Goal: Task Accomplishment & Management: Manage account settings

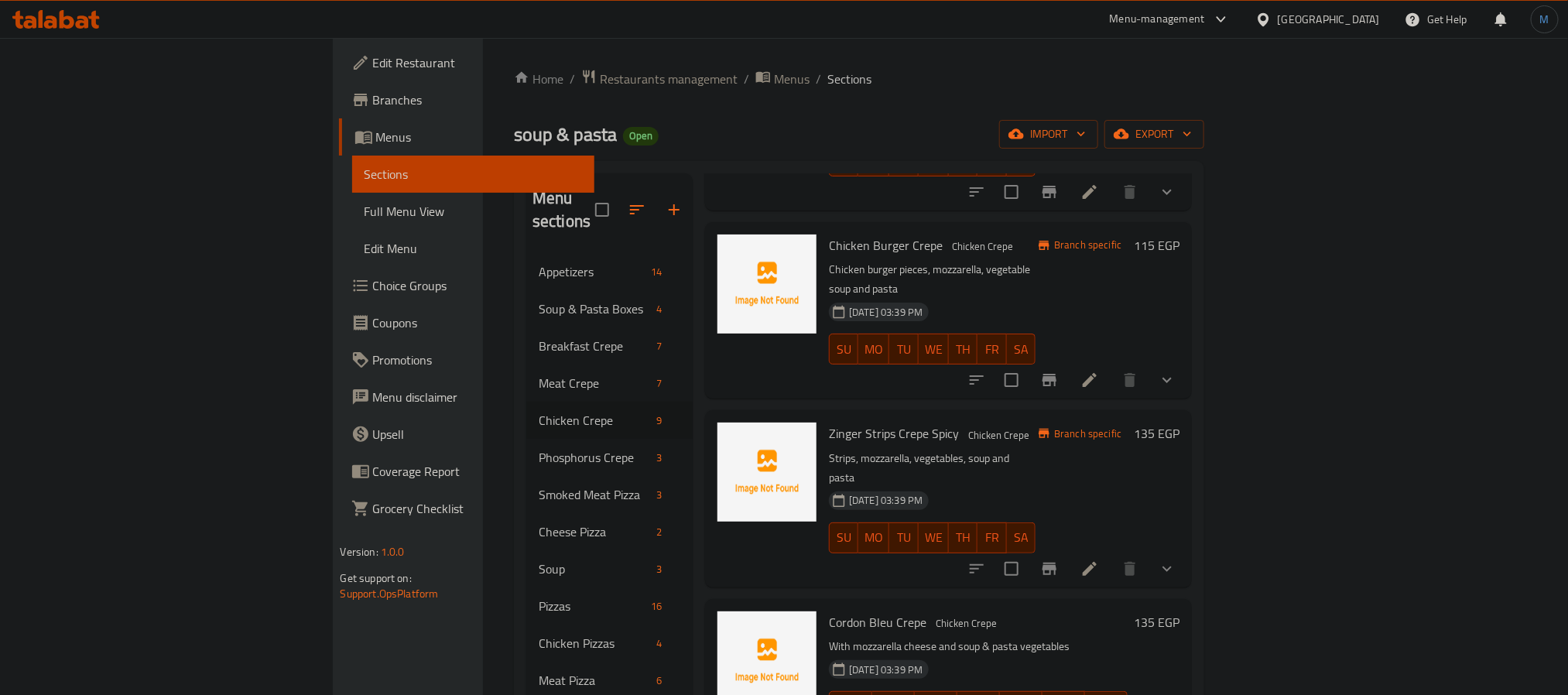
scroll to position [464, 0]
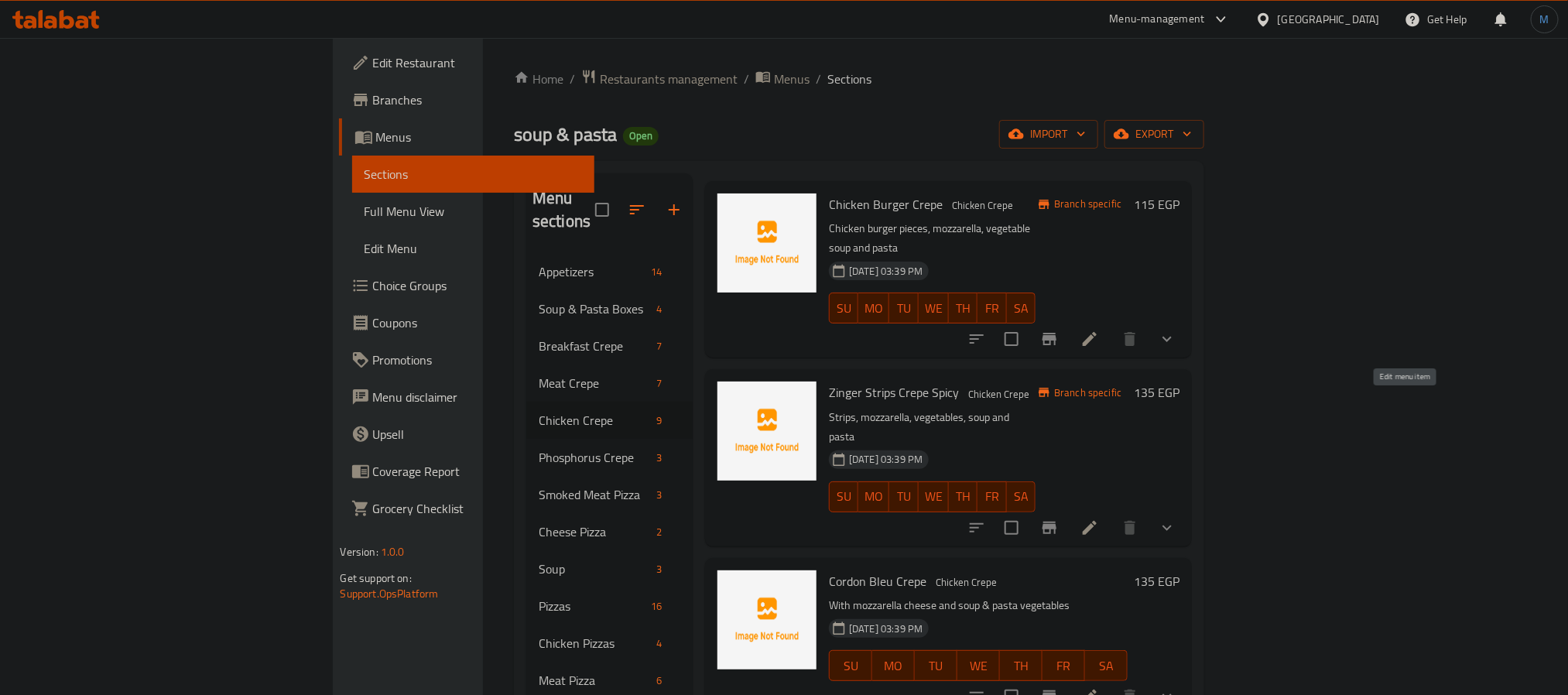
click at [1099, 519] on icon at bounding box center [1089, 528] width 18 height 18
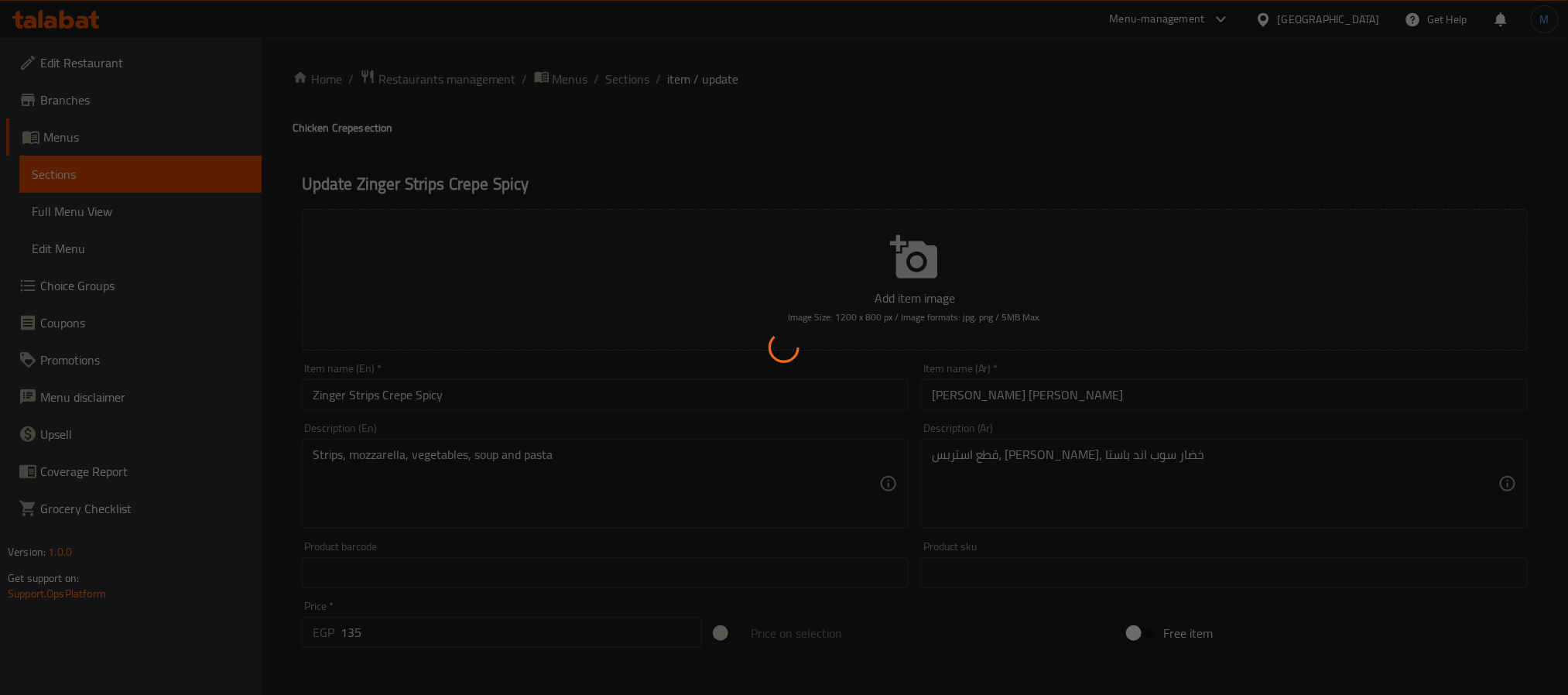
type input "إضافة الكريب:"
type input "0"
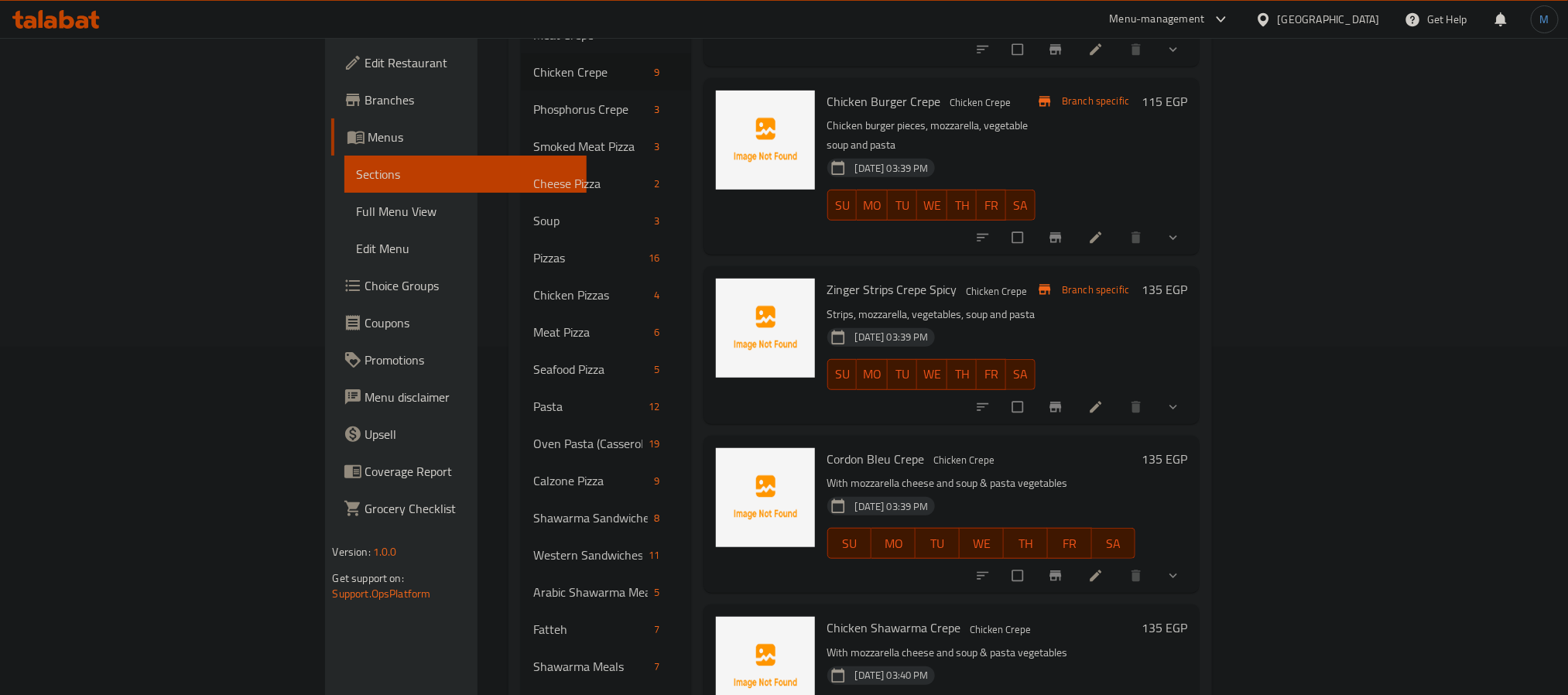
scroll to position [232, 0]
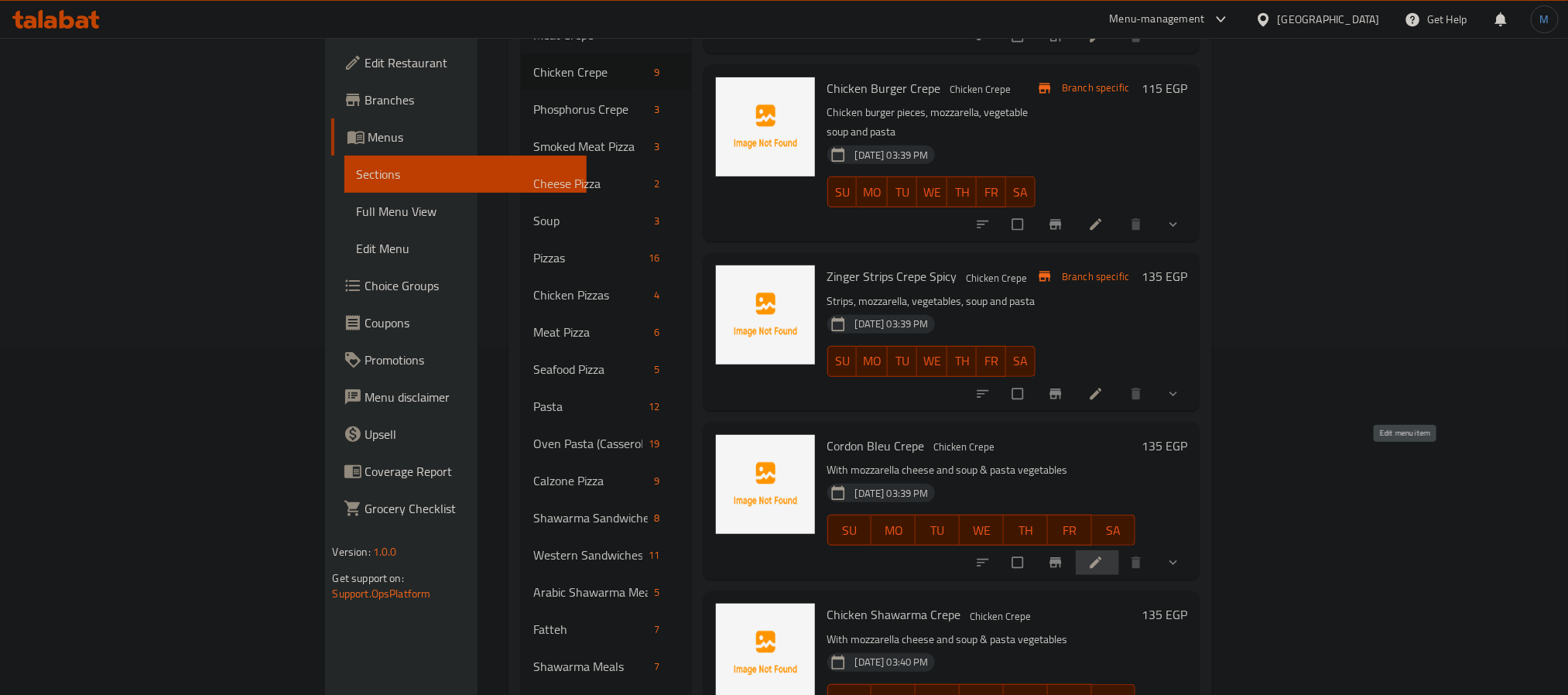
click at [1104, 555] on icon at bounding box center [1096, 562] width 15 height 15
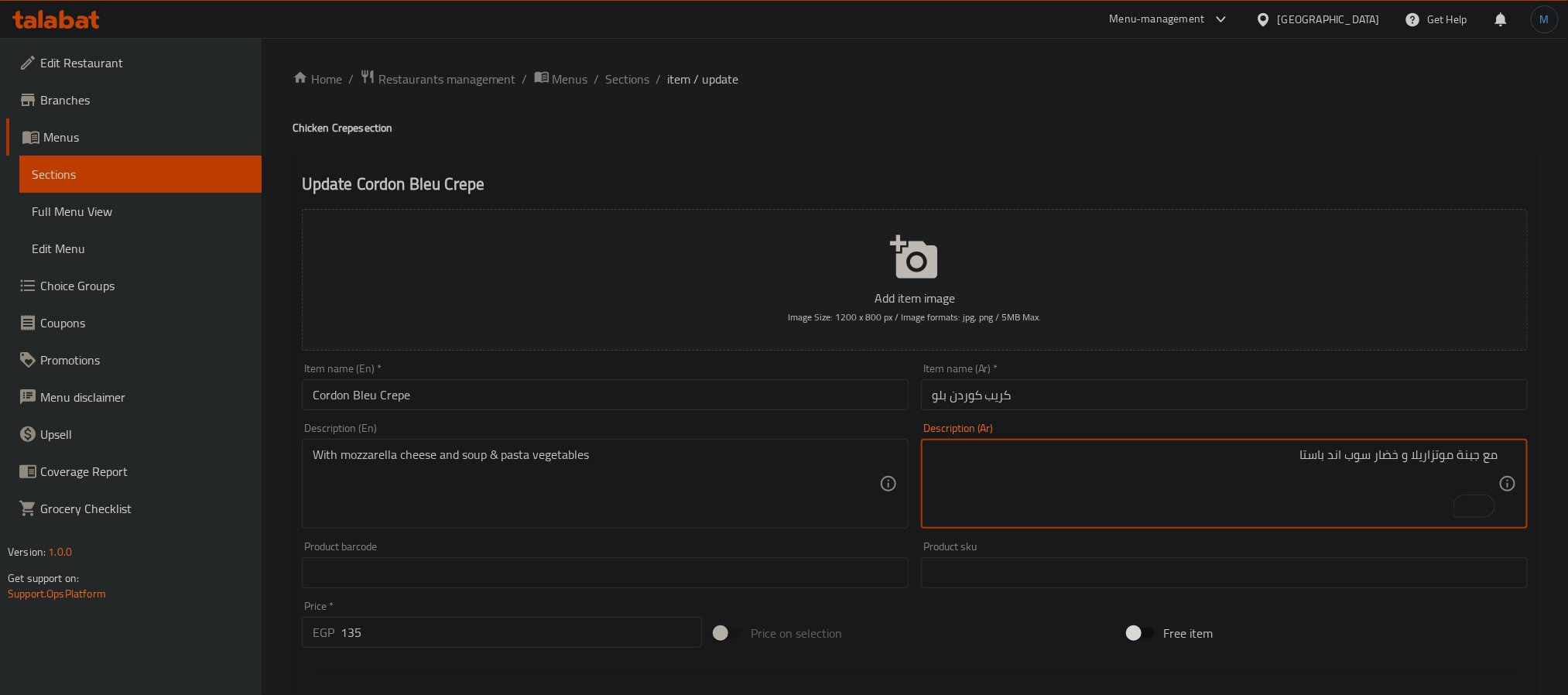
click at [1259, 490] on textarea "مع جبنة موتزاريلا و خضار سوب اند باستا" at bounding box center [1215, 484] width 567 height 74
type textarea "قطع كوردن بلو، موتزاريلا، خضار سوب اند باستا"
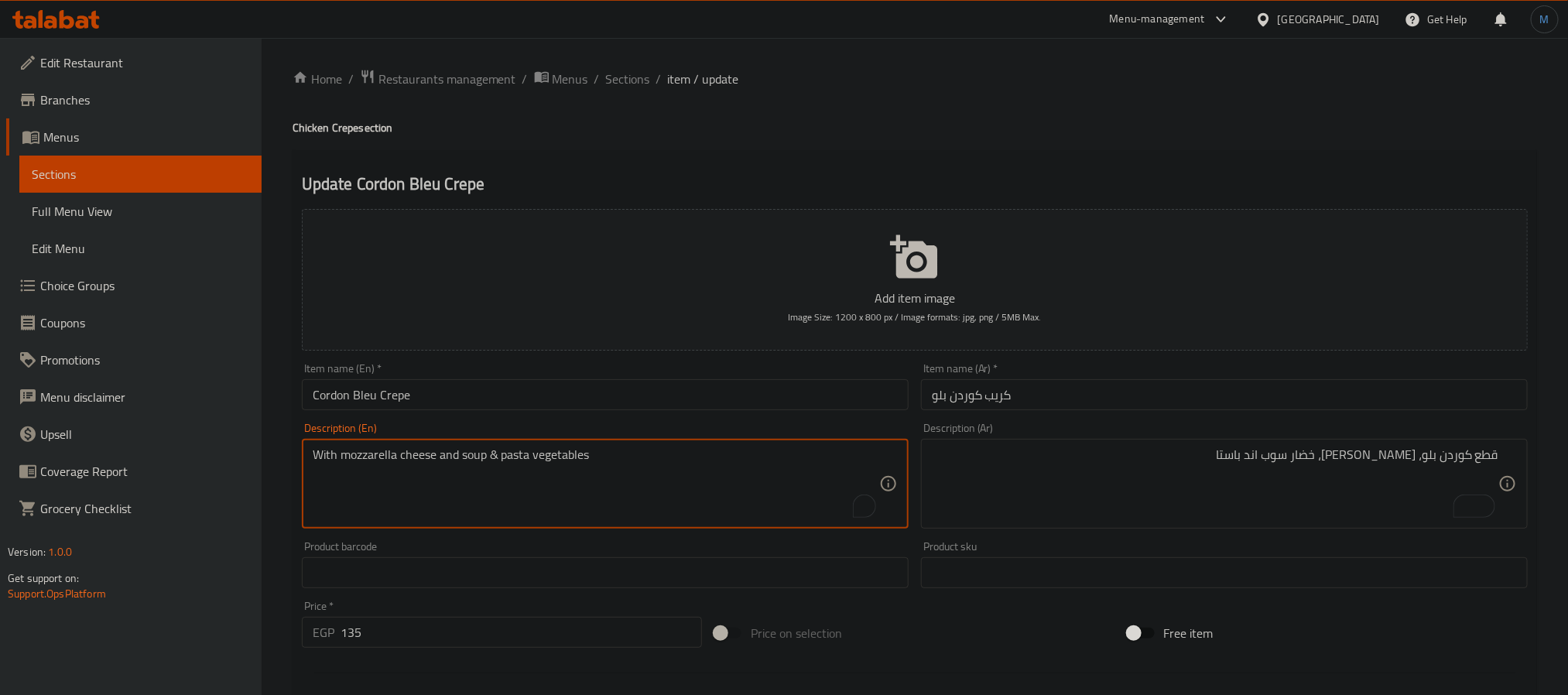
paste textarea "Cordon bleu, mozzarella, vegetable soup and pasta"
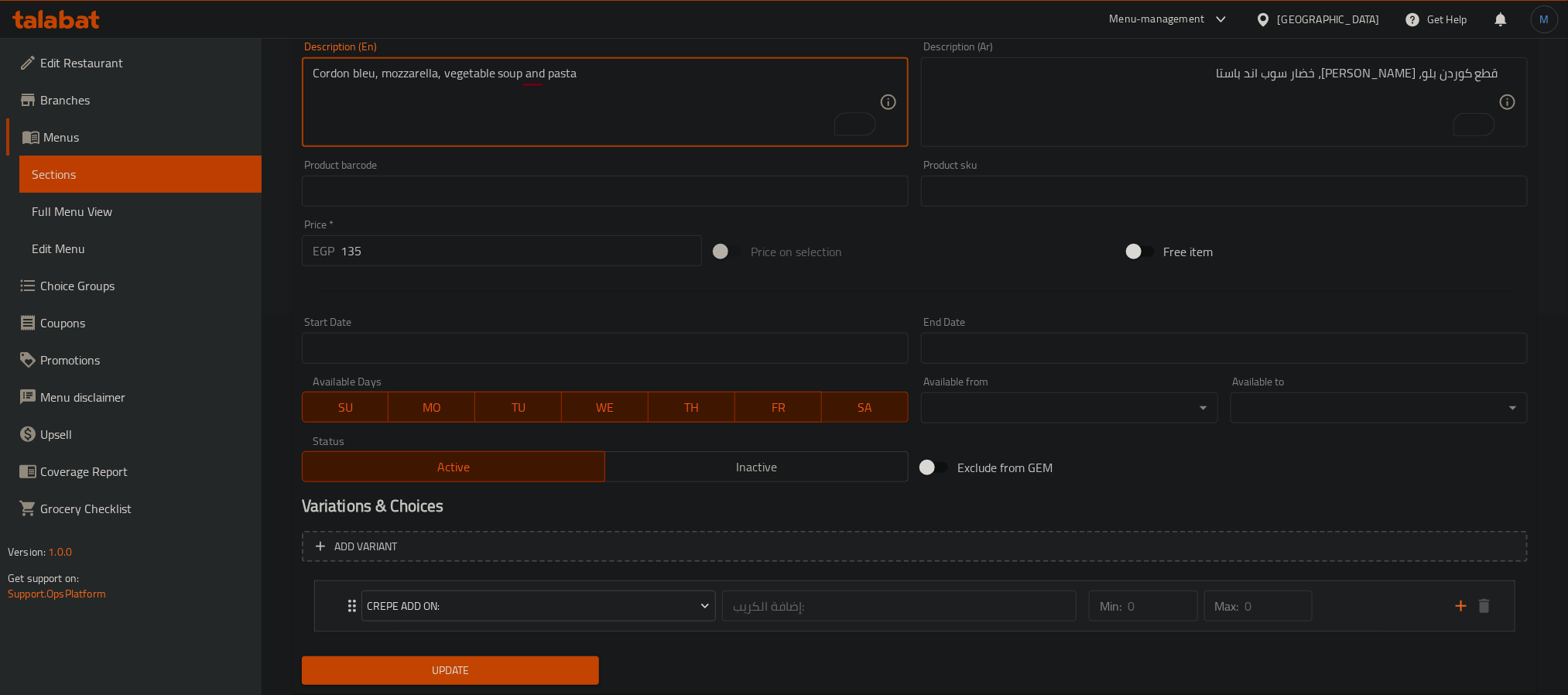
scroll to position [425, 0]
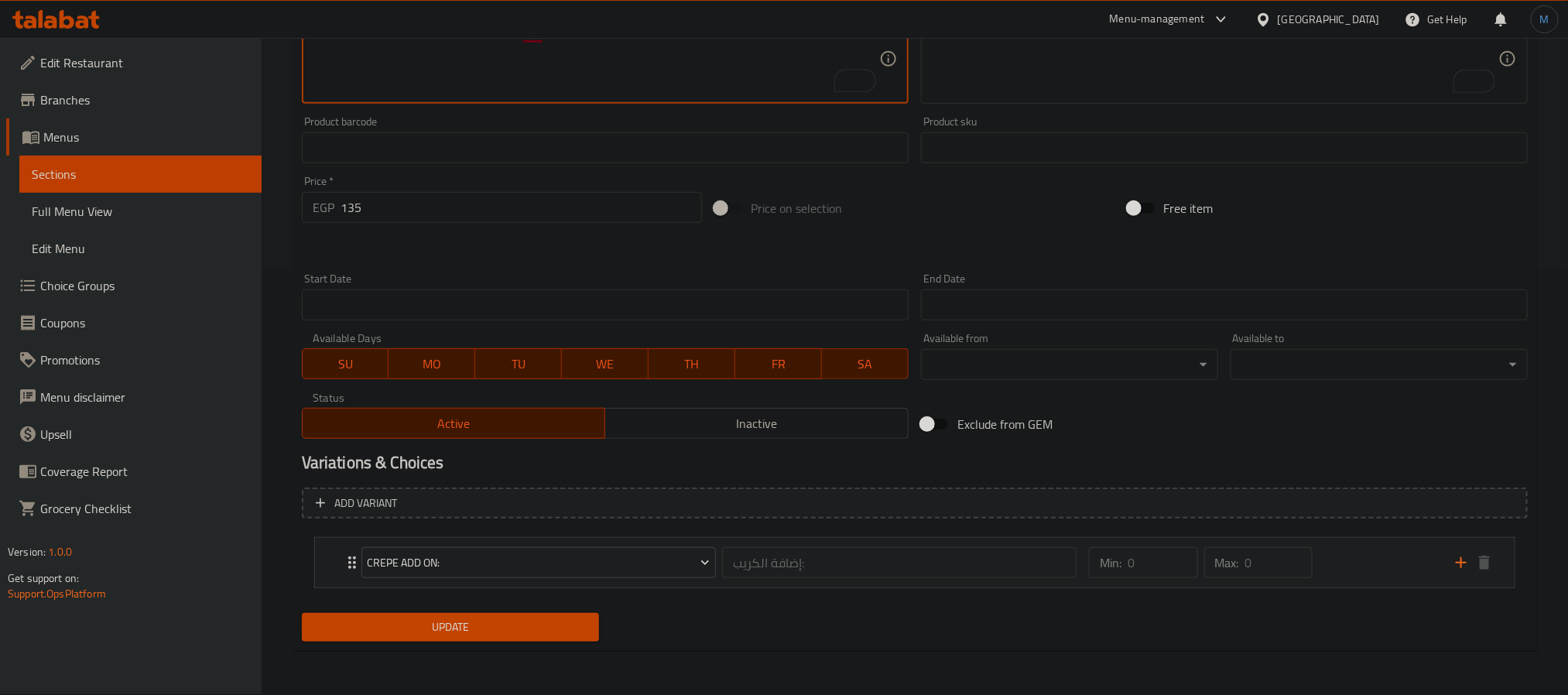
type textarea "Cordon bleu, mozzarella, vegetable soup and pasta"
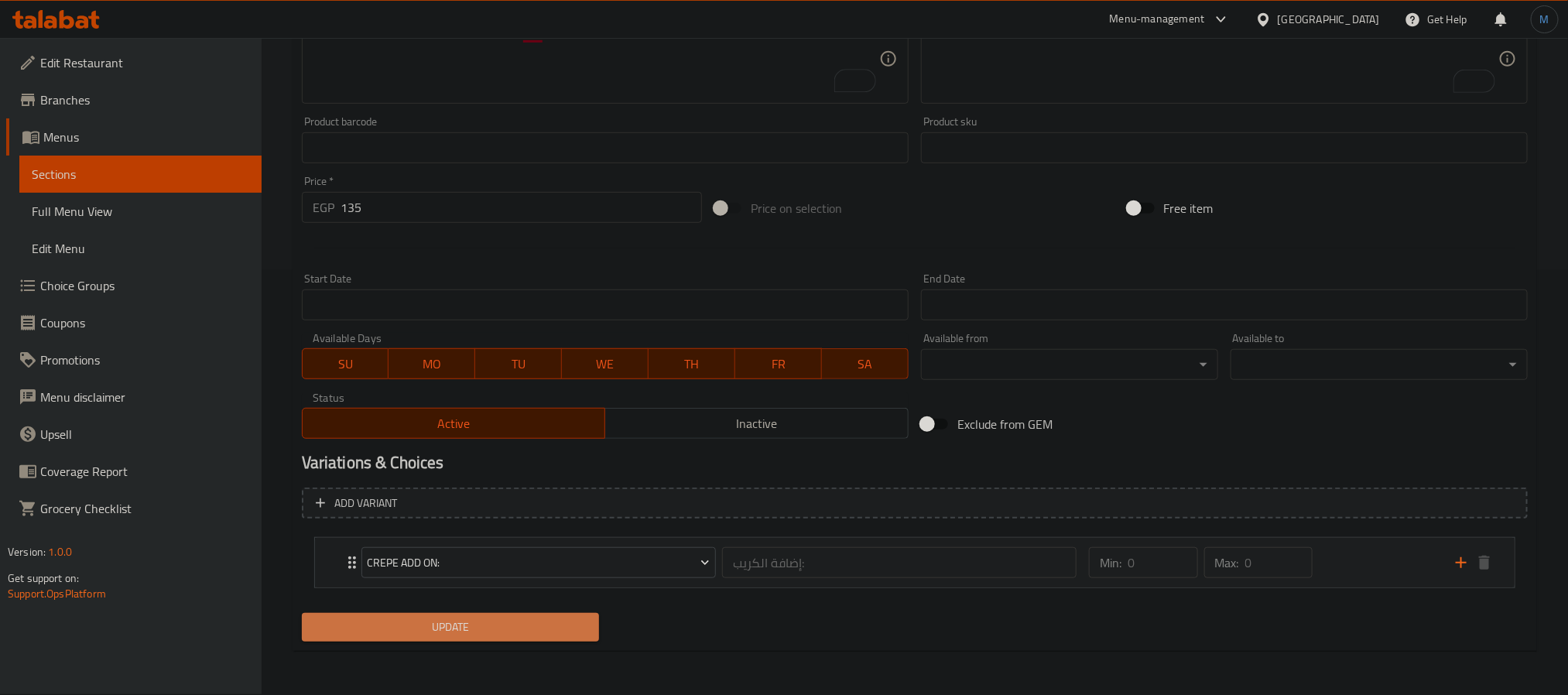
click at [543, 616] on button "Update" at bounding box center [450, 628] width 297 height 29
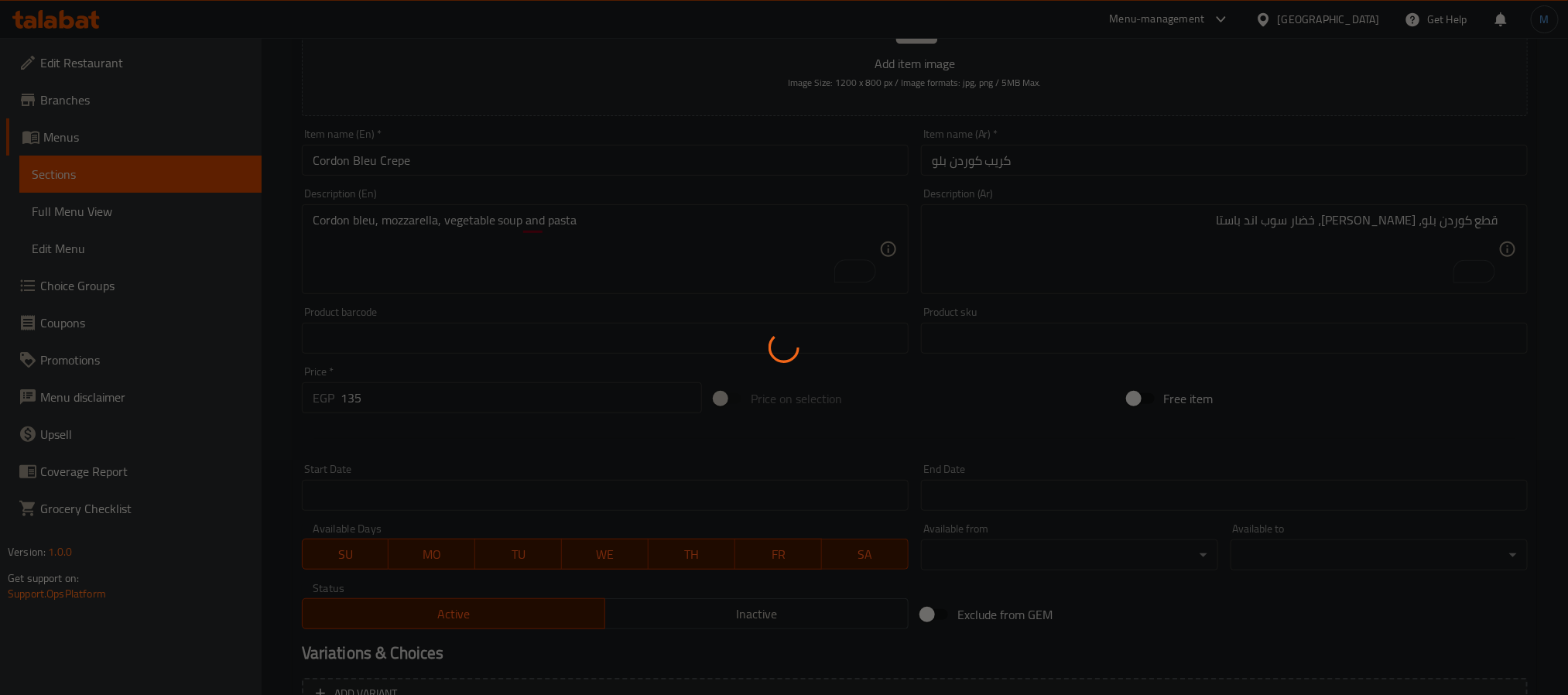
scroll to position [0, 0]
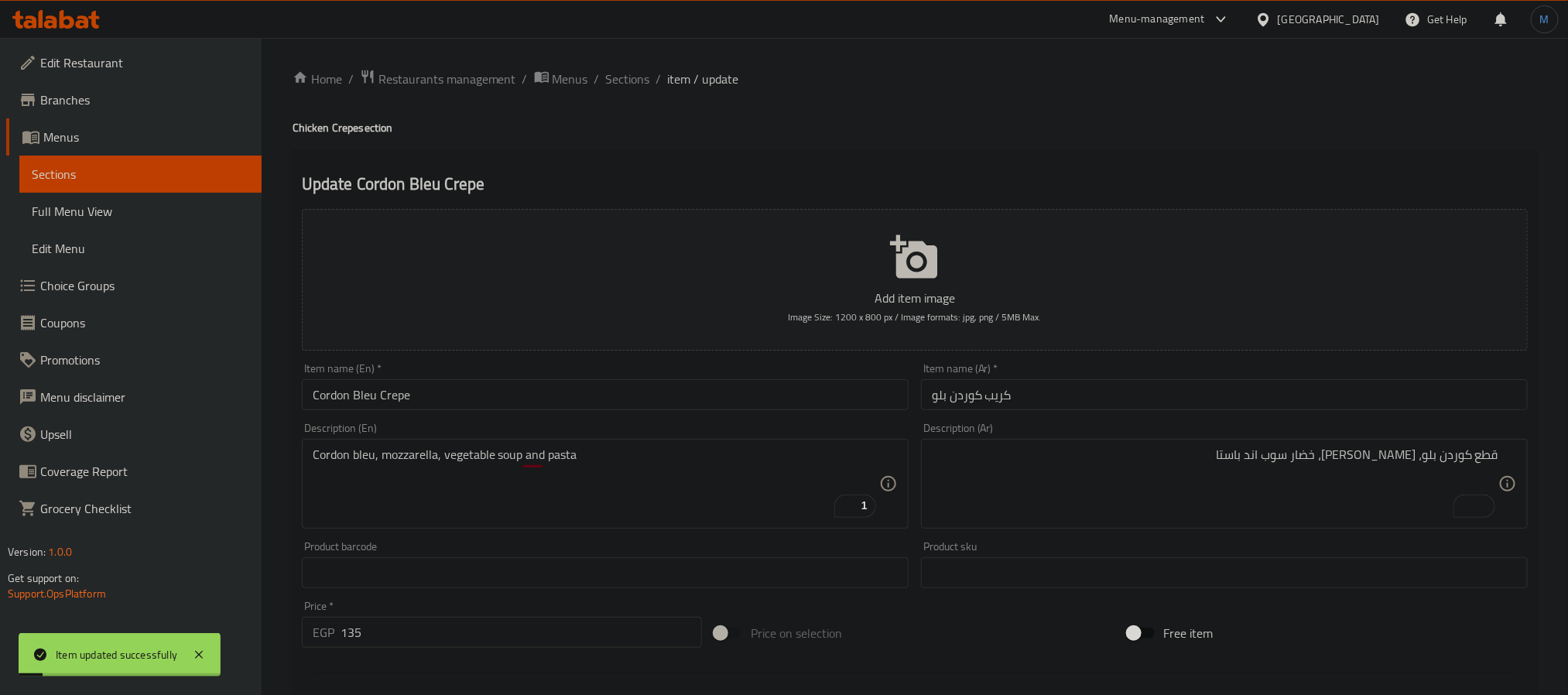
click at [576, 379] on div "Item name (En)   * Cordon Bleu Crepe Item name (En) *" at bounding box center [605, 387] width 607 height 47
click at [590, 402] on input "Cordon Bleu Crepe" at bounding box center [605, 395] width 607 height 31
click at [624, 83] on span "Sections" at bounding box center [628, 78] width 44 height 18
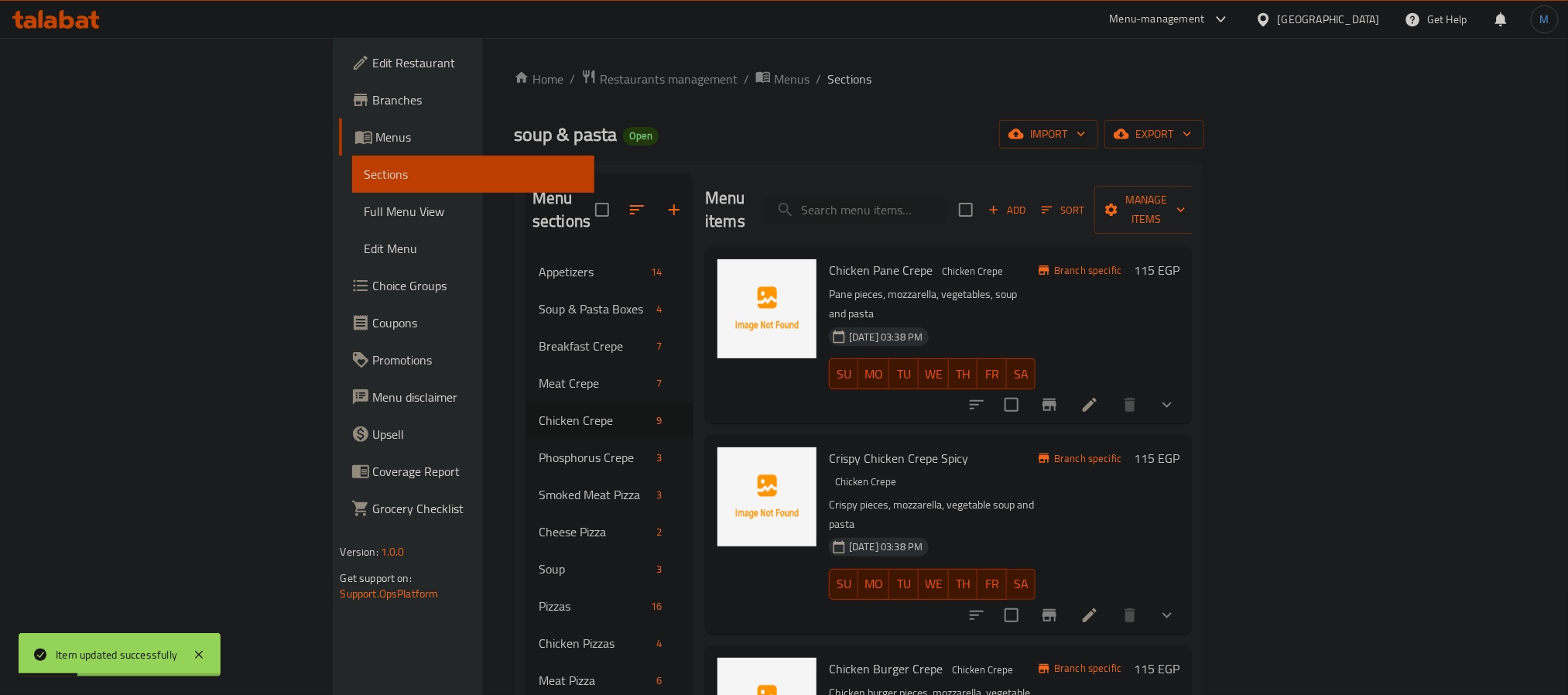
click at [1042, 532] on div "03-07-2025 03:38 PM SU MO TU WE TH FR SA" at bounding box center [932, 573] width 219 height 83
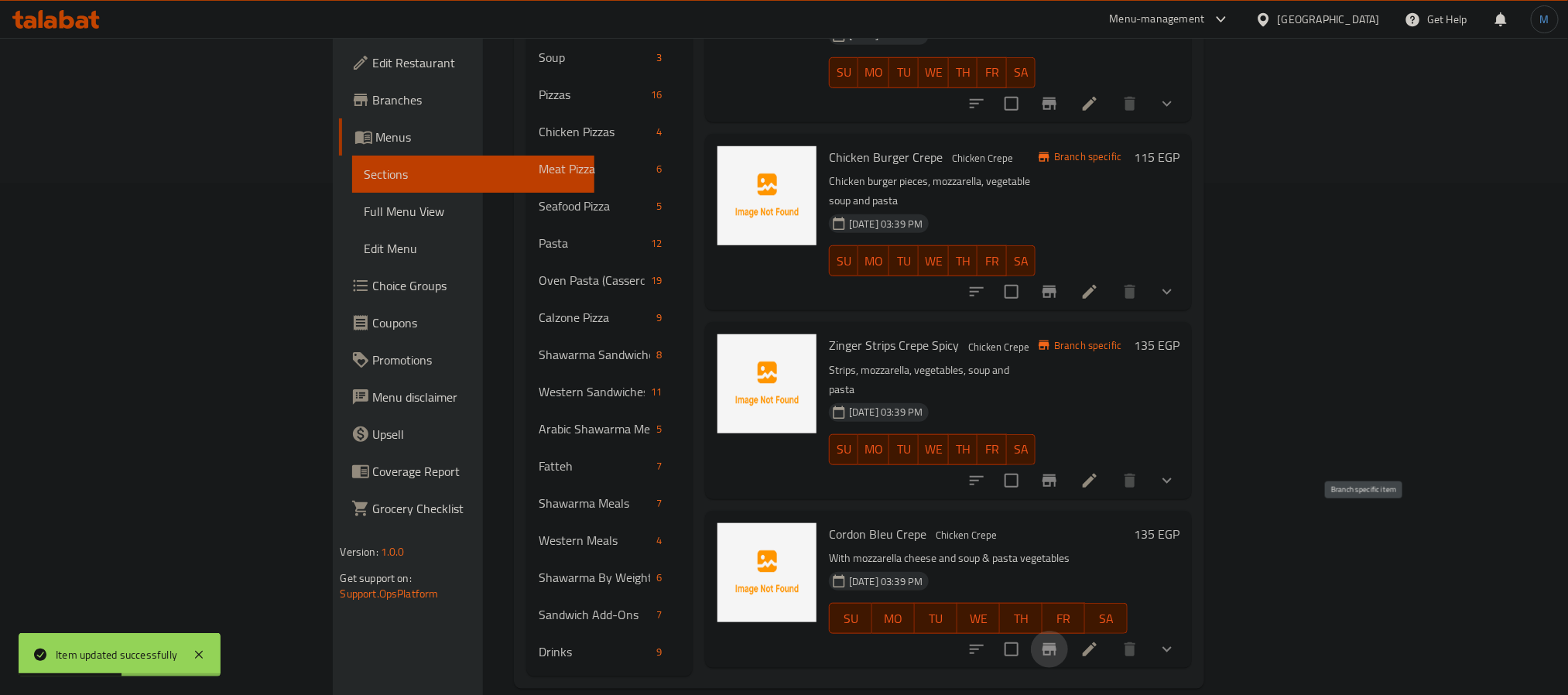
click at [1057, 644] on icon "Branch-specific-item" at bounding box center [1049, 649] width 14 height 12
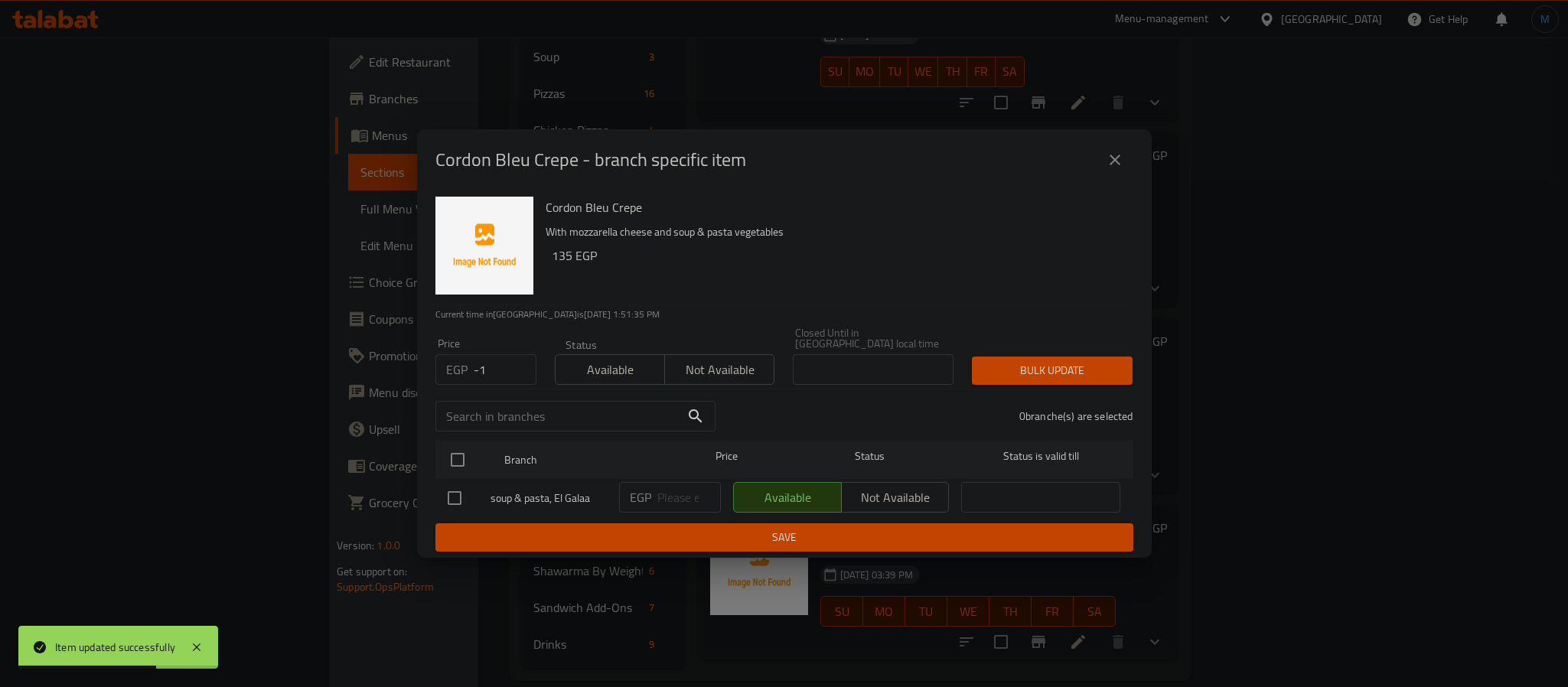
click at [515, 365] on input "-1" at bounding box center [505, 370] width 62 height 31
type input "125"
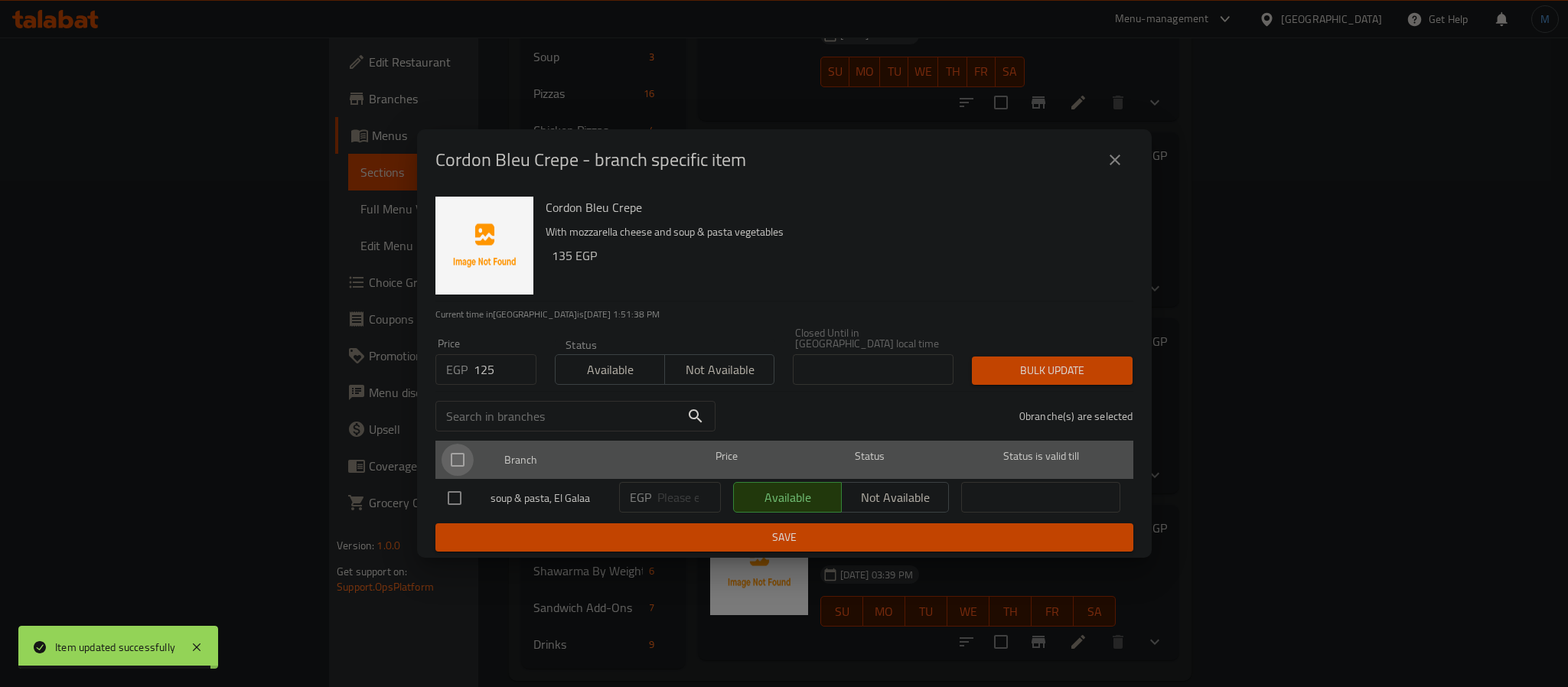
click at [448, 446] on input "checkbox" at bounding box center [457, 460] width 32 height 32
checkbox input "true"
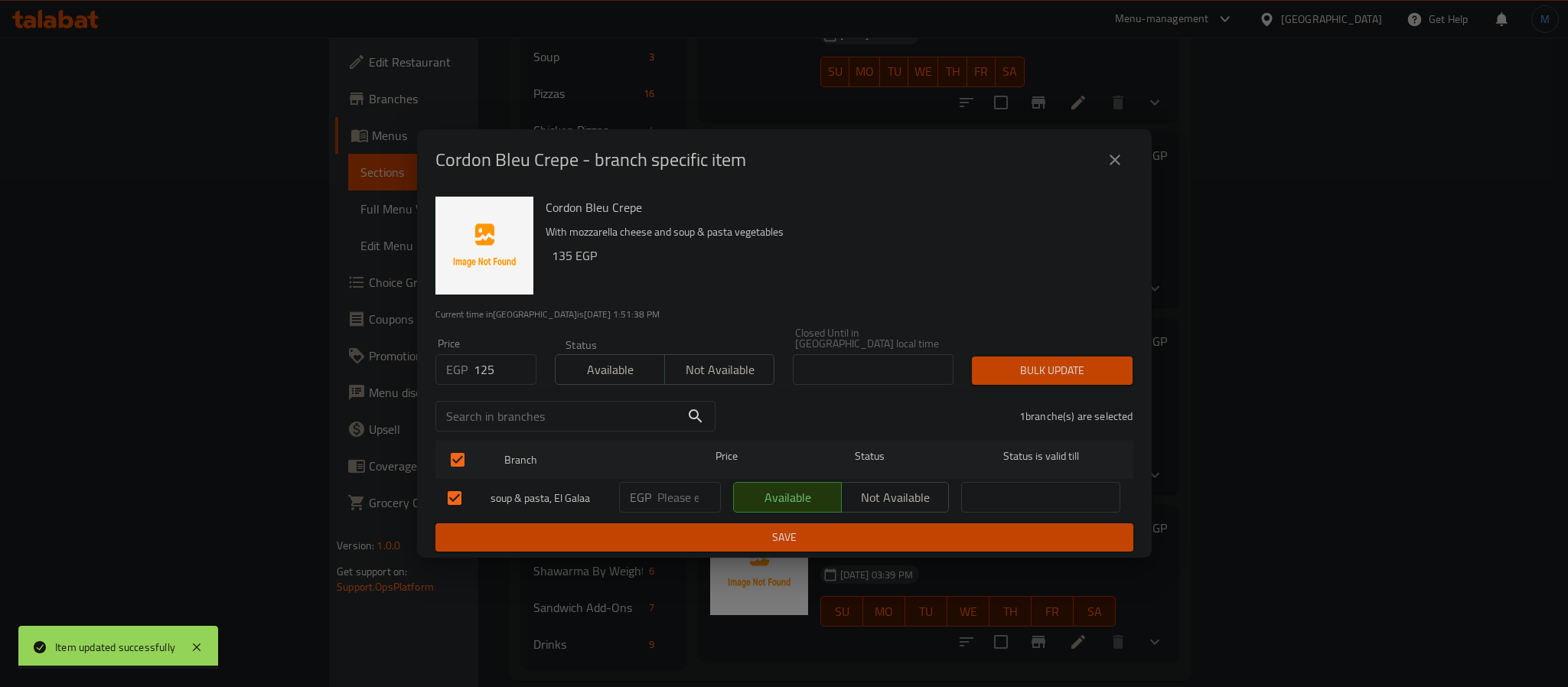
click at [1040, 372] on span "Bulk update" at bounding box center [1052, 370] width 136 height 19
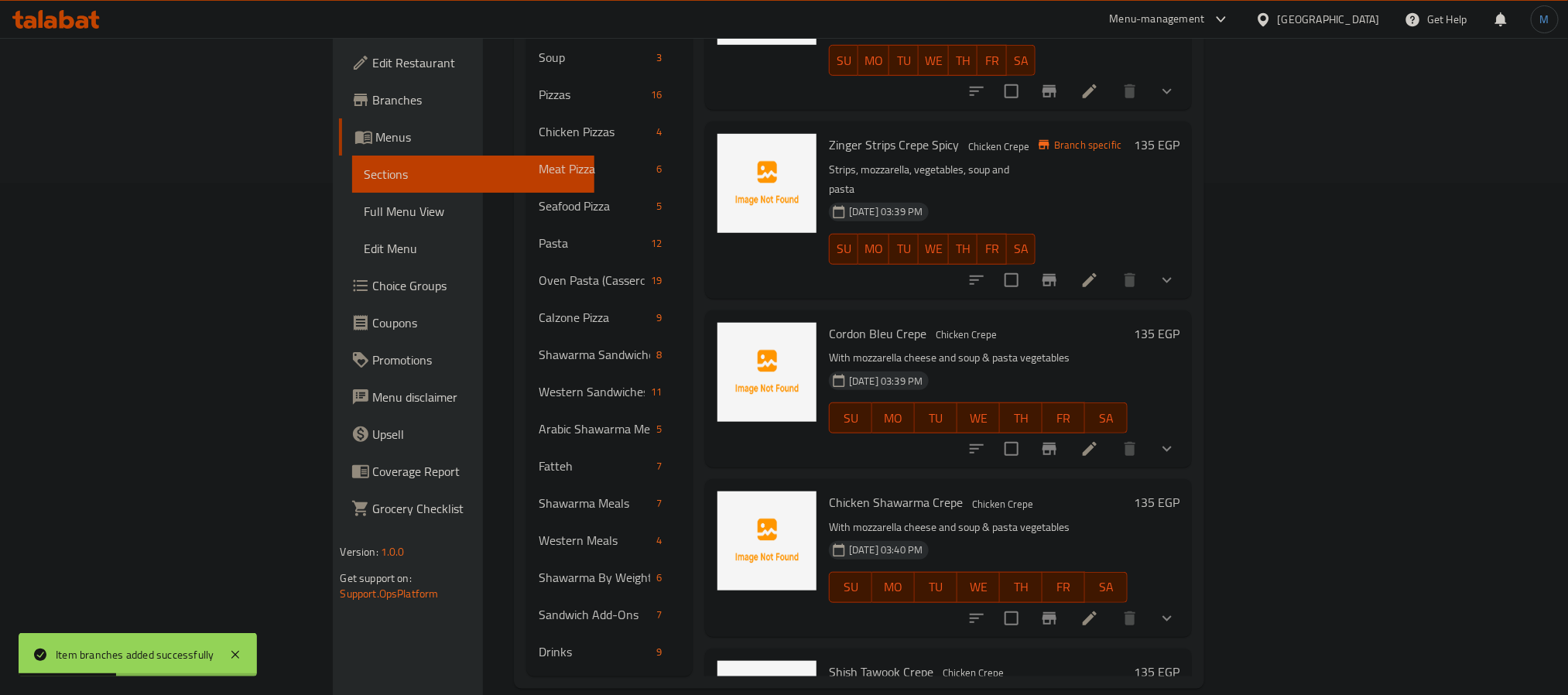
scroll to position [232, 0]
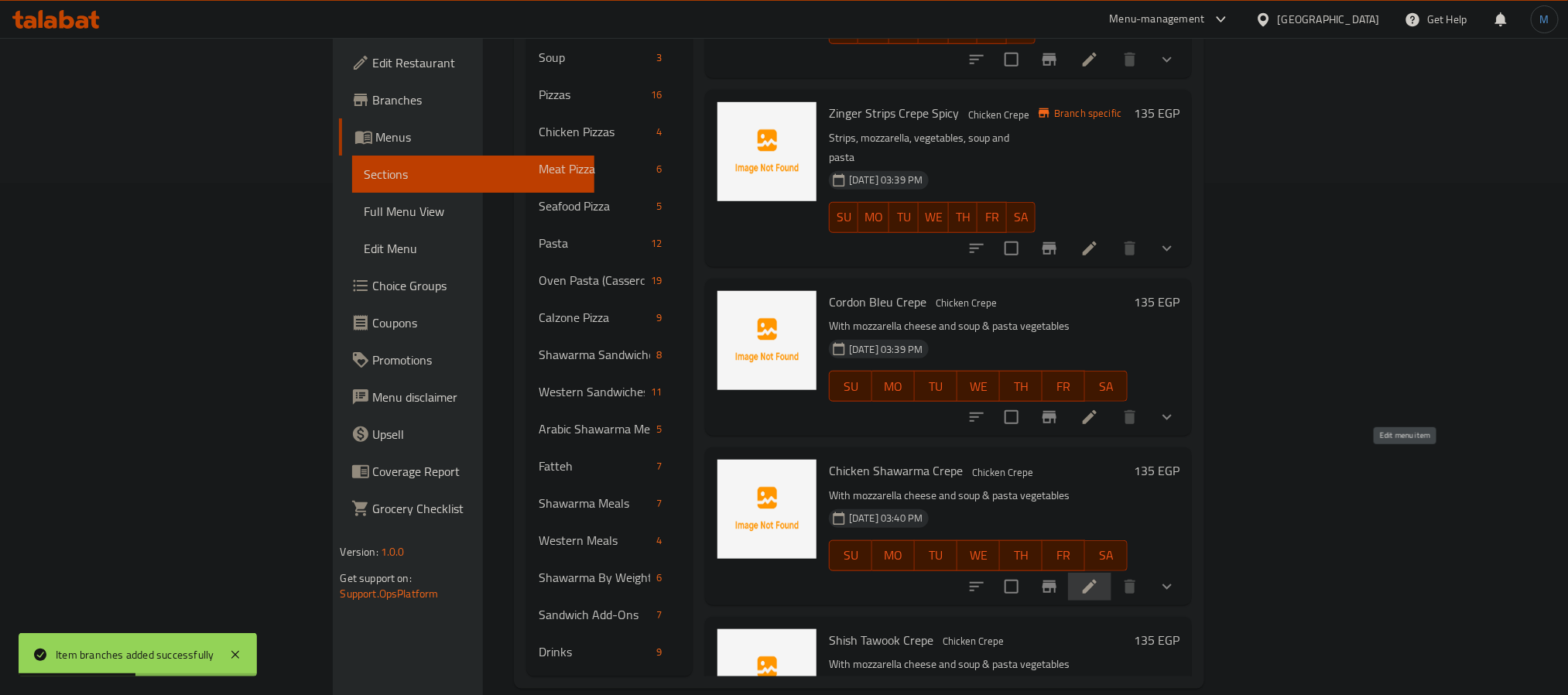
click at [1099, 577] on icon at bounding box center [1089, 586] width 18 height 18
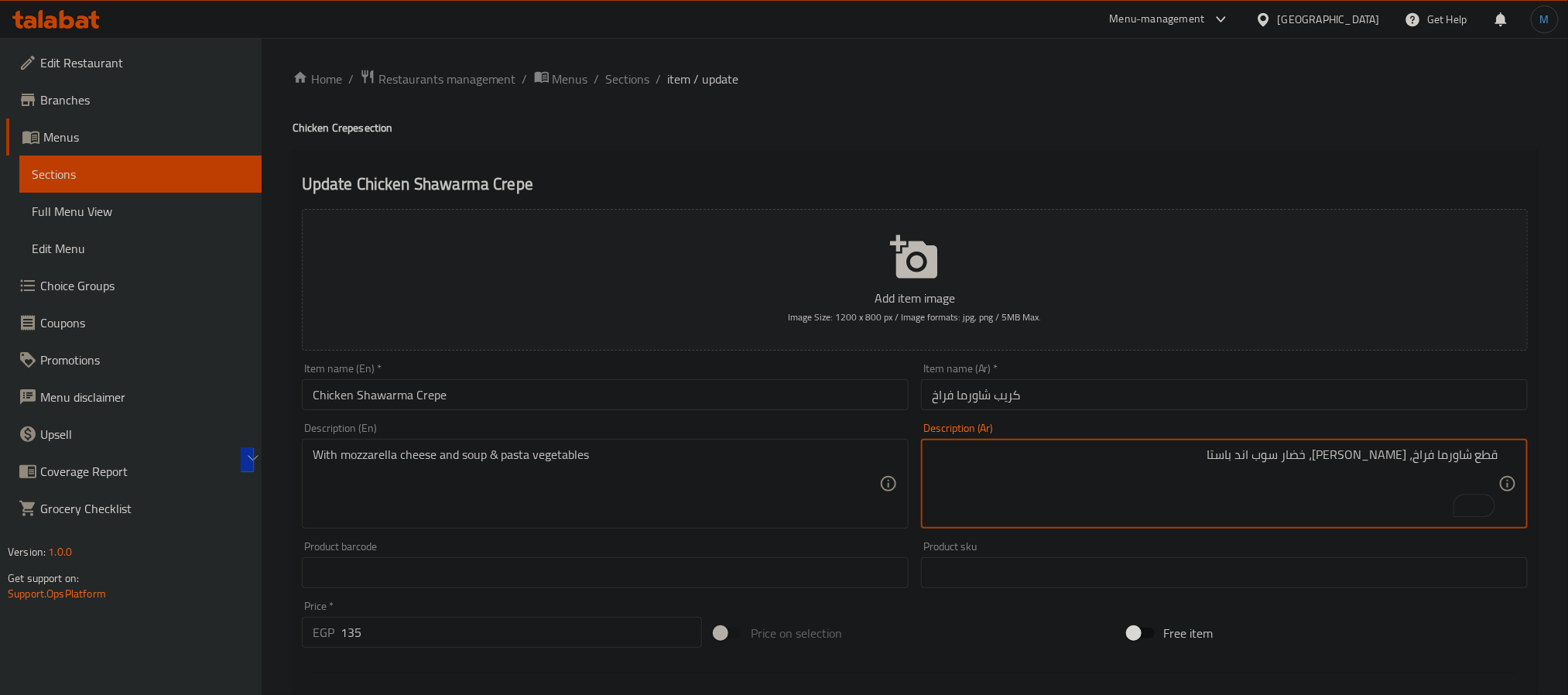
type textarea "قطع شاورما فراخ، موتزاريلا، خضار سوب اند باستا"
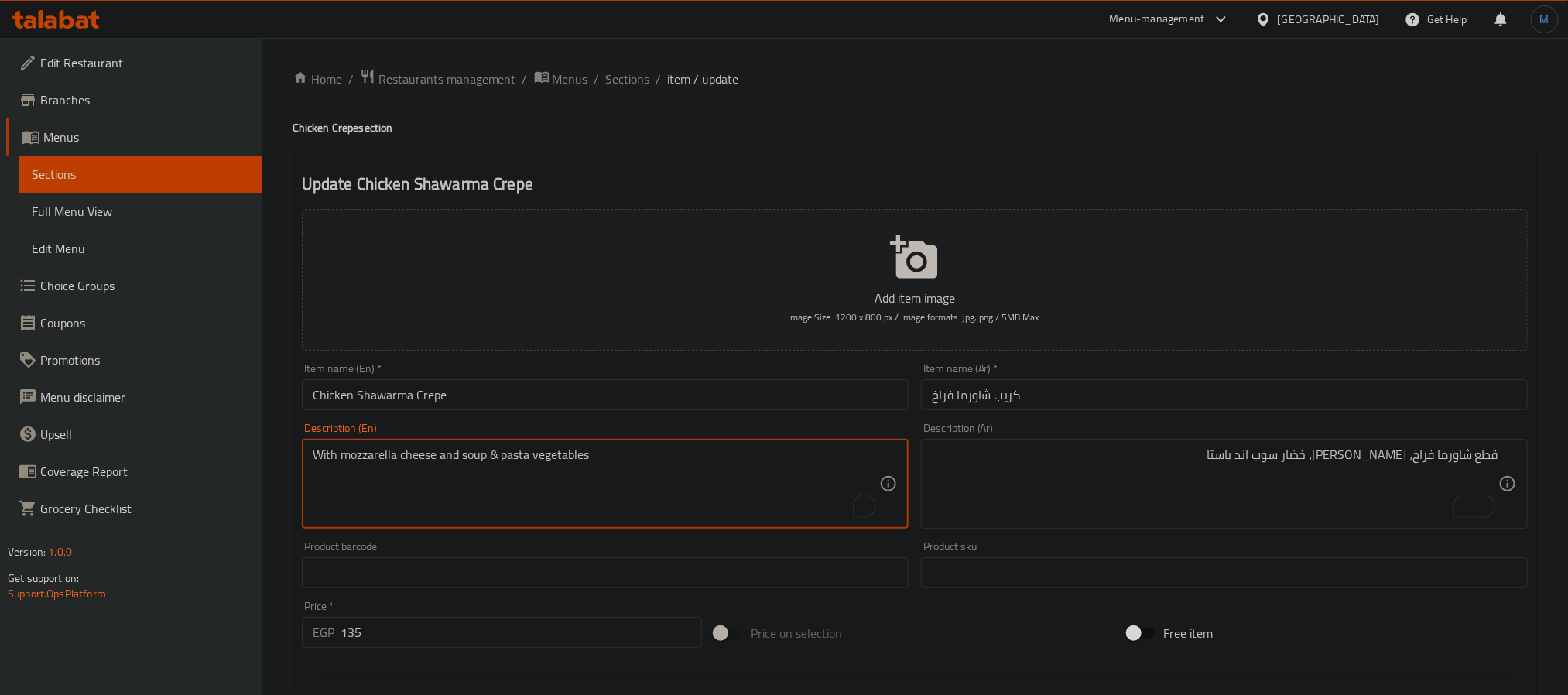
paste textarea "Chicken shawarma pieces, mozzarella, vegetables, soup and pasta"
type textarea "Chicken shawarma pieces, mozzarella, vegetables, soup and pasta"
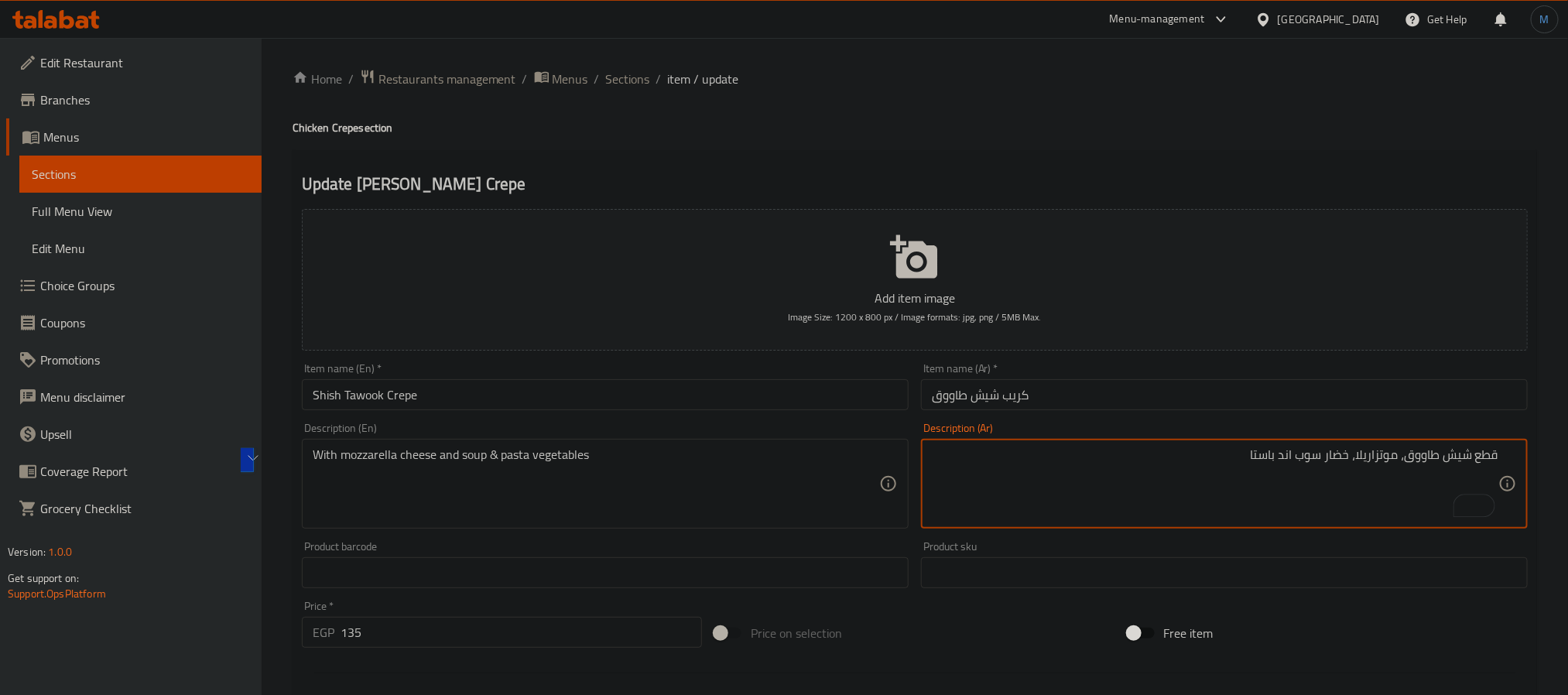
type textarea "قطع شيش طاووق، موتزاريلا، خضار سوب اند باستا"
click at [585, 532] on div "Description (En) With mozzarella cheese and soup & pasta vegetables Description…" at bounding box center [605, 476] width 620 height 119
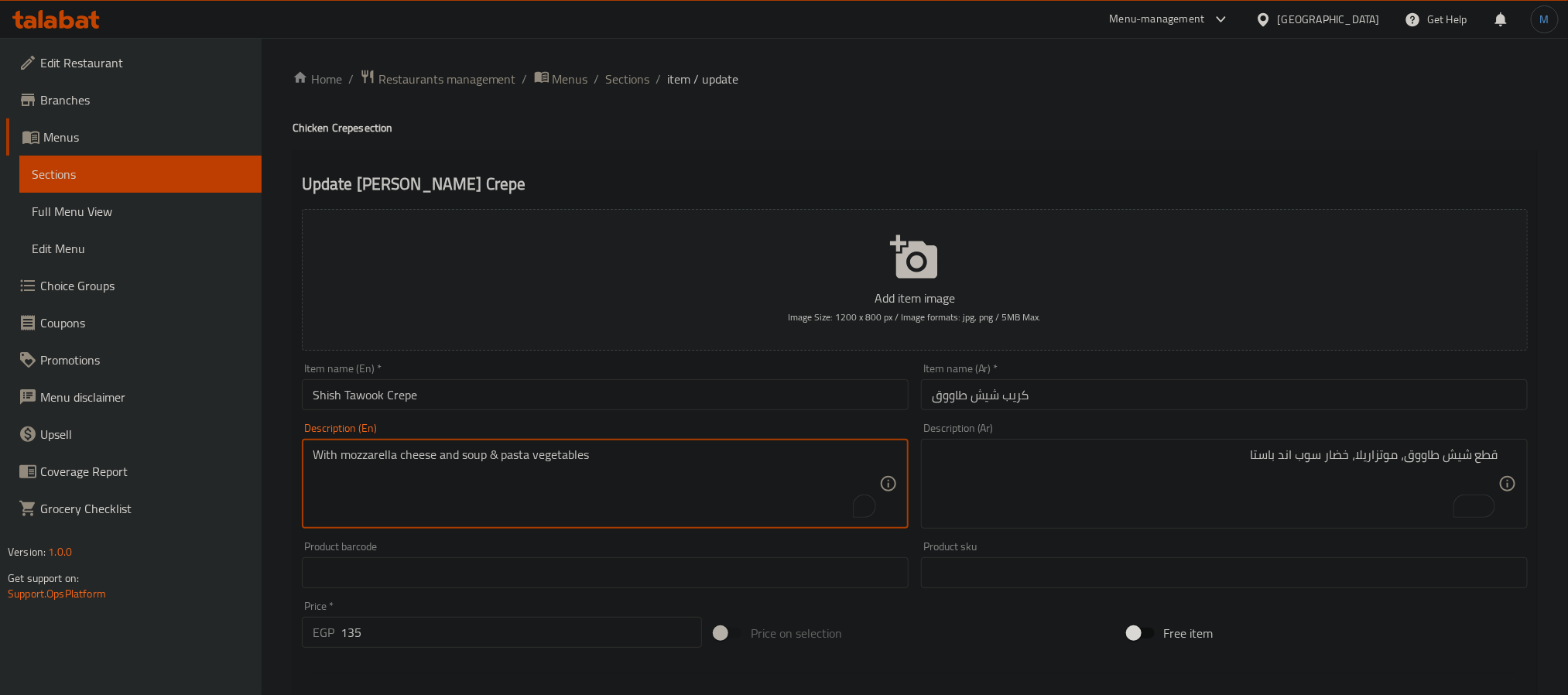
paste textarea "Chicken shish pieces, mozzarella, vegetables, soup and pasta"
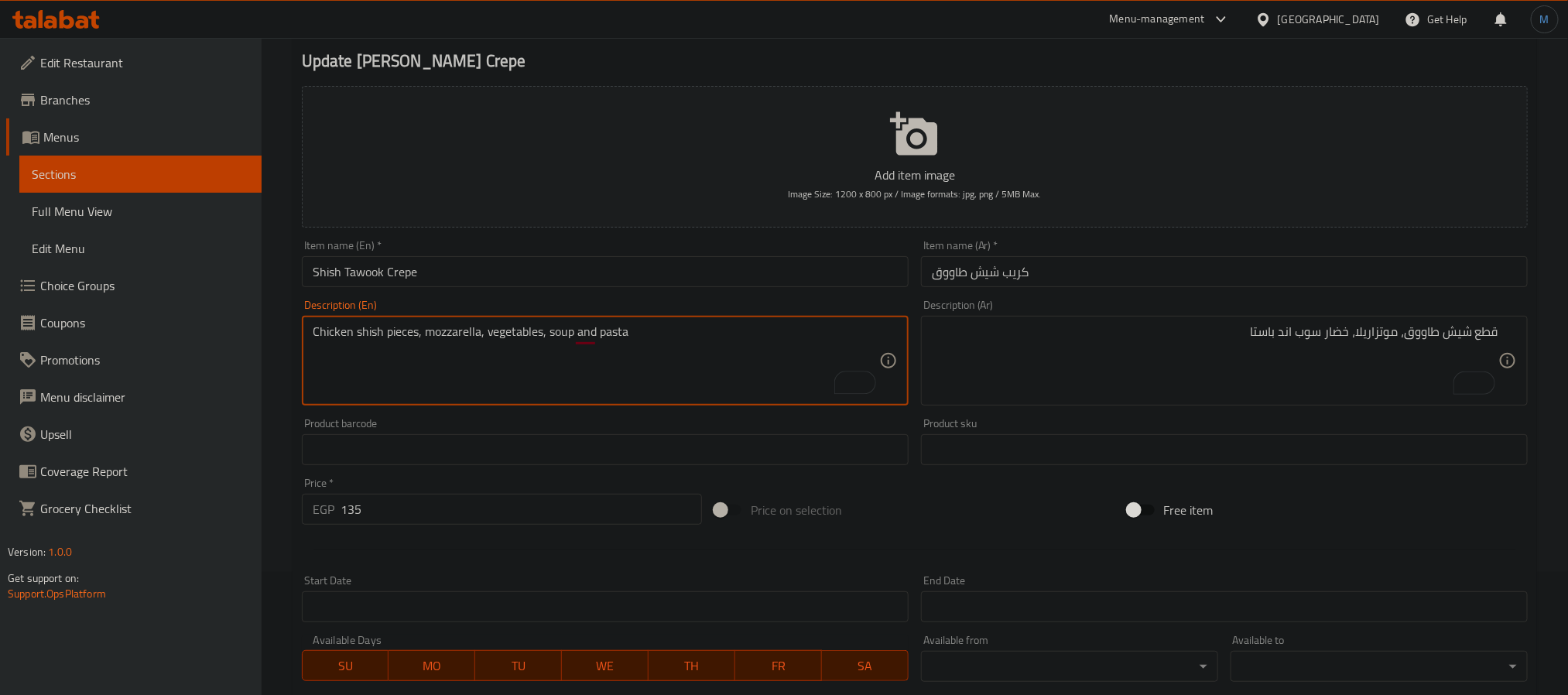
scroll to position [425, 0]
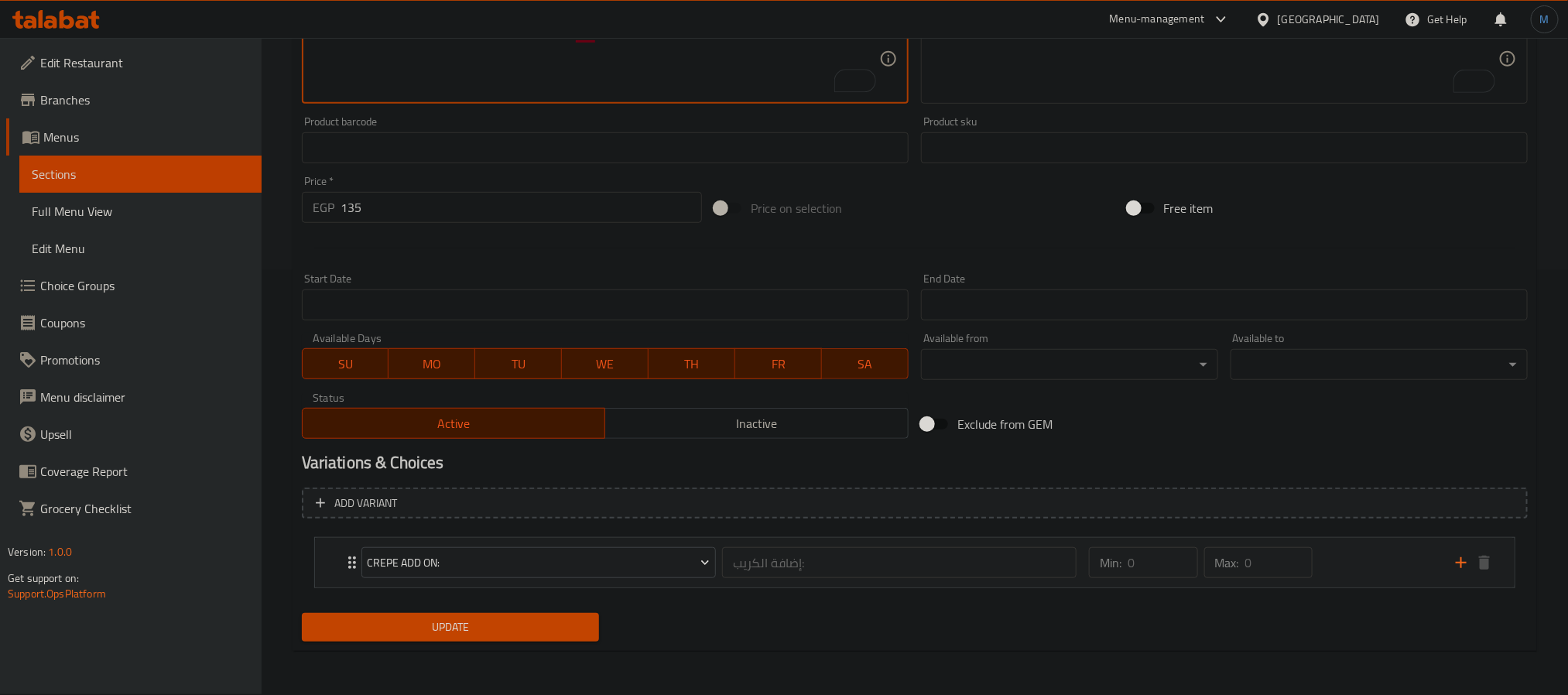
type textarea "Chicken shish pieces, mozzarella, vegetables, soup and pasta"
click at [426, 614] on button "Update" at bounding box center [450, 628] width 297 height 29
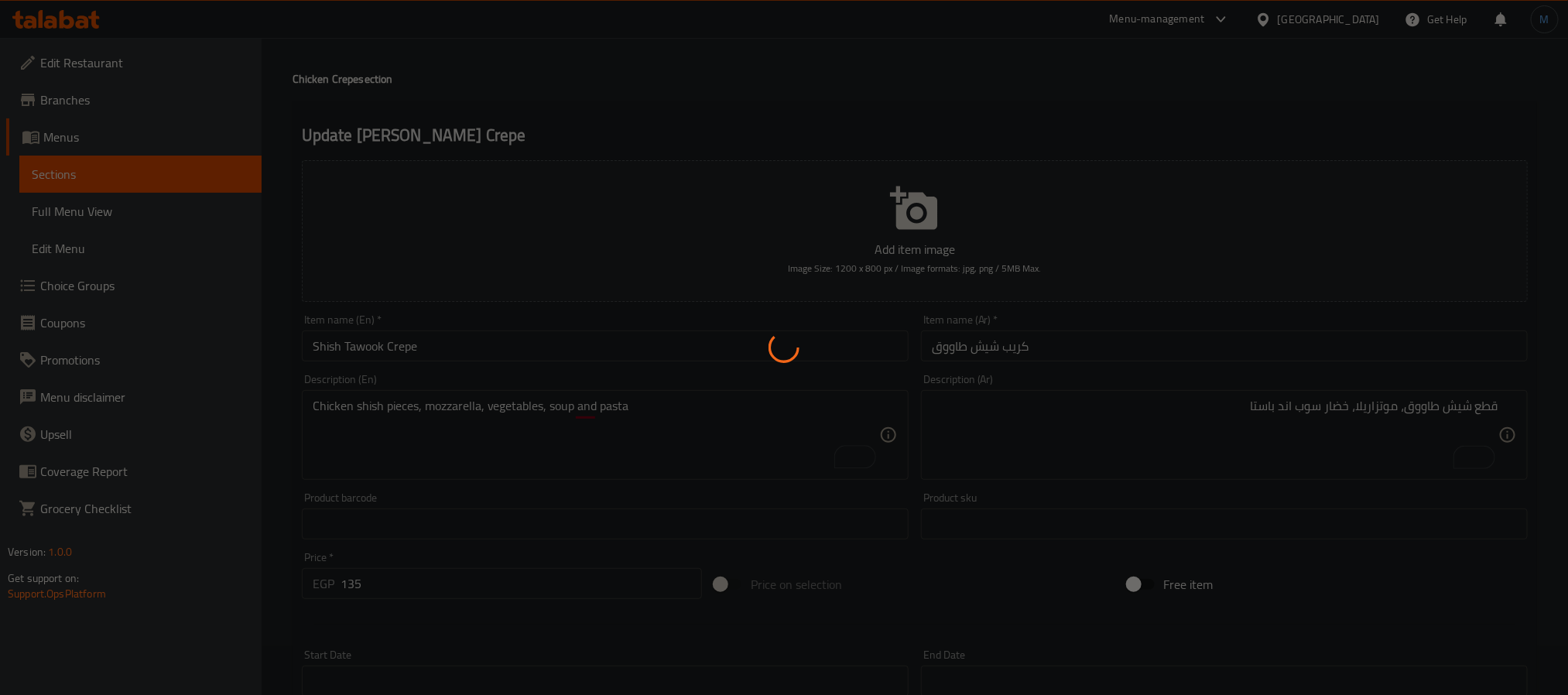
scroll to position [0, 0]
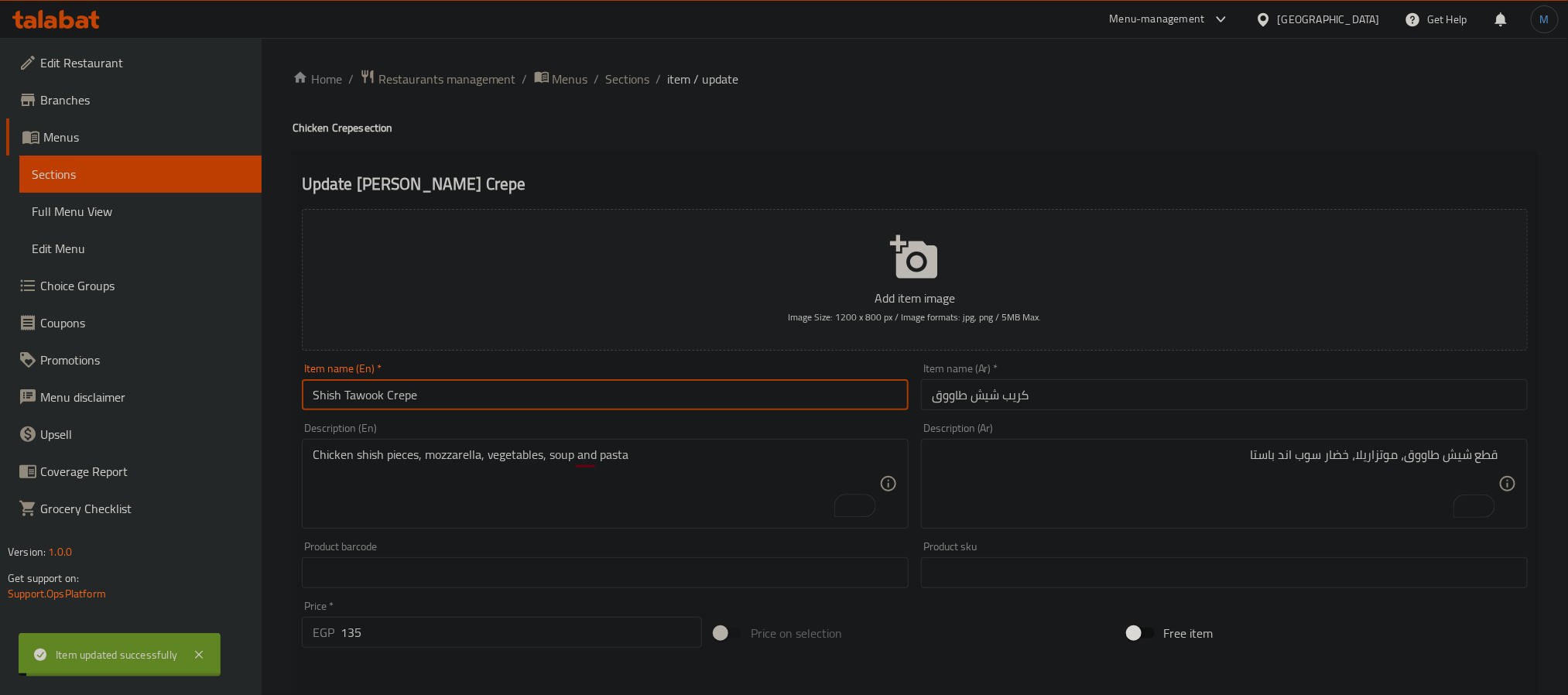
click at [493, 396] on input "Shish Tawook Crepe" at bounding box center [605, 395] width 607 height 31
click at [628, 80] on span "Sections" at bounding box center [628, 78] width 44 height 18
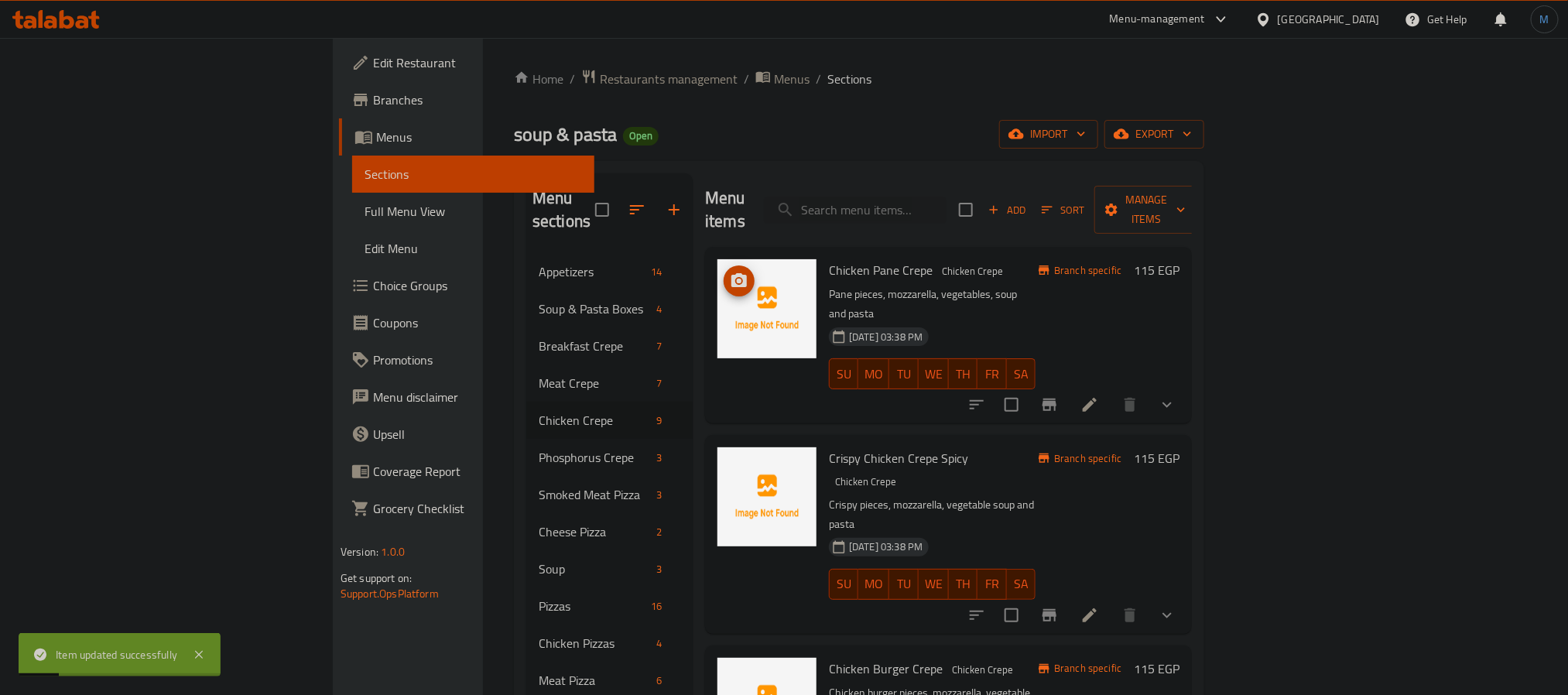
click at [929, 441] on div "Crispy Chicken Crepe Spicy Chicken Crepe Crispy pieces, mozzarella, vegetable s…" at bounding box center [932, 534] width 219 height 186
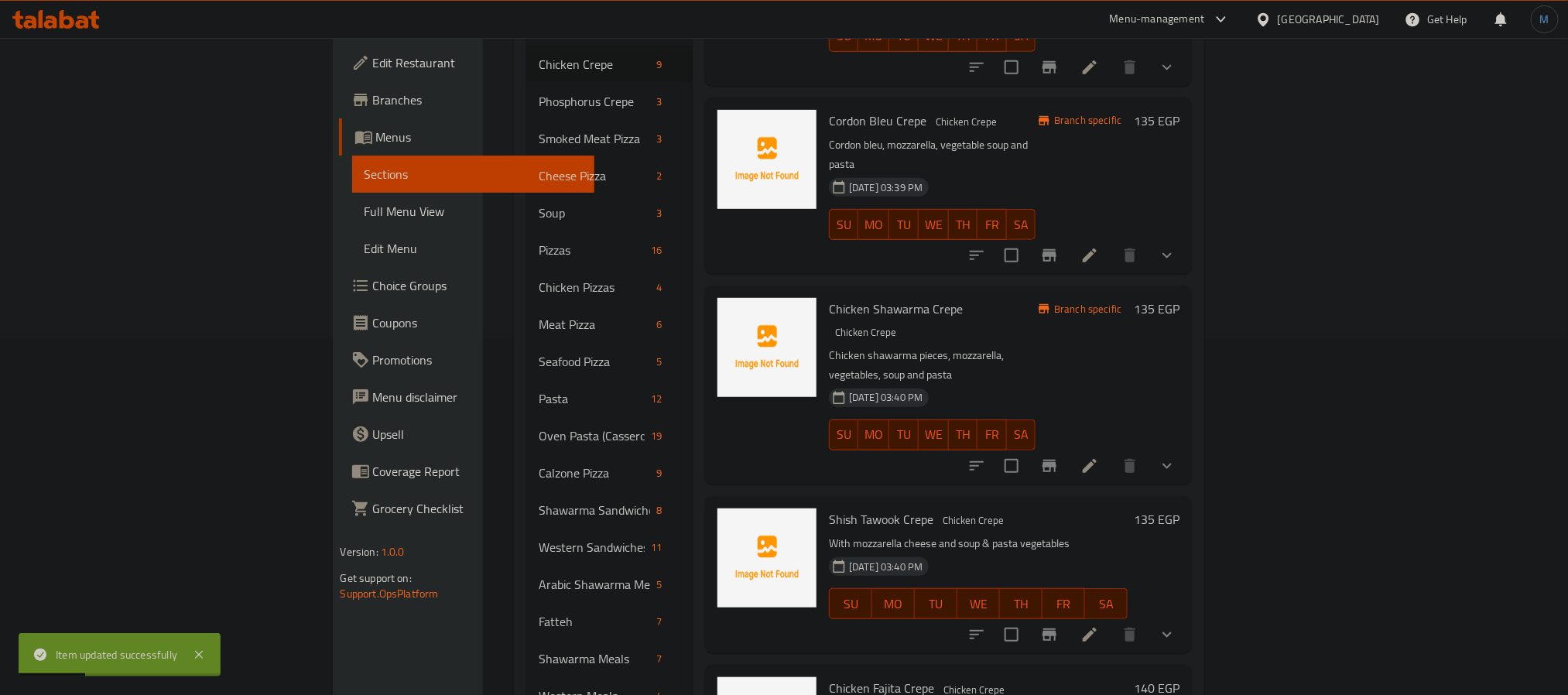
scroll to position [358, 0]
click at [1057, 627] on icon "Branch-specific-item" at bounding box center [1049, 633] width 14 height 12
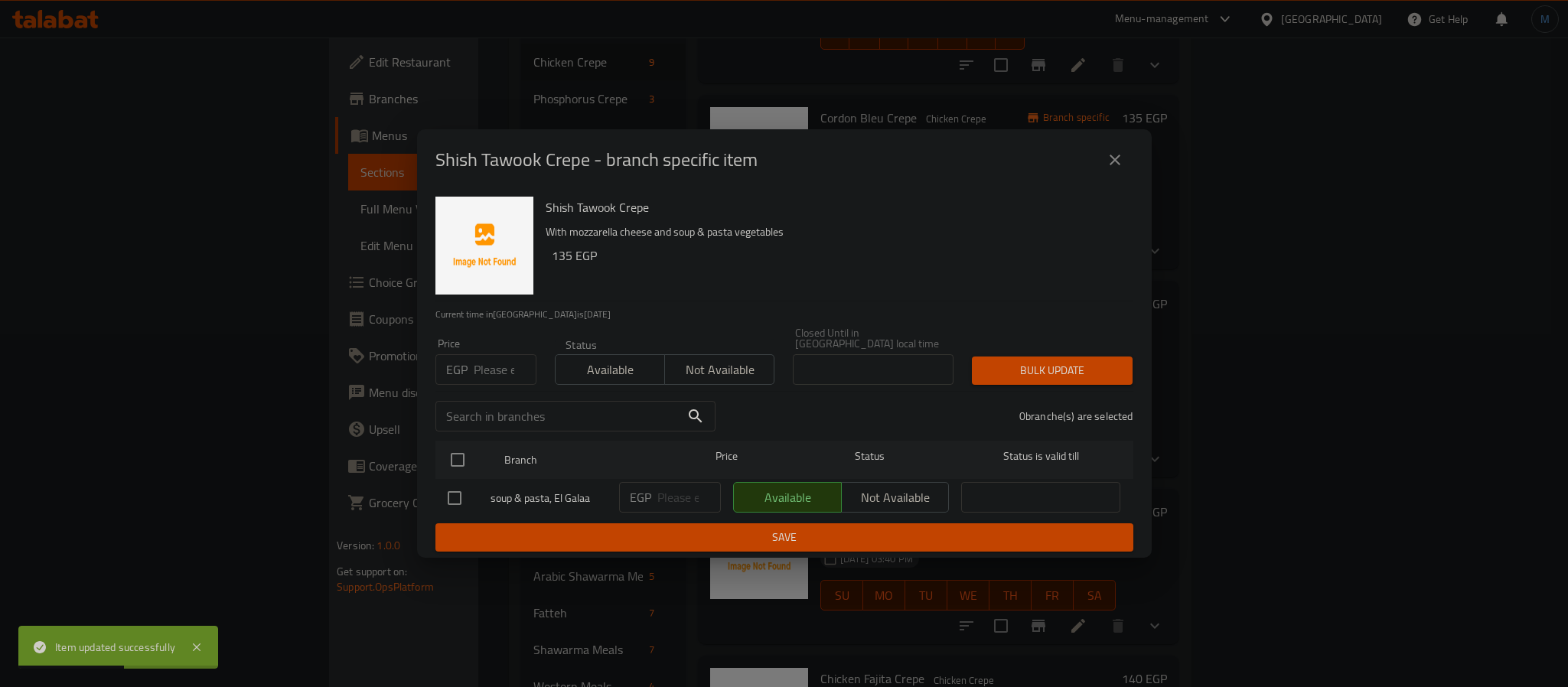
click at [503, 359] on input "number" at bounding box center [505, 370] width 62 height 31
type input "125"
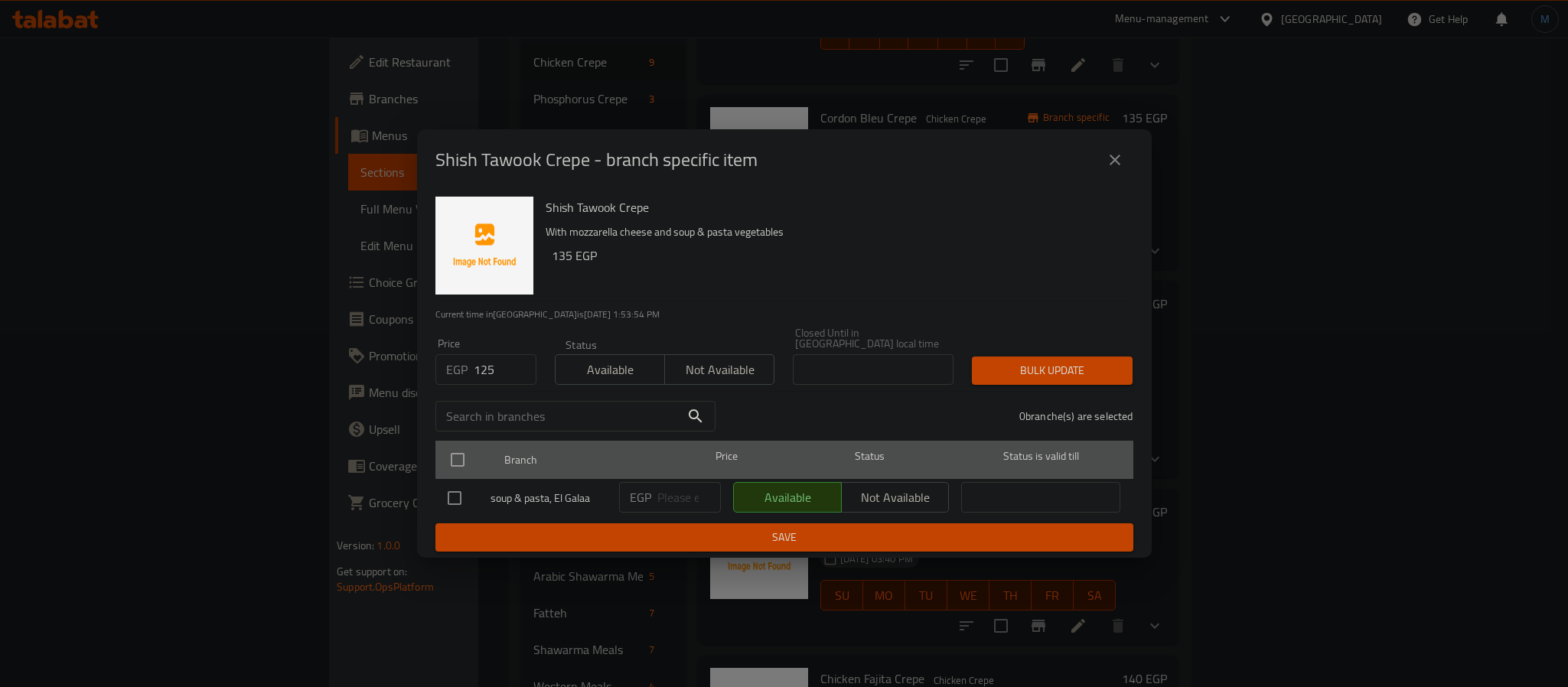
click at [437, 460] on div "Branch Price Status Status is valid till" at bounding box center [784, 460] width 698 height 38
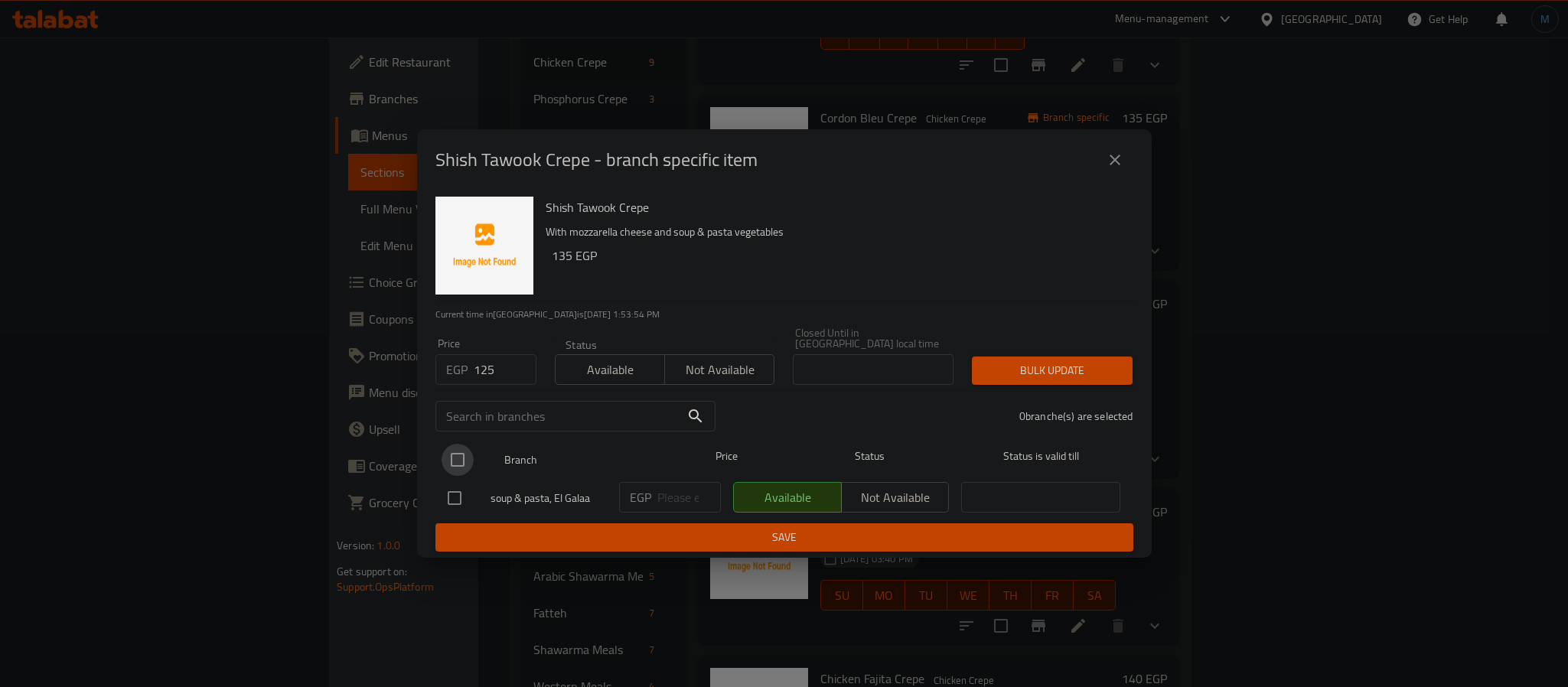
click at [468, 444] on input "checkbox" at bounding box center [457, 460] width 32 height 32
checkbox input "true"
click at [1047, 372] on span "Bulk update" at bounding box center [1052, 370] width 136 height 19
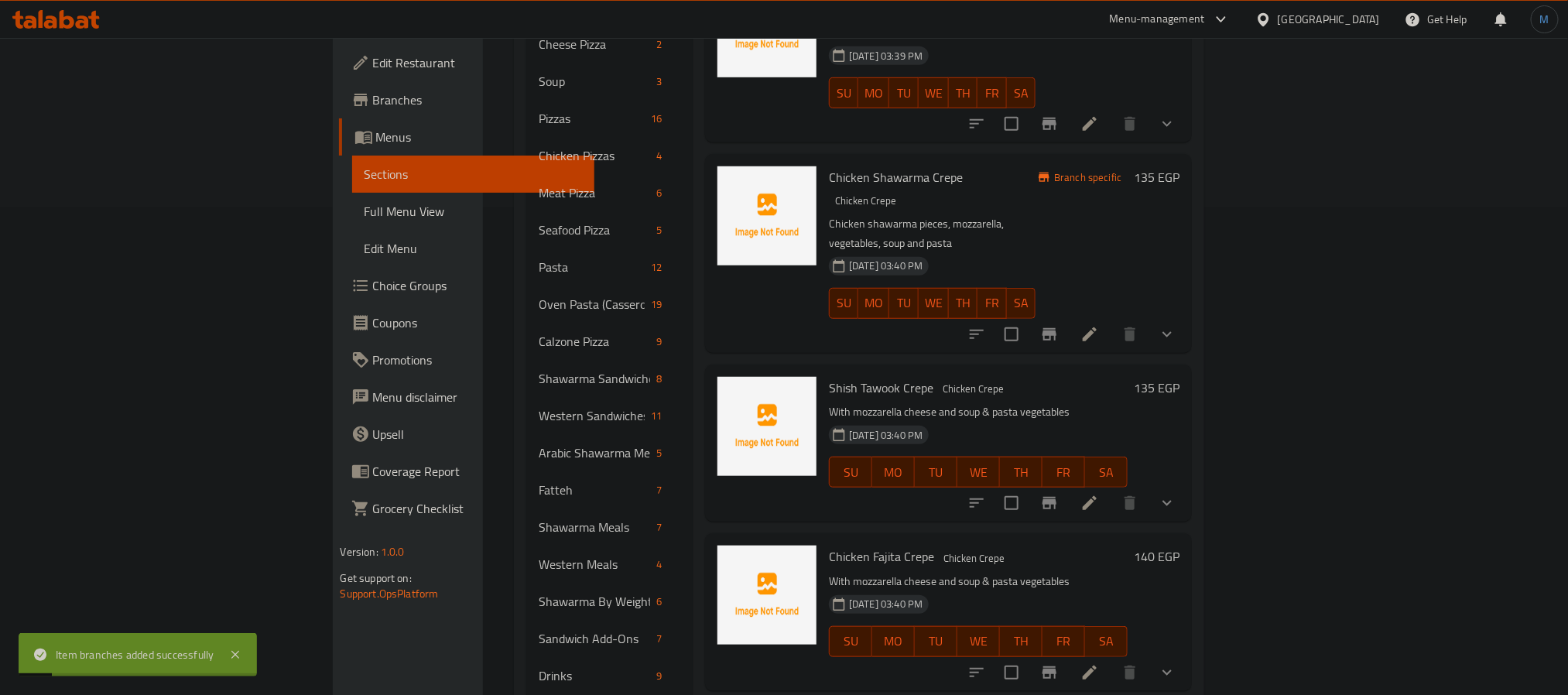
scroll to position [512, 0]
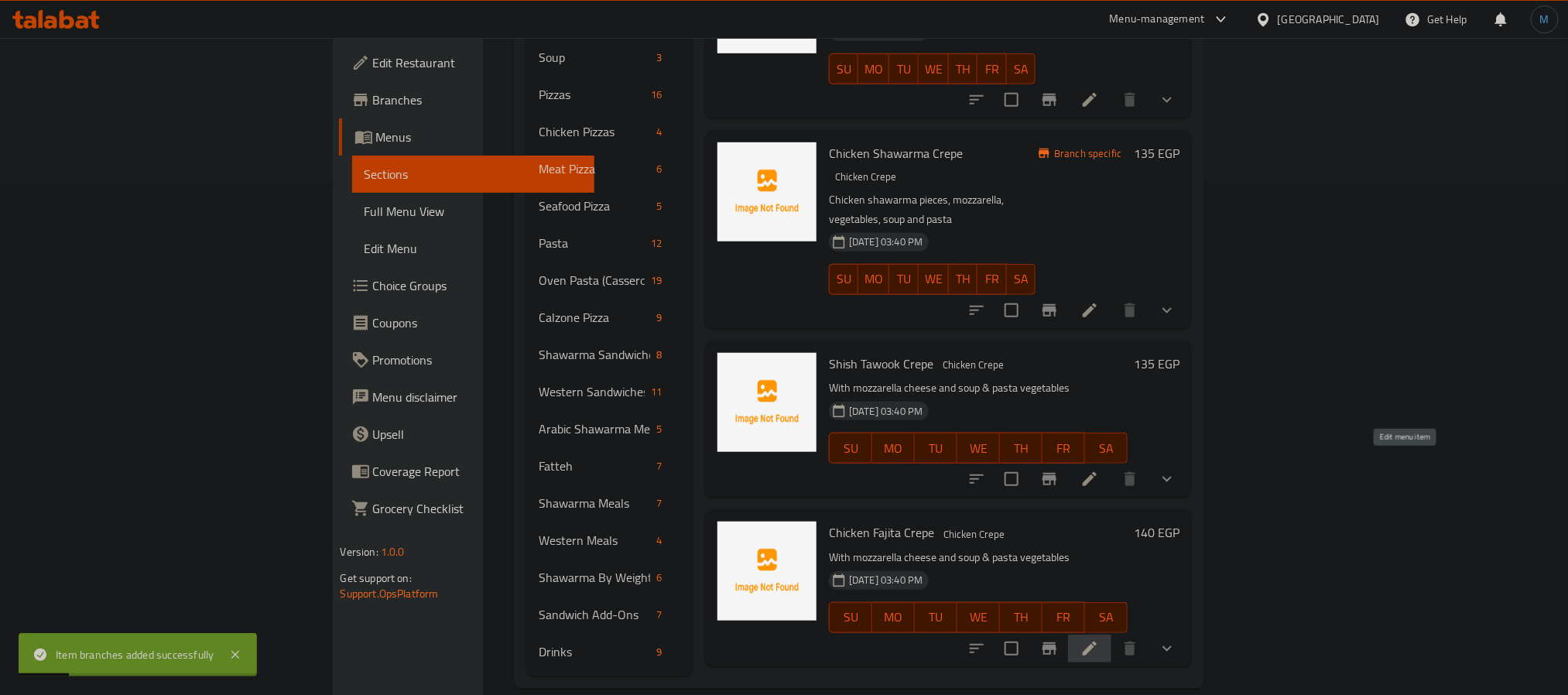
click at [1099, 640] on icon at bounding box center [1089, 649] width 18 height 18
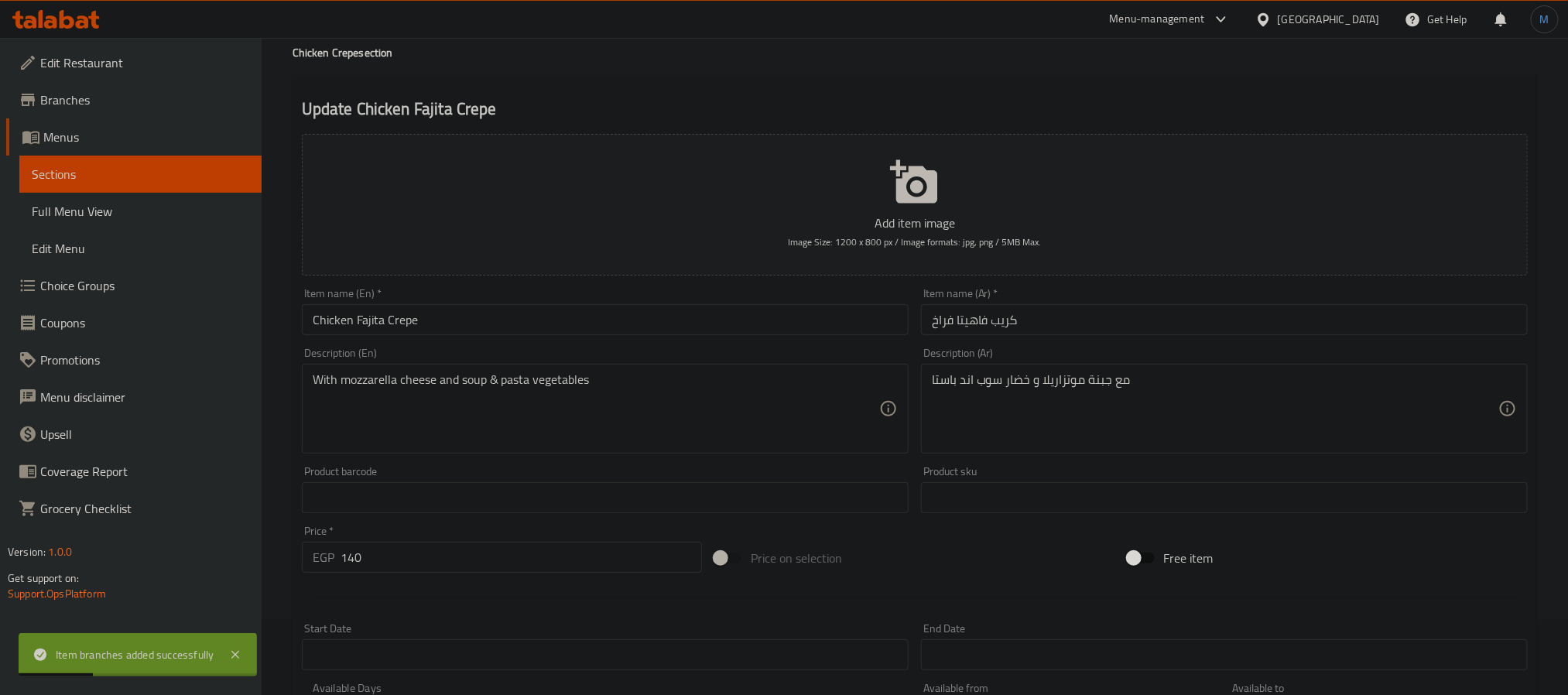
scroll to position [116, 0]
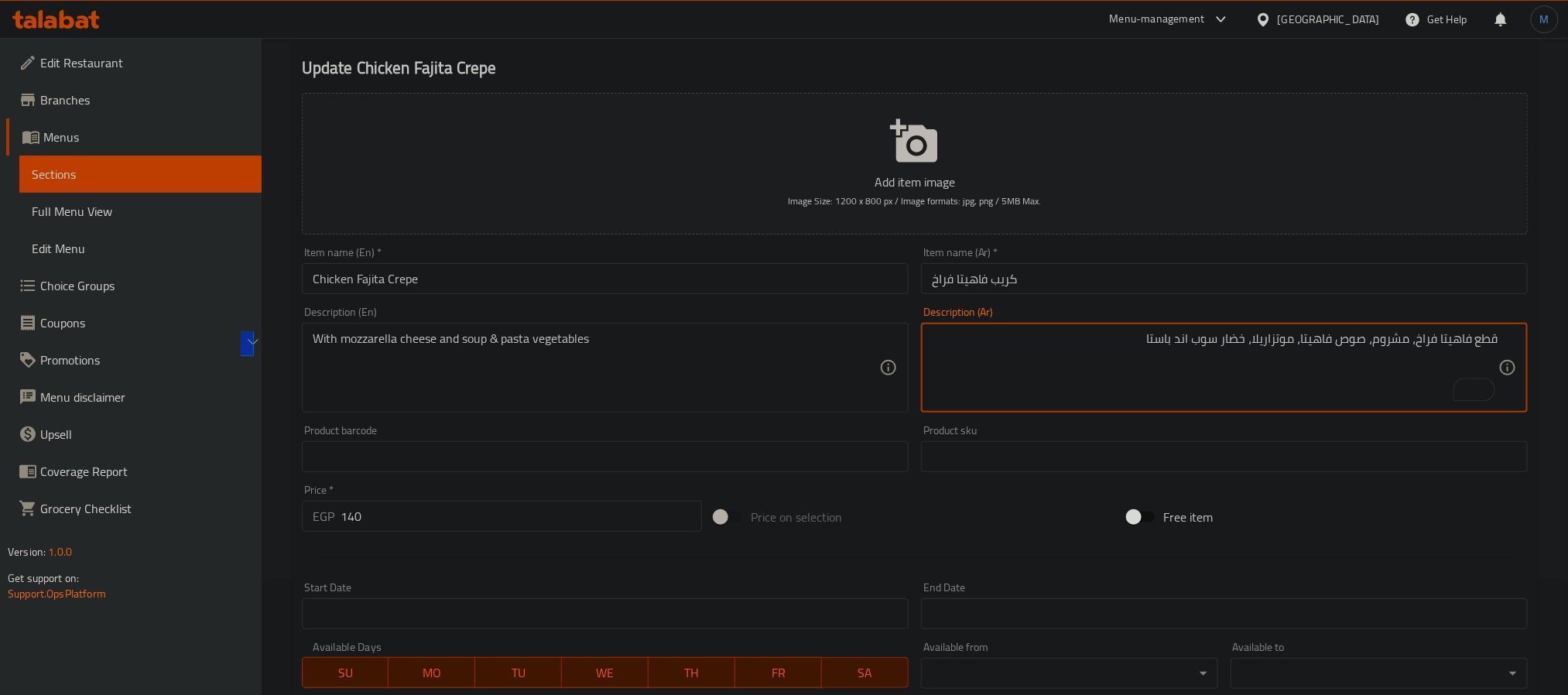
type textarea "قطع فاهيتا فراخ، مشروم، صوص فاهيتا، موتزاريلا، خضار سوب اند باستا"
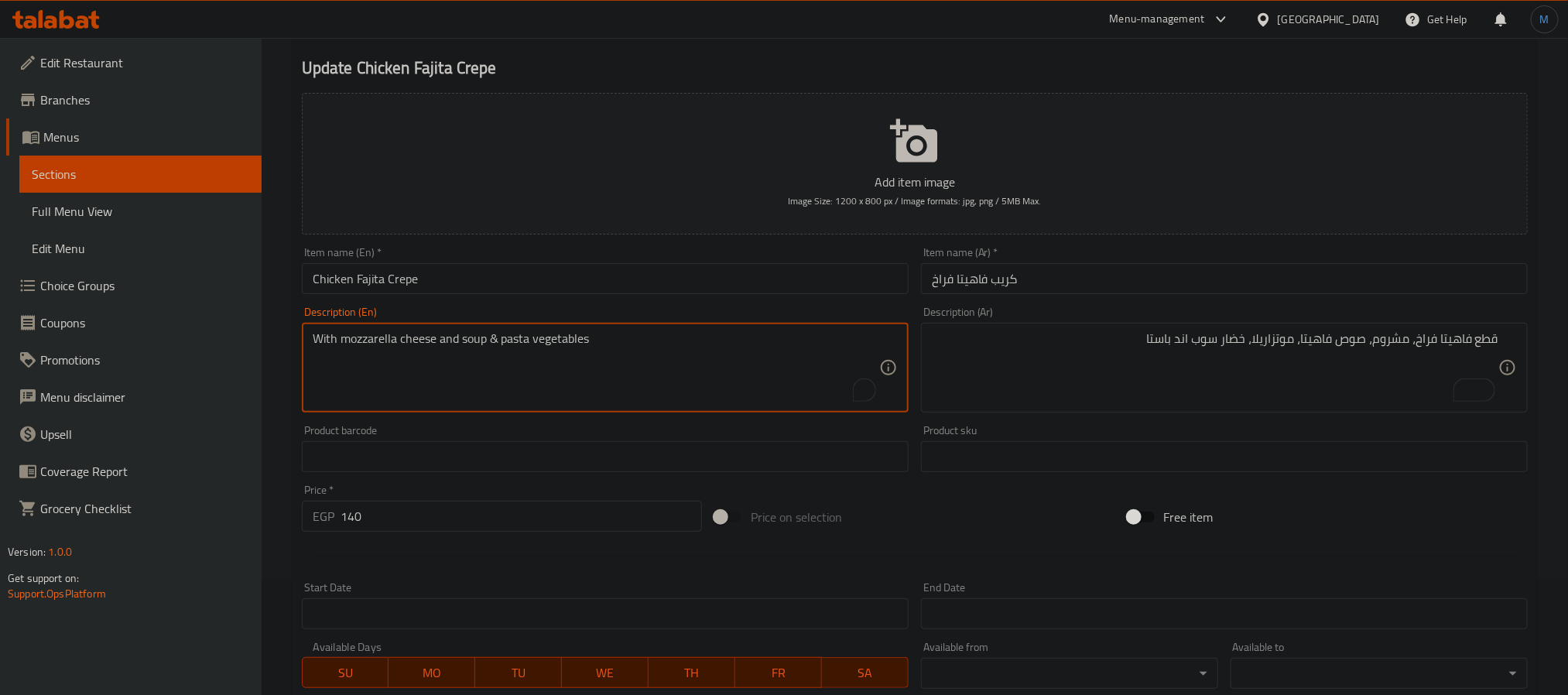
paste textarea "Chicken fajita pieces, mushrooms, fajita sauce, mozzarella, vegetables, soup an…"
type textarea "Chicken fajita pieces, mushrooms, fajita sauce, mozzarella, vegetables, soup an…"
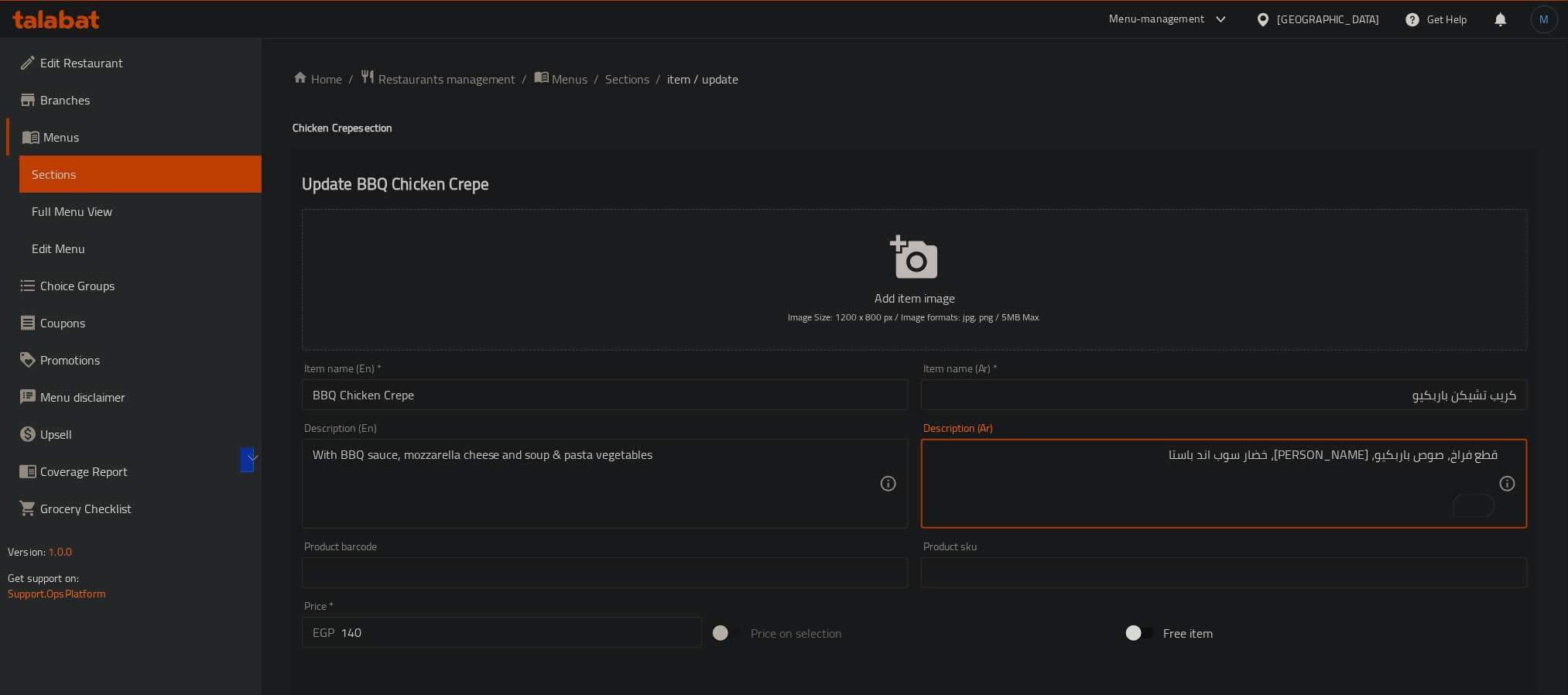
type textarea "قطع فراخ، صوص باربكيو، موتزاريلا، خضار سوب اند باستا"
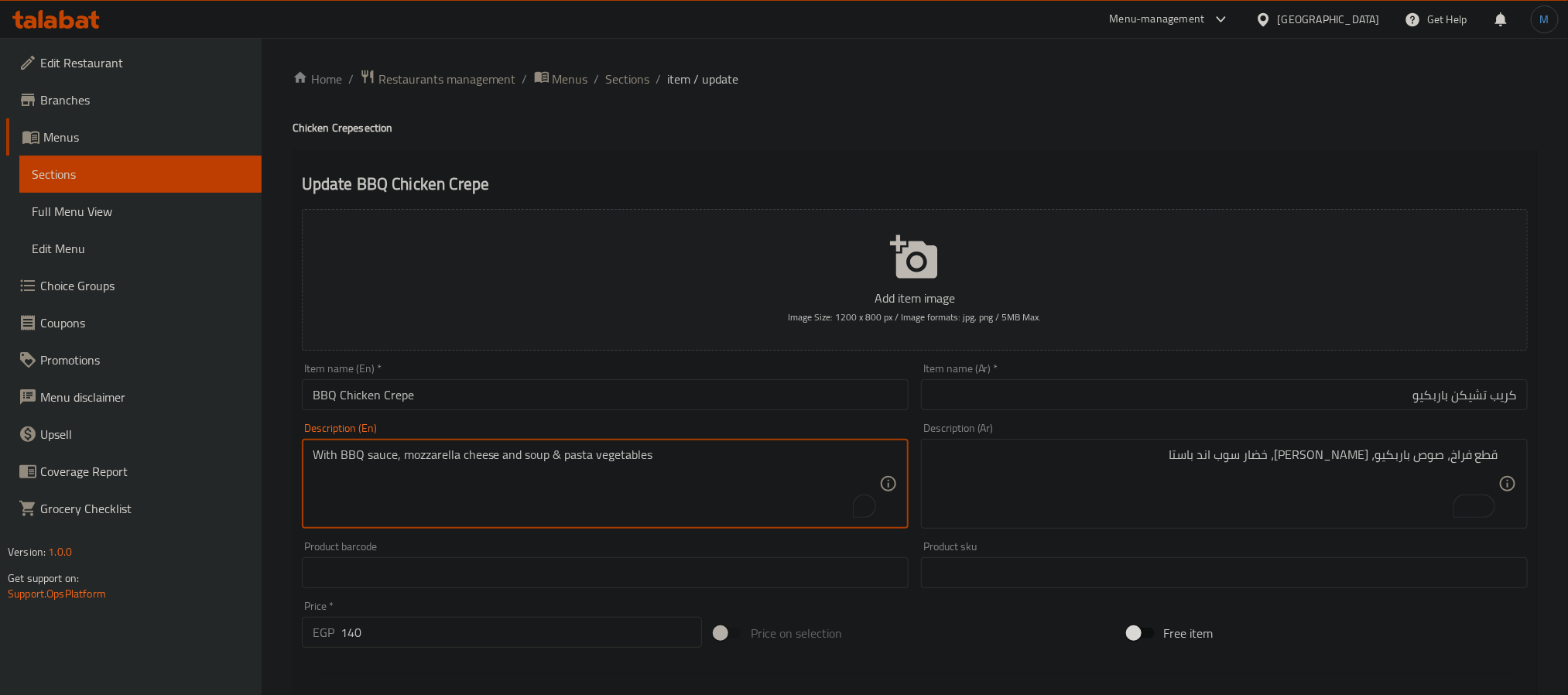
paste textarea "Chicken pieces, barbecue sauce, mozzarella, vegetables, soup and pasta"
click at [433, 464] on textarea "Chicken pieces, barbecue sauce, mozzarella, vegetables, soup and pasta" at bounding box center [596, 484] width 567 height 74
click at [732, 468] on textarea "Chicken pieces, bbq sauce, mozzarella, vegetables, soup and pasta" at bounding box center [596, 484] width 567 height 74
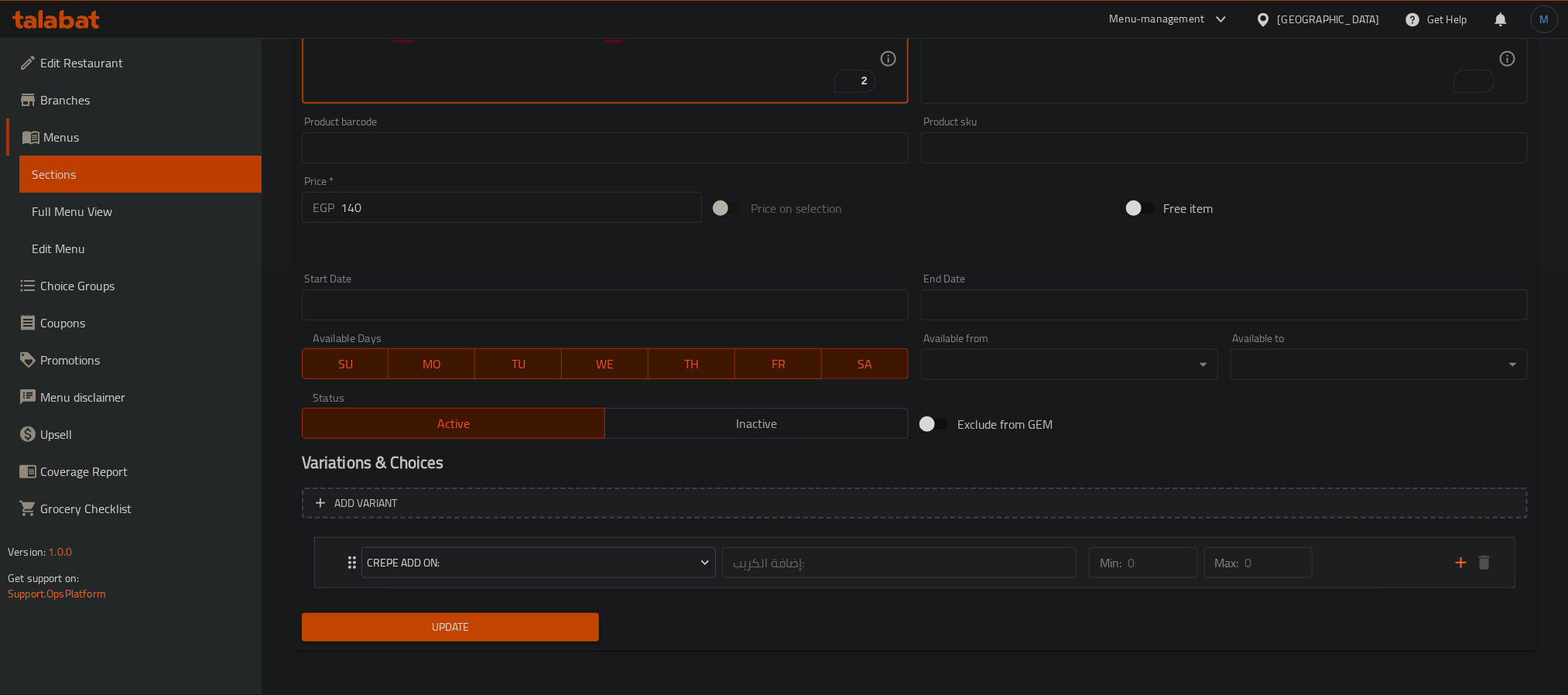
type textarea "Chicken pieces, bbq sauce, mozzarella, vegetables, soup and pasta"
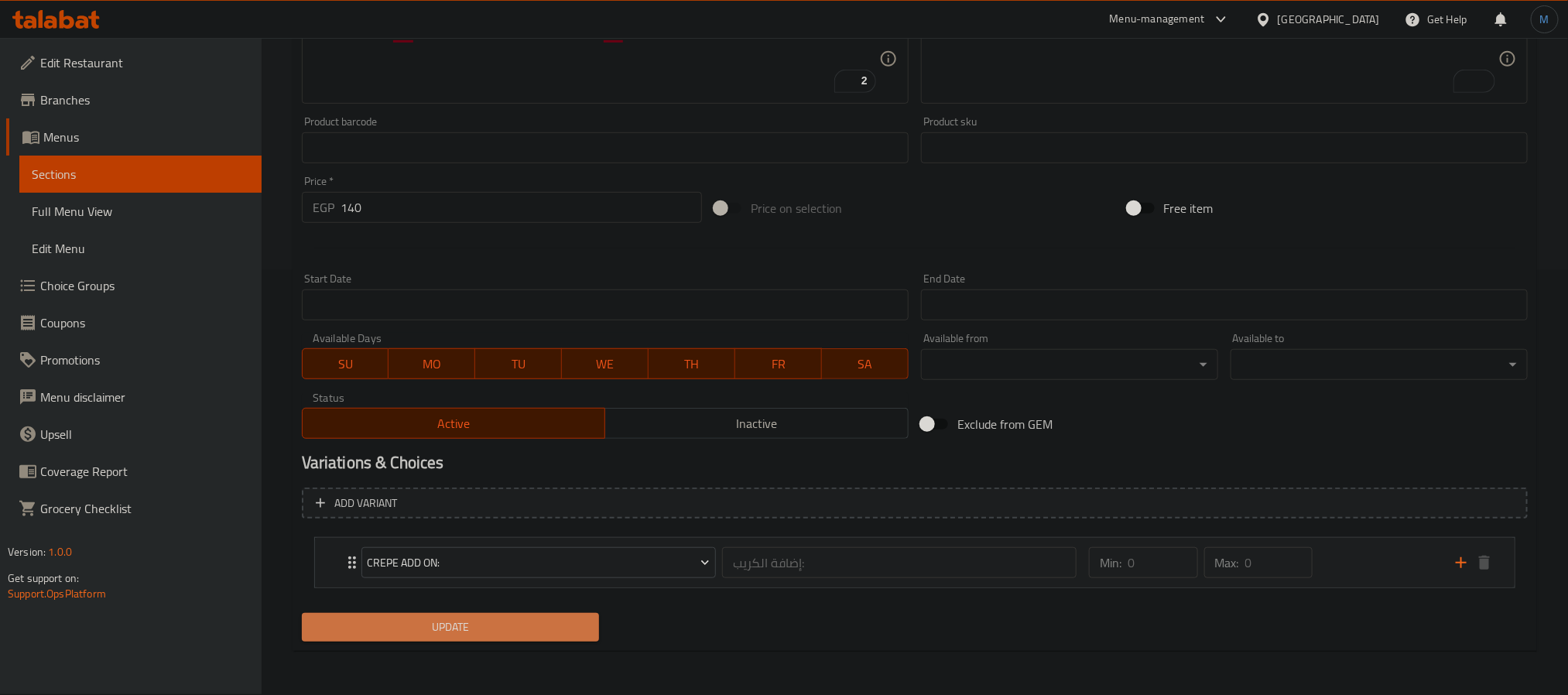
click at [511, 623] on span "Update" at bounding box center [451, 628] width 272 height 19
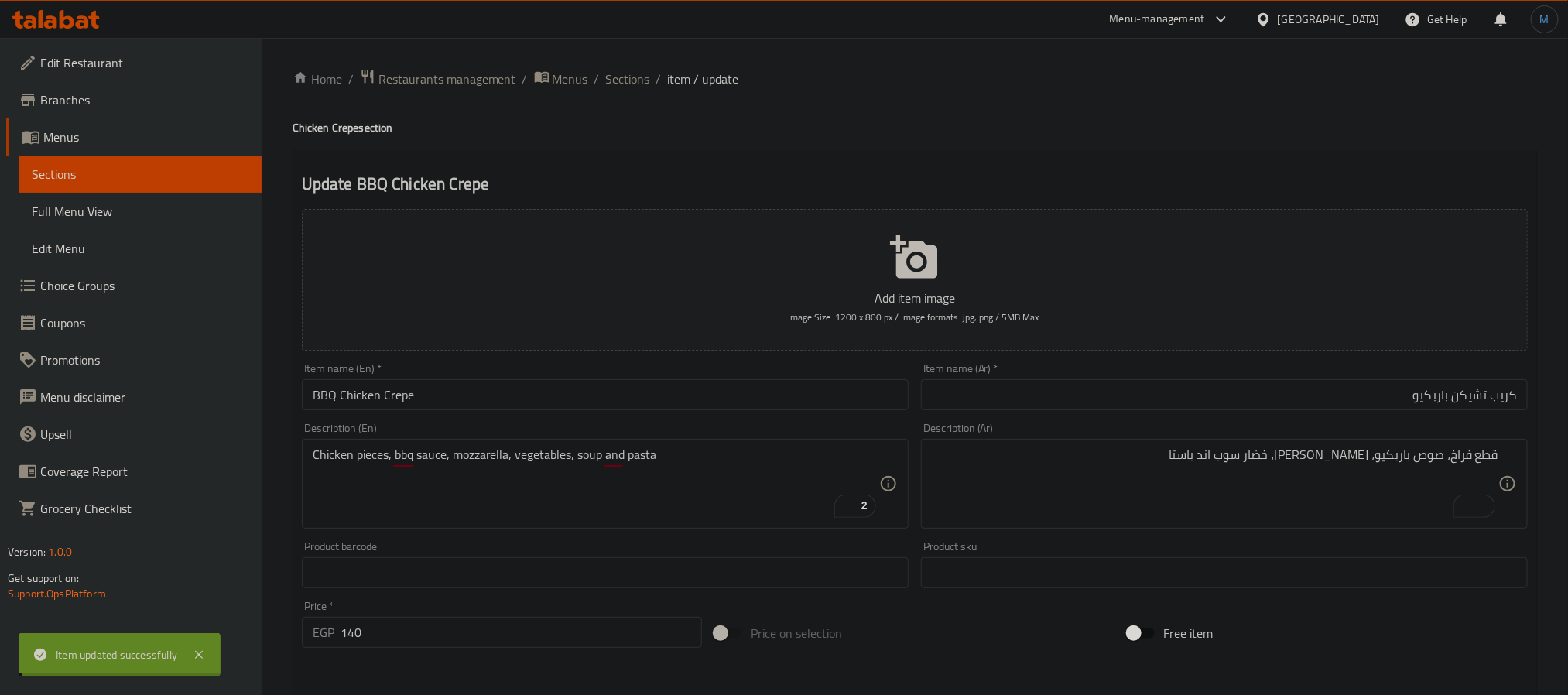
click at [503, 400] on input "BBQ Chicken Crepe" at bounding box center [605, 395] width 607 height 31
click at [630, 86] on span "Sections" at bounding box center [628, 78] width 44 height 18
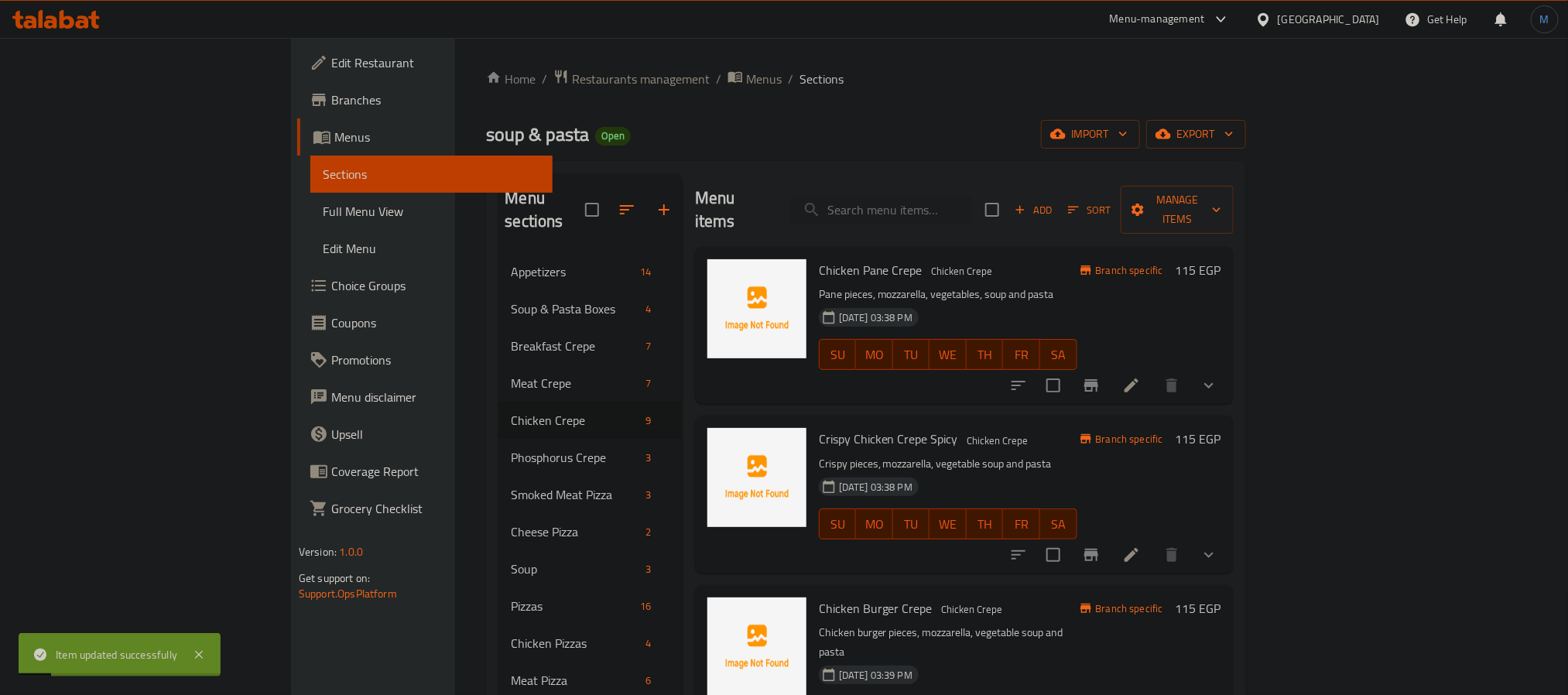
click at [1018, 422] on div "Crispy Chicken Crepe Spicy Chicken Crepe Crispy pieces, mozzarella, vegetable s…" at bounding box center [948, 494] width 271 height 145
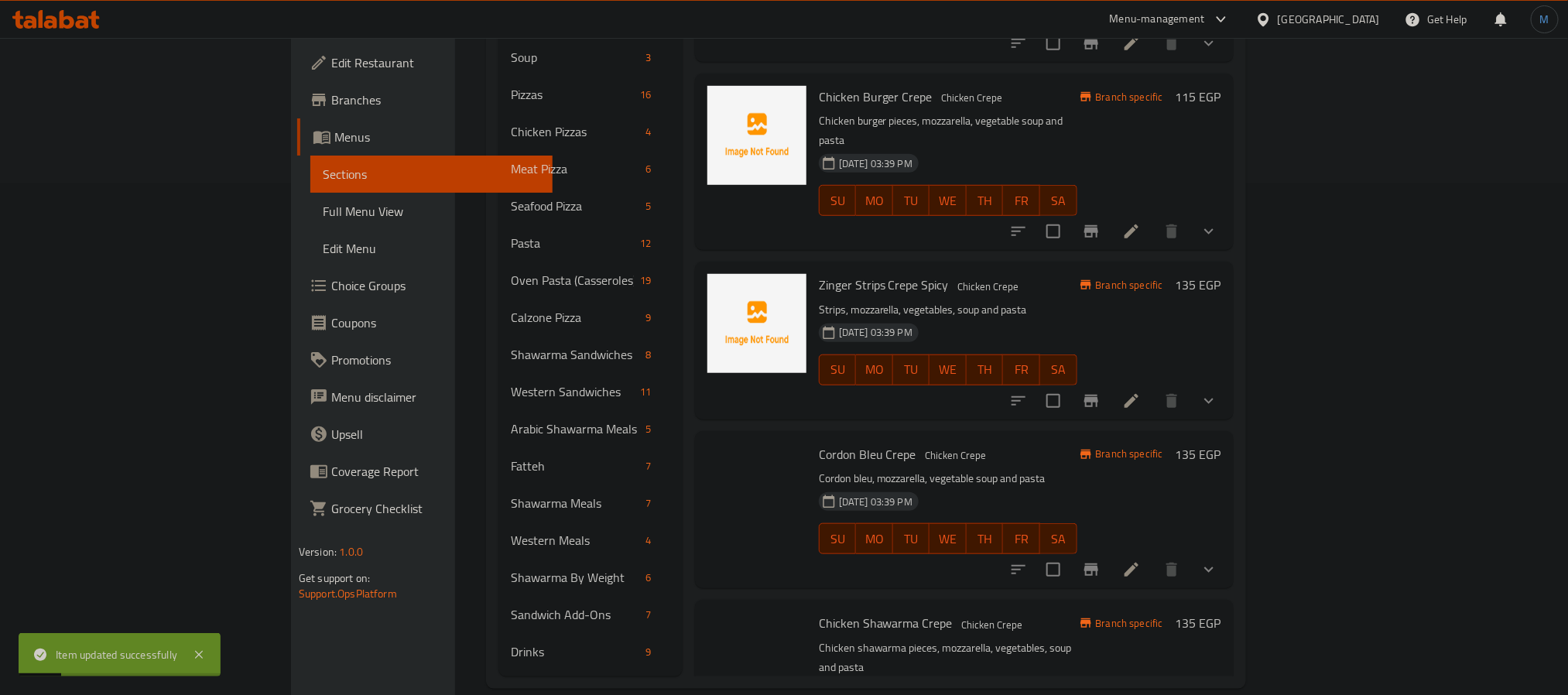
scroll to position [569, 0]
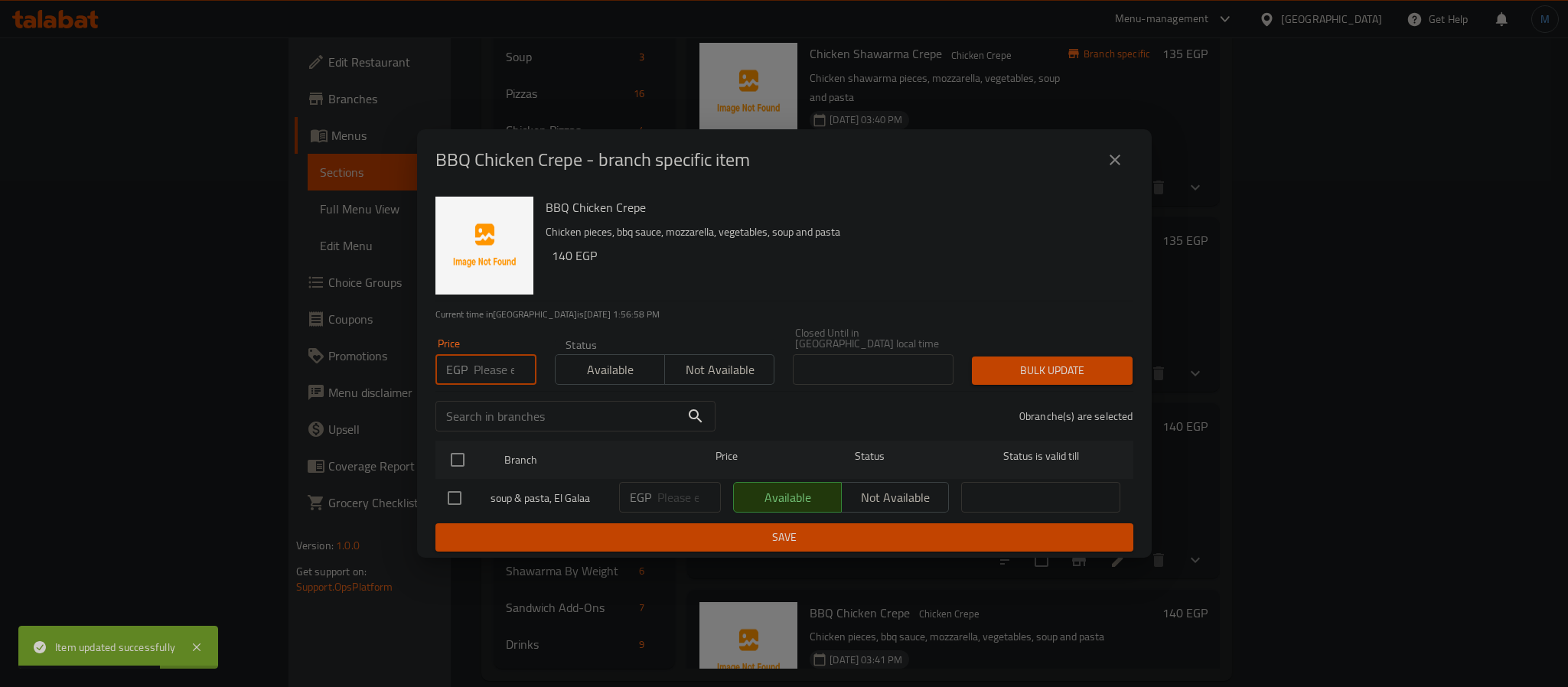
click at [489, 370] on input "number" at bounding box center [505, 370] width 62 height 31
type input "130"
click at [450, 467] on input "checkbox" at bounding box center [457, 460] width 32 height 32
checkbox input "true"
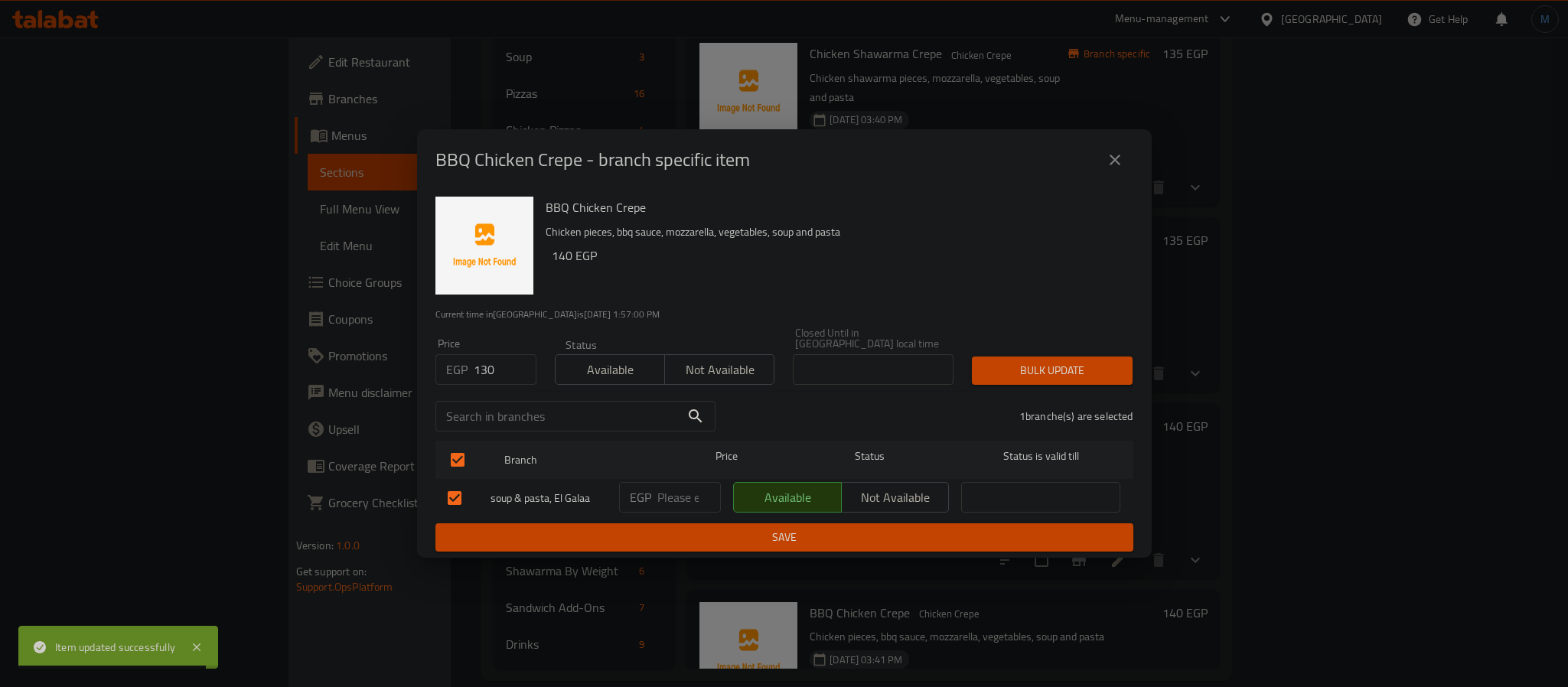
click at [1036, 361] on span "Bulk update" at bounding box center [1052, 370] width 136 height 19
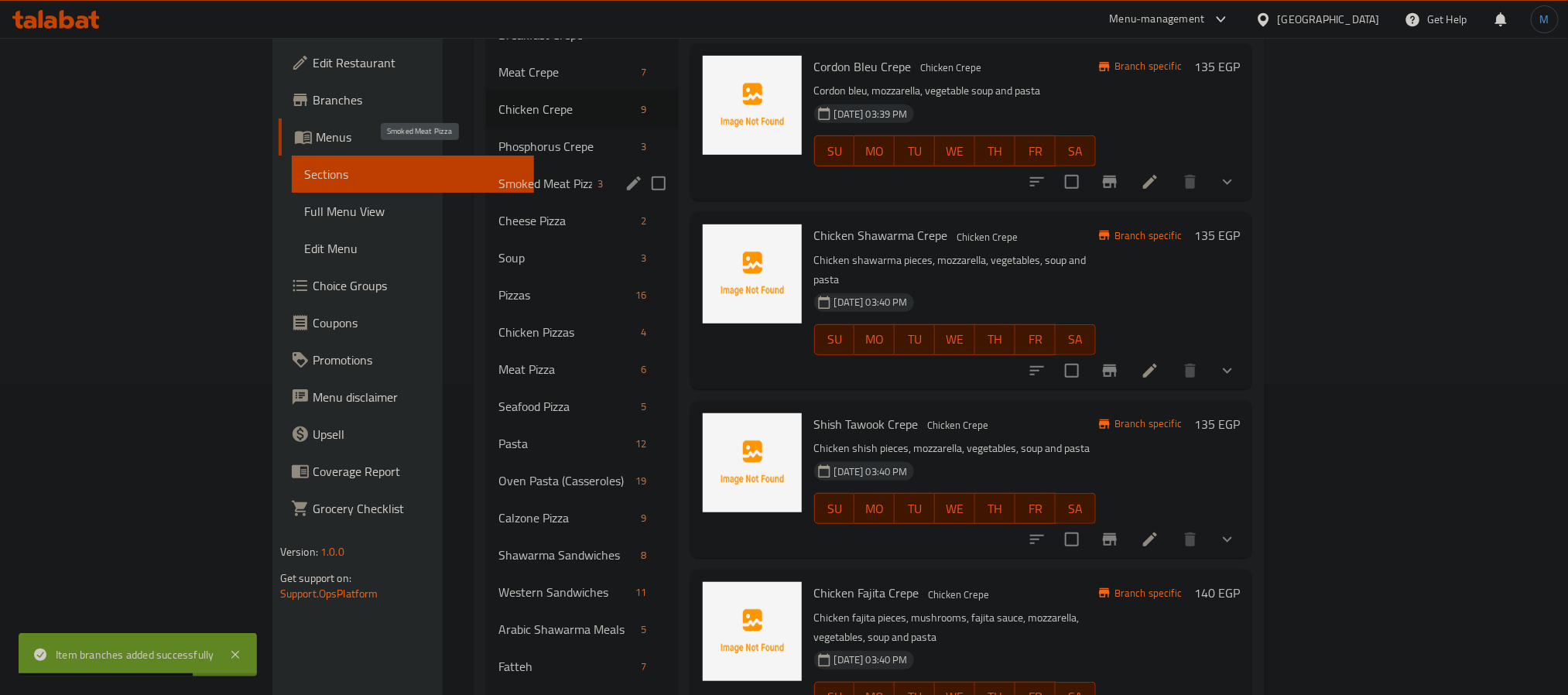
scroll to position [163, 0]
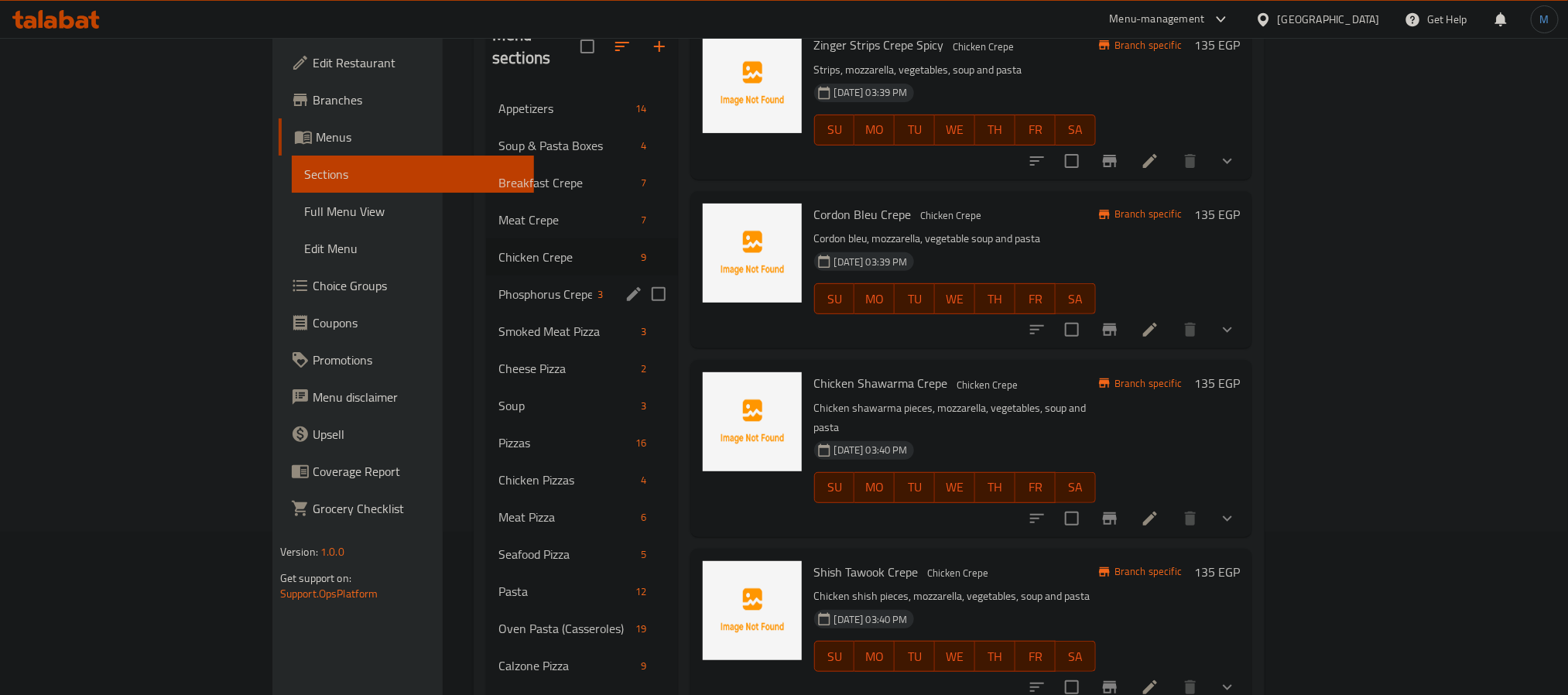
click at [486, 284] on div "Phosphorus Crepe 3" at bounding box center [582, 294] width 192 height 37
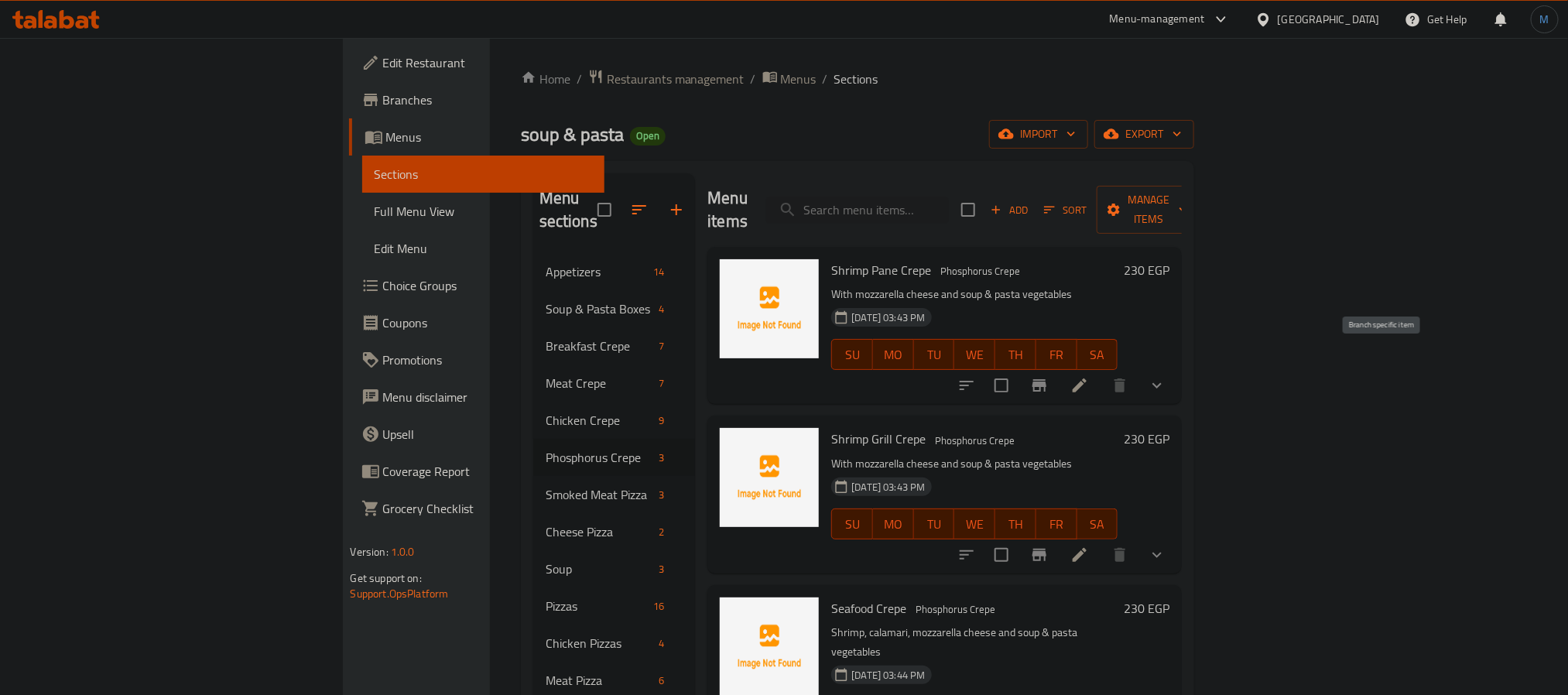
click at [1049, 376] on icon "Branch-specific-item" at bounding box center [1039, 385] width 18 height 18
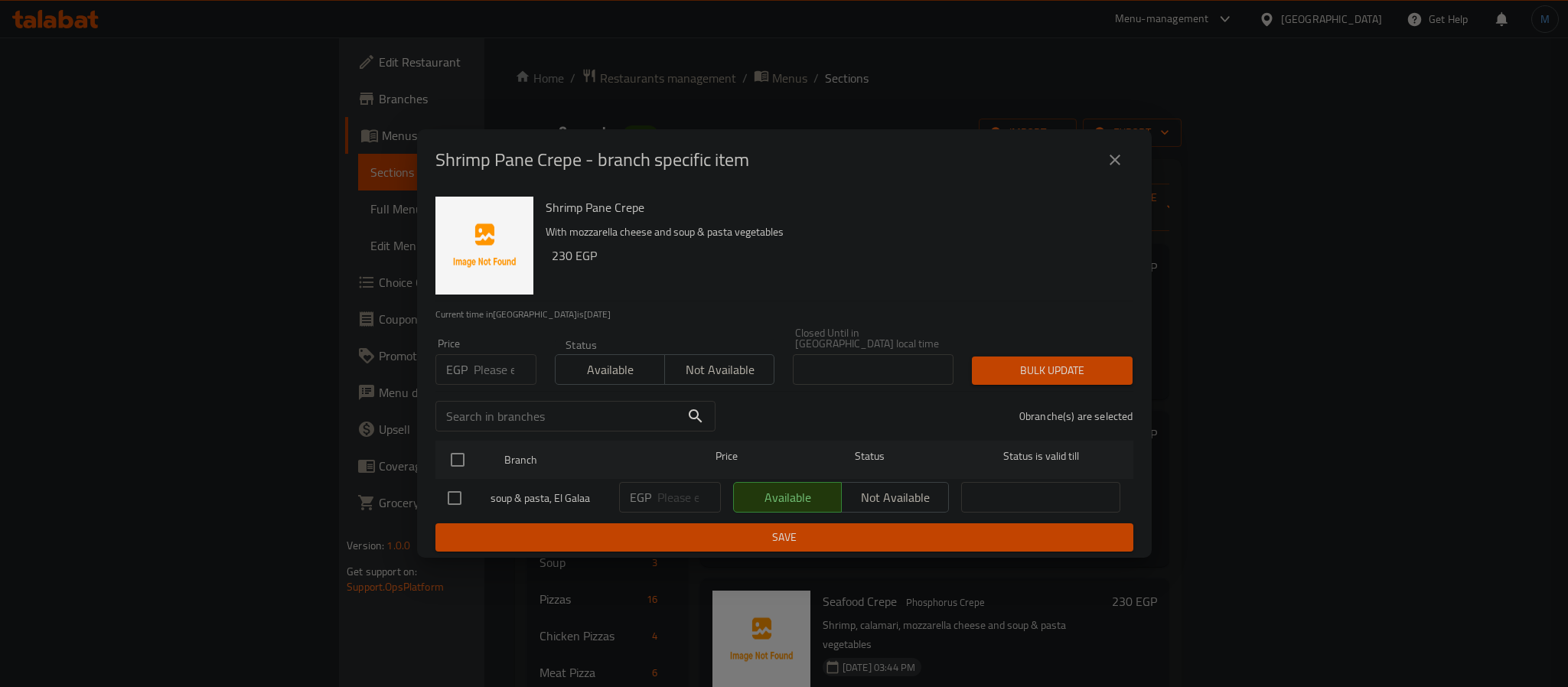
click at [494, 338] on div "Price EGP Price" at bounding box center [486, 361] width 101 height 47
click at [489, 355] on input "number" at bounding box center [505, 370] width 62 height 31
type input "220"
click at [460, 465] on input "checkbox" at bounding box center [457, 460] width 32 height 32
checkbox input "true"
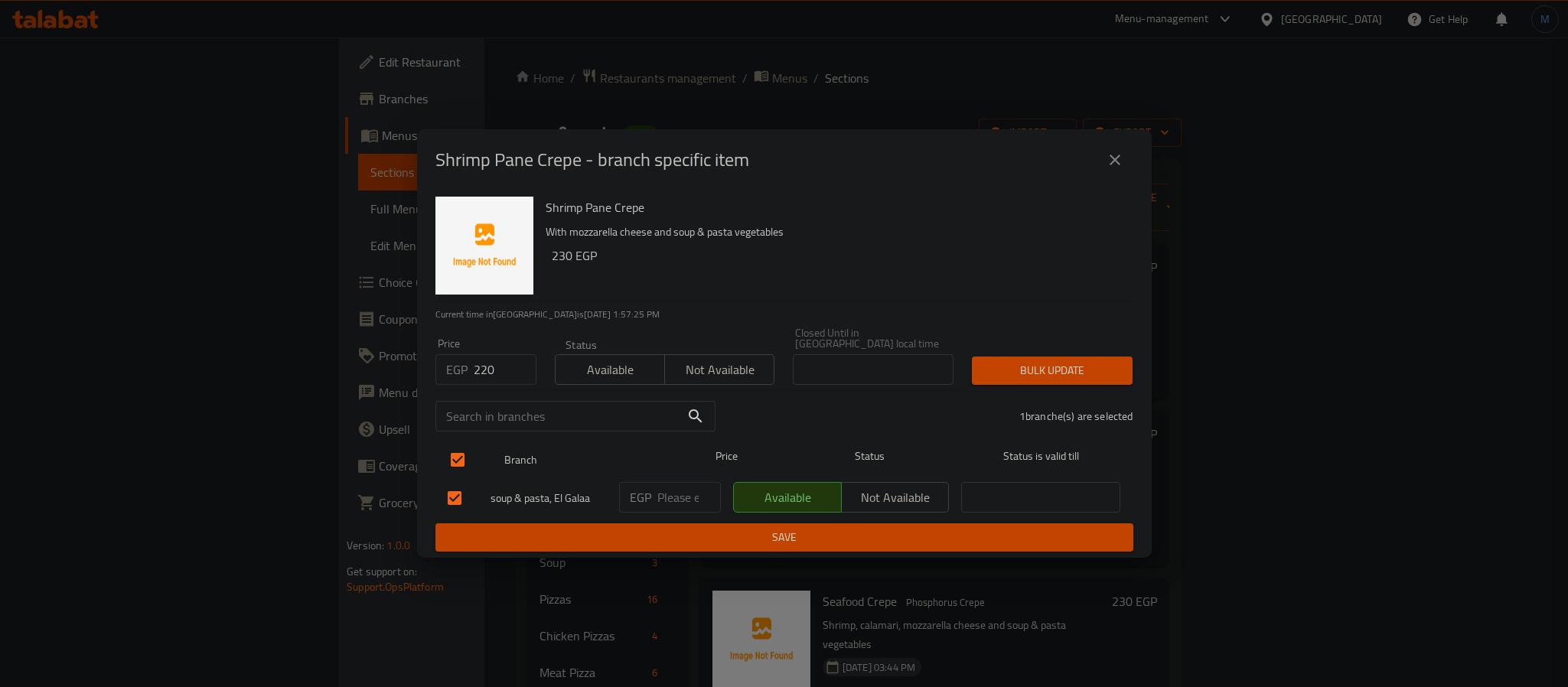
checkbox input "true"
click at [963, 389] on div "1 branche(s) are selected" at bounding box center [934, 416] width 418 height 55
click at [1019, 368] on span "Bulk update" at bounding box center [1052, 370] width 136 height 19
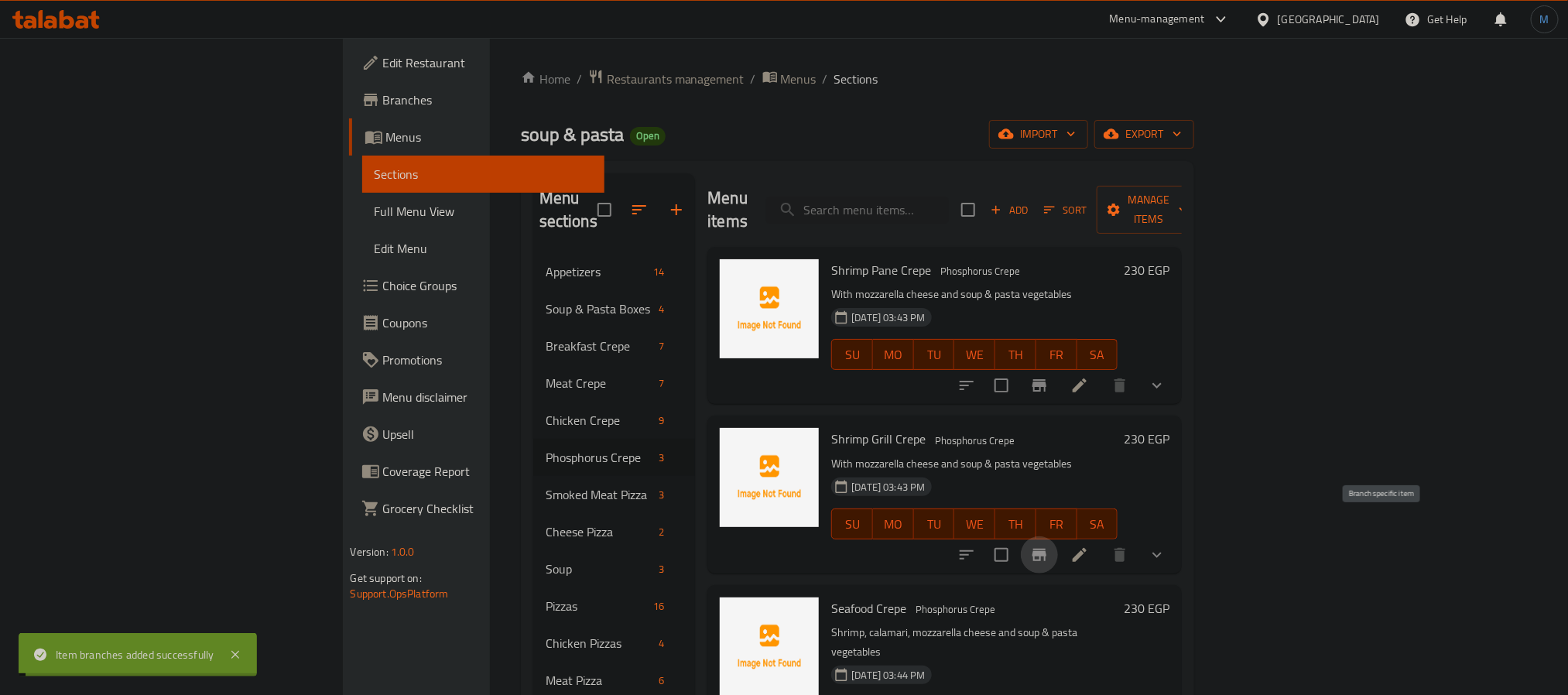
click at [1049, 546] on icon "Branch-specific-item" at bounding box center [1039, 555] width 18 height 18
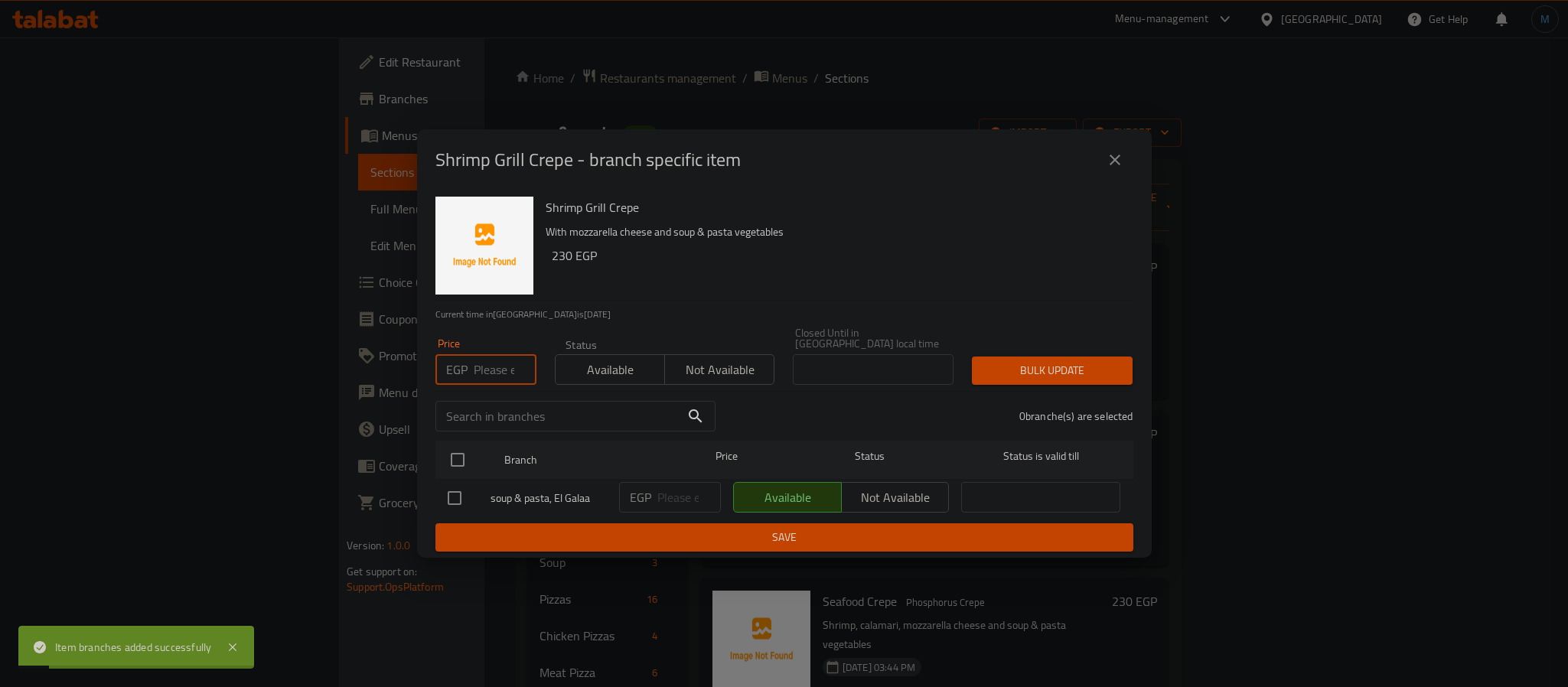
click at [476, 356] on input "number" at bounding box center [505, 370] width 62 height 31
paste input "220"
type input "220"
click at [453, 438] on div at bounding box center [470, 460] width 58 height 44
click at [466, 466] on input "checkbox" at bounding box center [457, 460] width 32 height 32
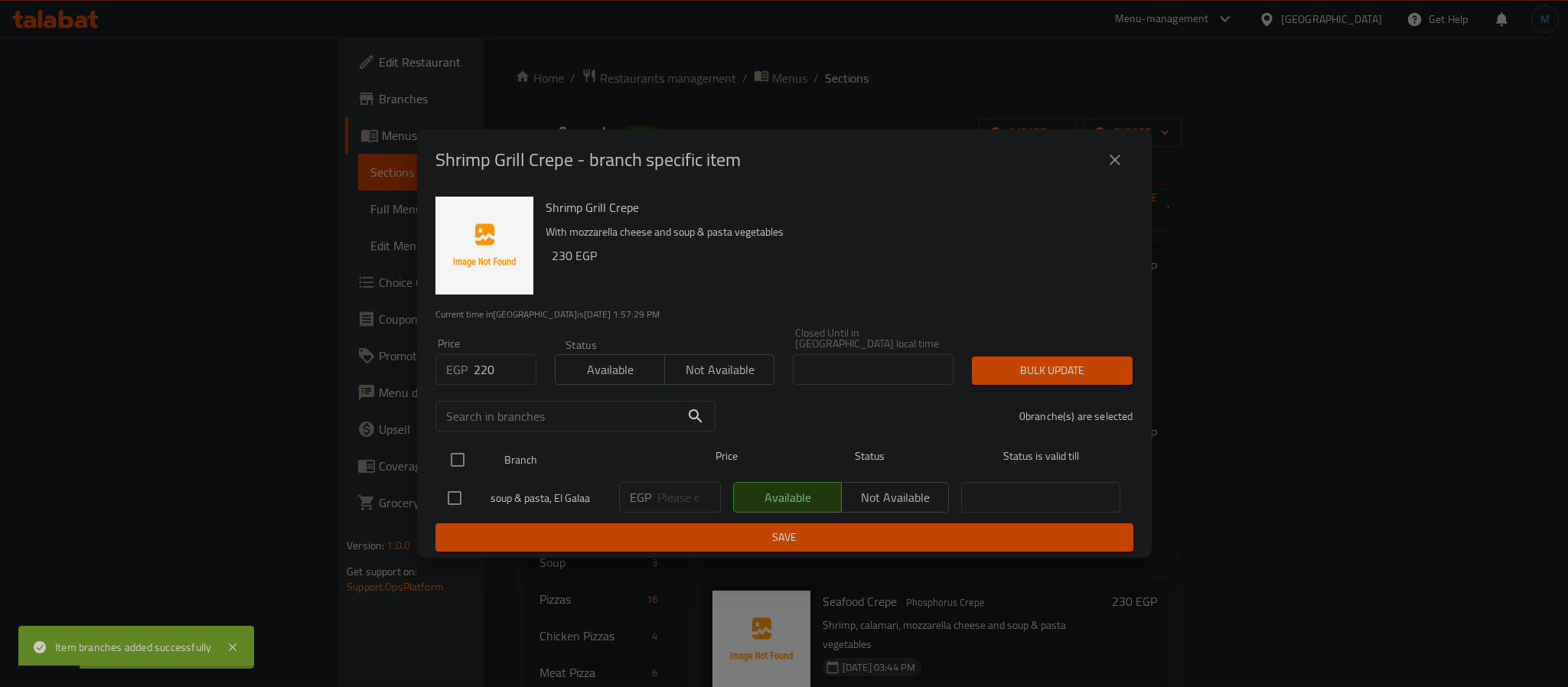
checkbox input "true"
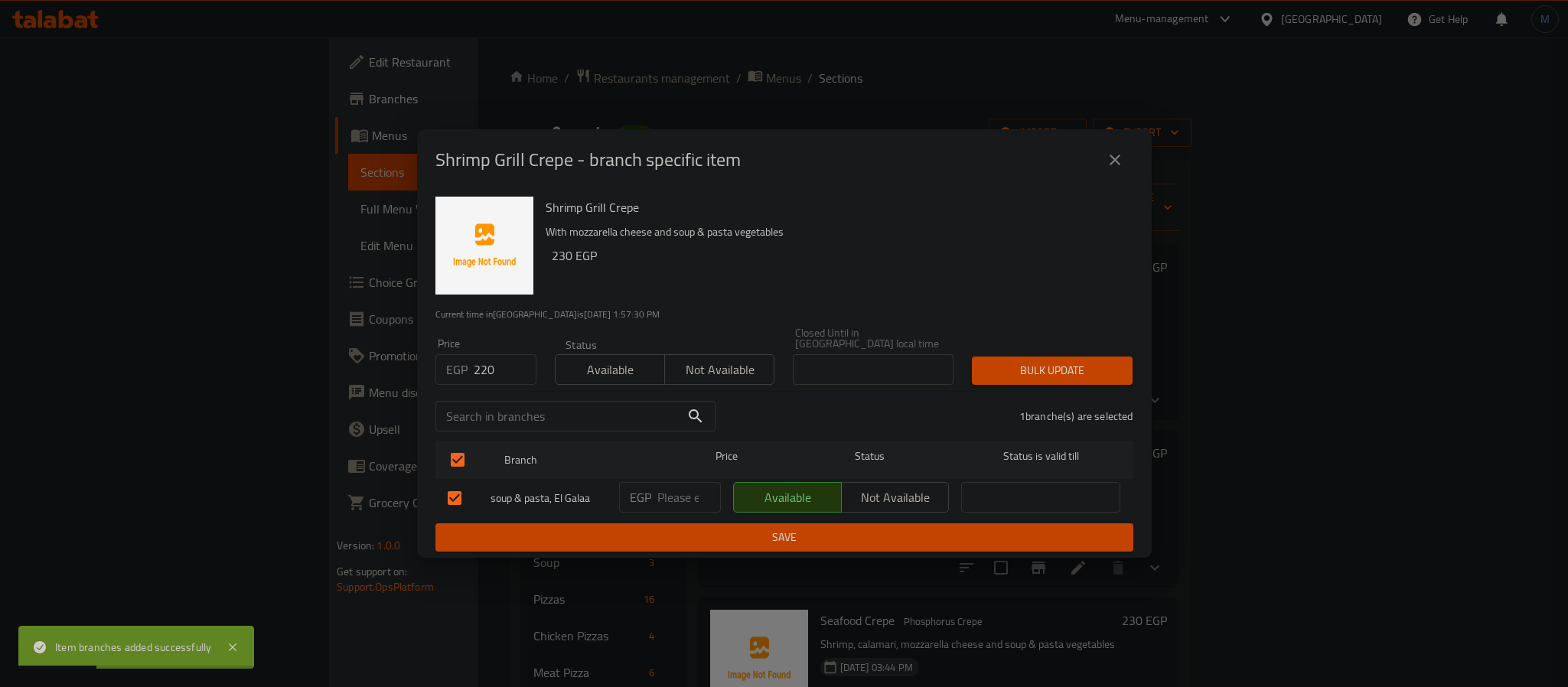
click at [1006, 350] on div "Bulk update" at bounding box center [1052, 370] width 179 height 47
click at [1010, 350] on div "Bulk update" at bounding box center [1052, 370] width 179 height 47
click at [1037, 361] on span "Bulk update" at bounding box center [1052, 370] width 136 height 19
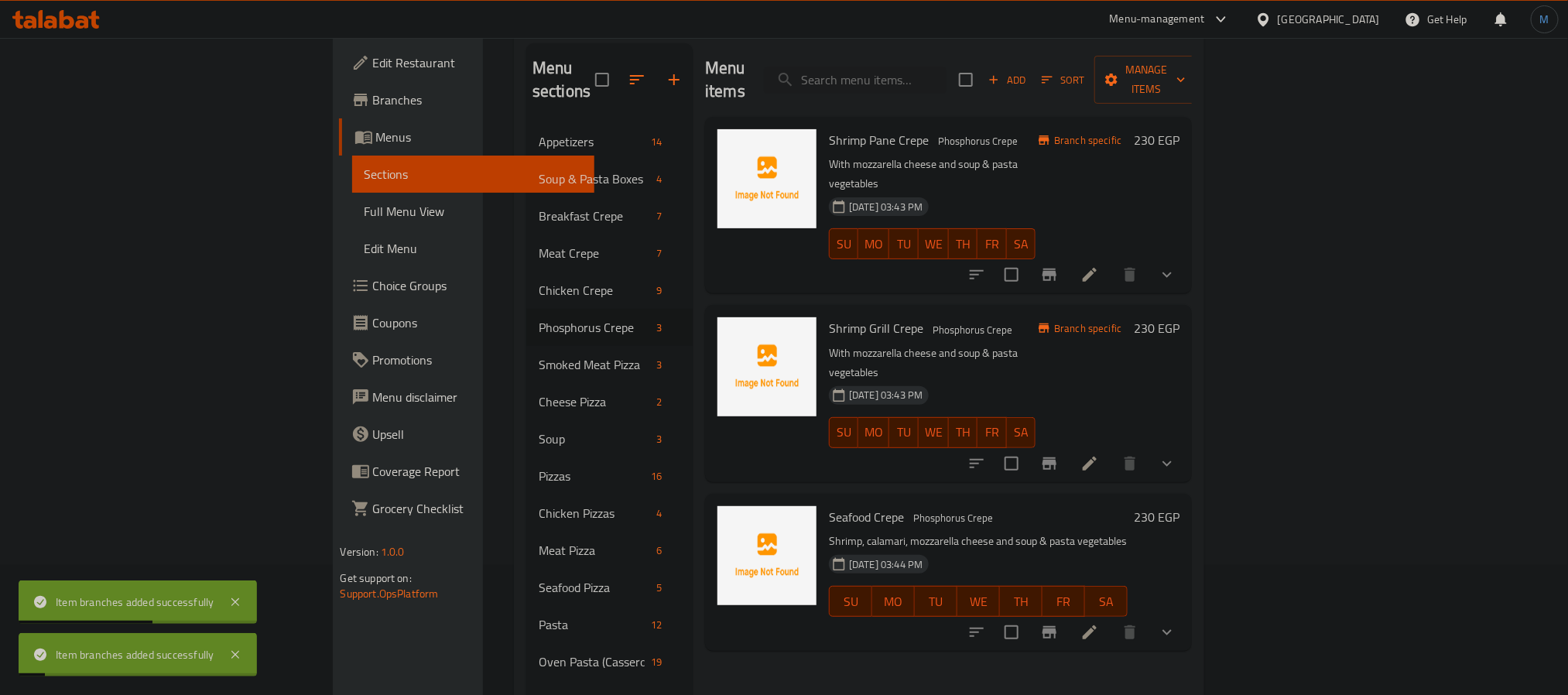
scroll to position [232, 0]
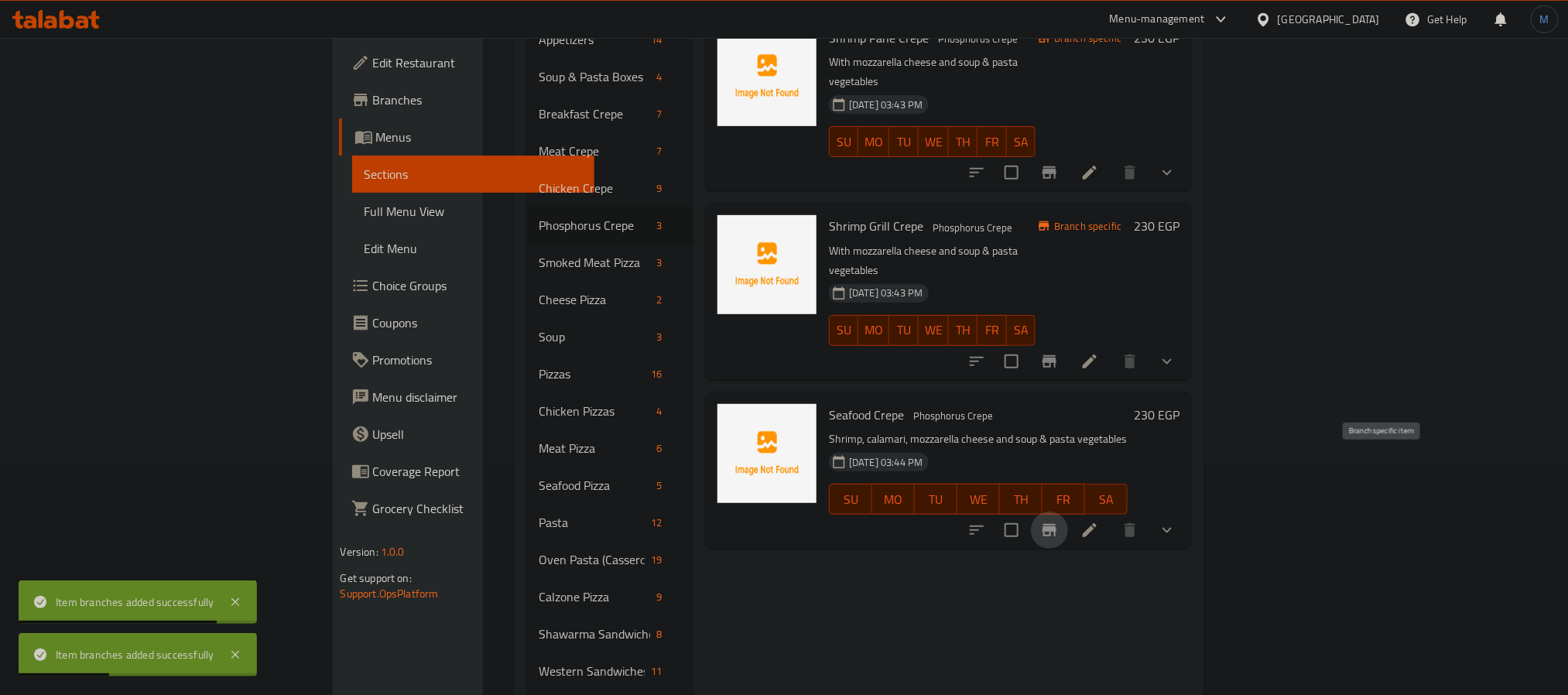
click at [1057, 524] on icon "Branch-specific-item" at bounding box center [1049, 530] width 14 height 12
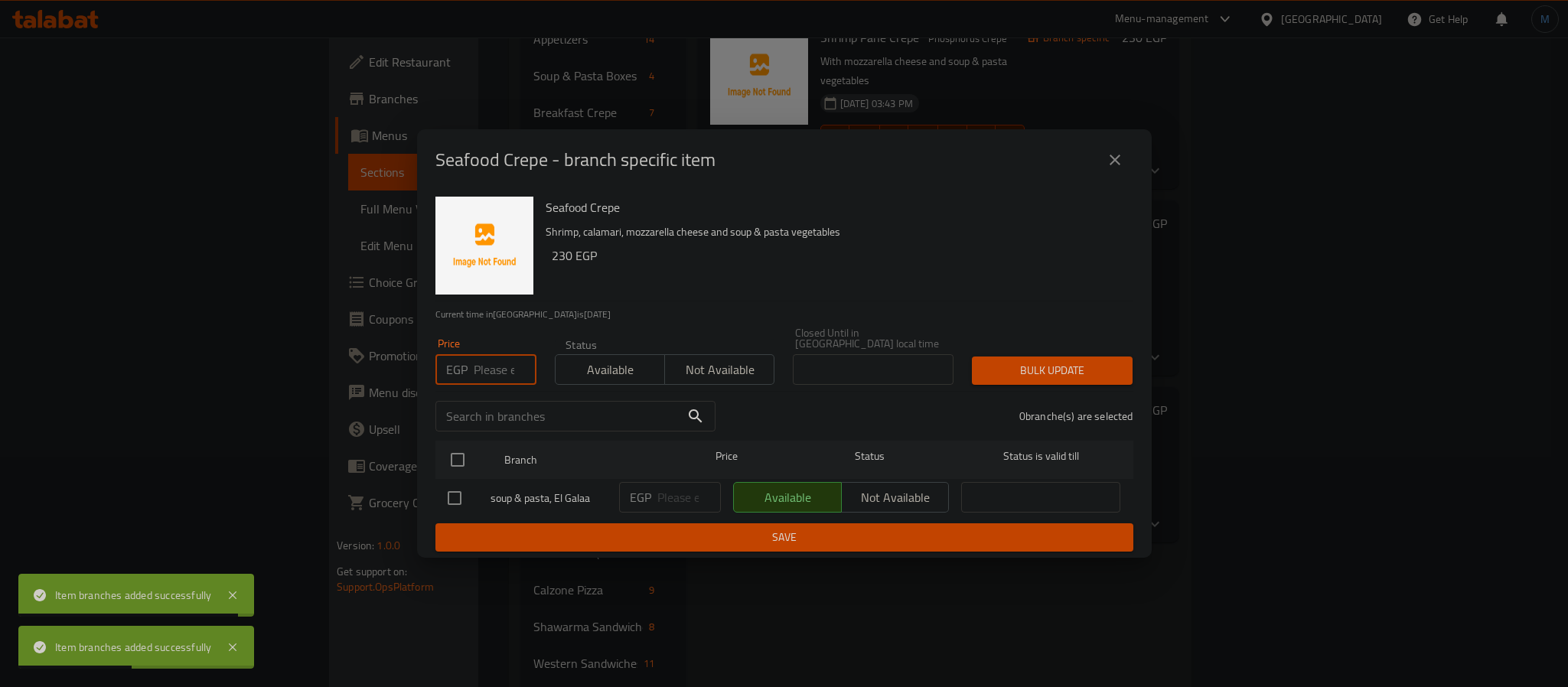
click at [484, 361] on input "number" at bounding box center [505, 370] width 62 height 31
paste input "220"
type input "220"
click at [460, 461] on input "checkbox" at bounding box center [457, 460] width 32 height 32
checkbox input "true"
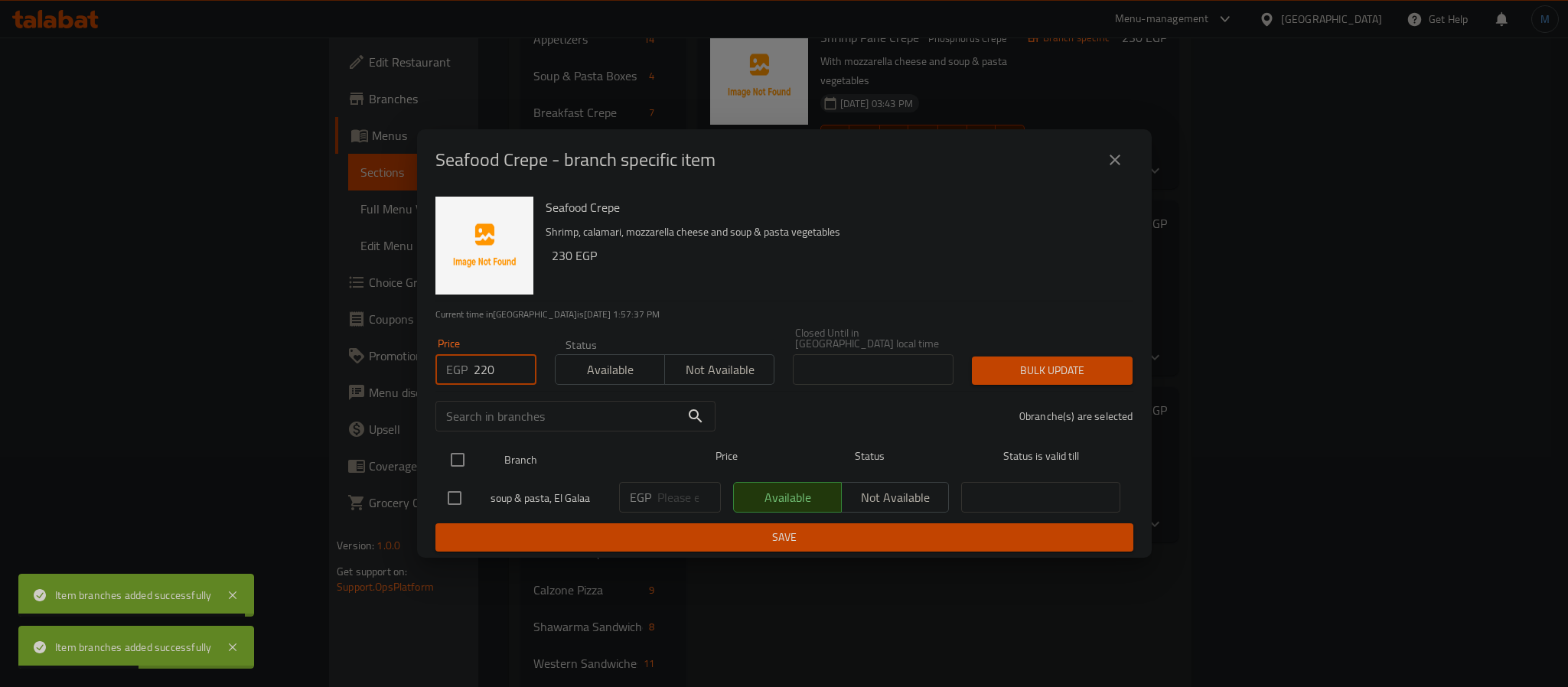
checkbox input "true"
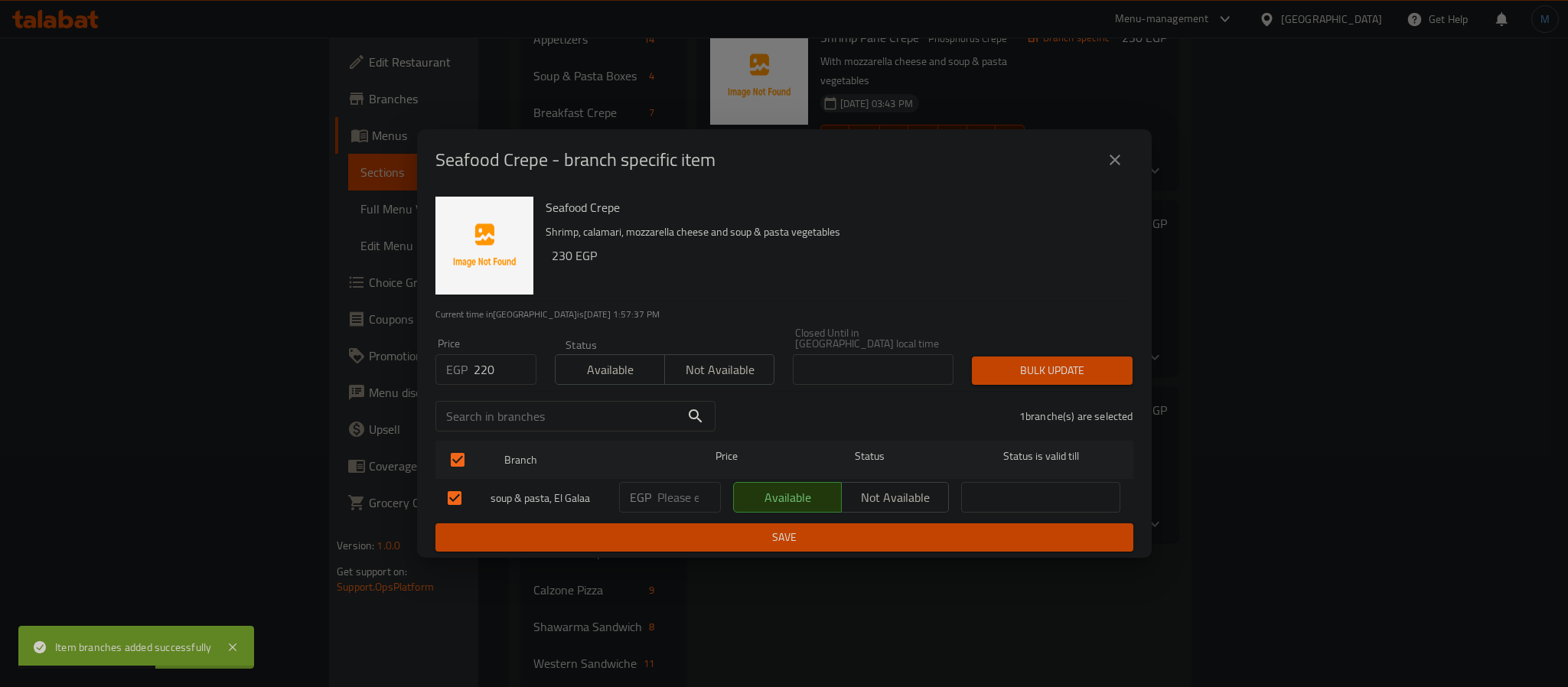
click at [1025, 391] on div "1 branche(s) are selected" at bounding box center [934, 416] width 418 height 55
click at [1056, 378] on button "Bulk update" at bounding box center [1051, 371] width 161 height 28
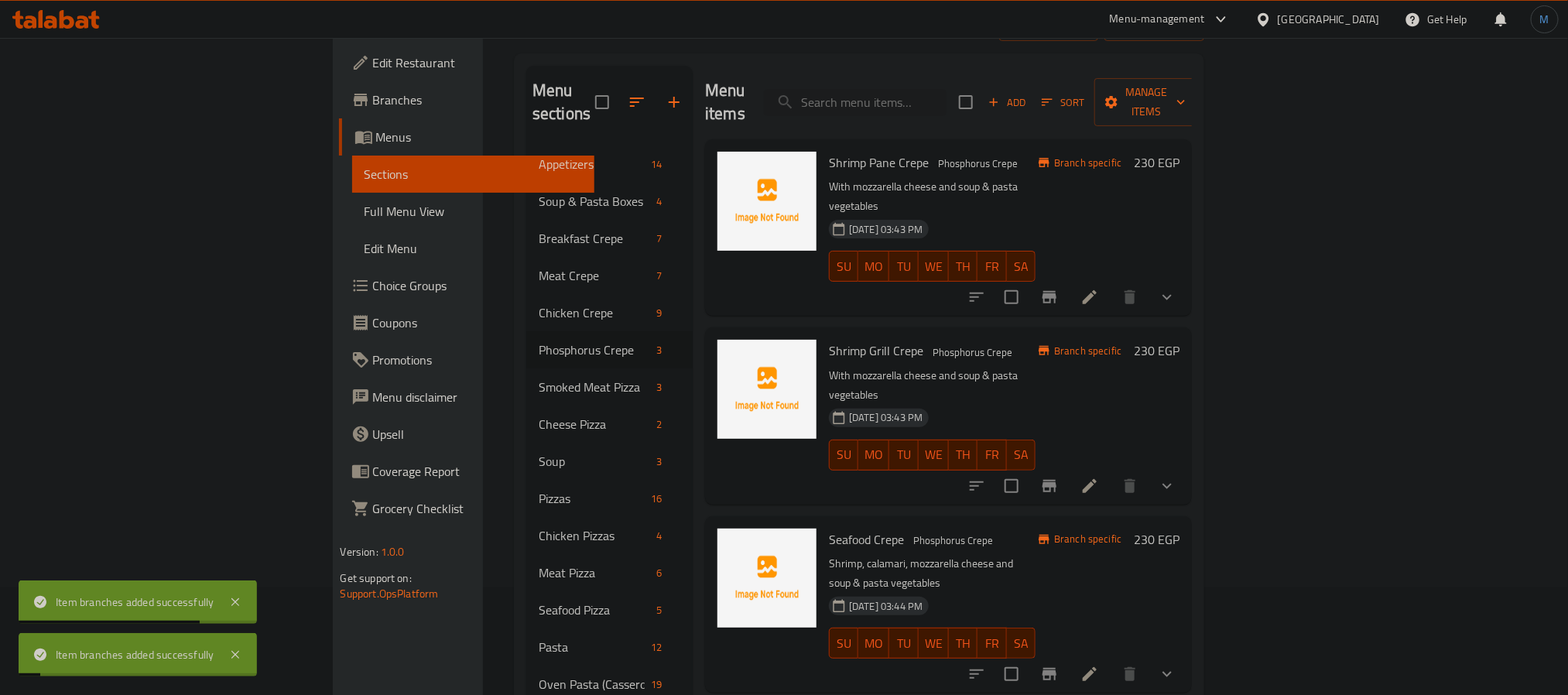
scroll to position [0, 0]
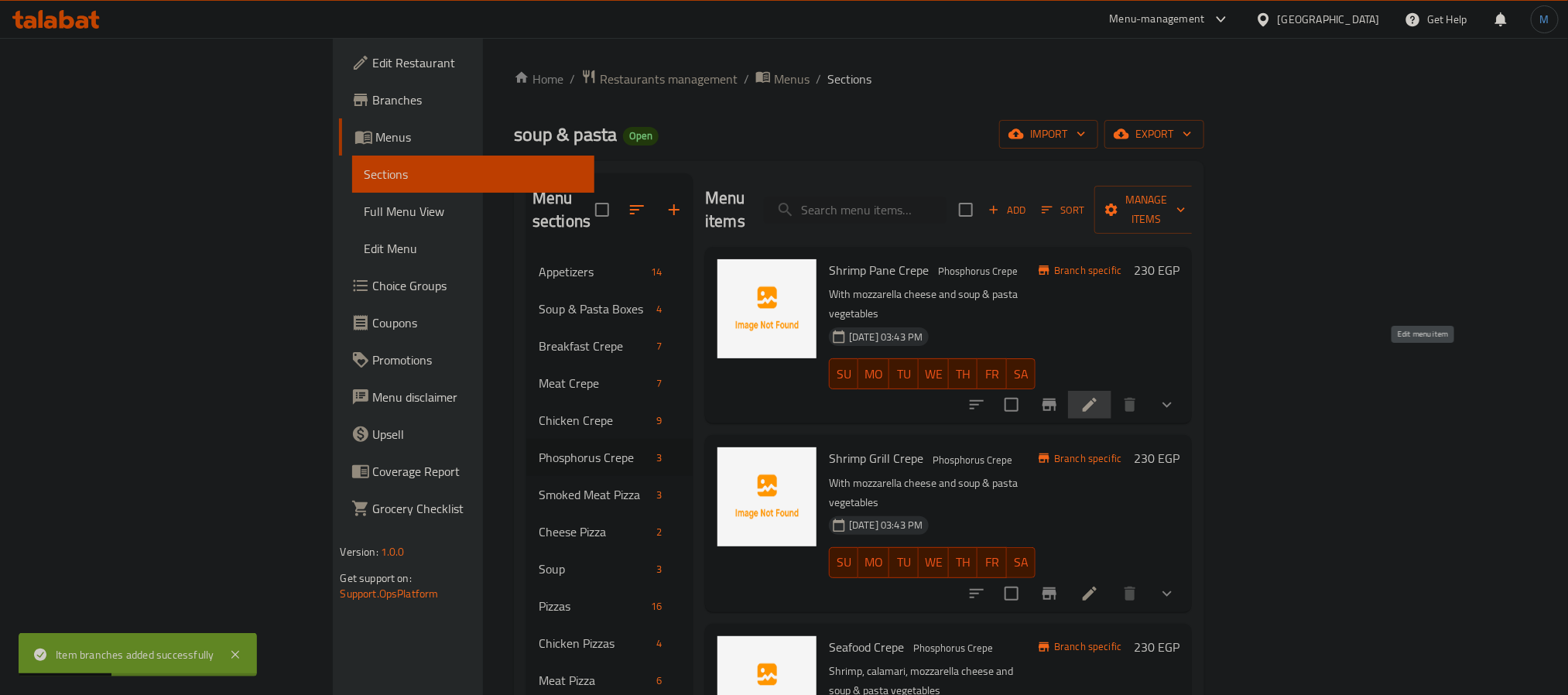
click at [1097, 398] on icon at bounding box center [1089, 404] width 14 height 14
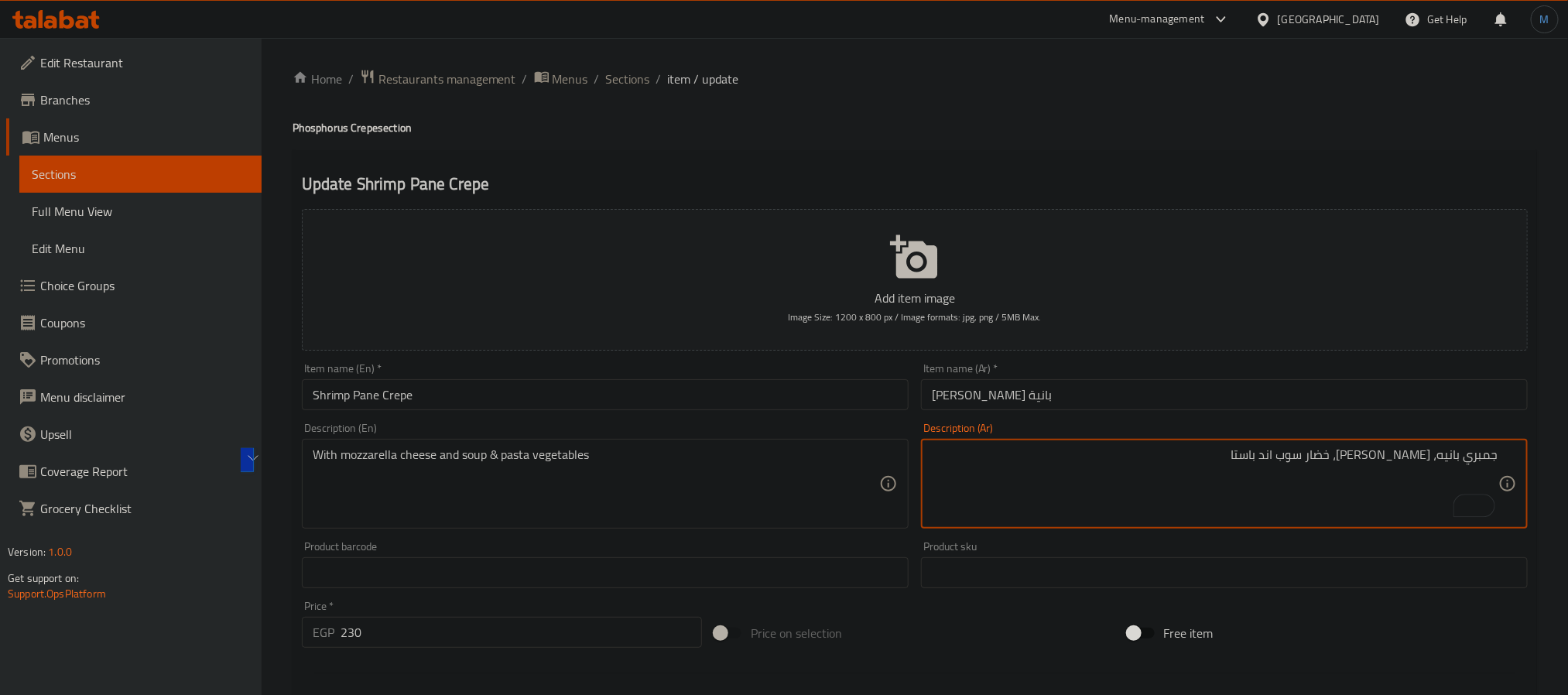
type textarea "جمبري بانيه، موتزاريلا، خضار سوب اند باستا"
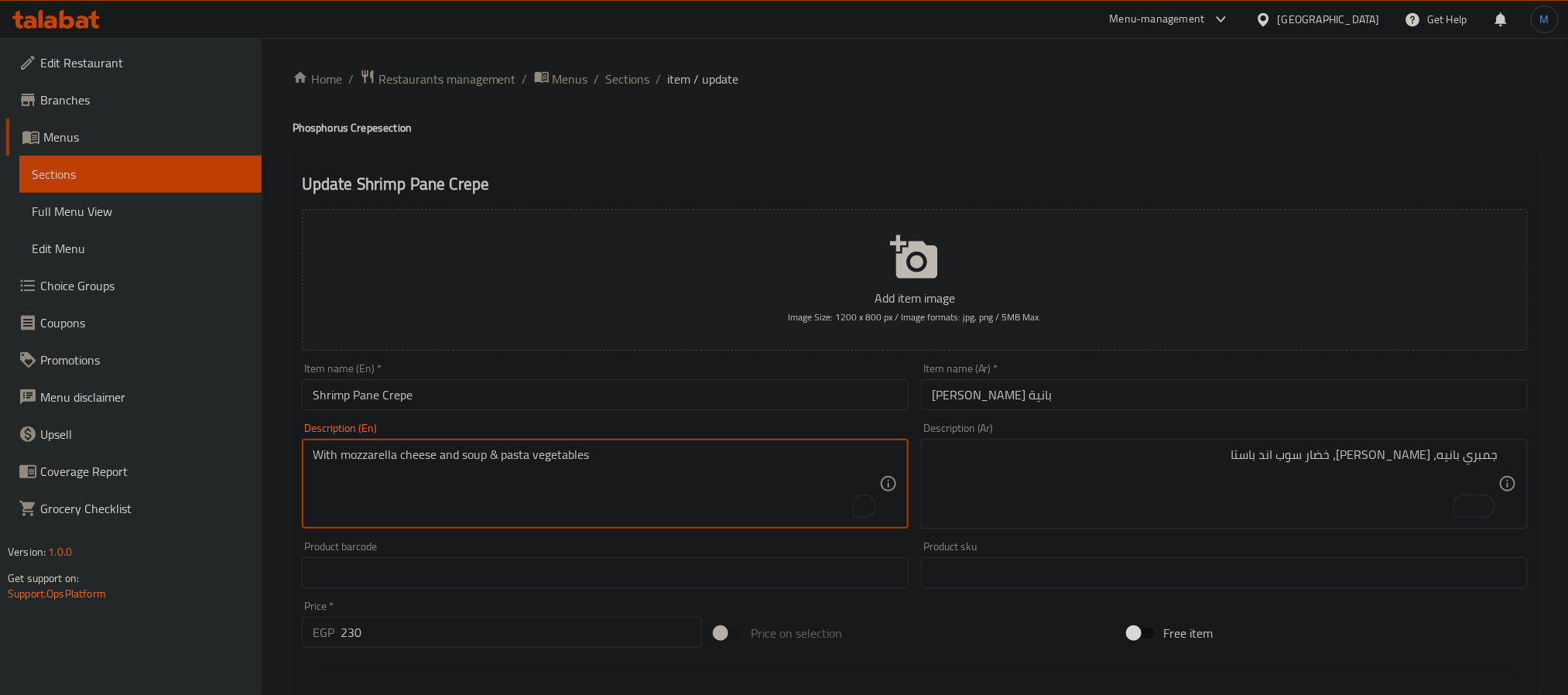
paste textarea "Shrimp pane, mozzarella, vegetable soup and pasta"
type textarea "Shrimp pane, mozzarella, vegetable soup and pasta"
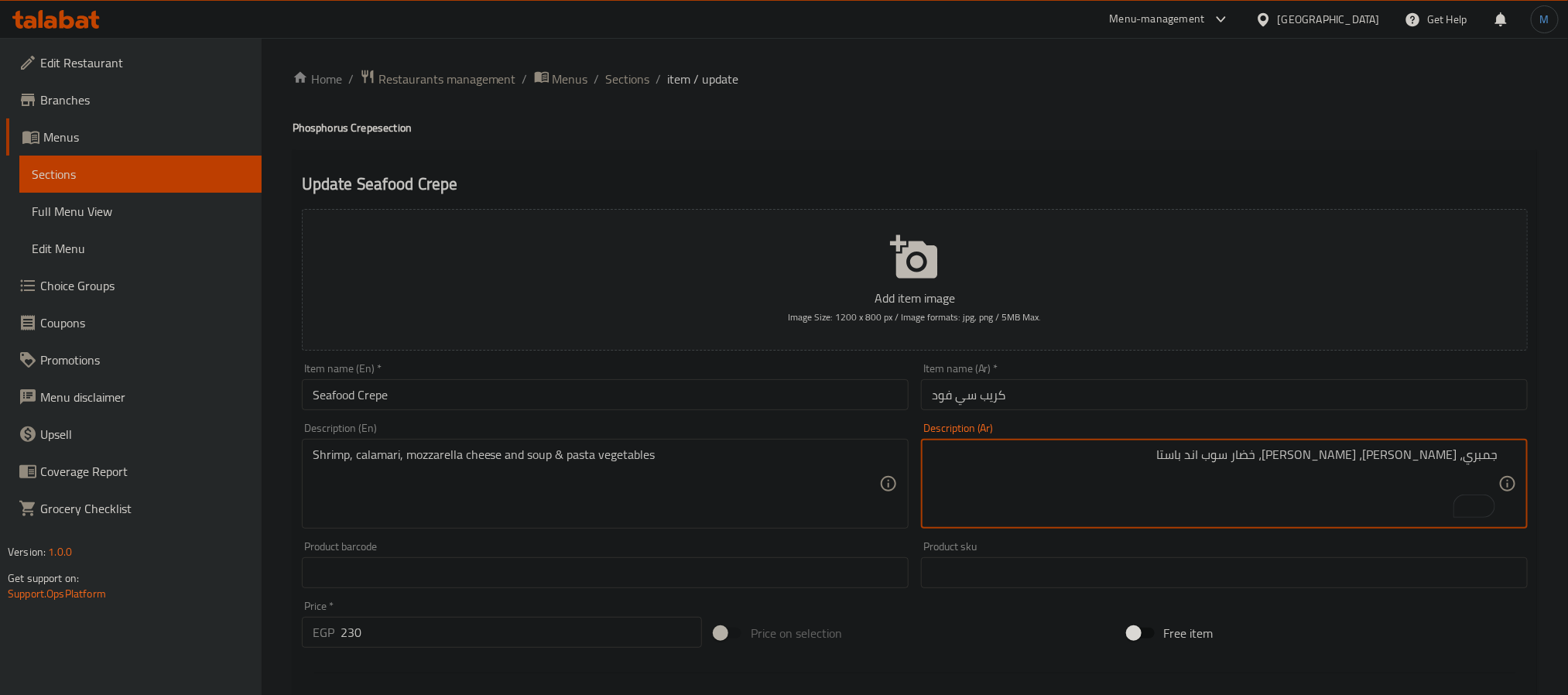
type textarea "جمبري، [PERSON_NAME]، [PERSON_NAME]، خضار سوب اند باستا"
click at [1319, 480] on textarea "جمبري، [PERSON_NAME]، [PERSON_NAME]، خضار سوب اند باستا" at bounding box center [1215, 484] width 567 height 74
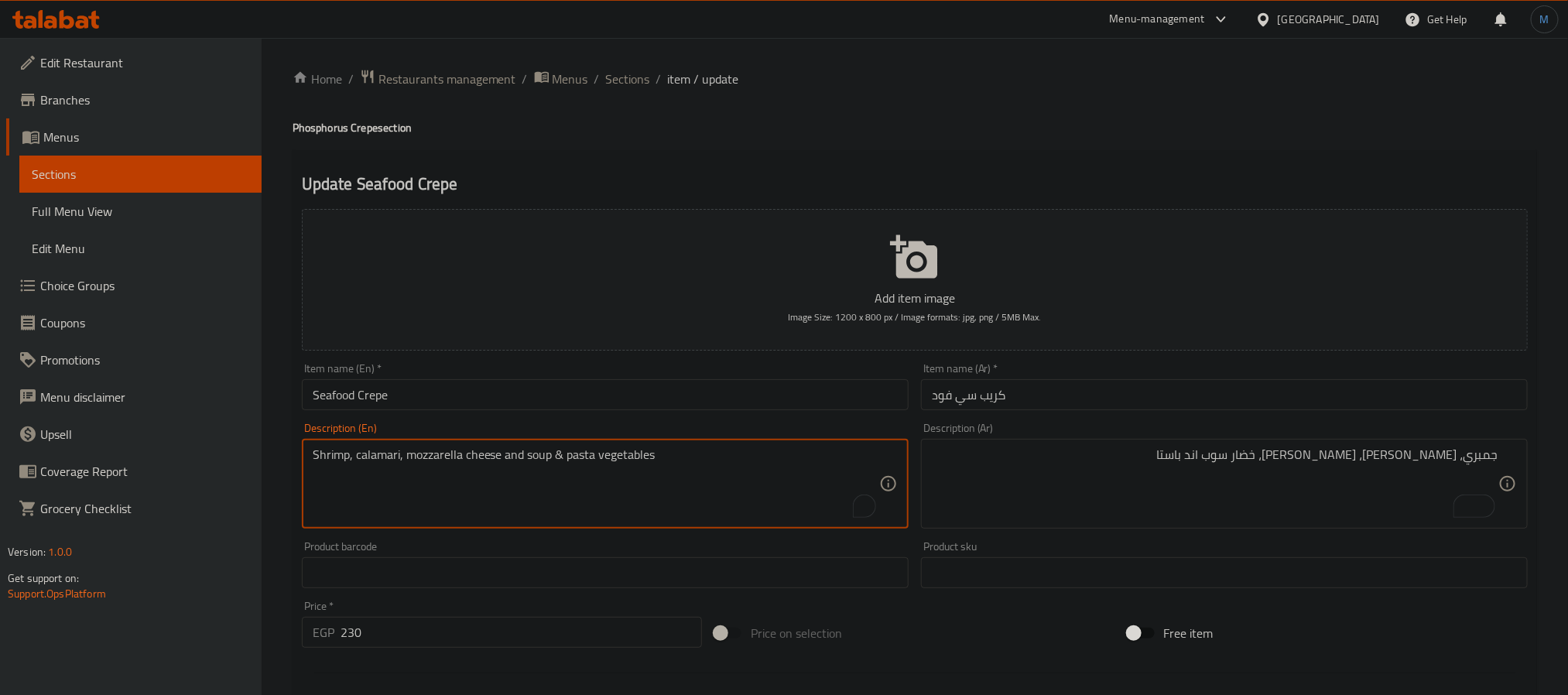
paste textarea ", vegetable soup and pasta"
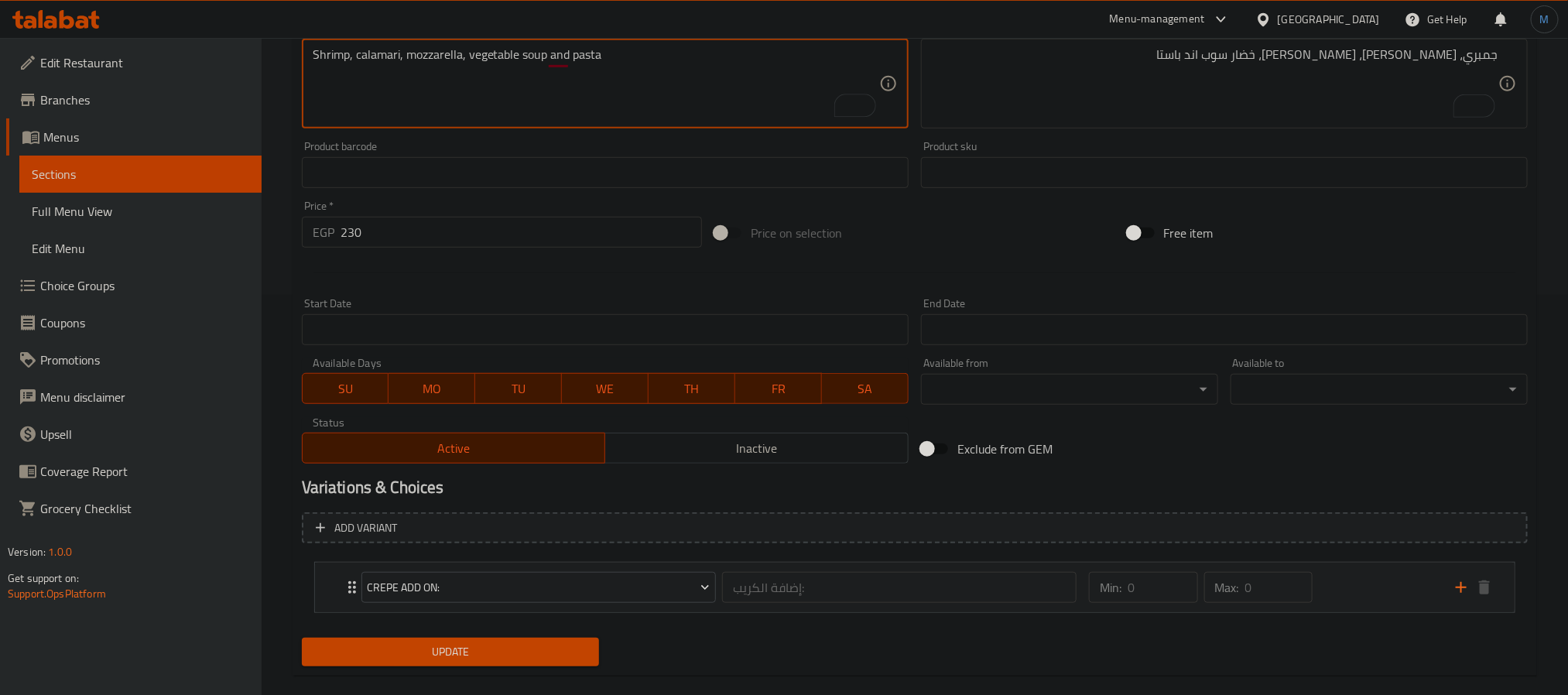
scroll to position [425, 0]
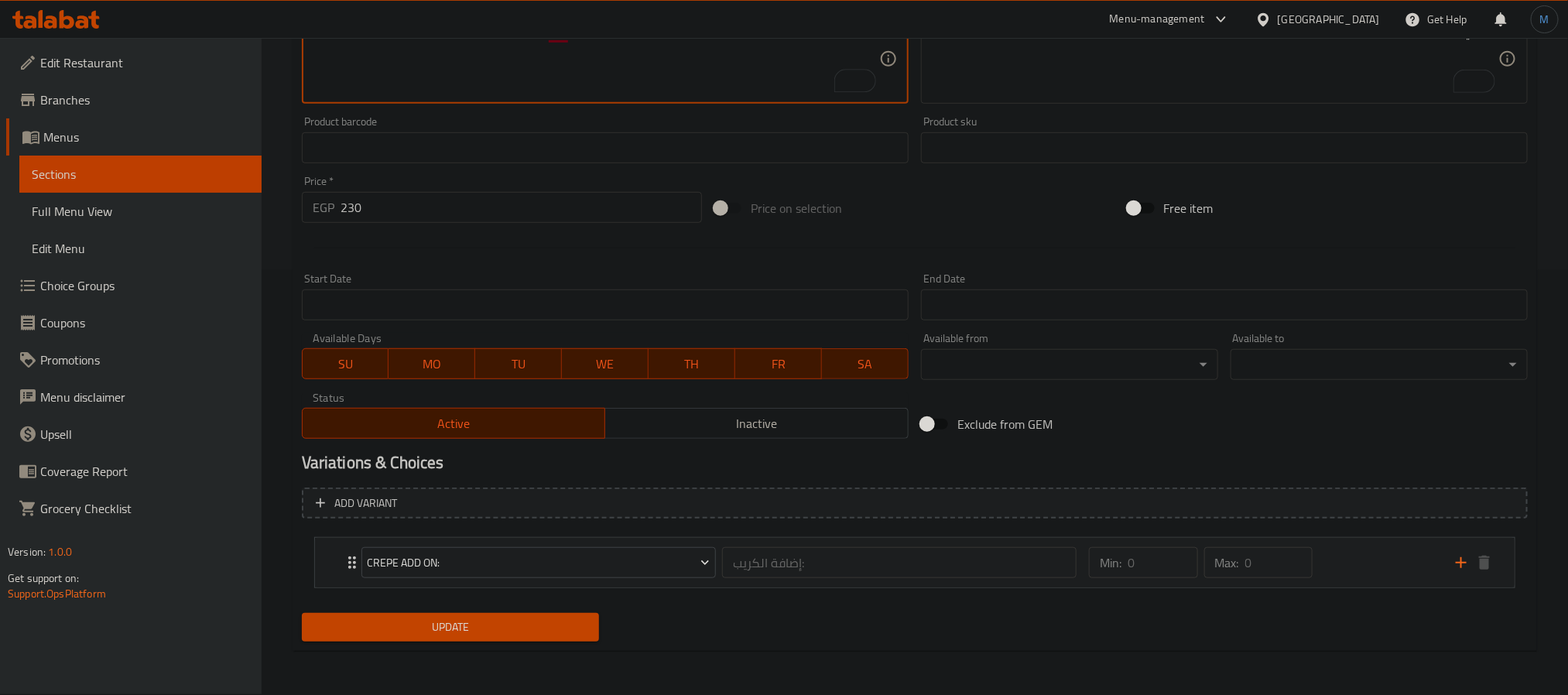
type textarea "Shrimp, calamari, mozzarella, vegetable soup and pasta"
click at [498, 614] on button "Update" at bounding box center [450, 628] width 297 height 29
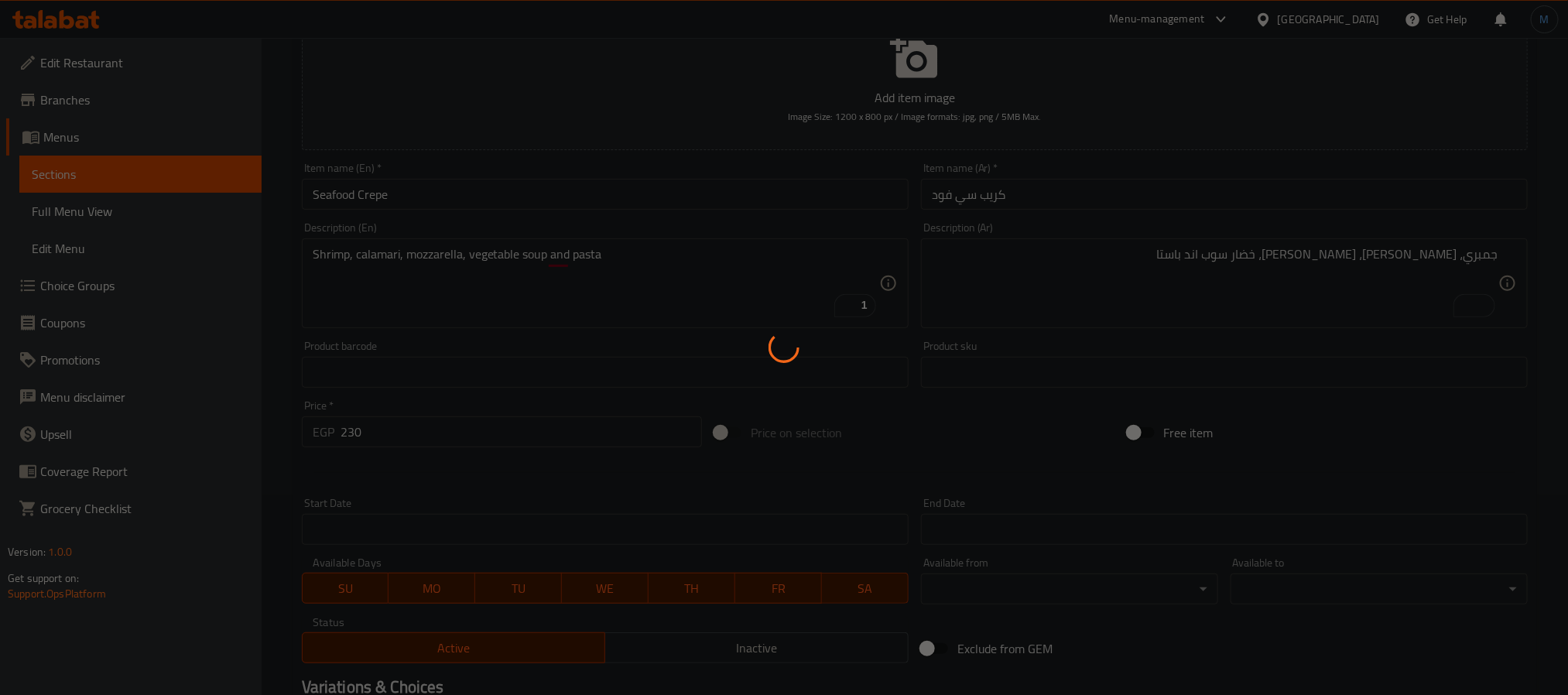
scroll to position [0, 0]
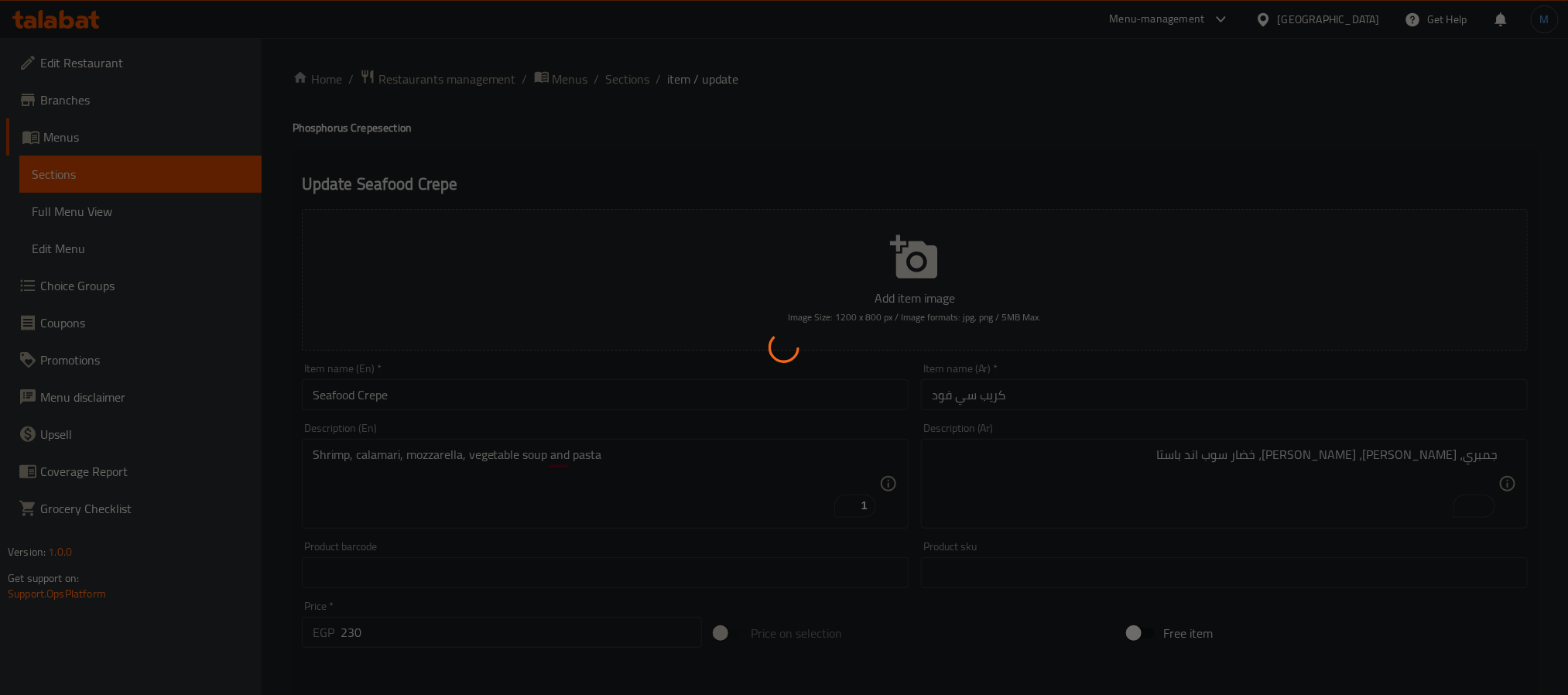
click at [546, 382] on div at bounding box center [784, 348] width 1568 height 695
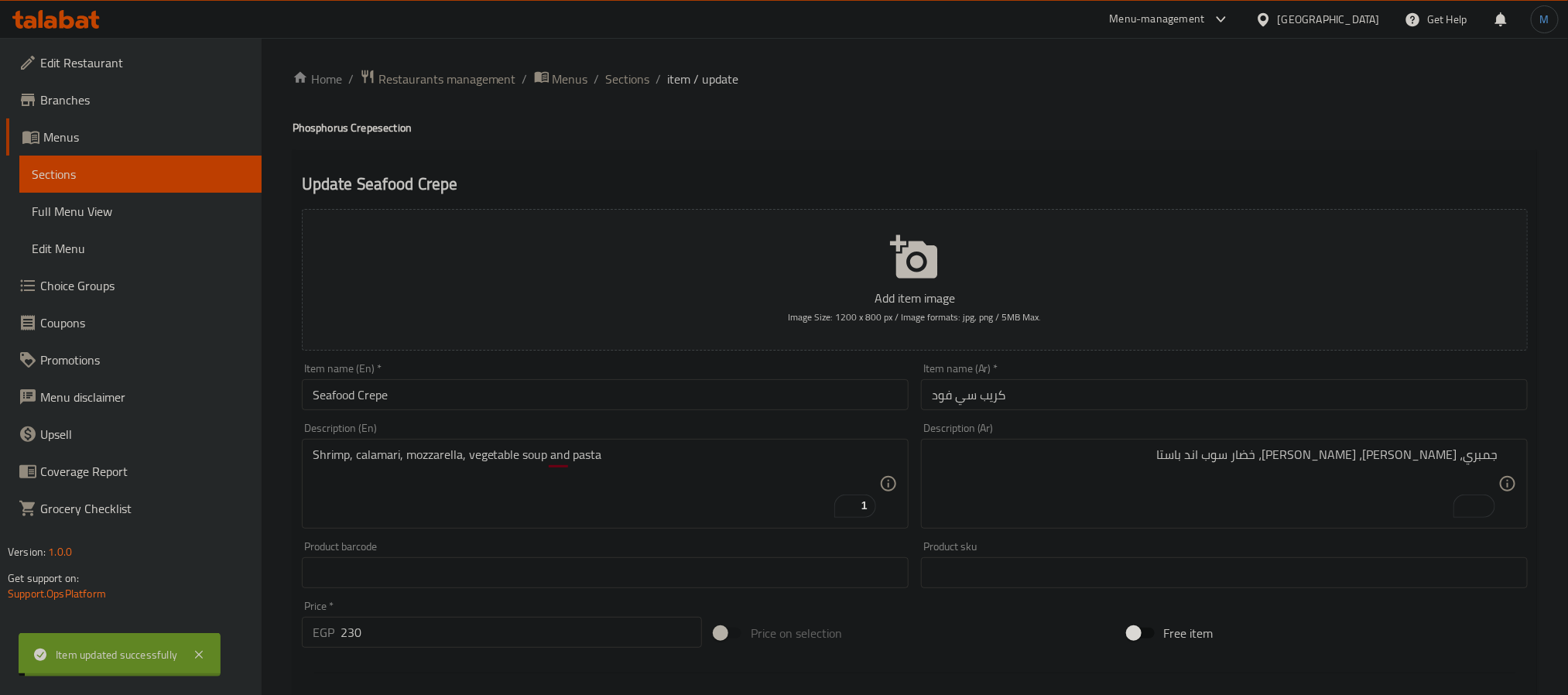
click at [530, 392] on input "Seafood Crepe" at bounding box center [605, 395] width 607 height 31
click at [613, 91] on div "Home / Restaurants management / Menus / Sections / item / update Phosphorus Cre…" at bounding box center [915, 579] width 1245 height 1020
click at [619, 88] on span "Sections" at bounding box center [628, 78] width 44 height 18
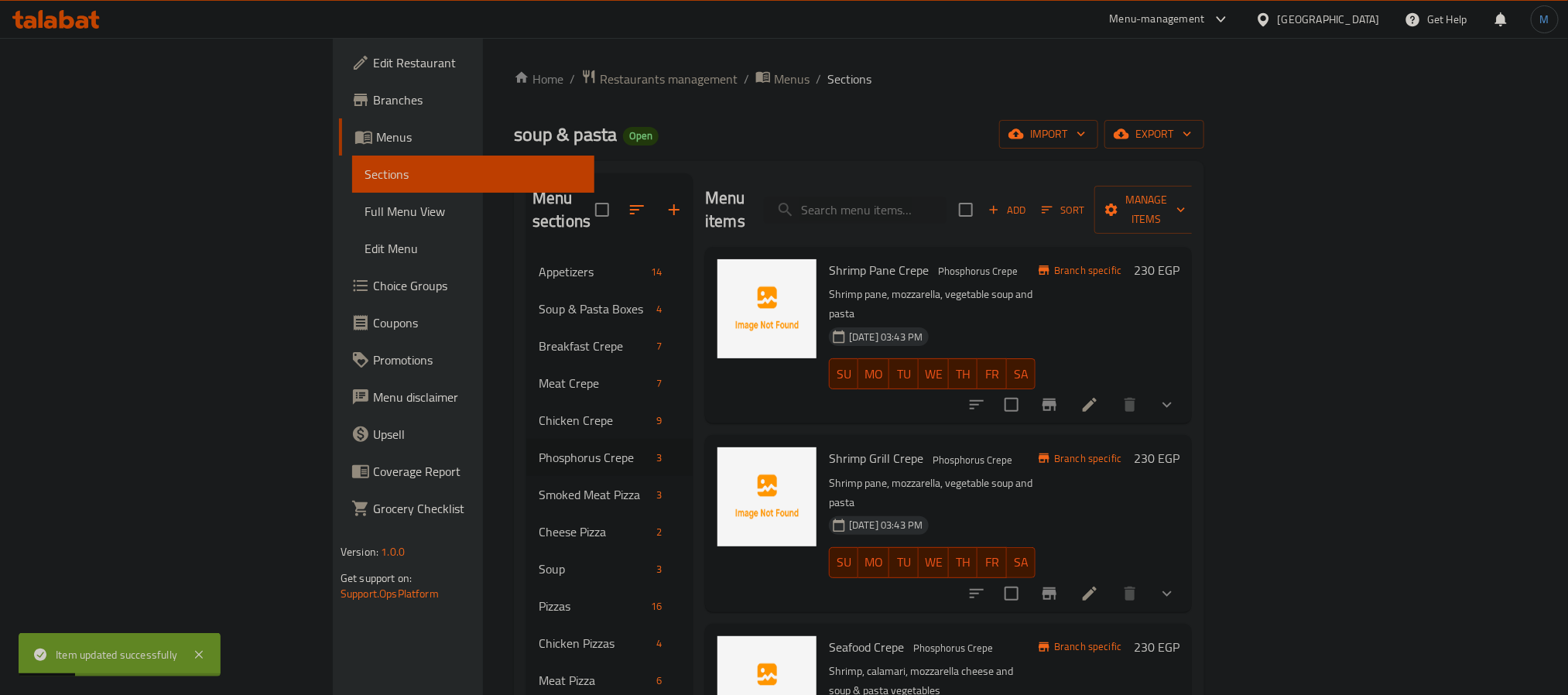
click at [892, 448] on h6 "Shrimp Grill Crepe Phosphorus Crepe" at bounding box center [932, 458] width 207 height 22
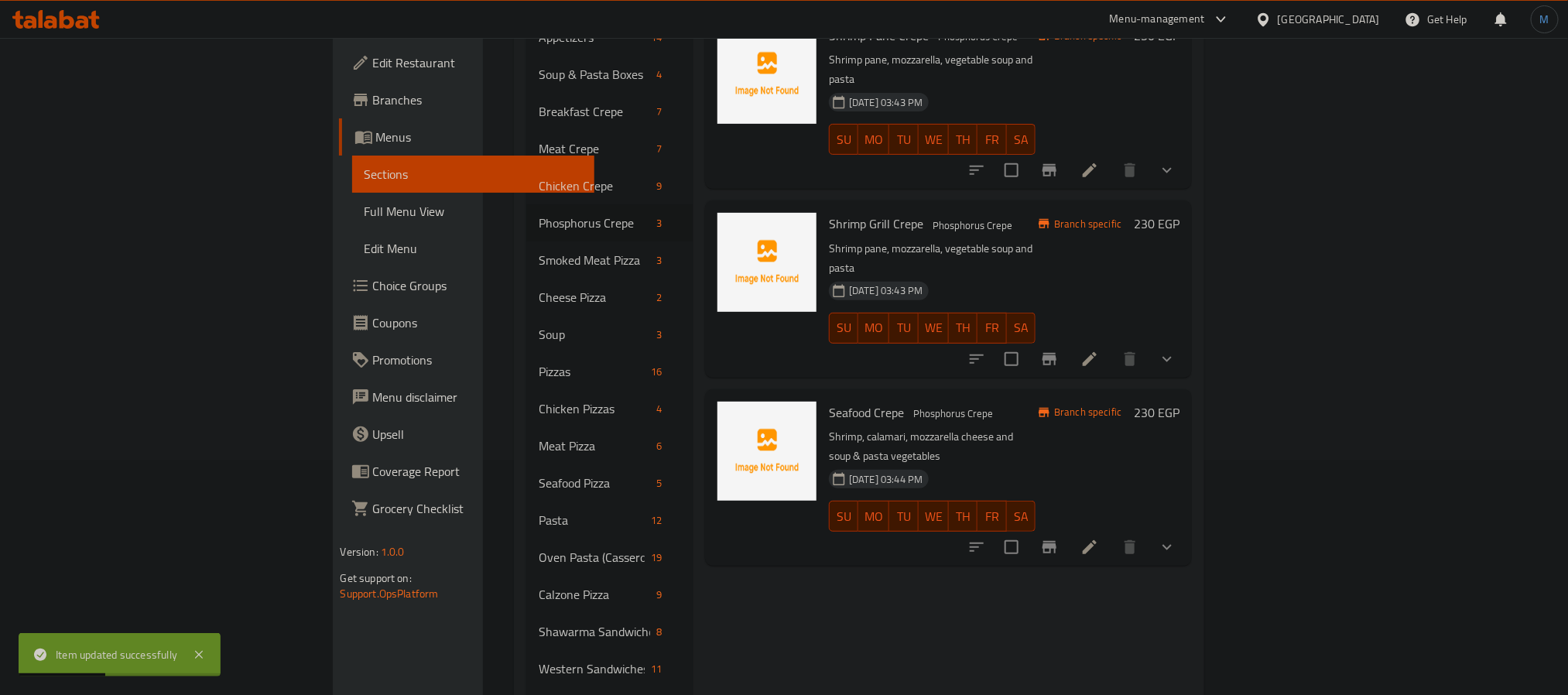
scroll to position [464, 0]
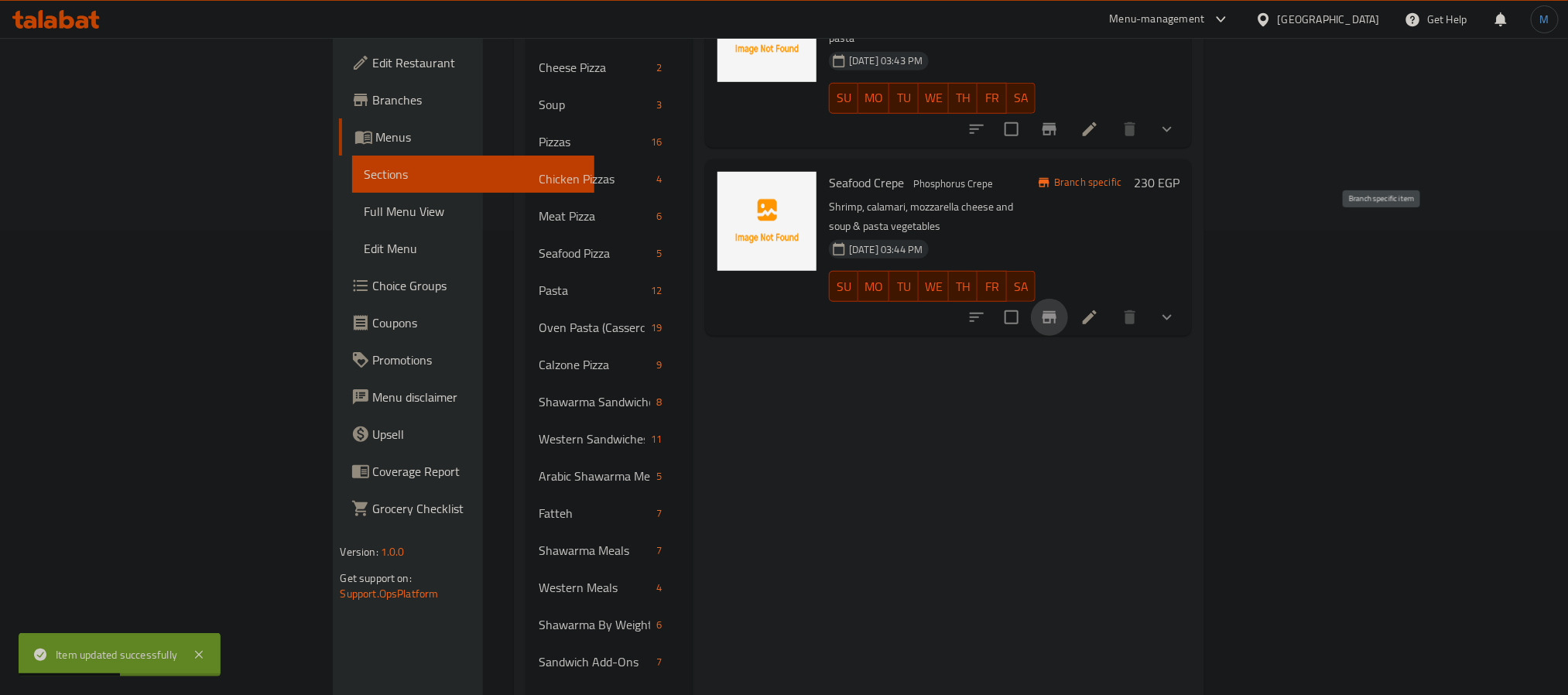
click at [1057, 311] on icon "Branch-specific-item" at bounding box center [1049, 317] width 14 height 12
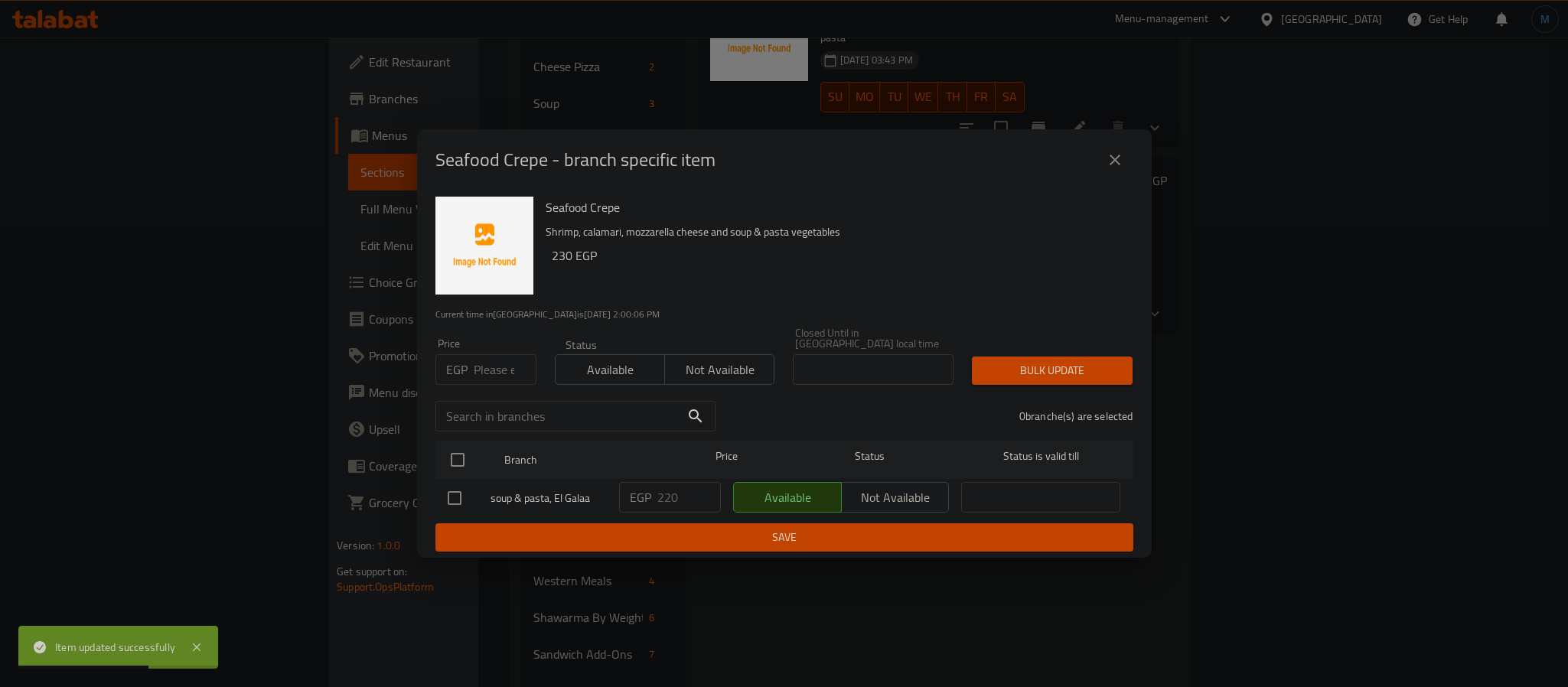
click at [1106, 158] on icon "close" at bounding box center [1115, 160] width 18 height 18
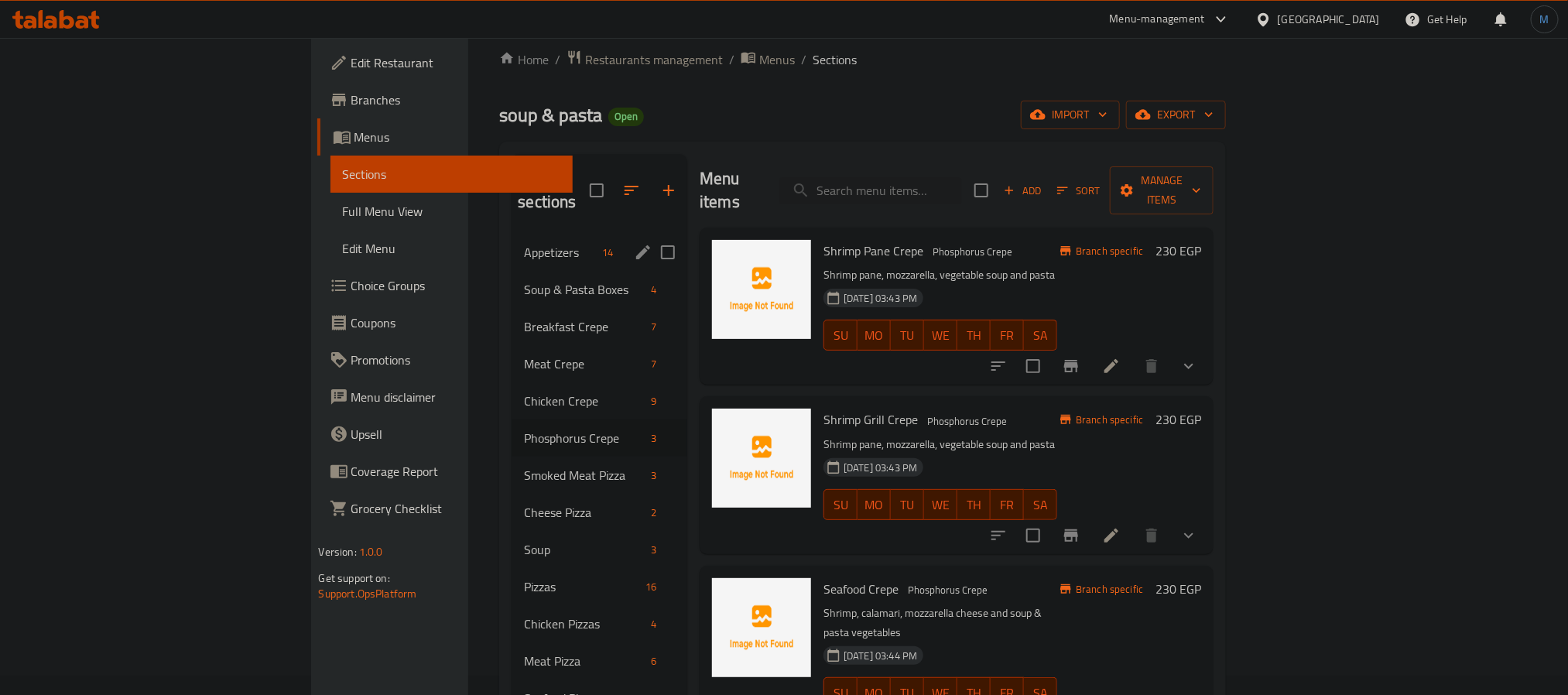
scroll to position [0, 0]
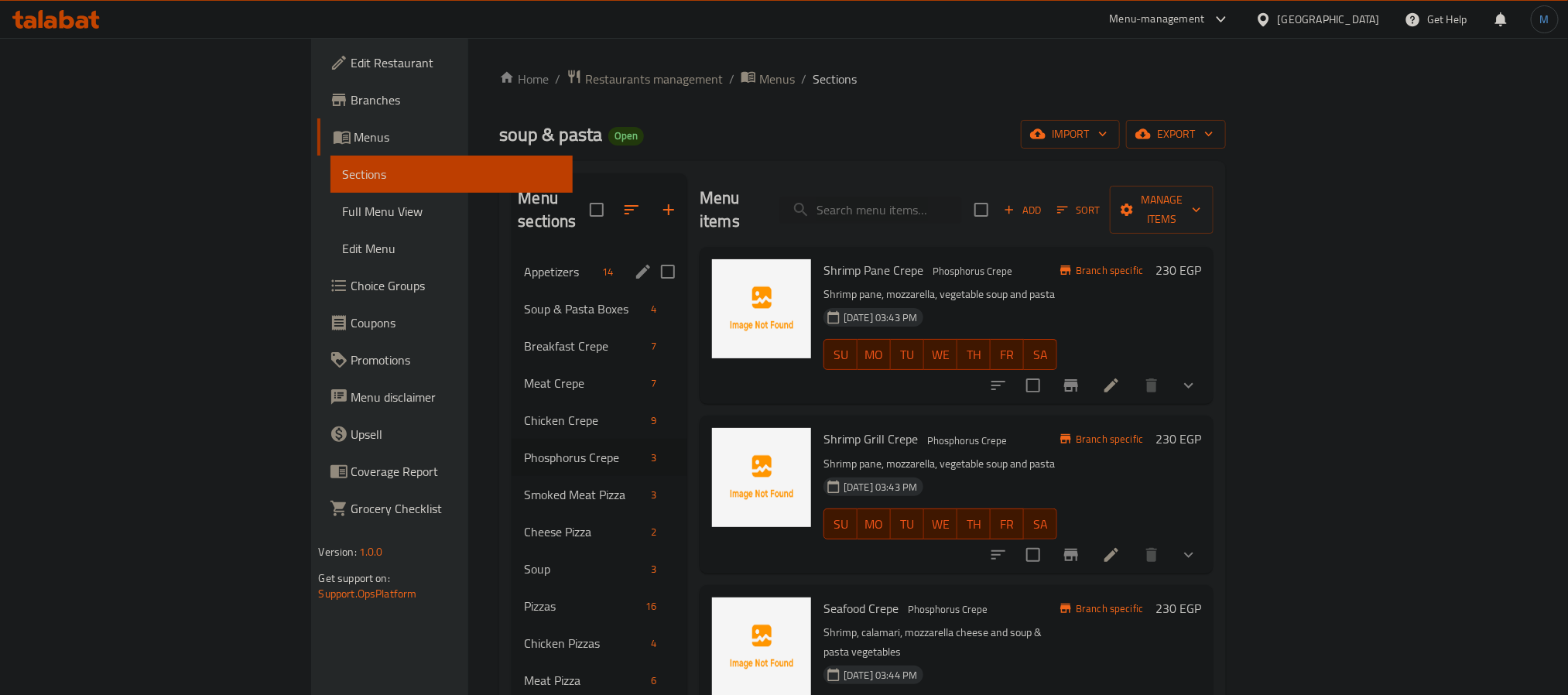
click at [511, 253] on div "Appetizers 14" at bounding box center [600, 271] width 176 height 37
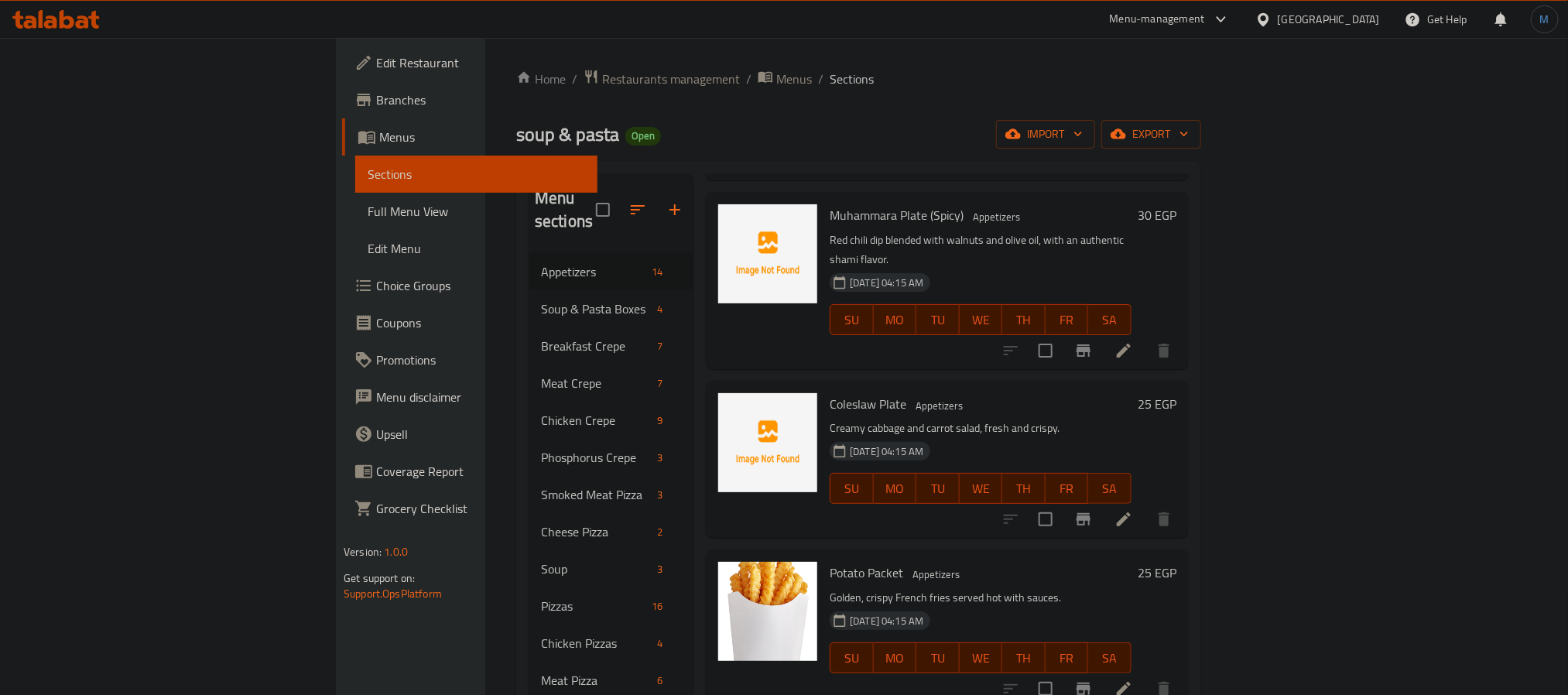
scroll to position [930, 0]
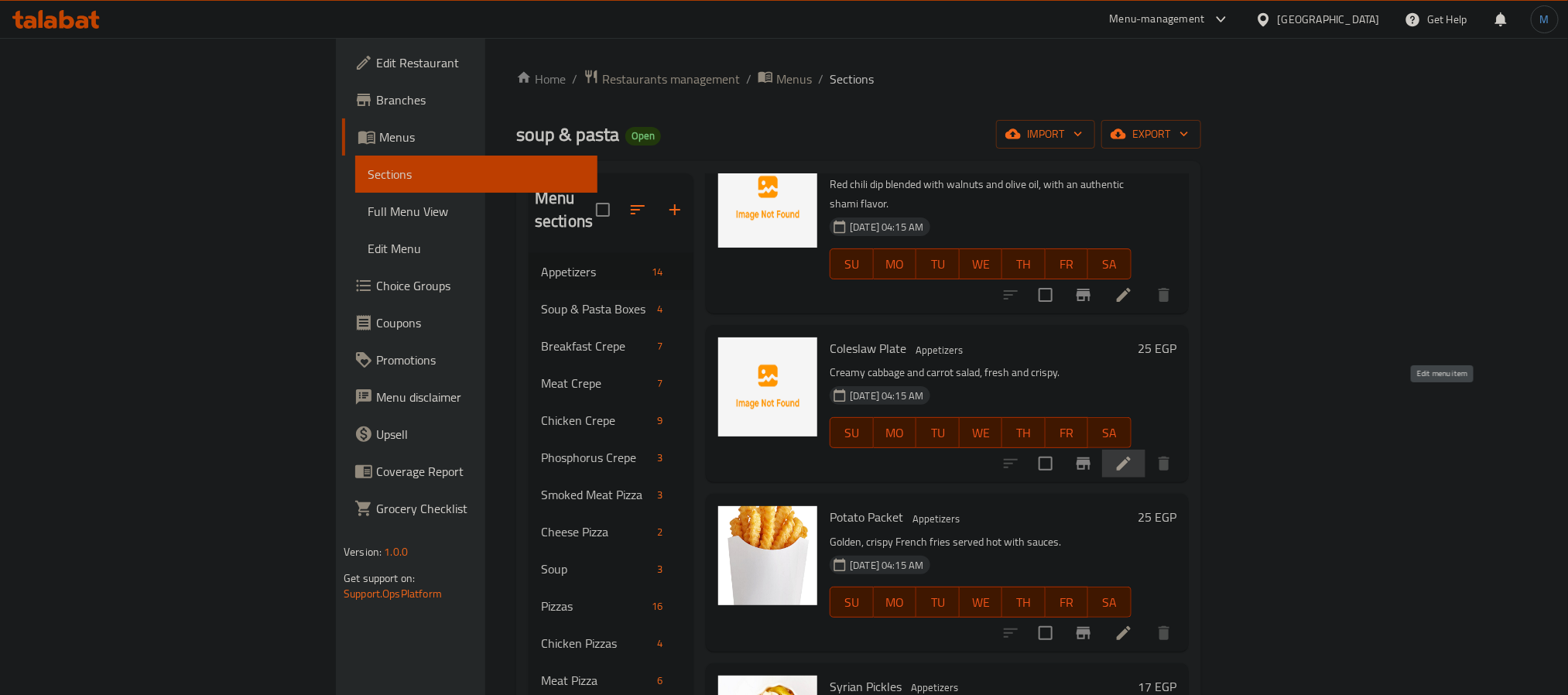
click at [1131, 457] on icon at bounding box center [1124, 464] width 14 height 14
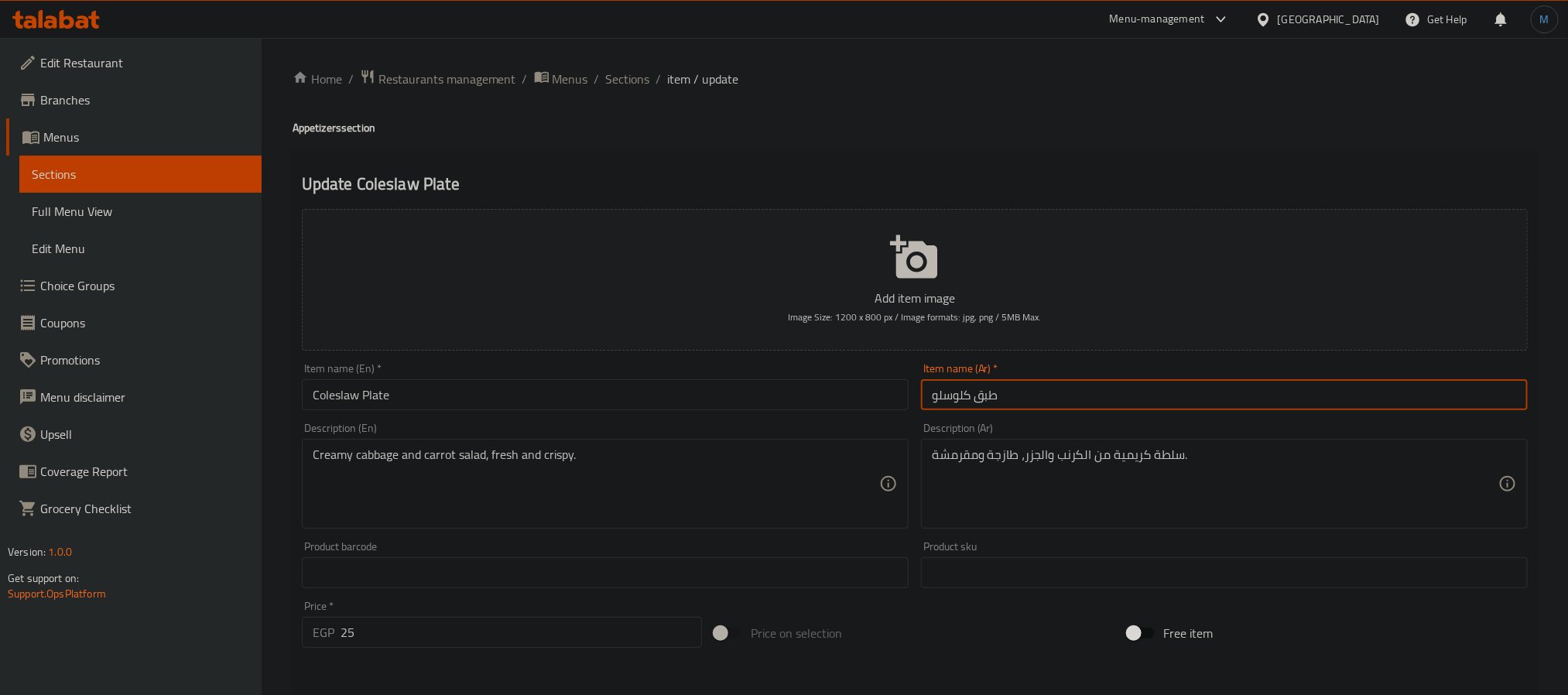
click at [983, 398] on input "طبق كلوسلو" at bounding box center [1225, 395] width 607 height 31
type input "كلوسلو"
click at [825, 421] on div "Description (En) Creamy cabbage and carrot salad, fresh and crispy. Description…" at bounding box center [605, 476] width 620 height 119
click at [835, 416] on div "Item name (En)   * Coleslaw Plate Item name (En) *" at bounding box center [605, 387] width 620 height 59
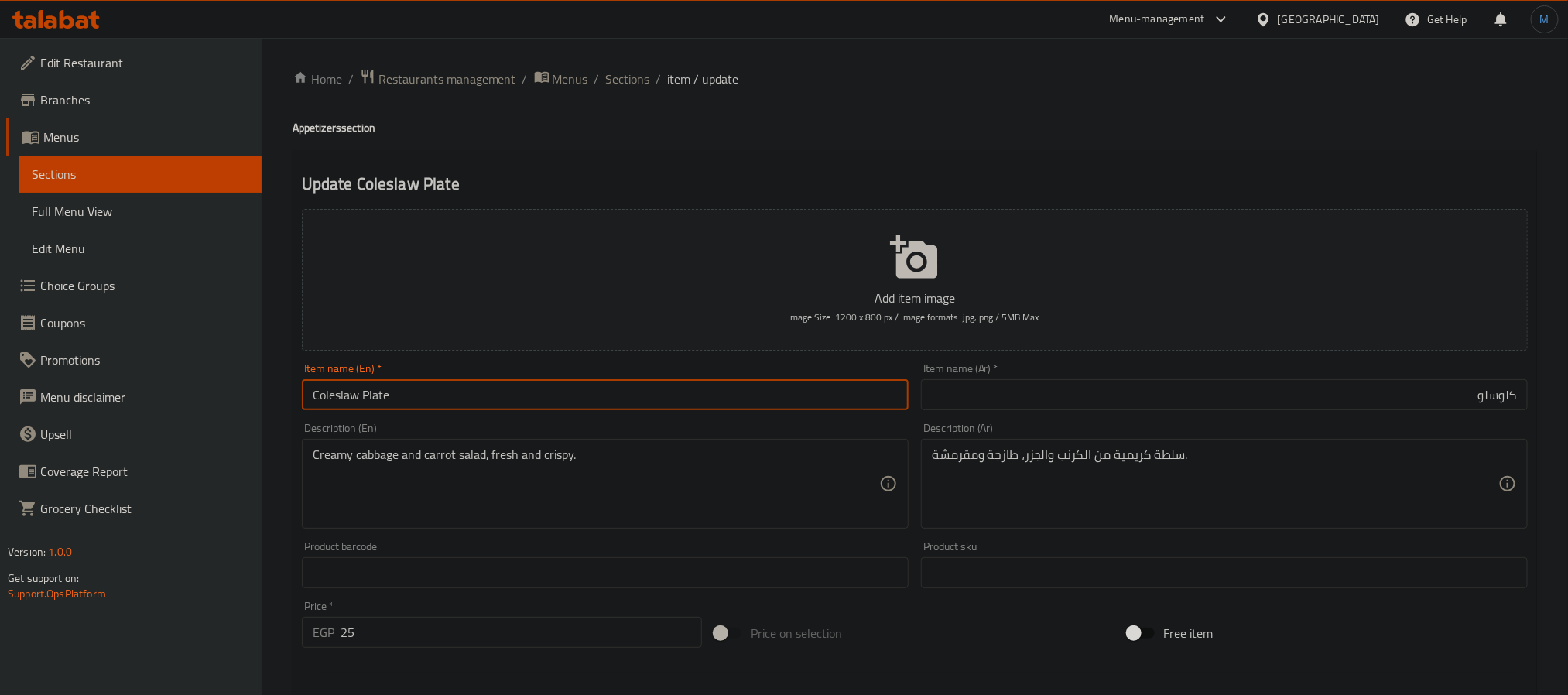
click at [379, 398] on input "Coleslaw Plate" at bounding box center [605, 395] width 607 height 31
type input "Coleslaw"
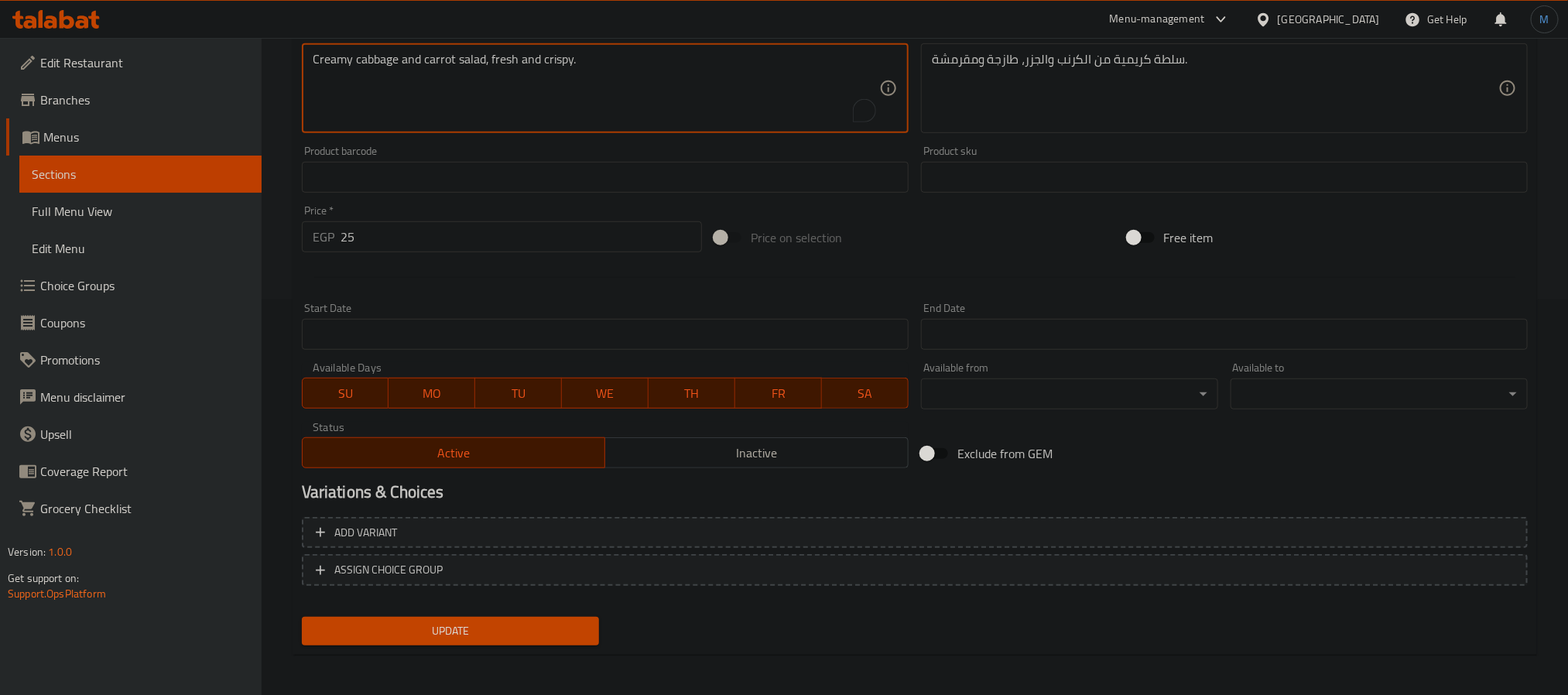
scroll to position [397, 0]
click at [531, 613] on div "Update" at bounding box center [450, 629] width 310 height 41
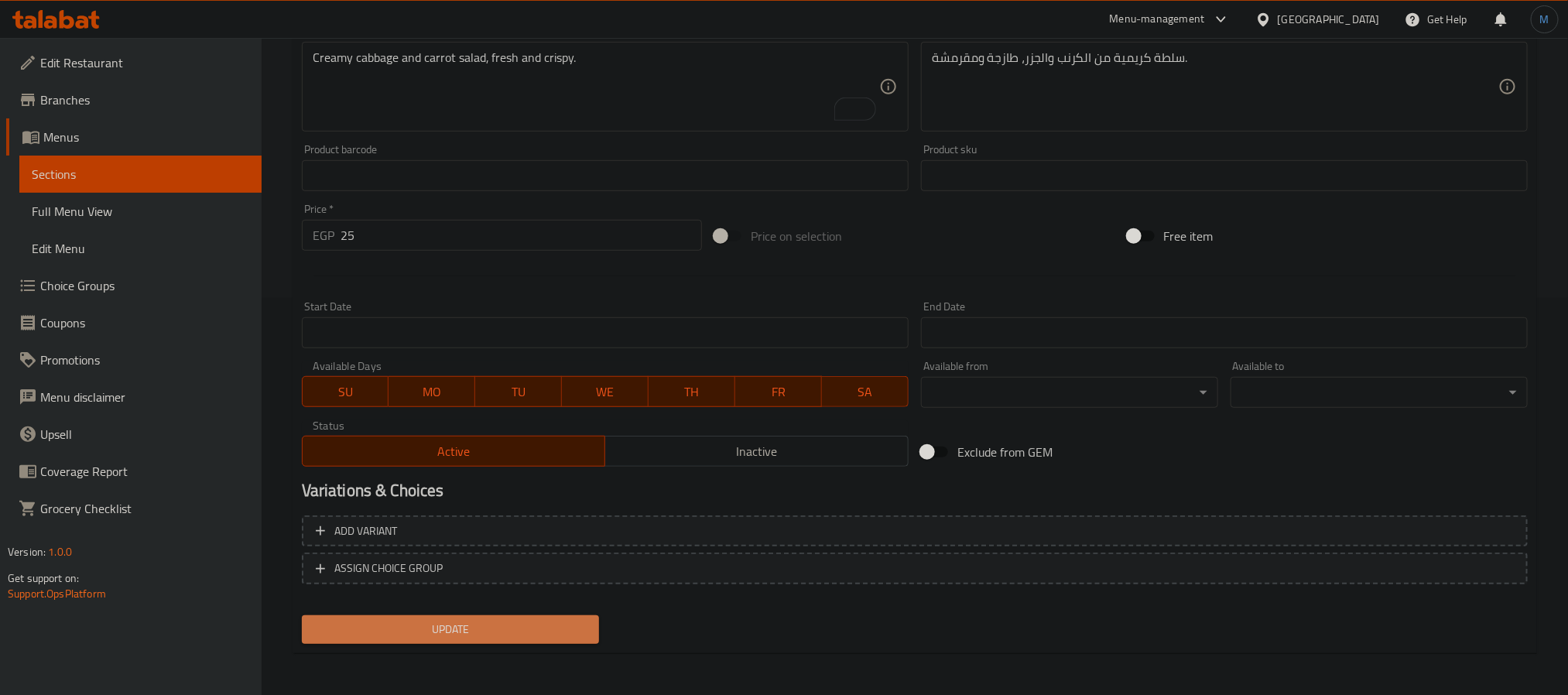
click at [543, 633] on span "Update" at bounding box center [451, 630] width 272 height 19
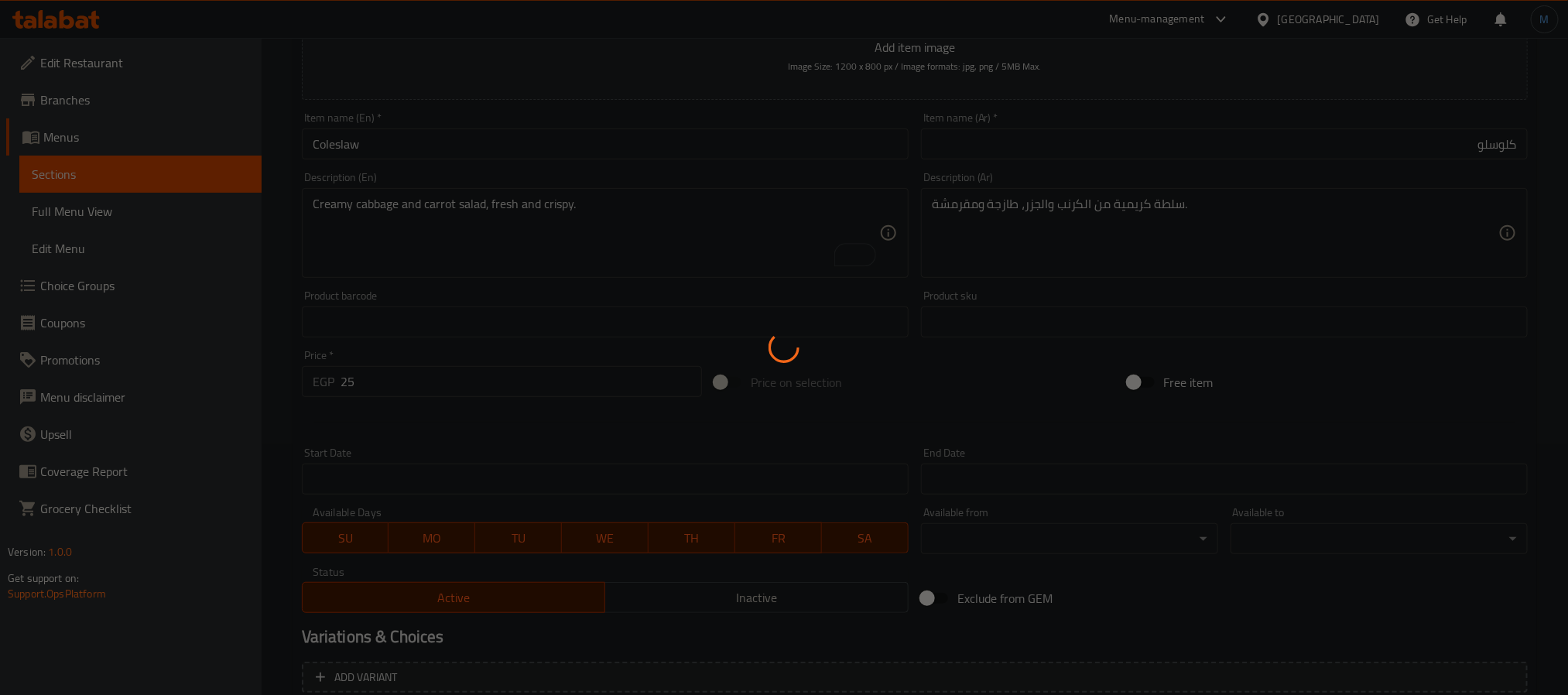
scroll to position [0, 0]
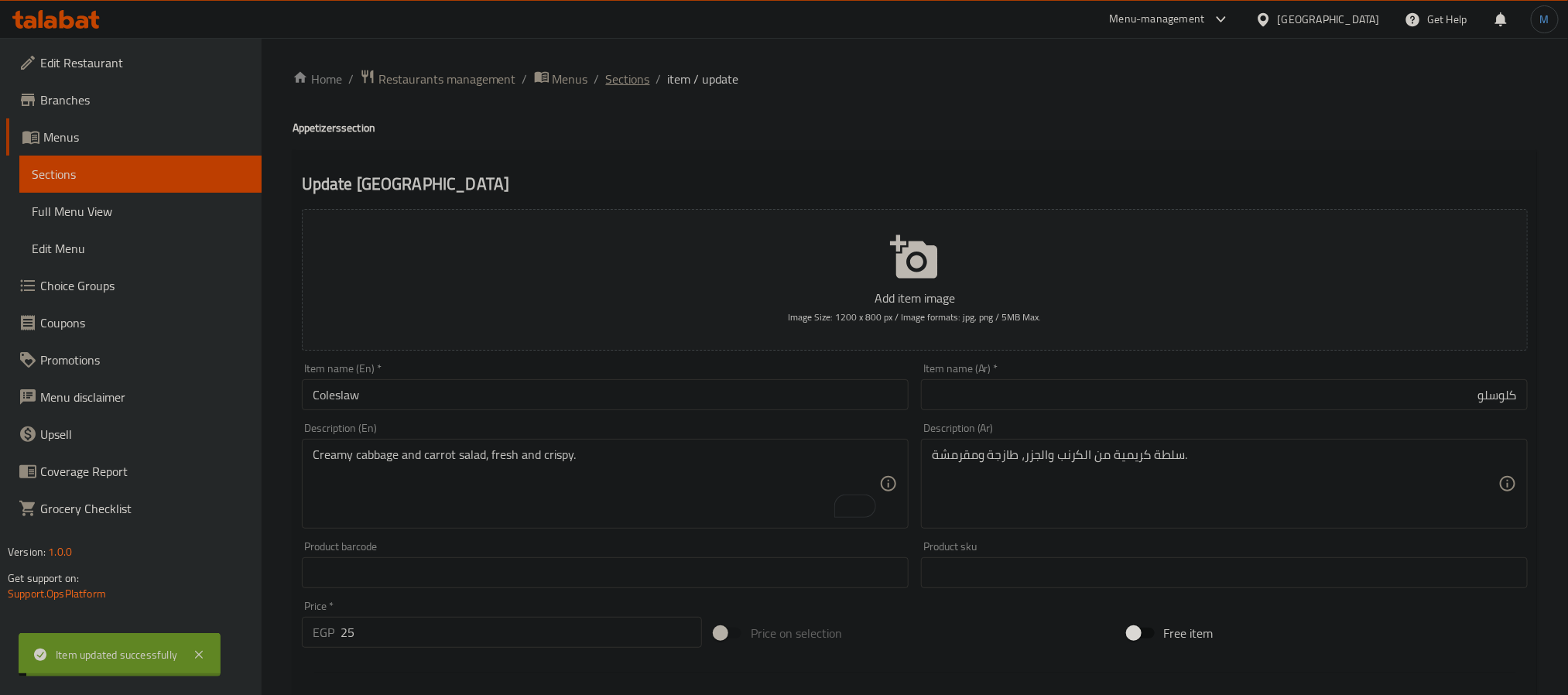
click at [625, 75] on span "Sections" at bounding box center [628, 78] width 44 height 18
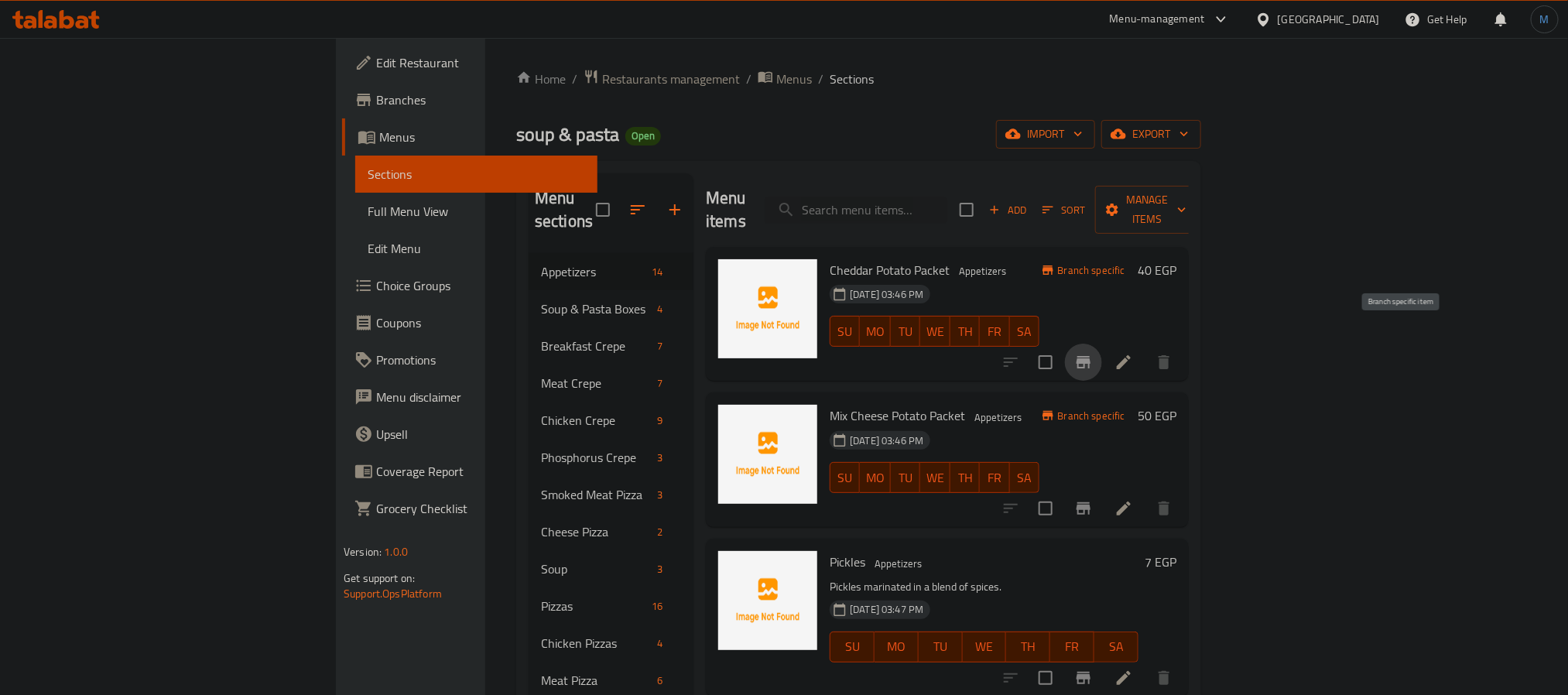
click at [1093, 353] on icon "Branch-specific-item" at bounding box center [1083, 362] width 18 height 18
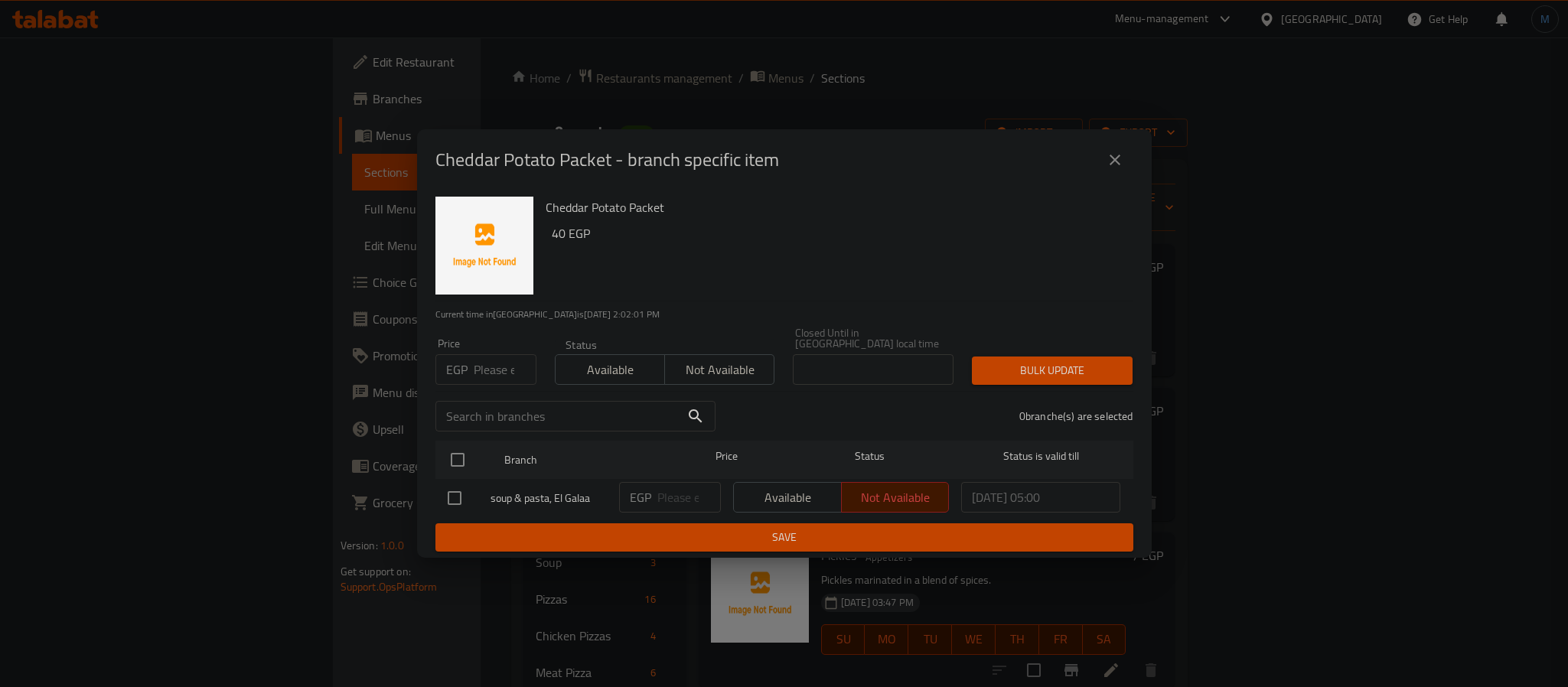
click at [1121, 184] on div "Cheddar Potato Packet - branch specific item" at bounding box center [784, 159] width 734 height 61
click at [1113, 184] on div "Cheddar Potato Packet - branch specific item" at bounding box center [784, 159] width 734 height 61
click at [1108, 169] on icon "close" at bounding box center [1115, 160] width 18 height 18
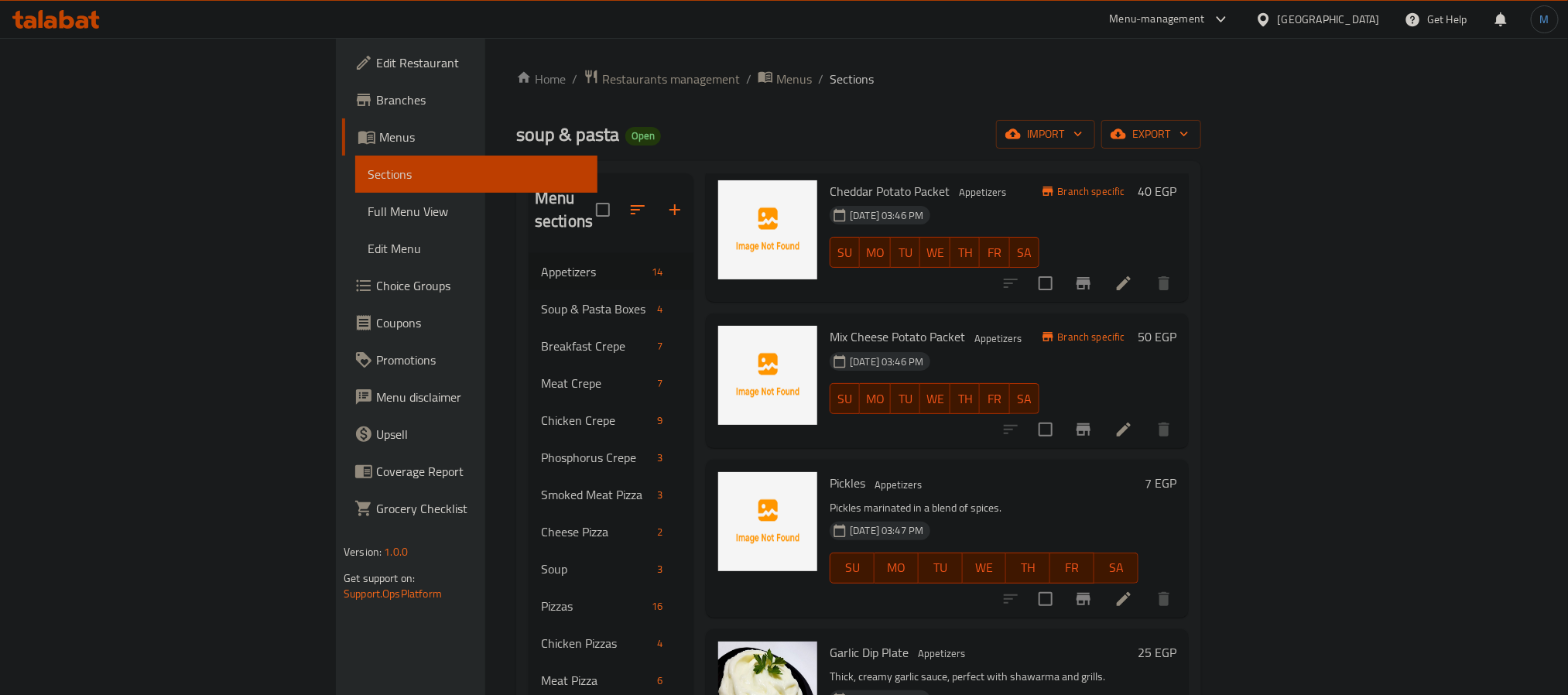
scroll to position [116, 0]
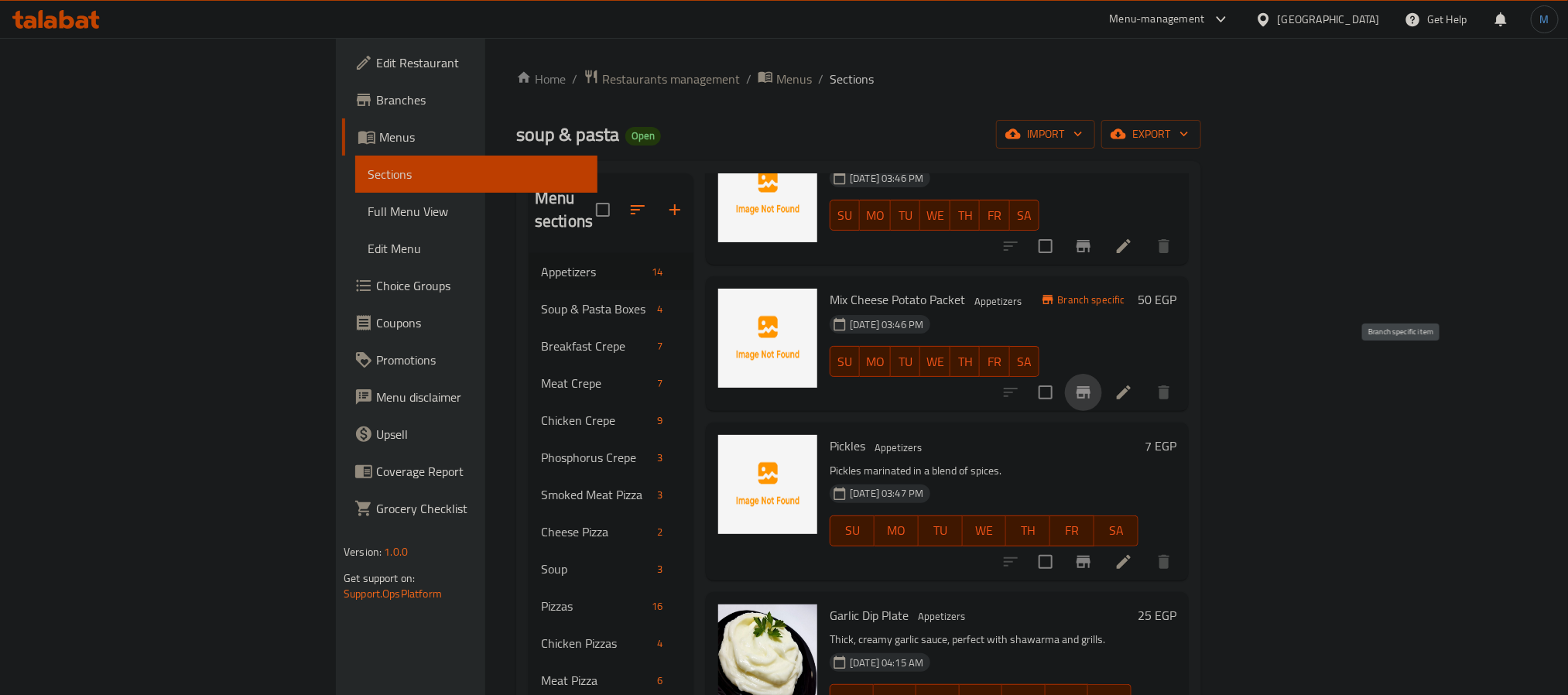
click at [1093, 384] on icon "Branch-specific-item" at bounding box center [1083, 392] width 18 height 18
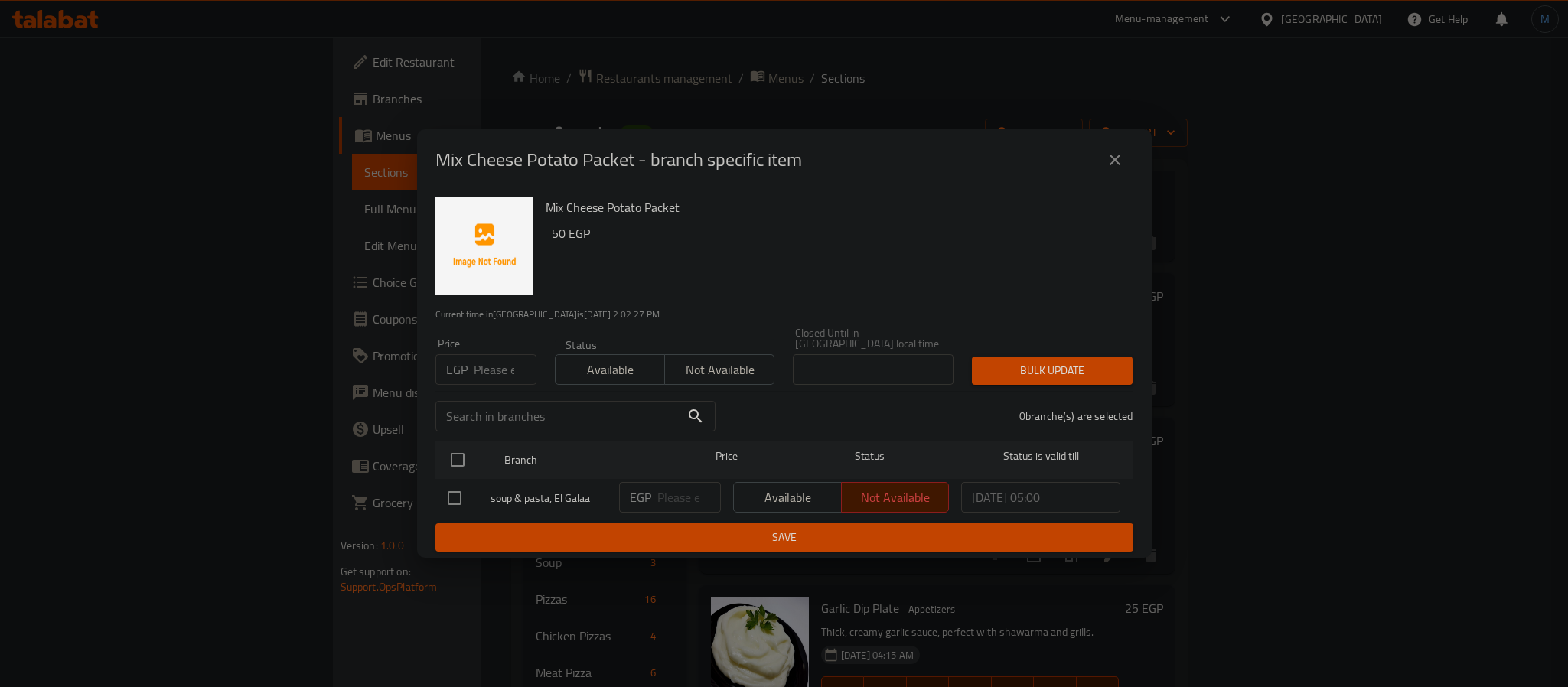
click at [1091, 158] on div "Mix Cheese Potato Packet - branch specific item" at bounding box center [784, 160] width 698 height 36
click at [1098, 161] on button "close" at bounding box center [1115, 160] width 36 height 36
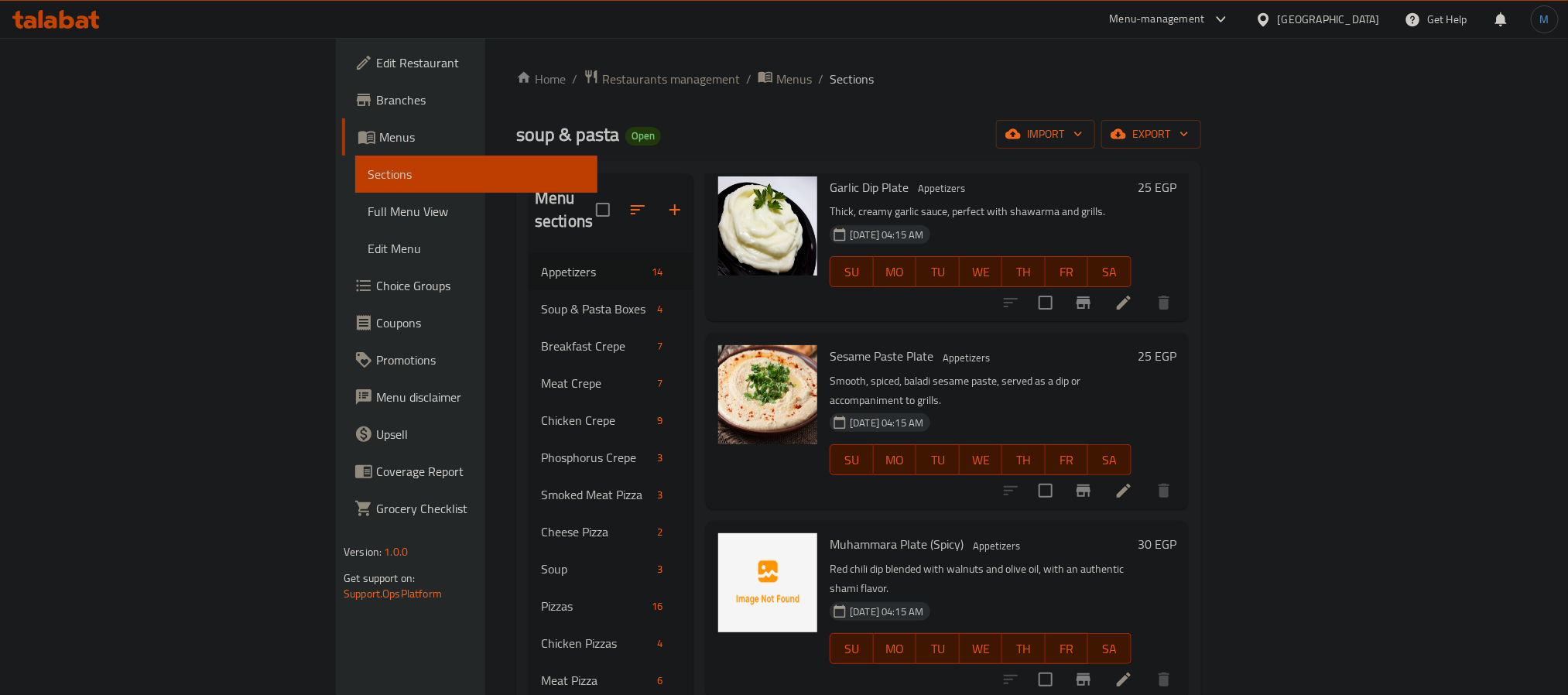
scroll to position [581, 0]
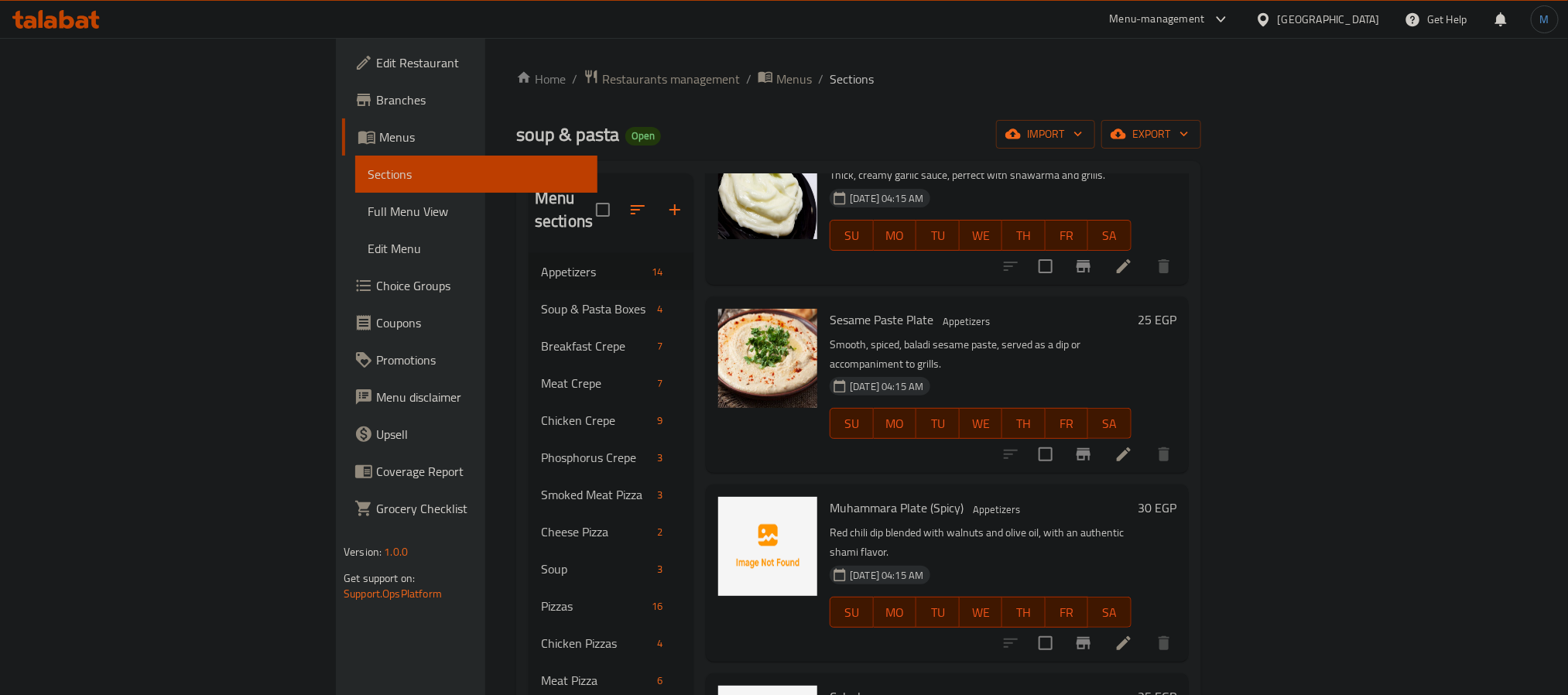
click at [830, 308] on span "Sesame Paste Plate" at bounding box center [882, 319] width 104 height 23
copy h6 "Sesame Paste Plate"
click at [834, 496] on span "Muhammara Plate (Spicy)" at bounding box center [896, 508] width 134 height 23
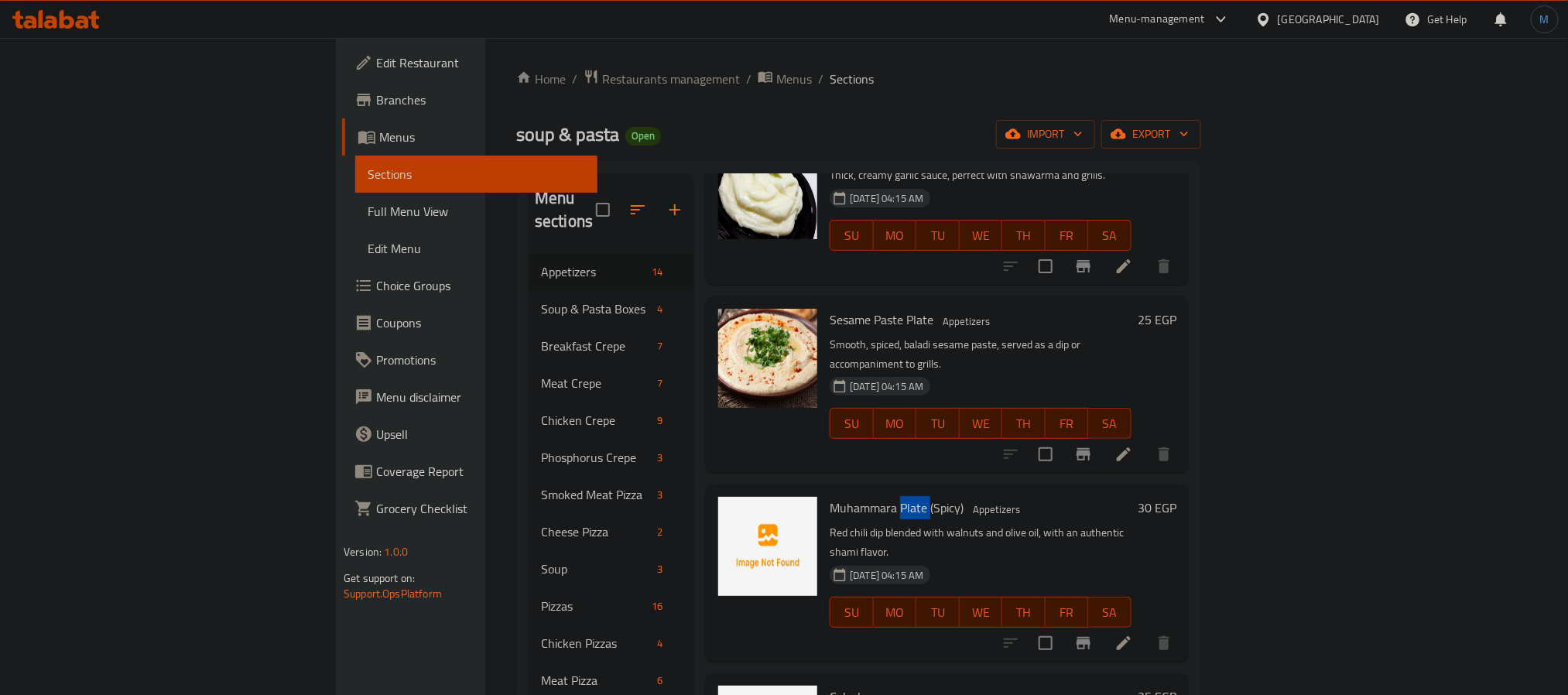
click at [834, 496] on span "Muhammara Plate (Spicy)" at bounding box center [896, 508] width 134 height 23
copy h6 "Muhammara Plate (Spicy)"
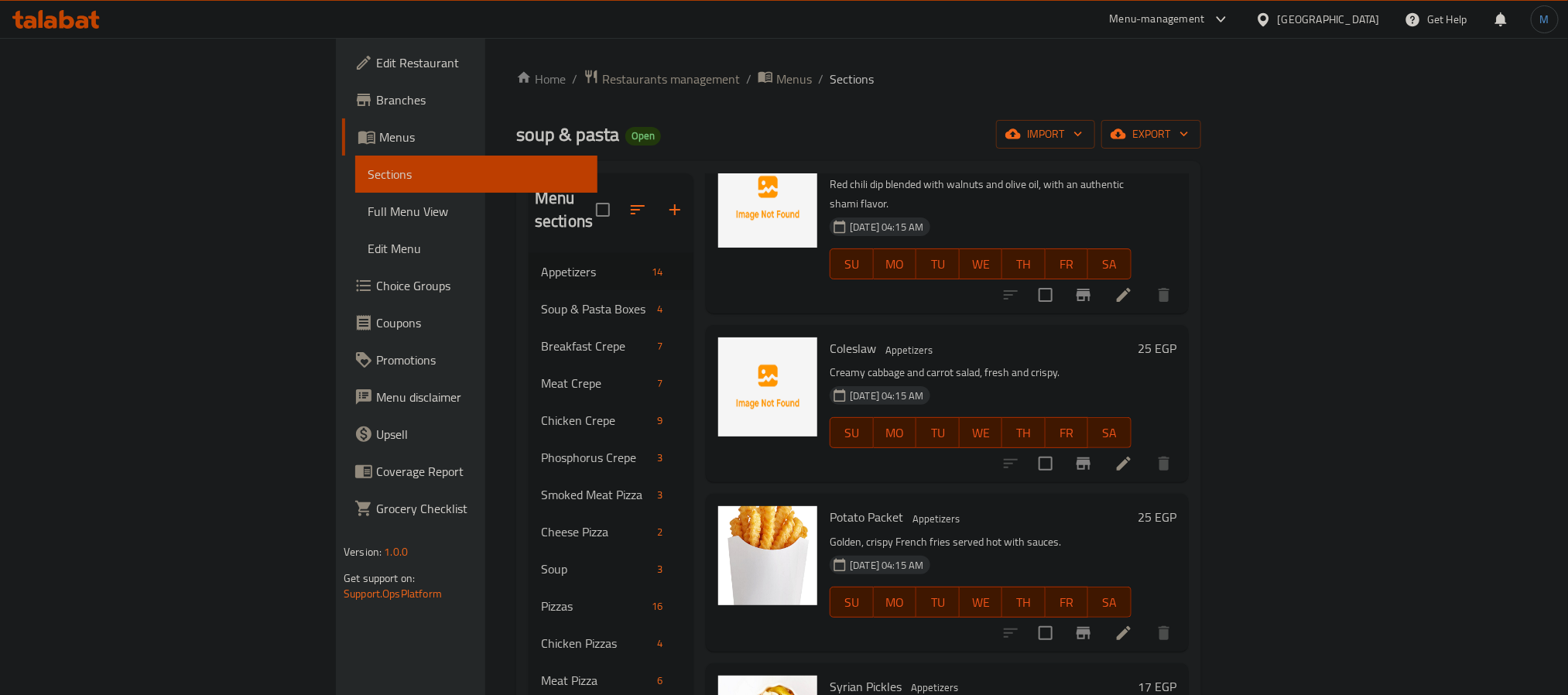
scroll to position [1046, 0]
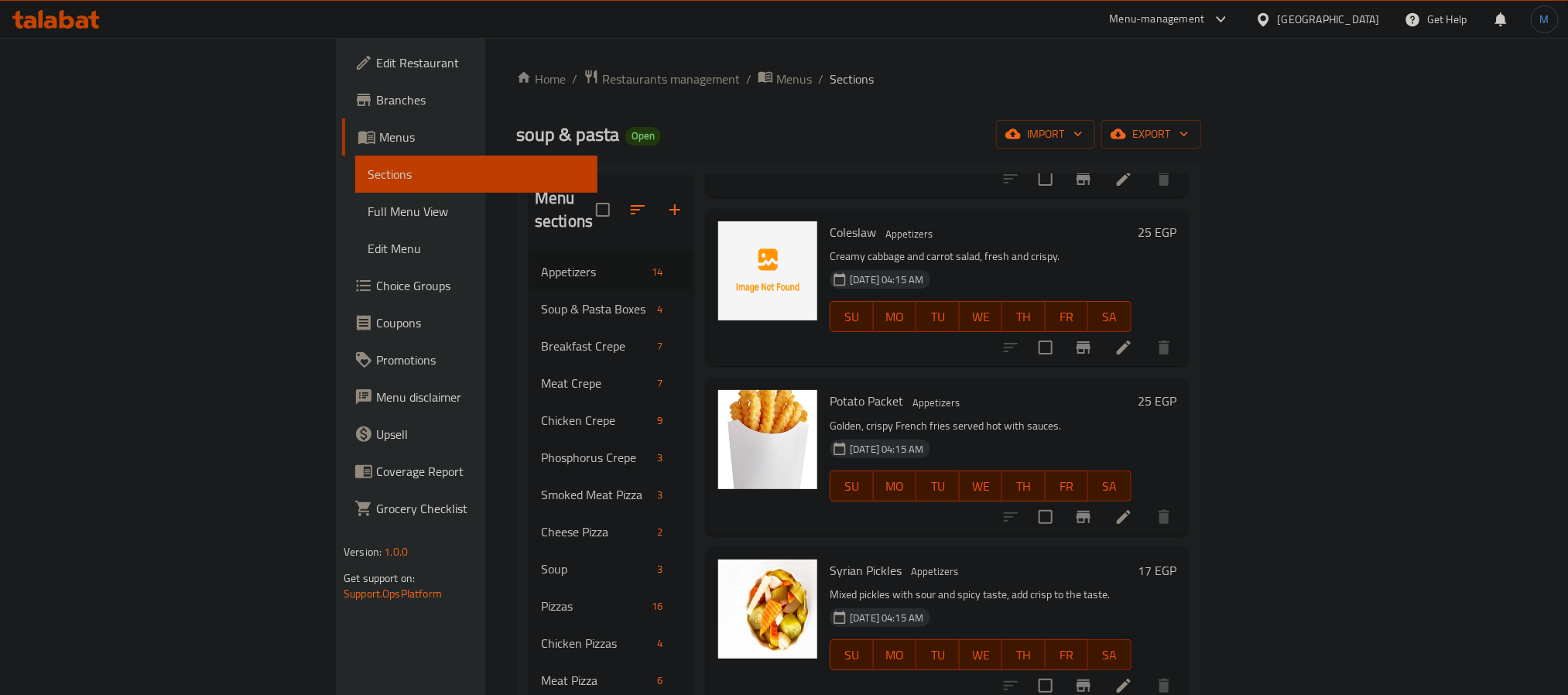
click at [830, 559] on span "Syrian Pickles" at bounding box center [866, 570] width 72 height 23
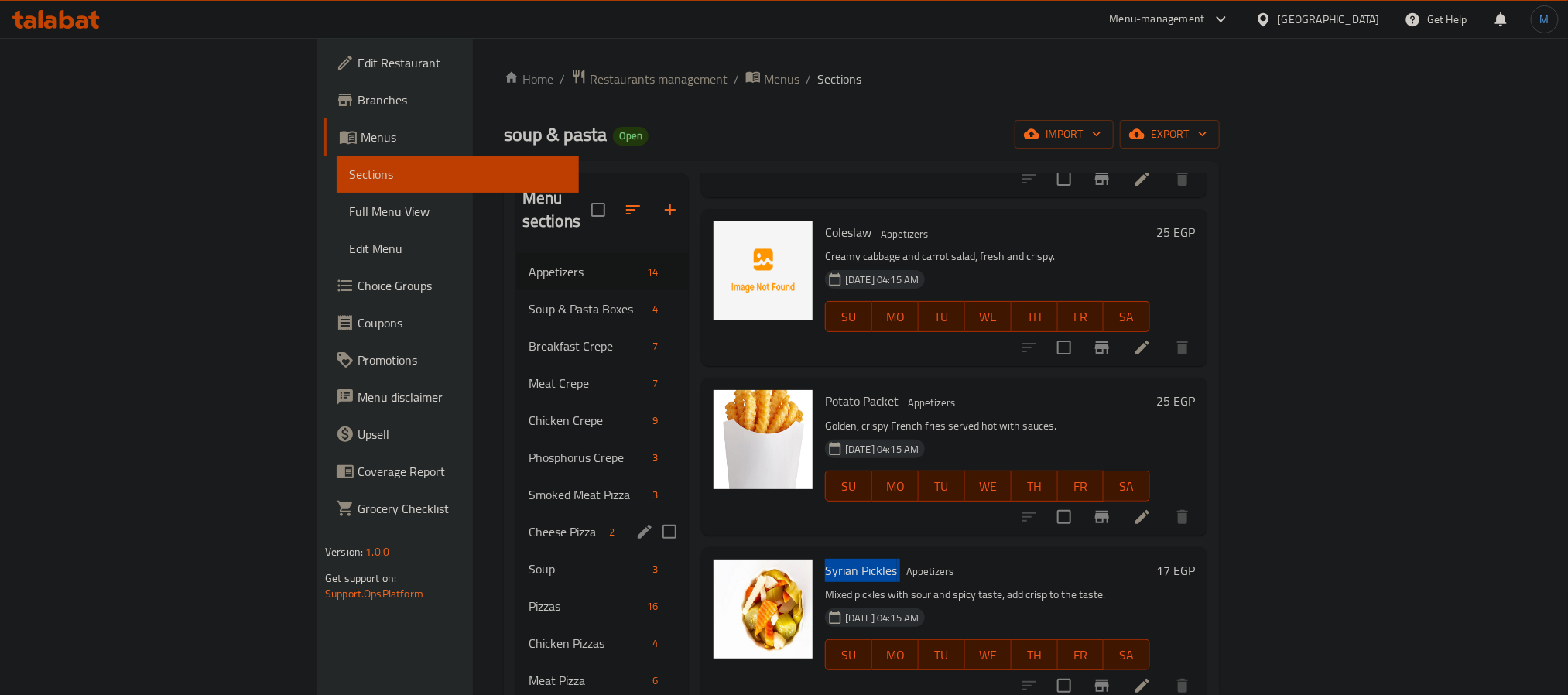
copy h6 "Syrian Pickles"
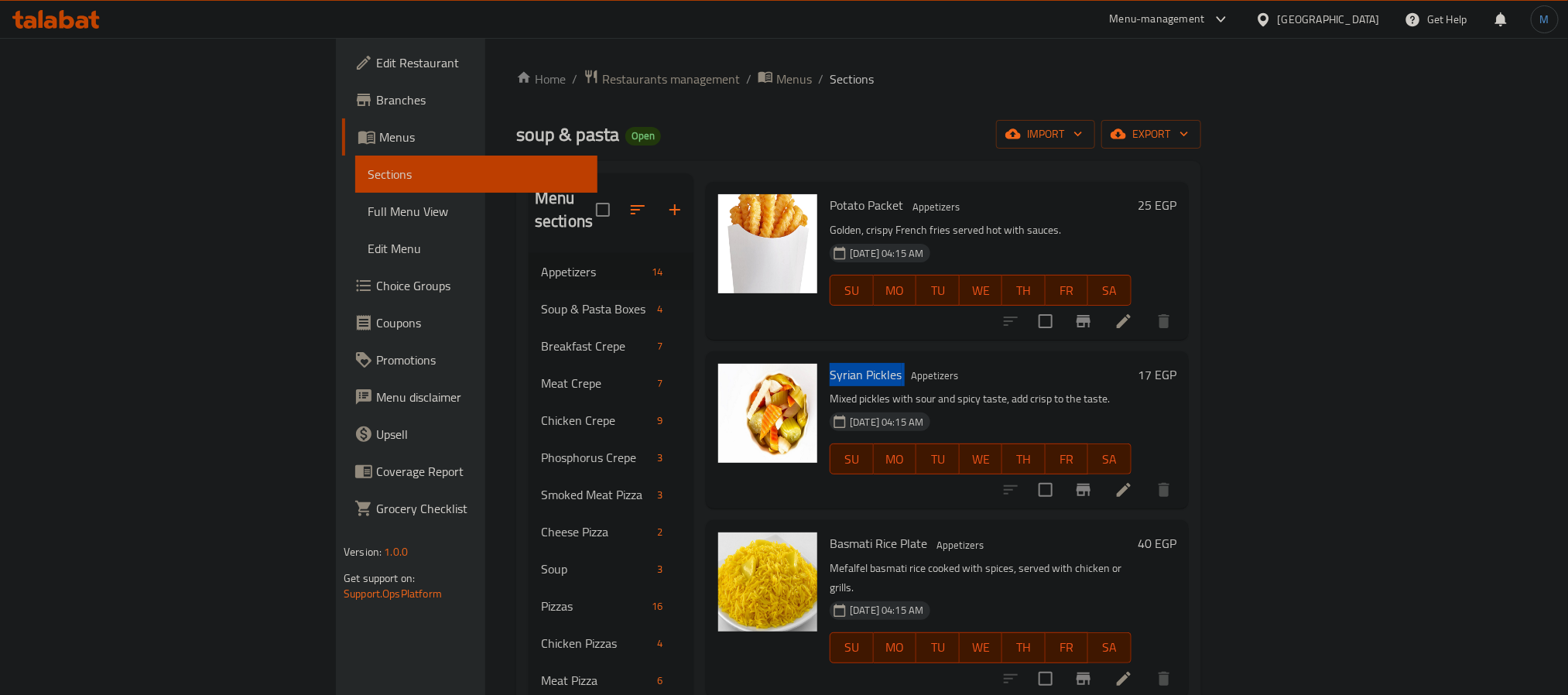
scroll to position [1278, 0]
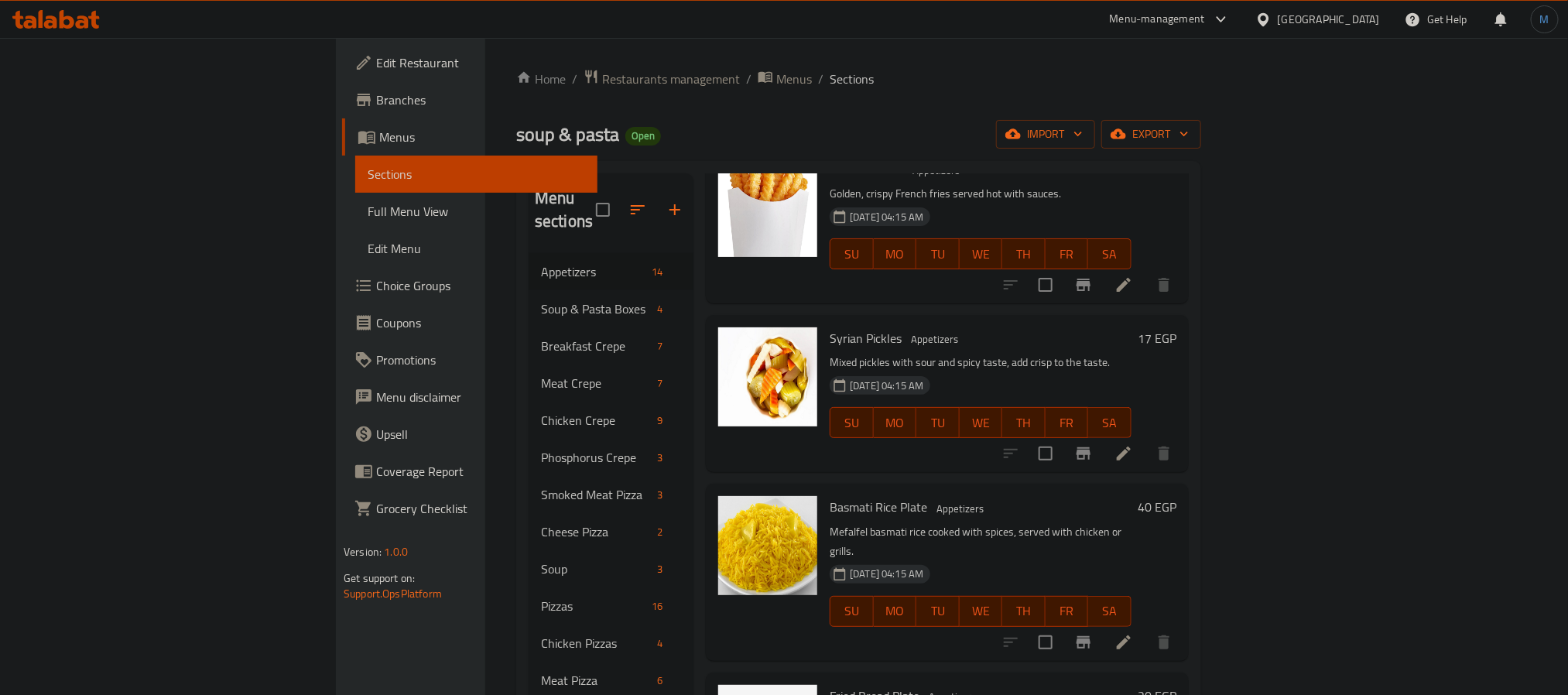
click at [830, 496] on span "Basmati Rice Plate" at bounding box center [879, 507] width 98 height 23
copy h6 "Basmati Rice Plate"
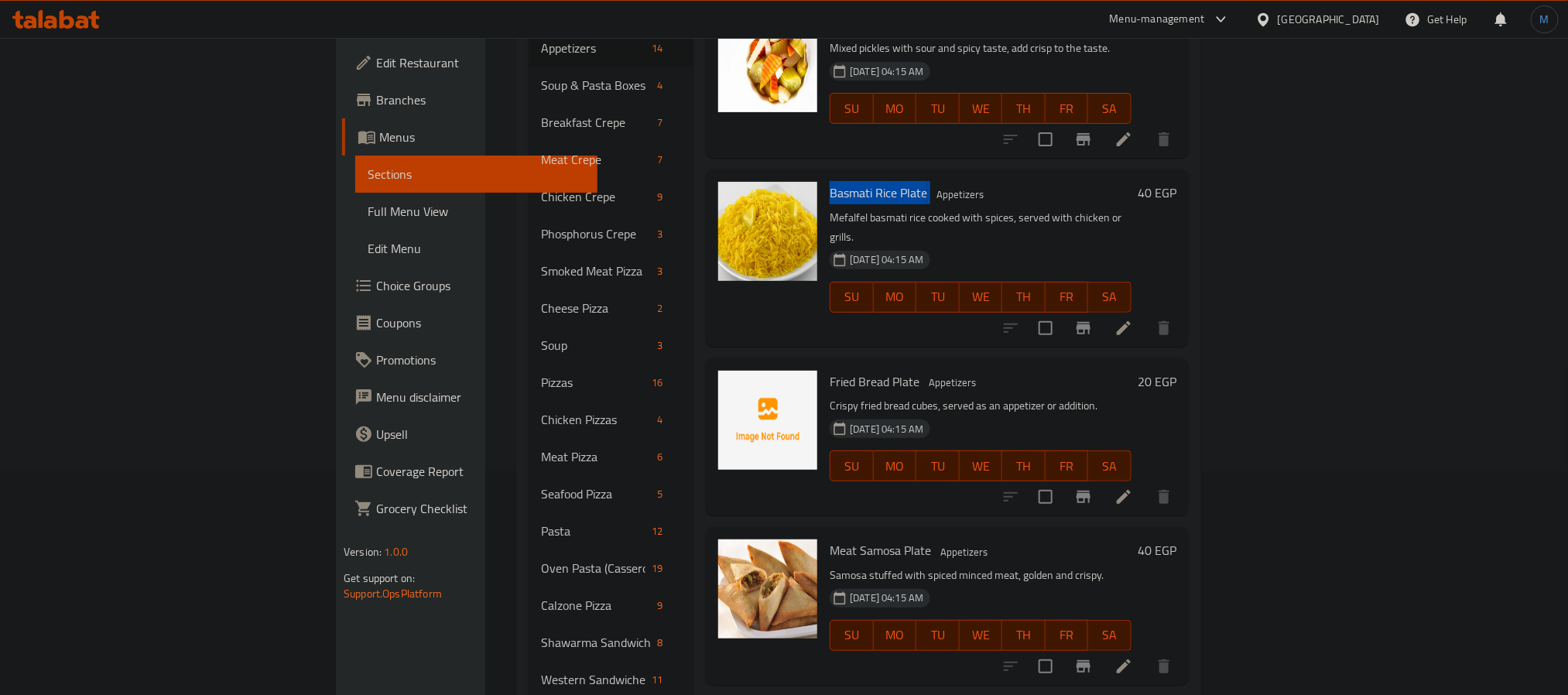
scroll to position [232, 0]
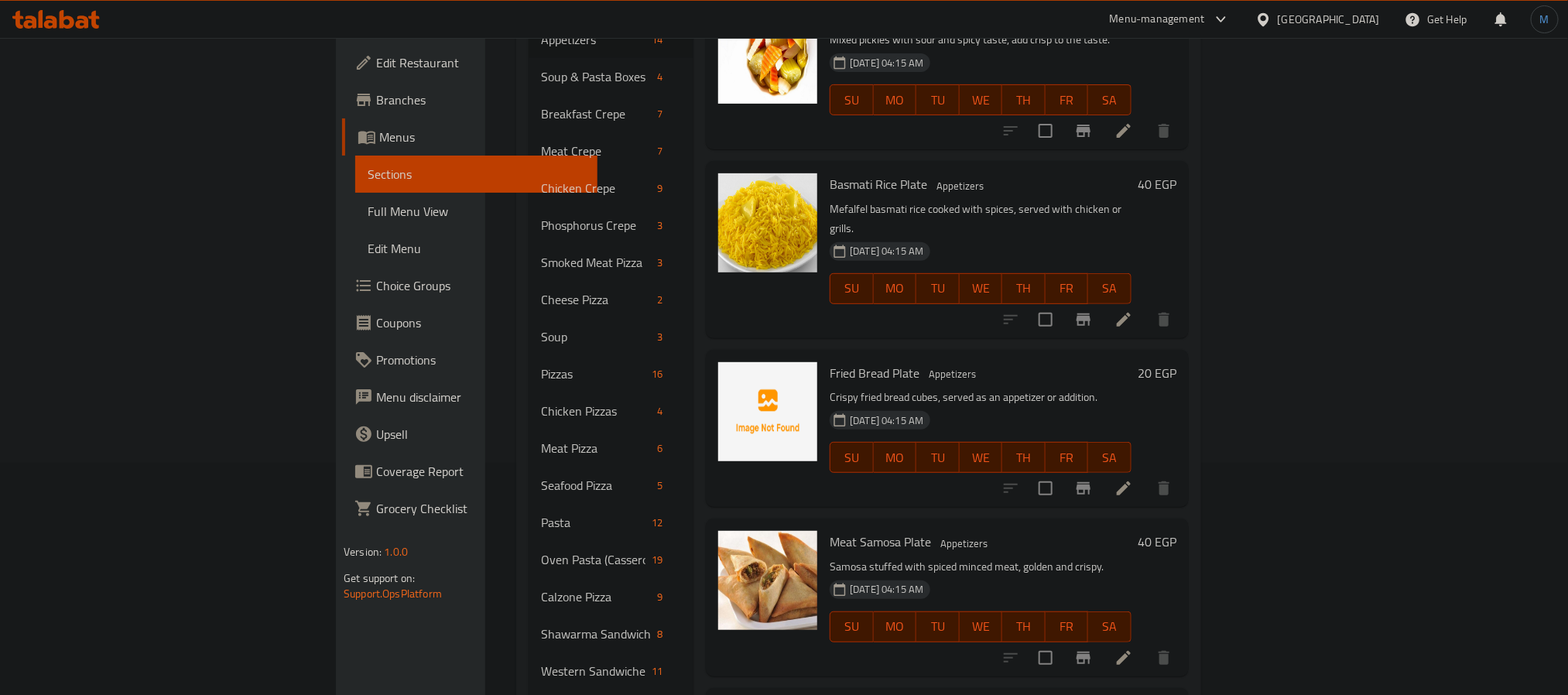
click at [830, 362] on span "Fried Bread Plate" at bounding box center [875, 373] width 90 height 23
copy h6 "Fried Bread Plate"
click at [832, 530] on span "Meat Samosa Plate" at bounding box center [880, 541] width 102 height 23
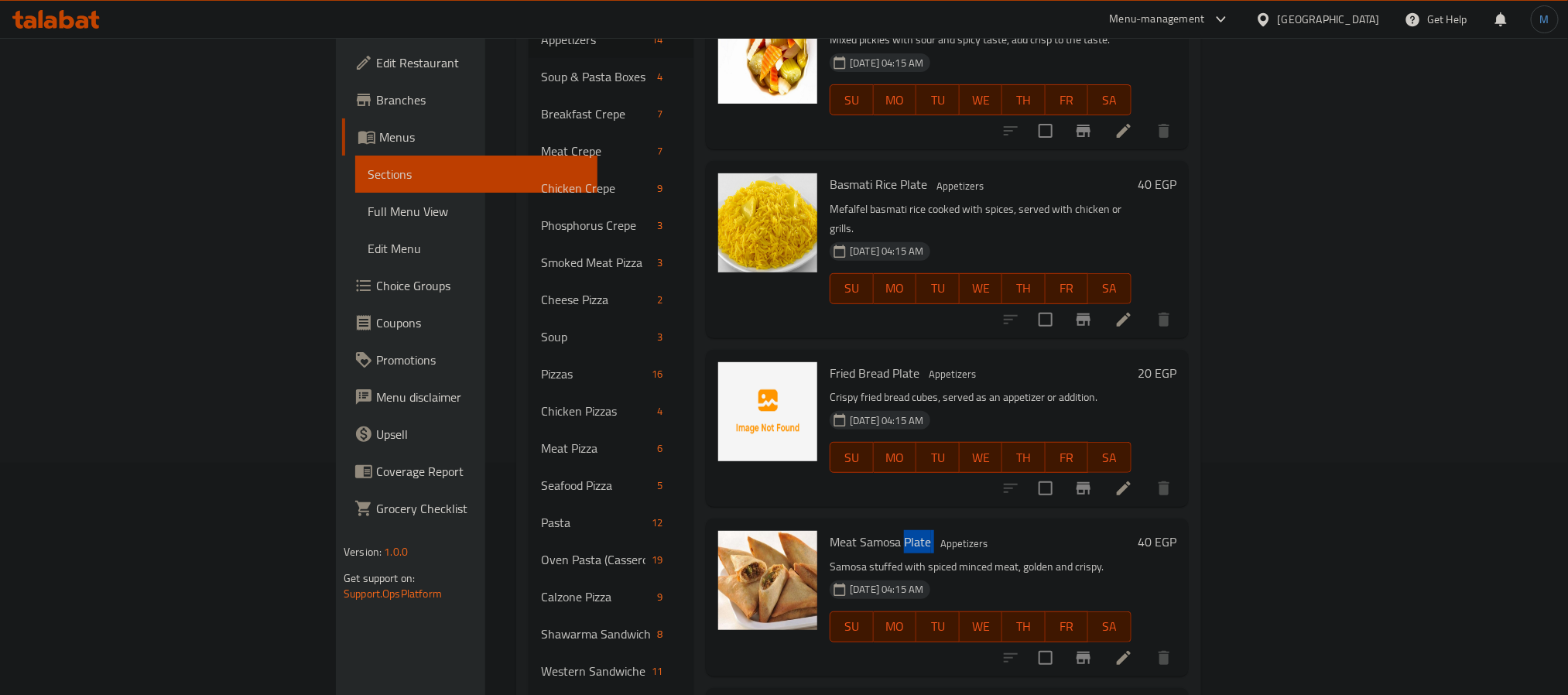
click at [832, 530] on span "Meat Samosa Plate" at bounding box center [880, 541] width 102 height 23
click at [830, 530] on span "Meat Samosa Plate" at bounding box center [880, 541] width 102 height 23
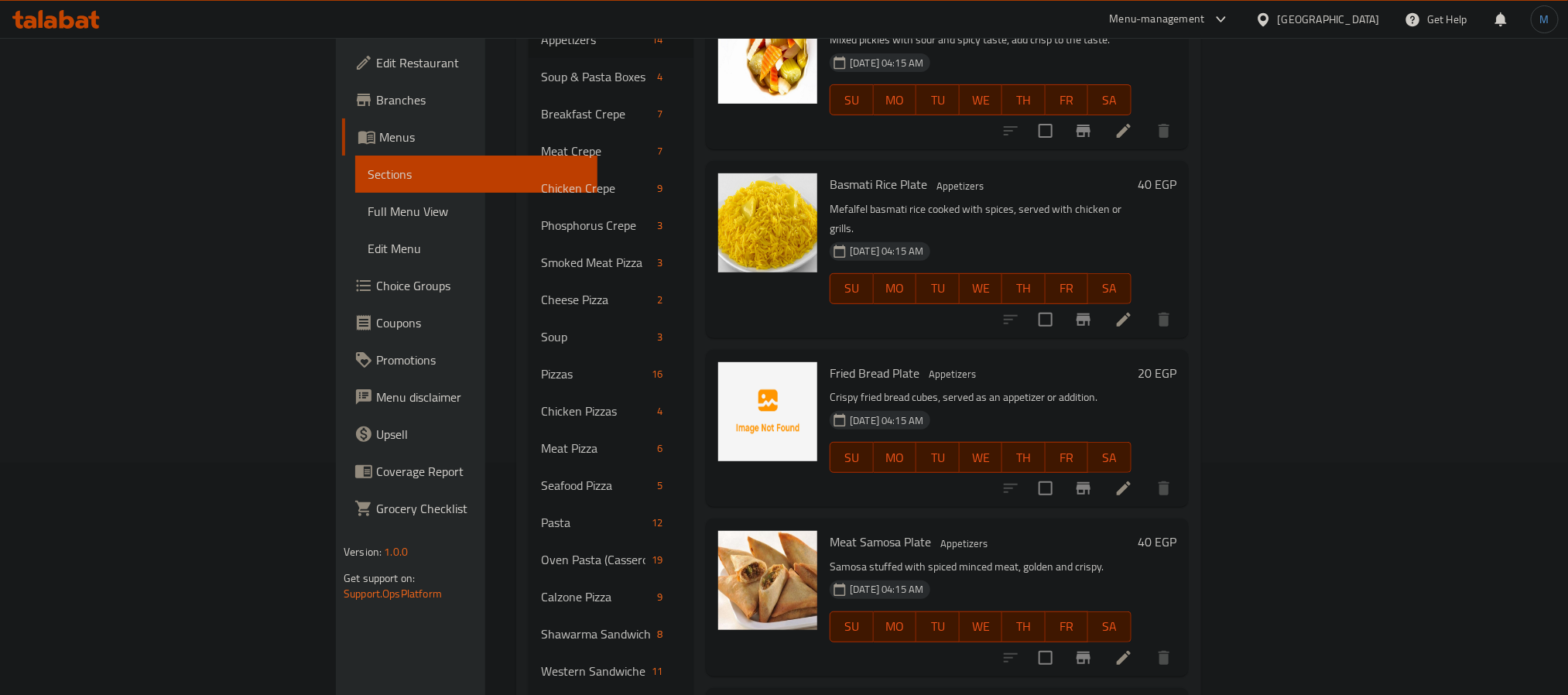
copy h6 "Cheese Samosa Plate"
click at [1031, 591] on div "Meat Samosa Plate Appetizers Samosa stuffed with spiced minced meat, golden and…" at bounding box center [947, 597] width 483 height 157
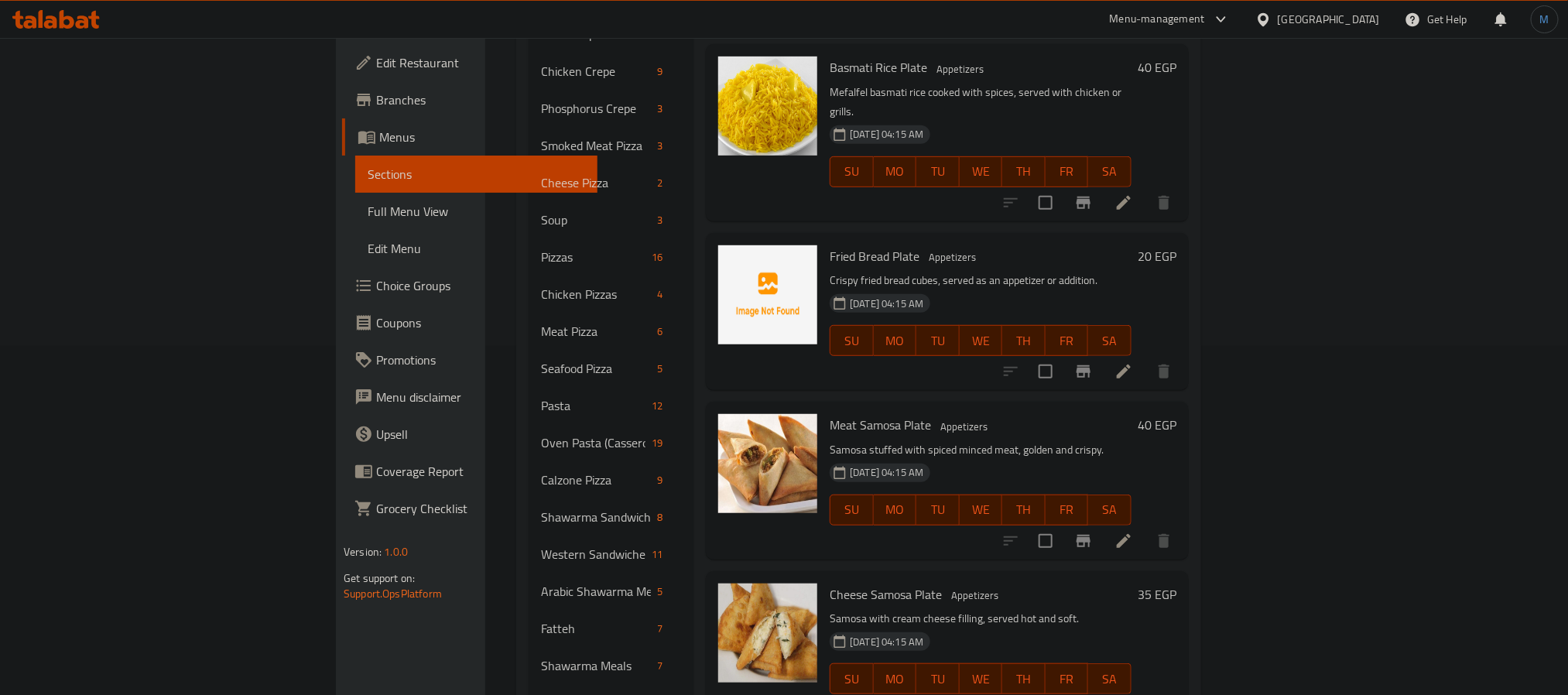
scroll to position [512, 0]
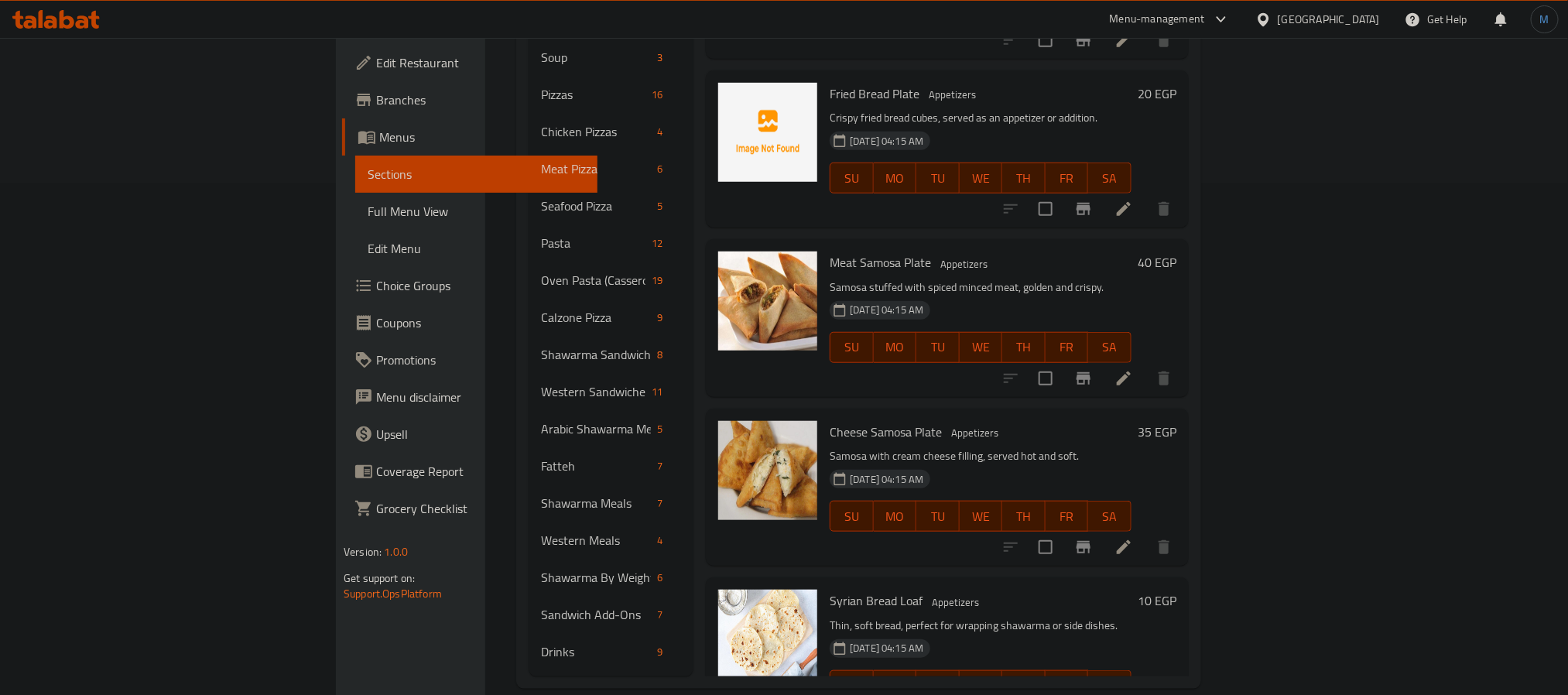
click at [830, 589] on span "Syrian Bread Loaf" at bounding box center [876, 601] width 93 height 23
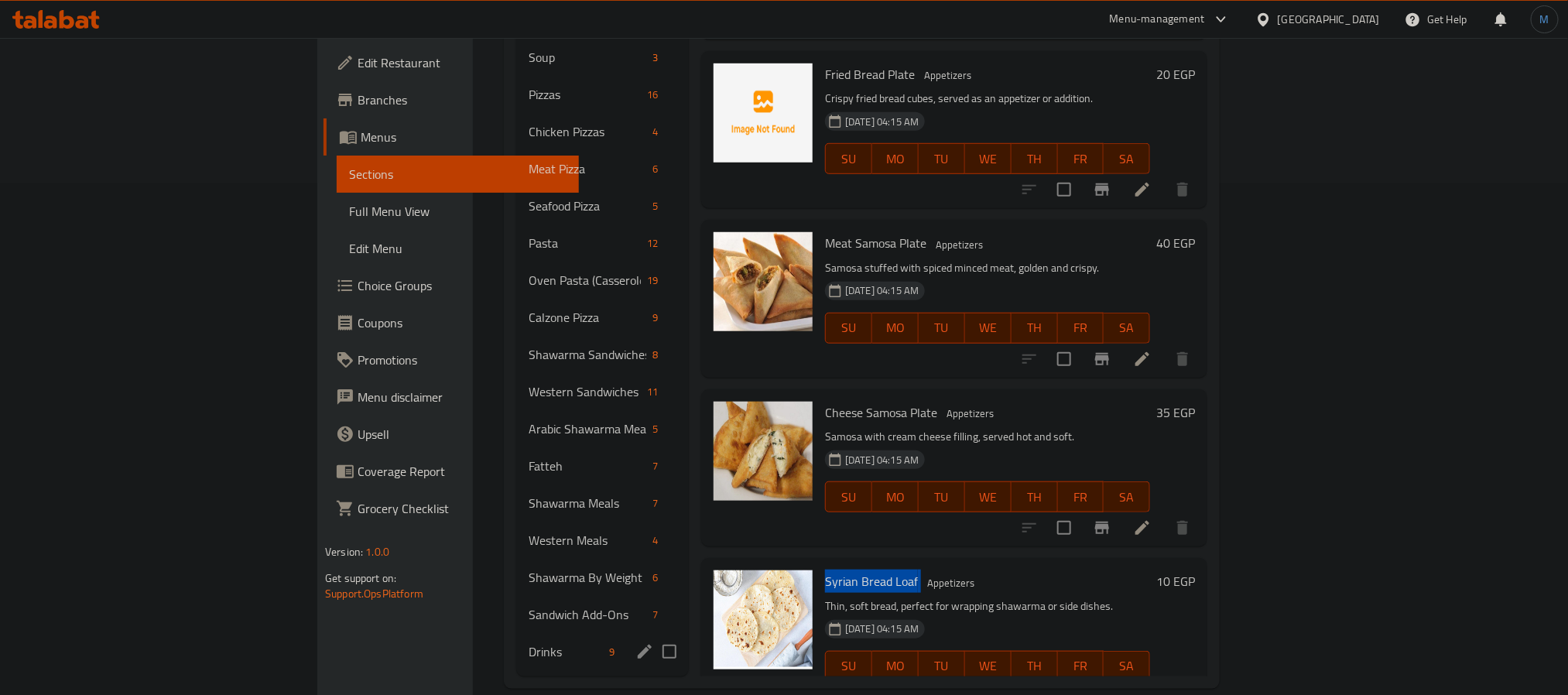
copy h6 "Syrian Bread Loaf"
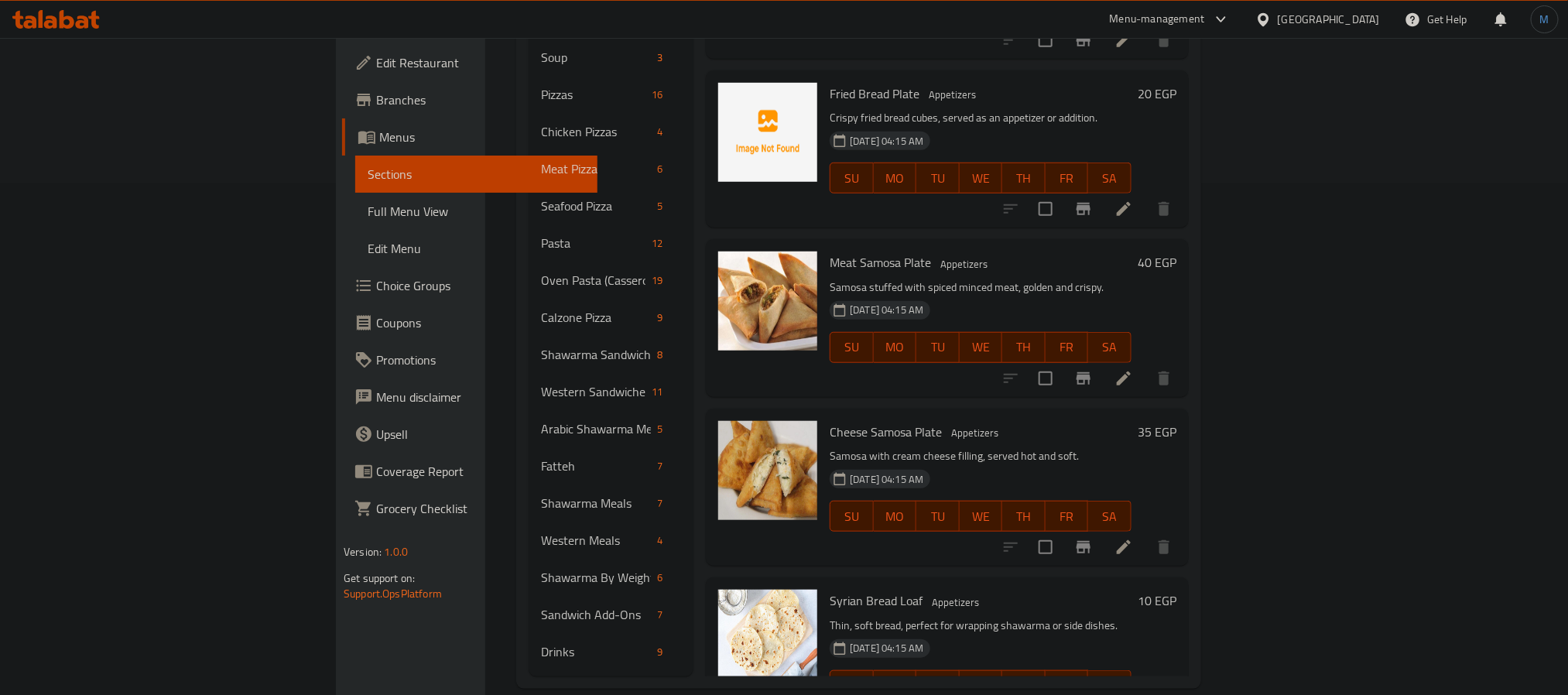
click at [959, 590] on h6 "Syrian Bread Loaf Appetizers" at bounding box center [981, 601] width 302 height 22
click at [376, 294] on span "Choice Groups" at bounding box center [480, 285] width 209 height 18
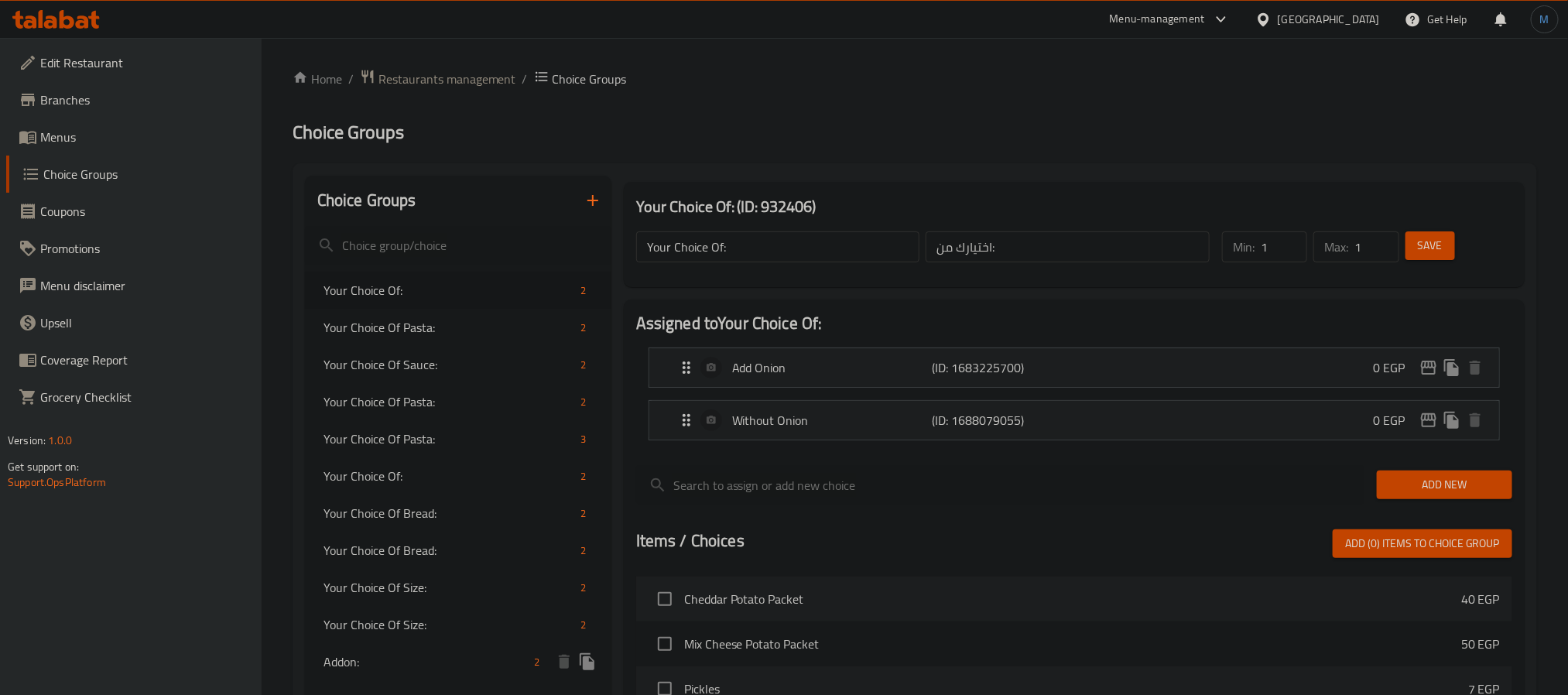
click at [400, 653] on span "Addon:" at bounding box center [426, 661] width 205 height 18
type input "Addon:"
type input "إضافة:"
type input "0"
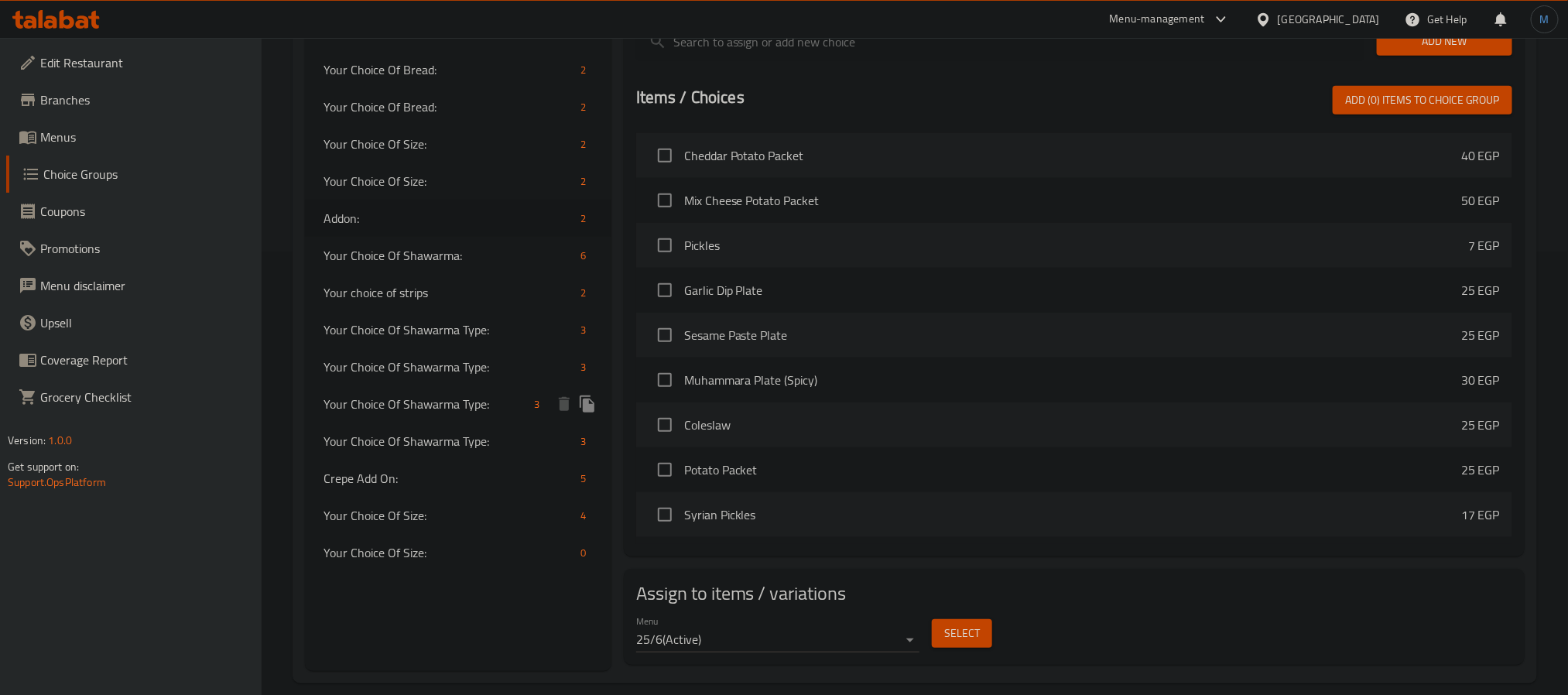
scroll to position [463, 0]
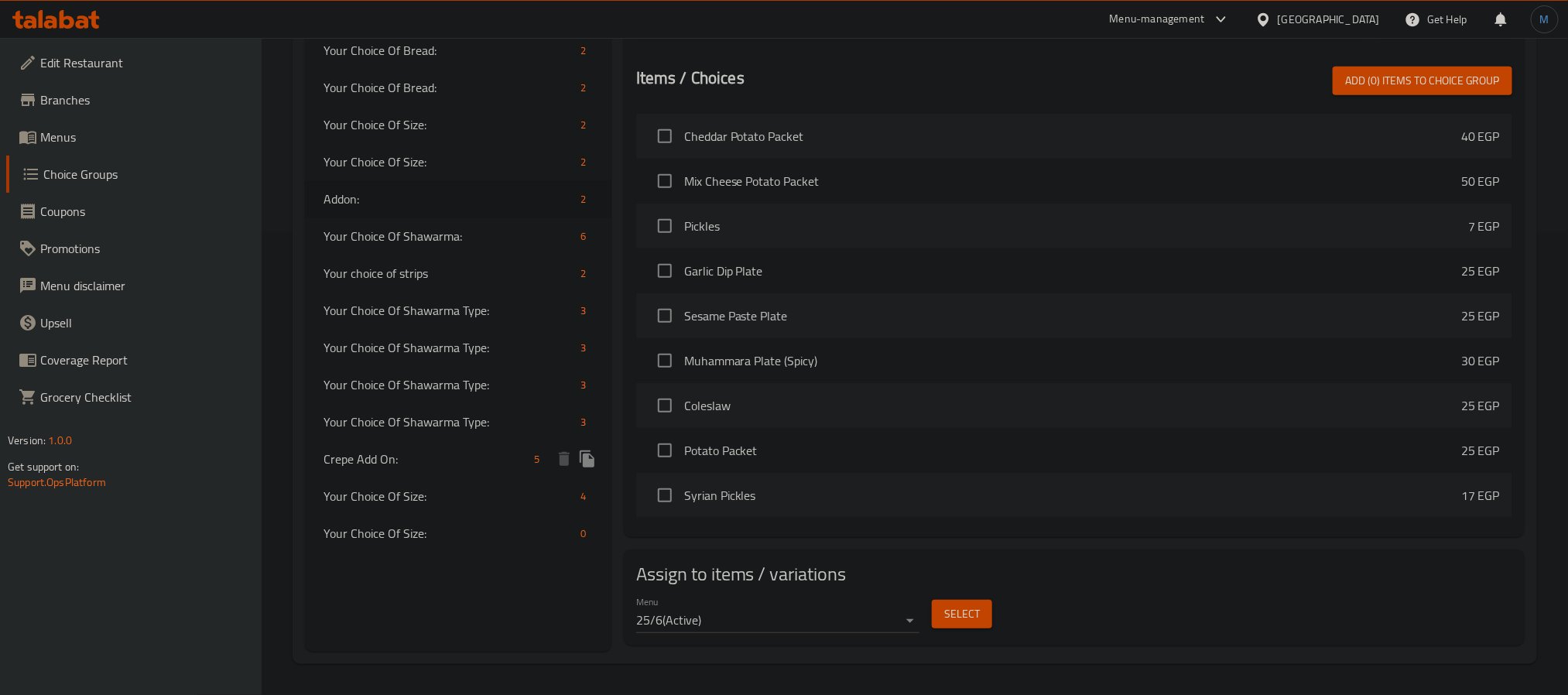
click at [456, 460] on span "Crepe Add On:" at bounding box center [426, 459] width 205 height 18
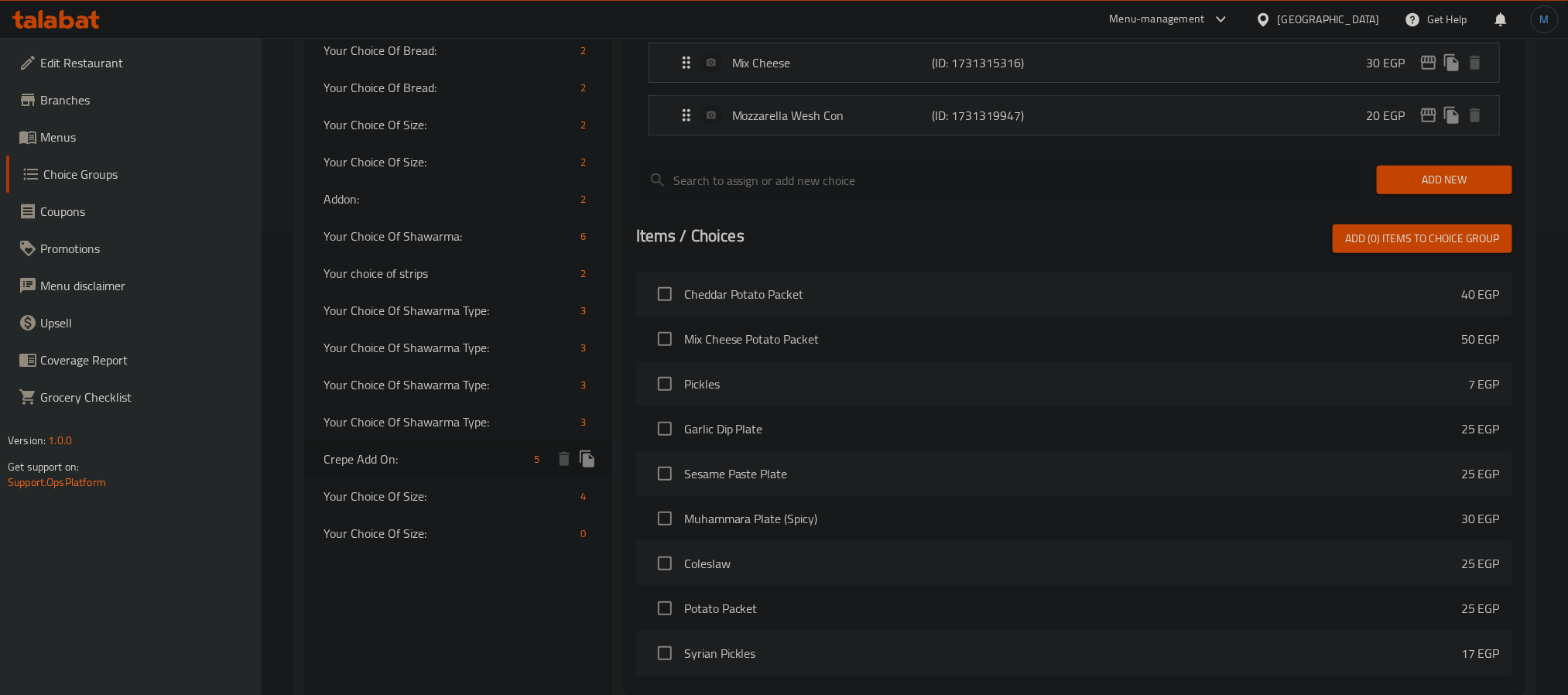
type input "Crepe Add On:"
type input "إضافة الكريب:"
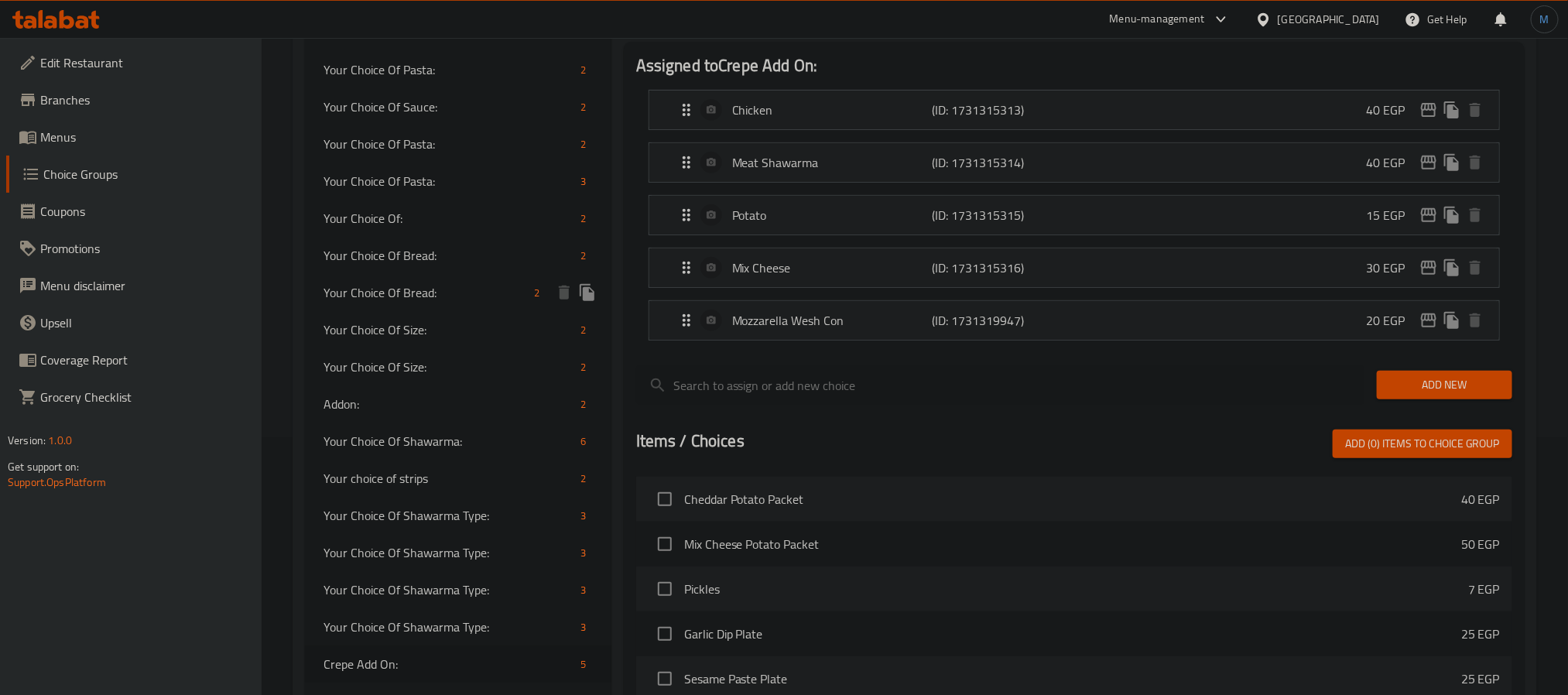
scroll to position [579, 0]
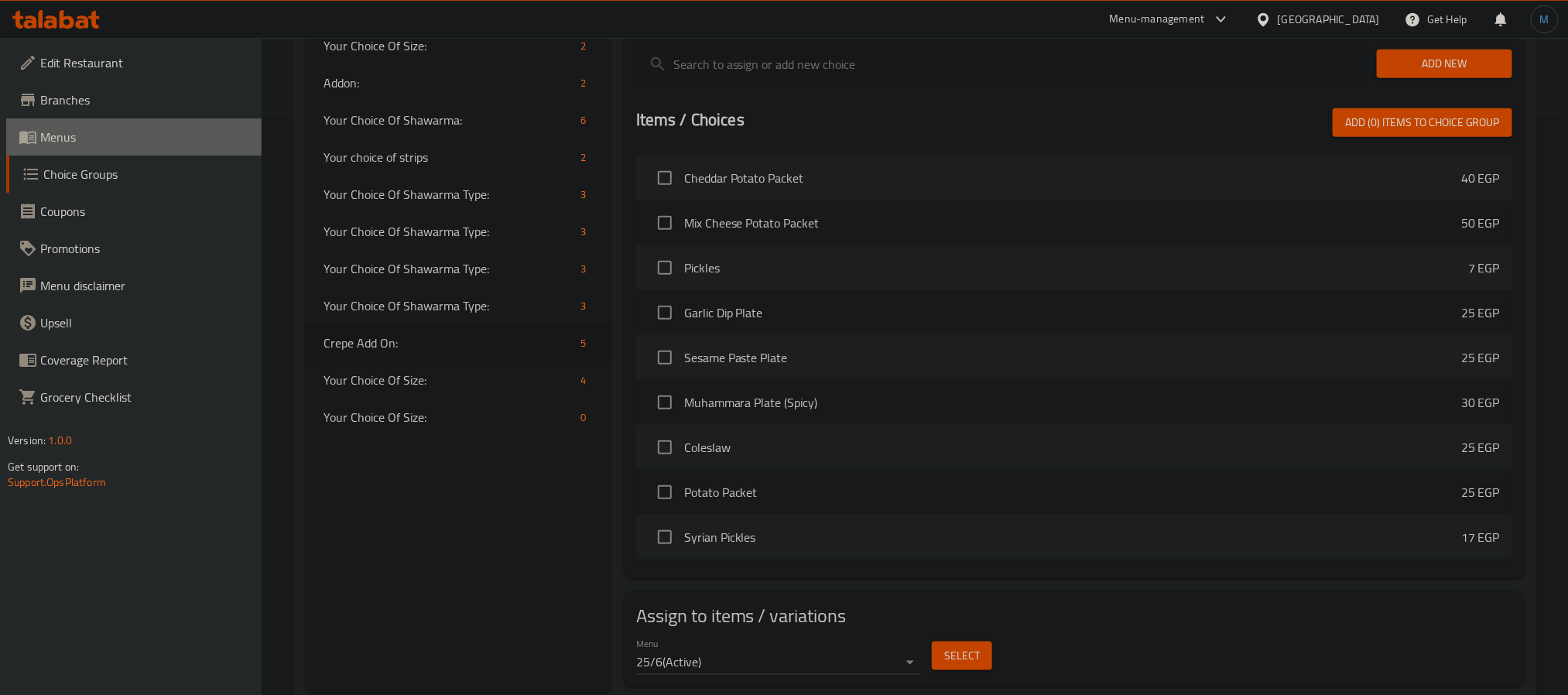
click at [94, 149] on link "Menus" at bounding box center [134, 137] width 255 height 37
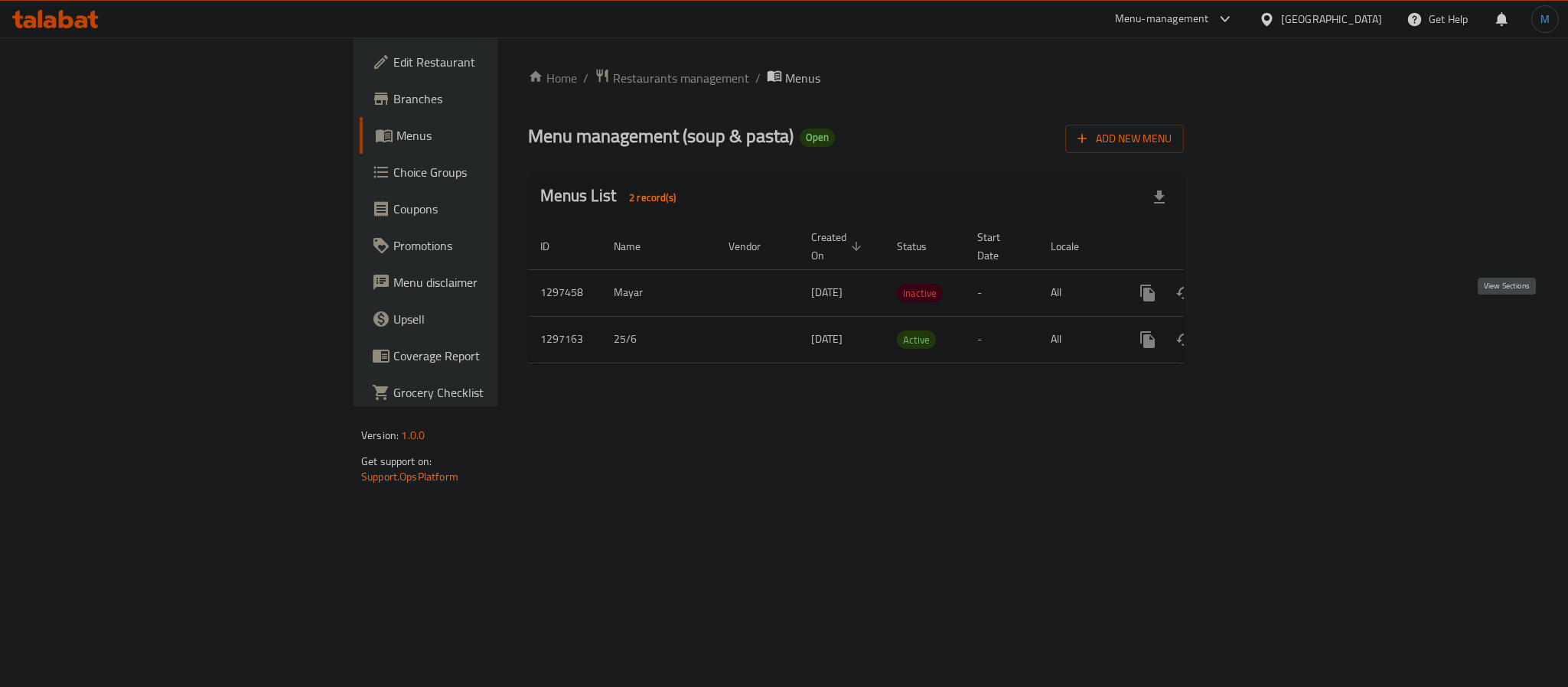
click at [1267, 331] on icon "enhanced table" at bounding box center [1257, 340] width 18 height 18
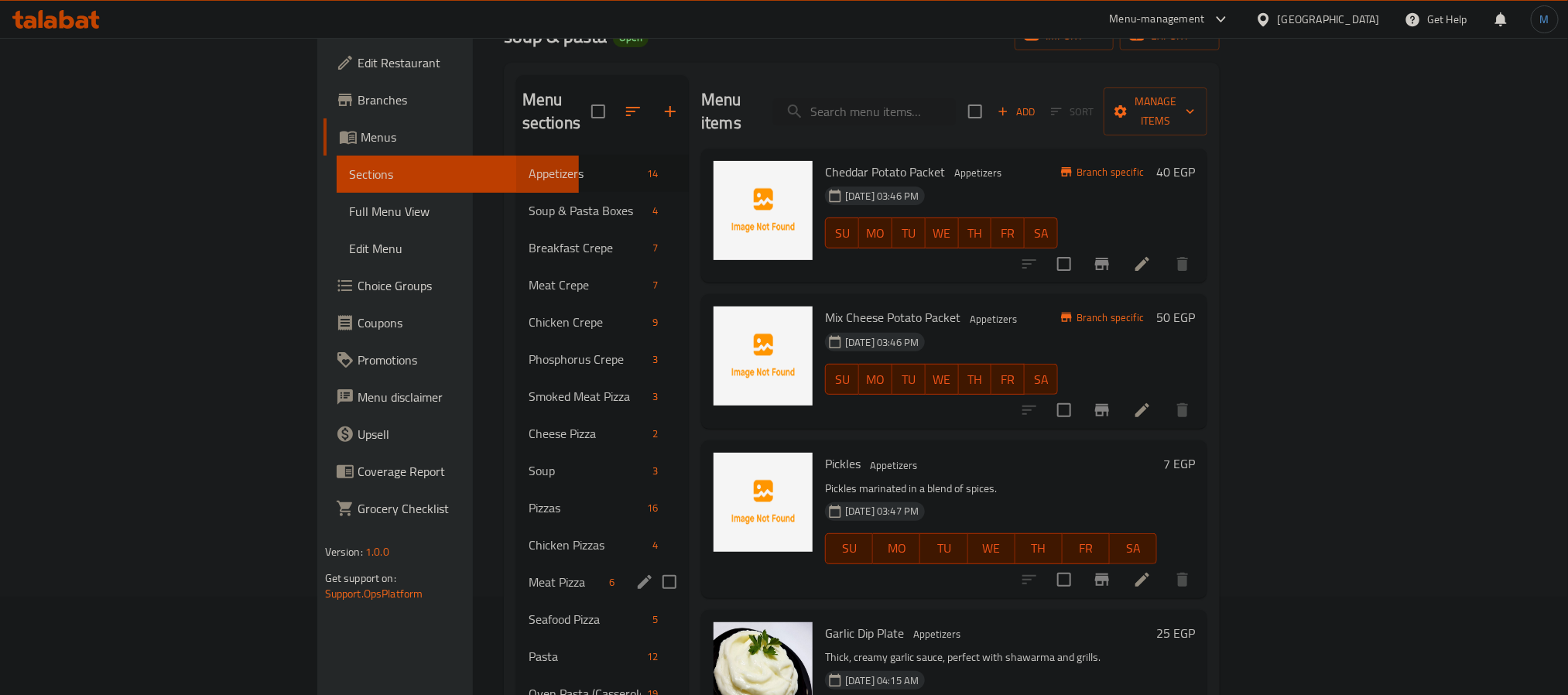
scroll to position [47, 0]
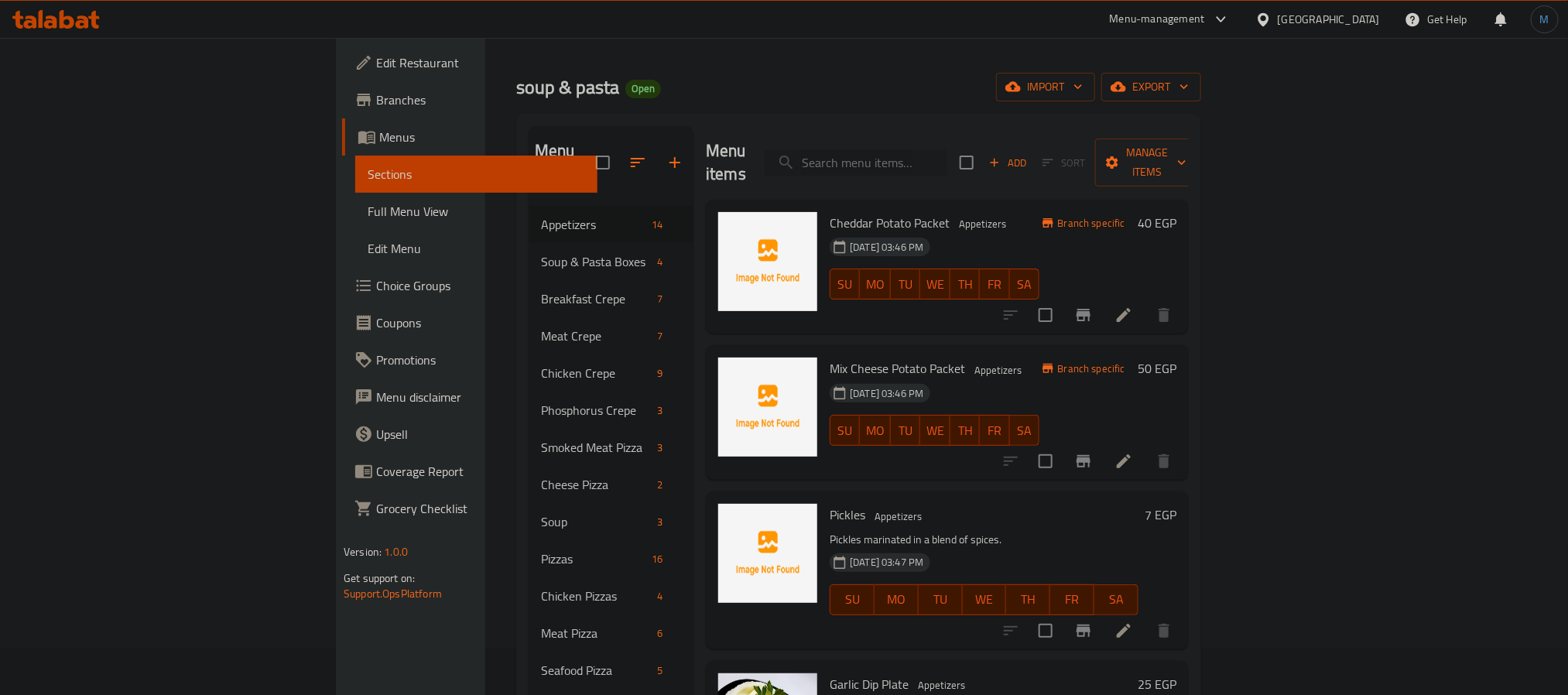
click at [948, 150] on input "search" at bounding box center [856, 163] width 182 height 27
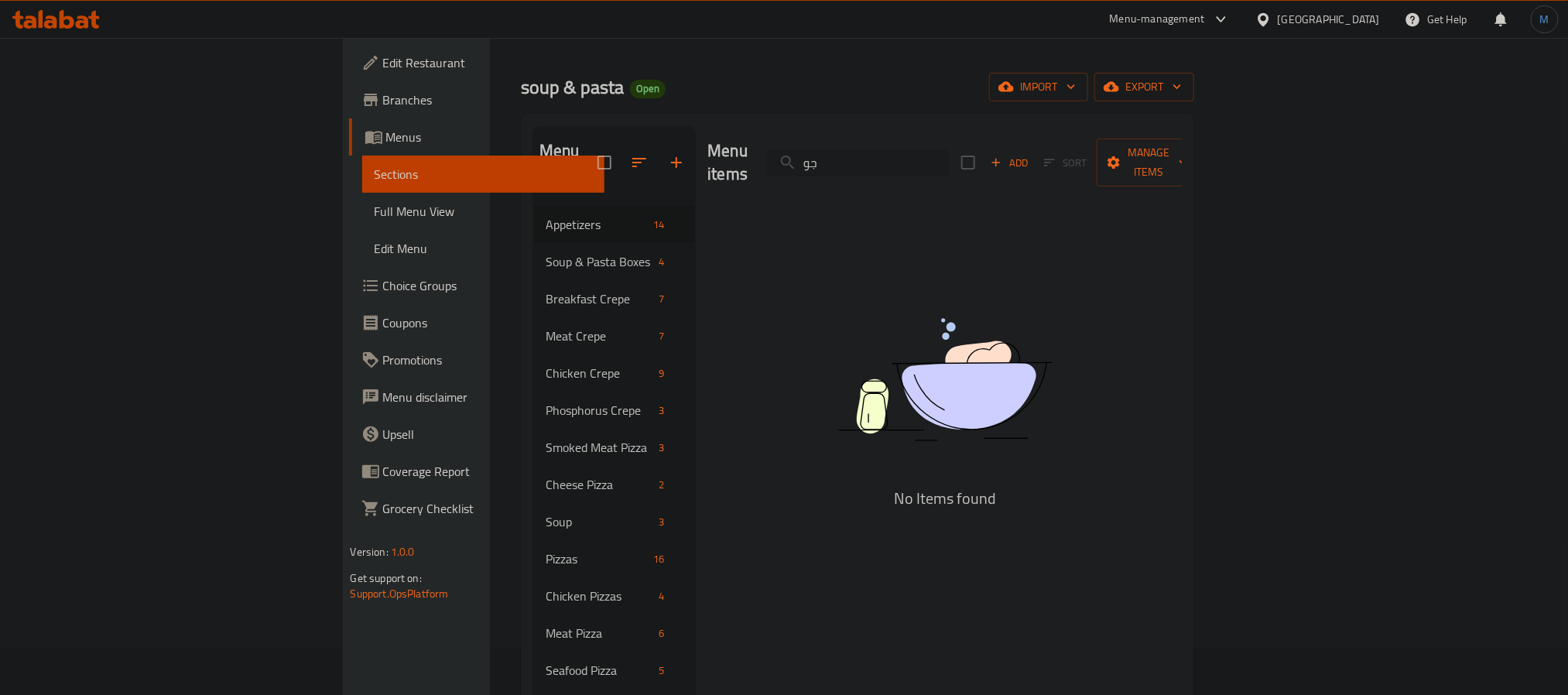
type input "ج"
type input "نابو"
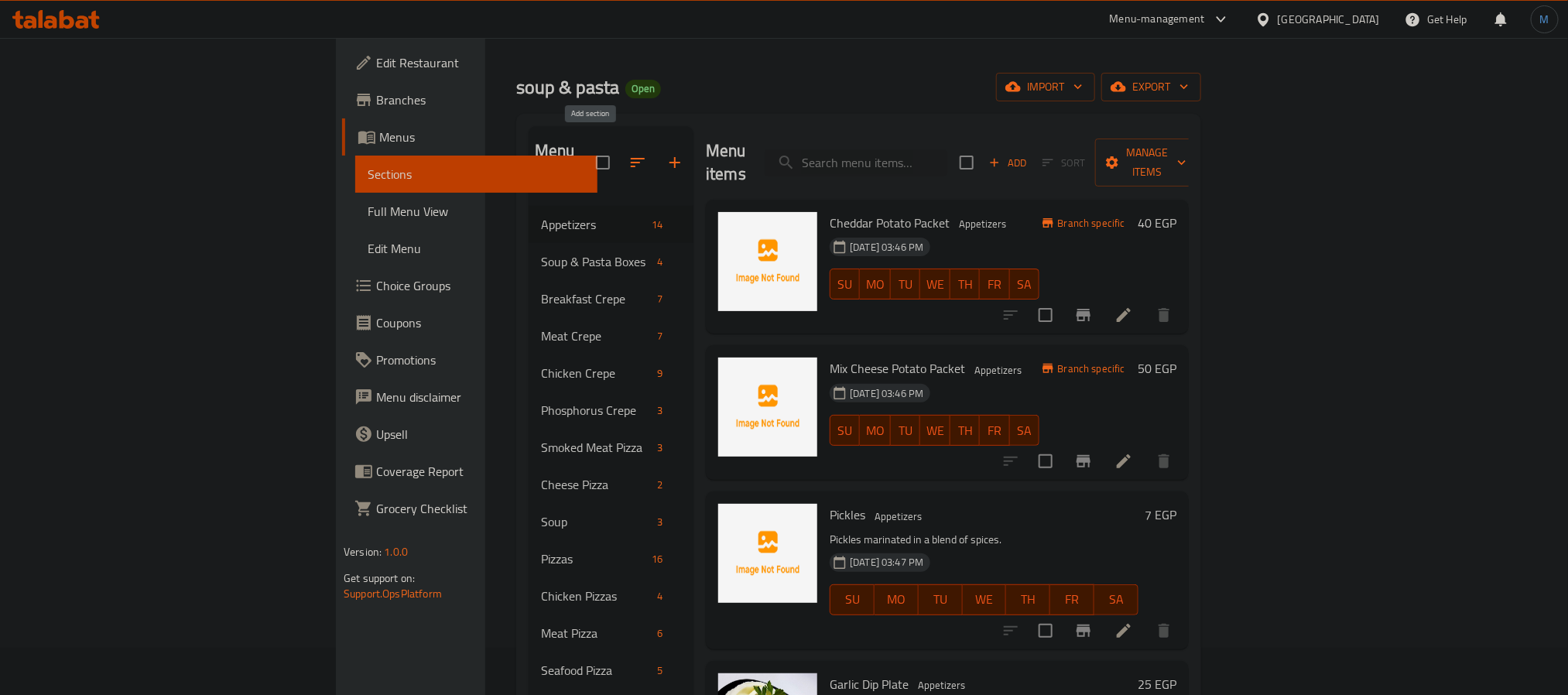
click at [656, 144] on button "button" at bounding box center [675, 163] width 37 height 37
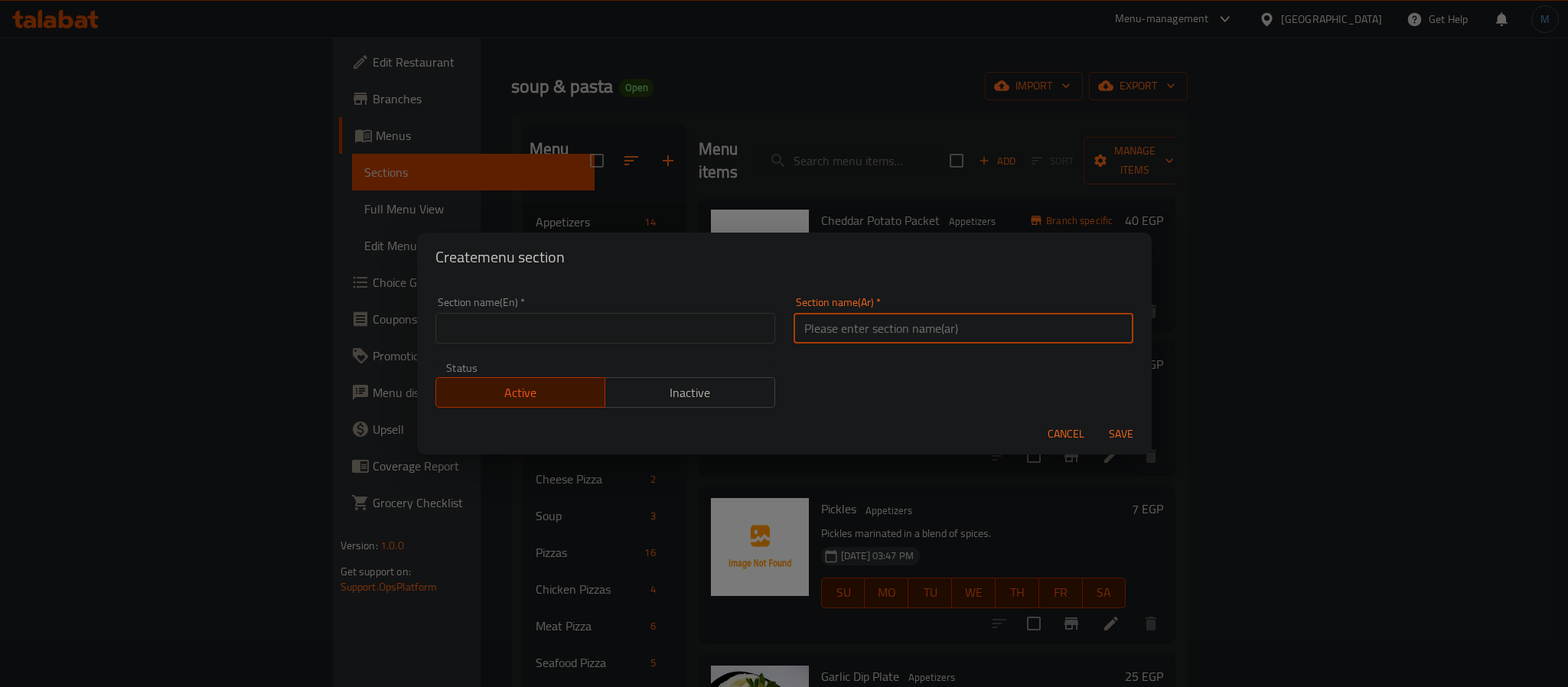
click at [912, 332] on input "text" at bounding box center [963, 328] width 339 height 31
type input "كريبات الميكسات"
click at [581, 366] on div "Active Inactive" at bounding box center [604, 385] width 339 height 46
click at [606, 344] on div "Section name(En)   * Section name(En) *" at bounding box center [605, 321] width 358 height 65
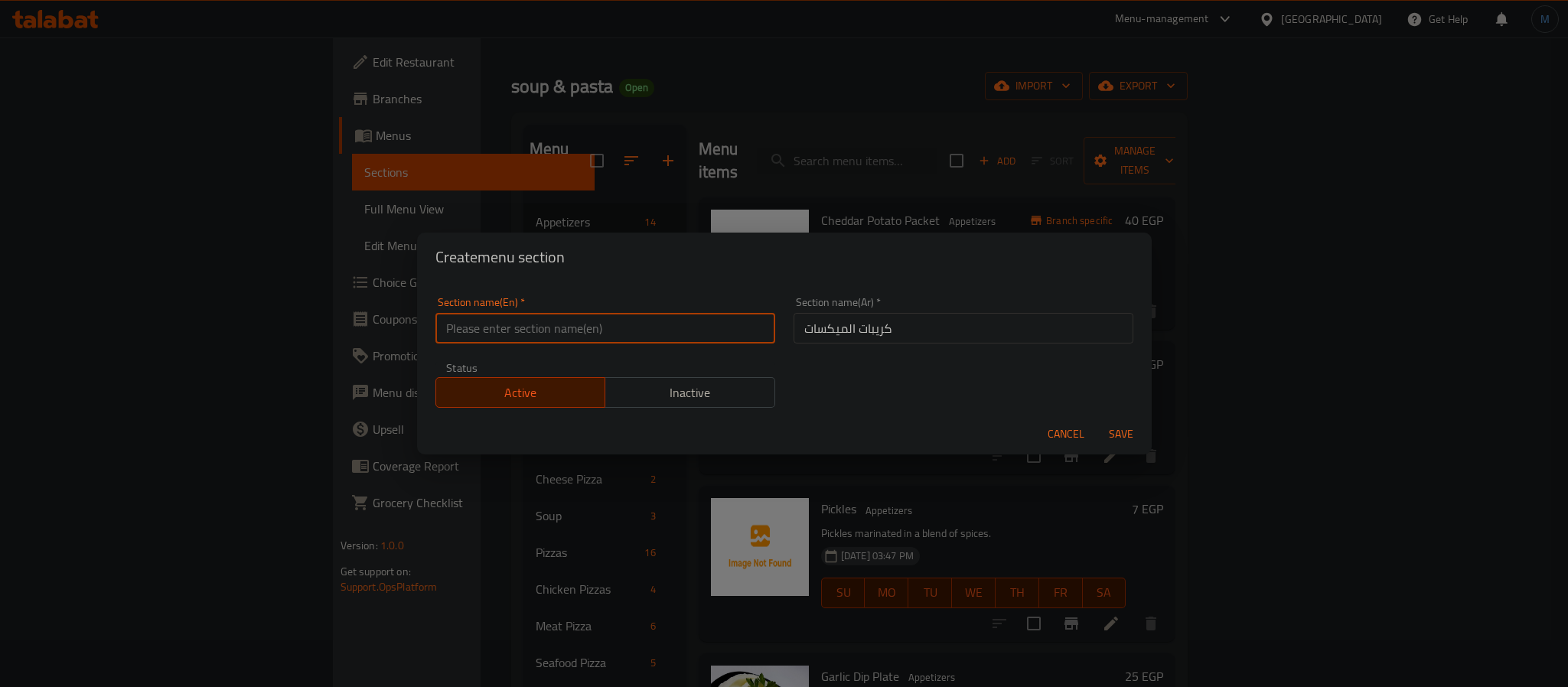
click at [612, 336] on input "text" at bounding box center [604, 328] width 339 height 31
paste input "Mix crepes"
type input "Mix Crepes"
click at [1109, 426] on span "Save" at bounding box center [1121, 435] width 36 height 19
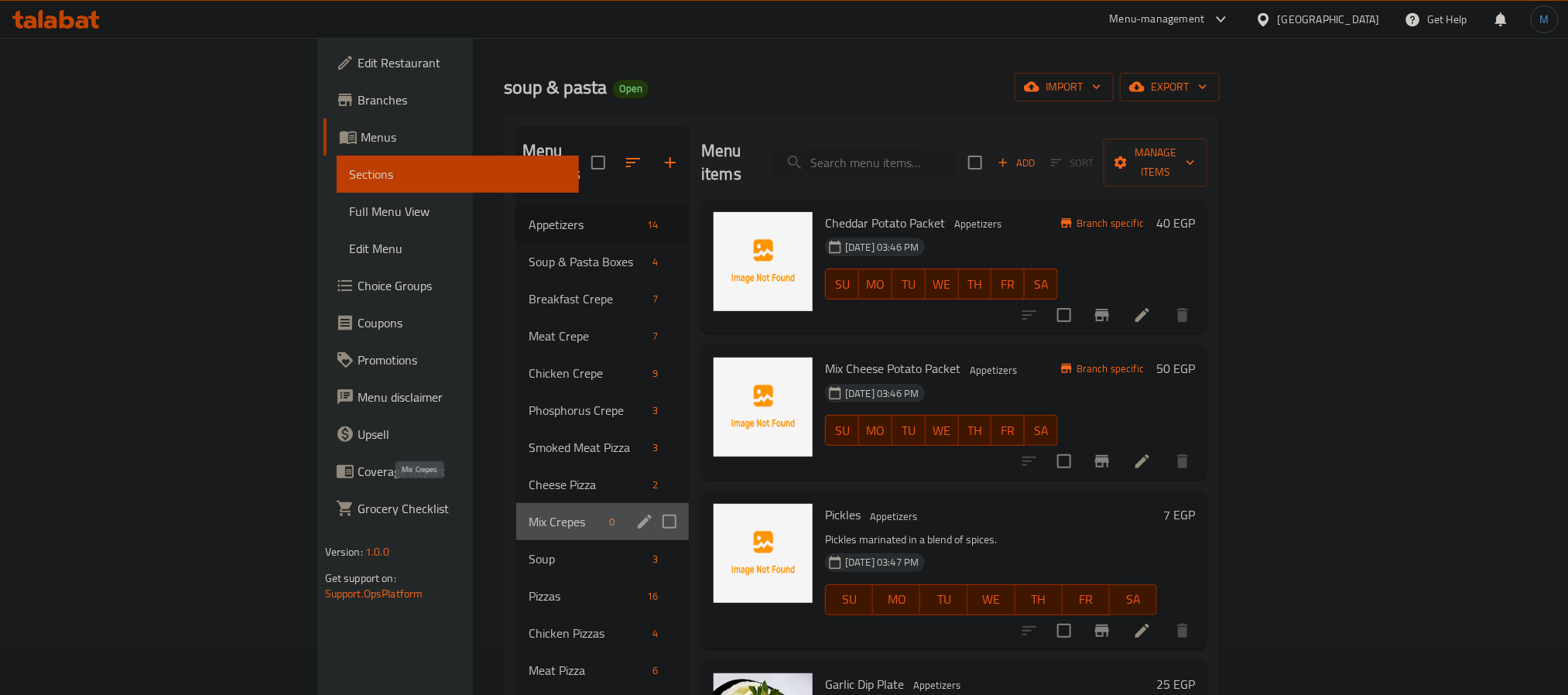
click at [529, 512] on span "Mix Crepes" at bounding box center [566, 521] width 74 height 18
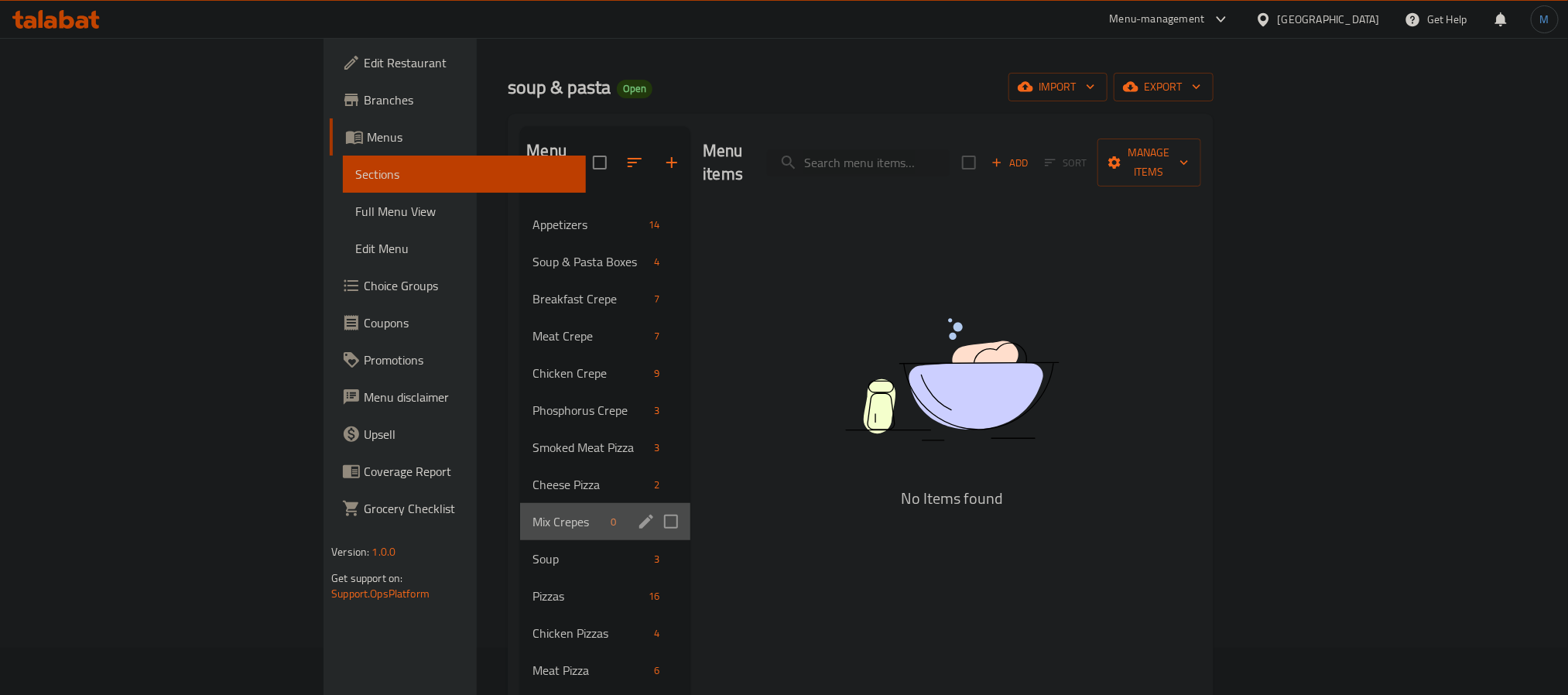
click at [520, 504] on div "Mix Crepes 0" at bounding box center [605, 522] width 170 height 37
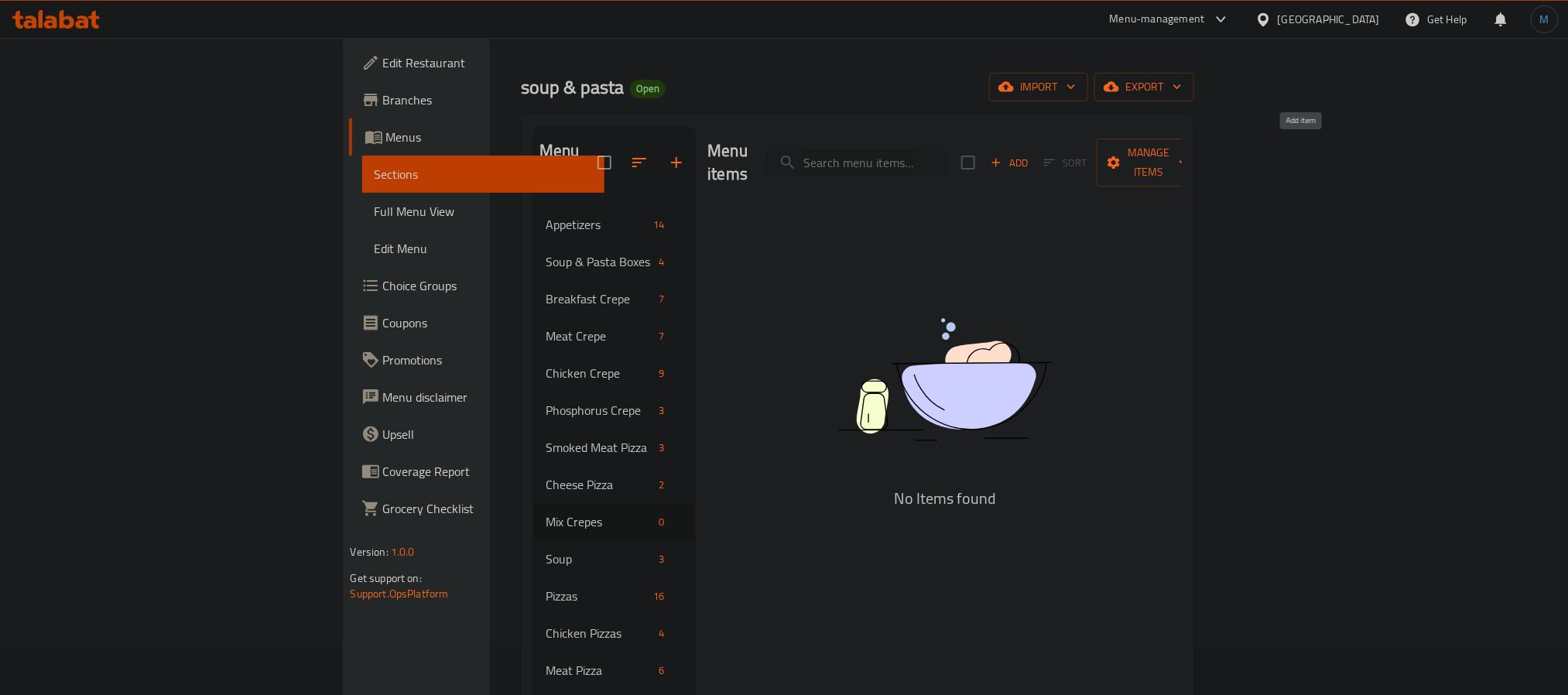
click at [1030, 158] on span "Add" at bounding box center [1009, 163] width 42 height 18
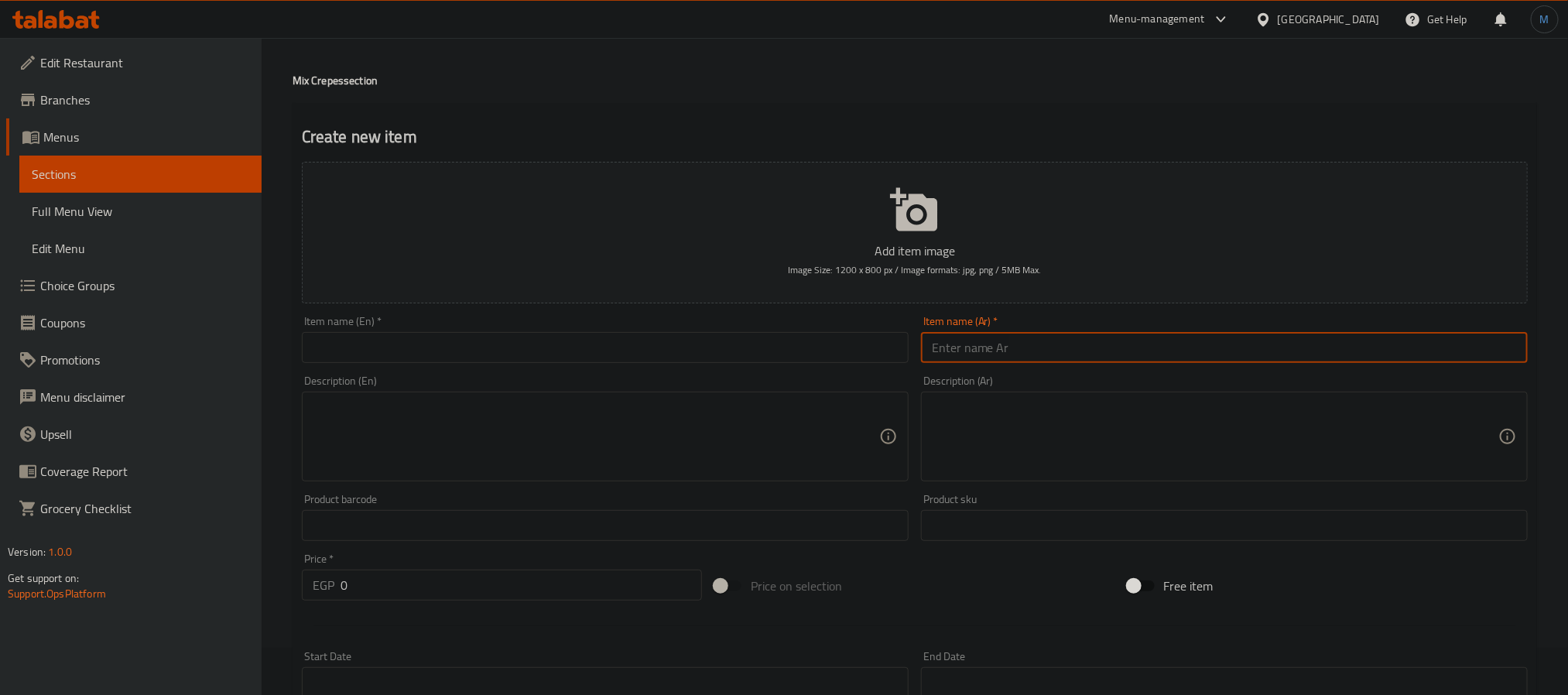
click at [1022, 354] on input "text" at bounding box center [1225, 348] width 607 height 31
type input "كريب ميكس فراخ سبايسي"
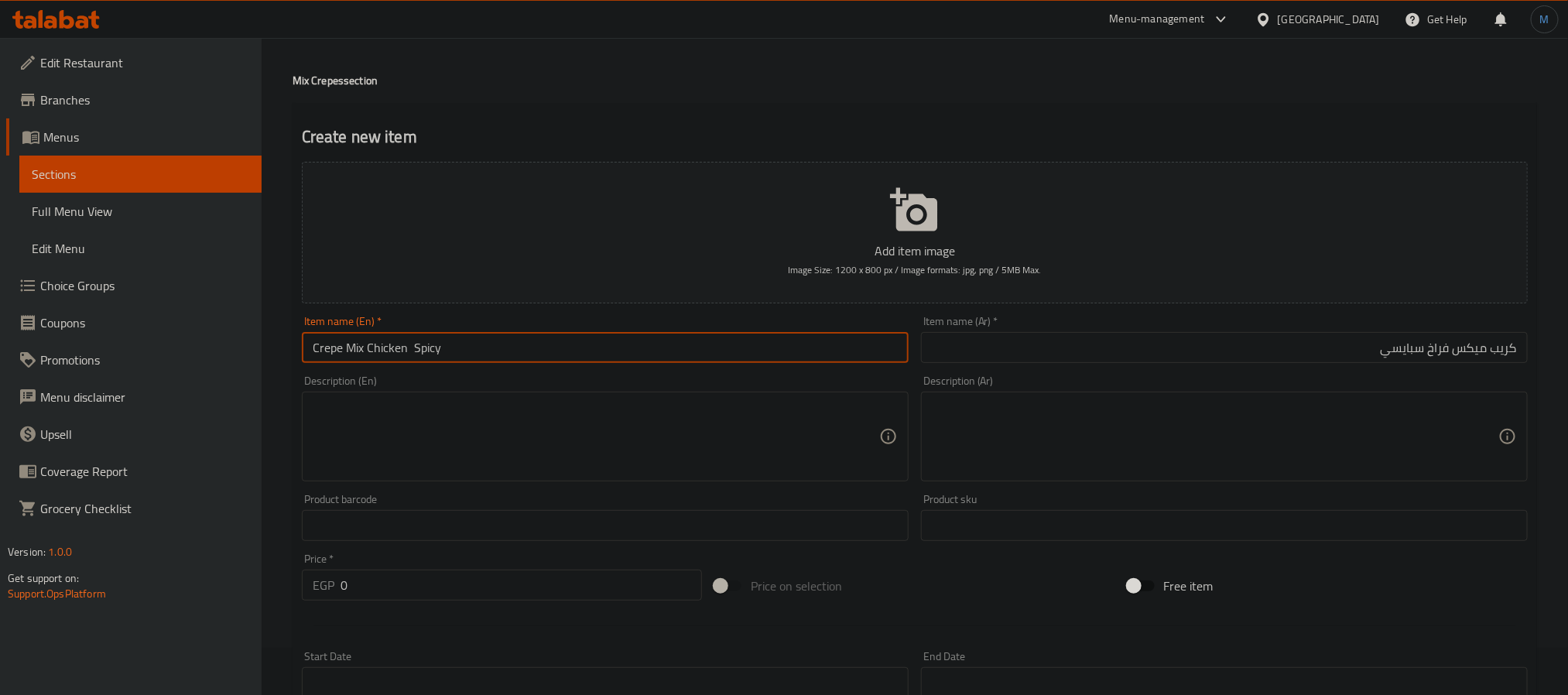
click at [413, 352] on input "Crepe Mix Chicken Spicy" at bounding box center [605, 348] width 607 height 31
type input "Crepe Mix Chicken Spicy"
click at [1182, 414] on textarea at bounding box center [1215, 437] width 567 height 74
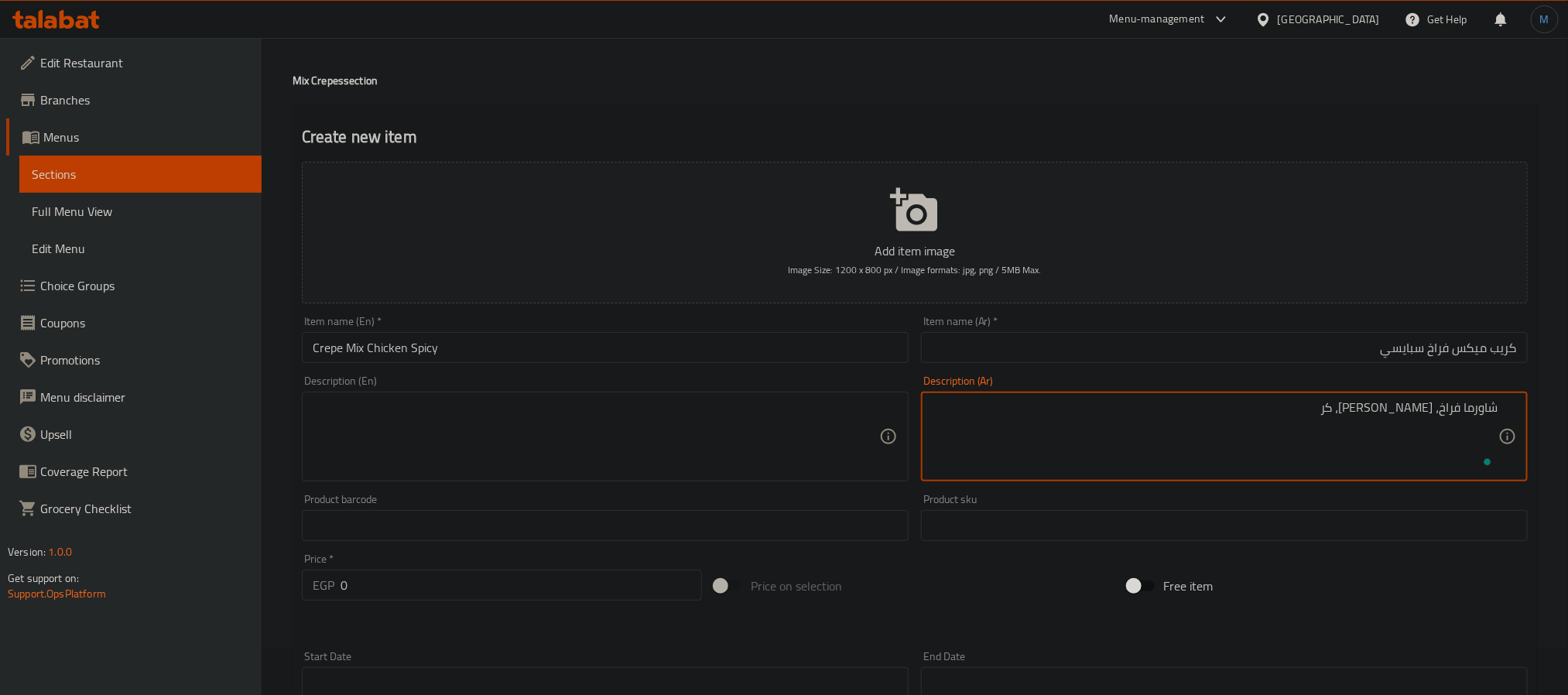
type textarea "شاورما فراخ، استربس، كرس"
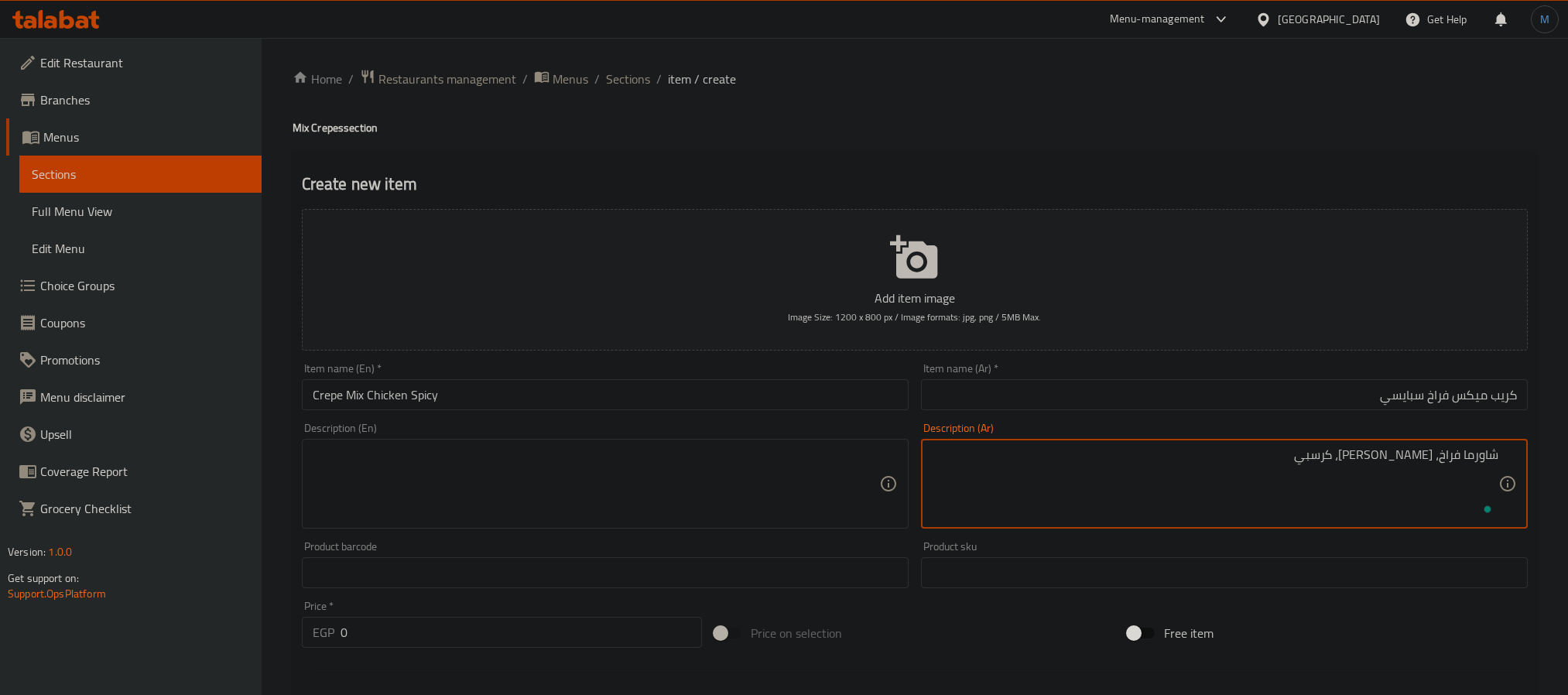
scroll to position [47, 0]
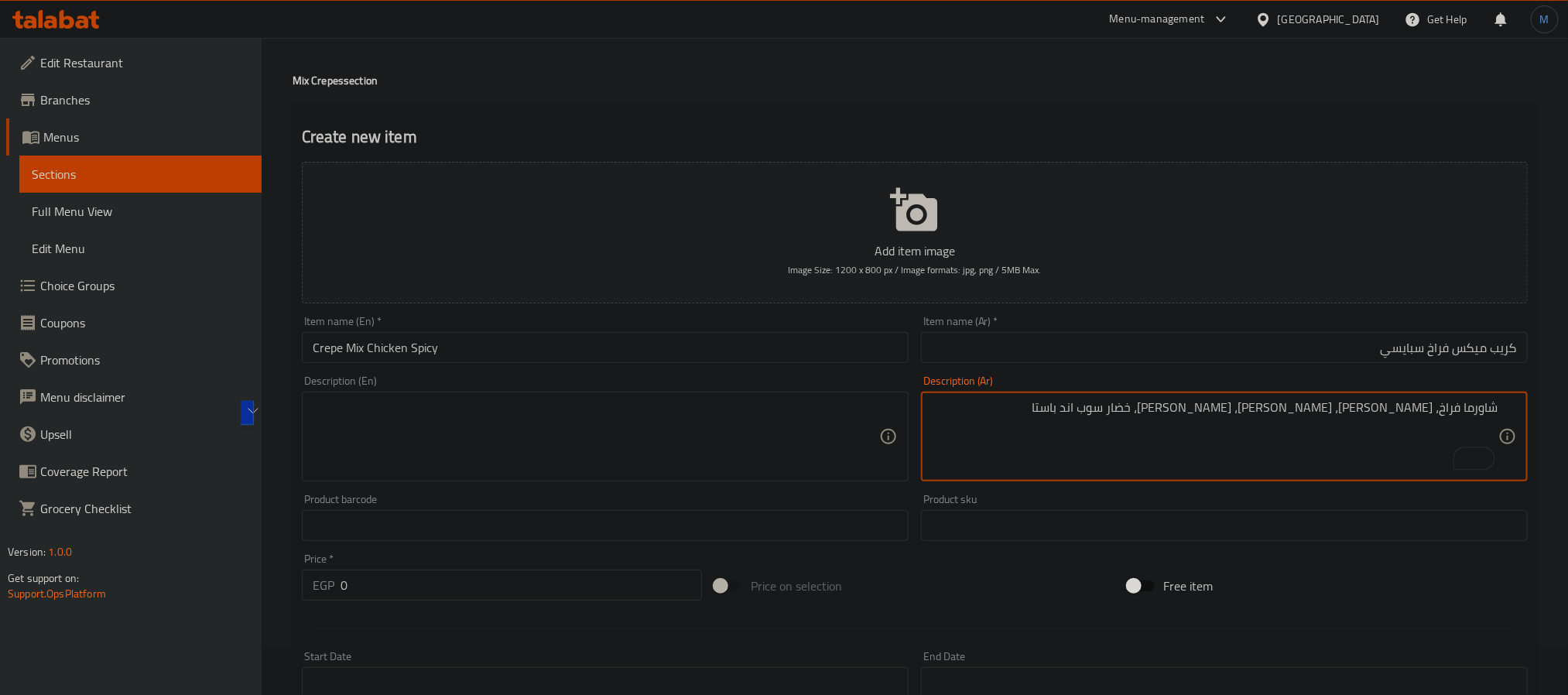
type textarea "شاورما فراخ، [PERSON_NAME]، [PERSON_NAME]، [PERSON_NAME]، خضار سوب اند باستا"
click at [581, 414] on textarea at bounding box center [596, 437] width 567 height 74
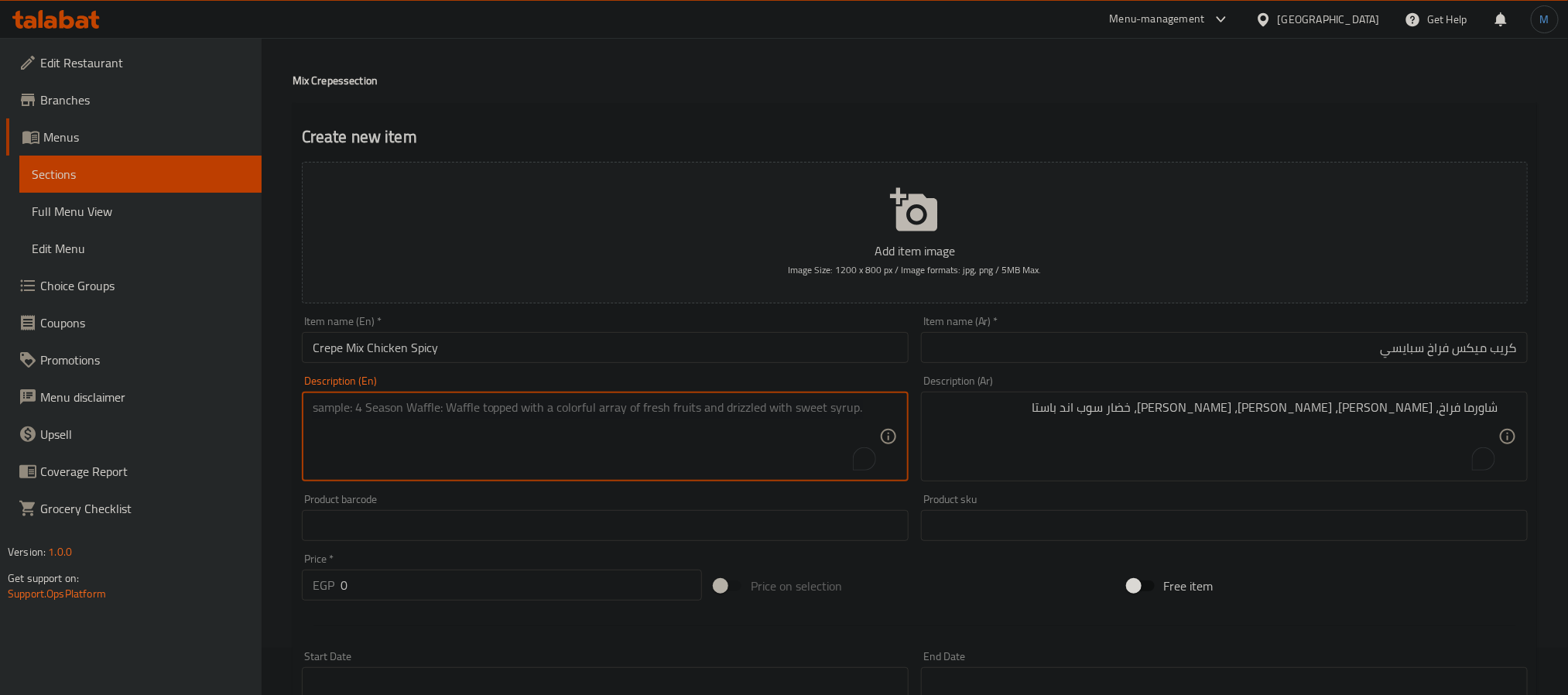
paste textarea "Chicken shawarma, strips, crispy, mozzarella, vegetable soup and pasta"
click at [388, 416] on textarea "Chicken shawarma, strips, crispy, mozzarella, vegetable soup and pasta" at bounding box center [596, 437] width 567 height 74
type textarea "Chicken shawerma, strips, crispy, mozzarella, vegetable soup and pasta"
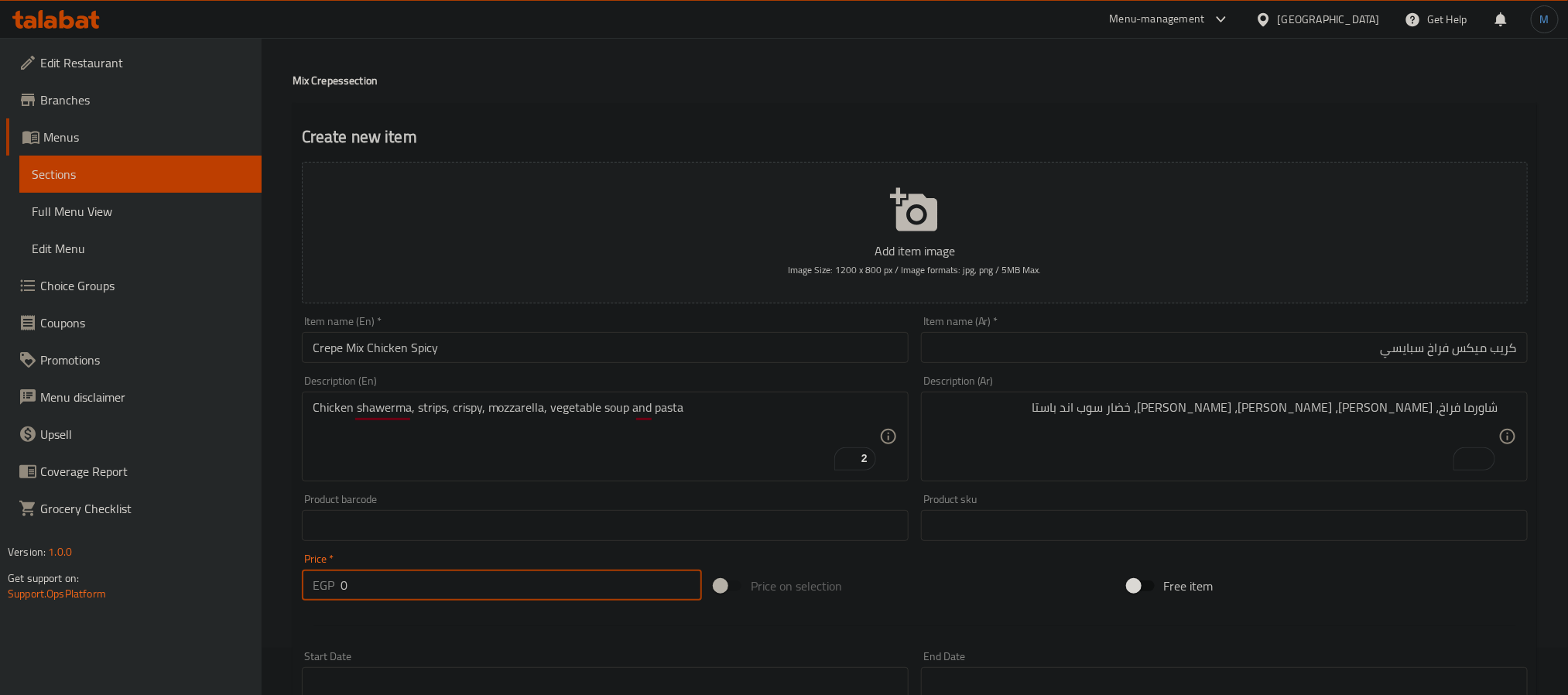
click at [559, 588] on input "0" at bounding box center [522, 585] width 362 height 31
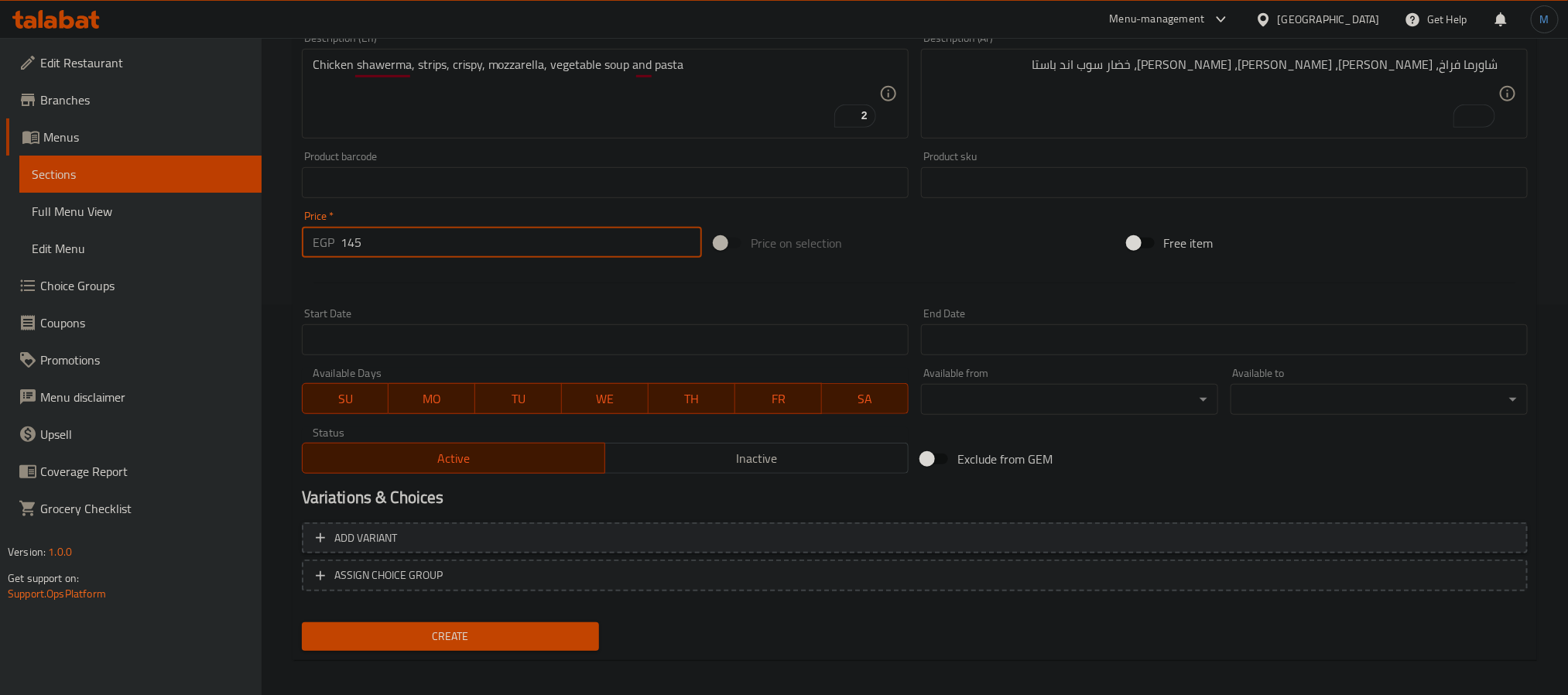
scroll to position [397, 0]
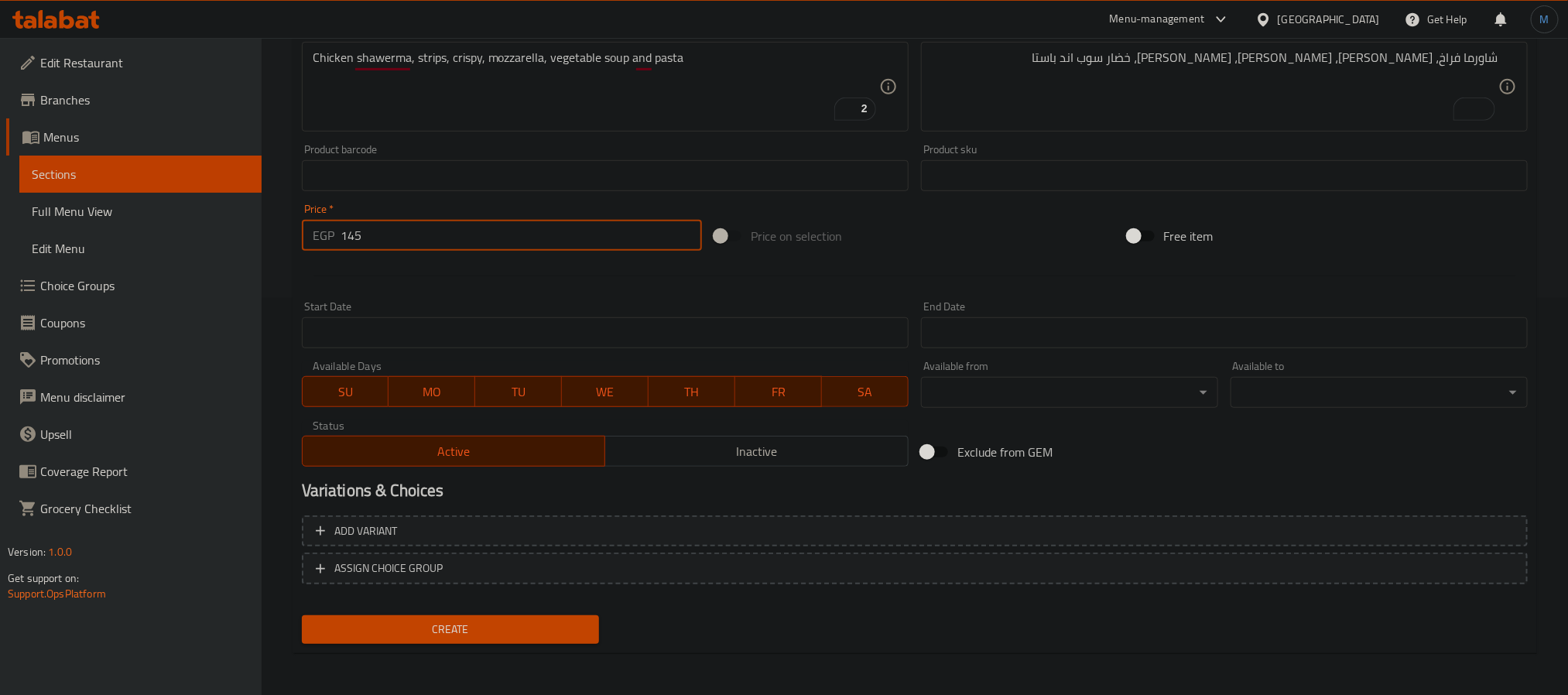
type input "145"
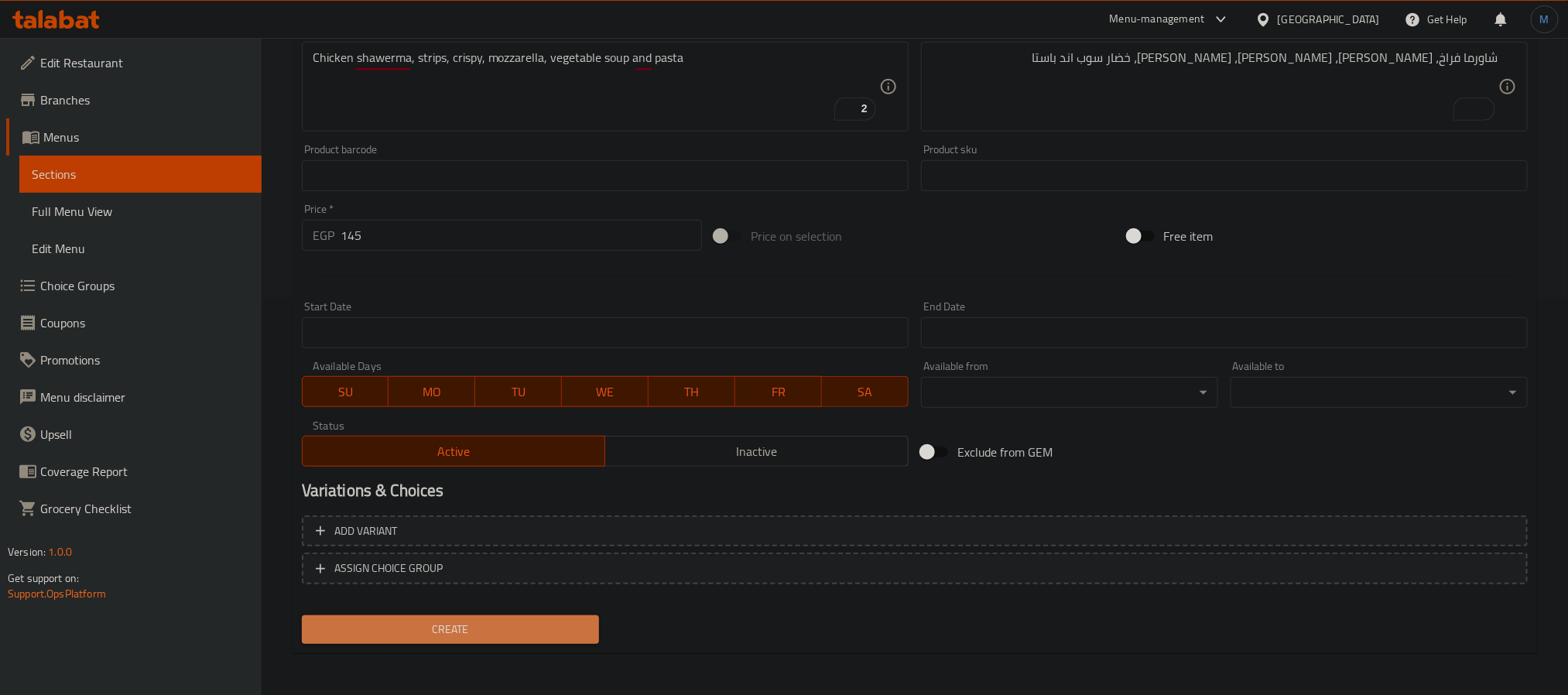
click at [518, 625] on span "Create" at bounding box center [451, 630] width 272 height 19
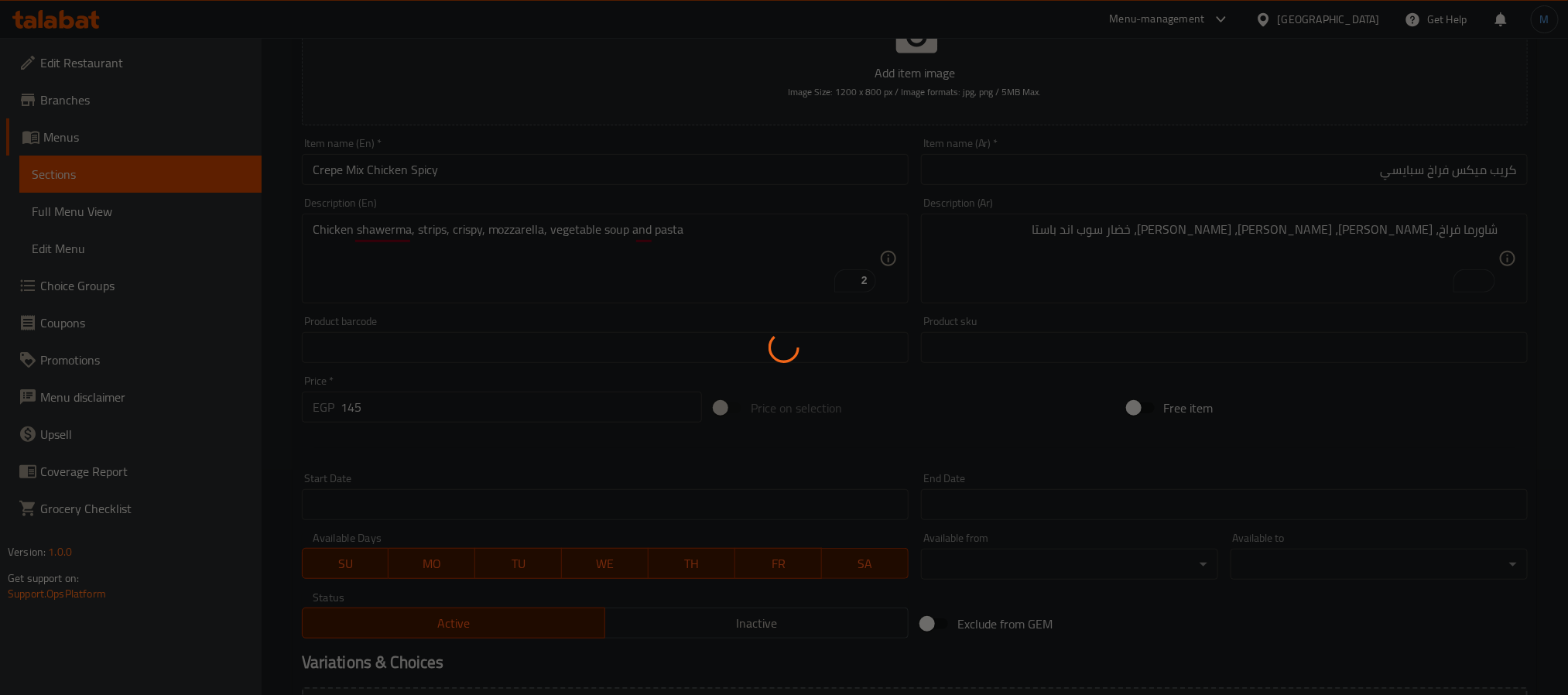
scroll to position [1, 0]
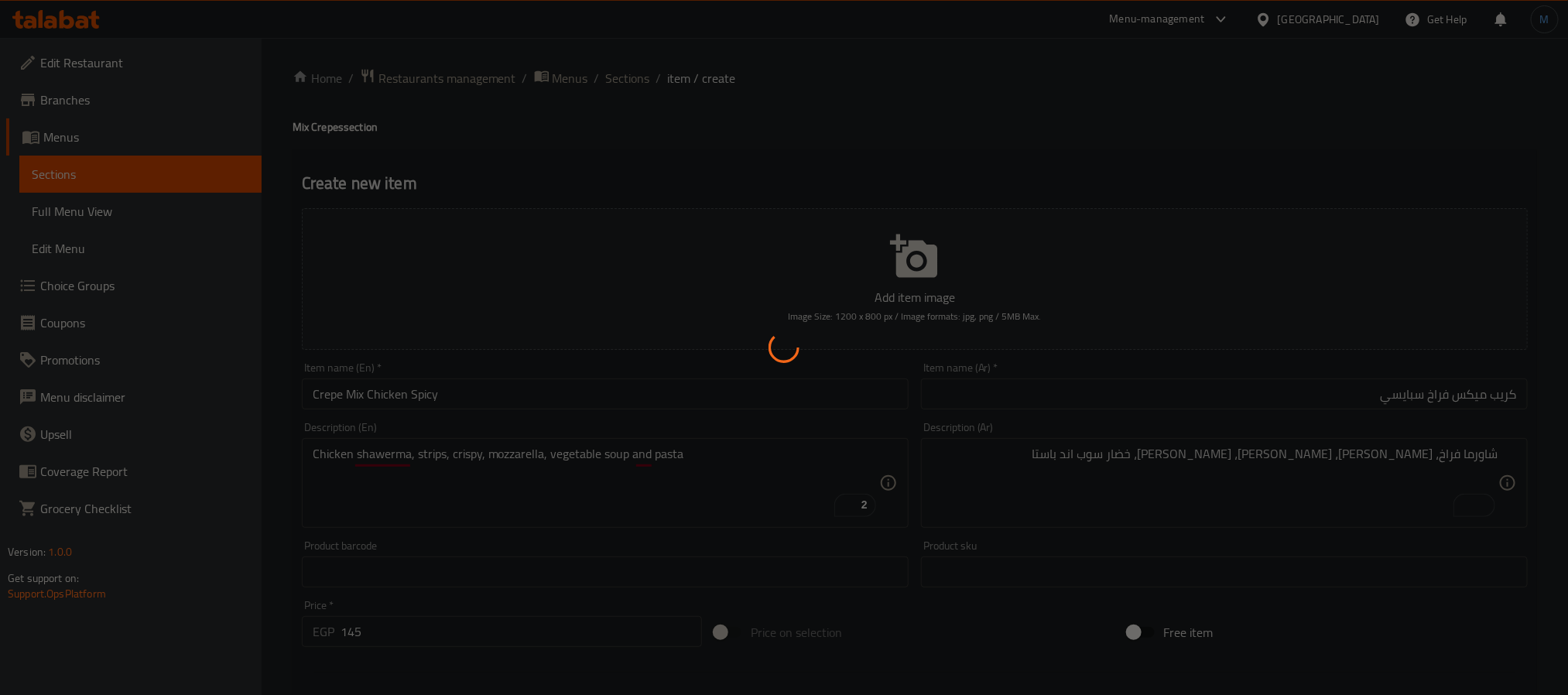
type input "0"
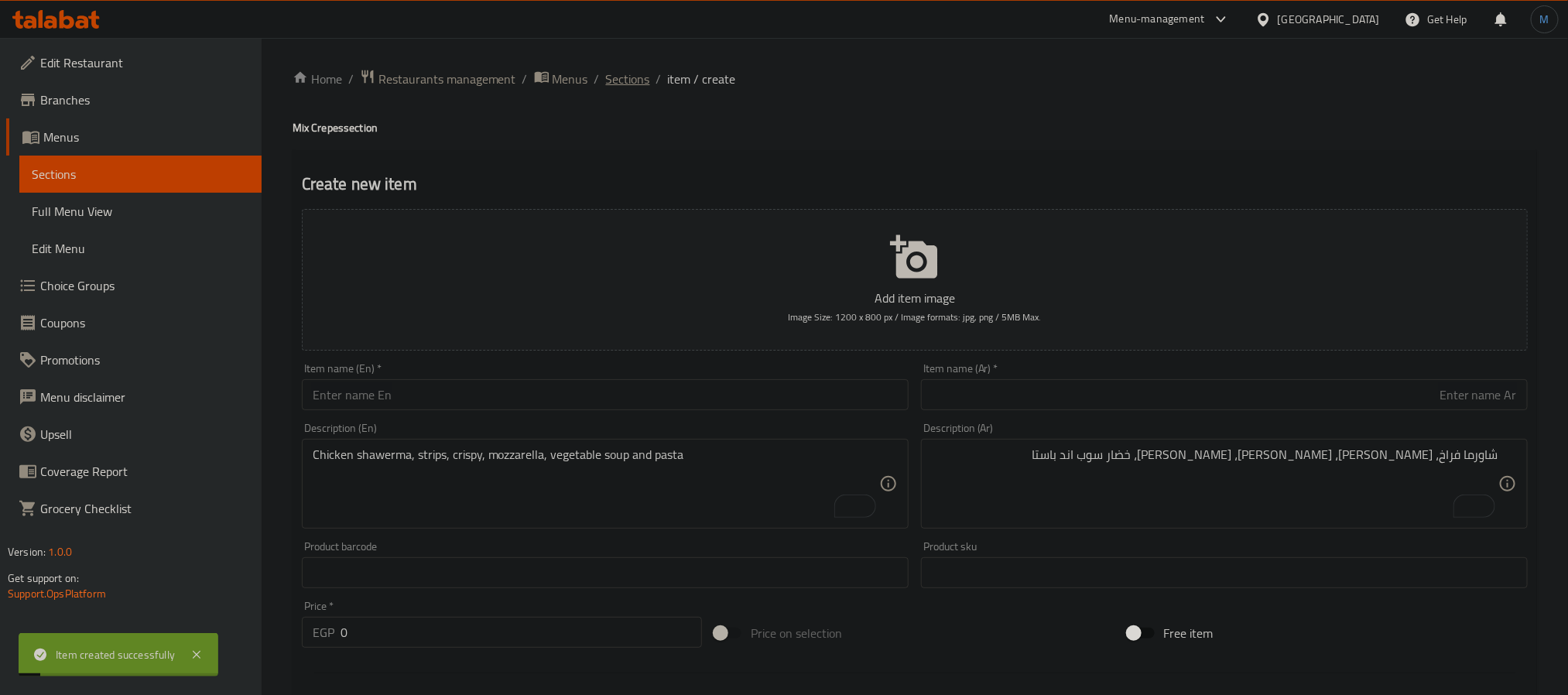
click at [606, 86] on span "Sections" at bounding box center [628, 78] width 44 height 18
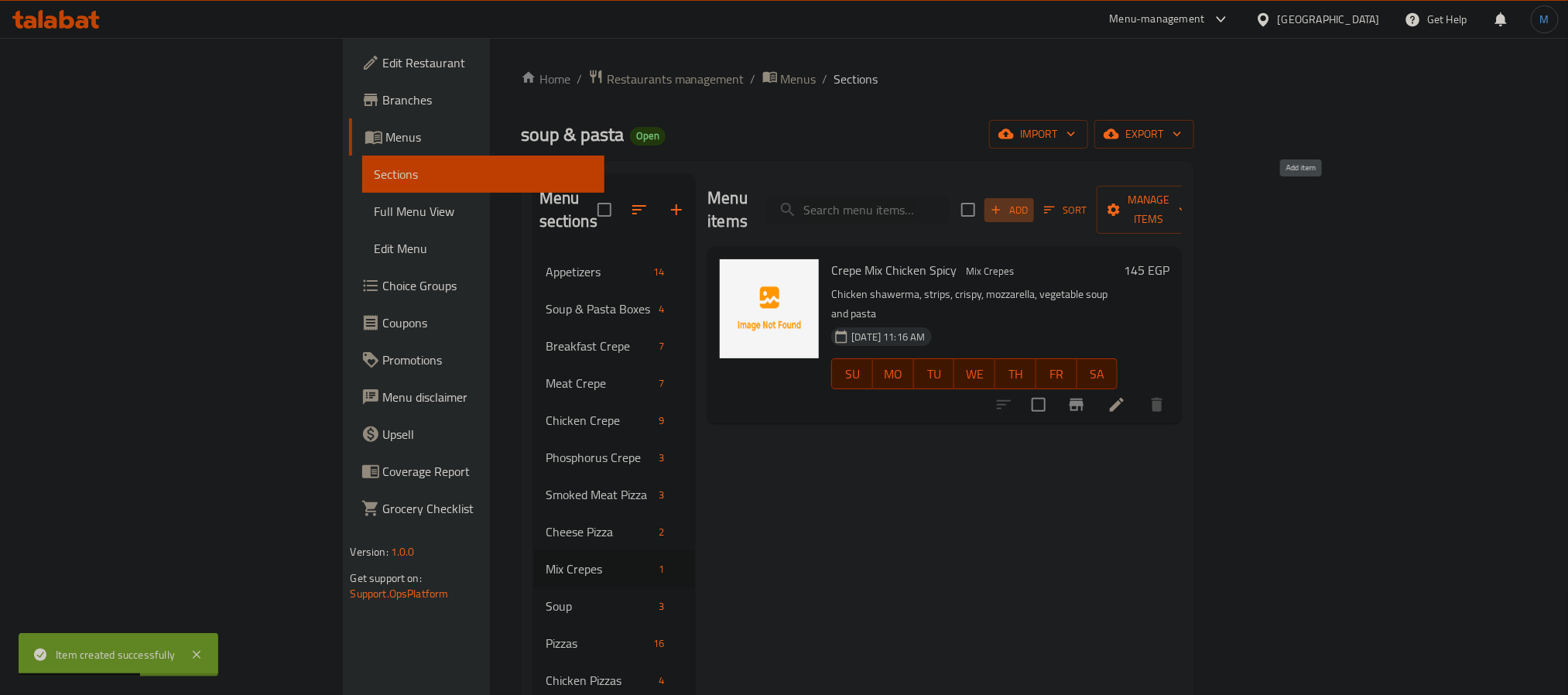
click at [1030, 201] on span "Add" at bounding box center [1009, 210] width 42 height 18
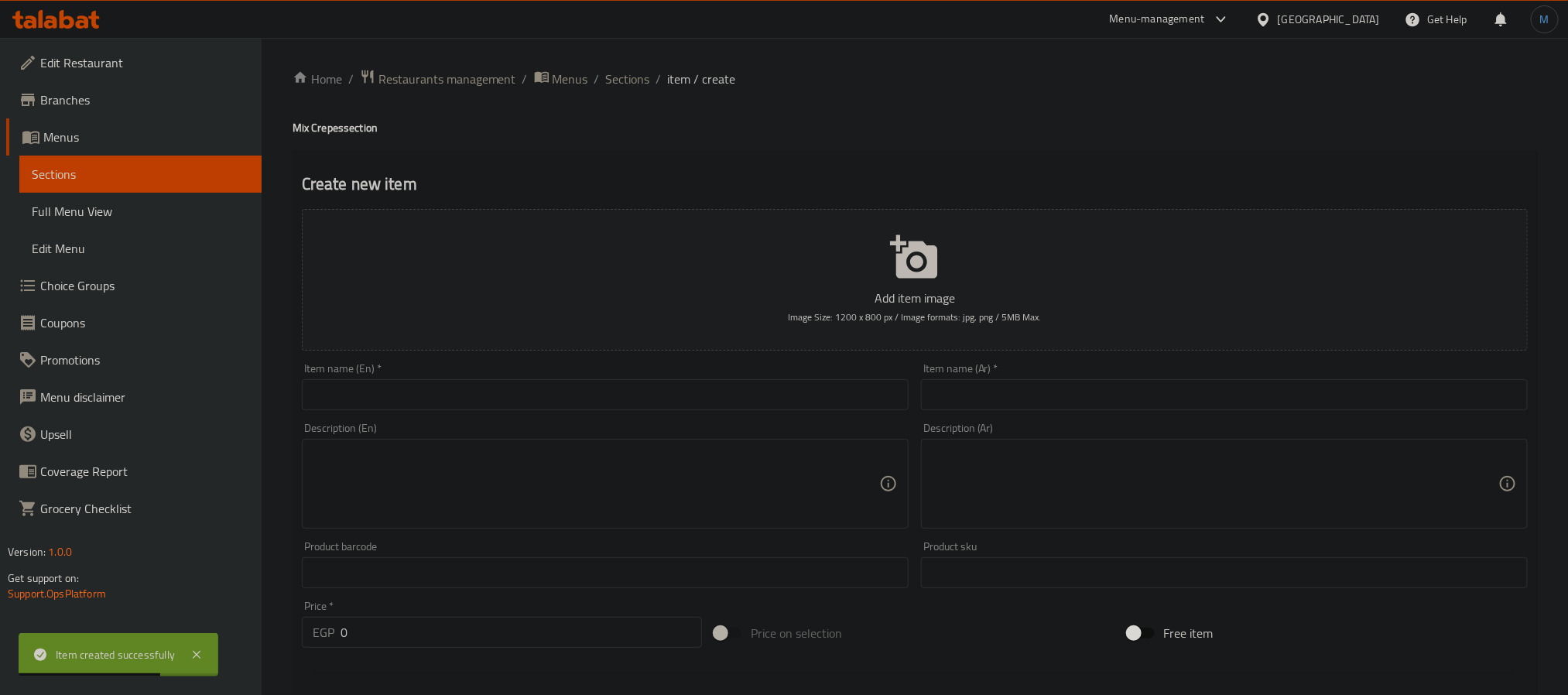
click at [1189, 416] on div "Description (Ar) Description (Ar)" at bounding box center [1225, 476] width 620 height 119
click at [1203, 408] on input "text" at bounding box center [1225, 395] width 607 height 31
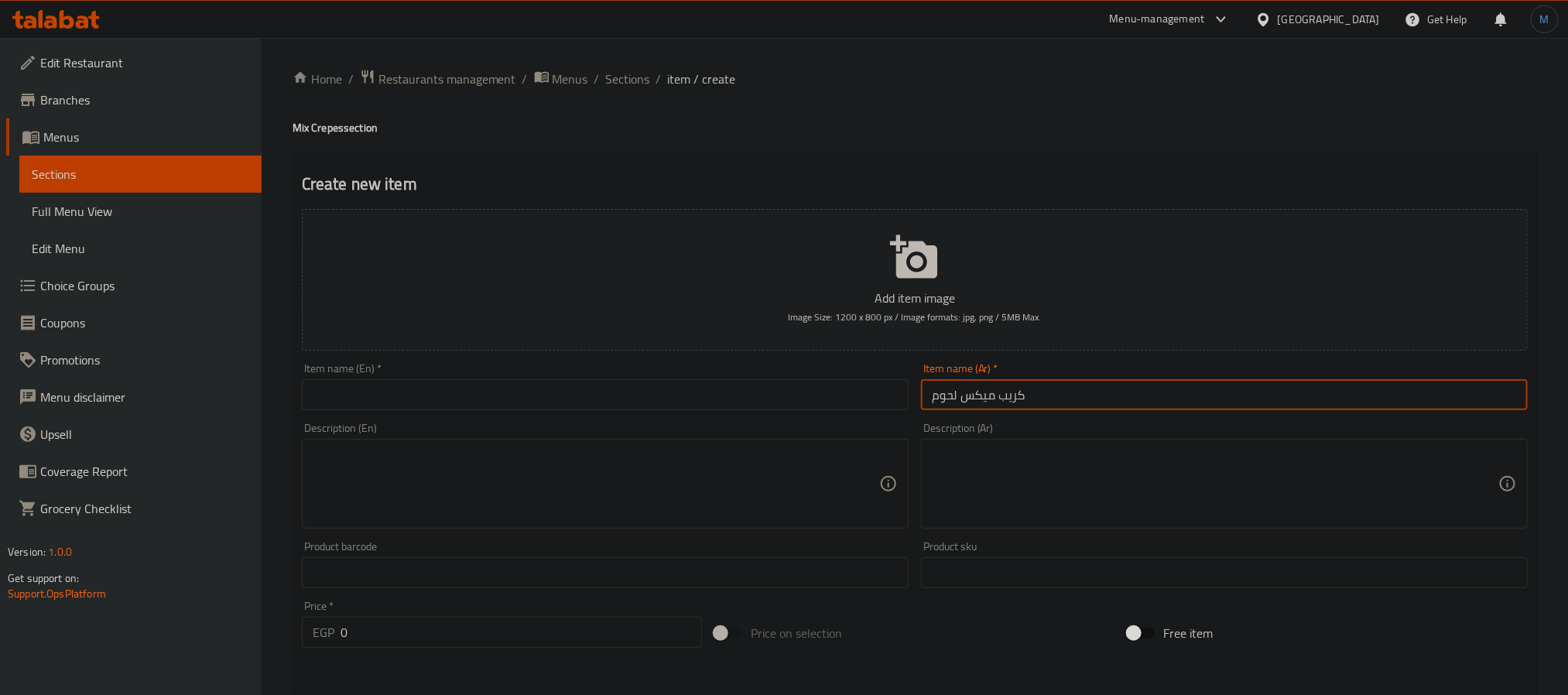
type input "كريب ميكس لحوم"
click at [451, 384] on input "text" at bounding box center [605, 395] width 607 height 31
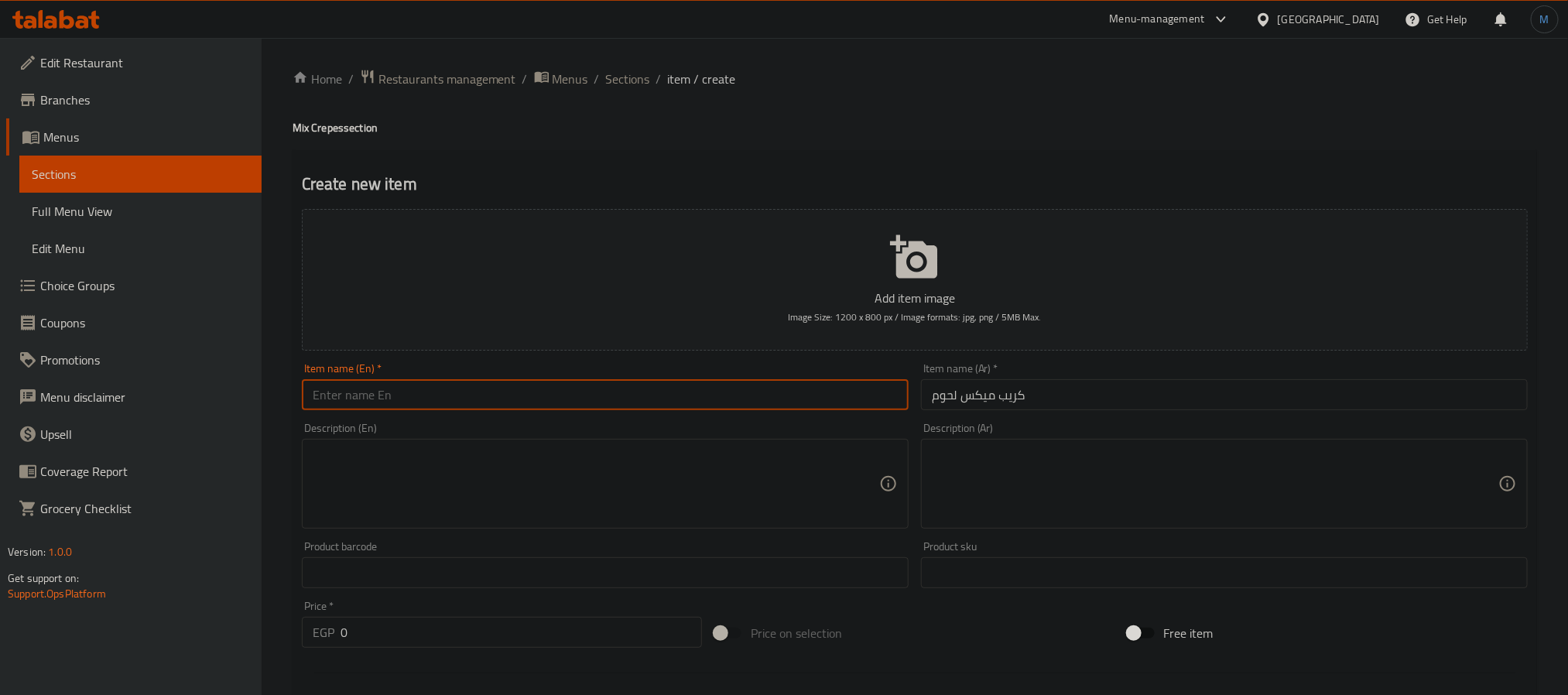
paste input "Meat mix crepe"
type input "Meat Mix Crepe"
click at [1064, 502] on textarea at bounding box center [1215, 484] width 567 height 74
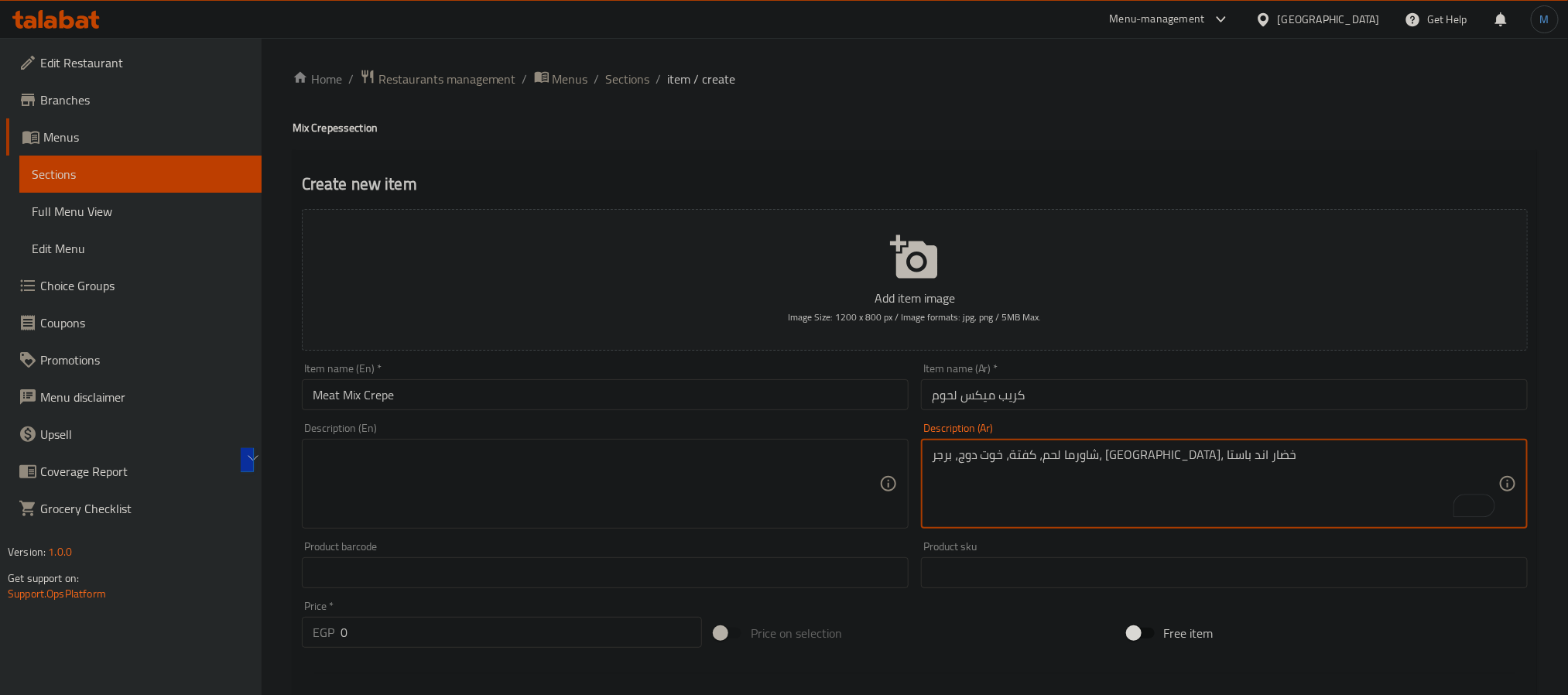
type textarea "شاورما لحم، كفتة، خوت دوج، برجر، موتزاريلا، خضار اند باستا"
type textarea "شاورما لحم، كفتة، هوت دوج، برجر، [GEOGRAPHIC_DATA]، خضار اند باستا"
click at [470, 436] on div "Description (En) Description (En)" at bounding box center [605, 476] width 607 height 106
click at [495, 462] on textarea at bounding box center [596, 484] width 567 height 74
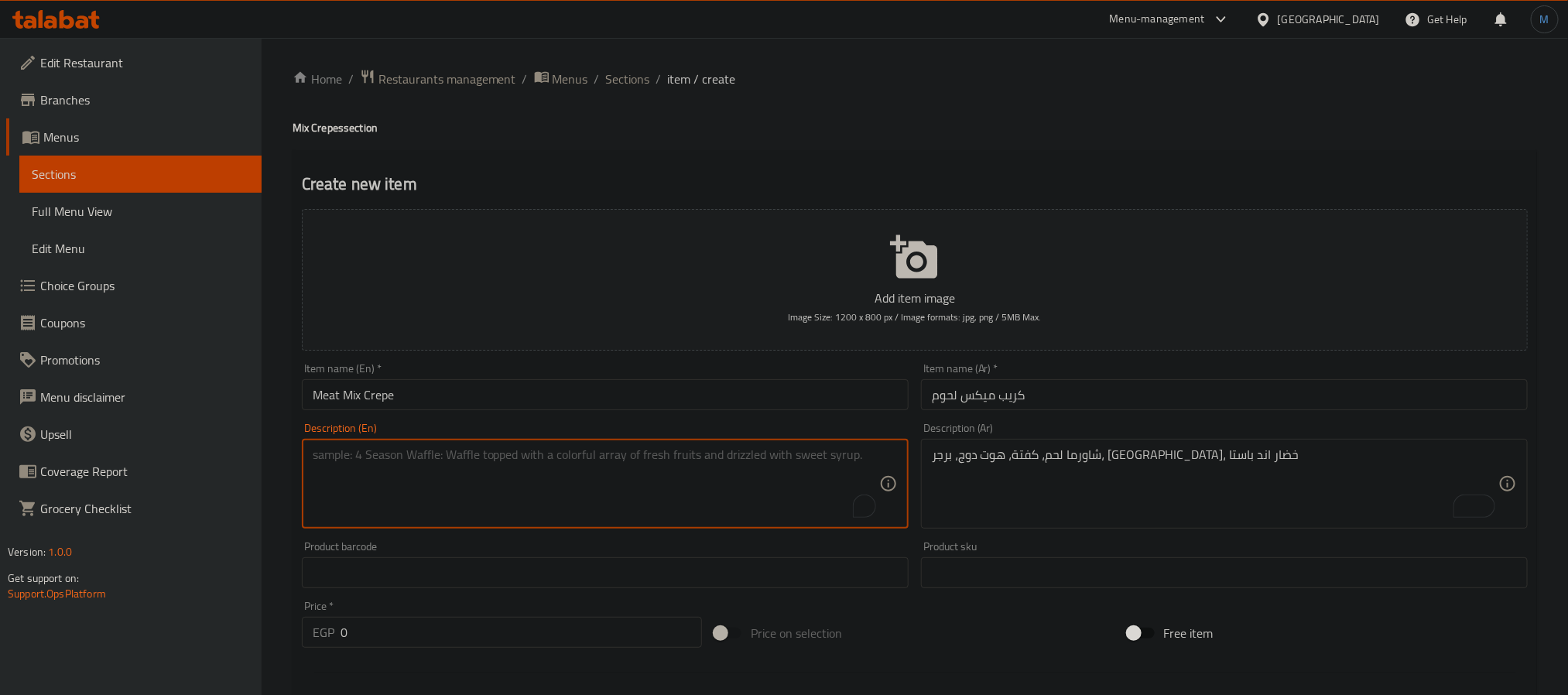
paste textarea "Meat shawarma, kofta, hot dog, burger, mozzarella, vegetables and pasta"
type textarea "Meat shawarma, kofta, hot dog, burger, mozzarella, vegetables and pasta"
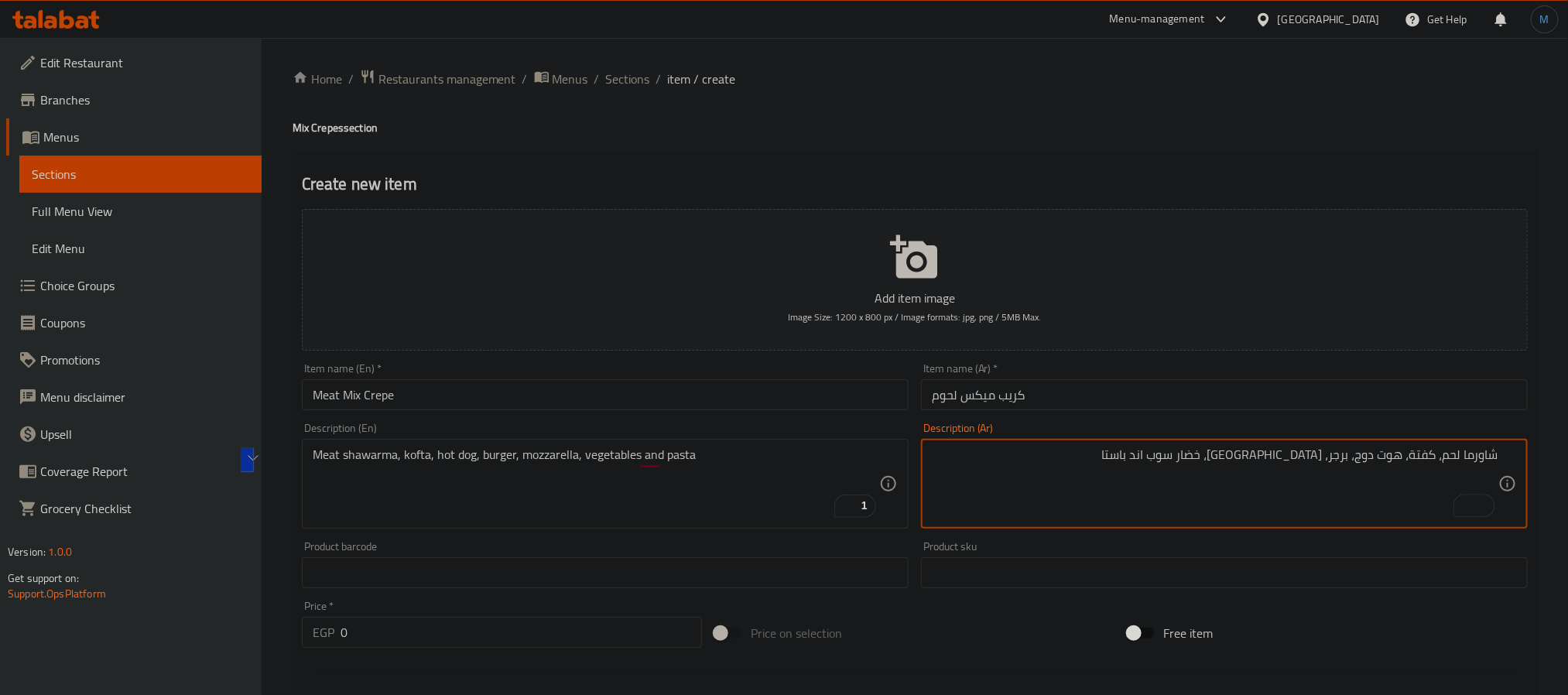
type textarea "شاورما لحم، كفتة، هوت دوج، برجر، [GEOGRAPHIC_DATA]، خضار سوب اند باستا"
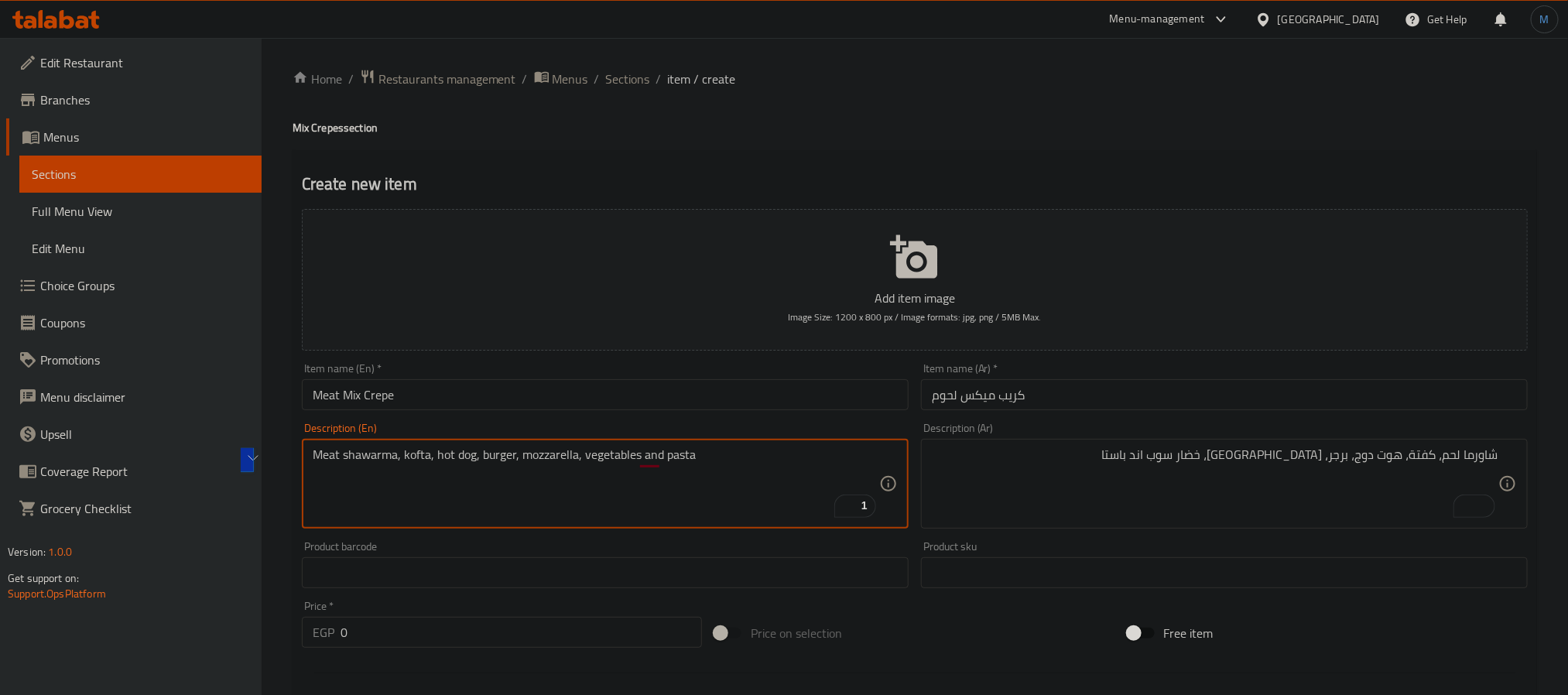
paste textarea "soup"
type textarea "Meat shawarma, kofta, hot dog, burger, mozzarella, vegetable soup and pasta"
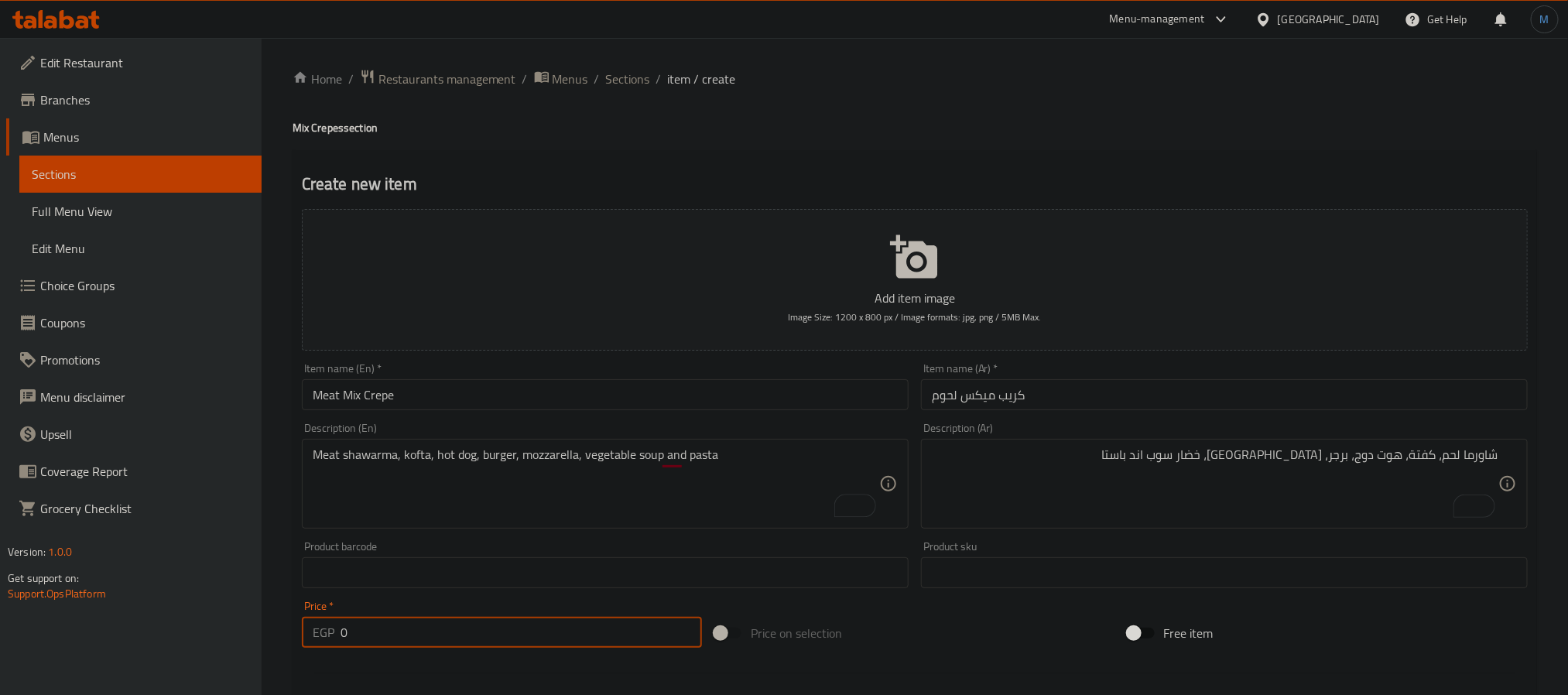
click at [460, 625] on input "0" at bounding box center [522, 633] width 362 height 31
type input "145"
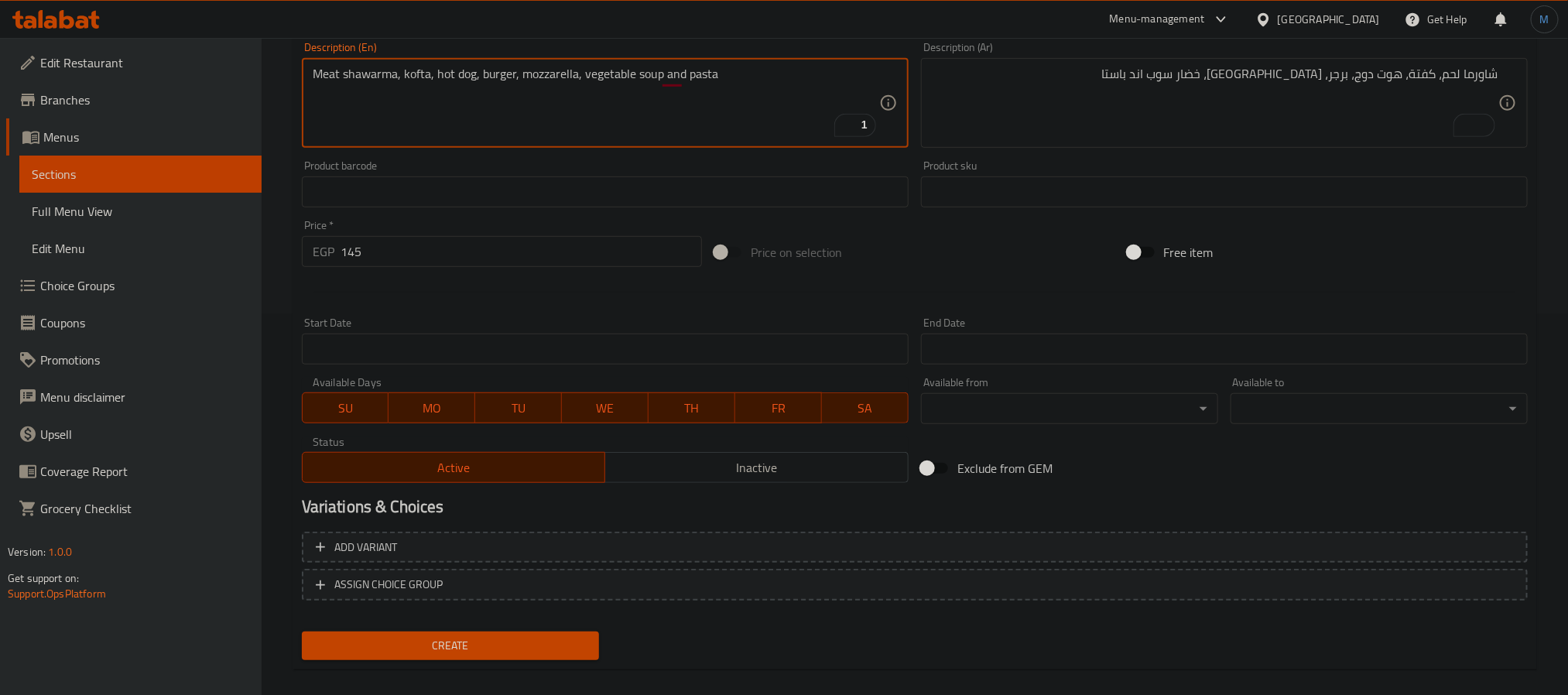
scroll to position [397, 0]
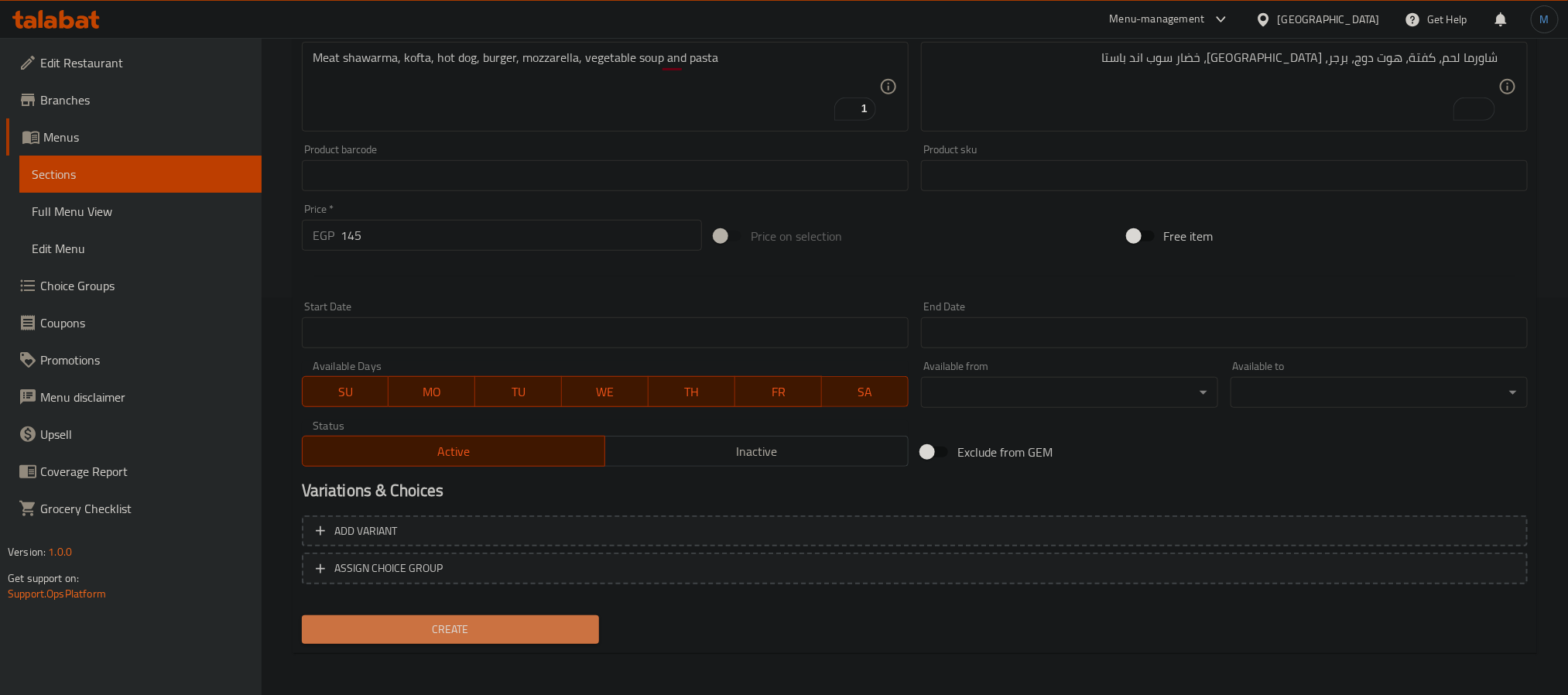
click at [563, 633] on span "Create" at bounding box center [451, 630] width 272 height 19
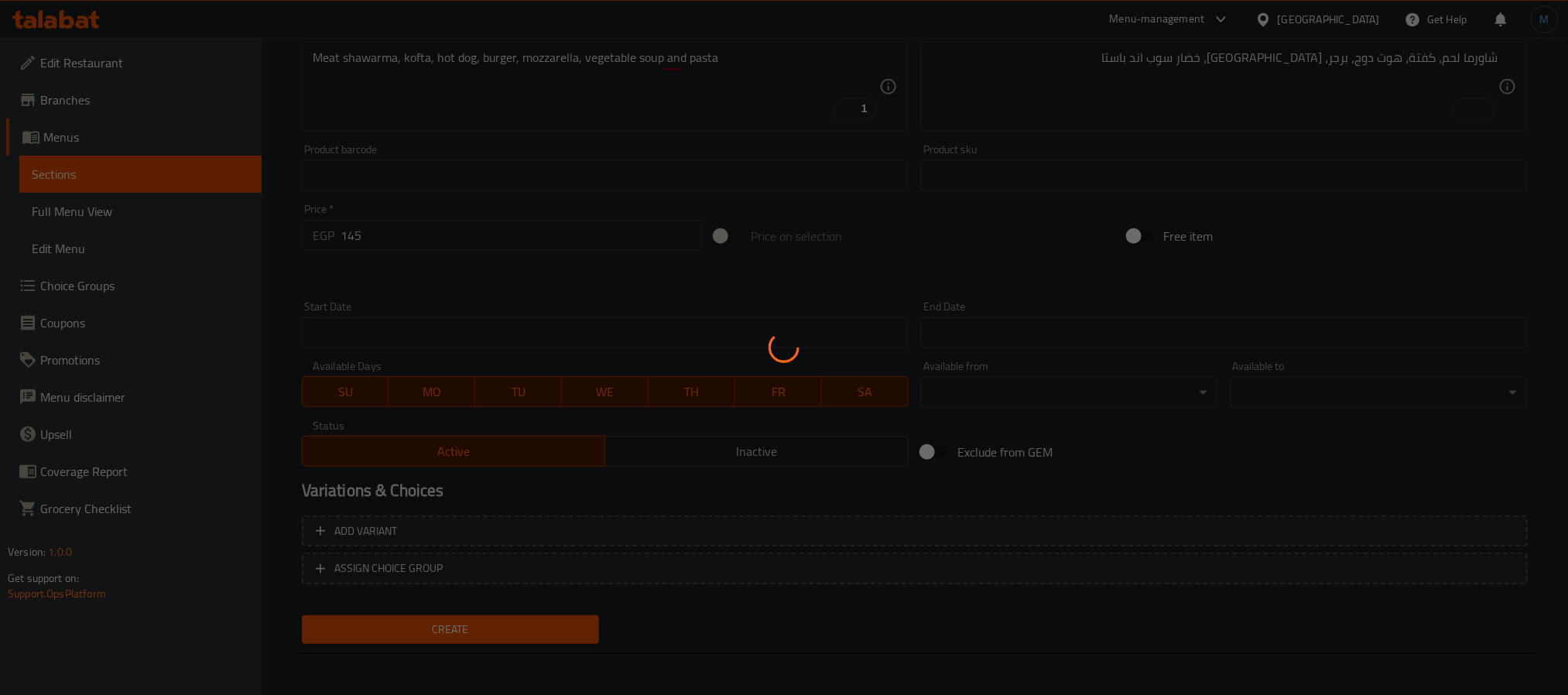
type input "0"
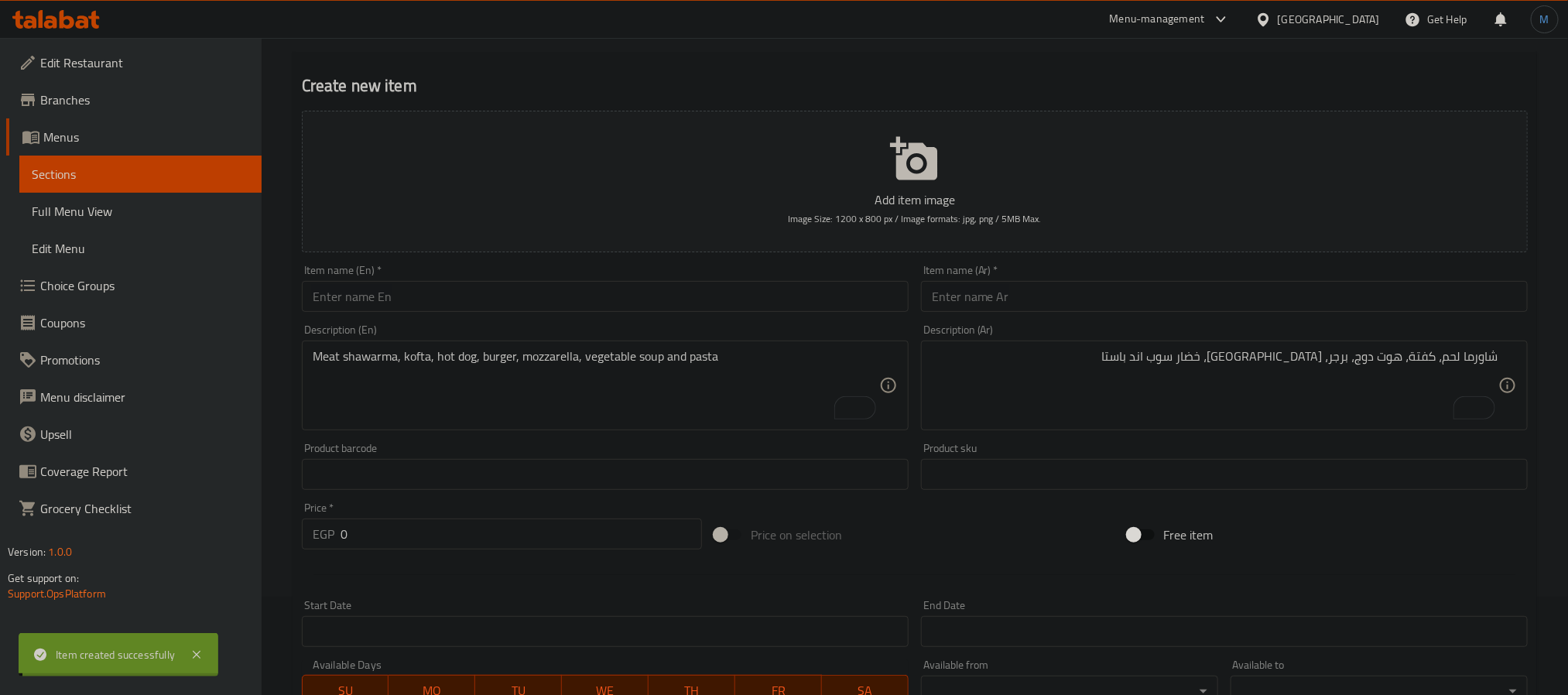
scroll to position [49, 0]
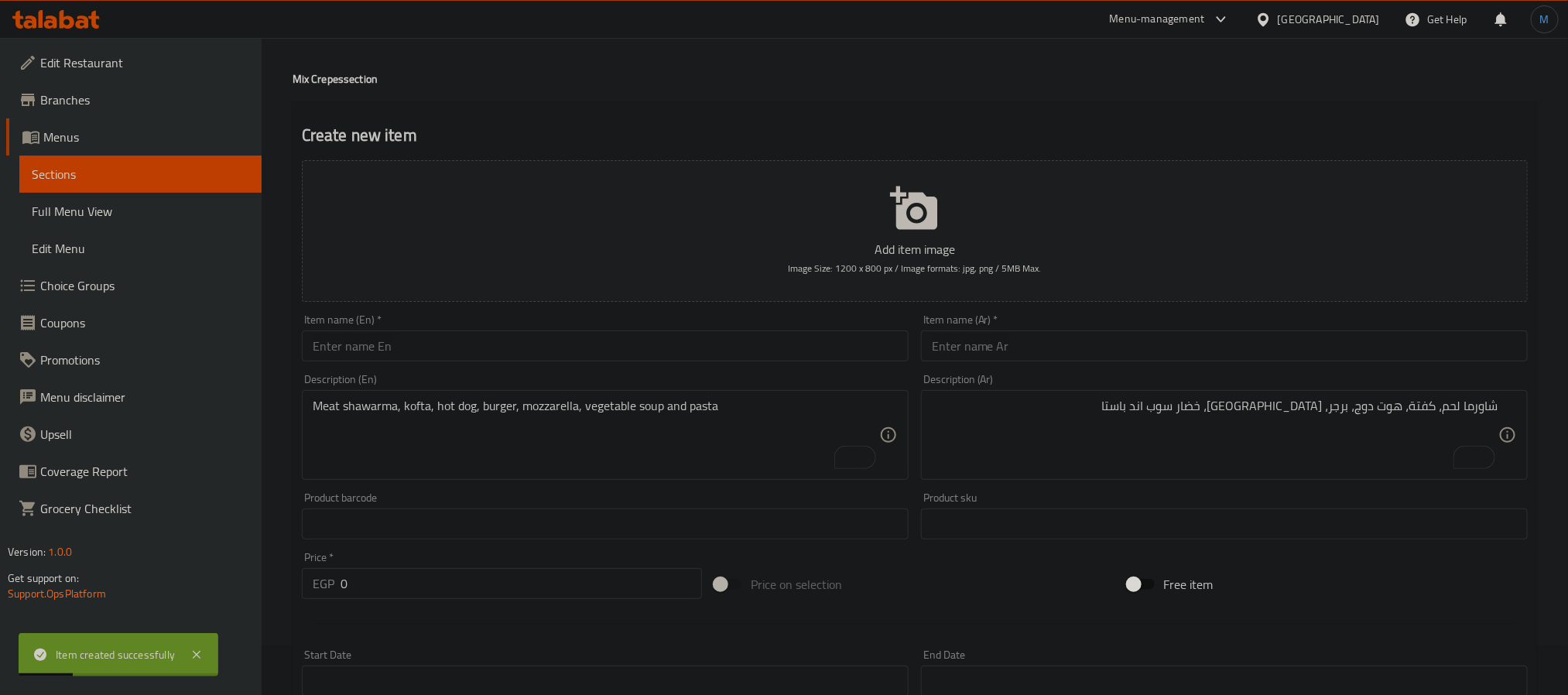
click at [1082, 346] on input "text" at bounding box center [1225, 346] width 607 height 31
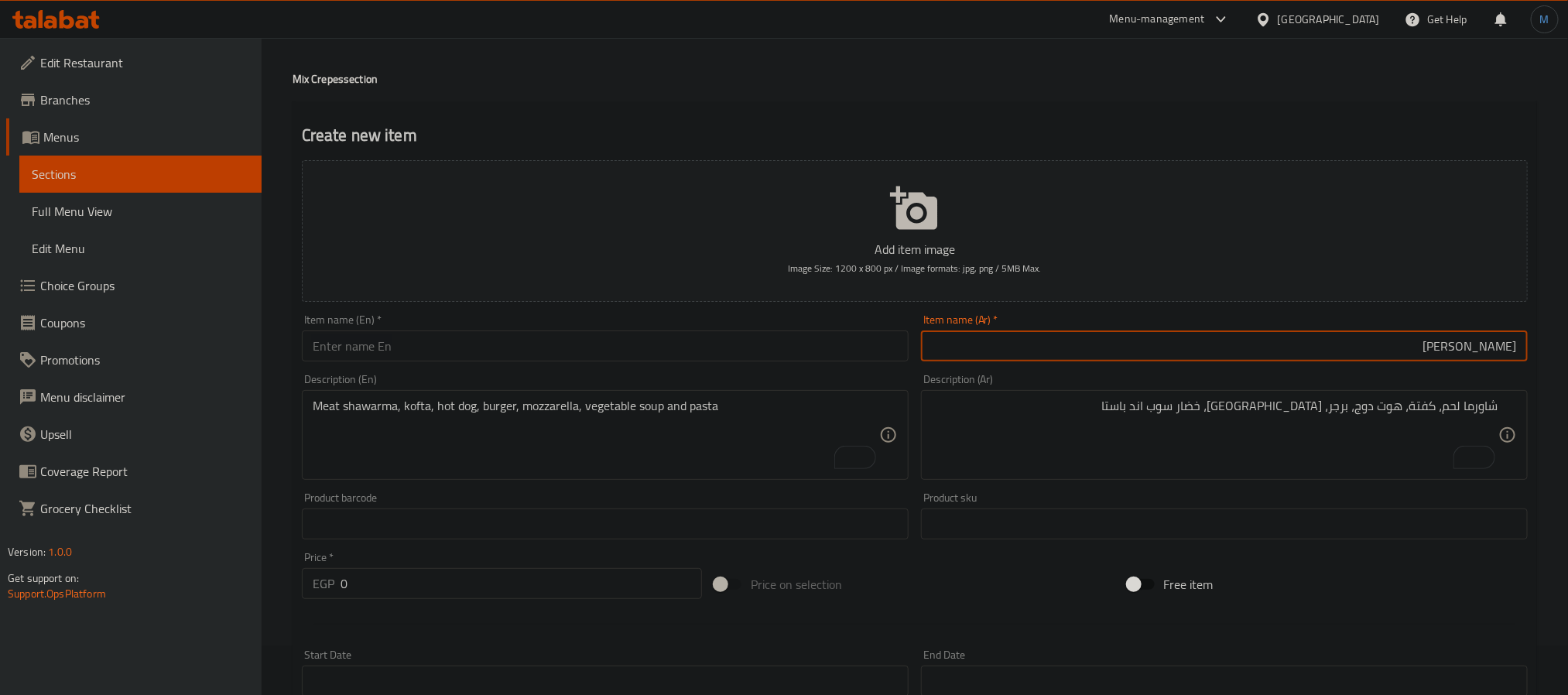
type input "[PERSON_NAME]"
click at [426, 361] on input "text" at bounding box center [605, 346] width 607 height 31
paste input "Junior Spicy Crepe"
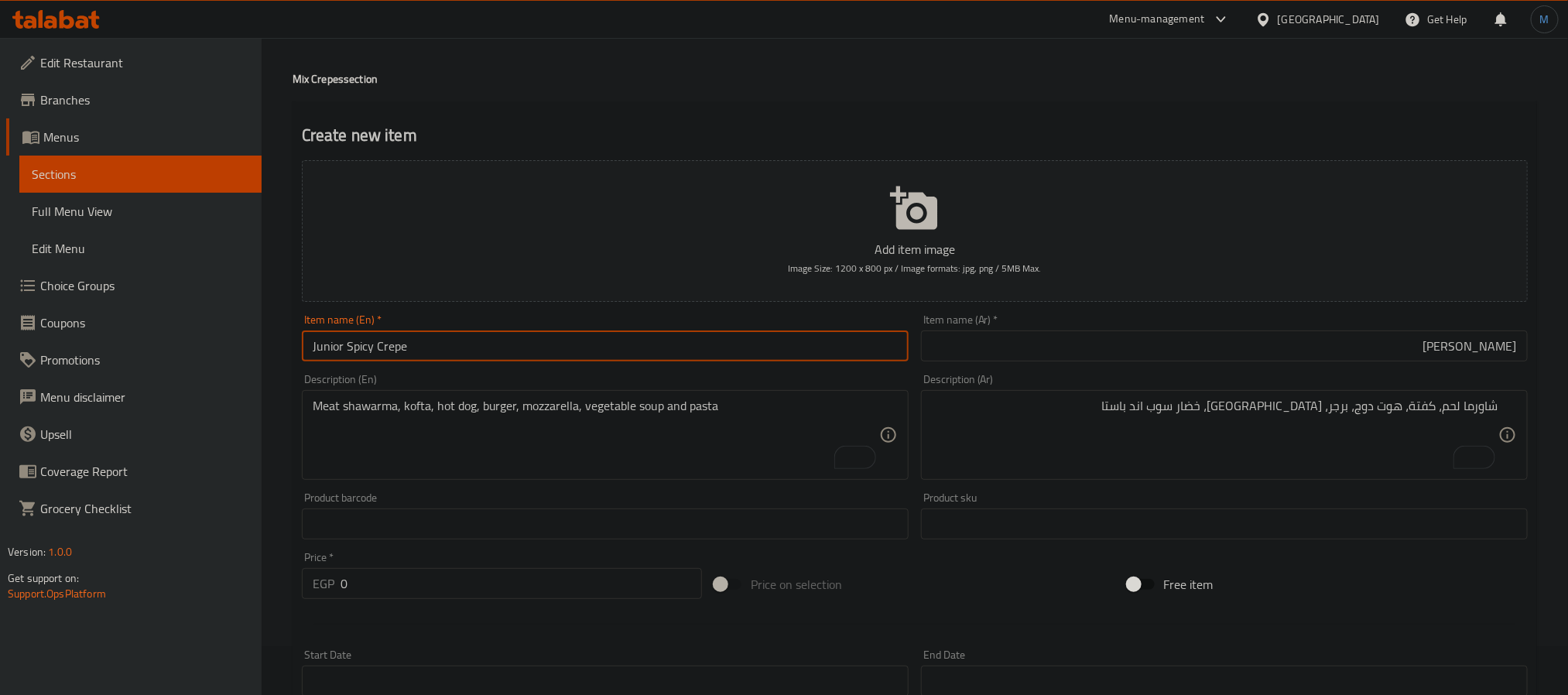
type input "Junior Spicy Crepe"
click at [999, 428] on textarea "شاورما لحم، كفتة، هوت دوج، برجر، [GEOGRAPHIC_DATA]، خضار سوب اند باستا" at bounding box center [1215, 436] width 567 height 74
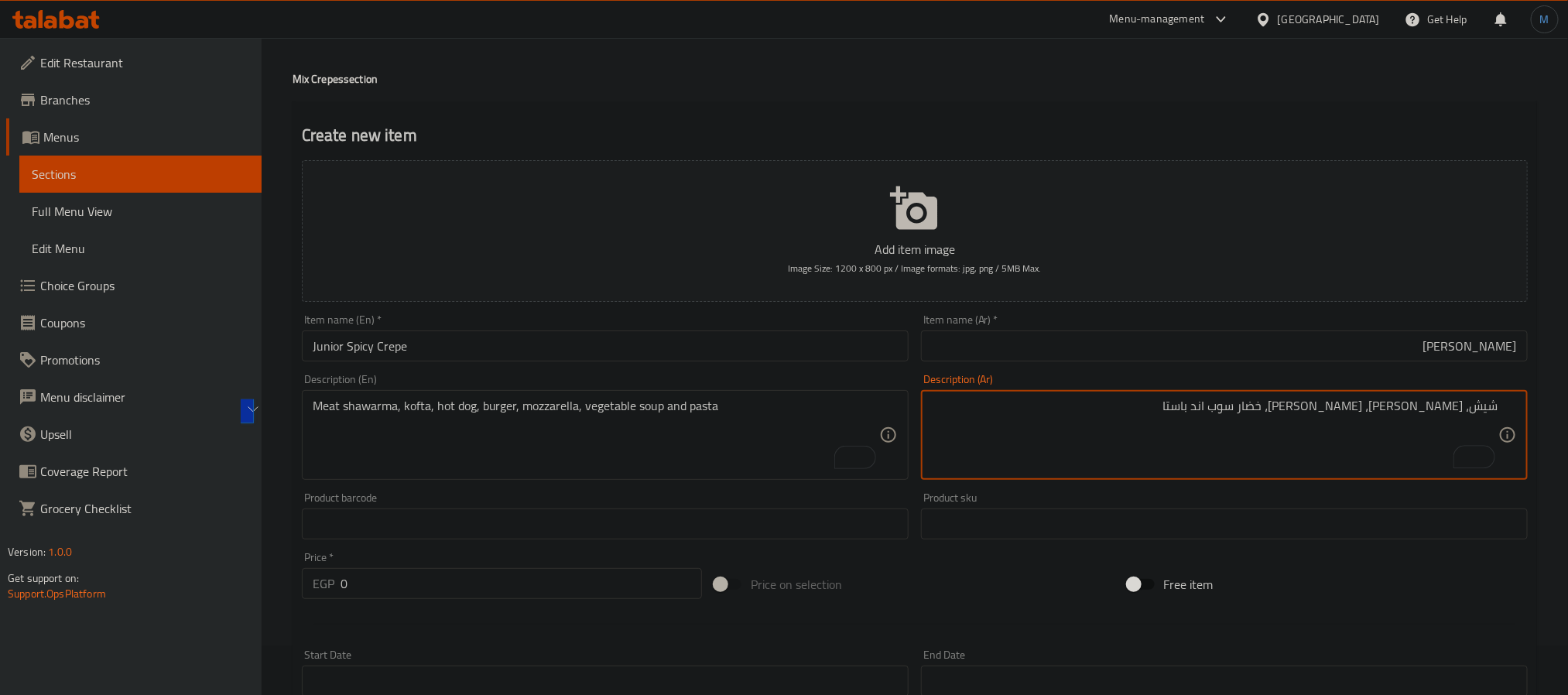
type textarea "شيش، [PERSON_NAME]، [PERSON_NAME]، خضار سوب اند باستا"
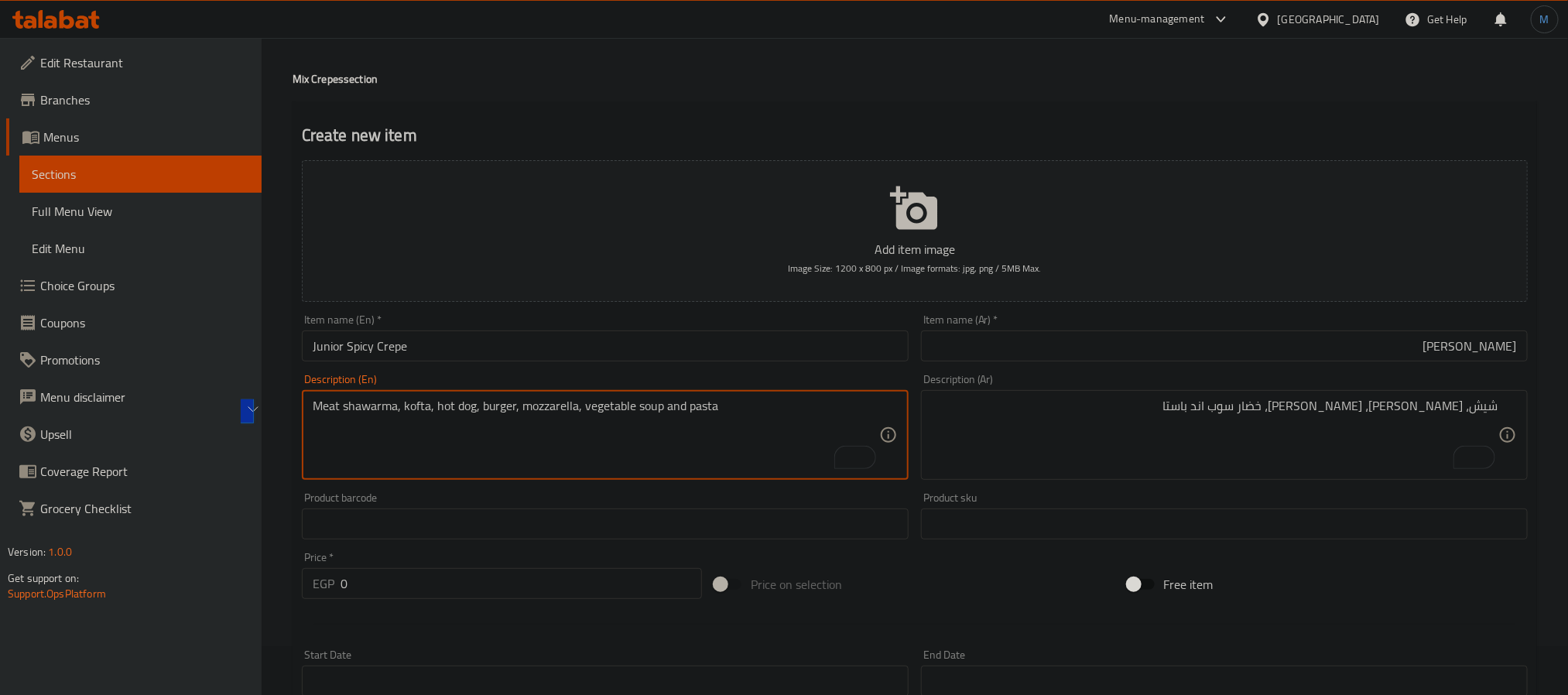
click at [557, 439] on textarea "Meat shawarma, kofta, hot dog, burger, mozzarella, vegetable soup and pasta" at bounding box center [596, 436] width 567 height 74
paste textarea "Shish, strips, mozzarella, vegetable soup and pasta"
type textarea "Shish, strips, mozzarella, vegetable soup and pasta"
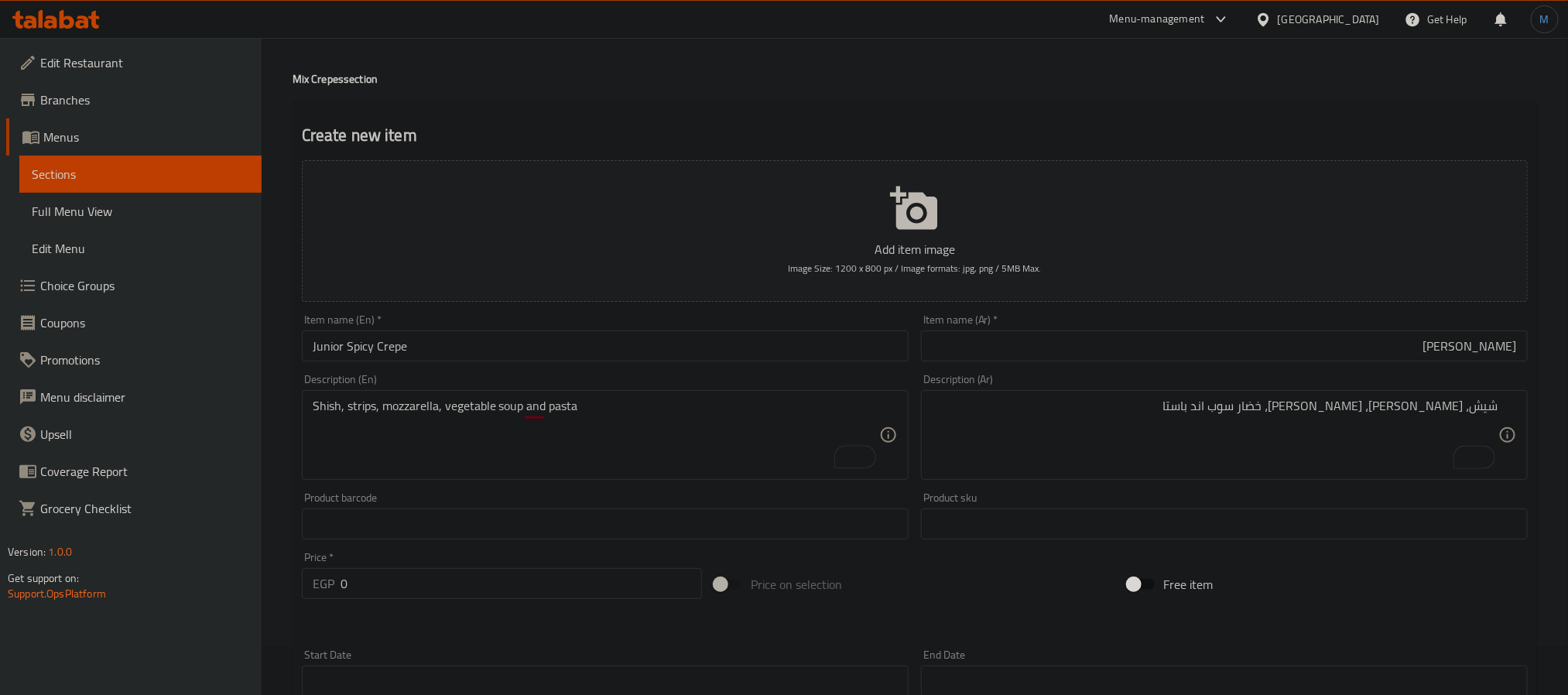
click at [391, 563] on div "Price   * EGP 0 Price *" at bounding box center [502, 576] width 400 height 47
click at [387, 568] on div "Price   * EGP 0 Price *" at bounding box center [502, 576] width 400 height 47
click at [379, 579] on input "0" at bounding box center [522, 584] width 362 height 31
type input "135"
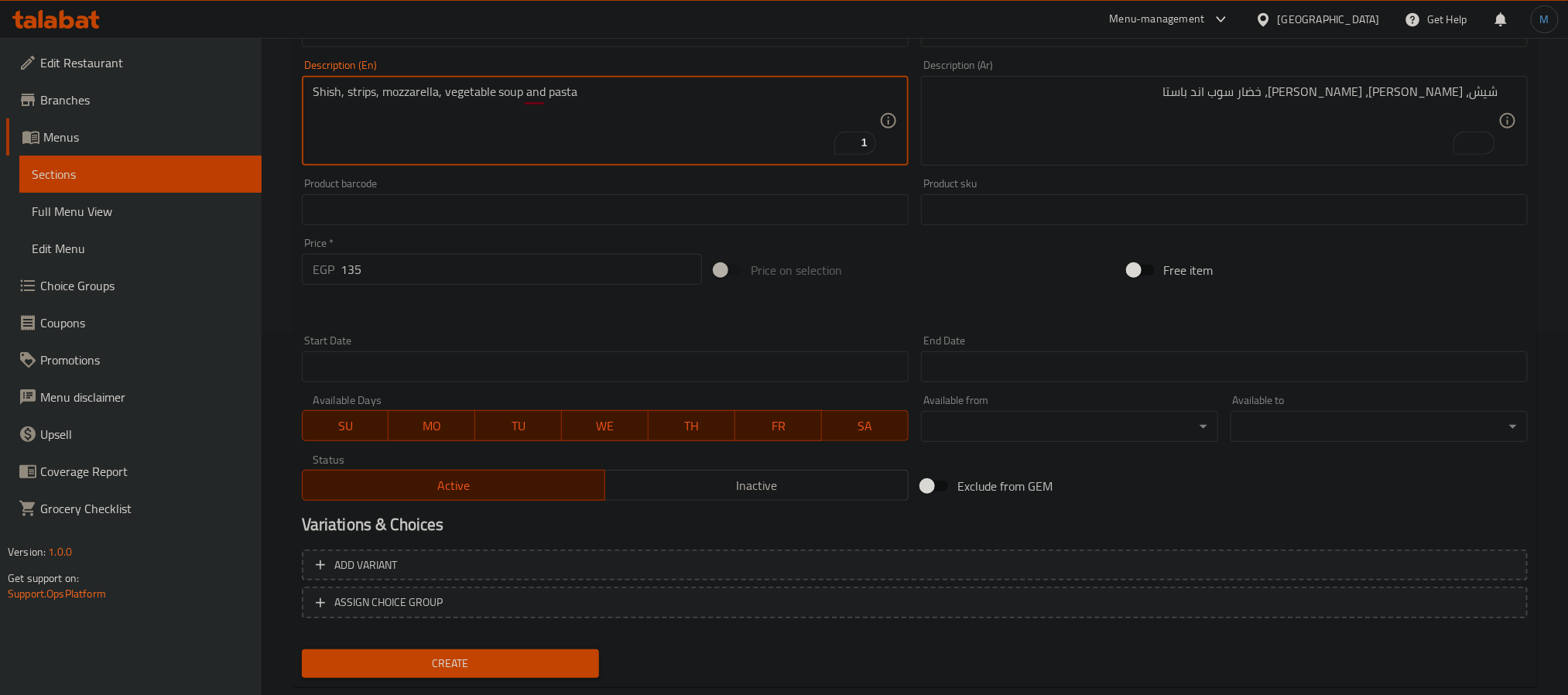
scroll to position [397, 0]
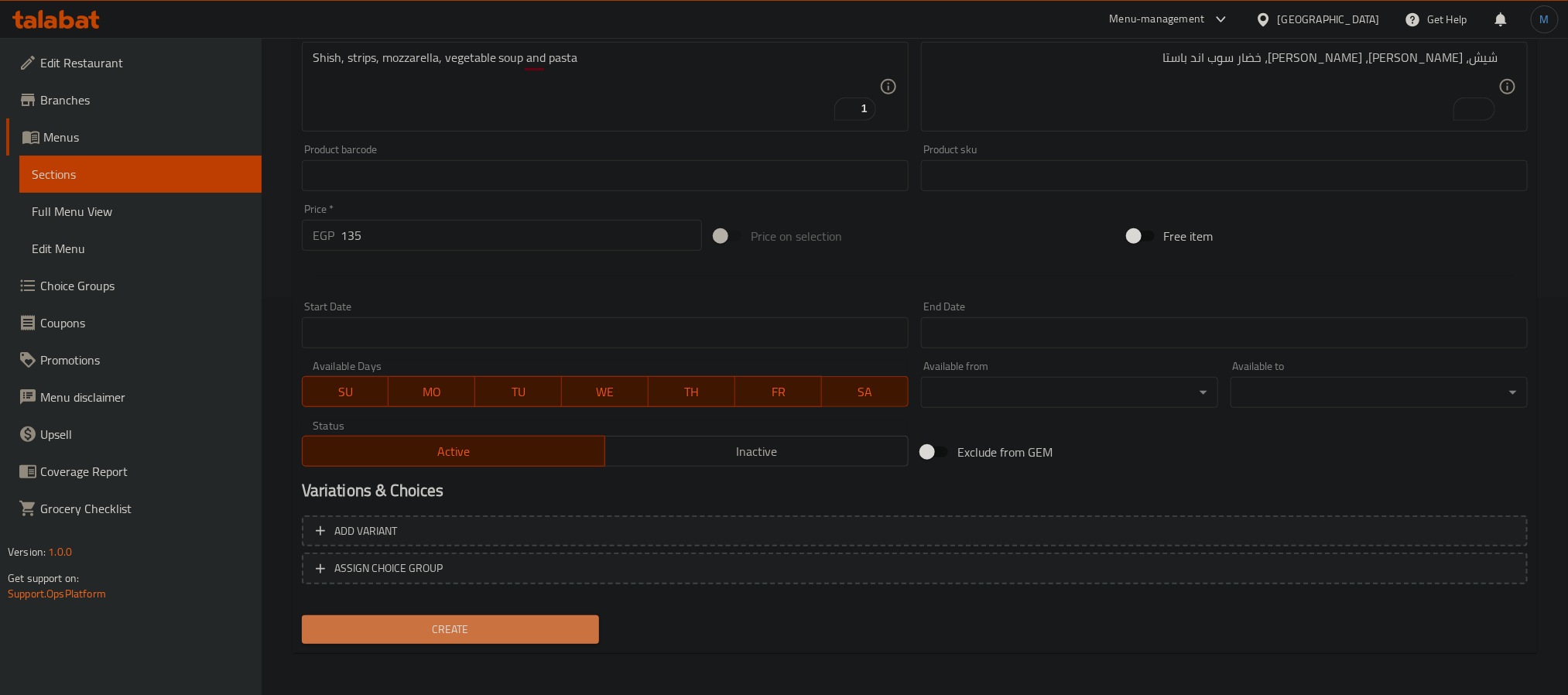
click at [467, 621] on span "Create" at bounding box center [451, 630] width 272 height 19
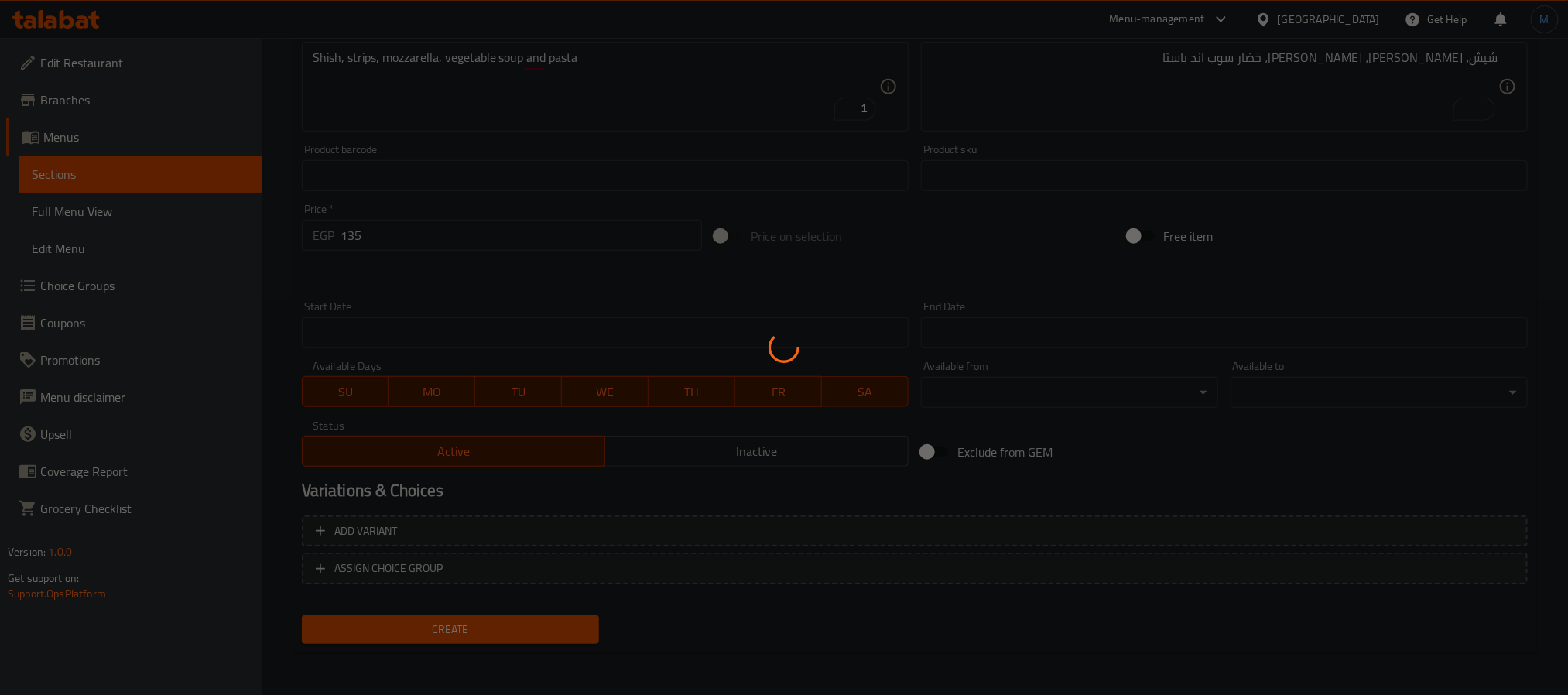
type input "0"
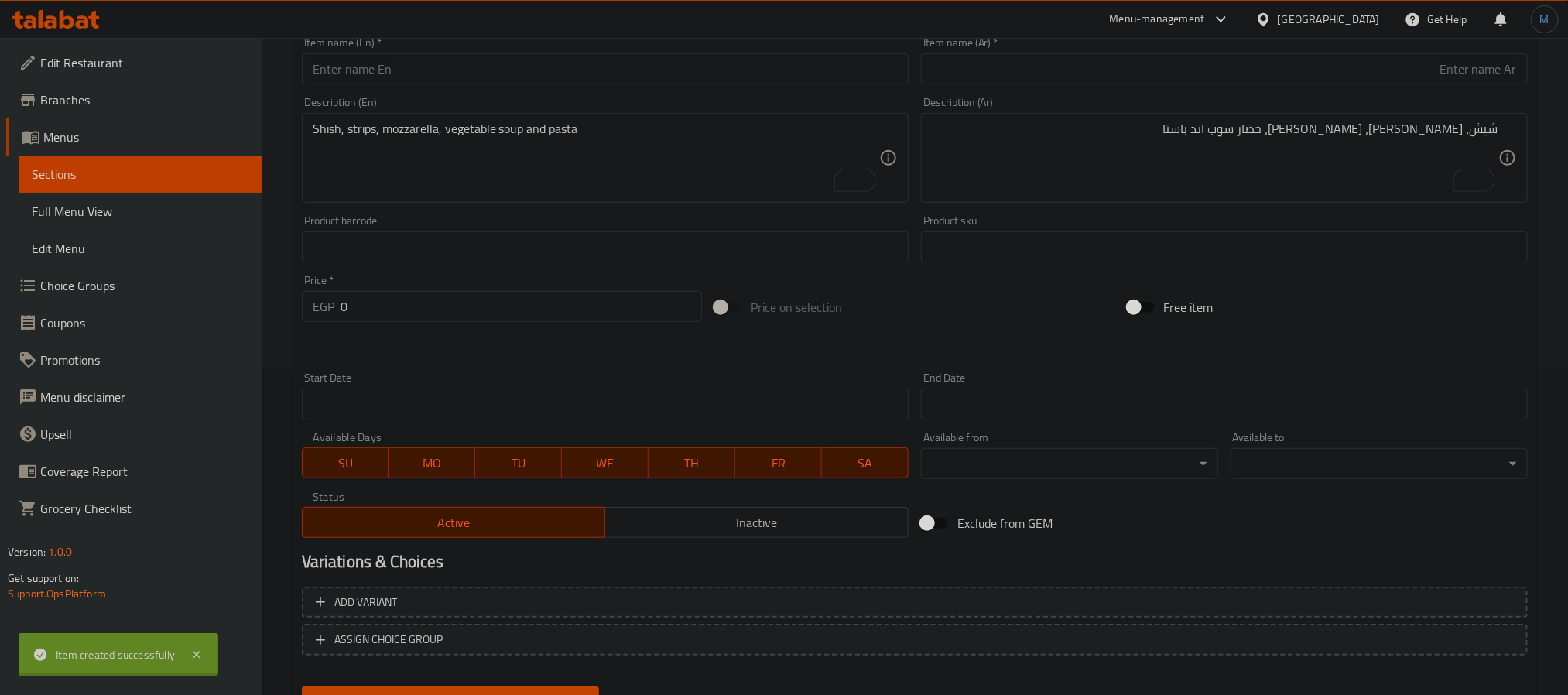
scroll to position [49, 0]
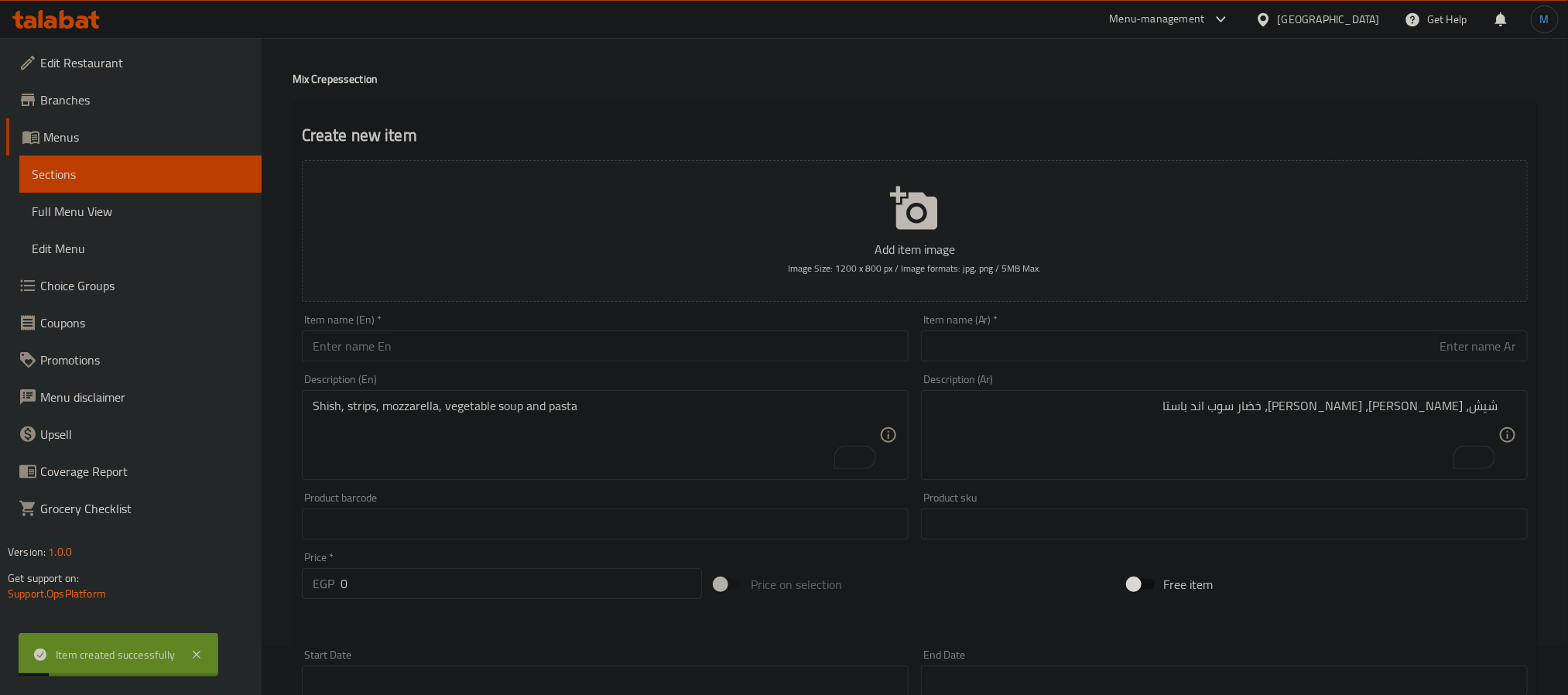
click at [1145, 367] on div "Item name (Ar)   * Item name (Ar) *" at bounding box center [1225, 338] width 620 height 59
click at [1159, 359] on input "text" at bounding box center [1225, 346] width 607 height 31
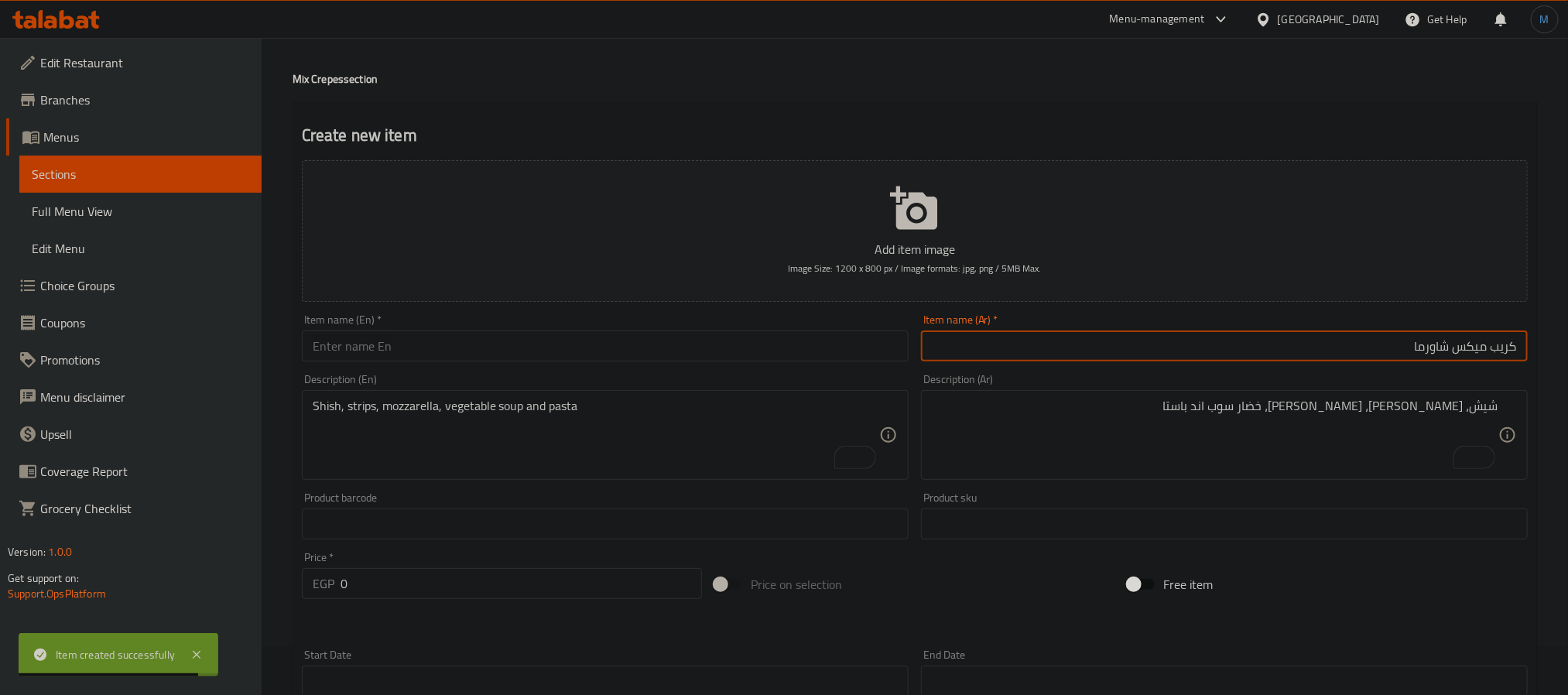
type input "كريب ميكس شاورما"
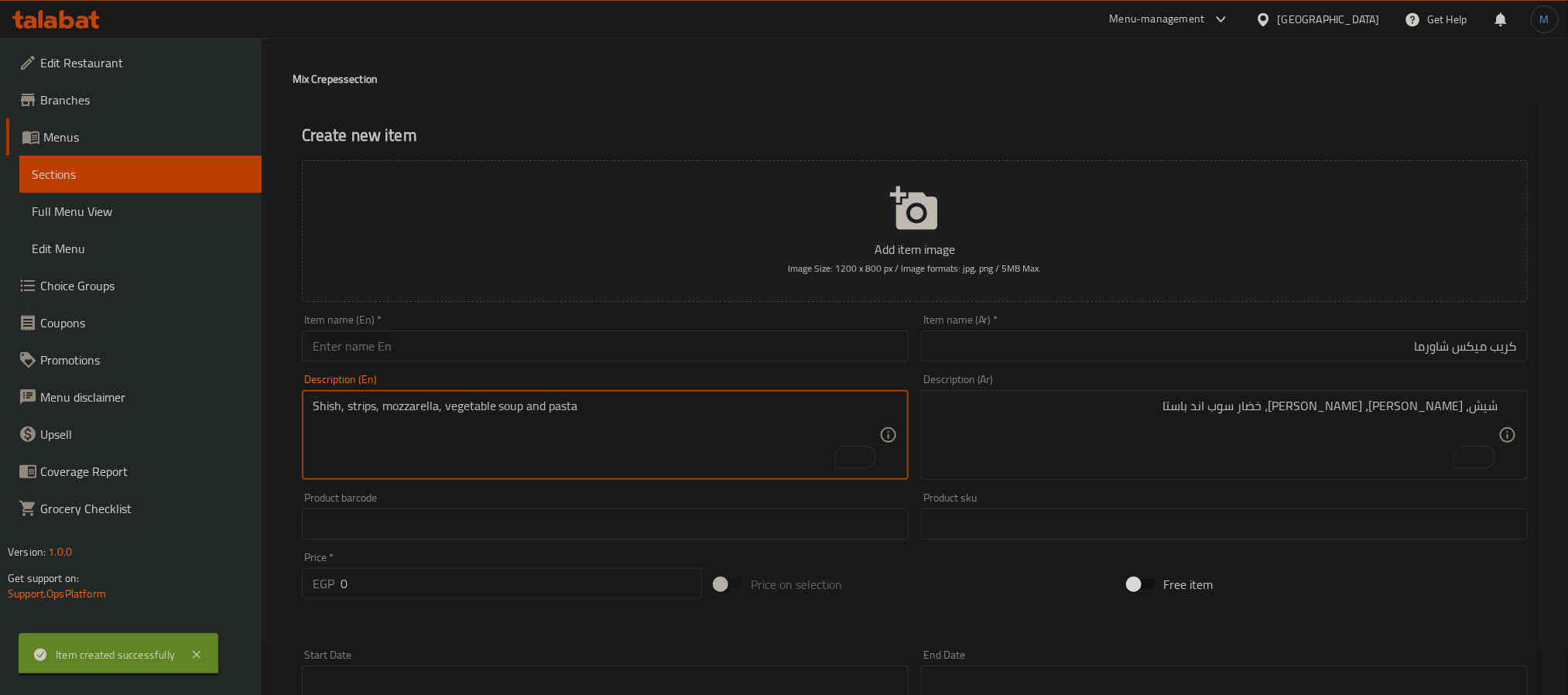
click at [420, 404] on textarea "Shish, strips, mozzarella, vegetable soup and pasta" at bounding box center [596, 436] width 567 height 74
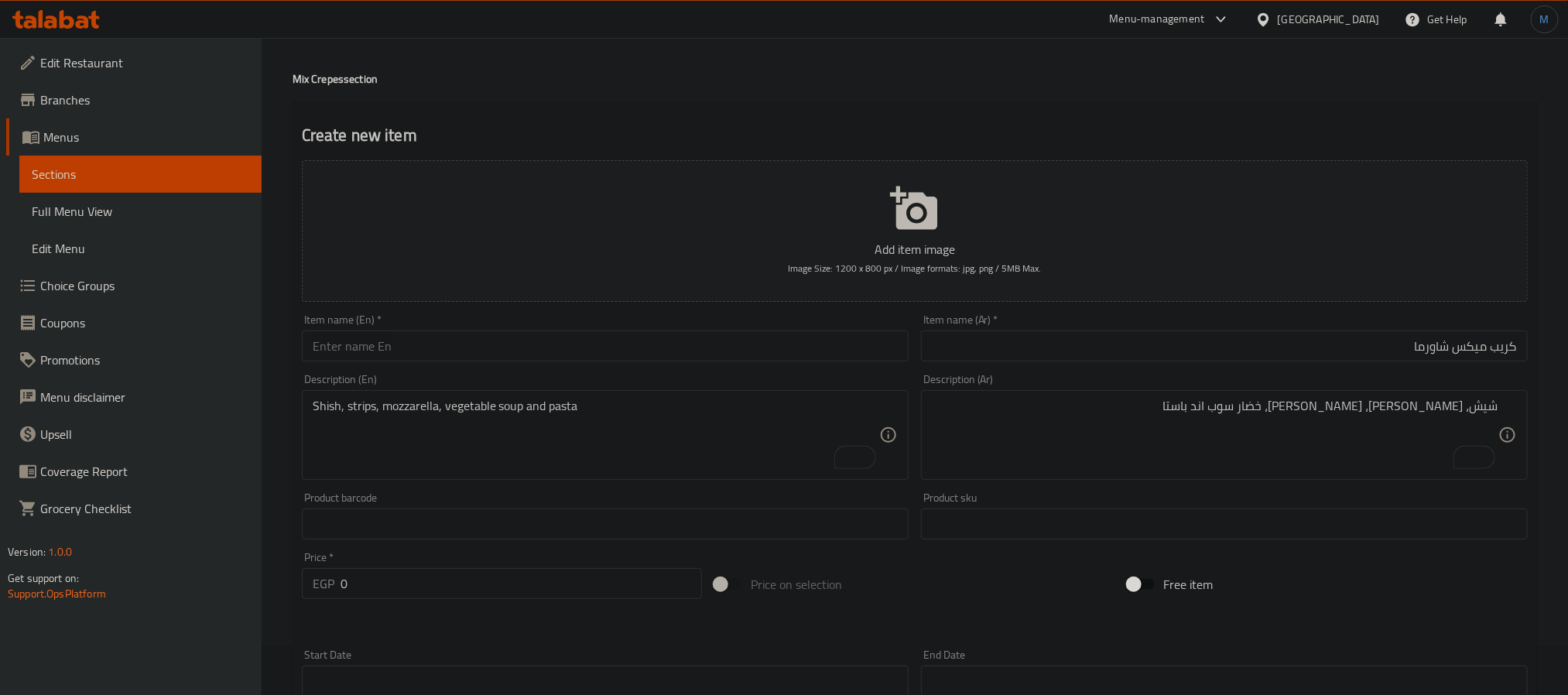
click at [449, 370] on div "Description (En) Shish, strips, mozzarella, vegetable soup and pasta Descriptio…" at bounding box center [605, 427] width 620 height 119
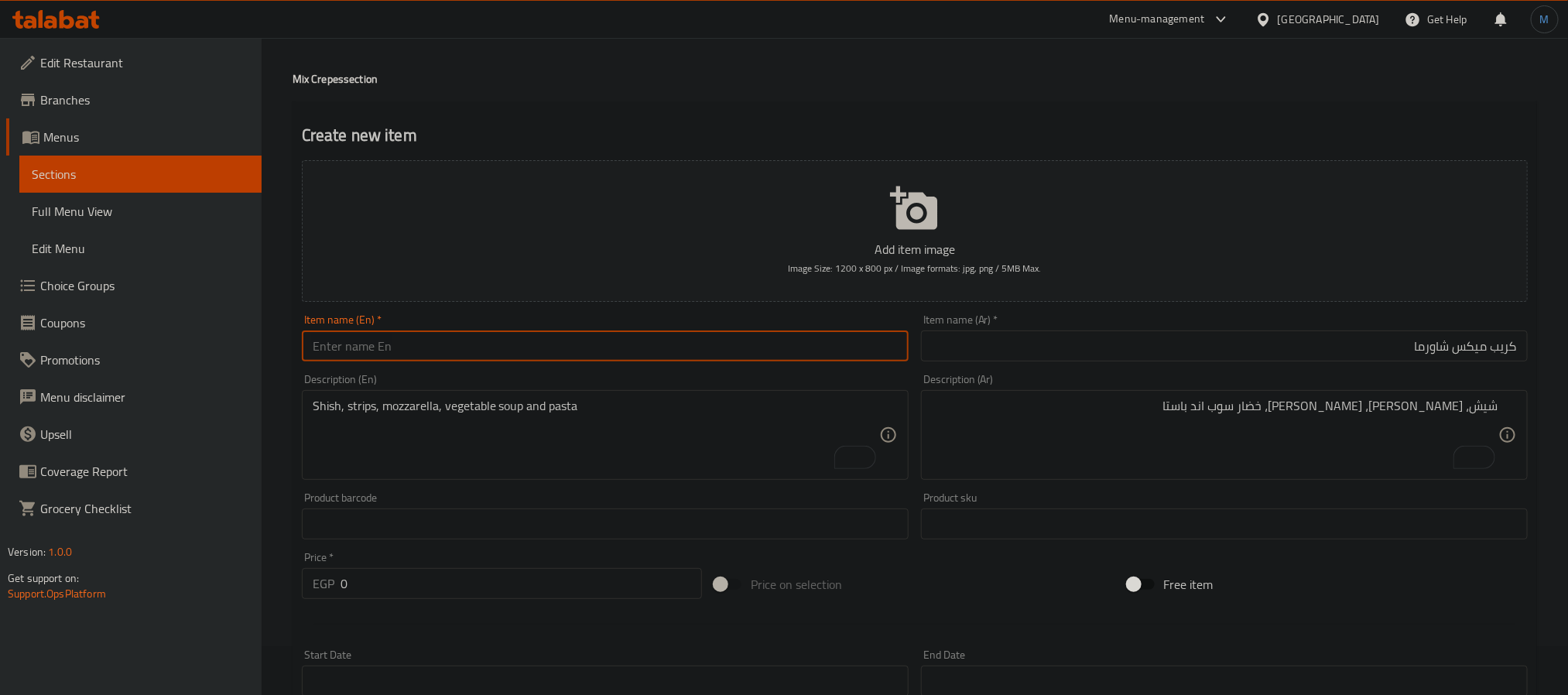
click at [467, 354] on input "text" at bounding box center [605, 346] width 607 height 31
paste input "Crepe Mix Shawarma"
type input "Crepe Mix Shawarma"
click at [1162, 458] on textarea "شيش، [PERSON_NAME]، [PERSON_NAME]، خضار سوب اند باستا" at bounding box center [1215, 436] width 567 height 74
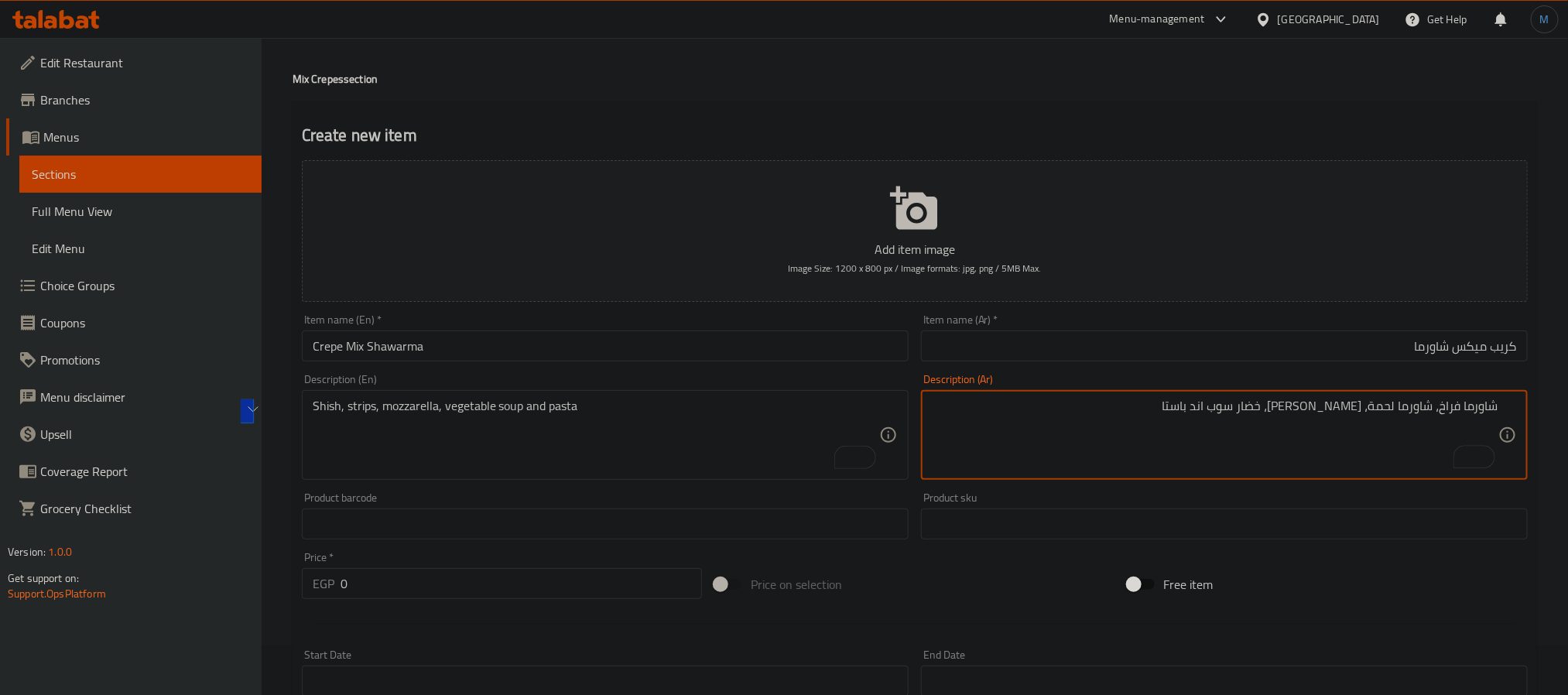
type textarea "شاورما فراخ، شاورما لحمة، [PERSON_NAME]، خضار سوب اند باستا"
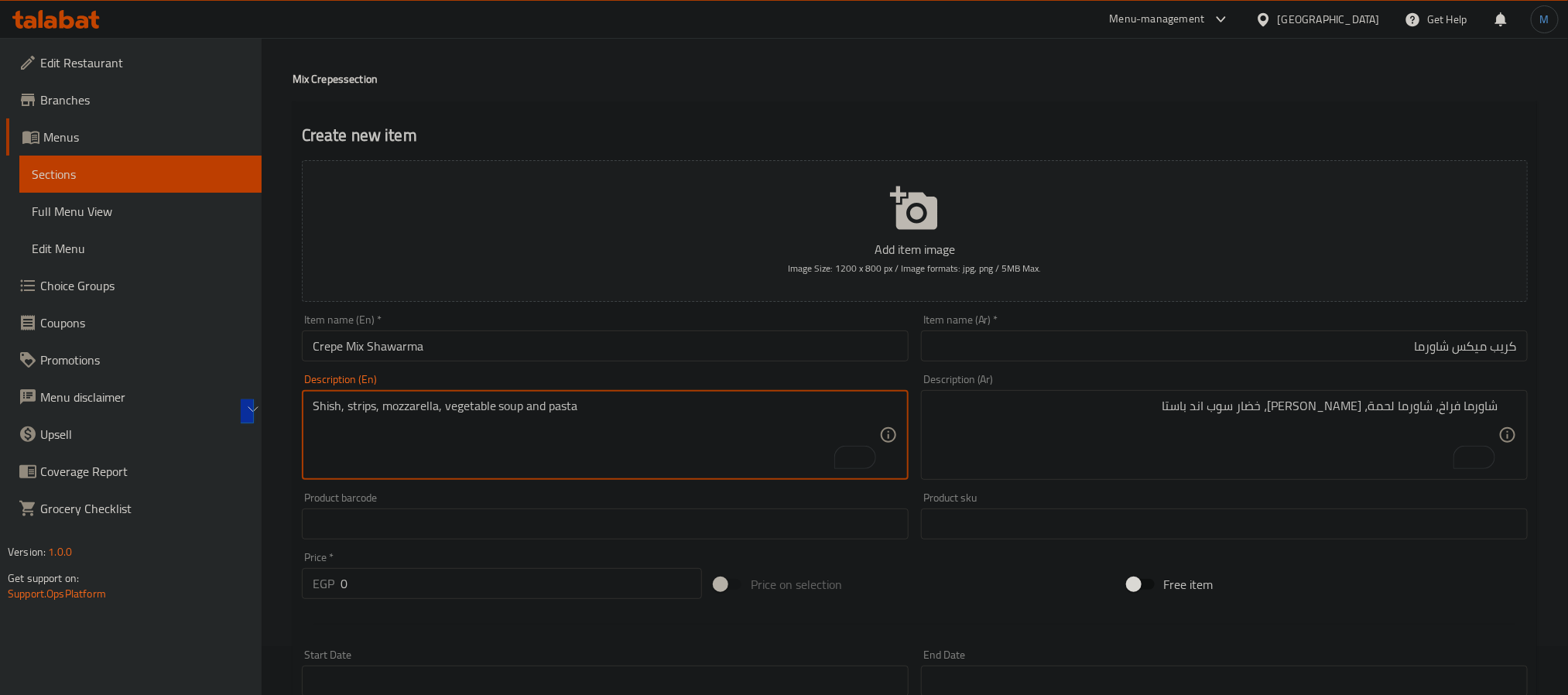
click at [613, 472] on textarea "Shish, strips, mozzarella, vegetable soup and pasta" at bounding box center [596, 436] width 567 height 74
paste textarea "Chicken shawarma, beef shawarma, mozzarella, vegetable soup and pasta"
type textarea "Chicken shawarma, beef shawarma, mozzarella, vegetable soup and pasta"
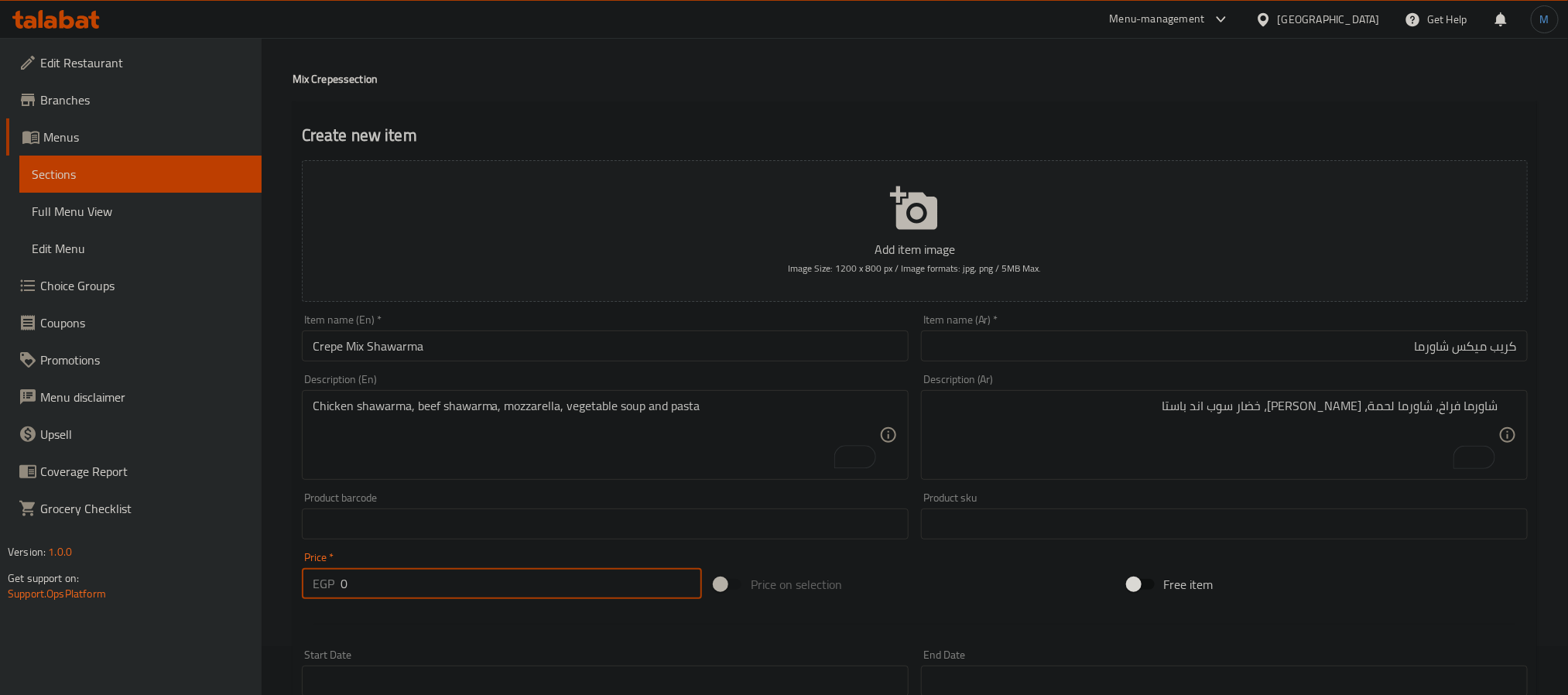
click at [502, 576] on input "0" at bounding box center [522, 584] width 362 height 31
type input "135"
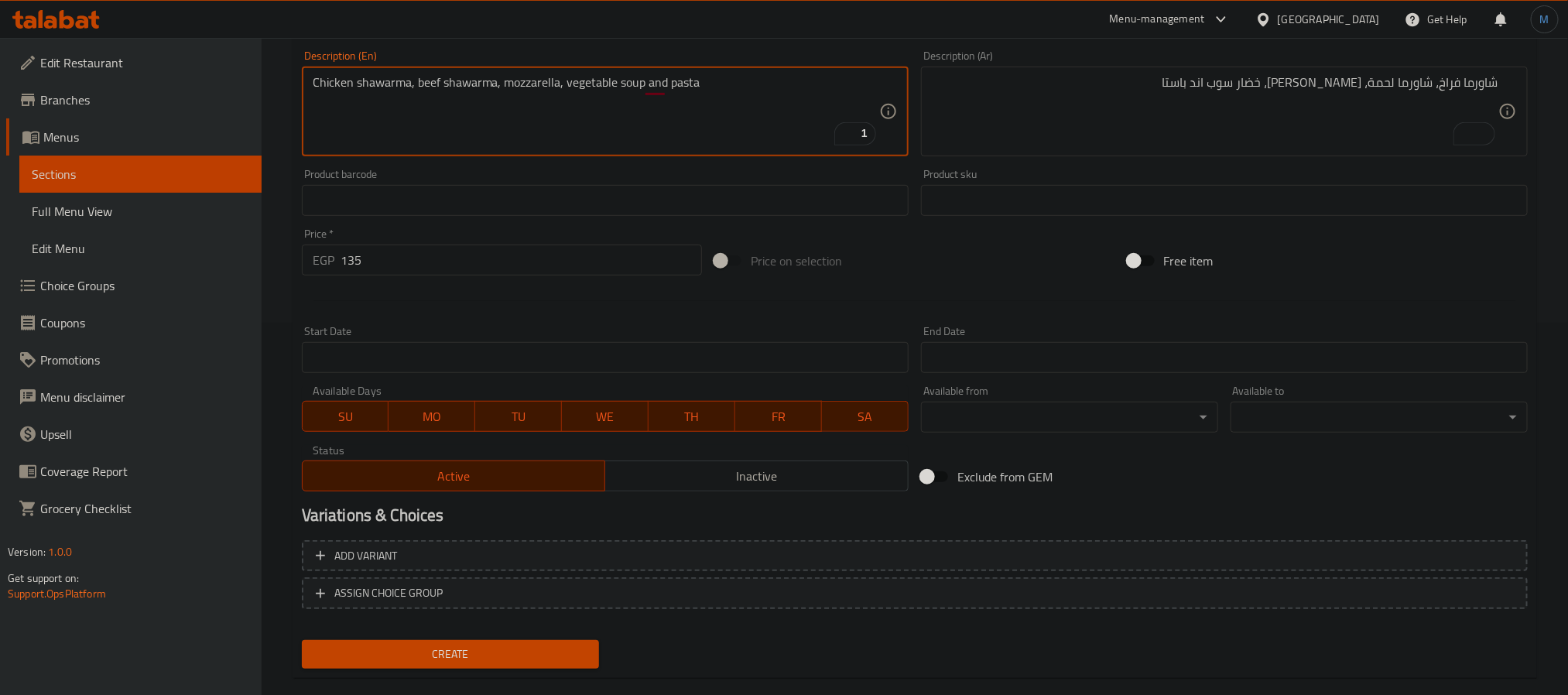
scroll to position [397, 0]
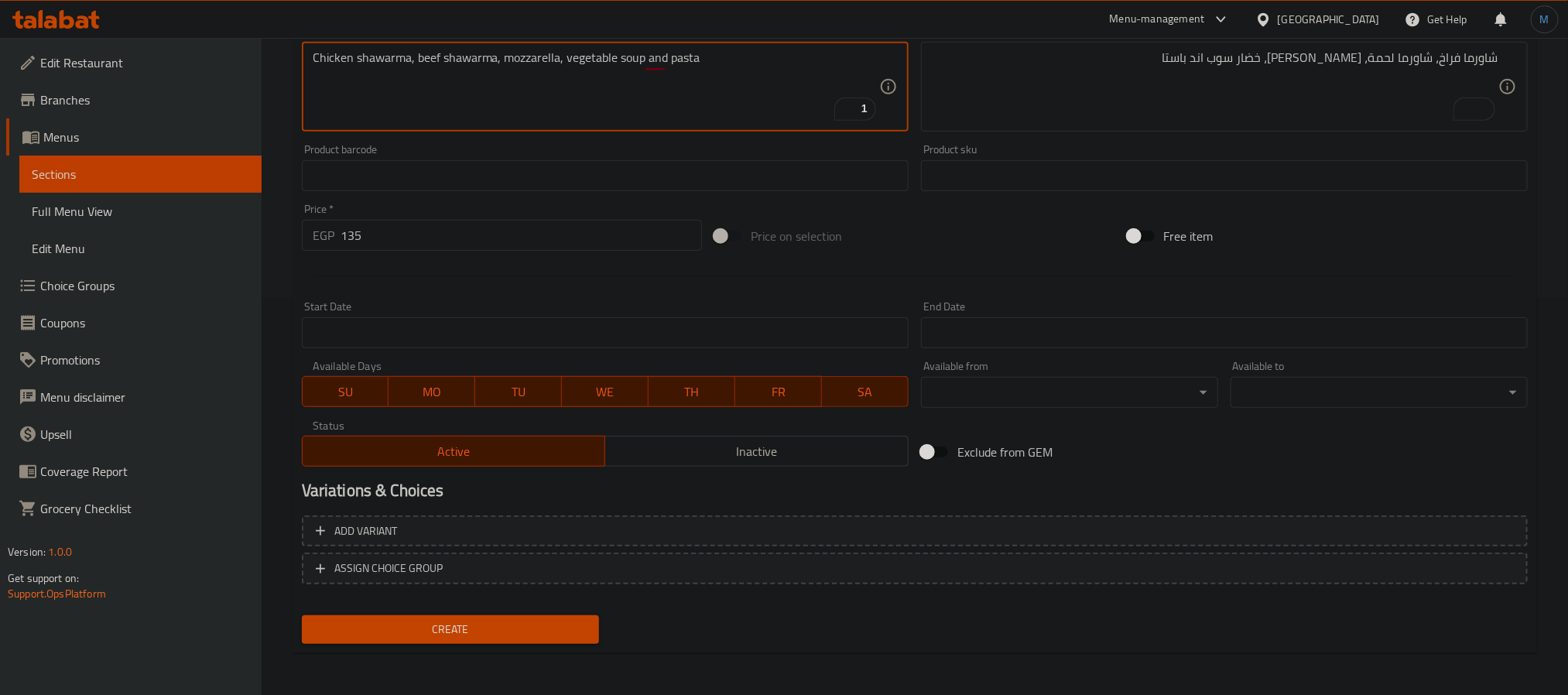
click at [570, 632] on span "Create" at bounding box center [451, 630] width 272 height 19
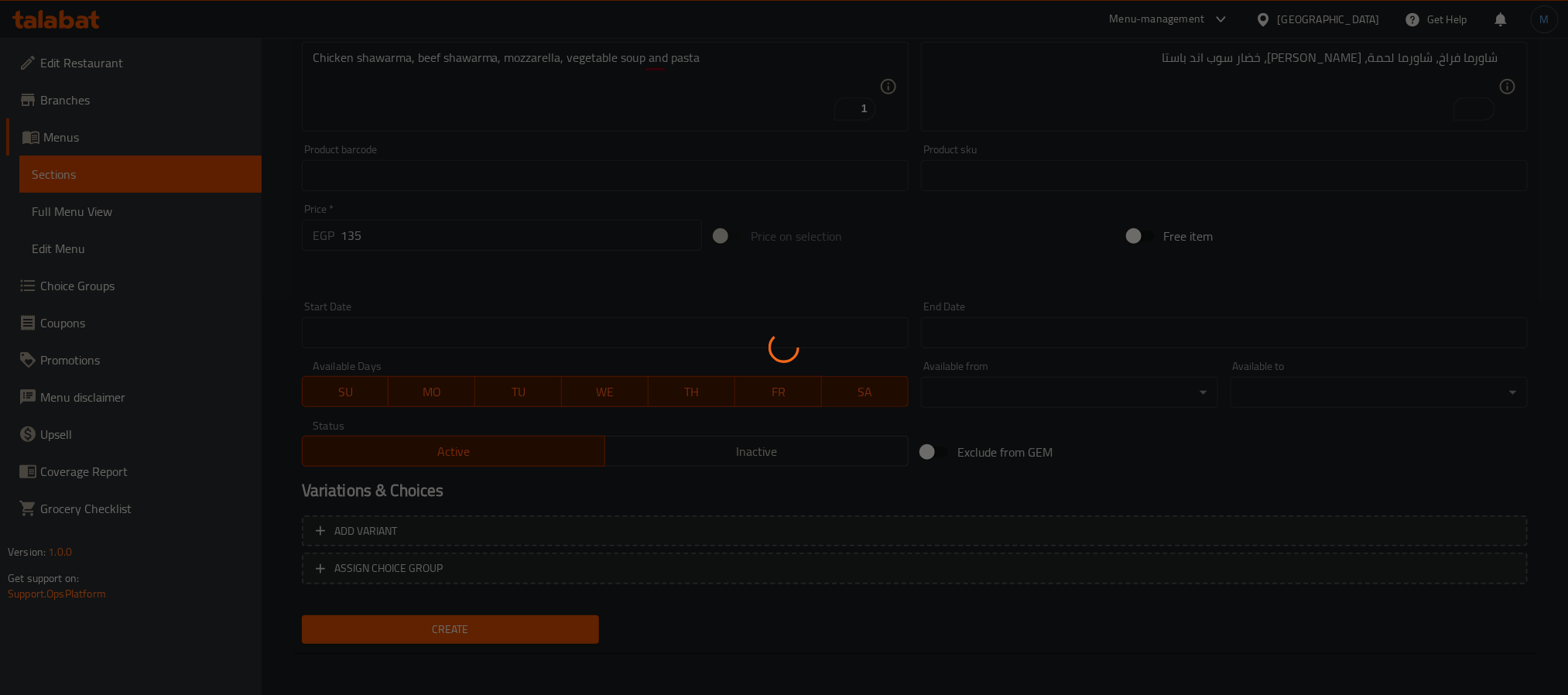
type input "0"
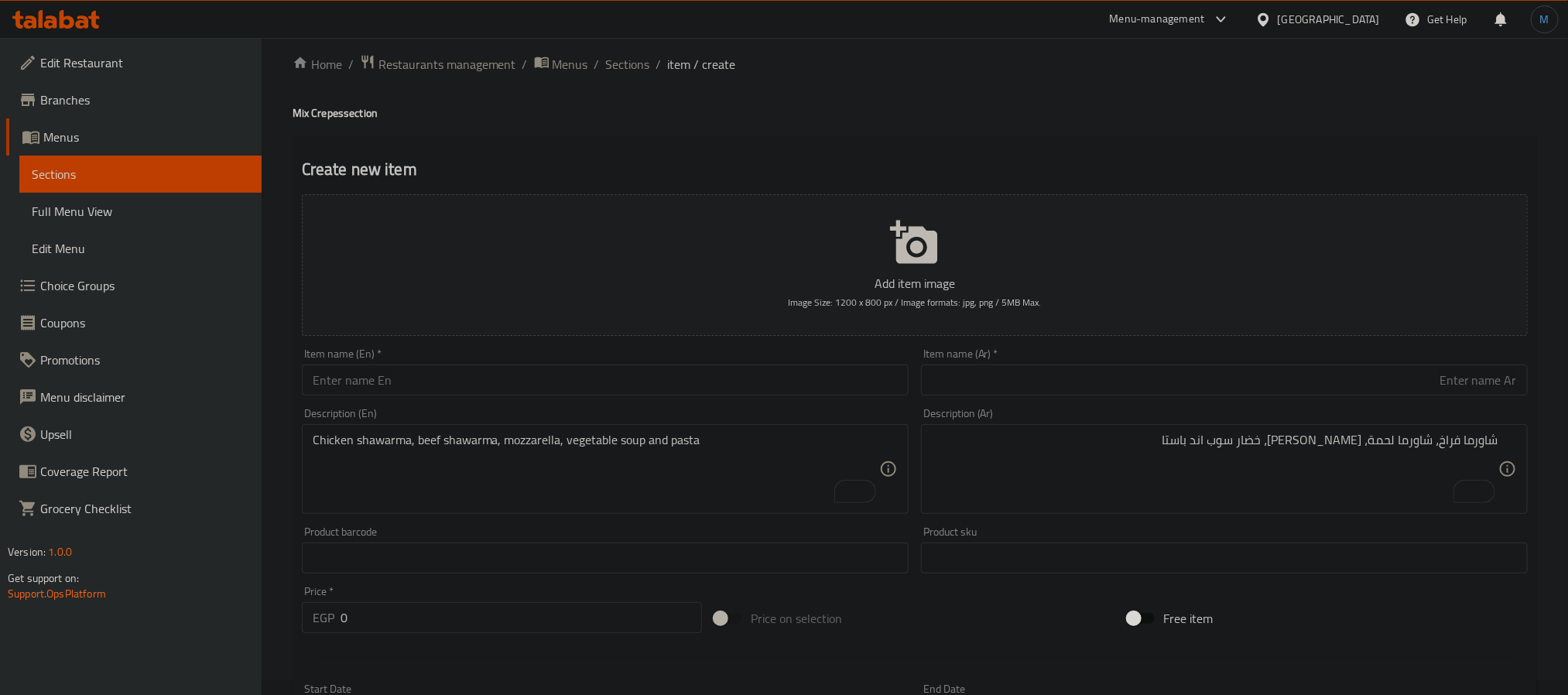
scroll to position [0, 0]
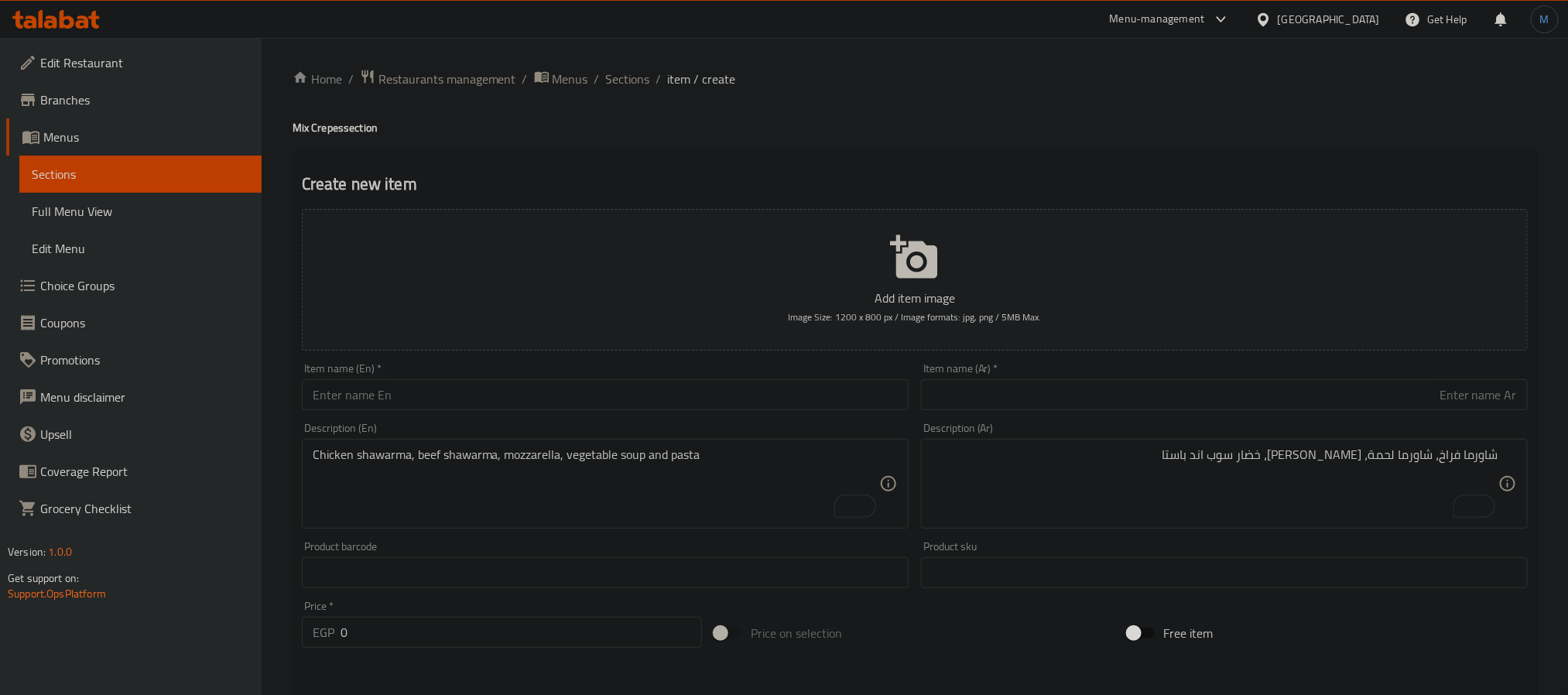
click at [614, 96] on div "Home / Restaurants management / Menus / Sections / item / create Mix Crepes sec…" at bounding box center [915, 566] width 1245 height 994
click at [625, 88] on span "Sections" at bounding box center [628, 78] width 44 height 18
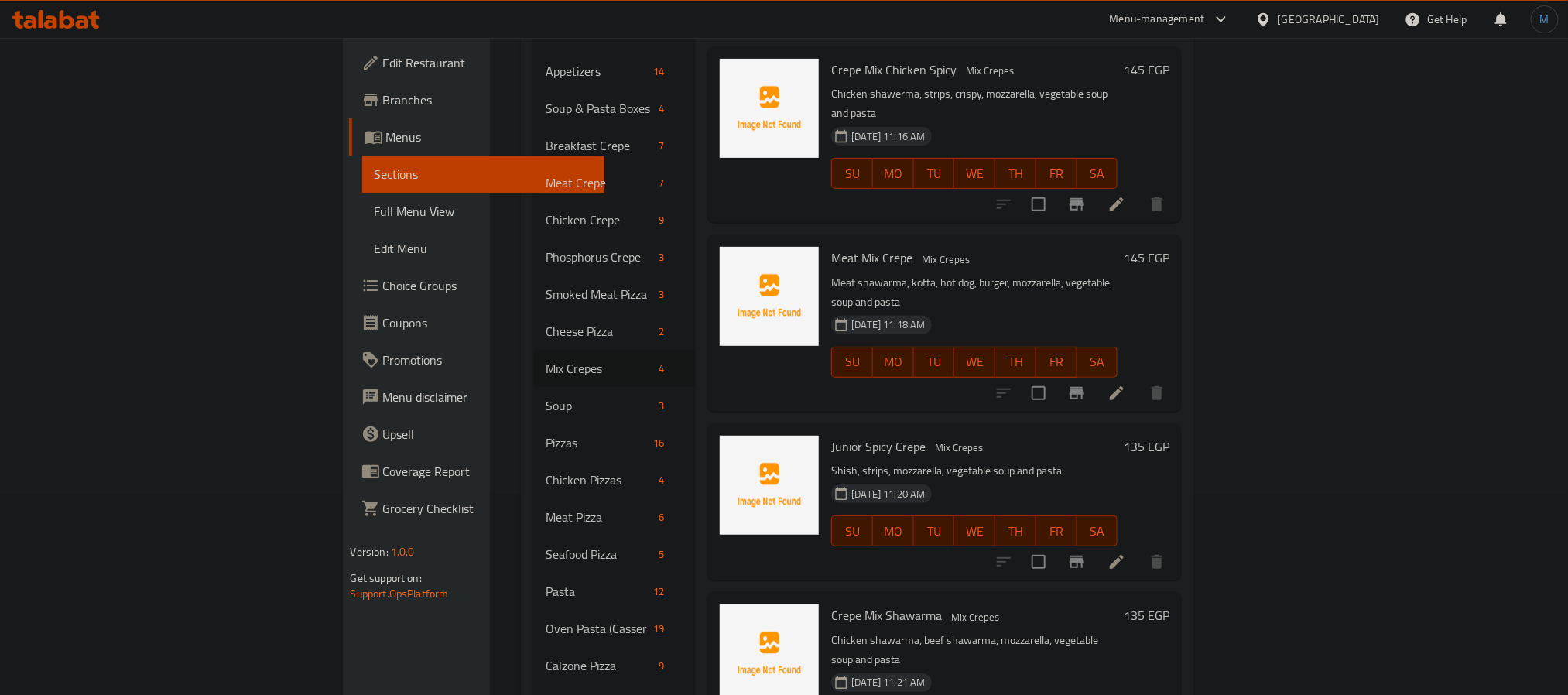
scroll to position [84, 0]
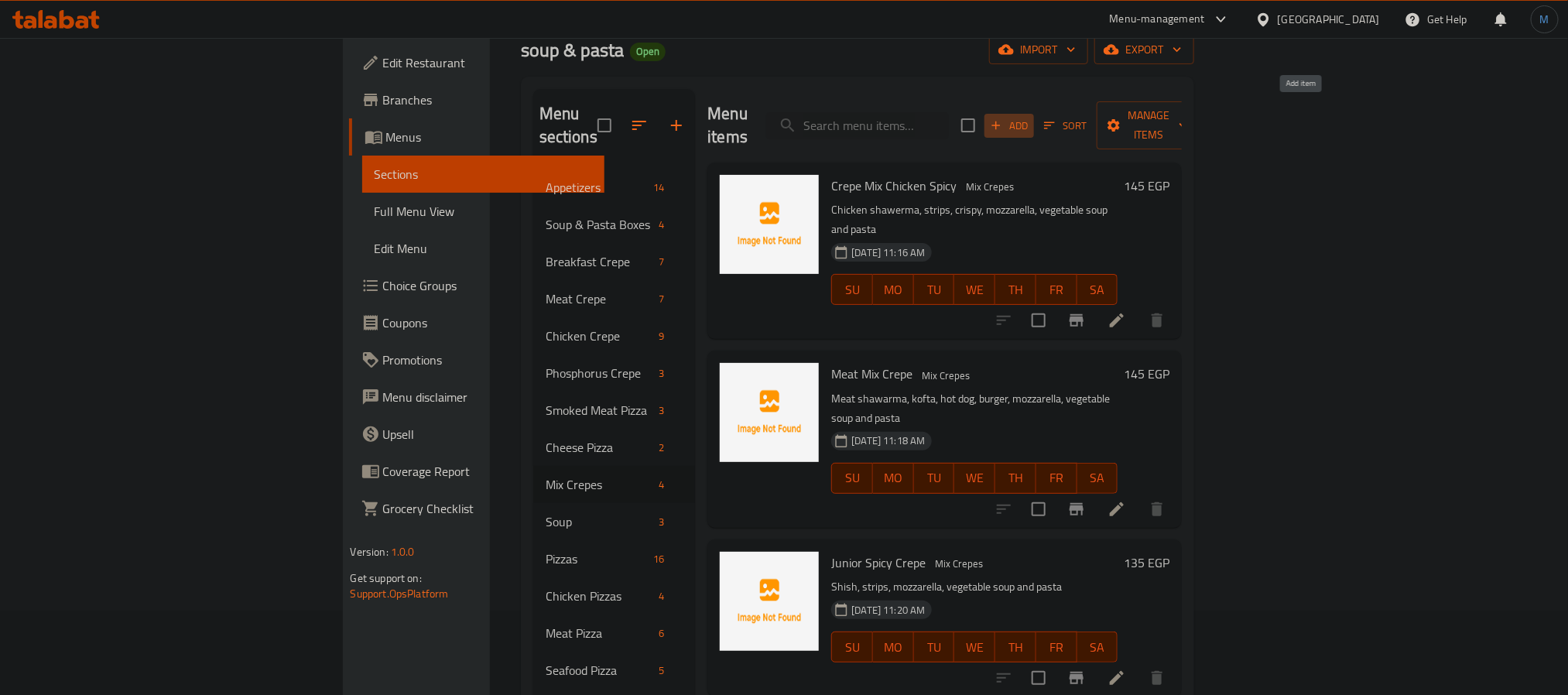
click at [1030, 119] on span "Add" at bounding box center [1009, 126] width 42 height 18
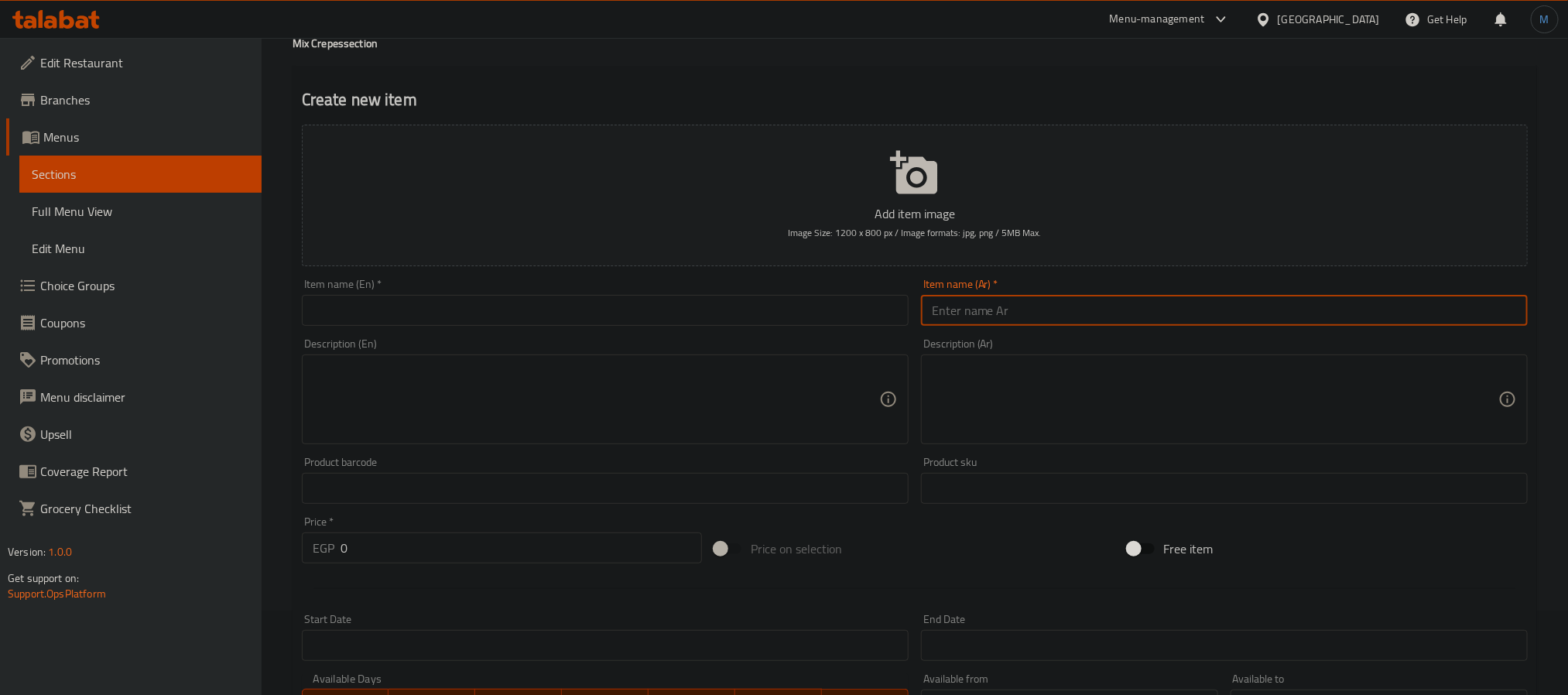
click at [1206, 315] on input "text" at bounding box center [1225, 310] width 607 height 31
type input "[PERSON_NAME]"
click at [579, 356] on div "Description (En)" at bounding box center [605, 400] width 607 height 90
click at [604, 333] on div "Description (En) Description (En)" at bounding box center [605, 392] width 620 height 119
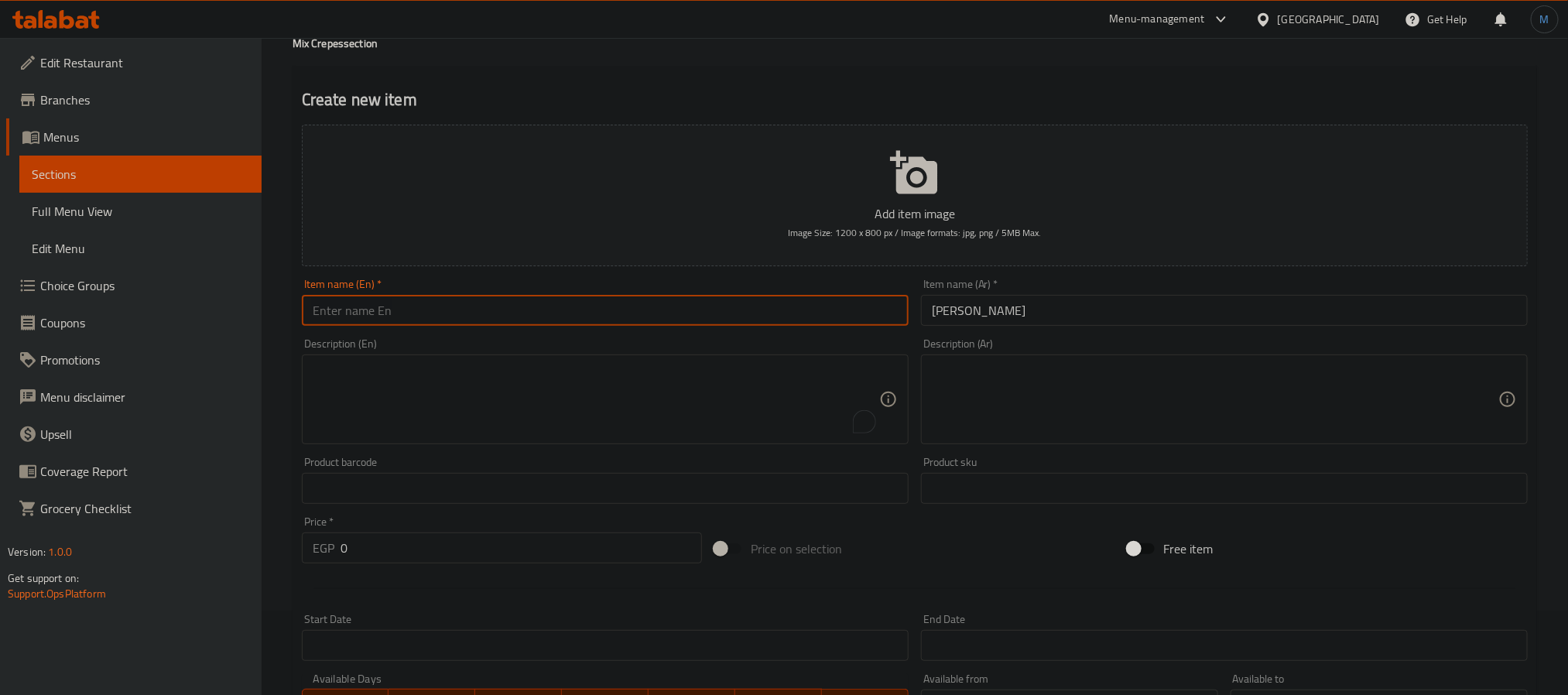
click at [609, 323] on input "text" at bounding box center [605, 310] width 607 height 31
paste input "[PERSON_NAME]"
type input "[PERSON_NAME]"
click at [1226, 416] on textarea at bounding box center [1215, 400] width 567 height 74
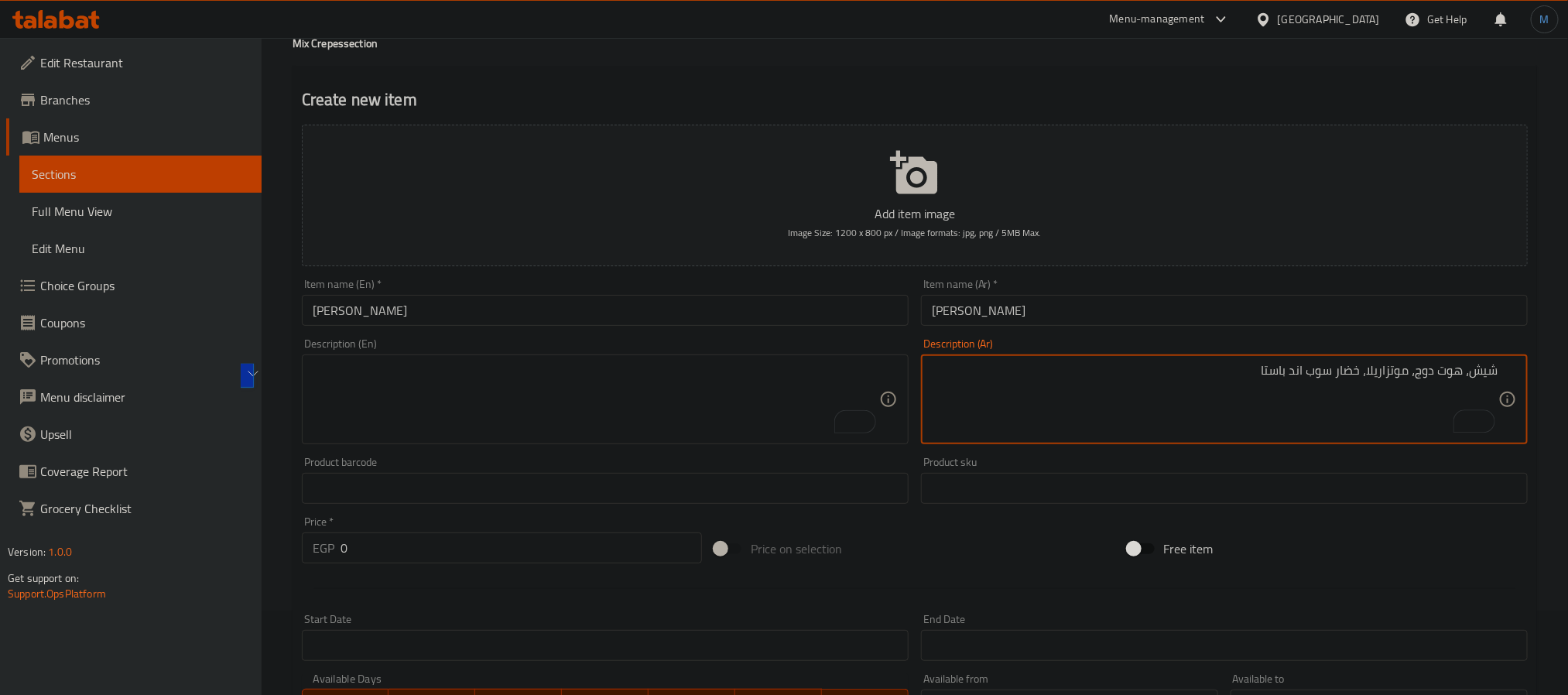
type textarea "شيش، هوت دوج، موتزاريلا، خضار سوب اند باستا"
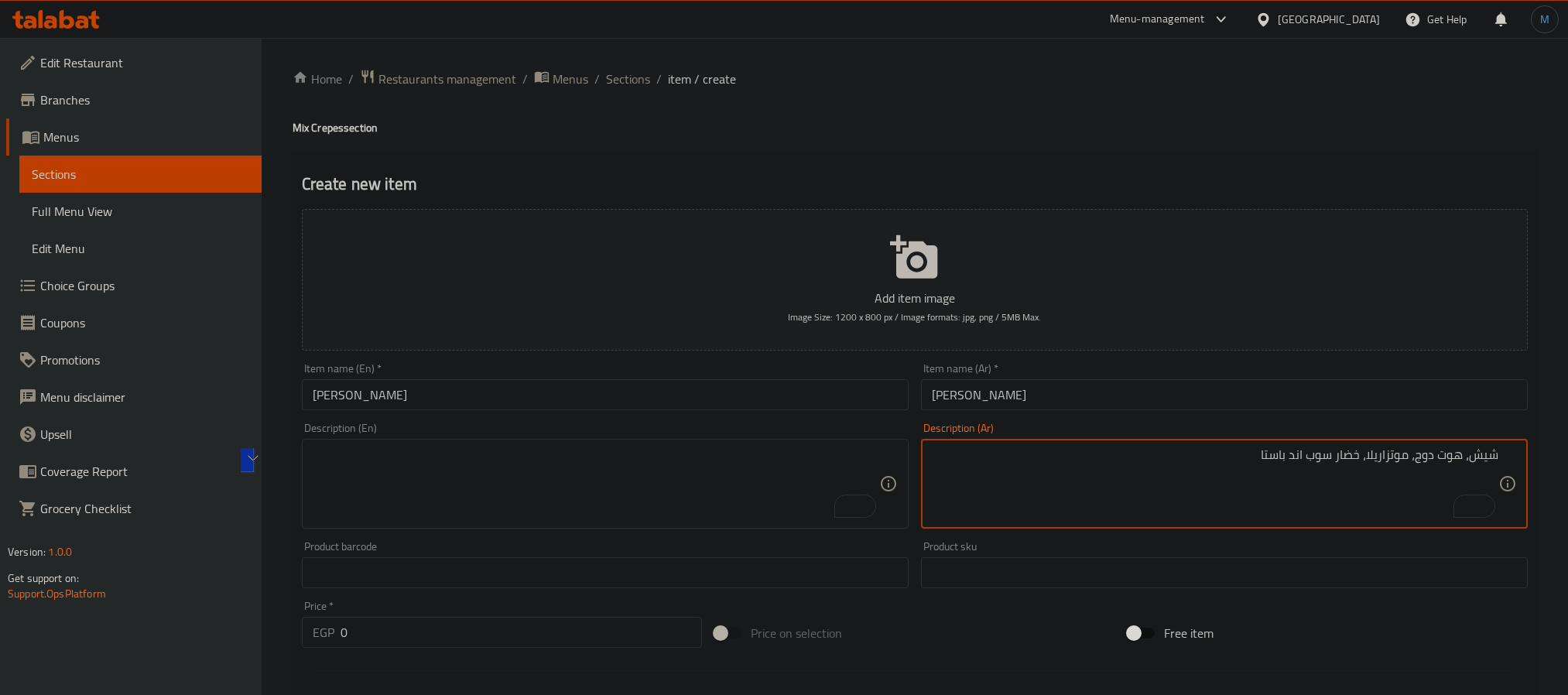
scroll to position [84, 0]
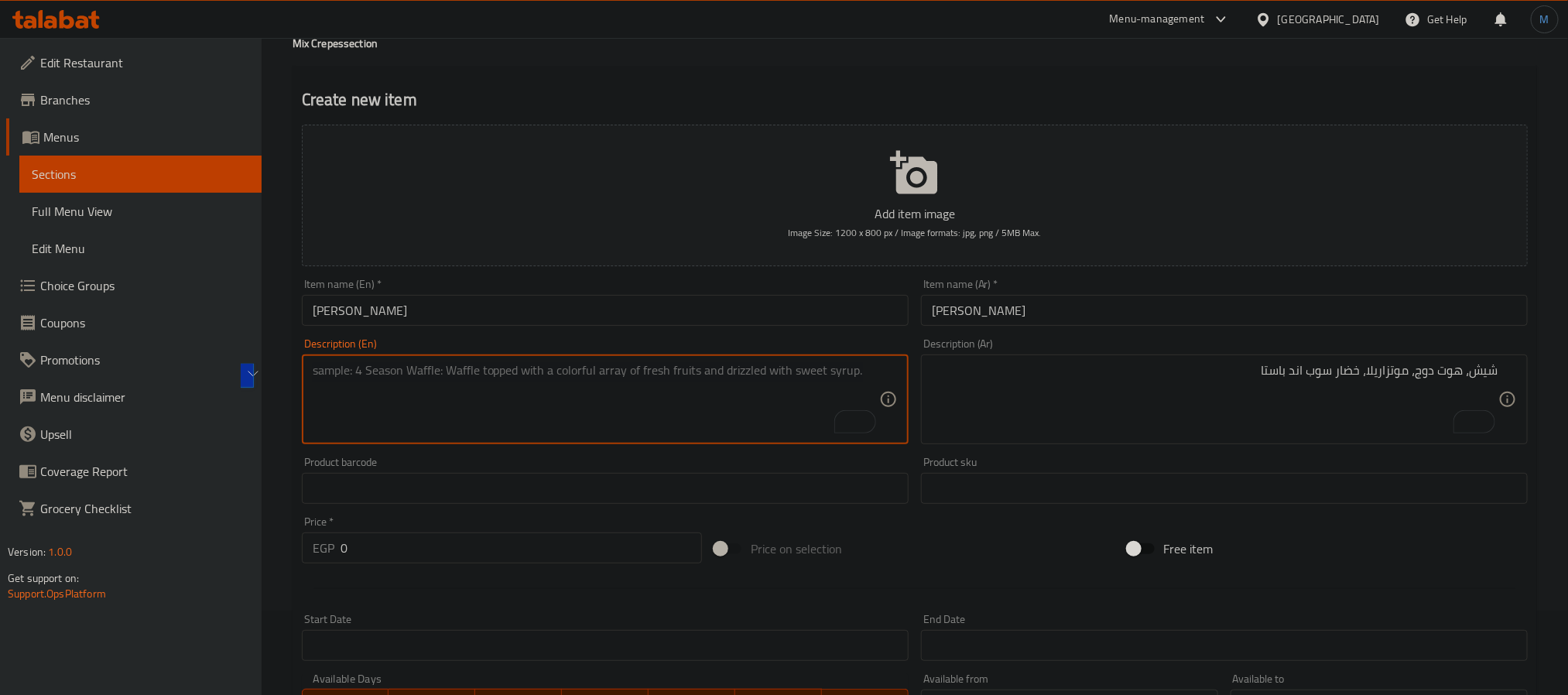
click at [495, 435] on textarea "To enrich screen reader interactions, please activate Accessibility in Grammarl…" at bounding box center [596, 400] width 567 height 74
paste textarea "Shish, hot dog, mozzarella, vegetable soup and pasta"
type textarea "Shish, hot dog, mozzarella, vegetable soup and pasta"
click at [446, 536] on input "0" at bounding box center [522, 548] width 362 height 31
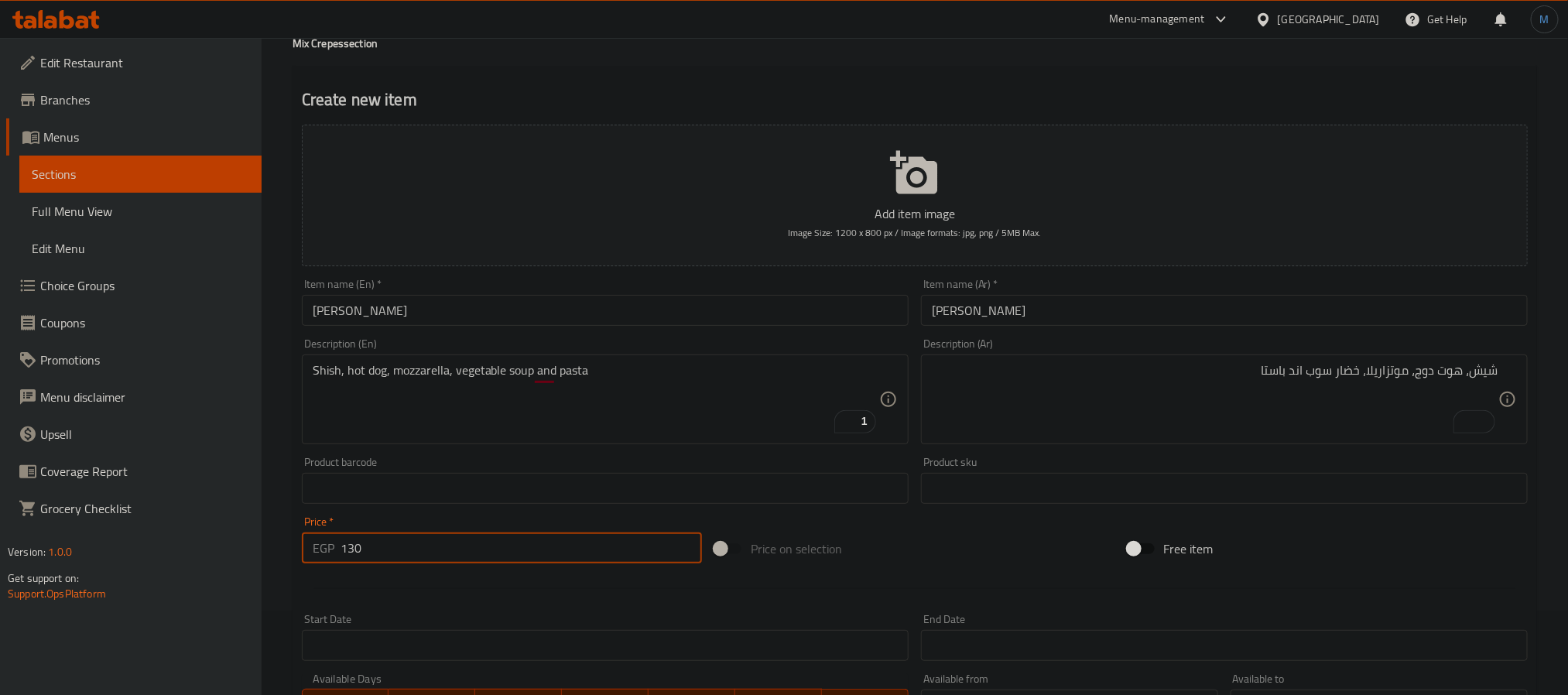
type input "130"
click at [1143, 360] on div "شيش، هوت دوج، موتزاريلا، خضار سوب اند باستا Description (Ar)" at bounding box center [1225, 400] width 607 height 90
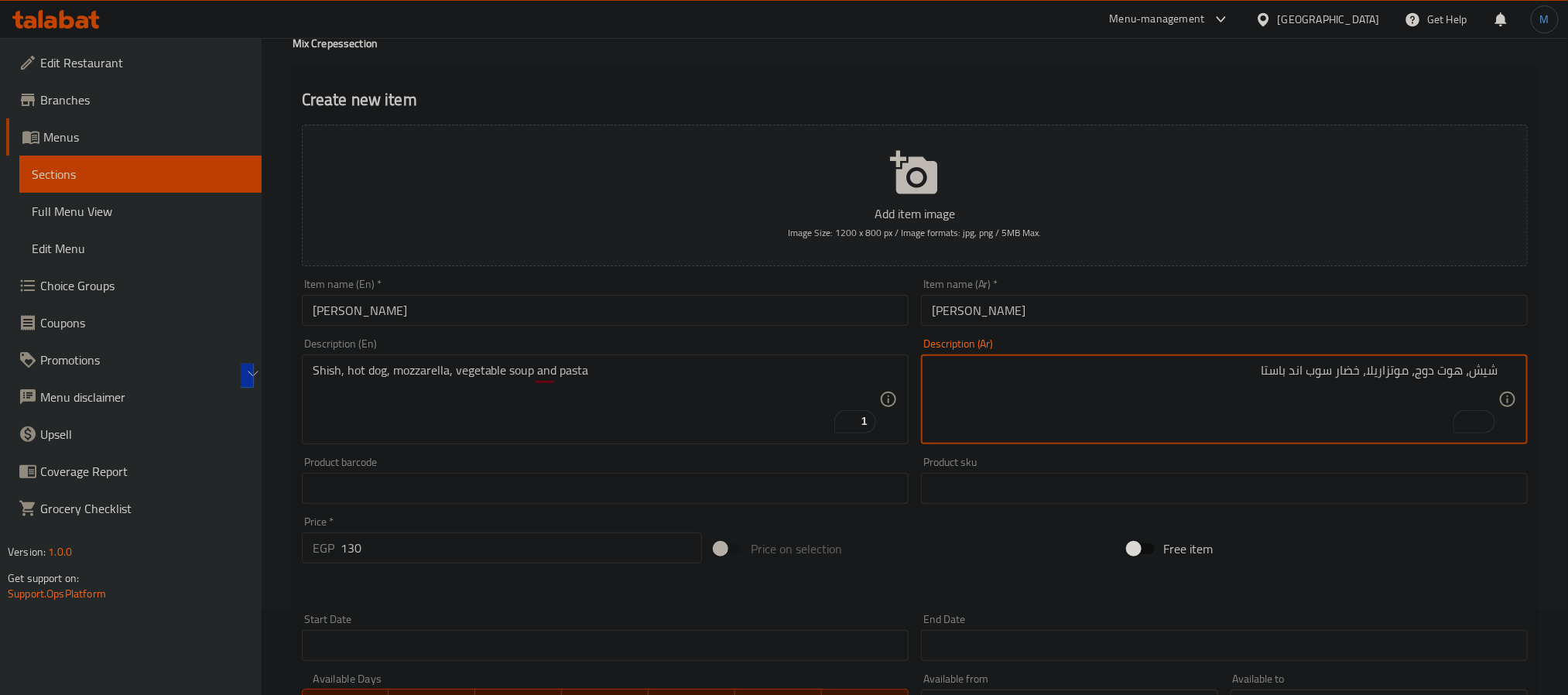
click at [1127, 386] on textarea "شيش، هوت دوج، موتزاريلا، خضار سوب اند باستا" at bounding box center [1215, 400] width 567 height 74
click at [1116, 405] on textarea "شيش، هوت دوج، موتزاريلا، خضار سوب اند باستا" at bounding box center [1215, 400] width 567 height 74
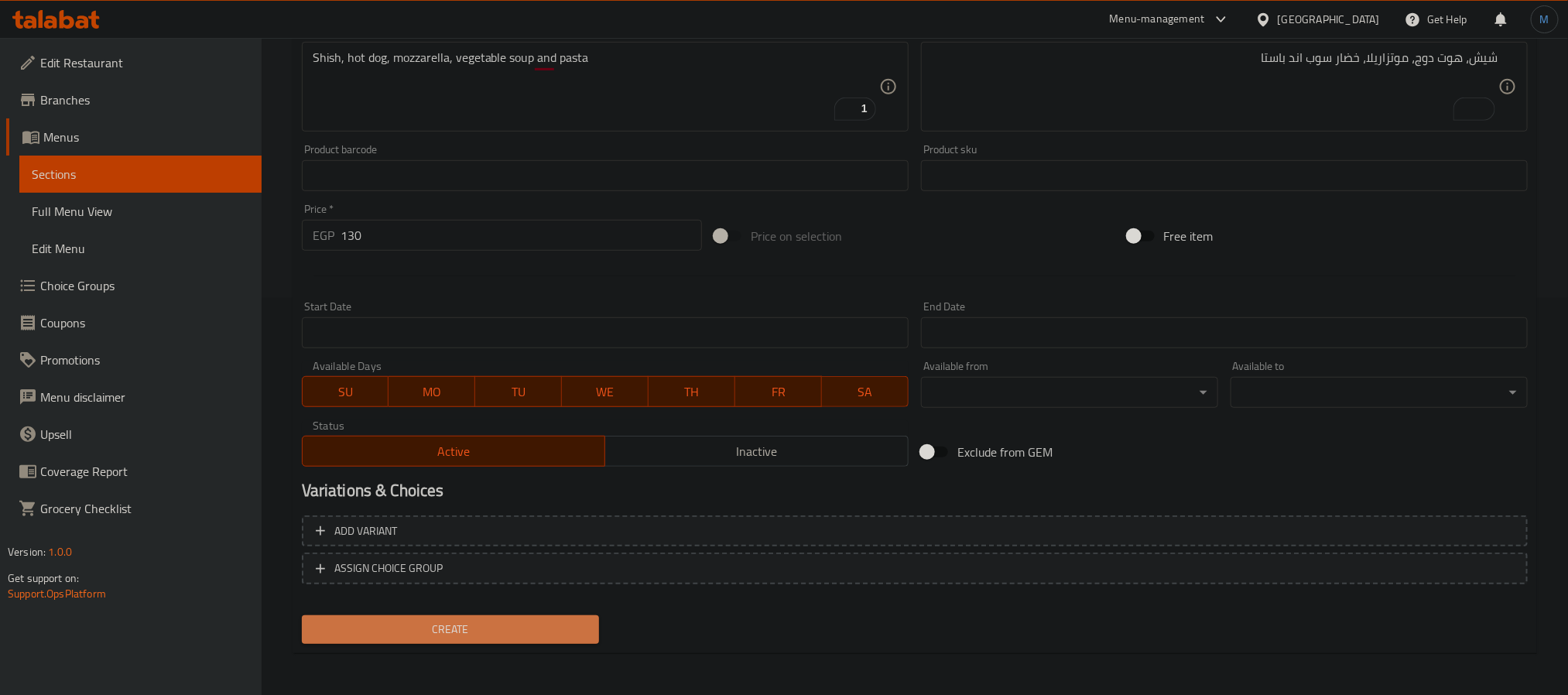
click at [508, 640] on button "Create" at bounding box center [450, 630] width 297 height 29
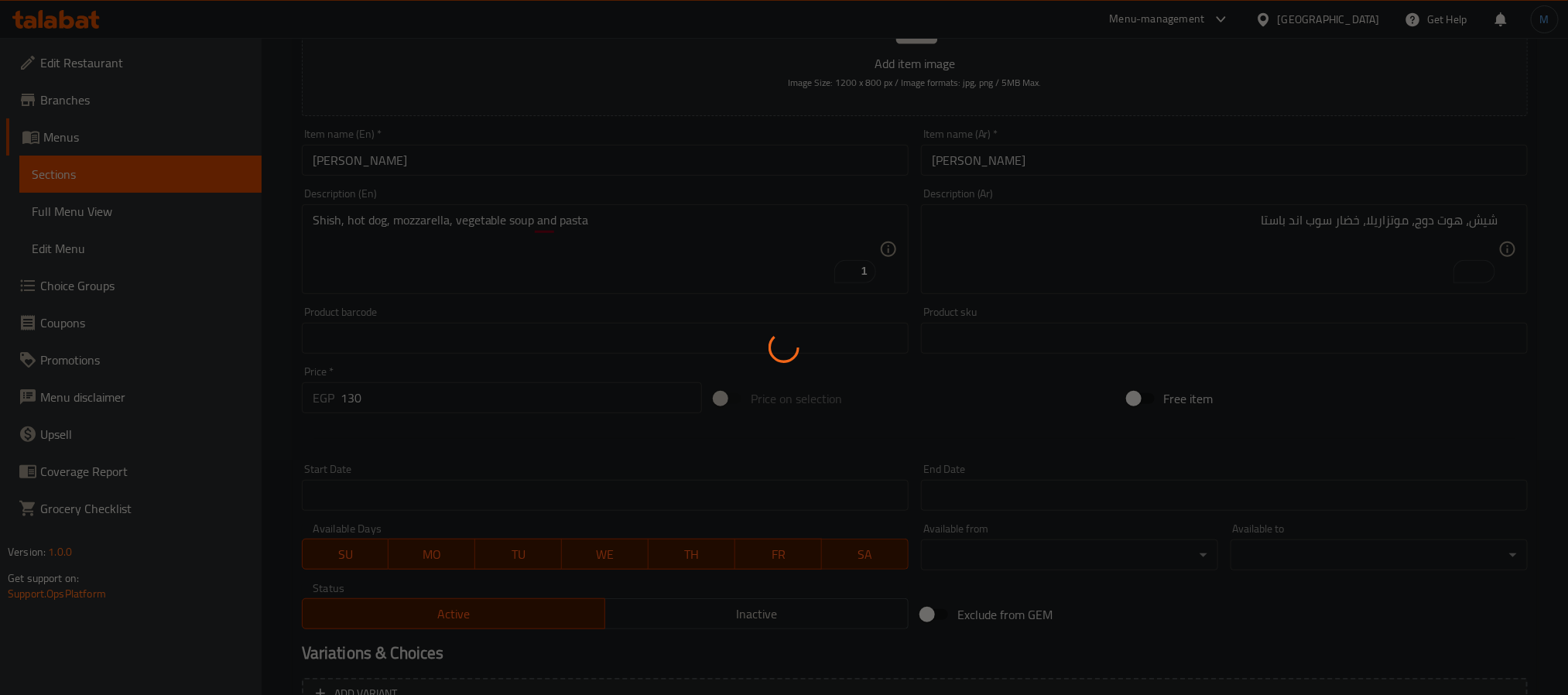
scroll to position [0, 0]
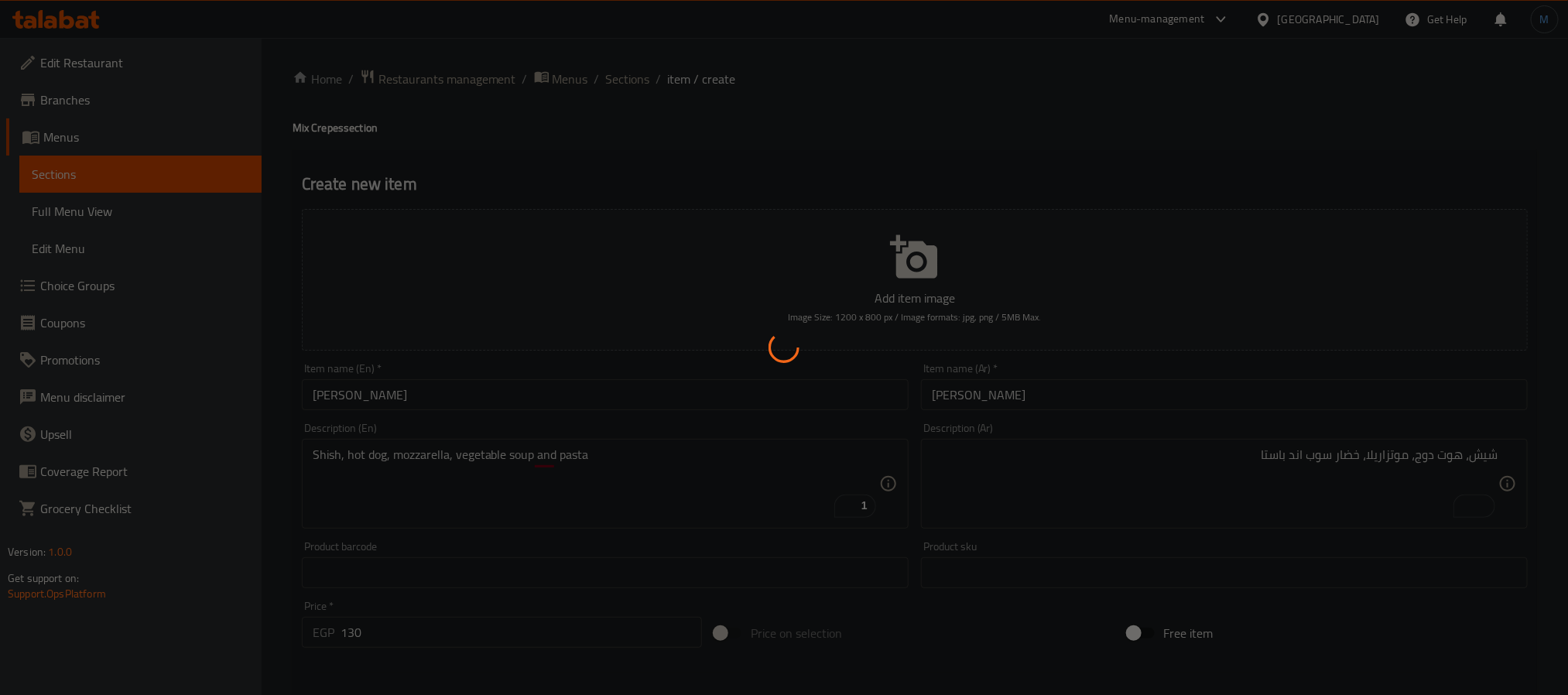
type input "0"
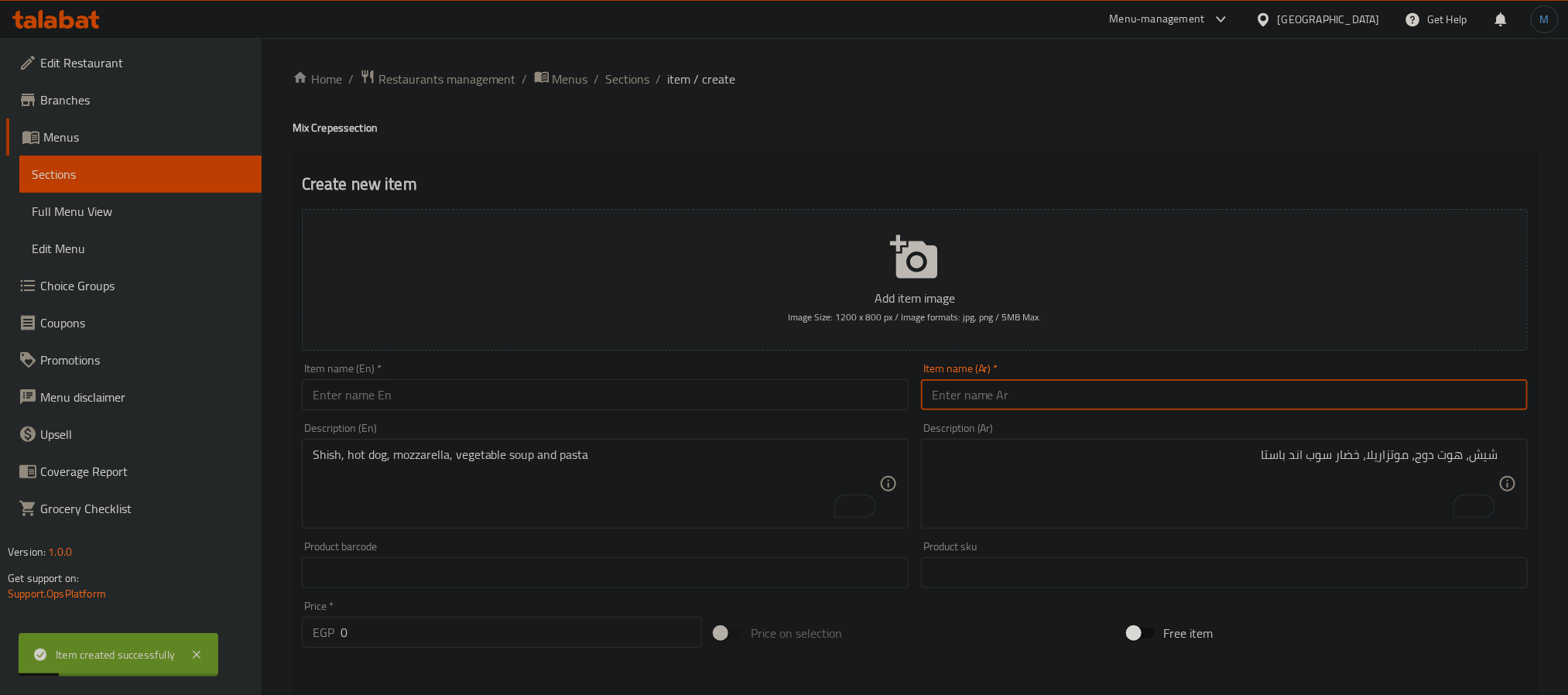
click at [1117, 391] on input "text" at bounding box center [1225, 395] width 607 height 31
type input "كريب سوبر كرانشي سبايسي"
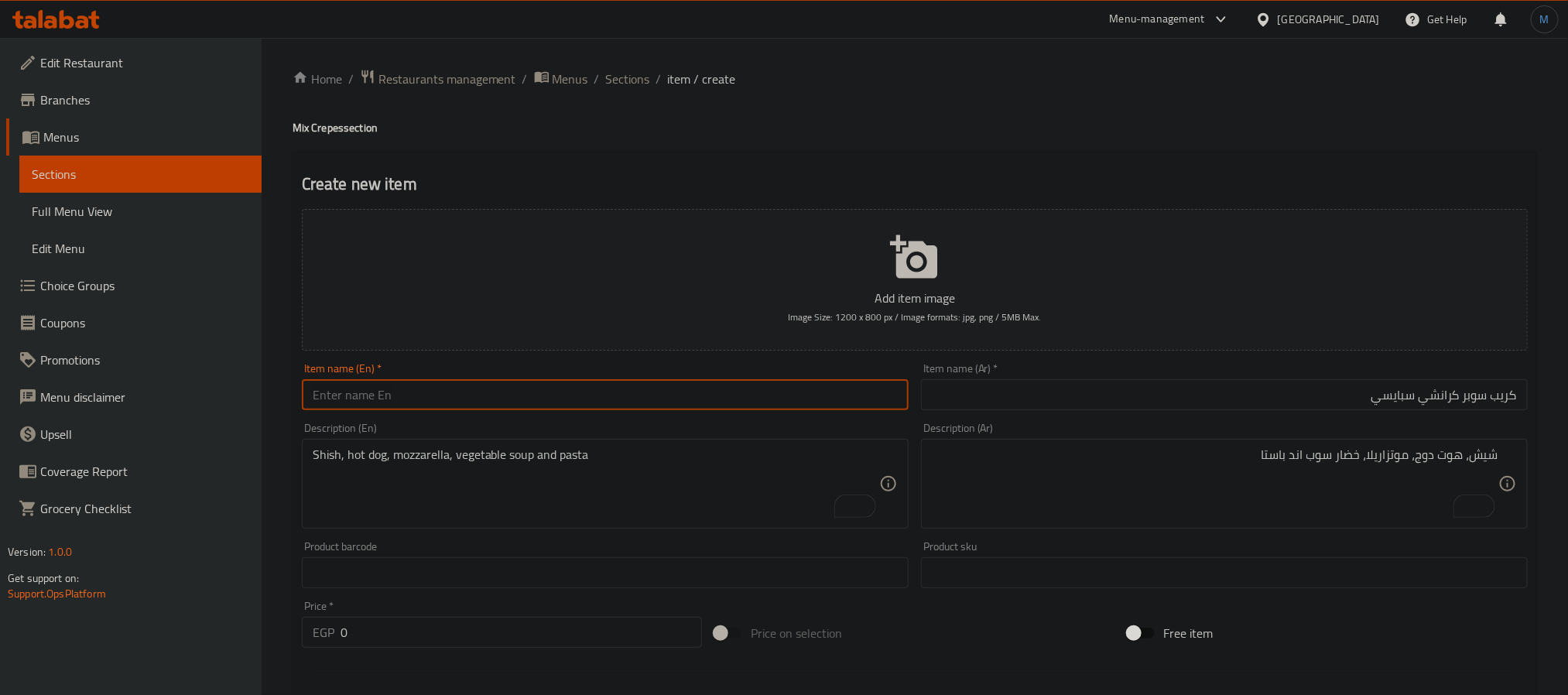
click at [551, 400] on input "text" at bounding box center [605, 395] width 607 height 31
paste input "Super Crunchy Spicy Crepe"
type input "Super Crunchy Spicy Crepe"
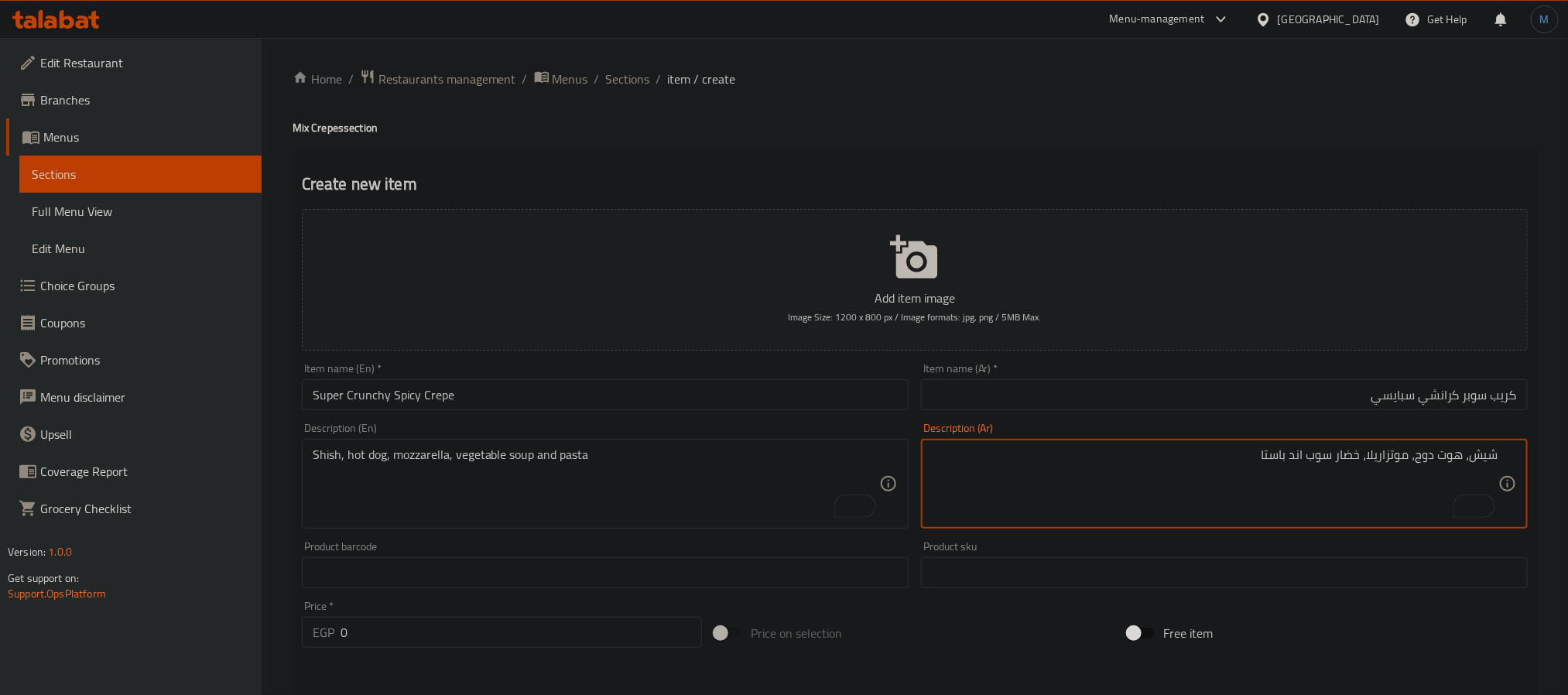
click at [1004, 507] on textarea "شيش، هوت دوج، موتزاريلا، خضار سوب اند باستا" at bounding box center [1215, 484] width 567 height 74
type textarea "استربس، سلامي، موتزاريلا، خضار سوب اند باستا"
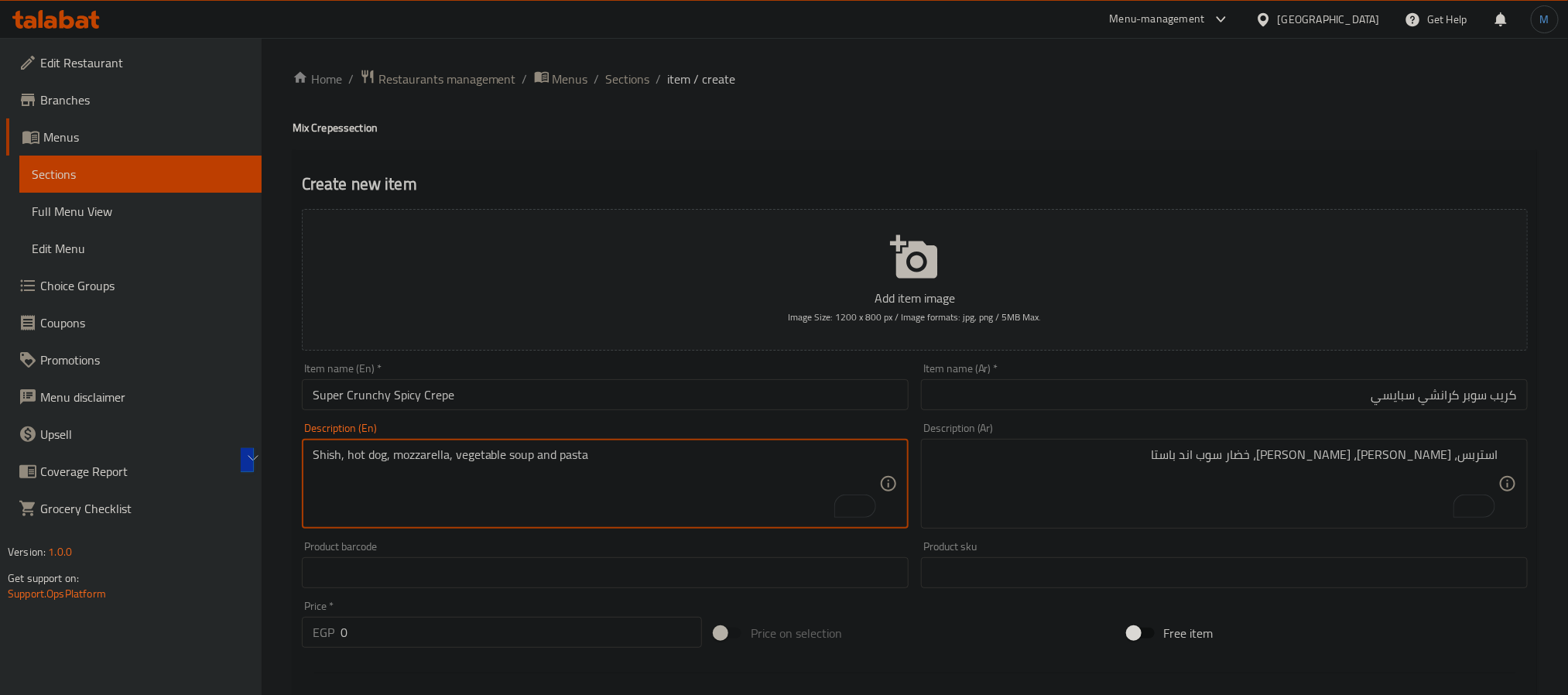
click at [559, 483] on textarea "Shish, hot dog, mozzarella, vegetable soup and pasta" at bounding box center [596, 484] width 567 height 74
paste textarea "Strips, salami, mozzarella, vegetable soup and pasta"
type textarea "Strips, salami, mozzarella, vegetable soup and pasta"
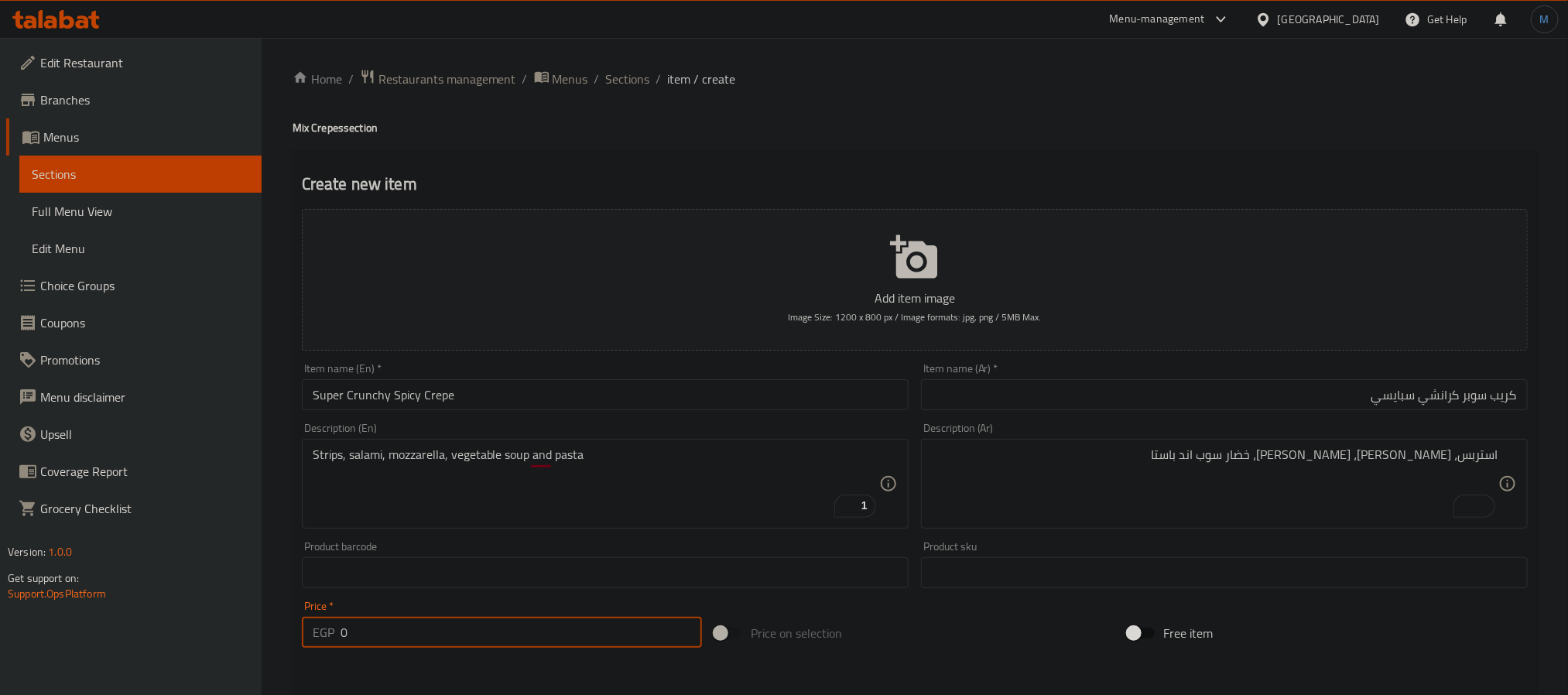
click at [453, 629] on input "0" at bounding box center [522, 633] width 362 height 31
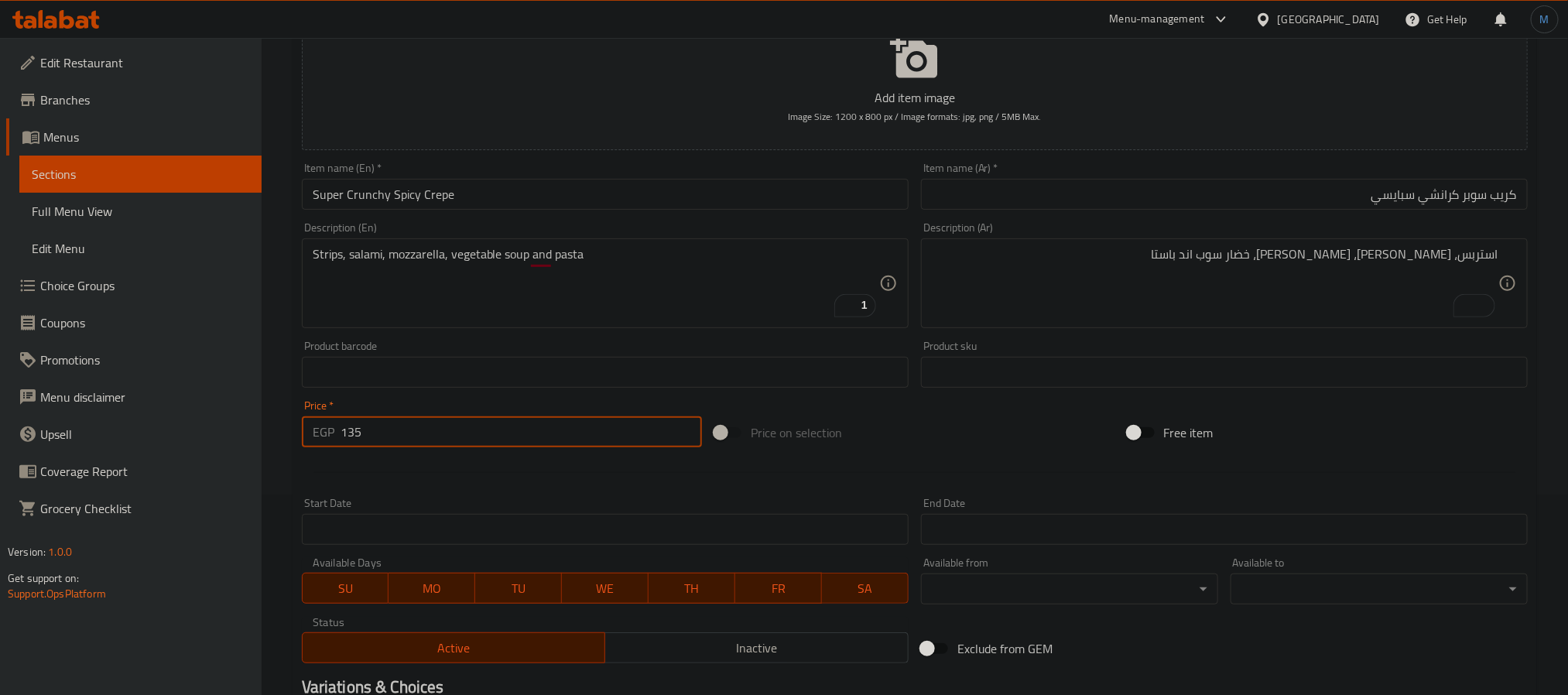
scroll to position [232, 0]
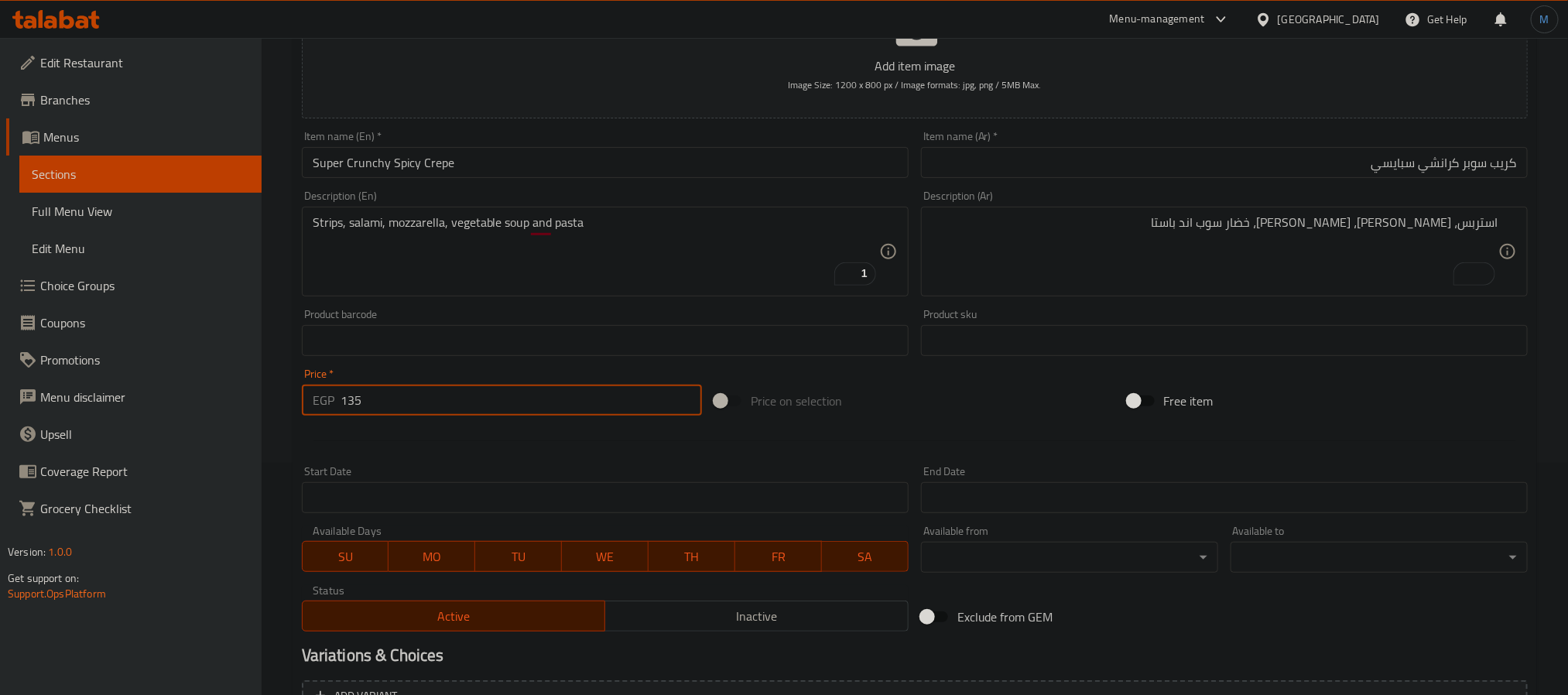
type input "135"
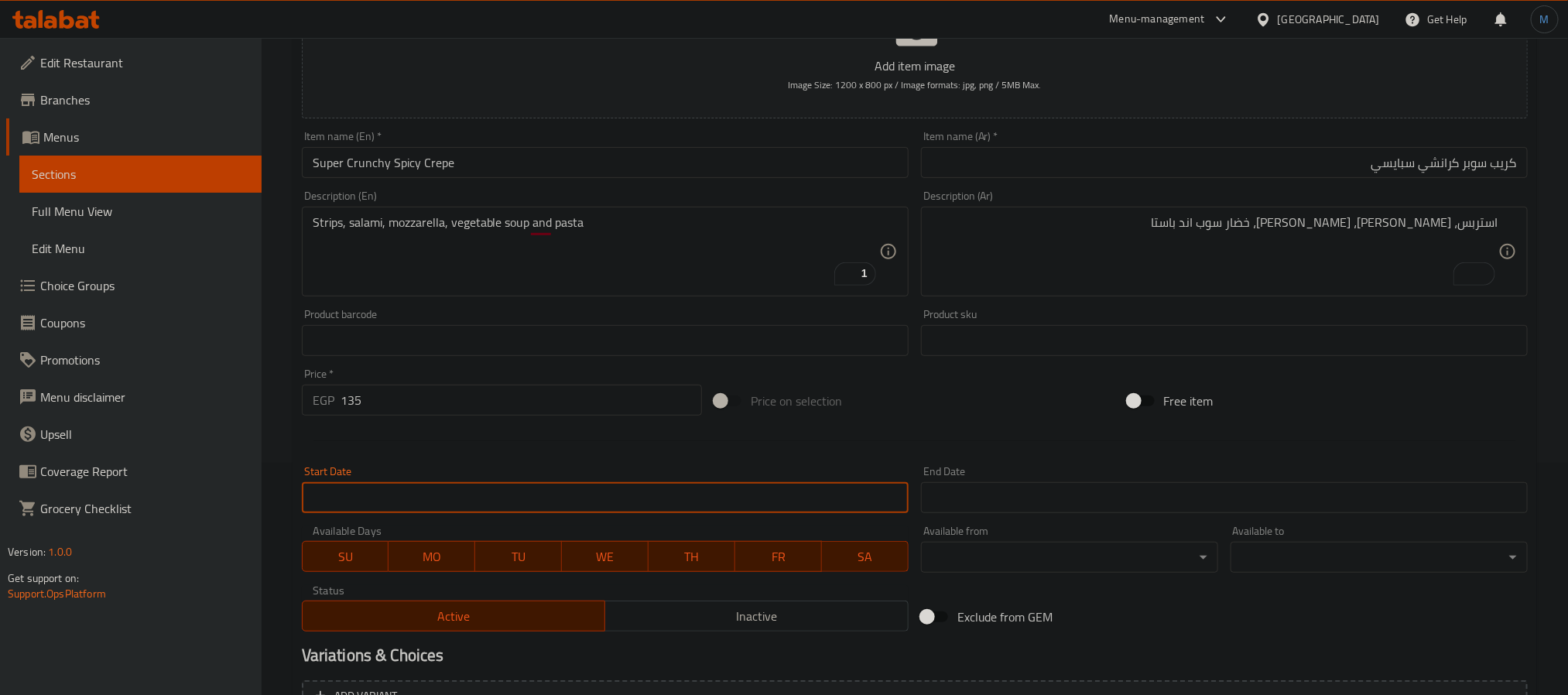
click at [695, 491] on input "Start Date" at bounding box center [605, 498] width 607 height 31
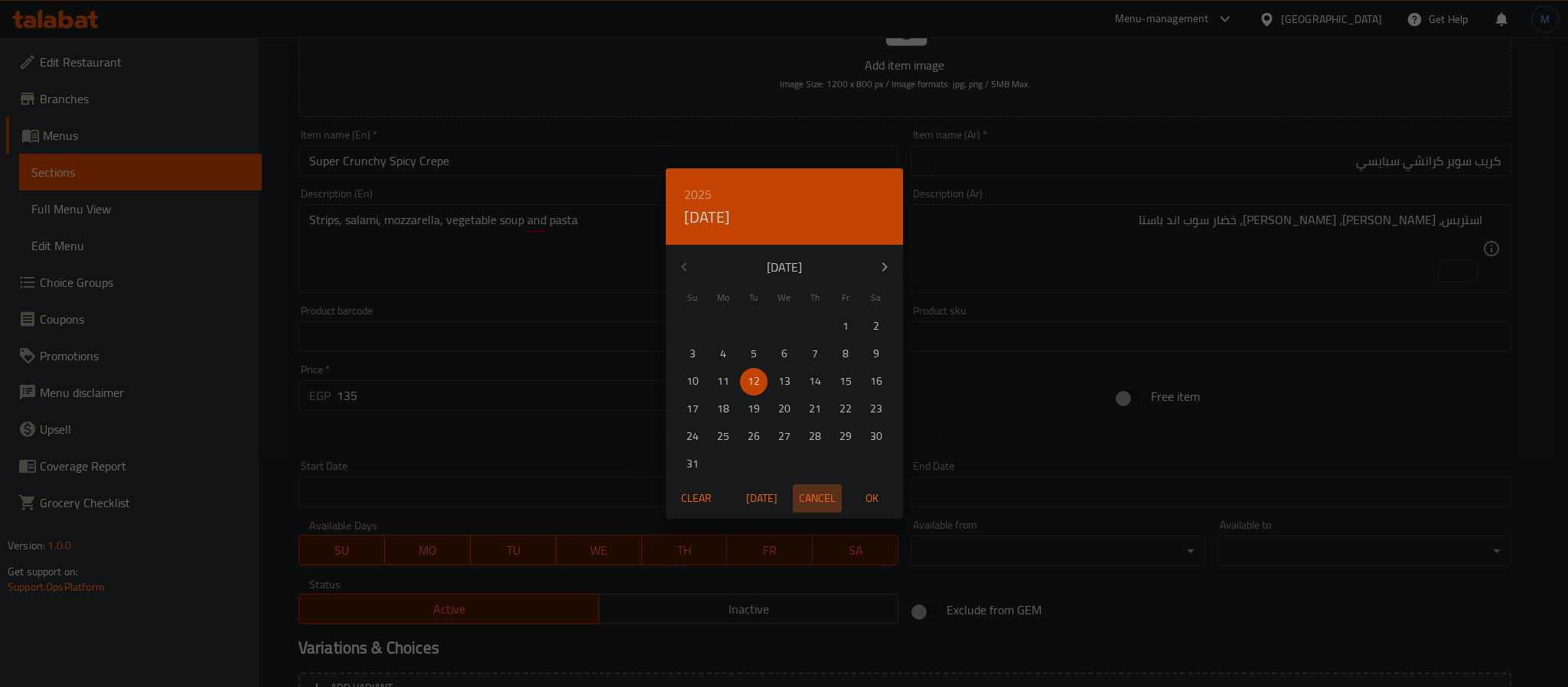
click at [829, 501] on span "Cancel" at bounding box center [817, 499] width 36 height 19
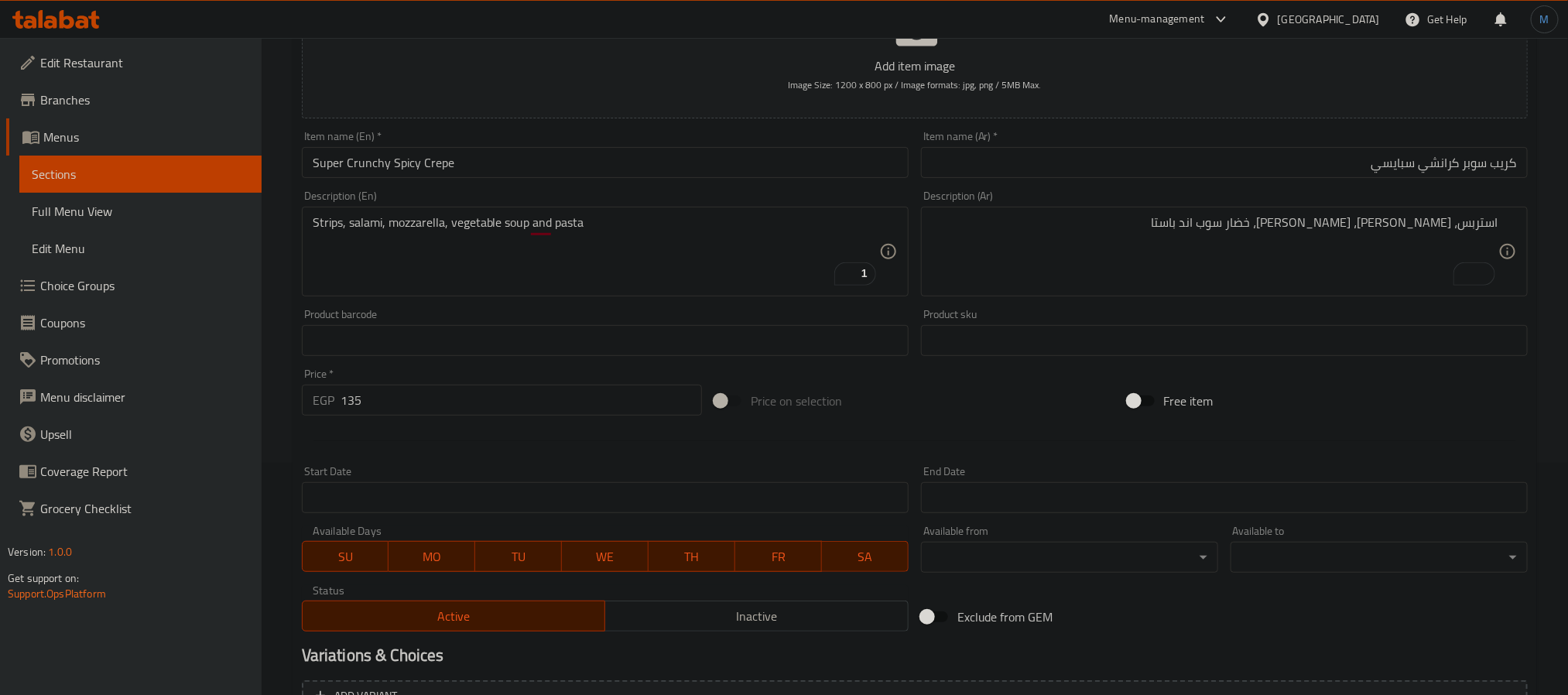
click at [472, 451] on div at bounding box center [914, 440] width 1238 height 38
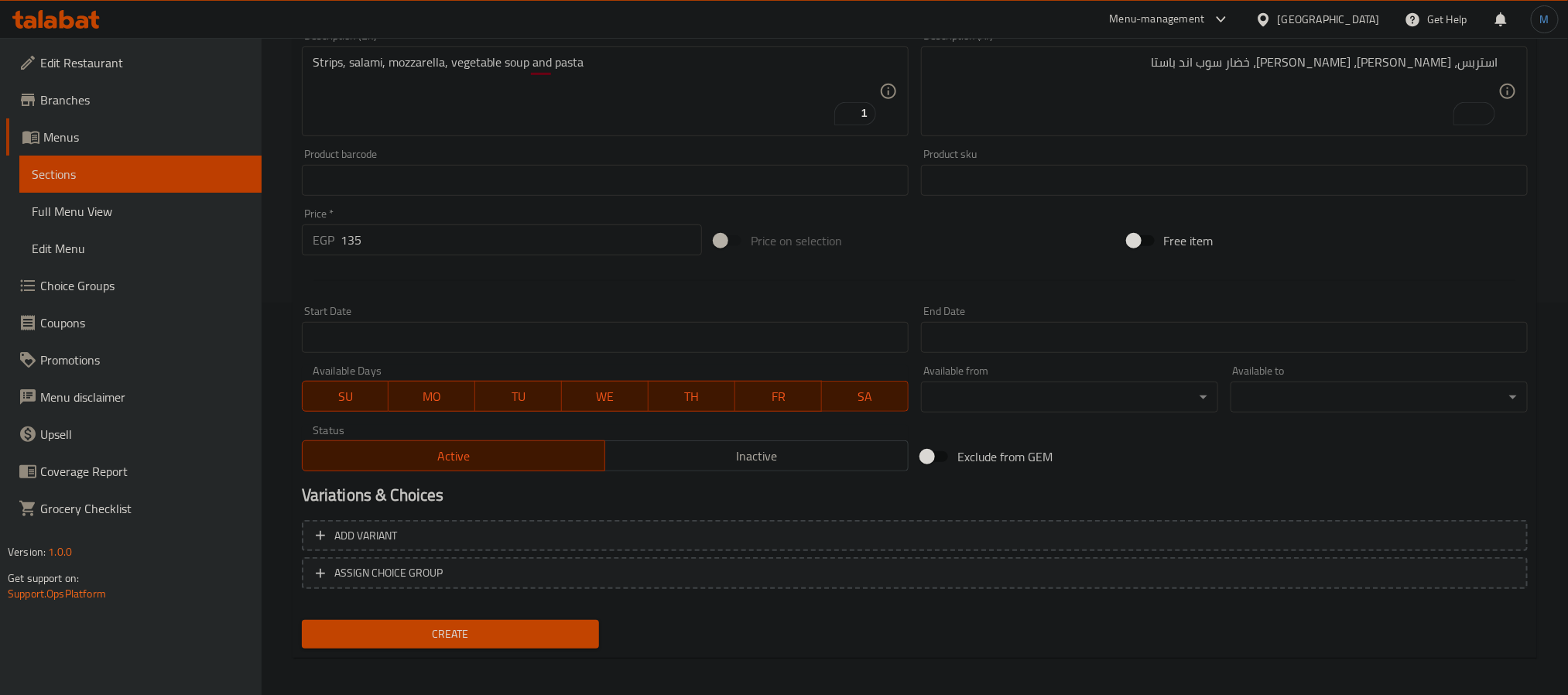
scroll to position [397, 0]
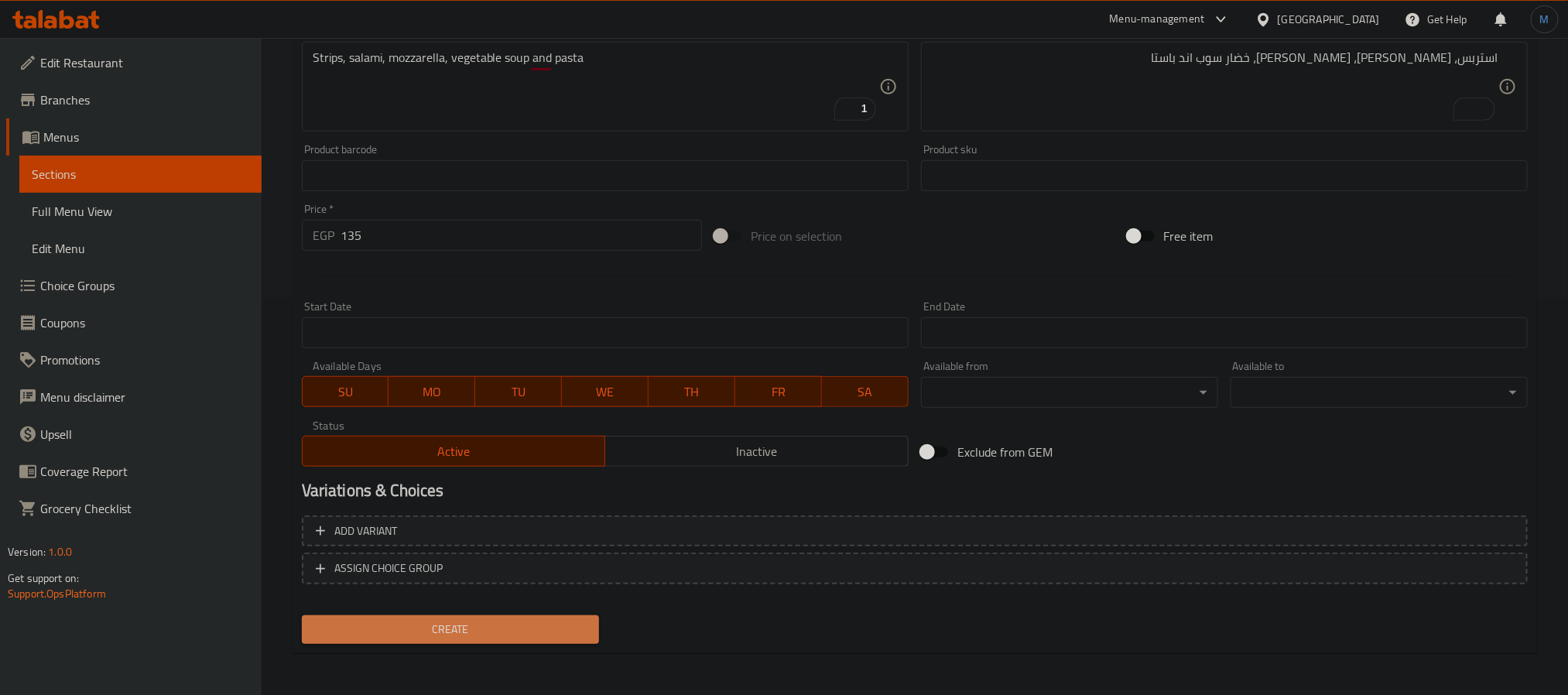
click at [430, 632] on span "Create" at bounding box center [451, 630] width 272 height 19
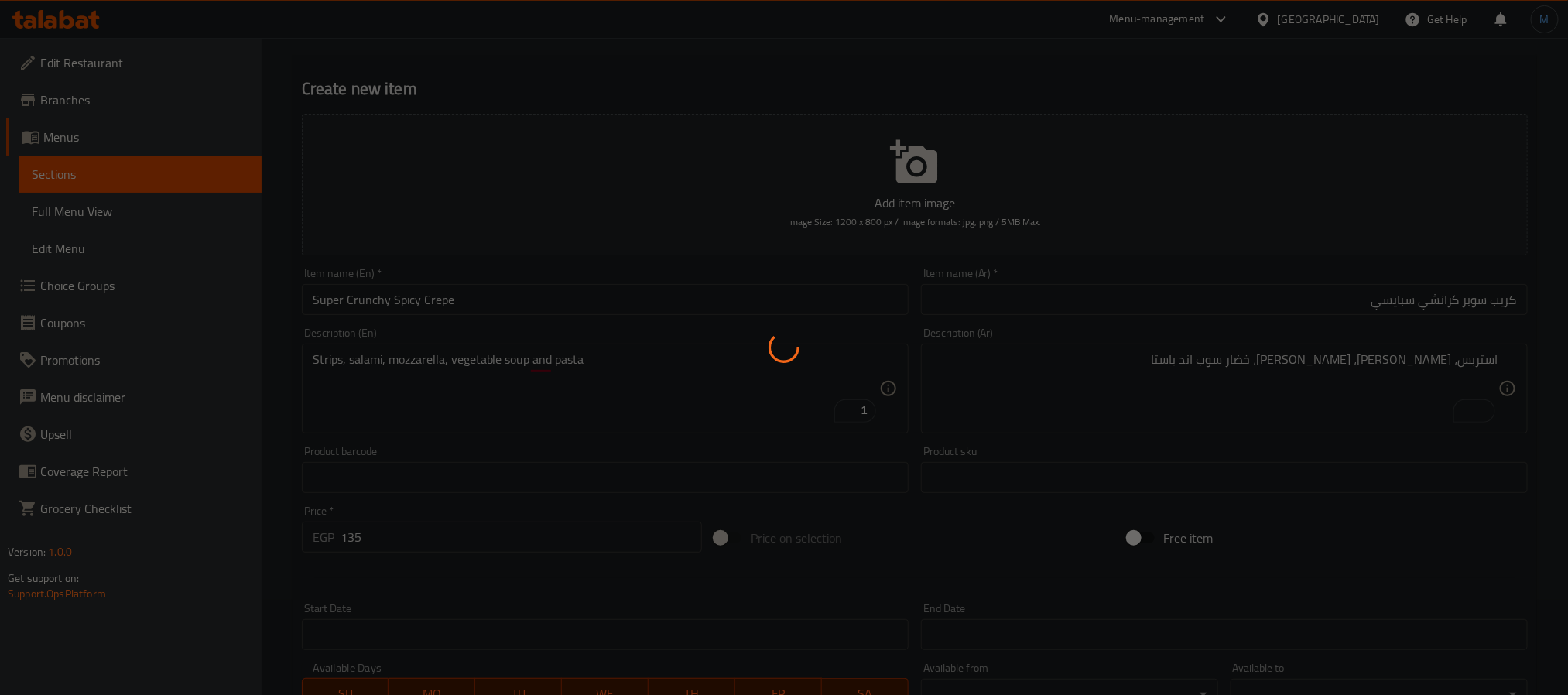
type input "0"
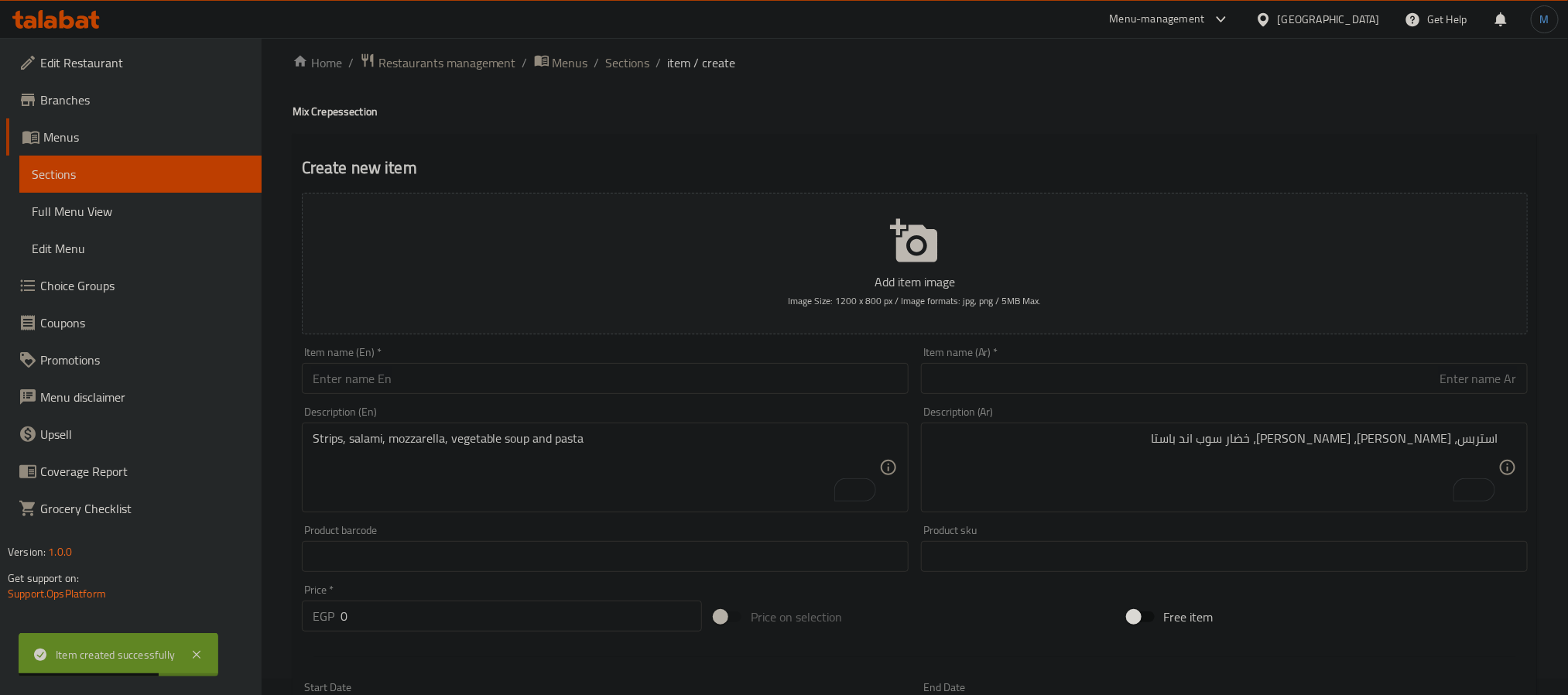
scroll to position [0, 0]
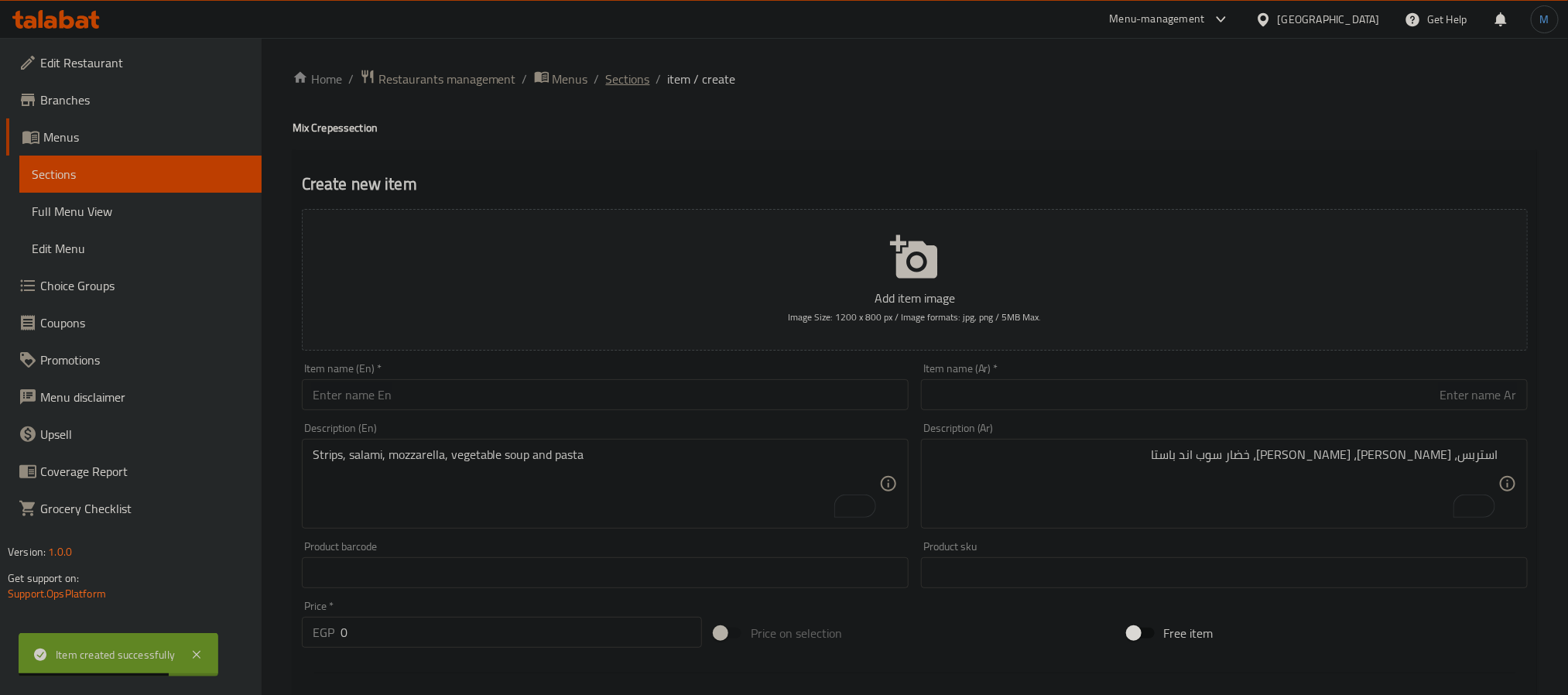
click at [606, 74] on span "Sections" at bounding box center [628, 78] width 44 height 18
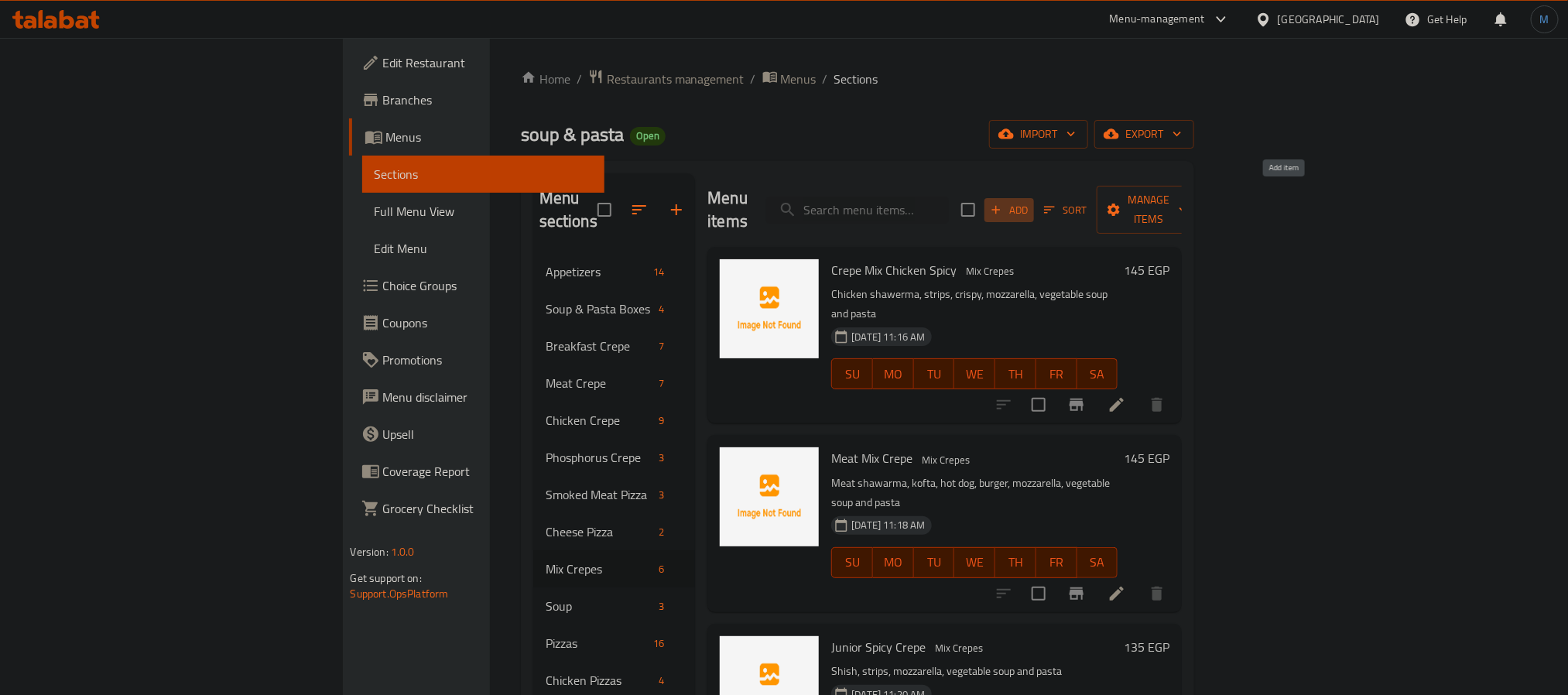
click at [1030, 201] on span "Add" at bounding box center [1009, 210] width 42 height 18
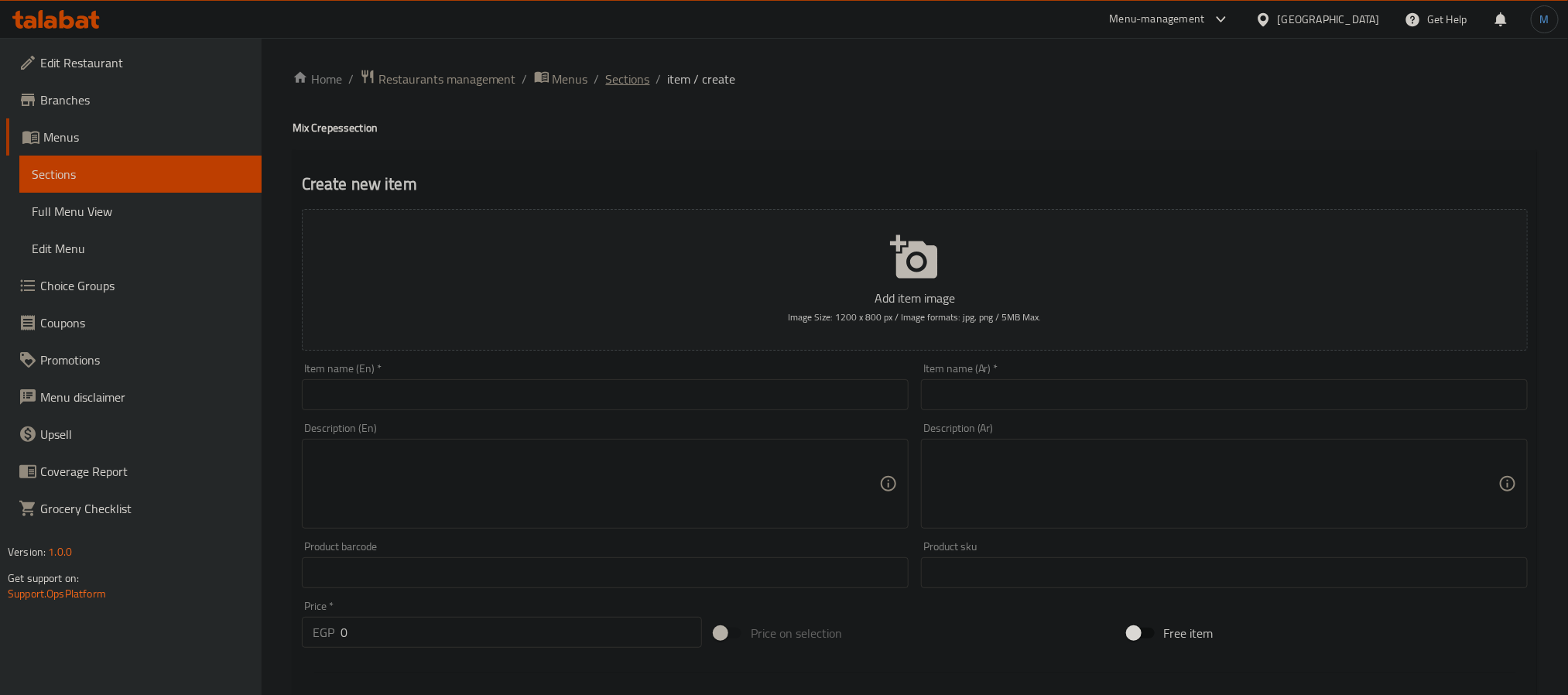
click at [623, 82] on span "Sections" at bounding box center [628, 78] width 44 height 18
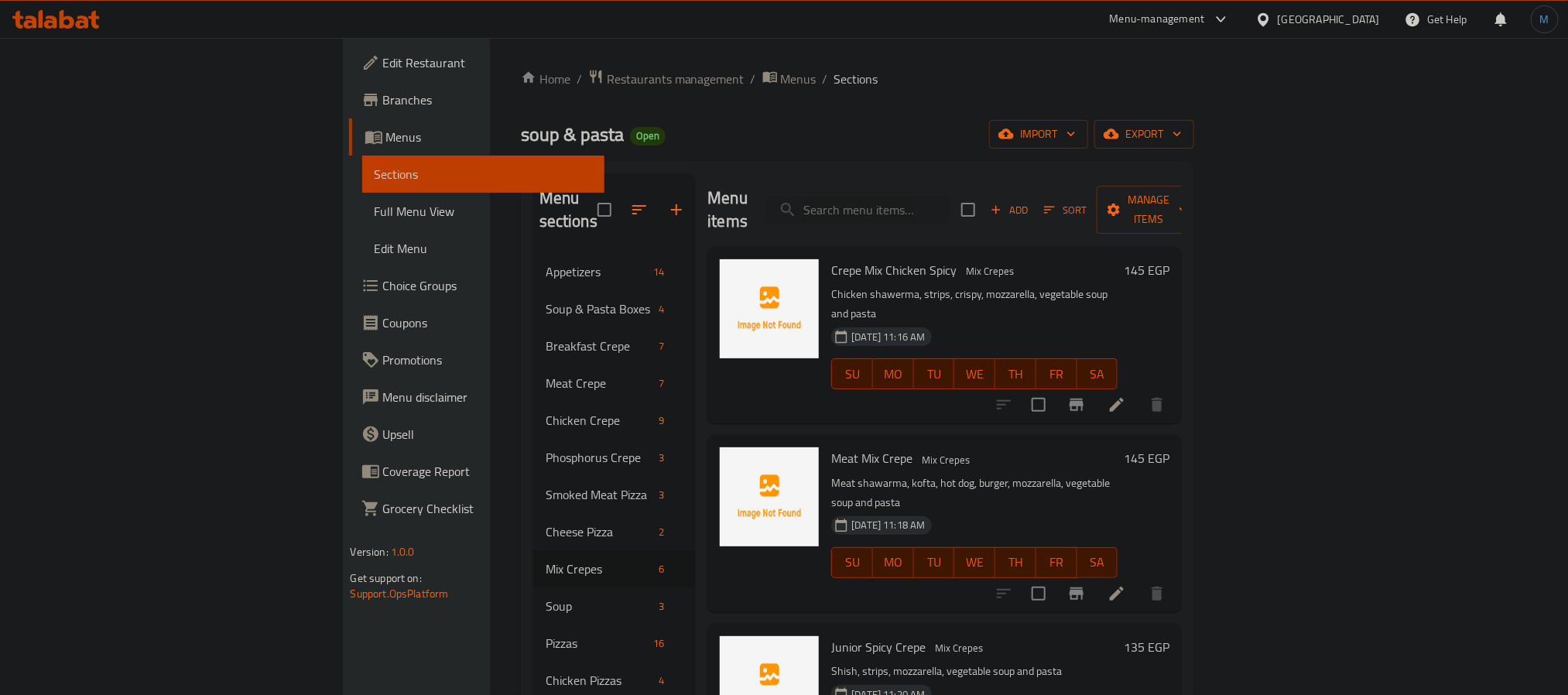
click at [1201, 186] on div "Add Sort Manage items" at bounding box center [1081, 210] width 239 height 48
click at [1034, 199] on button "Add" at bounding box center [1009, 211] width 50 height 24
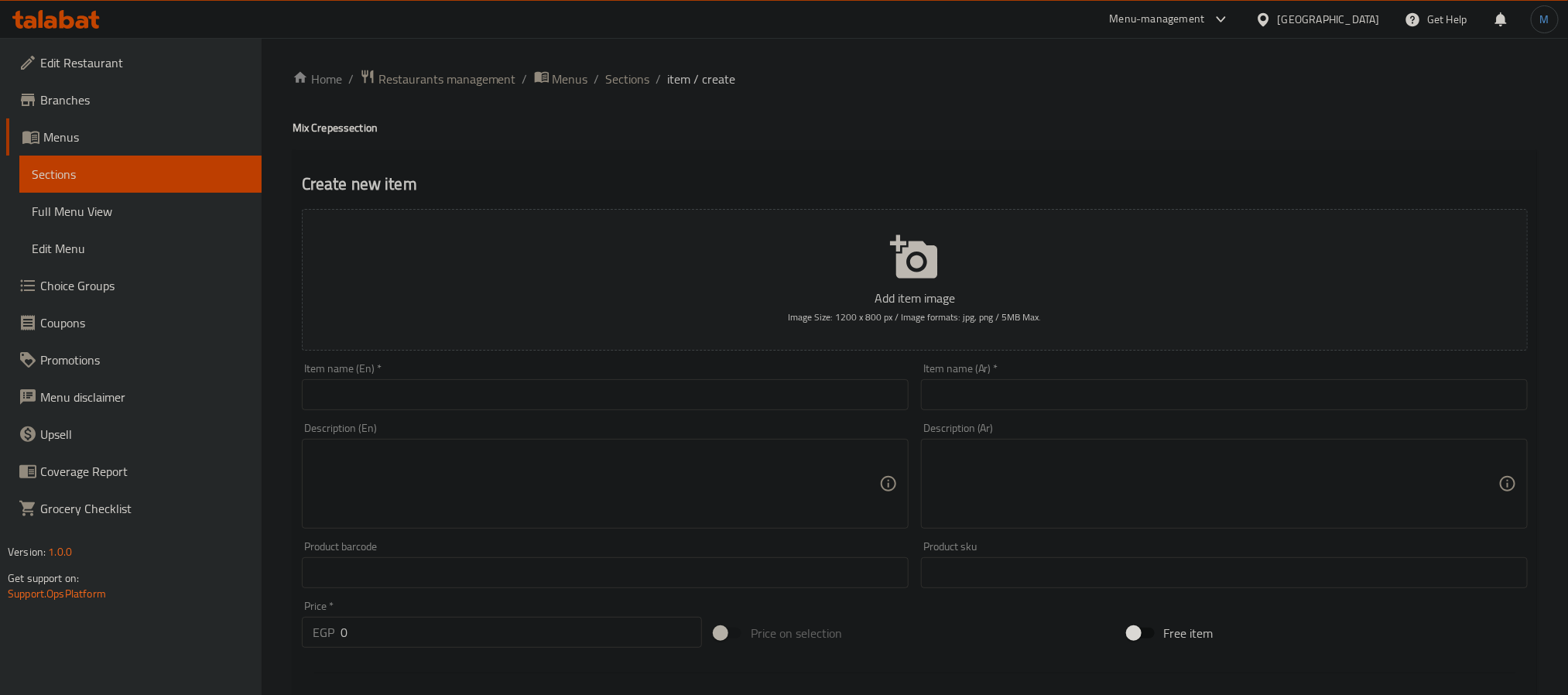
click at [1044, 418] on div "Description (Ar) Description (Ar)" at bounding box center [1225, 476] width 620 height 119
click at [1057, 405] on input "text" at bounding box center [1225, 395] width 607 height 31
type input "كريب فاهيتا ميكس"
click at [664, 408] on input "text" at bounding box center [605, 395] width 607 height 31
paste input "Fajita Mix Crepe"
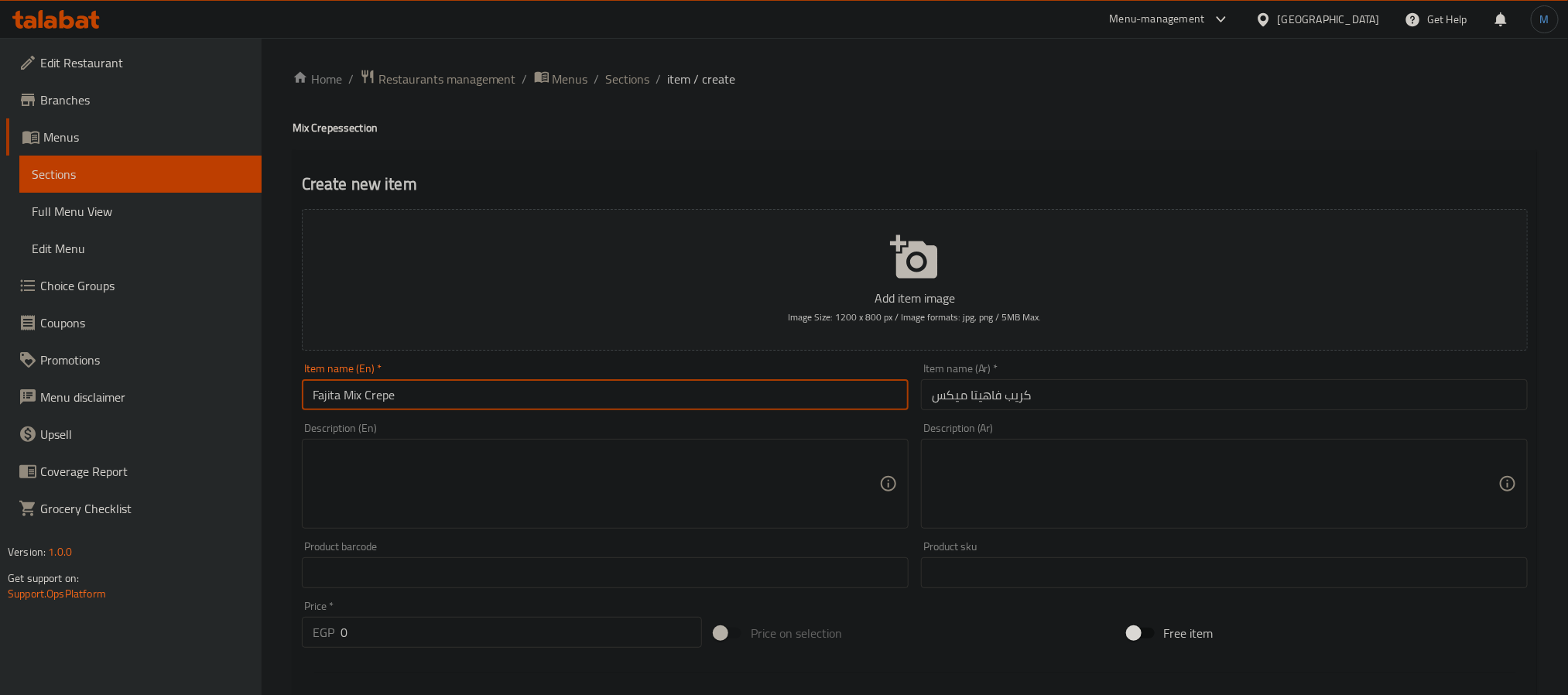
type input "Fajita Mix Crepe"
click at [972, 497] on textarea at bounding box center [1215, 484] width 567 height 74
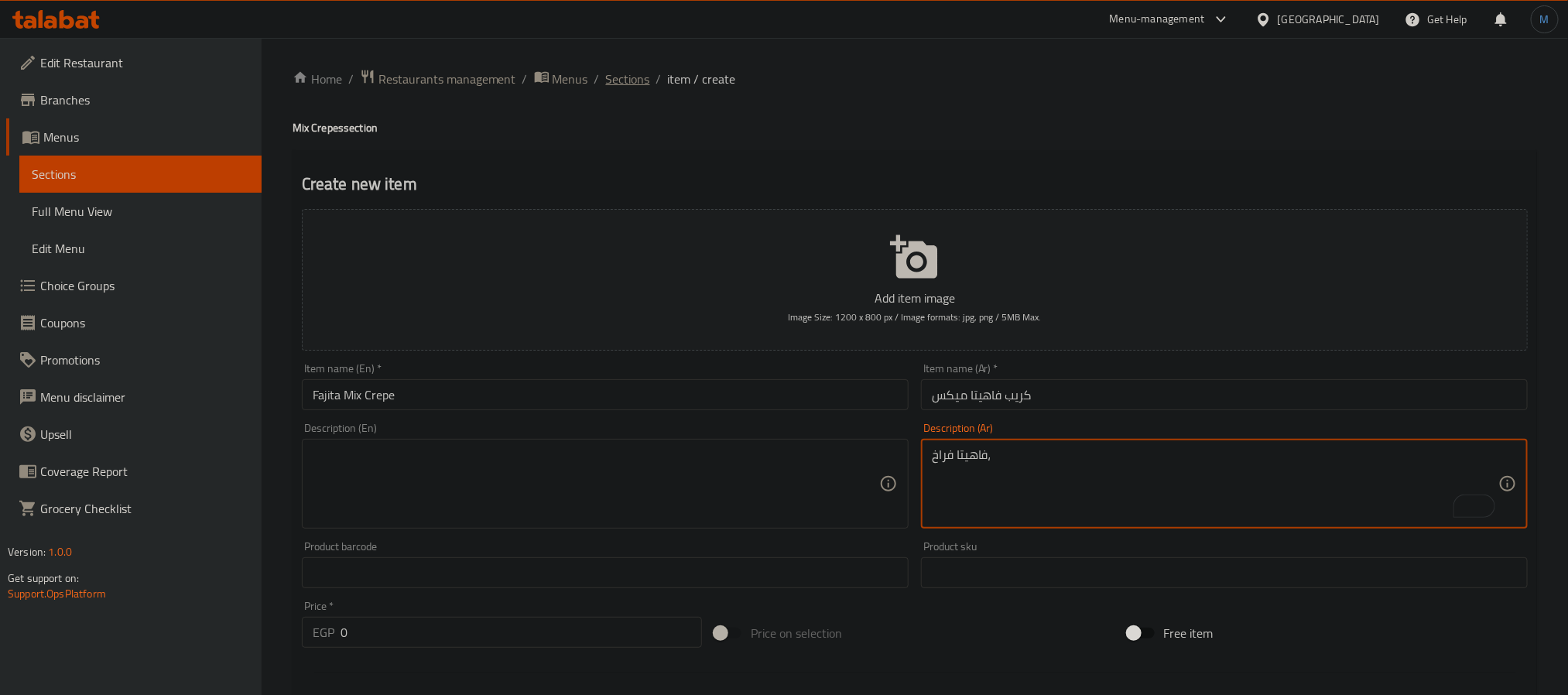
type textarea "فاهيتا فراخ،"
click at [635, 73] on span "Sections" at bounding box center [628, 78] width 44 height 18
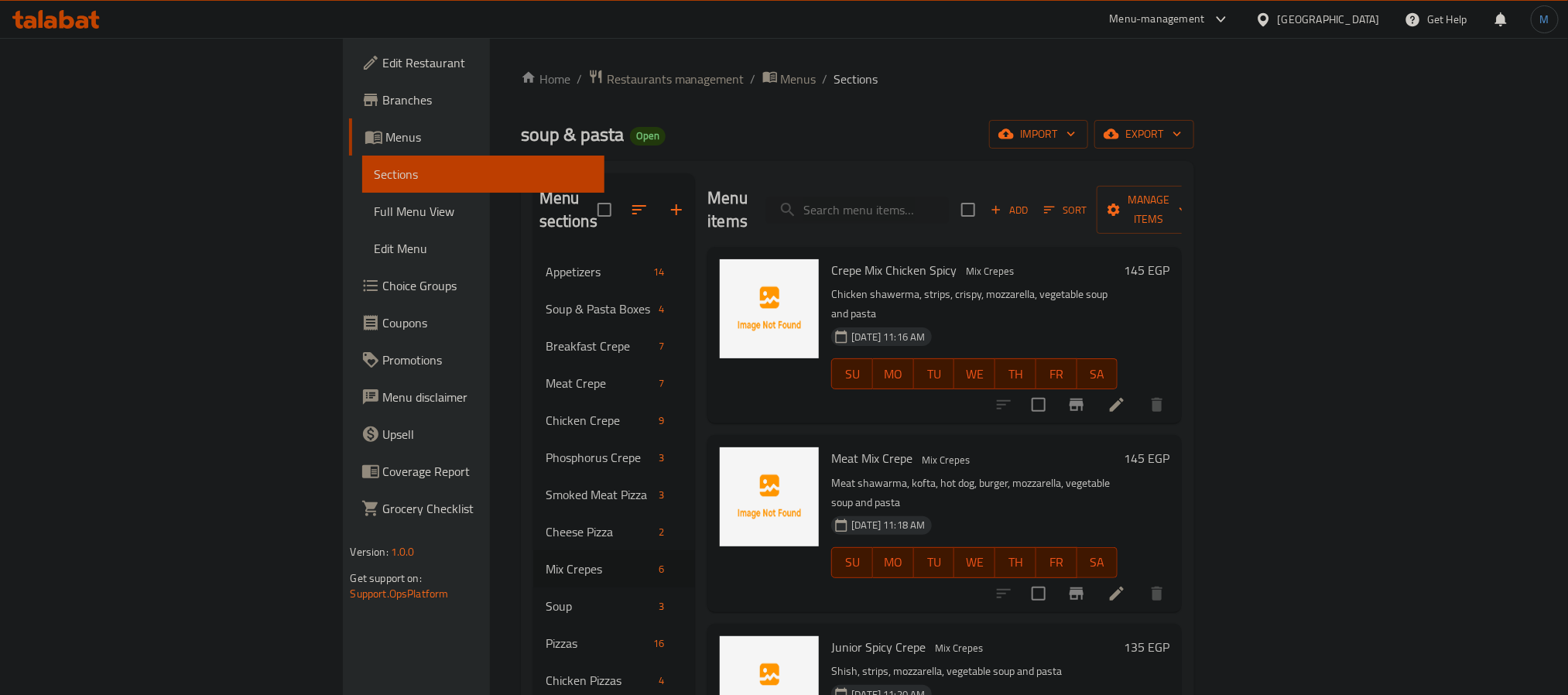
click at [1030, 201] on span "Add" at bounding box center [1009, 210] width 42 height 18
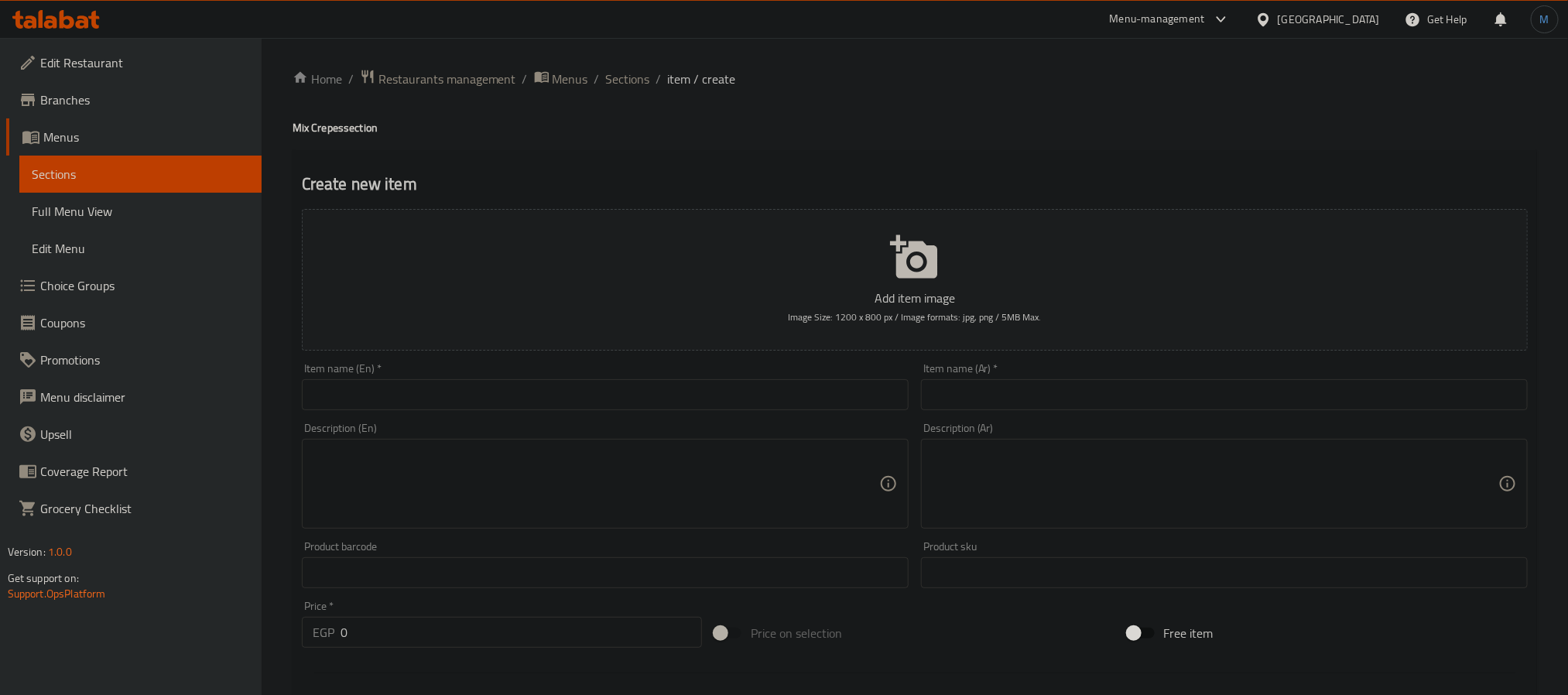
click at [1087, 375] on div "Item name (Ar)   * Item name (Ar) *" at bounding box center [1225, 387] width 607 height 47
click at [1089, 386] on input "text" at bounding box center [1225, 395] width 607 height 31
type input "كريب فاهيتا ميكس"
click at [549, 380] on input "text" at bounding box center [605, 395] width 607 height 31
paste input "Fajita Mix Crepe"
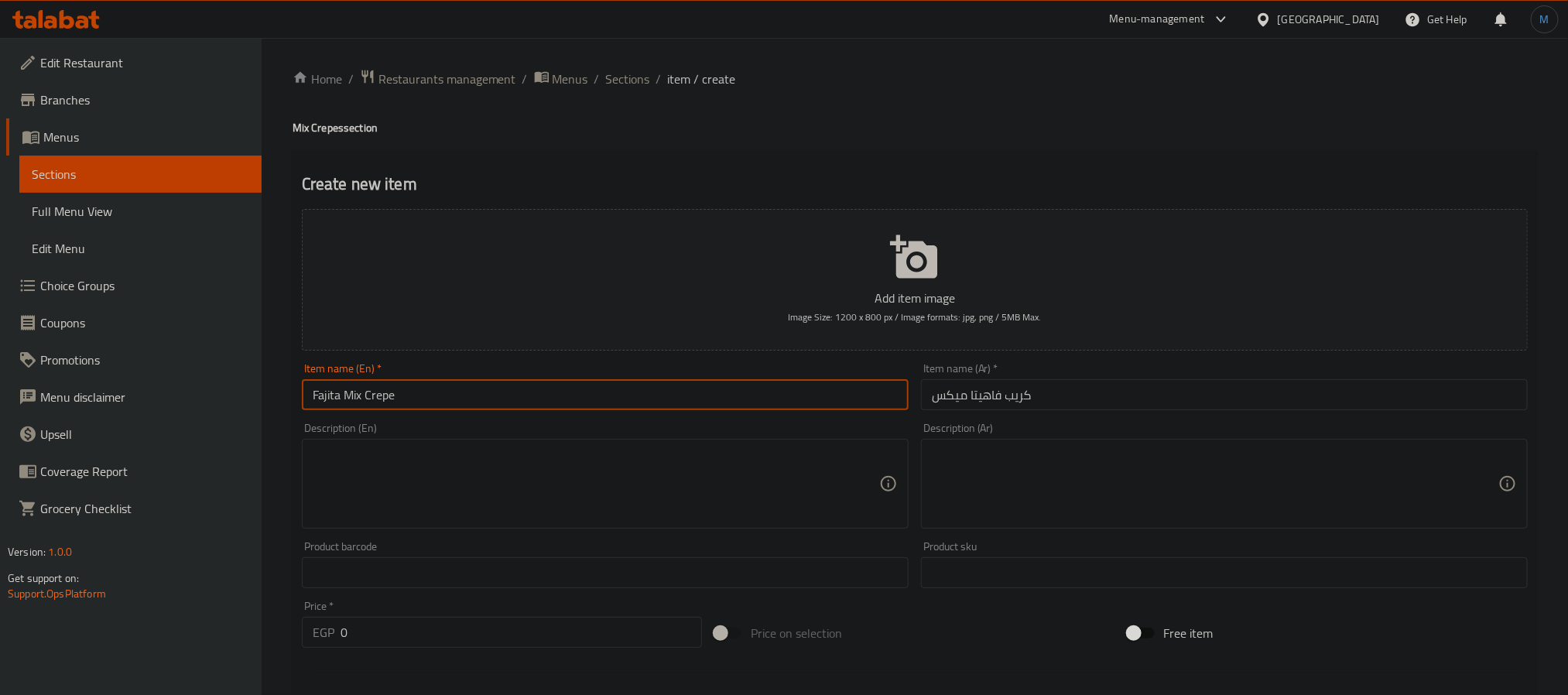
type input "Fajita Mix Crepe"
click at [1126, 488] on textarea at bounding box center [1215, 484] width 567 height 74
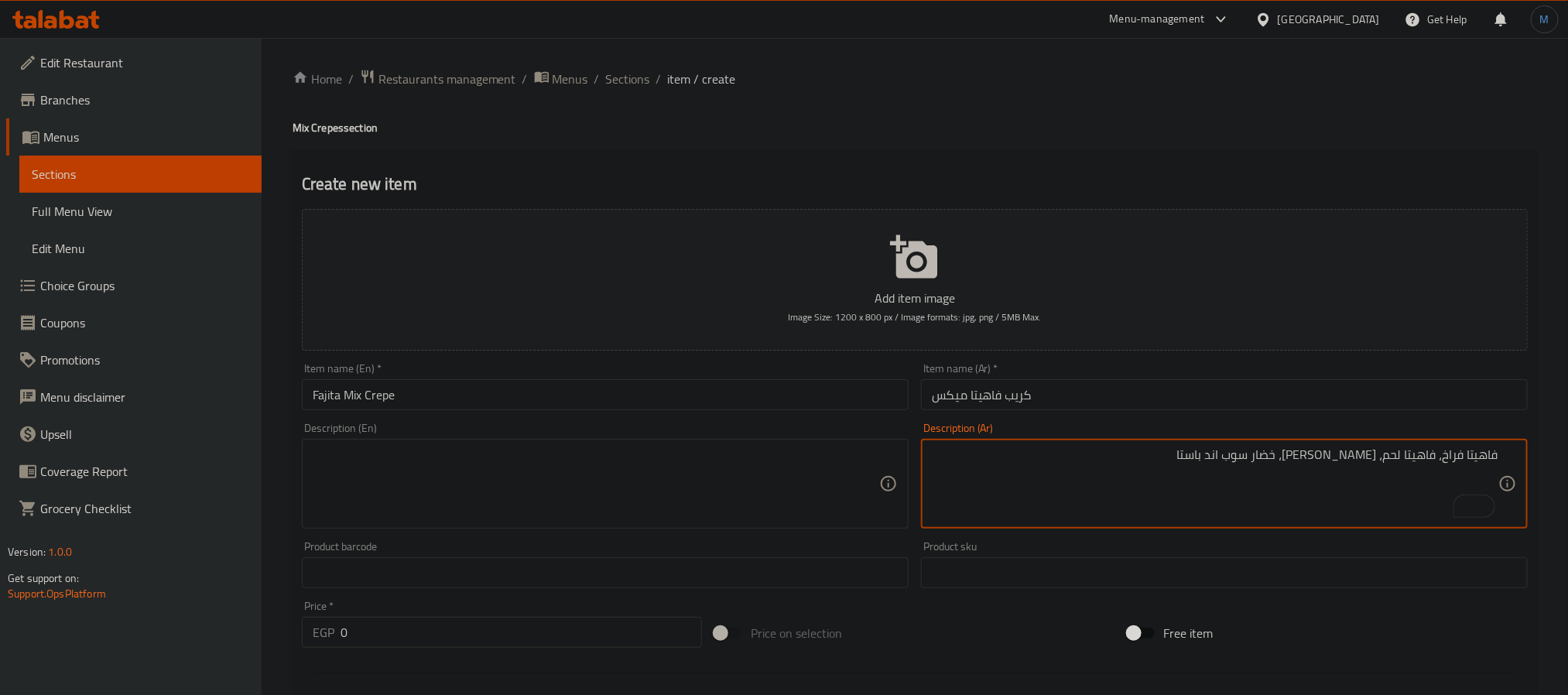
click at [1162, 477] on textarea "فاهيتا فراخ، فاهيتا لحم، [PERSON_NAME]، خضار سوب اند باستا" at bounding box center [1215, 484] width 567 height 74
type textarea "فاهيتا فراخ، فاهيتا لحم، [PERSON_NAME]، خضار سوب اند باستا"
click at [567, 454] on textarea at bounding box center [596, 484] width 567 height 74
paste textarea "Chicken fajita, meat fajita, mozzarella, vegetable soup and pasta"
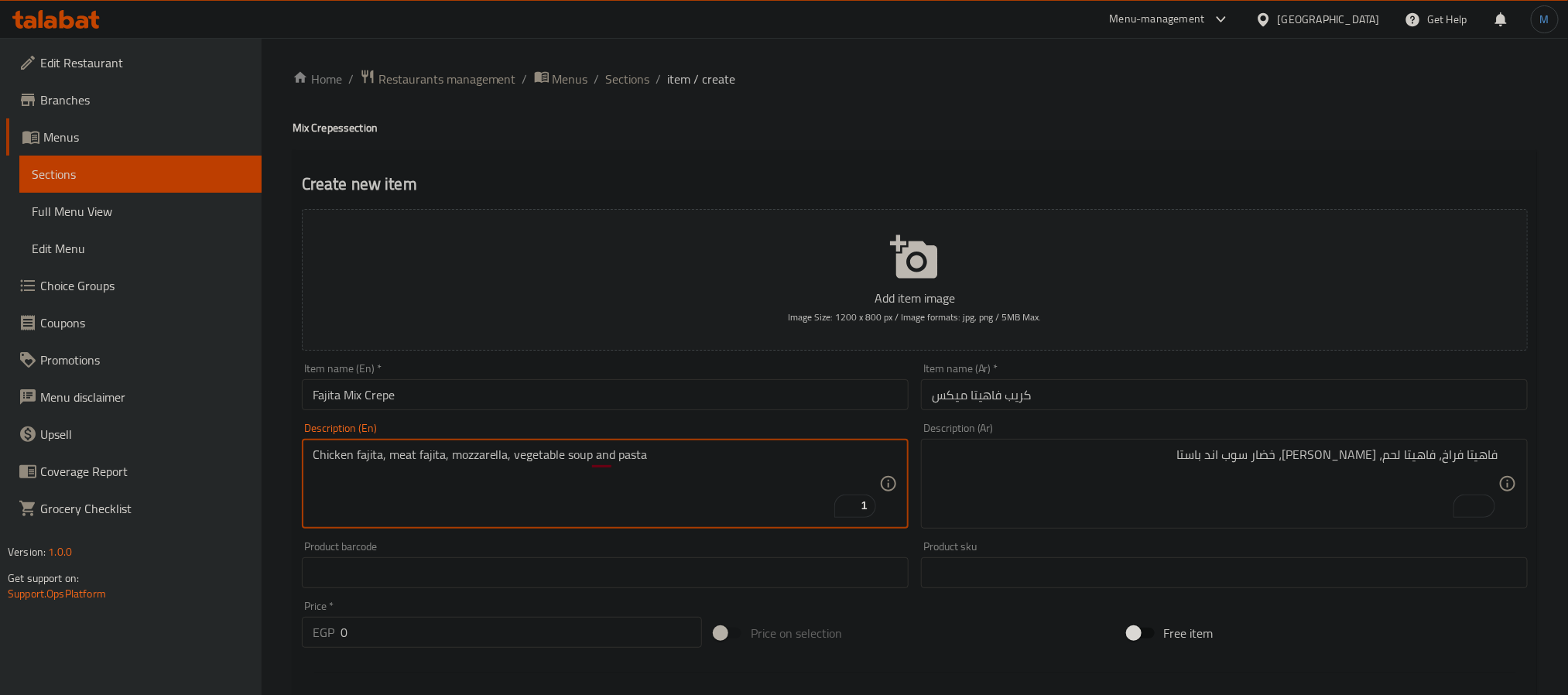
type textarea "Chicken fajita, meat fajita, mozzarella, vegetable soup and pasta"
click at [488, 649] on div "Price   * EGP 0 Price *" at bounding box center [501, 625] width 412 height 59
click at [493, 628] on input "0" at bounding box center [522, 633] width 362 height 31
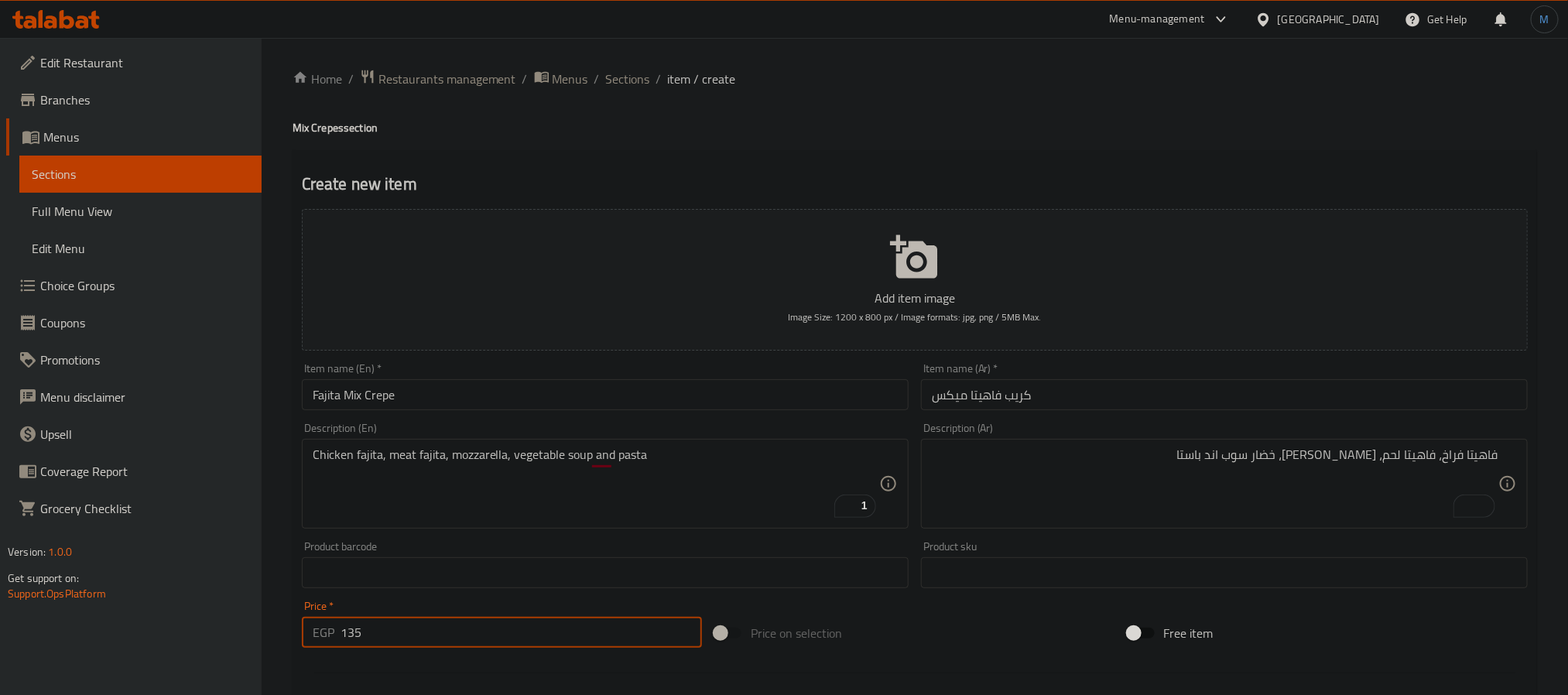
type input "135"
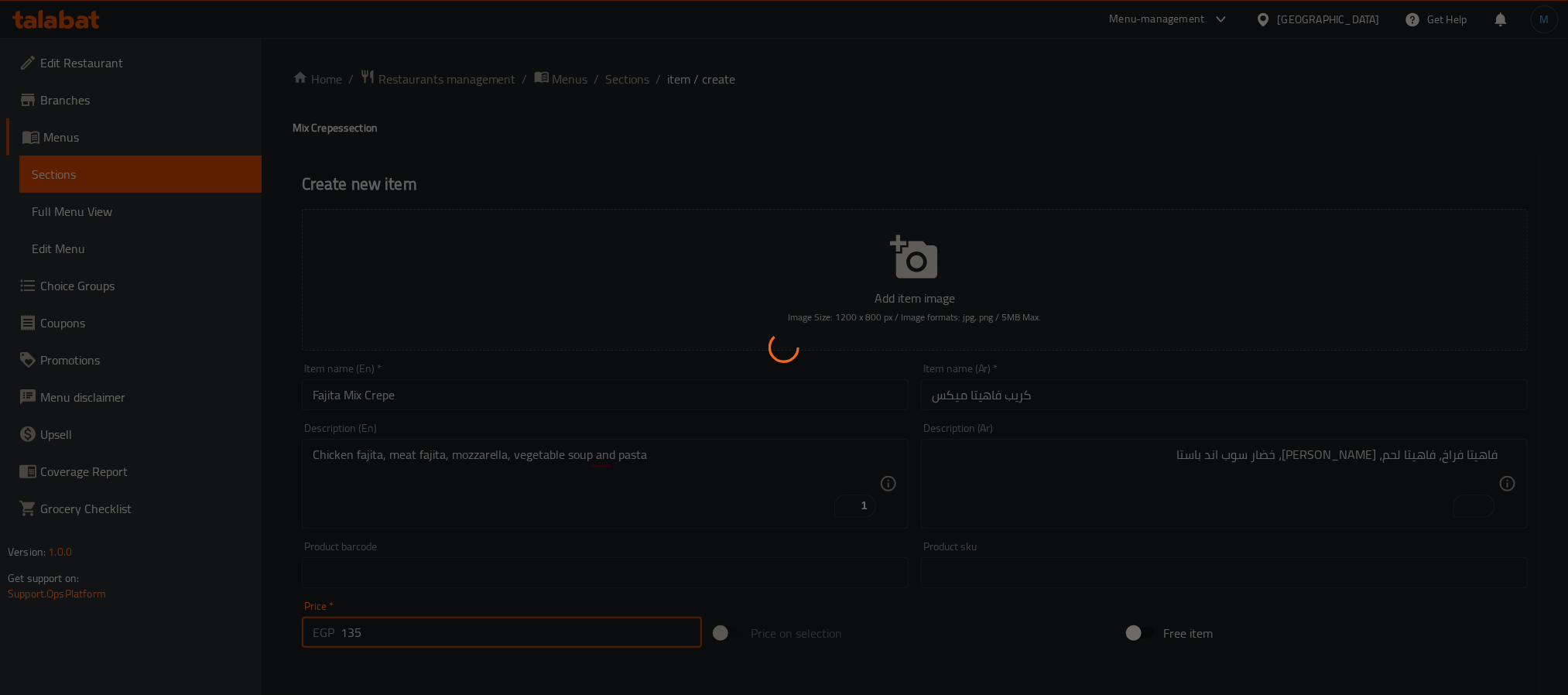
type input "0"
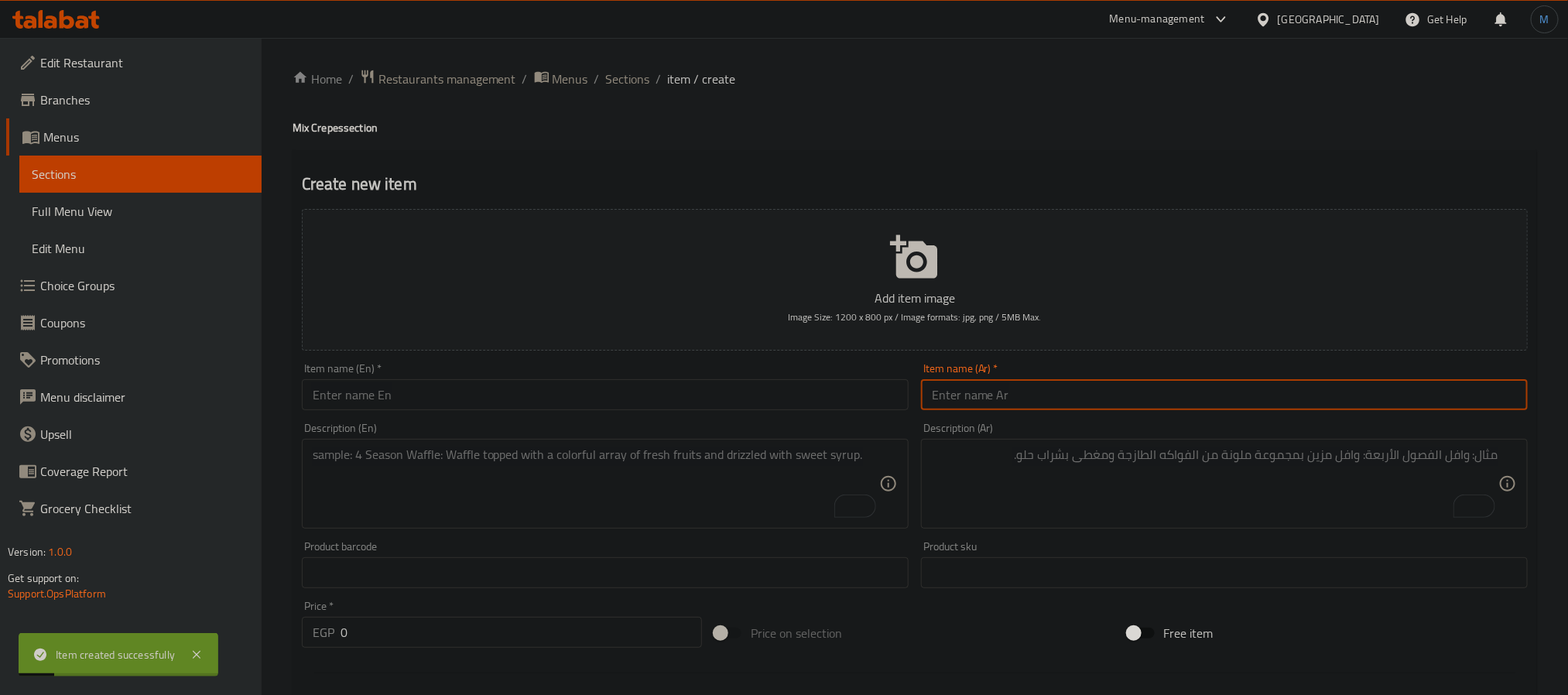
click at [1081, 405] on input "text" at bounding box center [1225, 395] width 607 height 31
type input "كريب باور اتشيز"
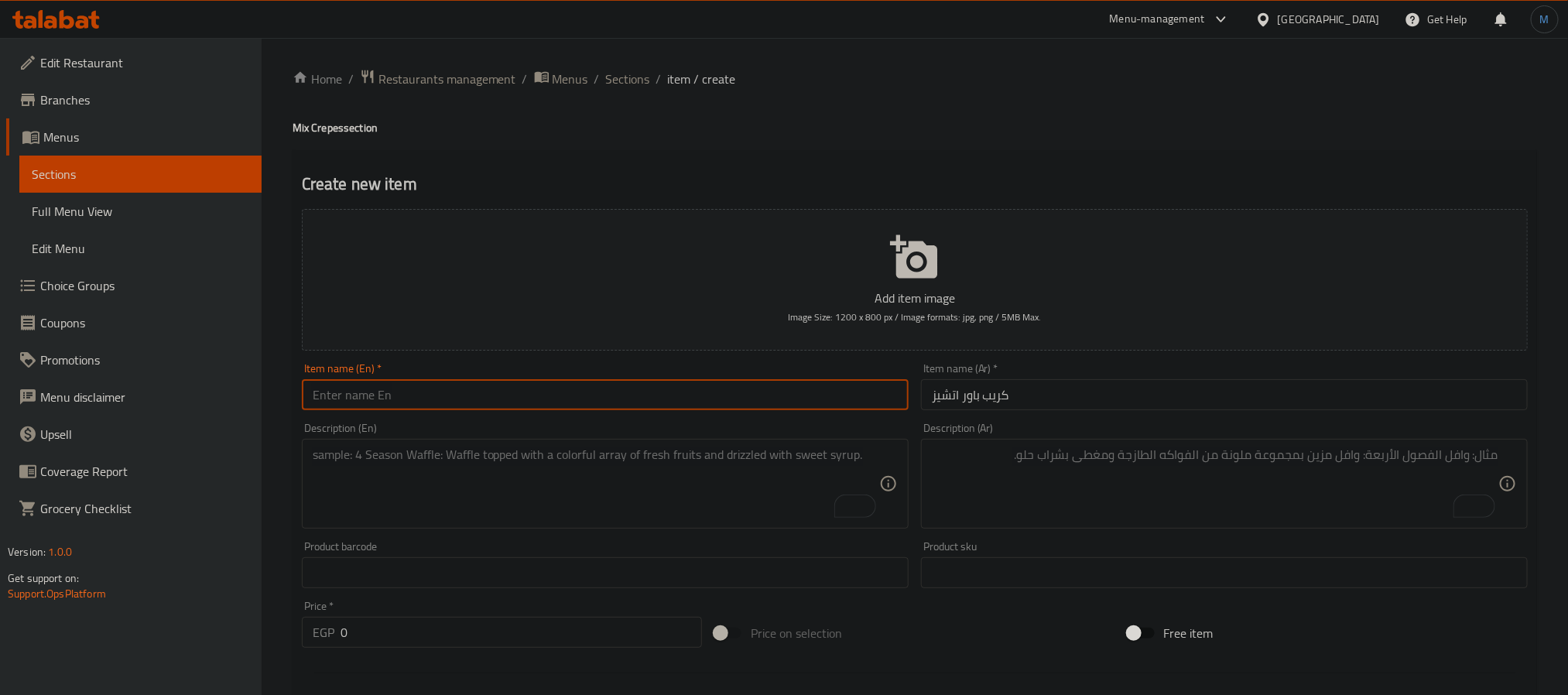
click at [485, 402] on input "text" at bounding box center [605, 395] width 607 height 31
paste input "Power Aches Crepe"
paste input "Cheese"
type input "Power Cheese Crepe"
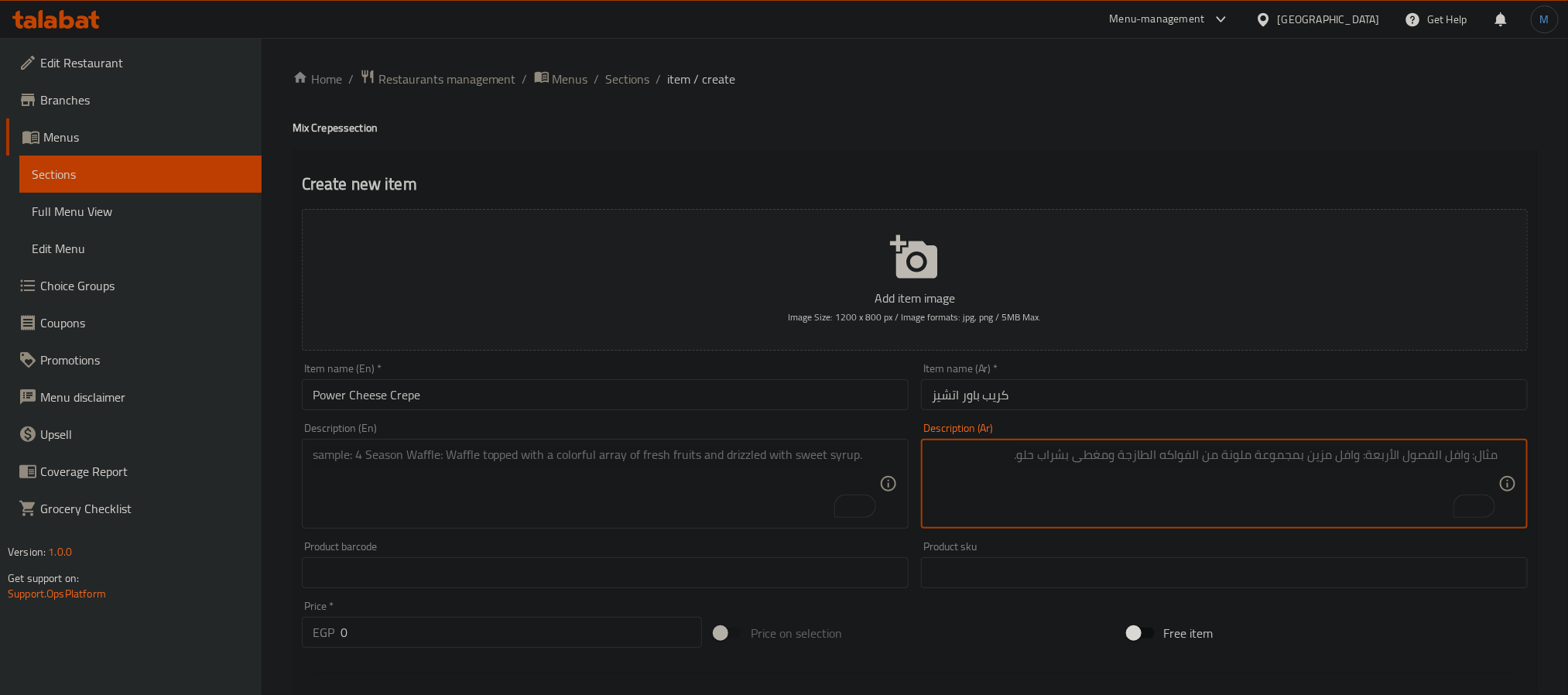
click at [1113, 492] on textarea "To enrich screen reader interactions, please activate Accessibility in Grammarl…" at bounding box center [1215, 484] width 567 height 74
type textarea "[PERSON_NAME]، [PERSON_NAME]، [PERSON_NAME]، خضار سوب اند باستا"
click at [558, 441] on div "Description (En)" at bounding box center [605, 484] width 607 height 90
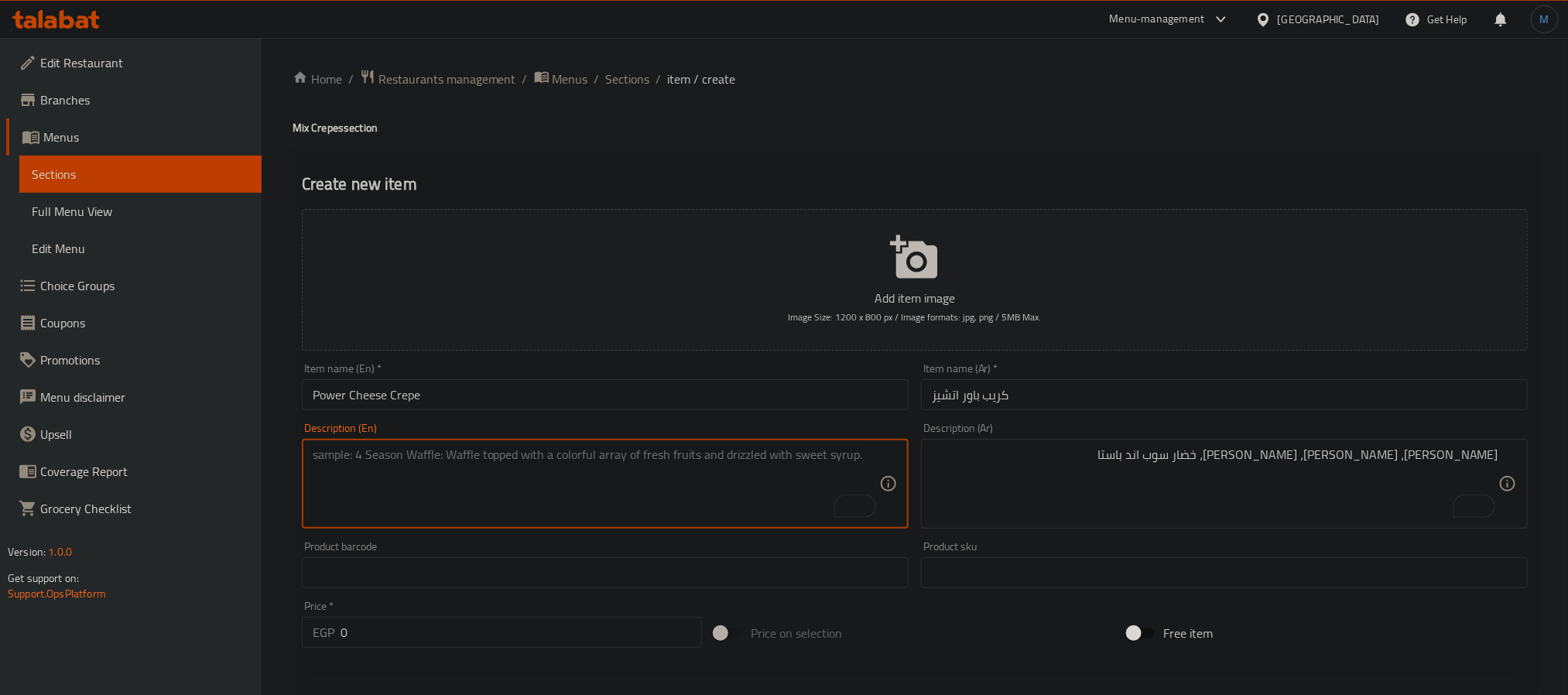
paste textarea "Mixed cheese, salami, mozzarella, vegetables, soup and pasta"
type textarea "Mixed cheese, salami, mozzarella, vegetables, soup and pasta"
click at [558, 629] on input "0" at bounding box center [522, 633] width 362 height 31
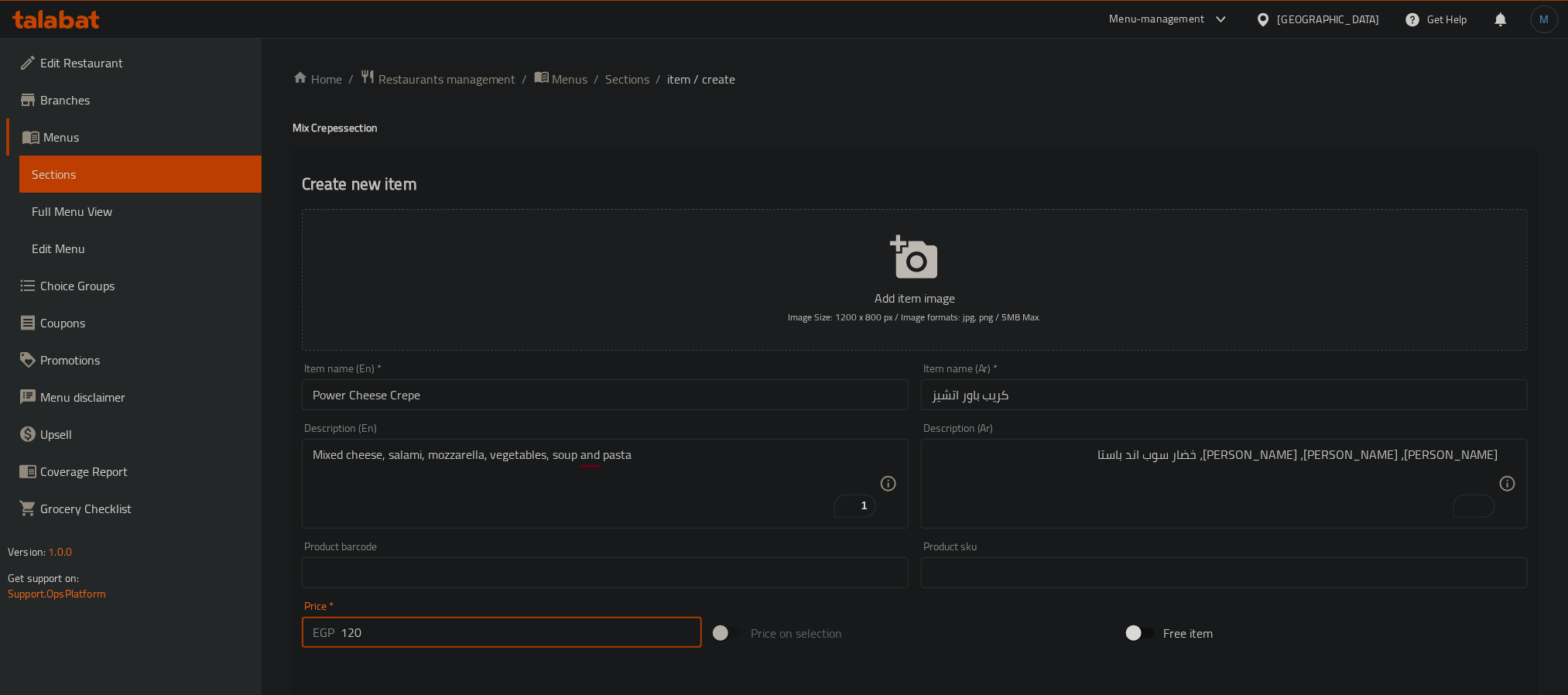
type input "120"
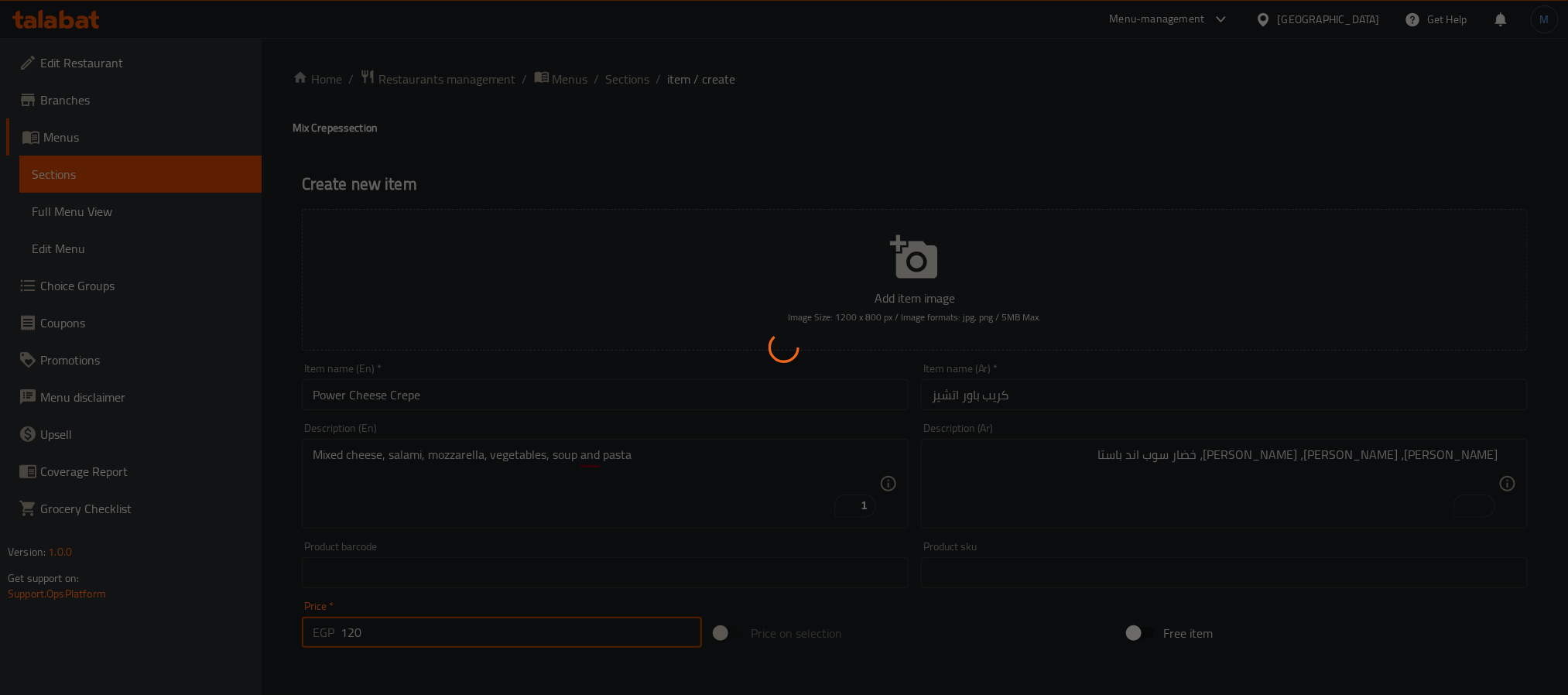
type input "0"
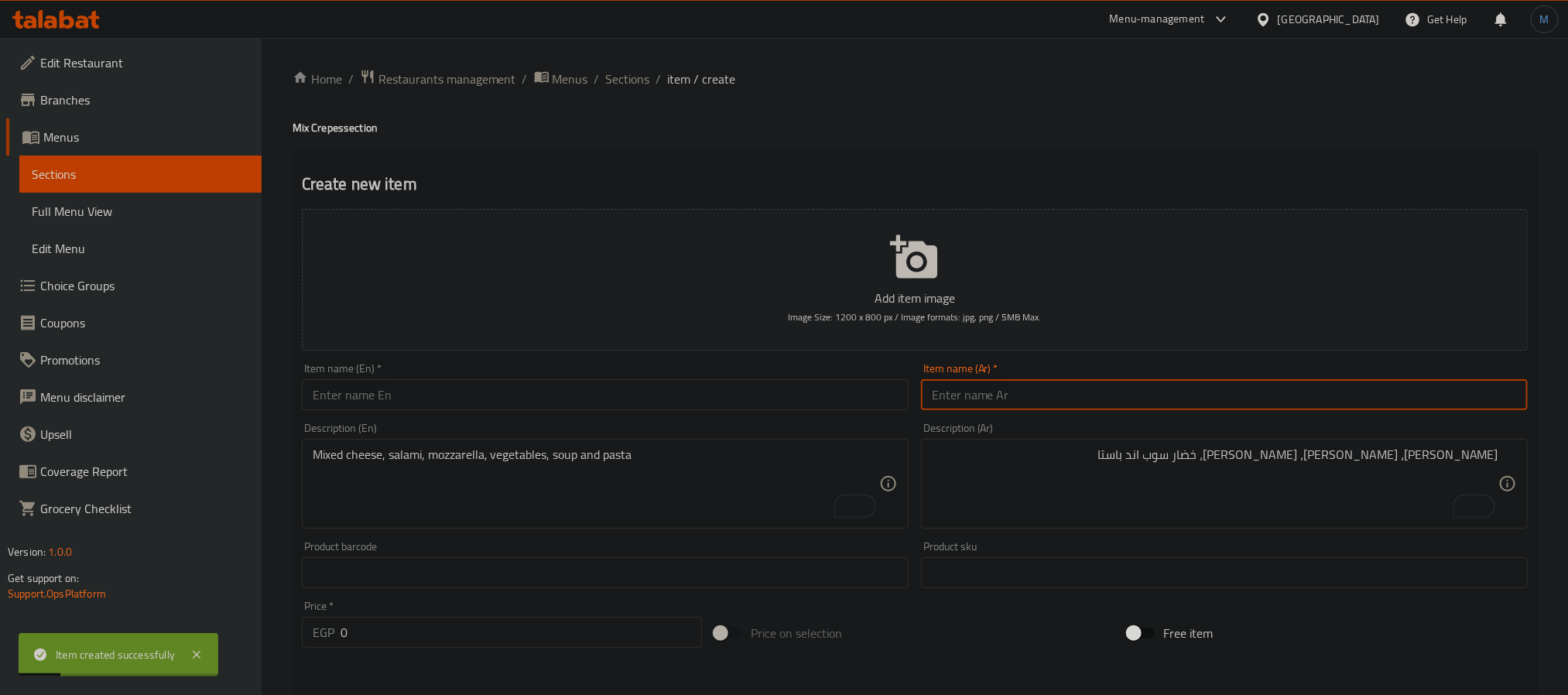
click at [945, 398] on input "text" at bounding box center [1225, 395] width 607 height 31
type input "[PERSON_NAME] سبايسي"
click at [500, 393] on input "text" at bounding box center [605, 395] width 607 height 31
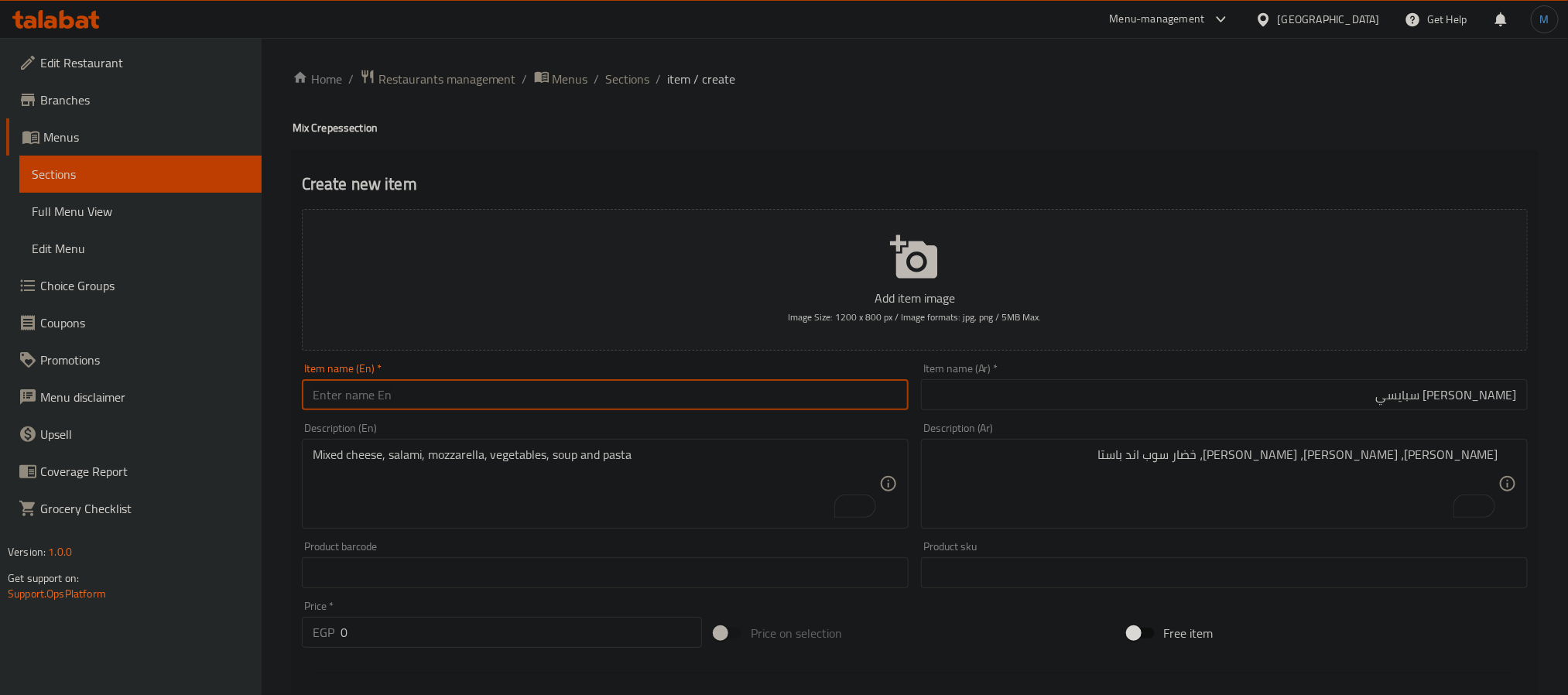
paste input "Spicy Napoli Crepe"
type input "Spicy Napoli Crepe"
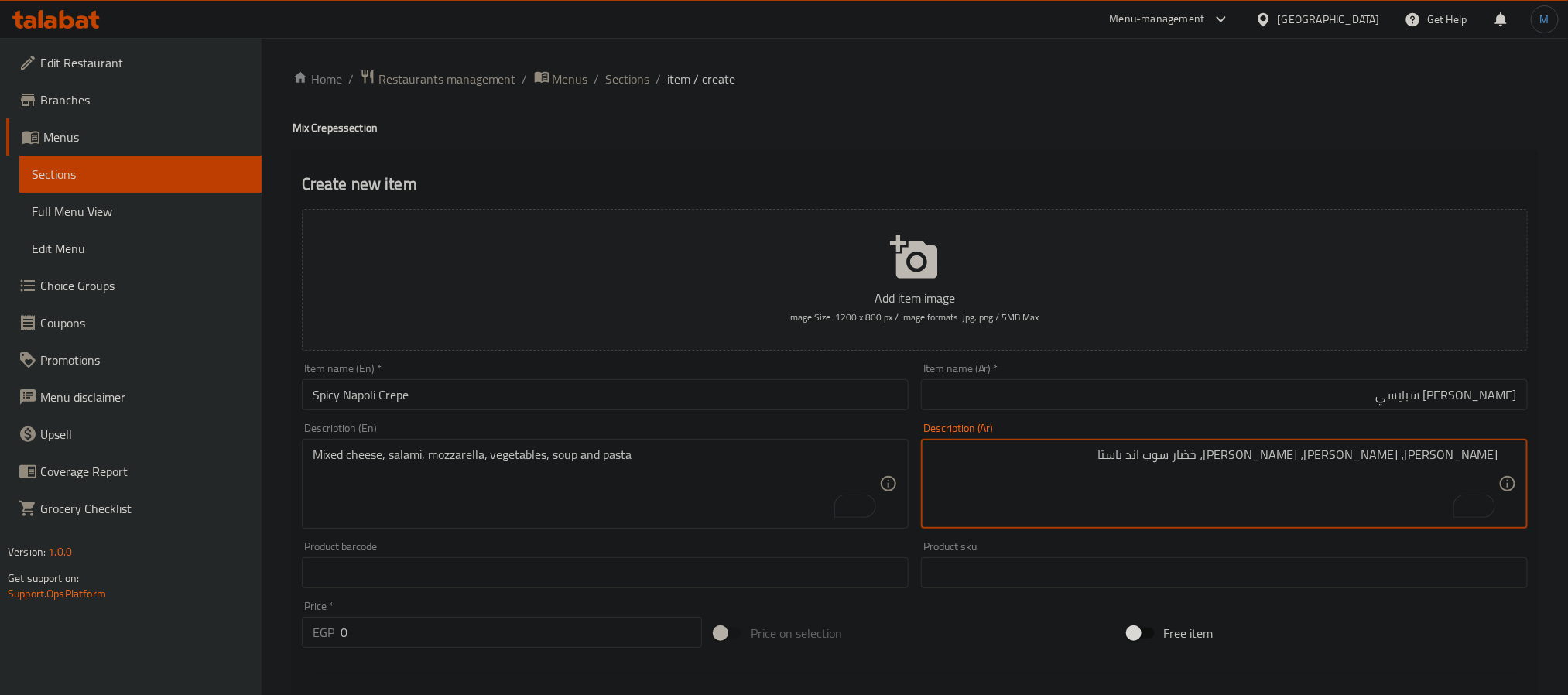
click at [1054, 464] on textarea "[PERSON_NAME]، [PERSON_NAME]، [PERSON_NAME]، خضار سوب اند باستا" at bounding box center [1215, 484] width 567 height 74
type textarea "كوردون بلو، [PERSON_NAME]، [PERSON_NAME]، حضار سوب اند باستا"
click at [551, 480] on textarea "Mixed cheese, salami, mozzarella, vegetables, soup and pasta" at bounding box center [596, 484] width 567 height 74
paste textarea "Cordon bleu, salami, mozzarella, hadar soup and pasta"
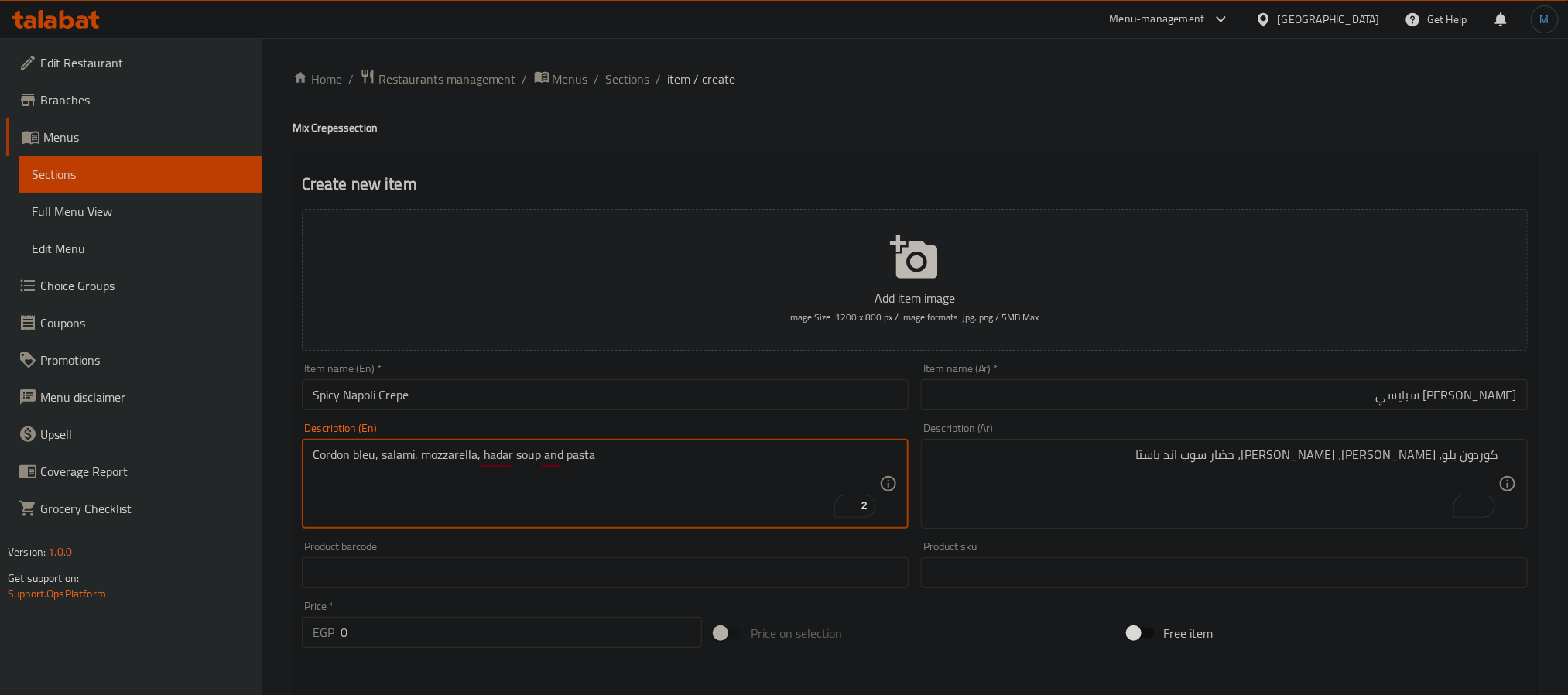
type textarea "Cordon bleu, salami, mozzarella, hadar soup and pasta"
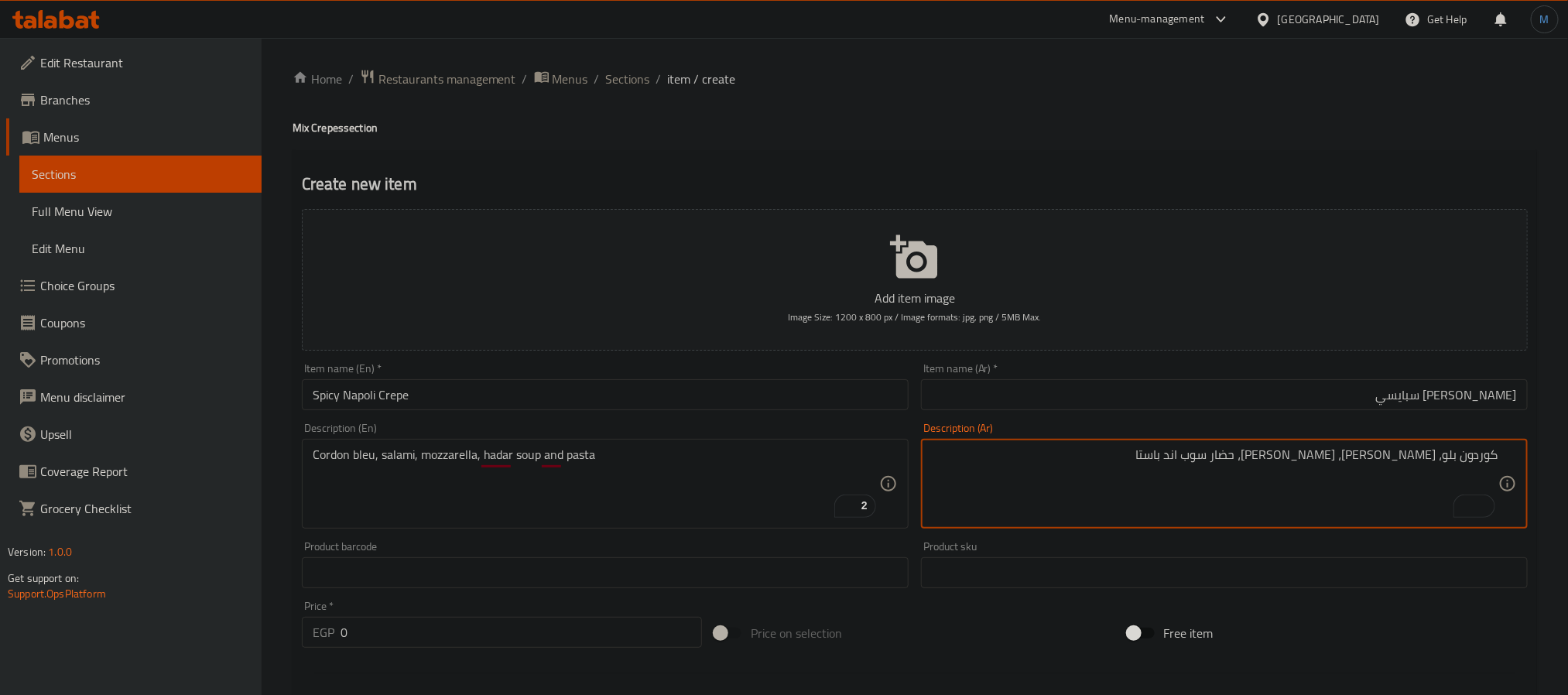
paste textarea "To enrich screen reader interactions, please activate Accessibility in Grammarl…"
type textarea "كوردون بلو، [PERSON_NAME]، [PERSON_NAME]، خضار سوب اند باستا"
click at [372, 419] on div "Description (En) Cordon bleu, salami, mozzarella, hadar soup and pasta Descript…" at bounding box center [605, 476] width 620 height 119
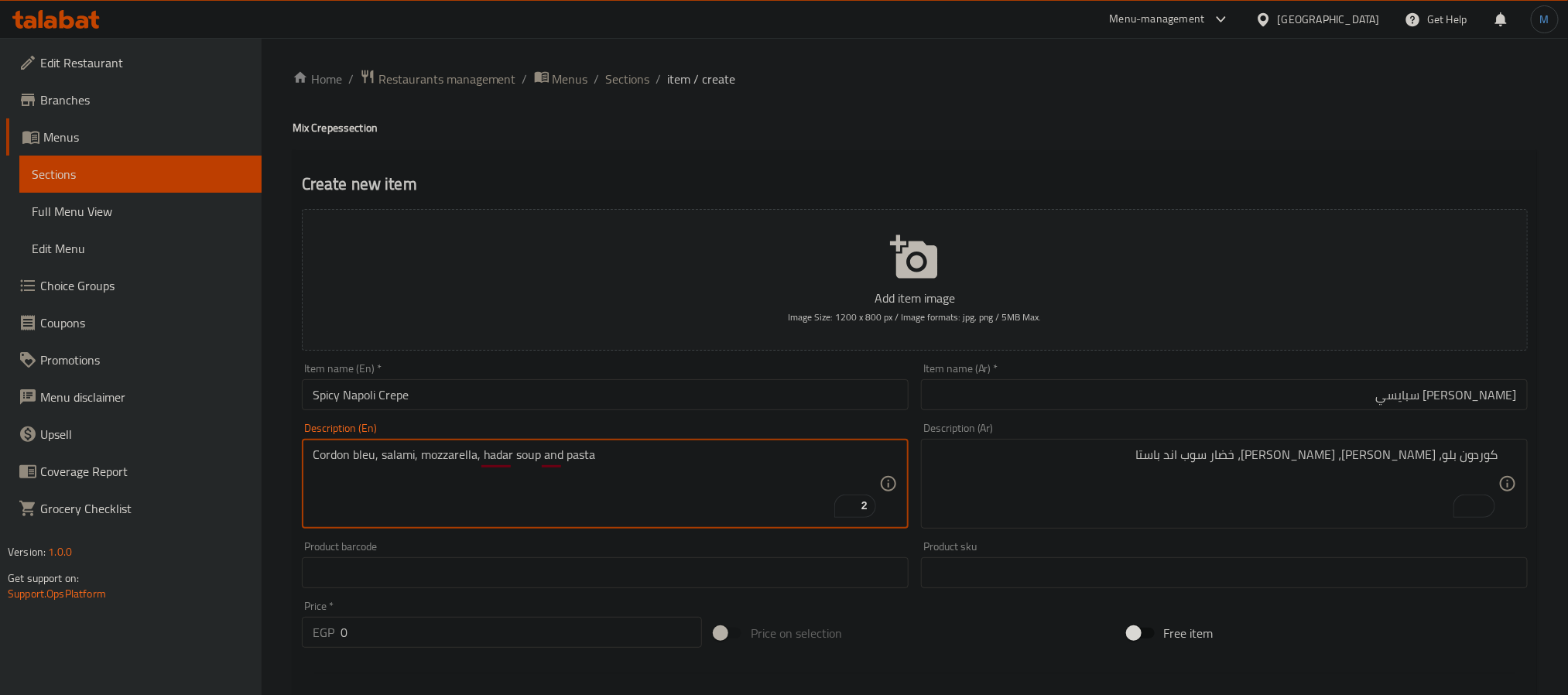
paste textarea "vegetable"
type textarea "Cordon bleu, salami, mozzarella, vegetable soup and pasta"
click at [444, 387] on input "Spicy Napoli Crepe" at bounding box center [605, 395] width 607 height 31
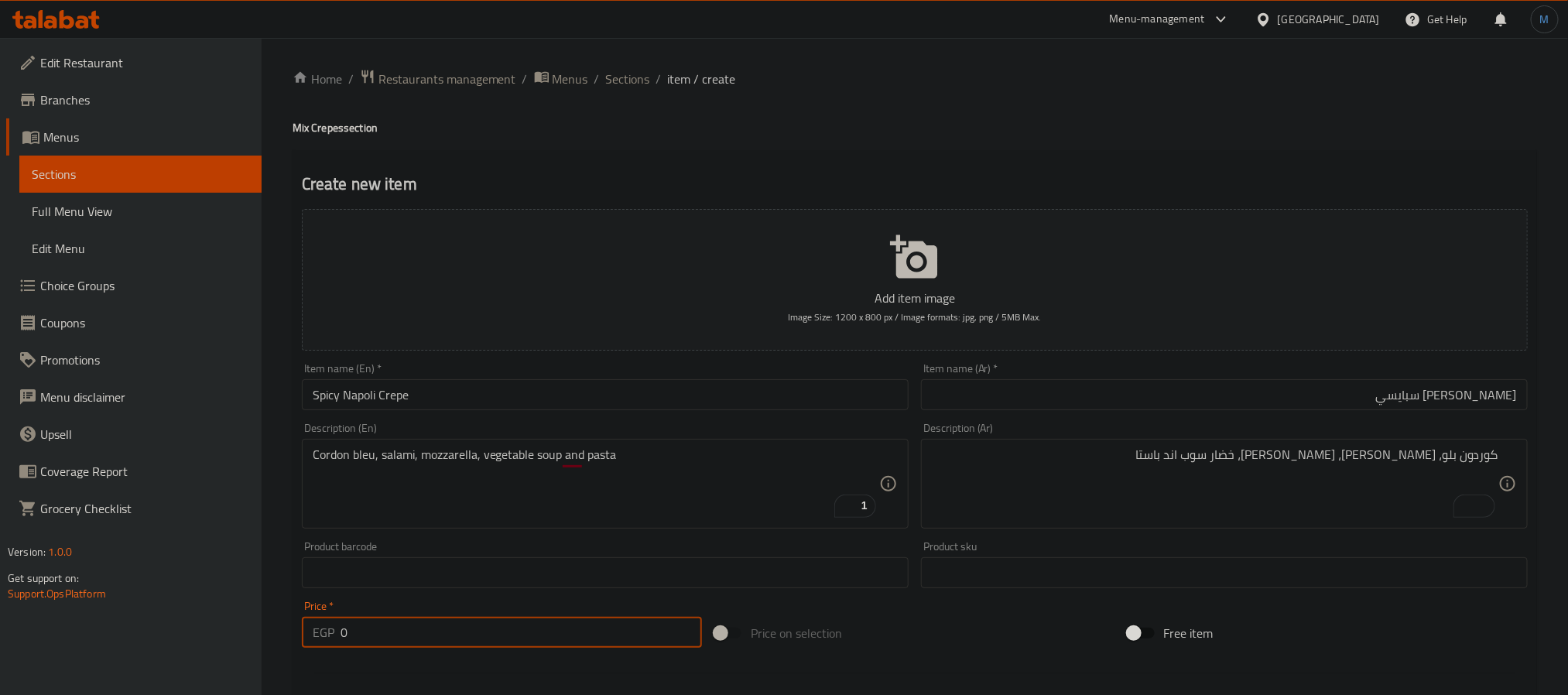
click at [469, 621] on input "0" at bounding box center [522, 633] width 362 height 31
type input "130"
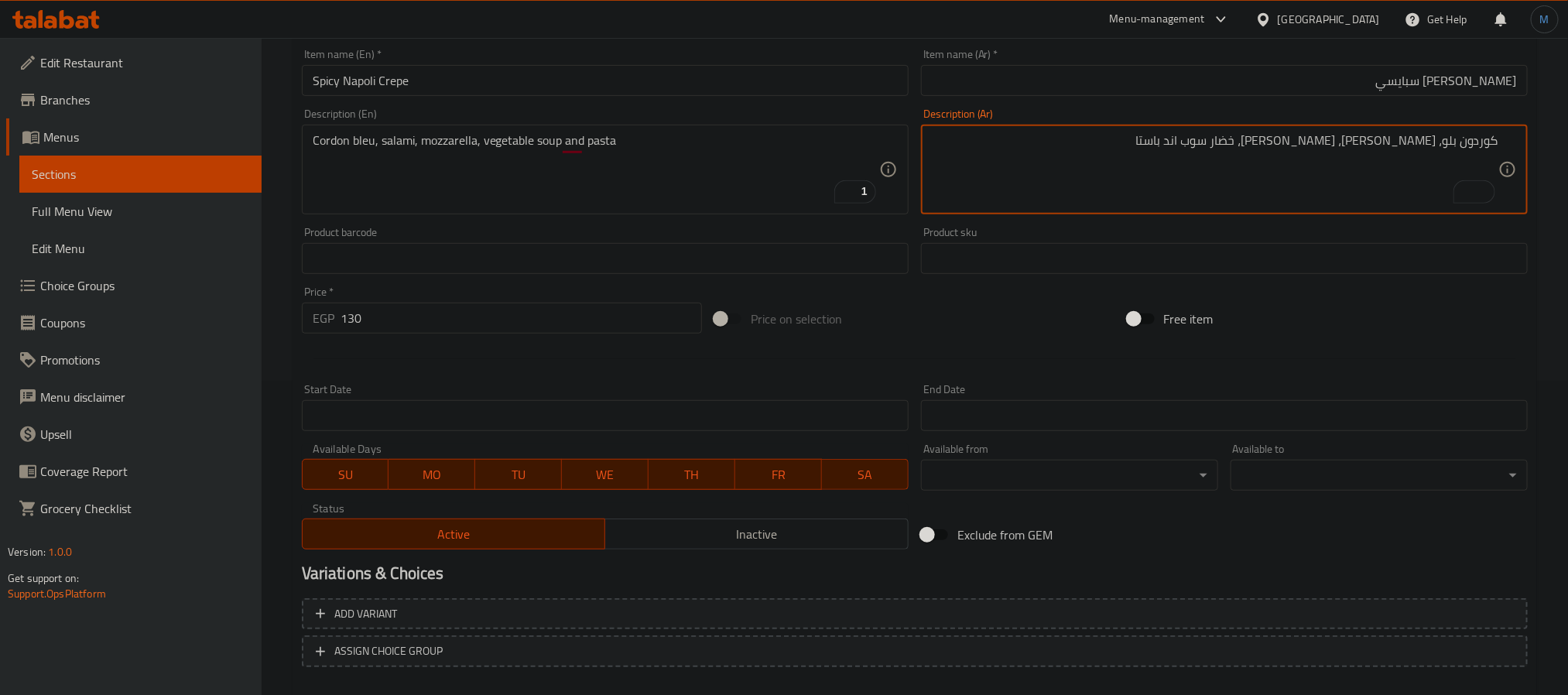
scroll to position [397, 0]
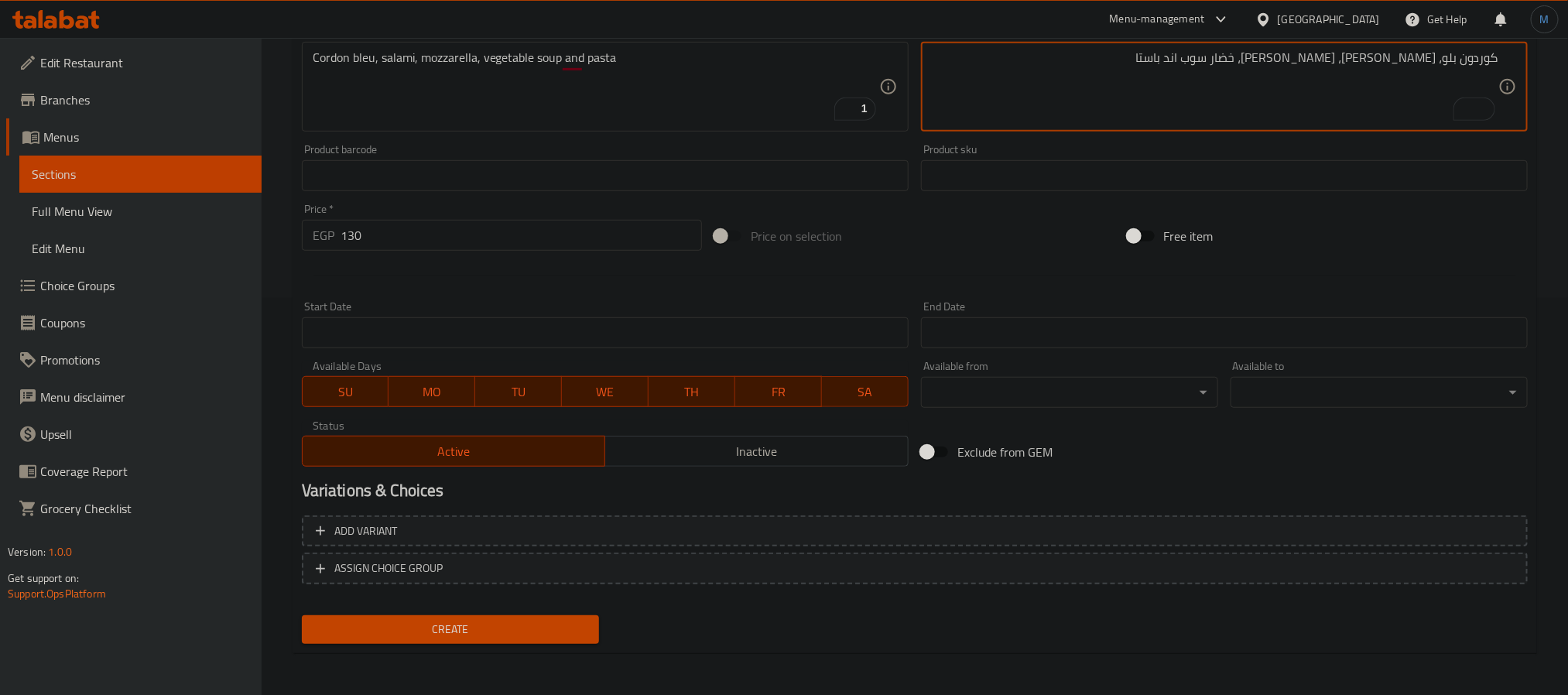
click at [520, 621] on span "Create" at bounding box center [451, 630] width 272 height 19
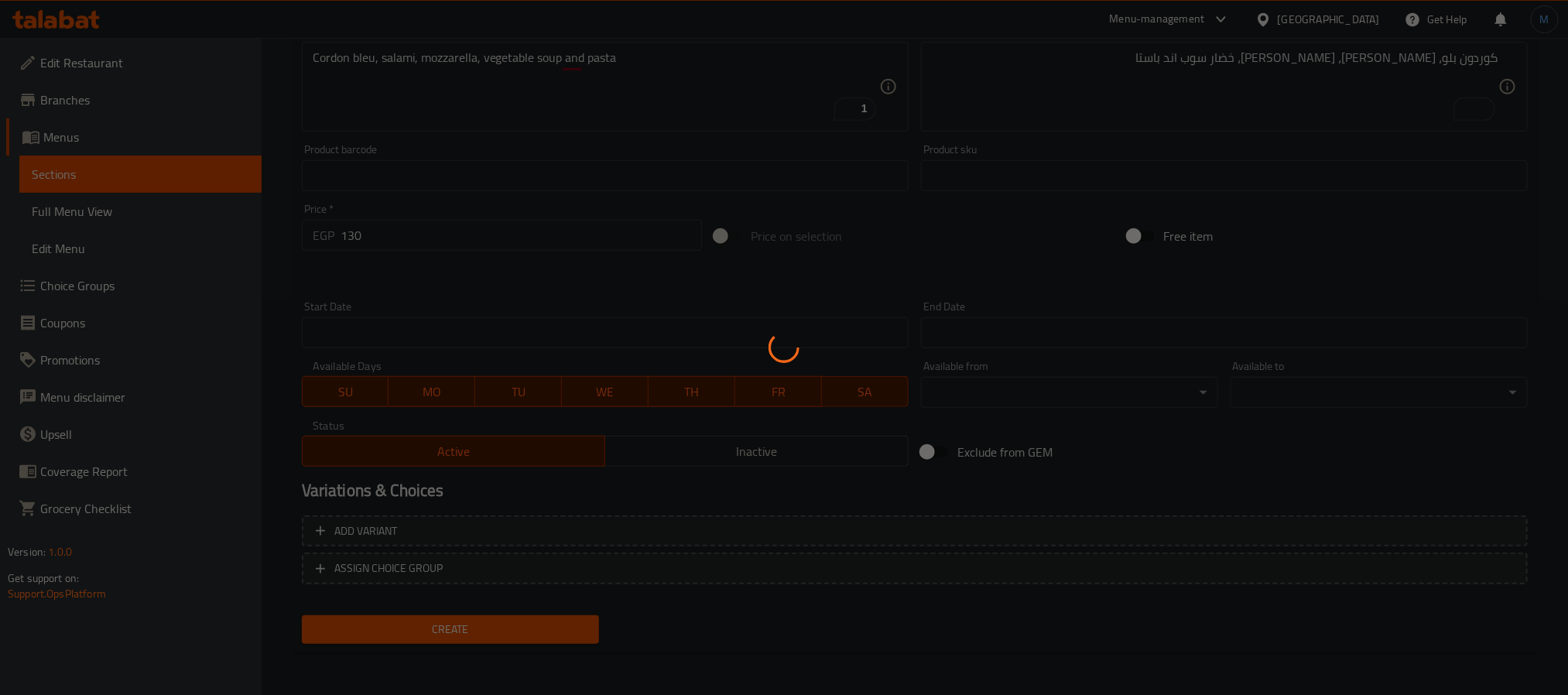
type input "0"
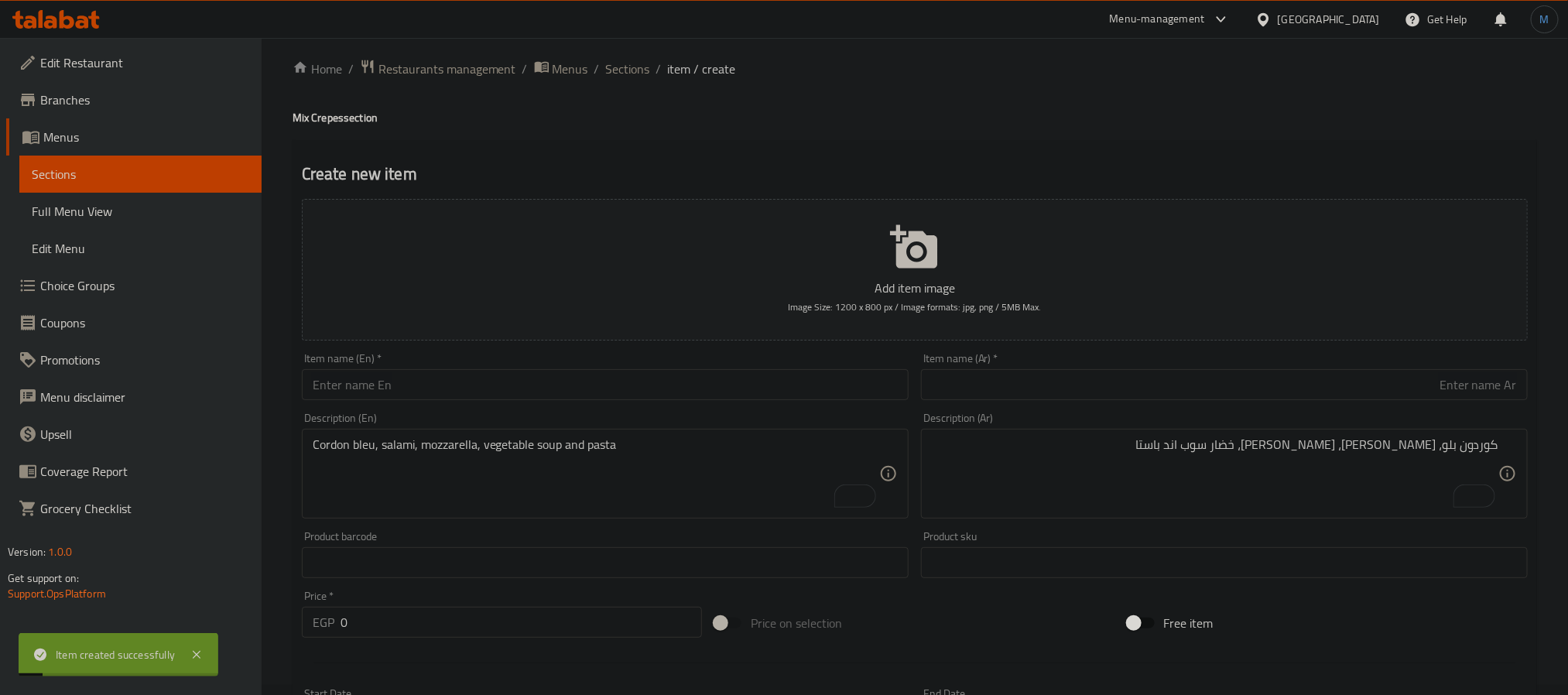
scroll to position [0, 0]
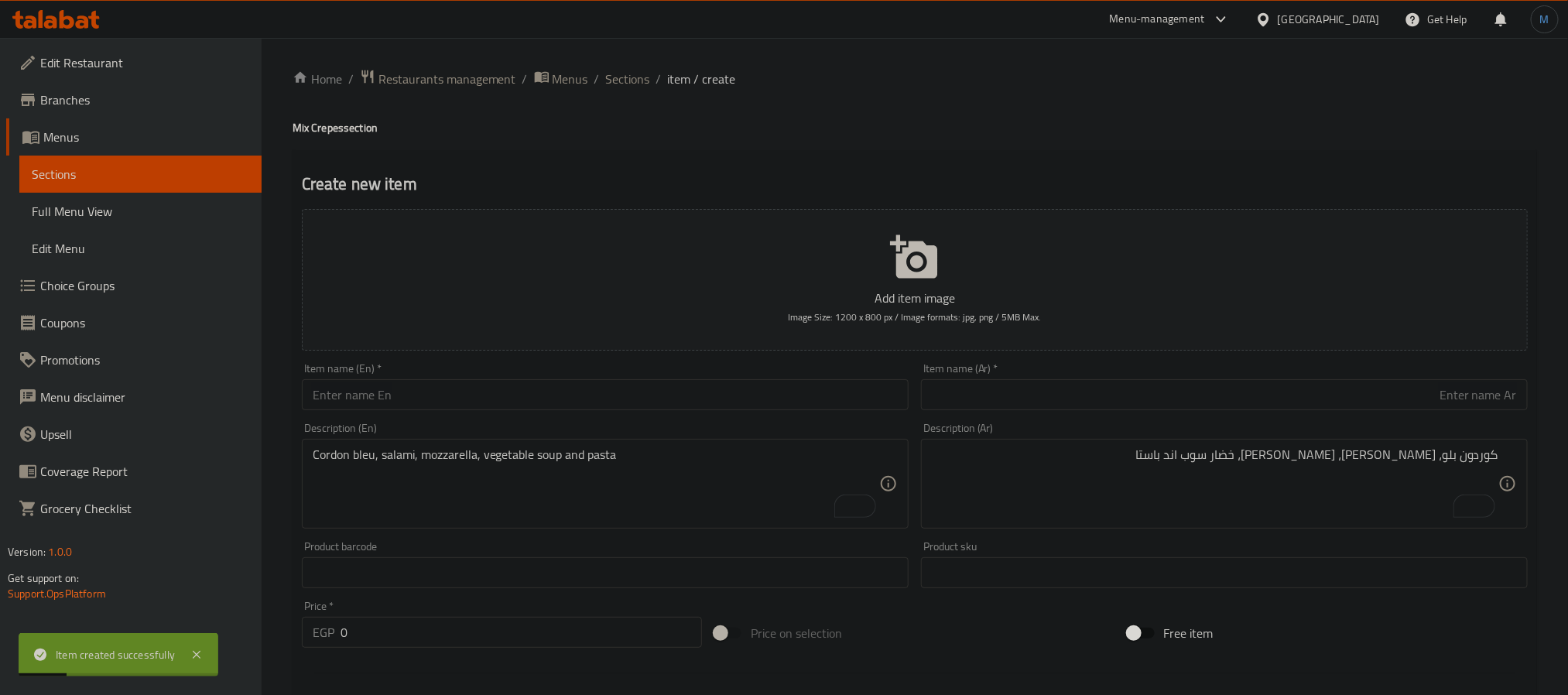
click at [1234, 407] on input "text" at bounding box center [1225, 395] width 607 height 31
type input "ر"
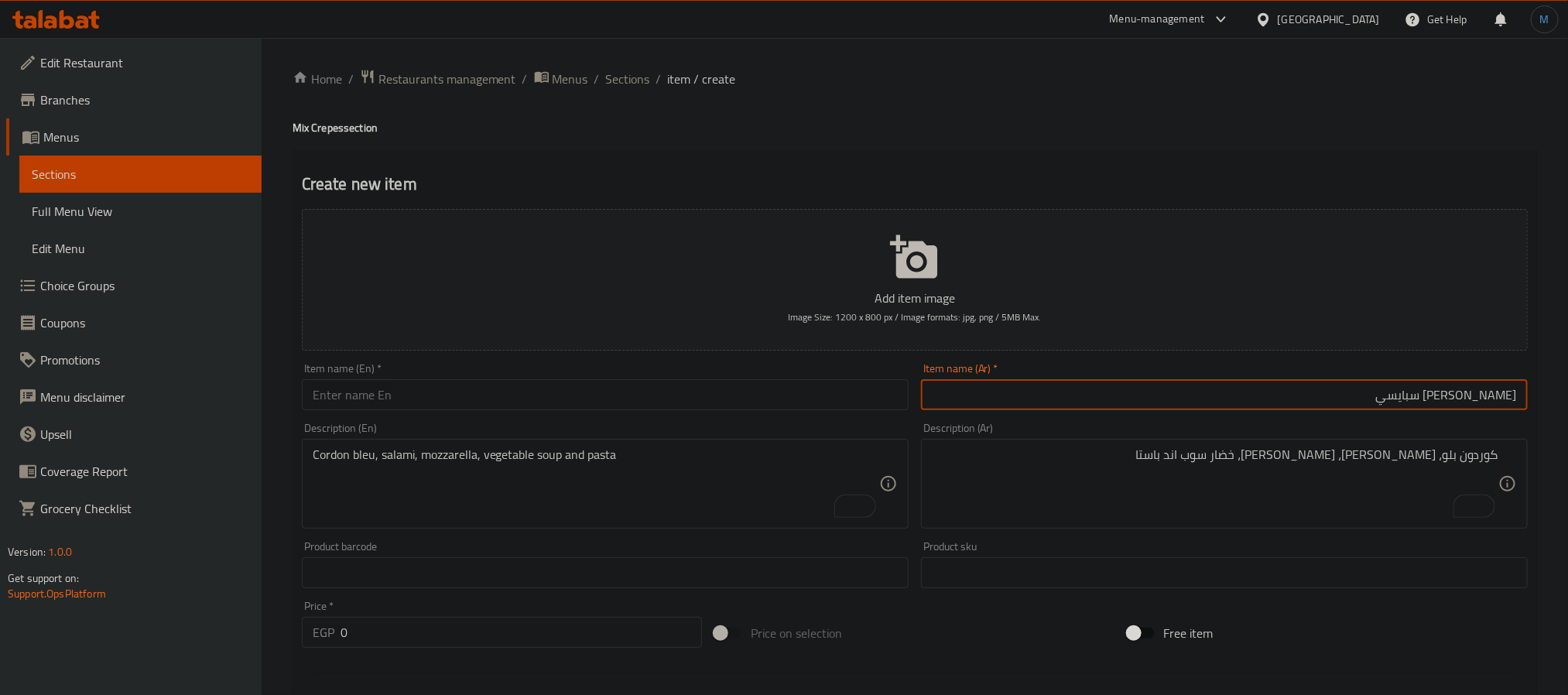
type input "[PERSON_NAME] سبايسي"
click at [467, 384] on input "text" at bounding box center [605, 395] width 607 height 31
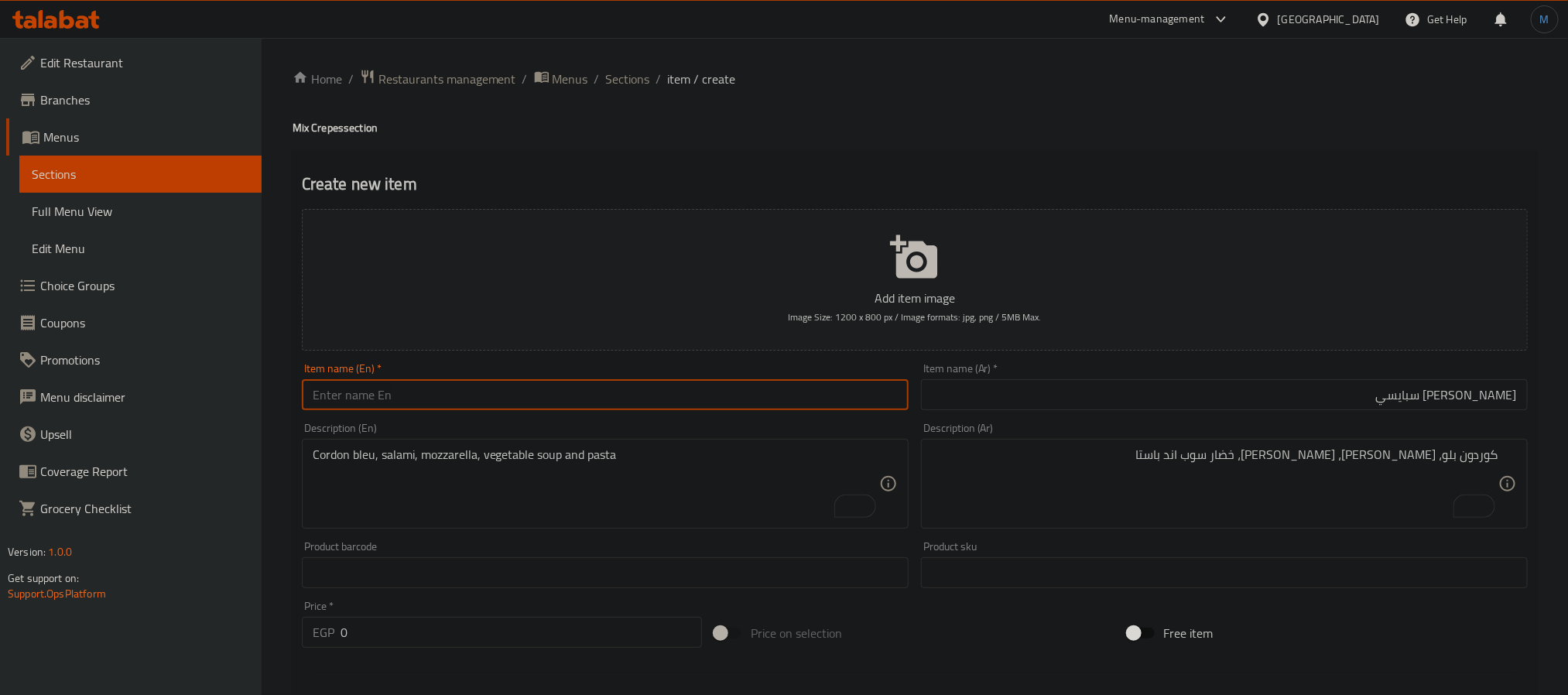
paste input "Torino Spicy Crepe"
type input "Torino Spicy Crepe"
click at [1149, 460] on textarea "كوردون بلو، [PERSON_NAME]، [PERSON_NAME]، خضار سوب اند باستا" at bounding box center [1215, 484] width 567 height 74
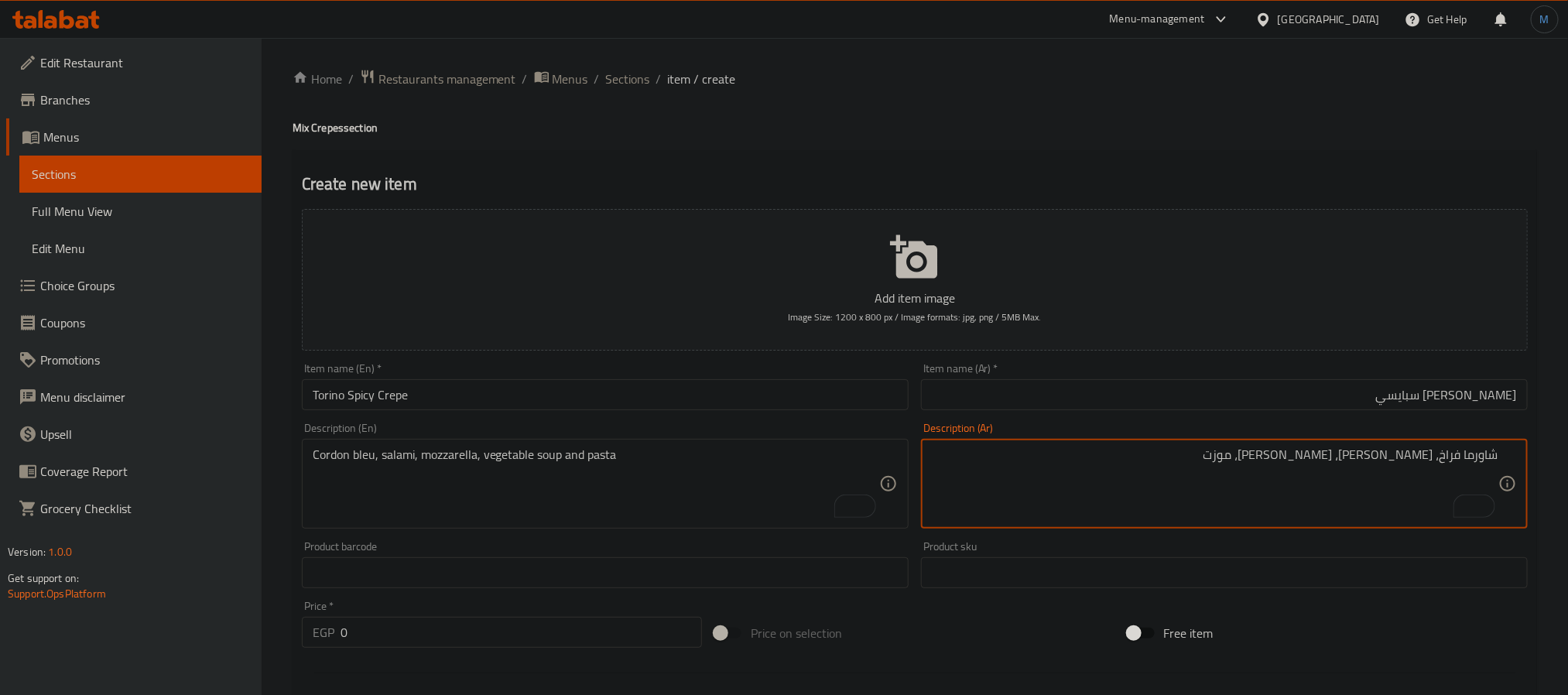
click at [1260, 479] on textarea "شاورما فراخ، [PERSON_NAME]، [PERSON_NAME]، موزت" at bounding box center [1215, 484] width 567 height 74
type textarea "شاورما فراخ، [PERSON_NAME]، [PERSON_NAME]، [PERSON_NAME]، خضار سوب اند باستا"
click at [632, 456] on textarea "Cordon bleu, salami, mozzarella, vegetable soup and pasta" at bounding box center [596, 484] width 567 height 74
paste textarea "Chicken shawarma, strips, chicken salami, mozzarella, vegetable soup and pasta"
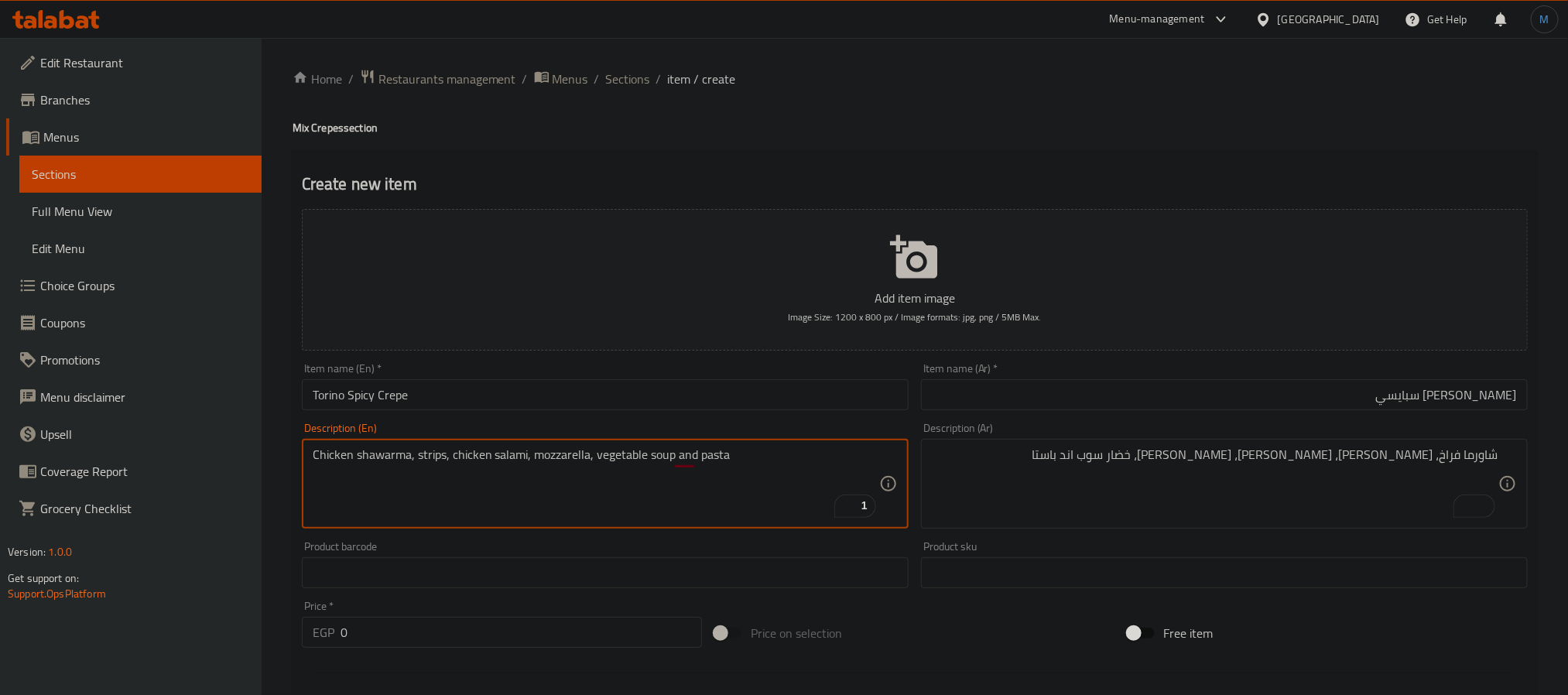
type textarea "Chicken shawarma, strips, chicken salami, mozzarella, vegetable soup and pasta"
click at [521, 637] on input "0" at bounding box center [522, 633] width 362 height 31
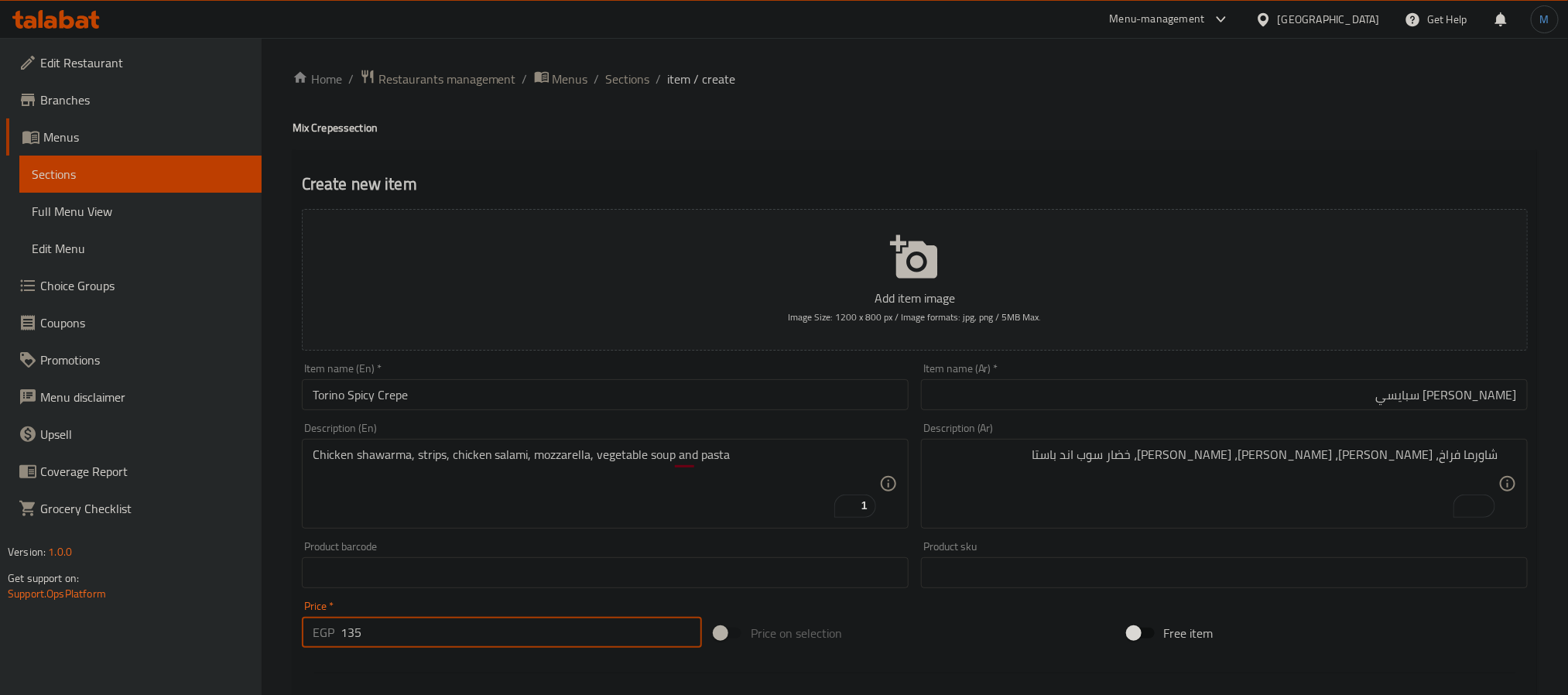
type input "135"
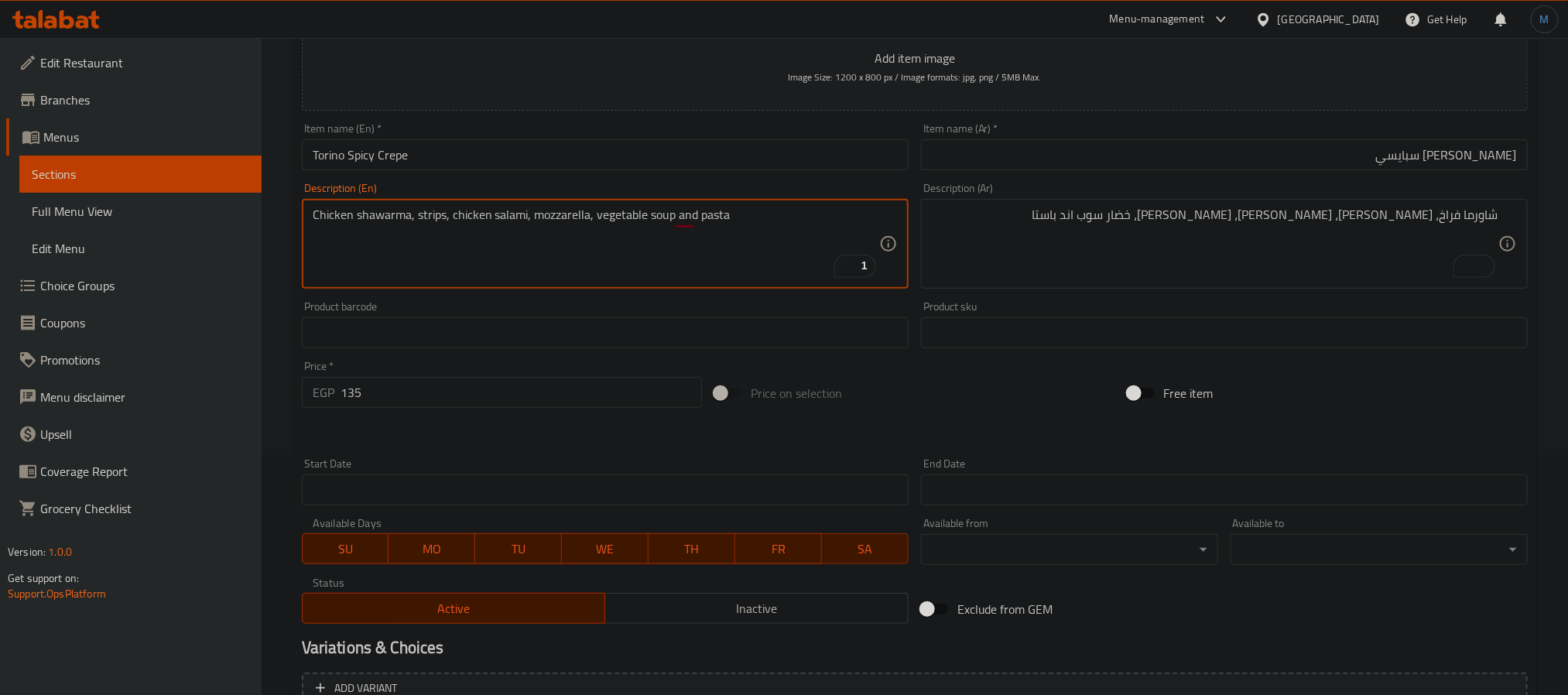
scroll to position [397, 0]
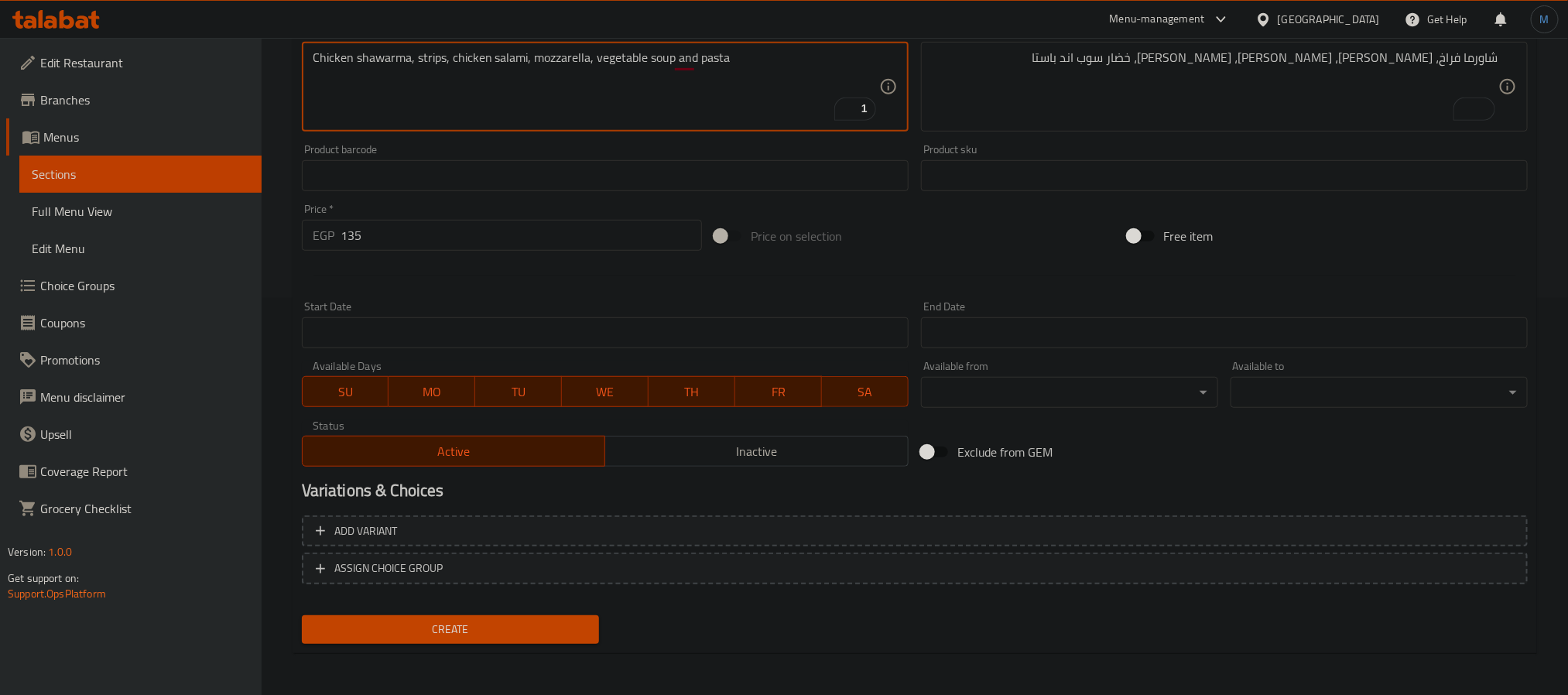
click at [474, 621] on span "Create" at bounding box center [451, 630] width 272 height 19
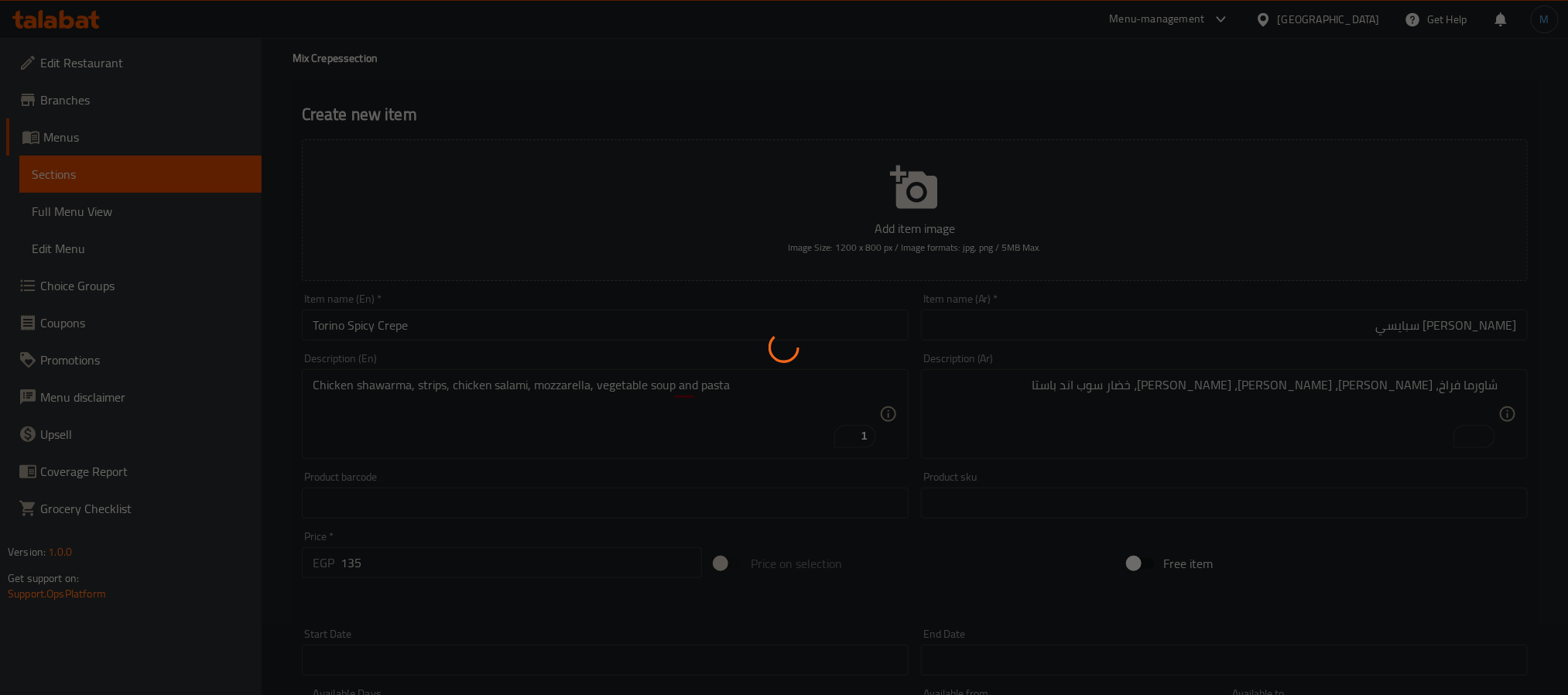
scroll to position [0, 0]
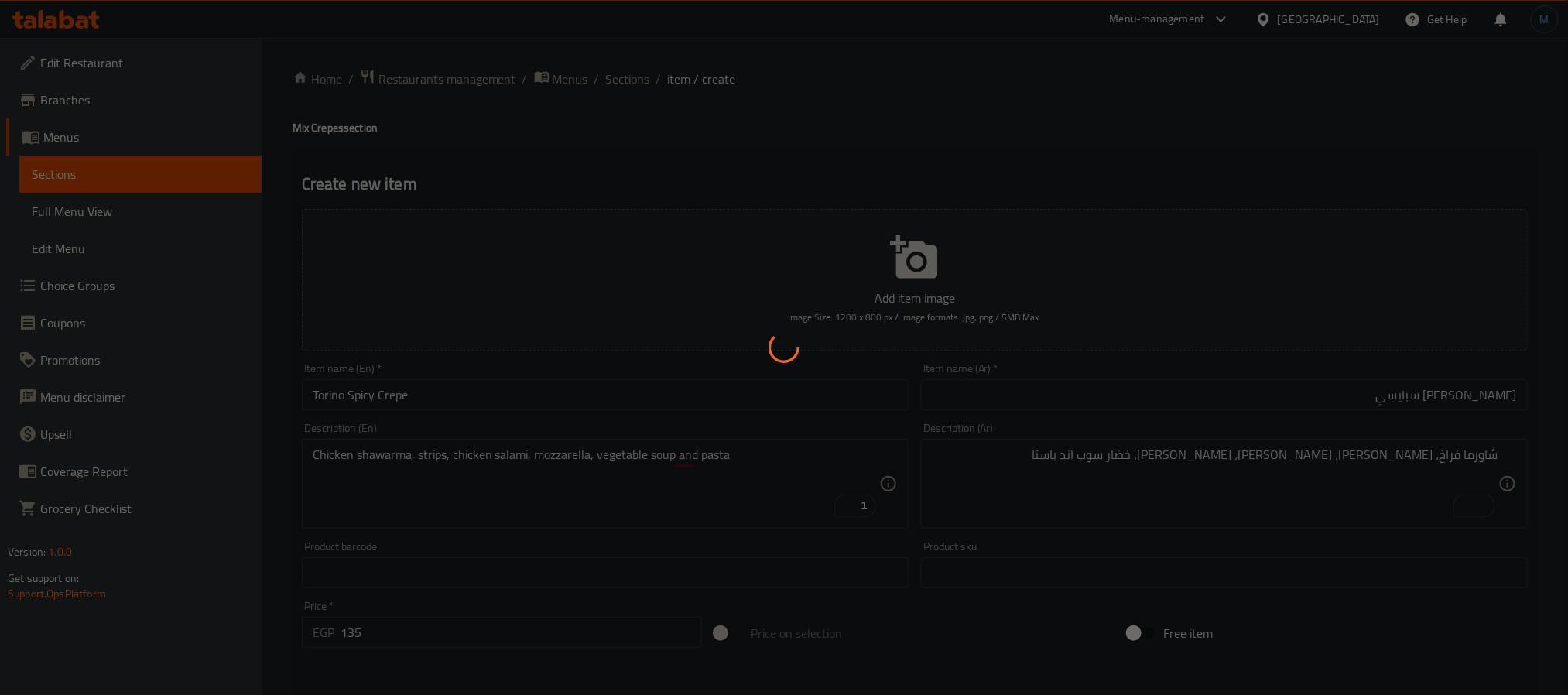
type input "0"
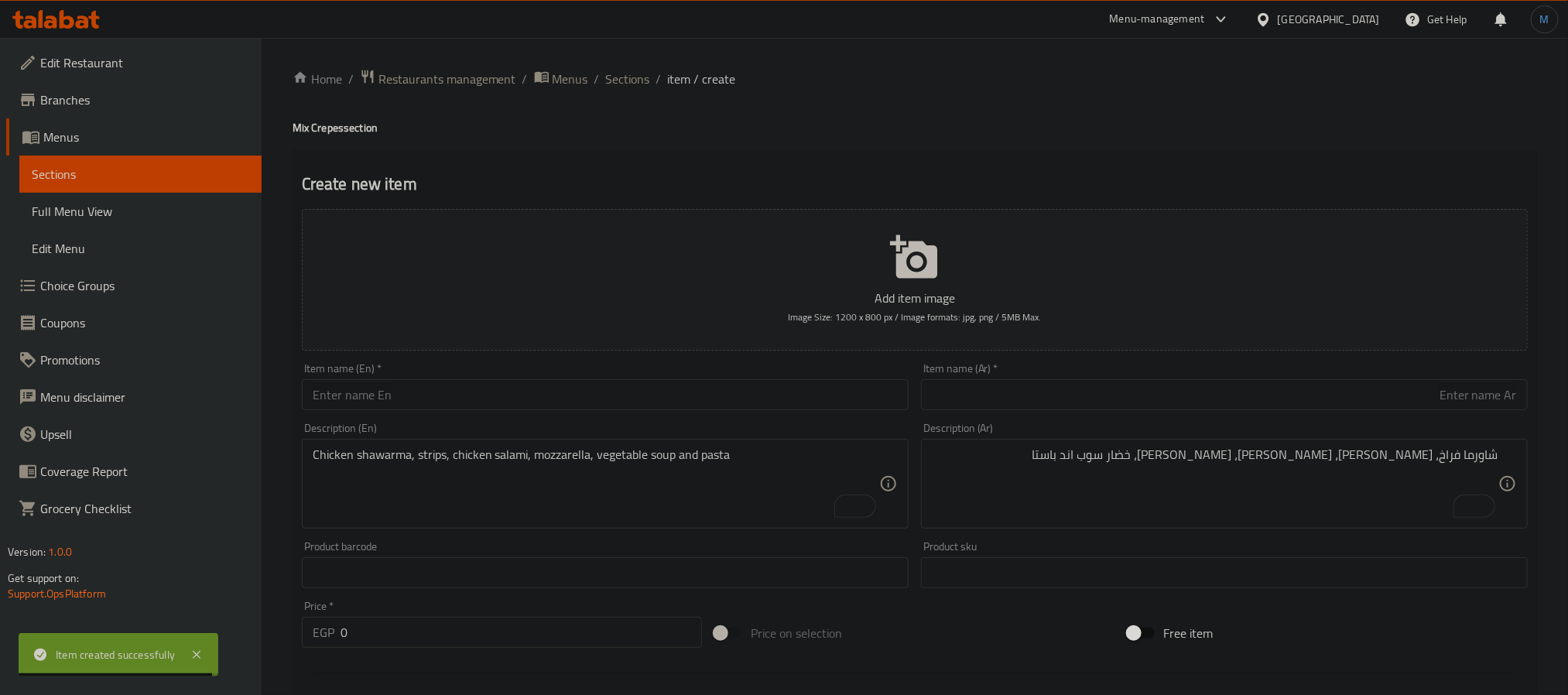
click at [1178, 414] on div "Item name (Ar)   * Item name (Ar) *" at bounding box center [1225, 387] width 620 height 59
click at [1181, 412] on div "Item name (Ar)   * Item name (Ar) *" at bounding box center [1225, 387] width 620 height 59
click at [1198, 400] on input "text" at bounding box center [1225, 395] width 607 height 31
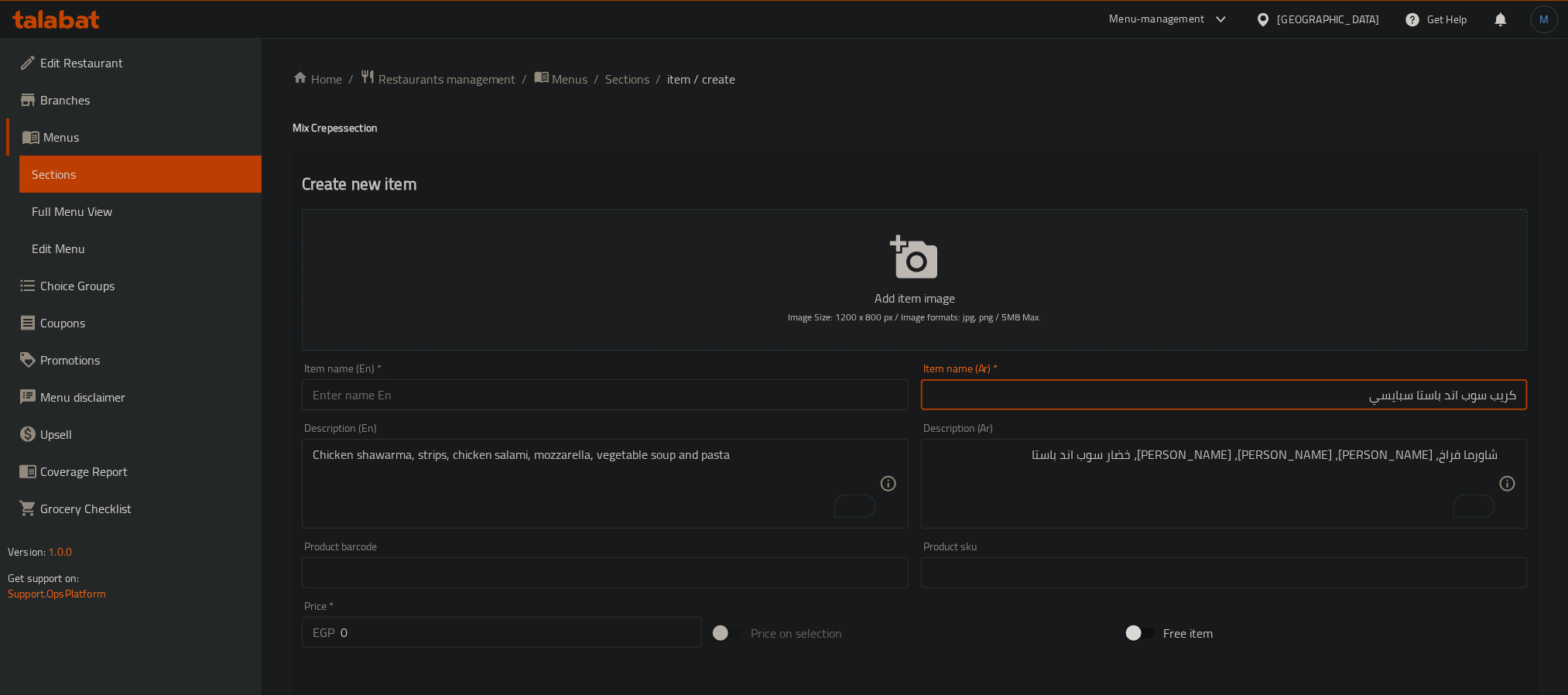
type input "كريب سوب اند باستا سبايسي"
click at [474, 368] on div "Item name (En)   * Item name (En) *" at bounding box center [605, 387] width 607 height 47
click at [477, 376] on div "Item name (En)   * Item name (En) *" at bounding box center [605, 387] width 607 height 47
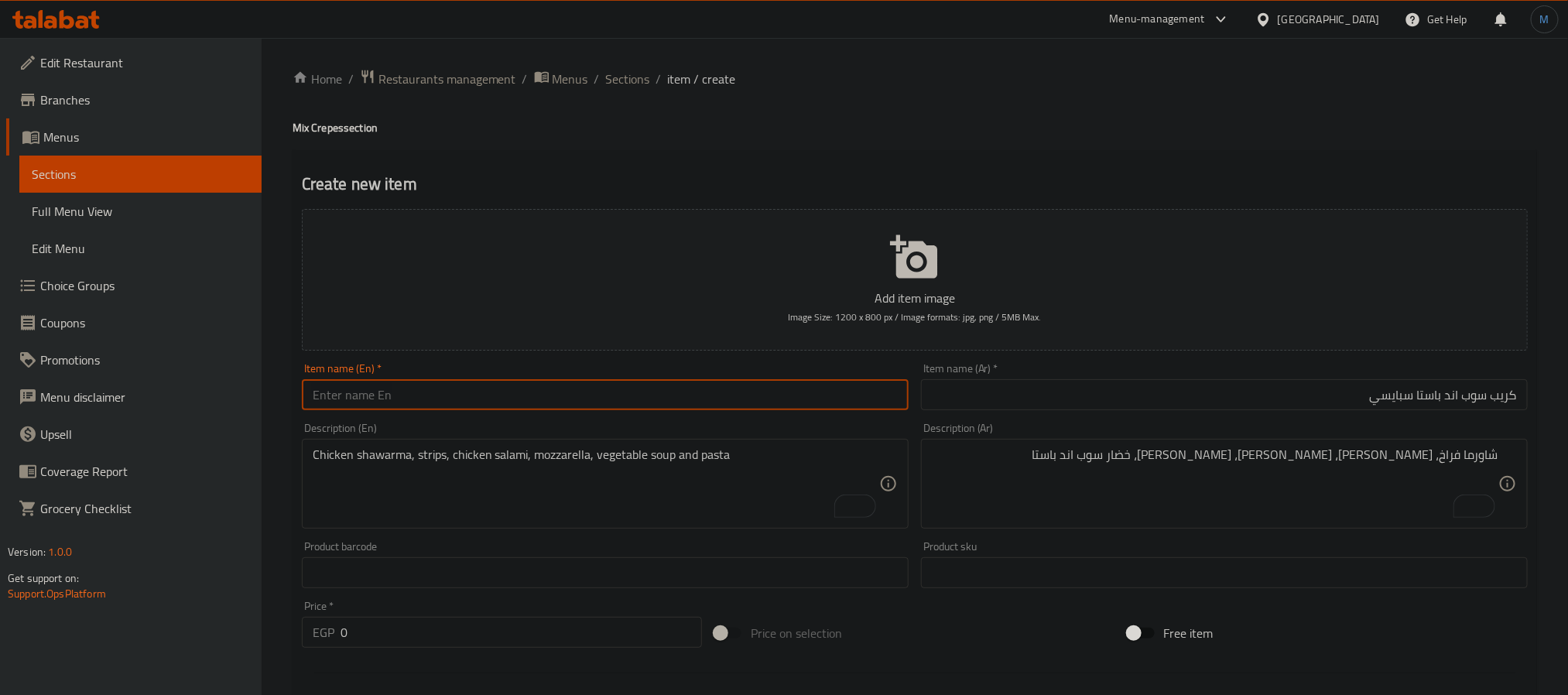
click at [488, 384] on input "text" at bounding box center [605, 395] width 607 height 31
paste input "Spicy crepe soup and pasta"
type input "Spicy Crepe Soup and Pasta"
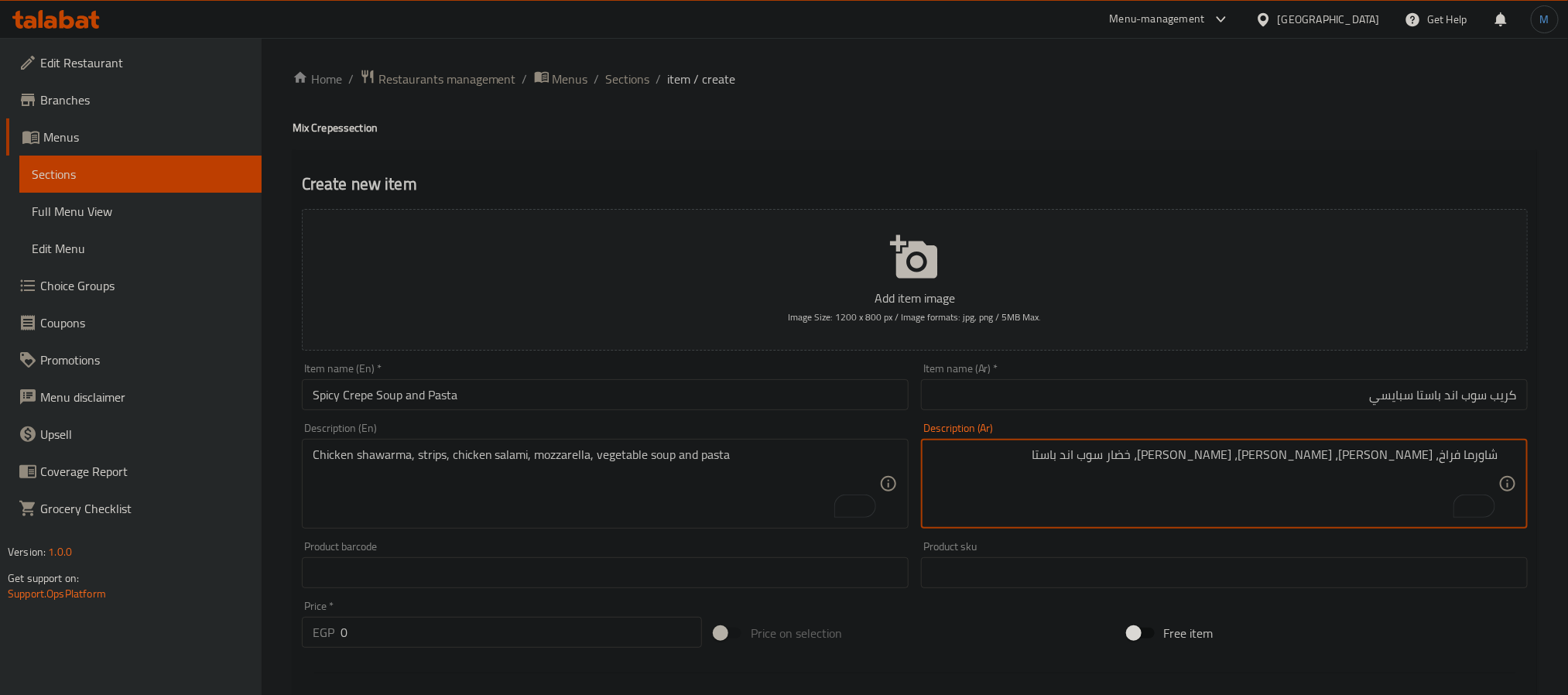
click at [973, 481] on textarea "شاورما فراخ، [PERSON_NAME]، [PERSON_NAME]، [PERSON_NAME]، خضار سوب اند باستا" at bounding box center [1215, 484] width 567 height 74
type textarea "شيش، [PERSON_NAME]، كوردون بلو، بطاطس، موتزاريلا، خضار سوب اند باستا"
click at [553, 474] on textarea "Chicken shawarma, strips, chicken salami, mozzarella, vegetable soup and pasta" at bounding box center [596, 484] width 567 height 74
paste textarea "Shish, strips, cordon bleu, potatoes, mozzarella, vegetables, soup and pasta"
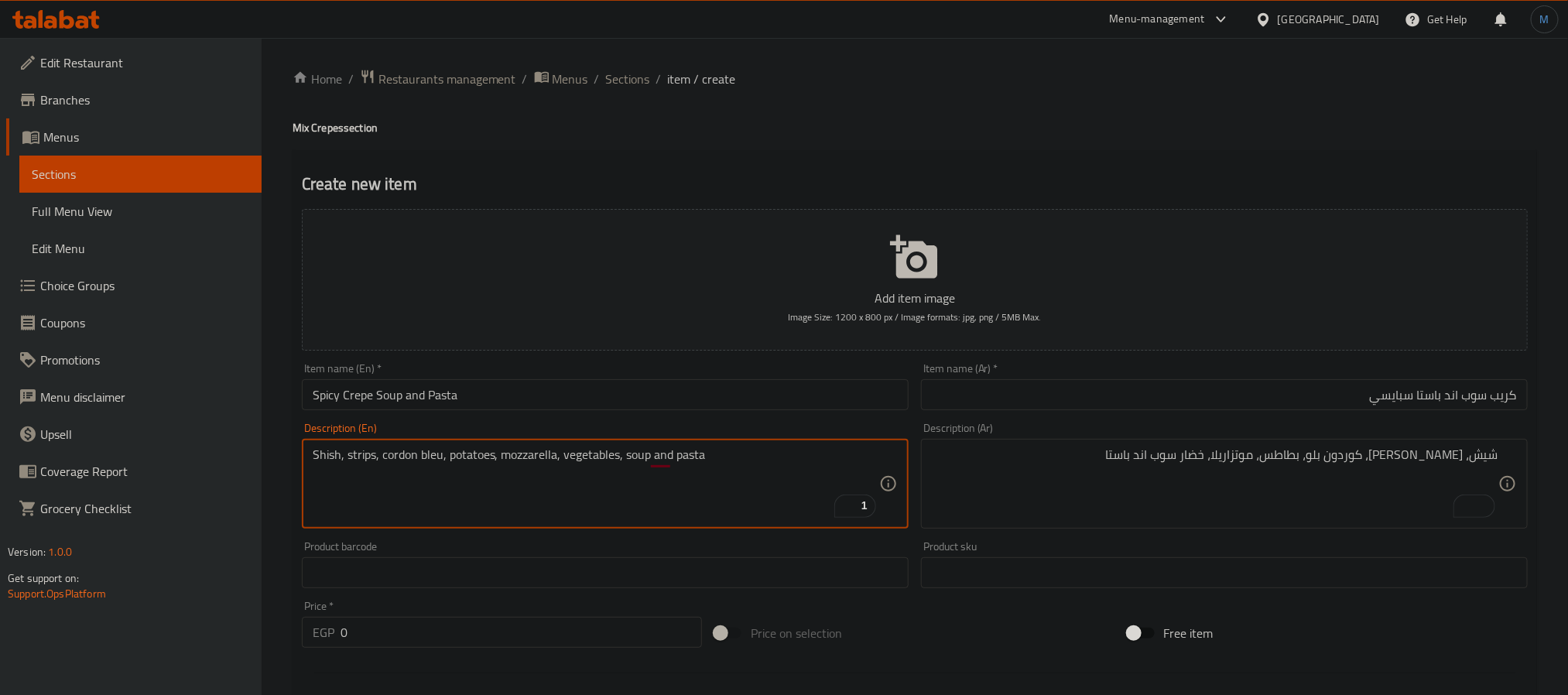
type textarea "Shish, strips, cordon bleu, potatoes, mozzarella, vegetables, soup and pasta"
click at [479, 625] on input "0" at bounding box center [522, 633] width 362 height 31
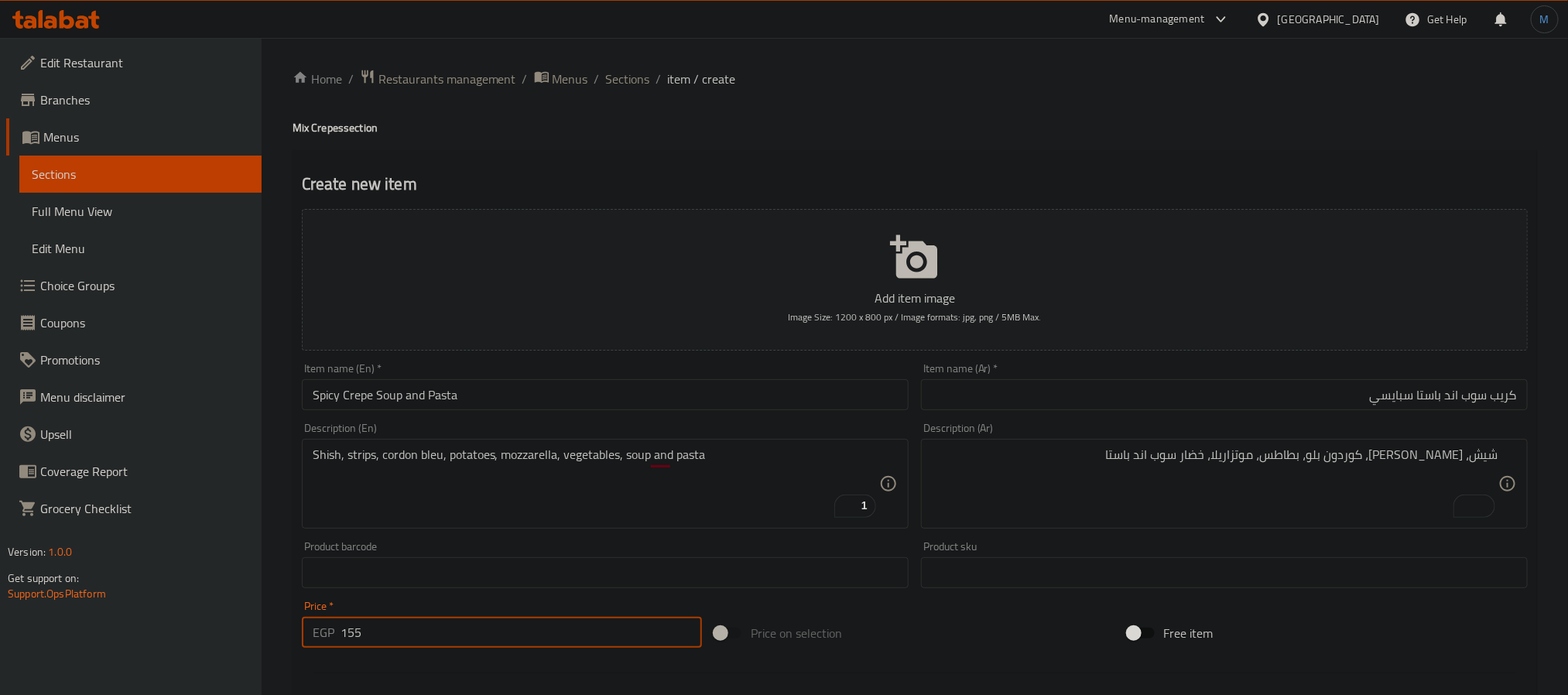
type input "155"
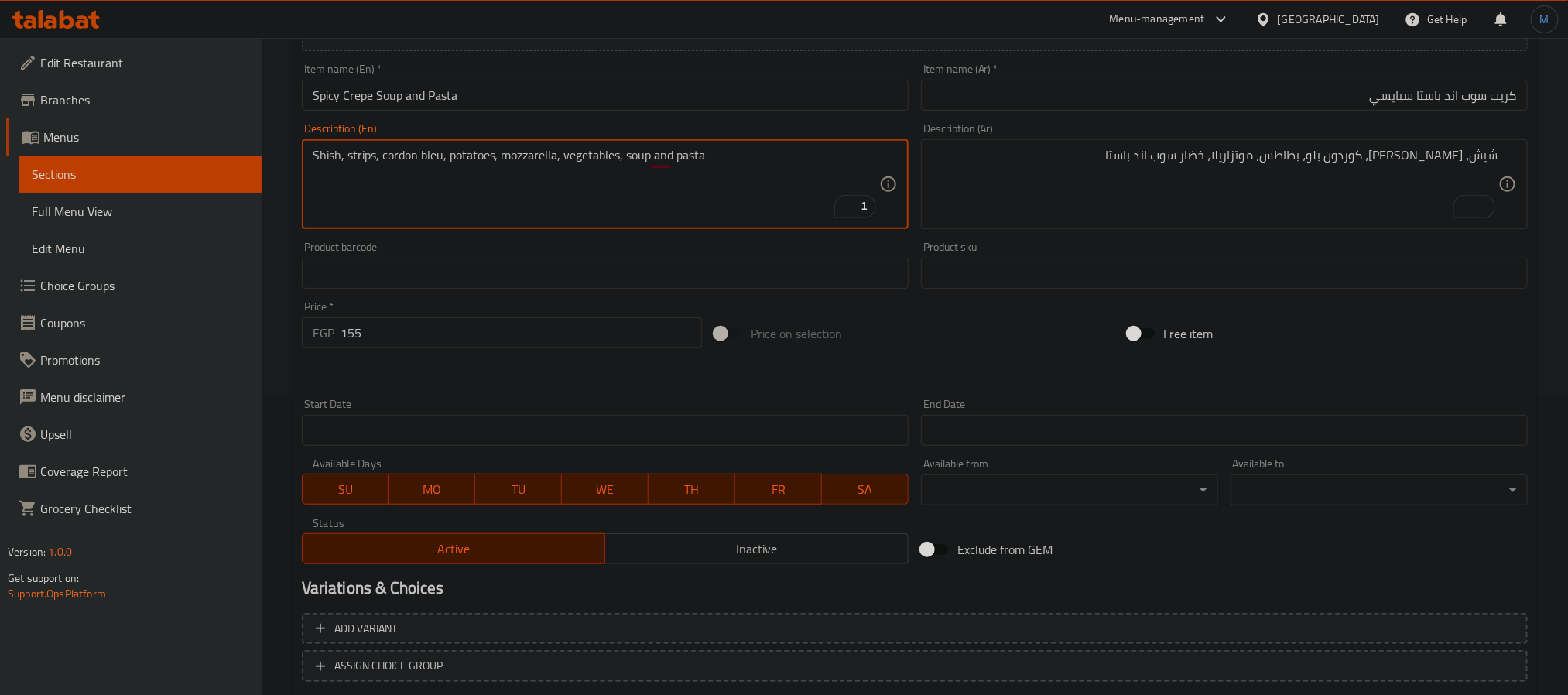
scroll to position [397, 0]
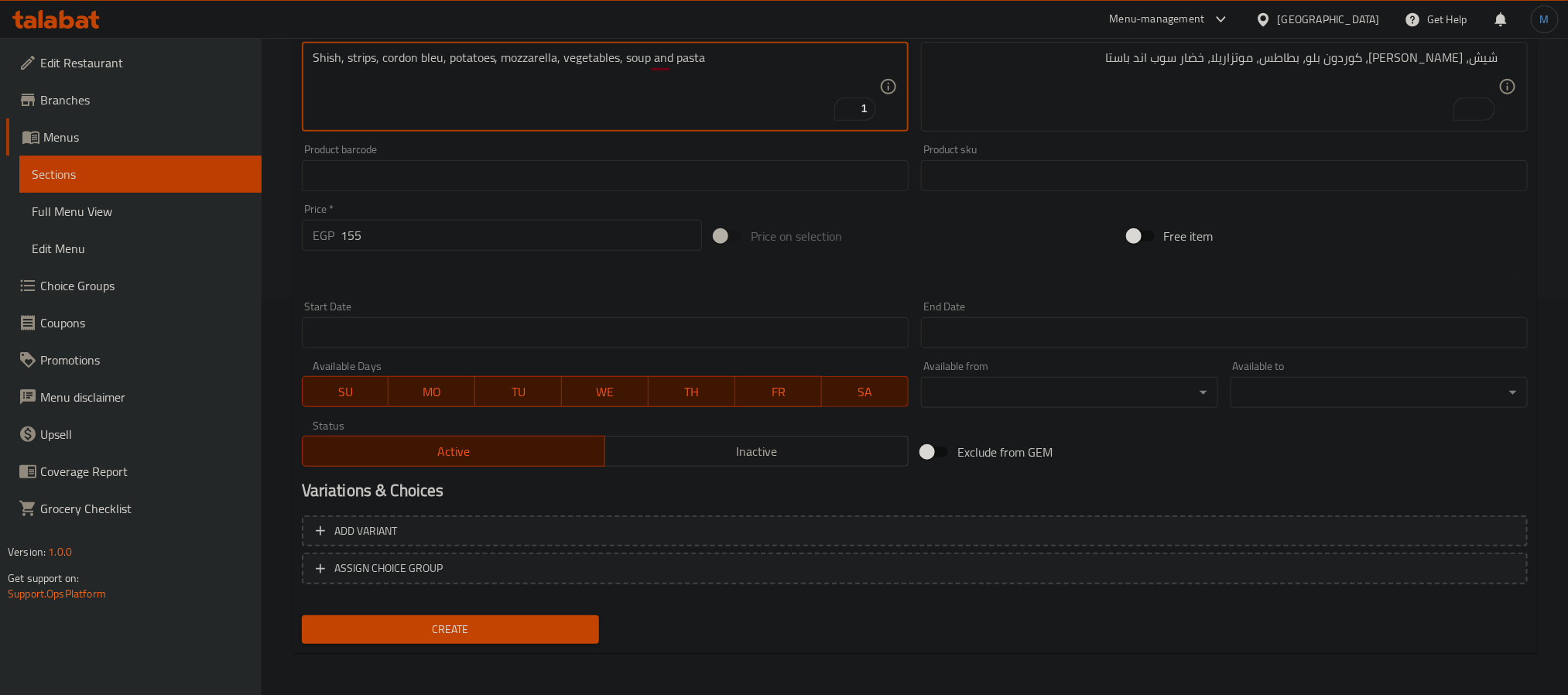
click at [547, 613] on div "Create" at bounding box center [450, 629] width 310 height 41
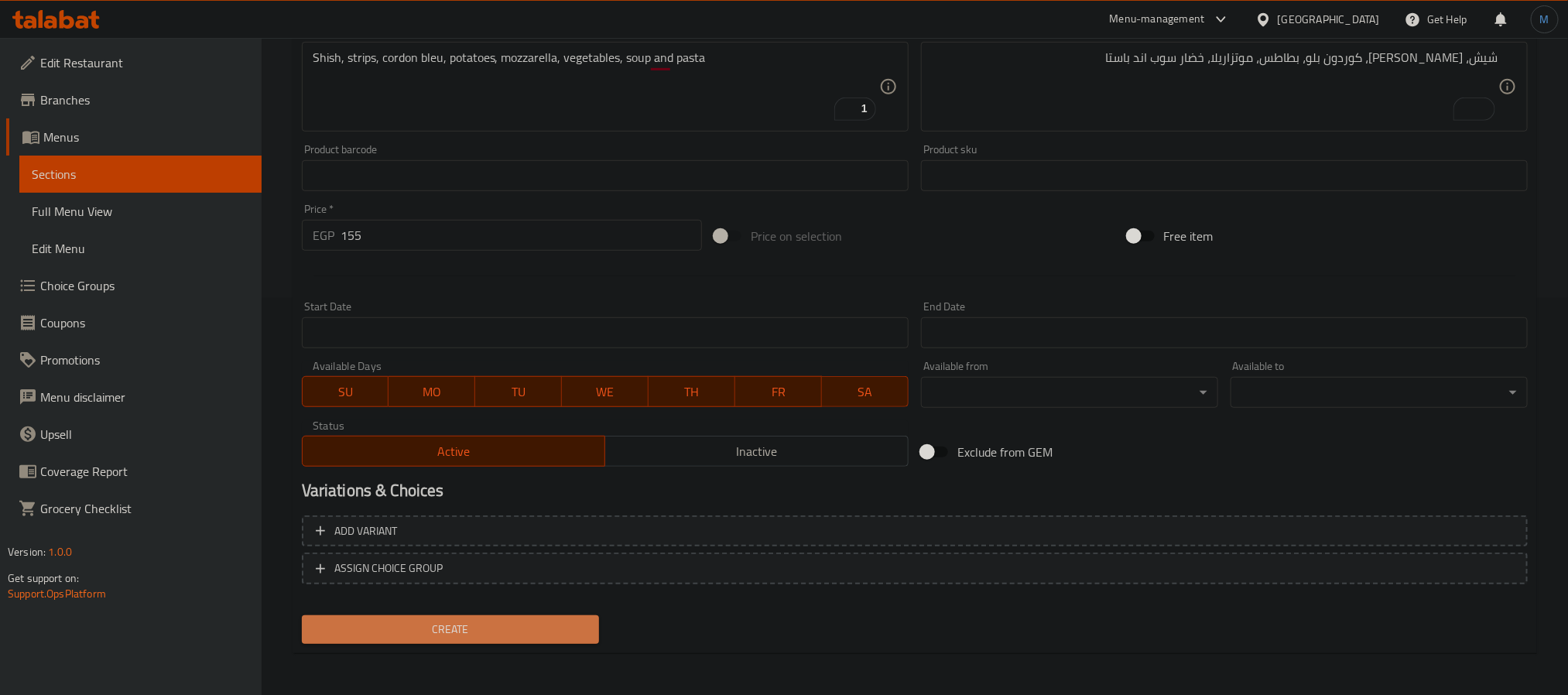
click at [551, 617] on button "Create" at bounding box center [450, 630] width 297 height 29
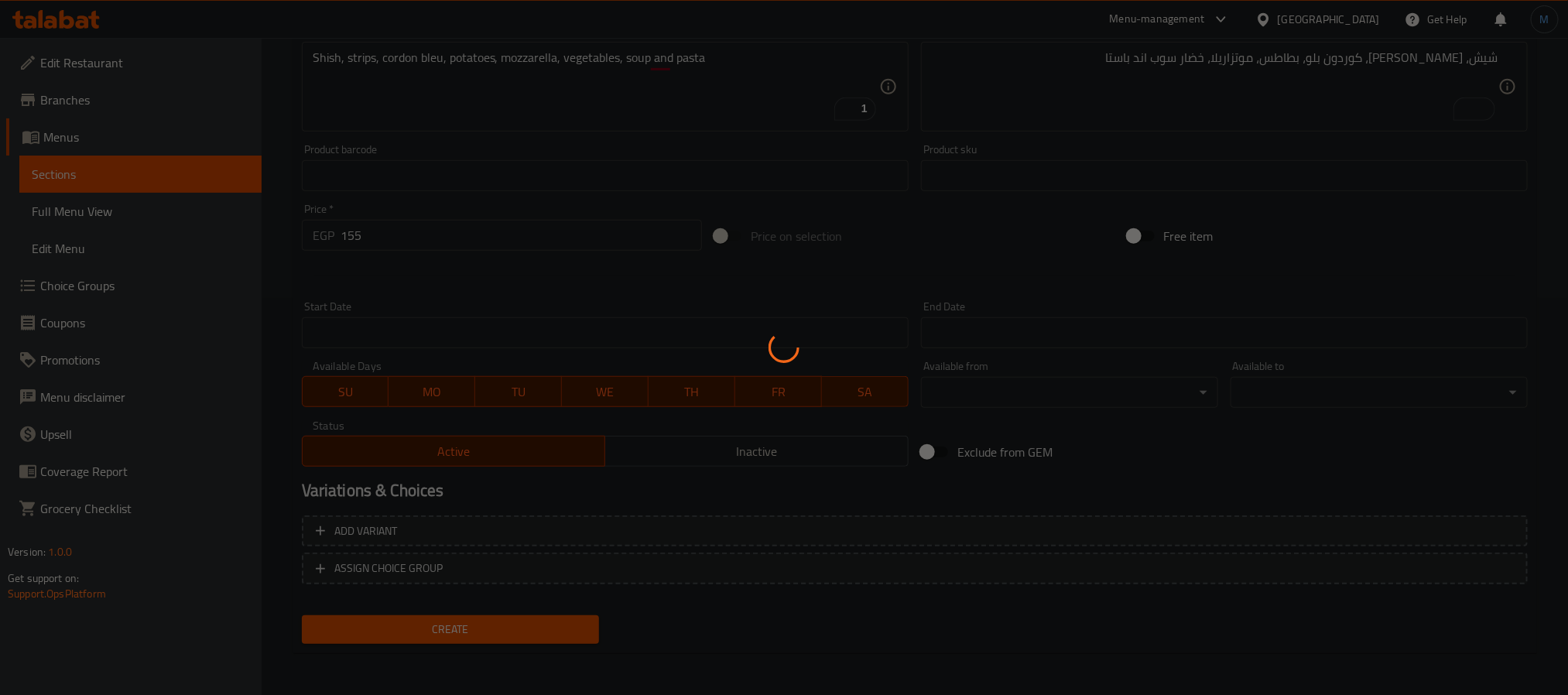
scroll to position [109, 0]
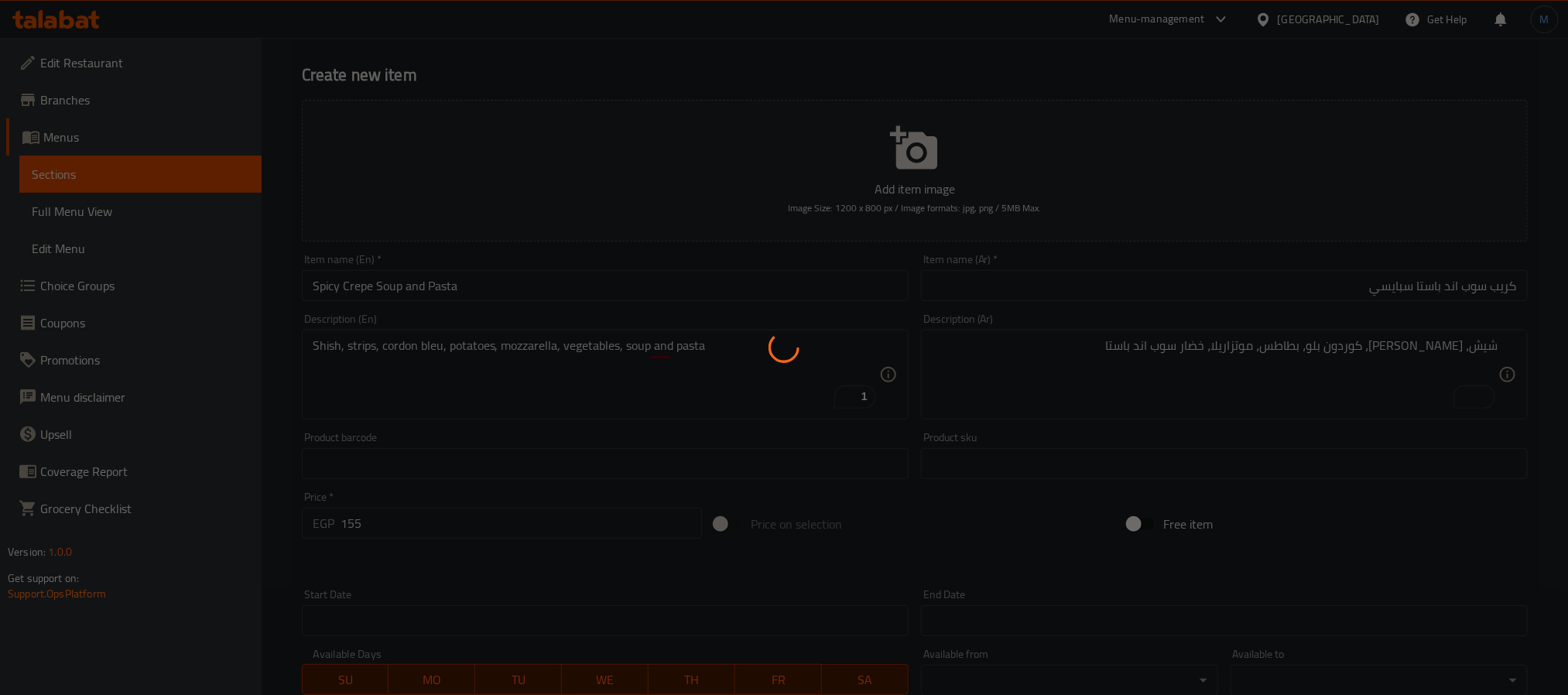
type input "0"
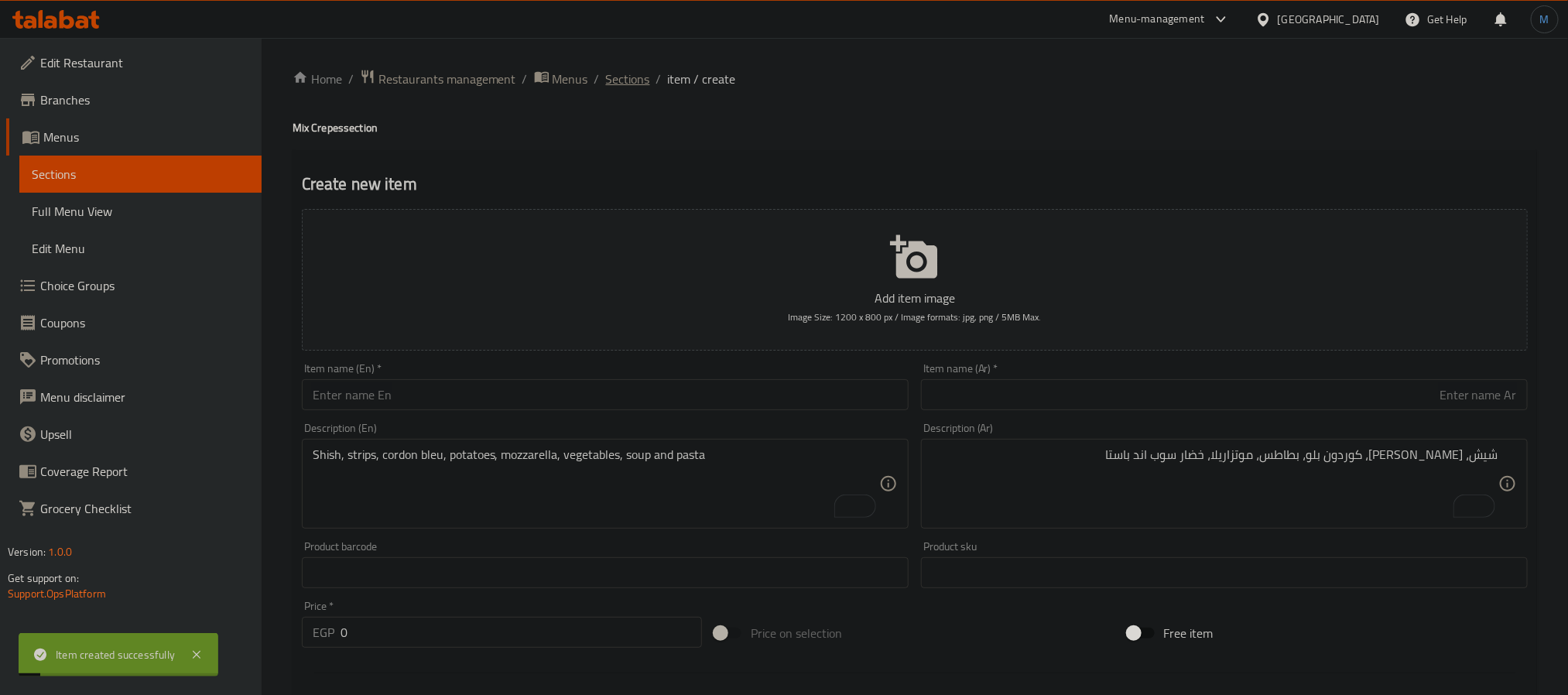
click at [608, 74] on span "Sections" at bounding box center [628, 78] width 44 height 18
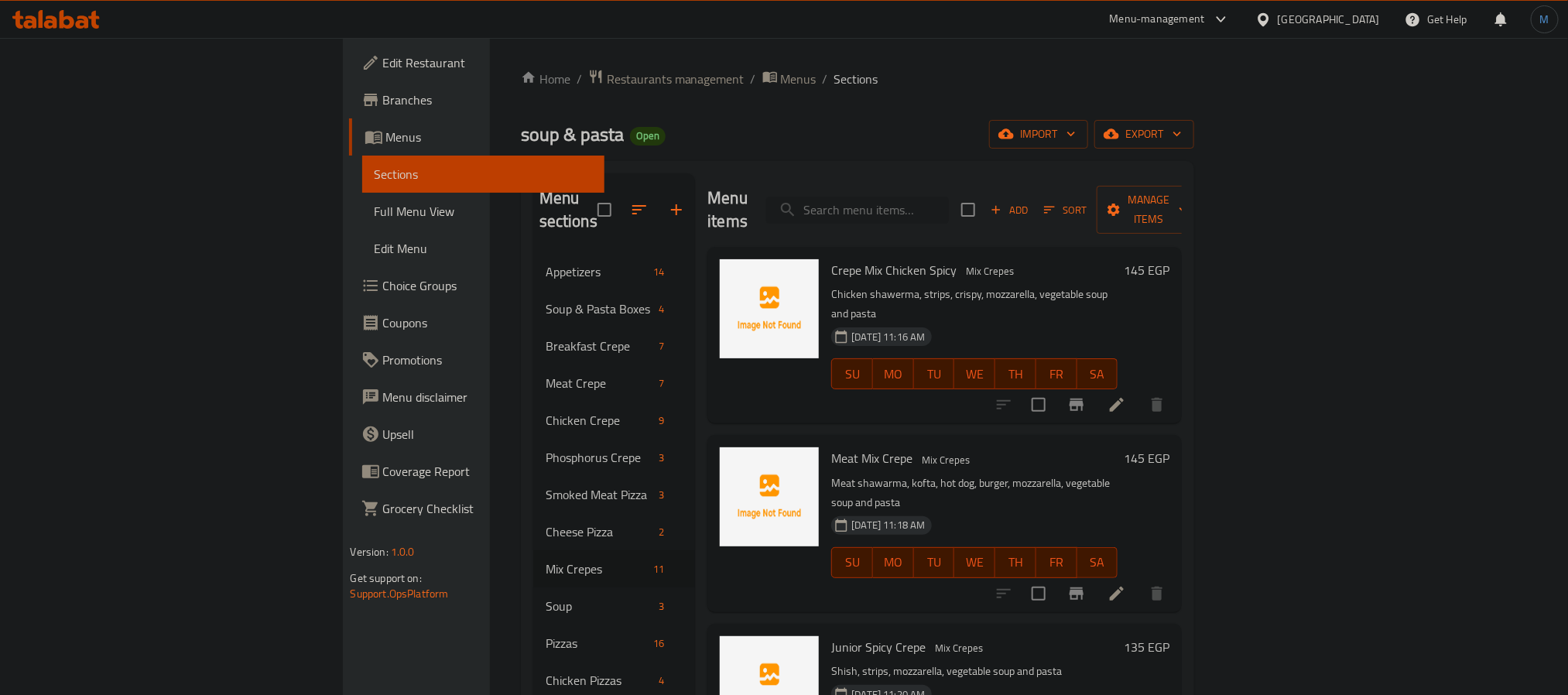
drag, startPoint x: 1069, startPoint y: 187, endPoint x: 1043, endPoint y: 203, distance: 30.5
click at [1053, 198] on div "Menu items Add Sort Manage items" at bounding box center [944, 211] width 475 height 74
click at [949, 203] on input "search" at bounding box center [857, 211] width 182 height 27
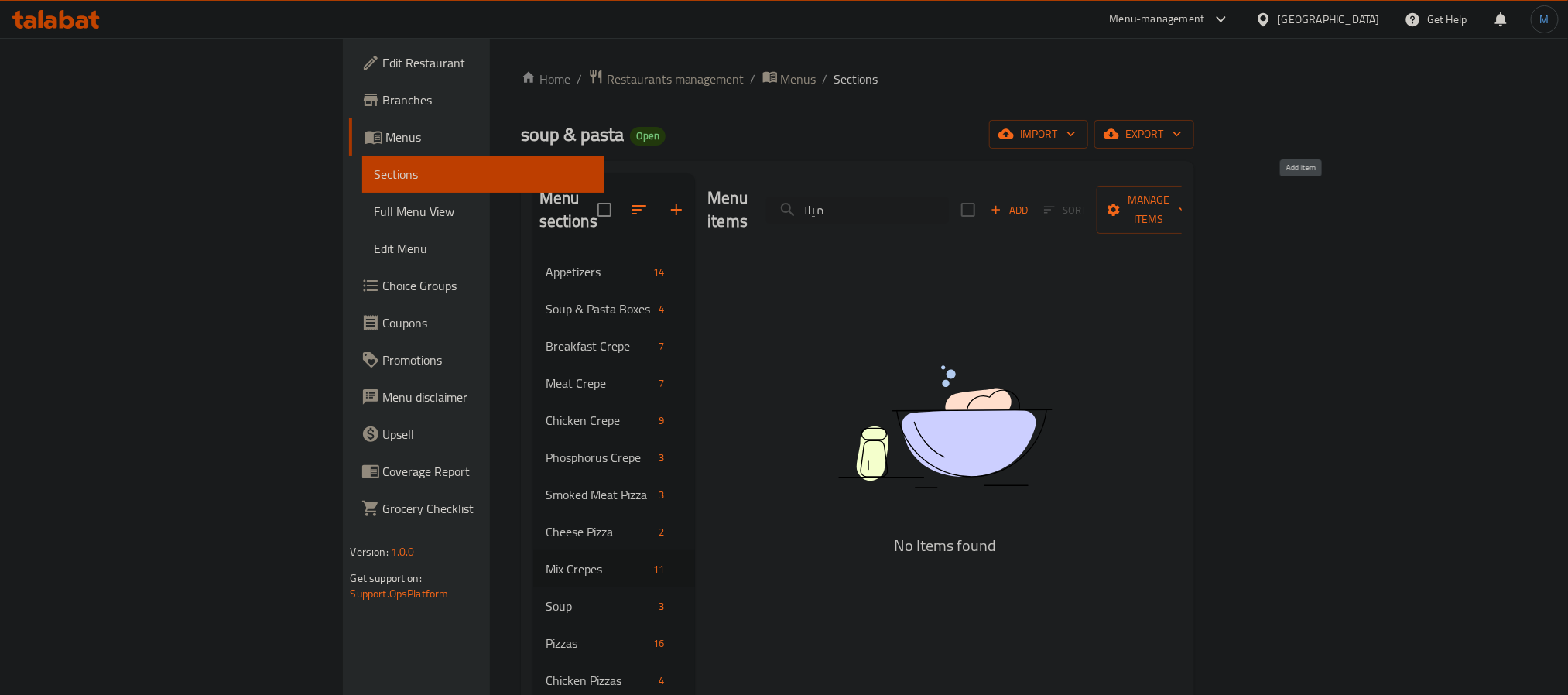
type input "ميلا"
click at [1030, 201] on span "Add" at bounding box center [1009, 210] width 42 height 18
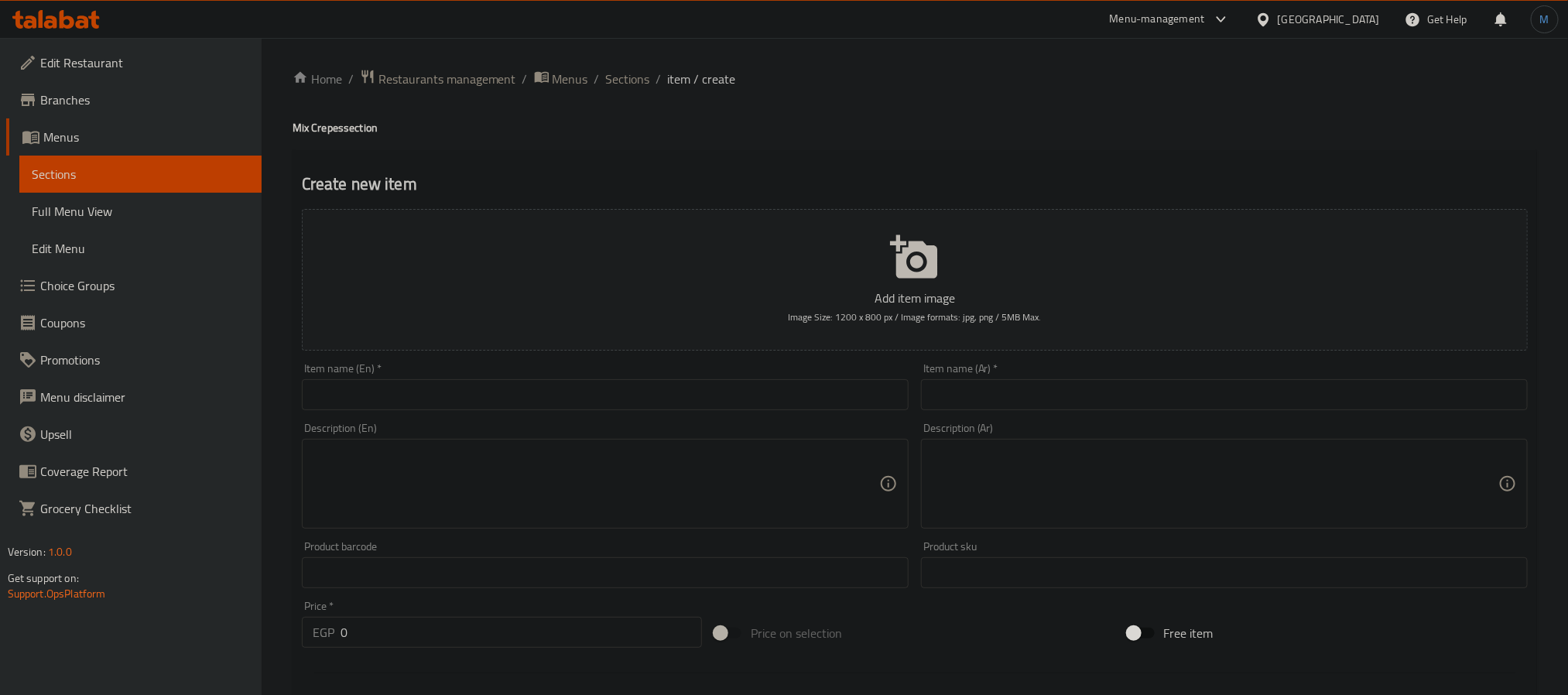
click at [1165, 384] on input "text" at bounding box center [1225, 395] width 607 height 31
type input "[PERSON_NAME]"
click at [395, 390] on input "text" at bounding box center [605, 395] width 607 height 31
paste input "Milano crepe"
click at [879, 410] on input "Milano Crepe" at bounding box center [605, 395] width 607 height 31
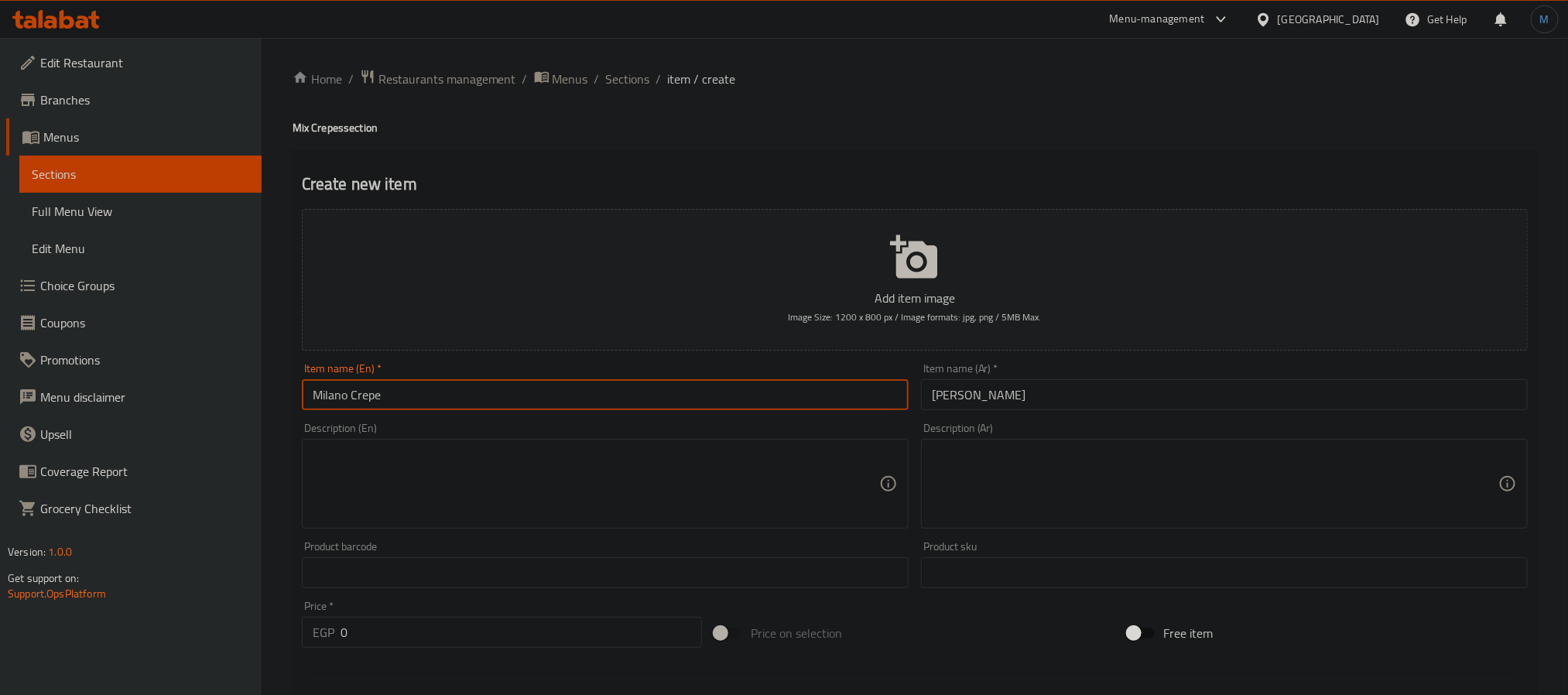
scroll to position [348, 0]
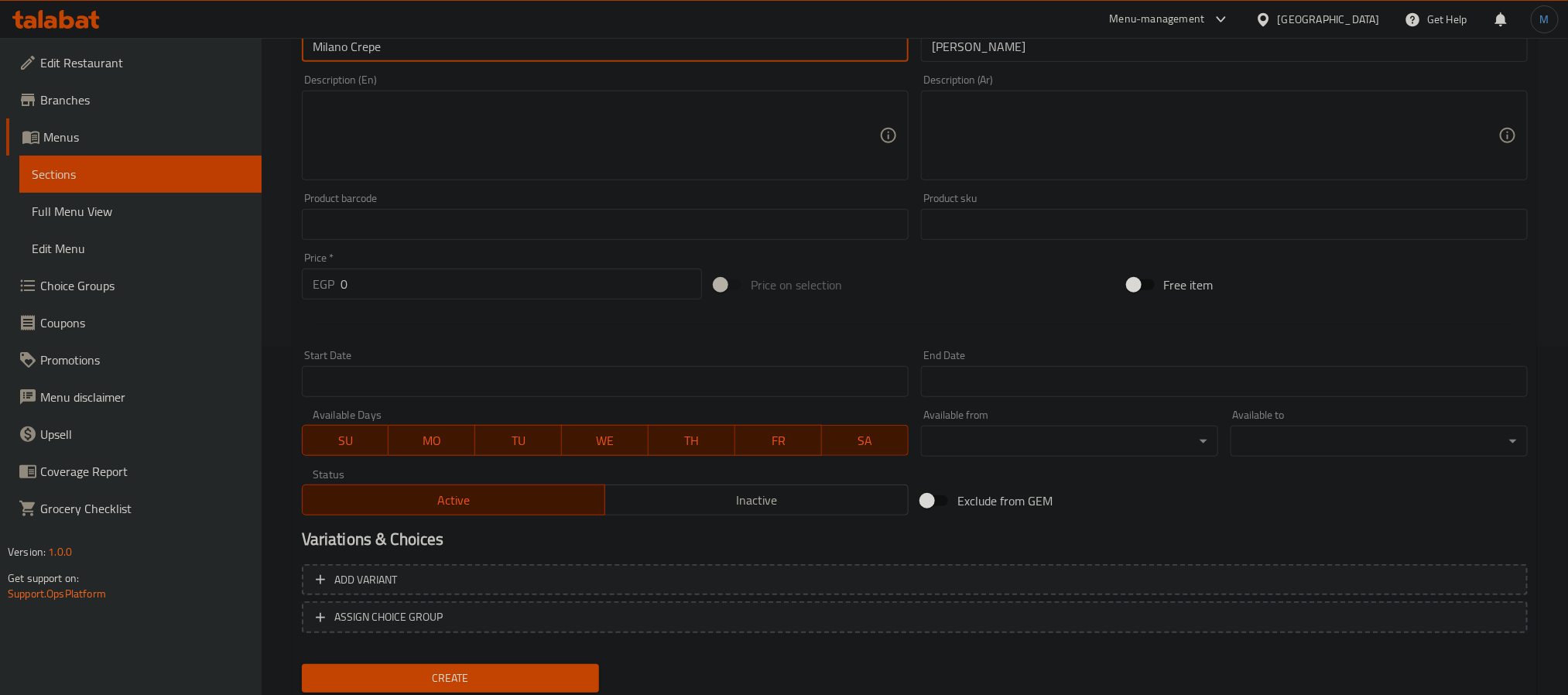
type input "Milano Crepe"
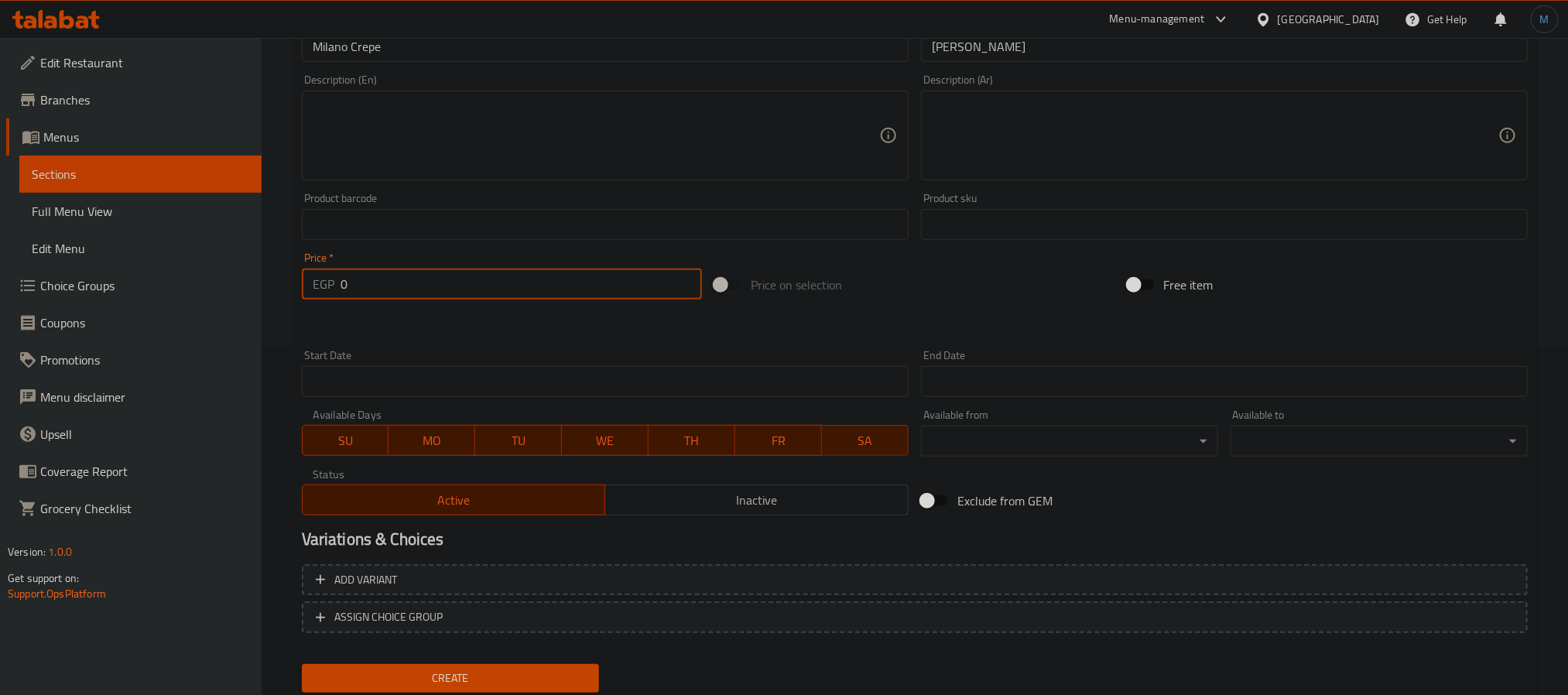
click at [467, 277] on input "0" at bounding box center [522, 284] width 362 height 31
type input "140"
click at [987, 147] on textarea at bounding box center [1215, 136] width 567 height 74
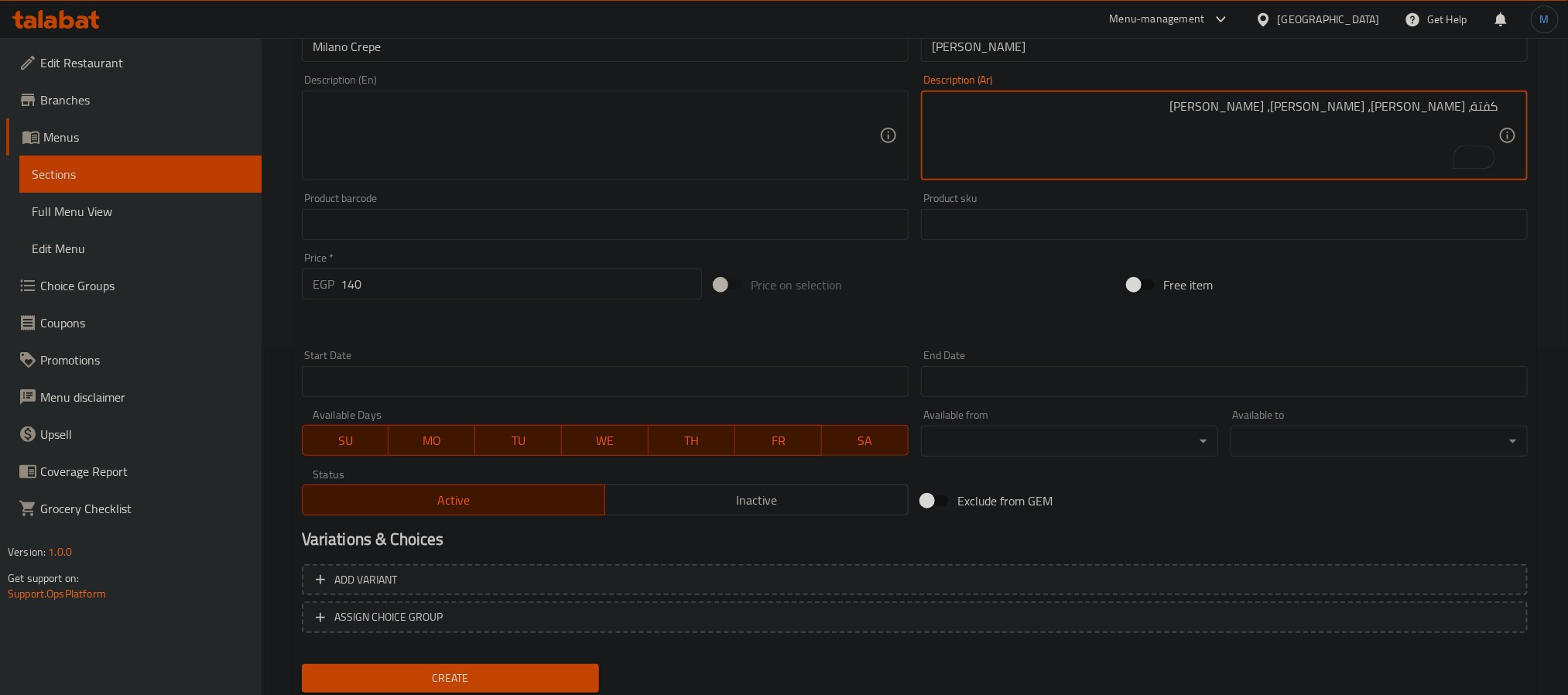
type textarea "كفتة، [PERSON_NAME]، [PERSON_NAME]، [PERSON_NAME]،"
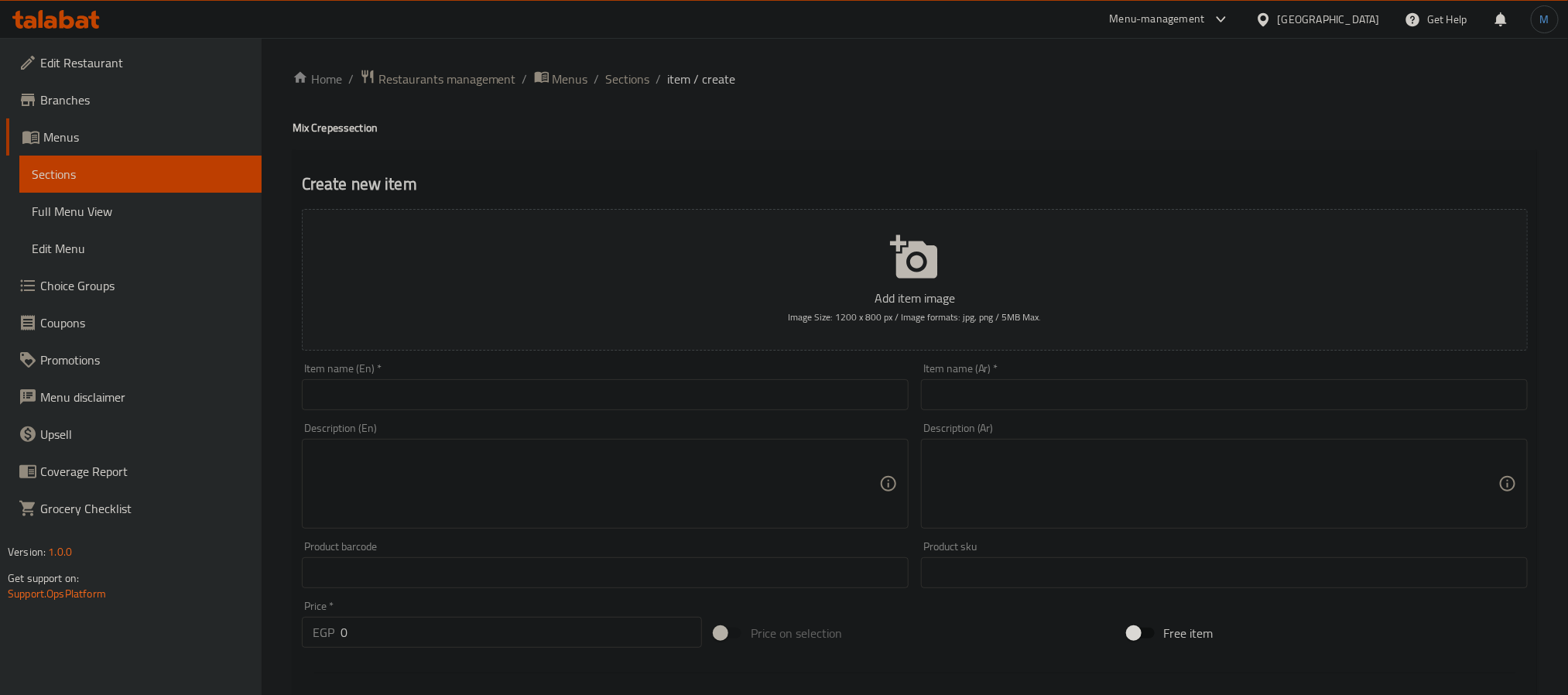
click at [101, 291] on span "Choice Groups" at bounding box center [144, 285] width 209 height 18
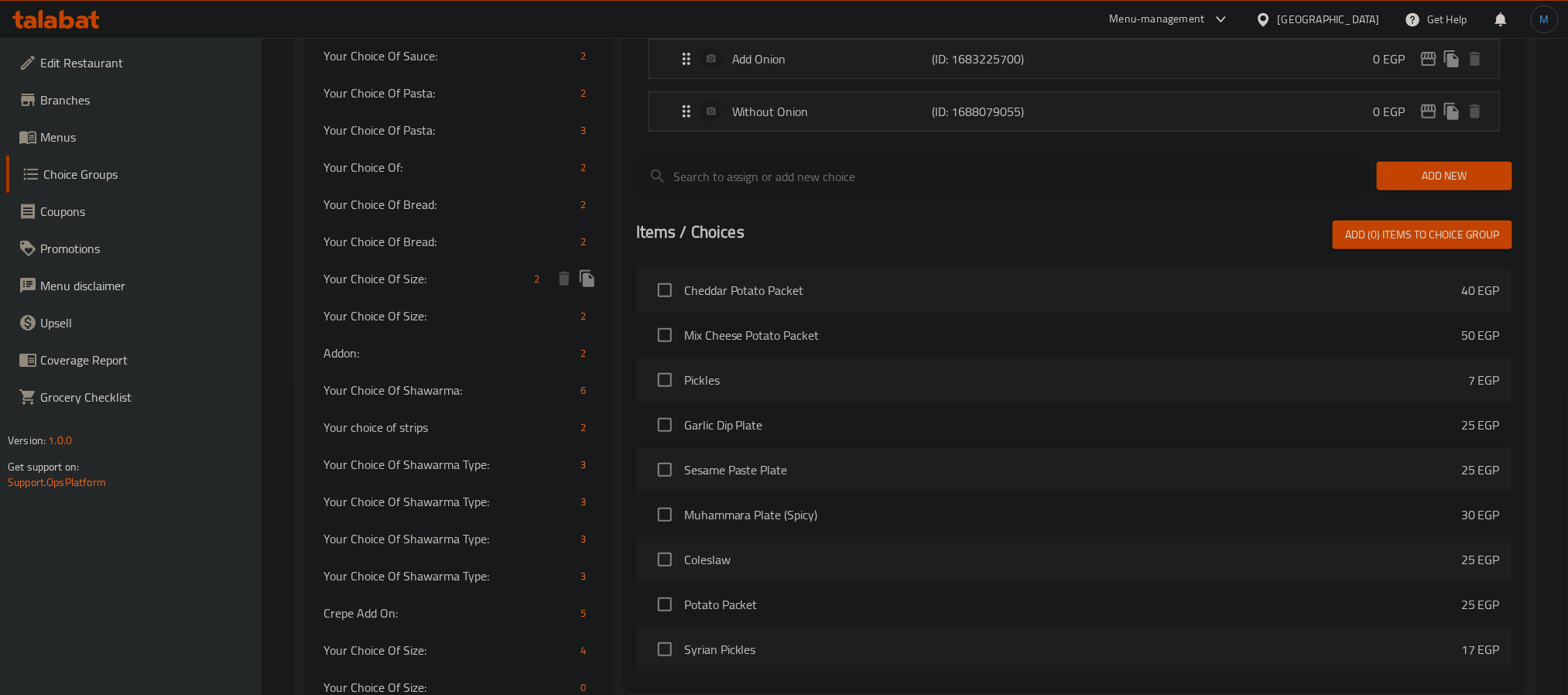
scroll to position [463, 0]
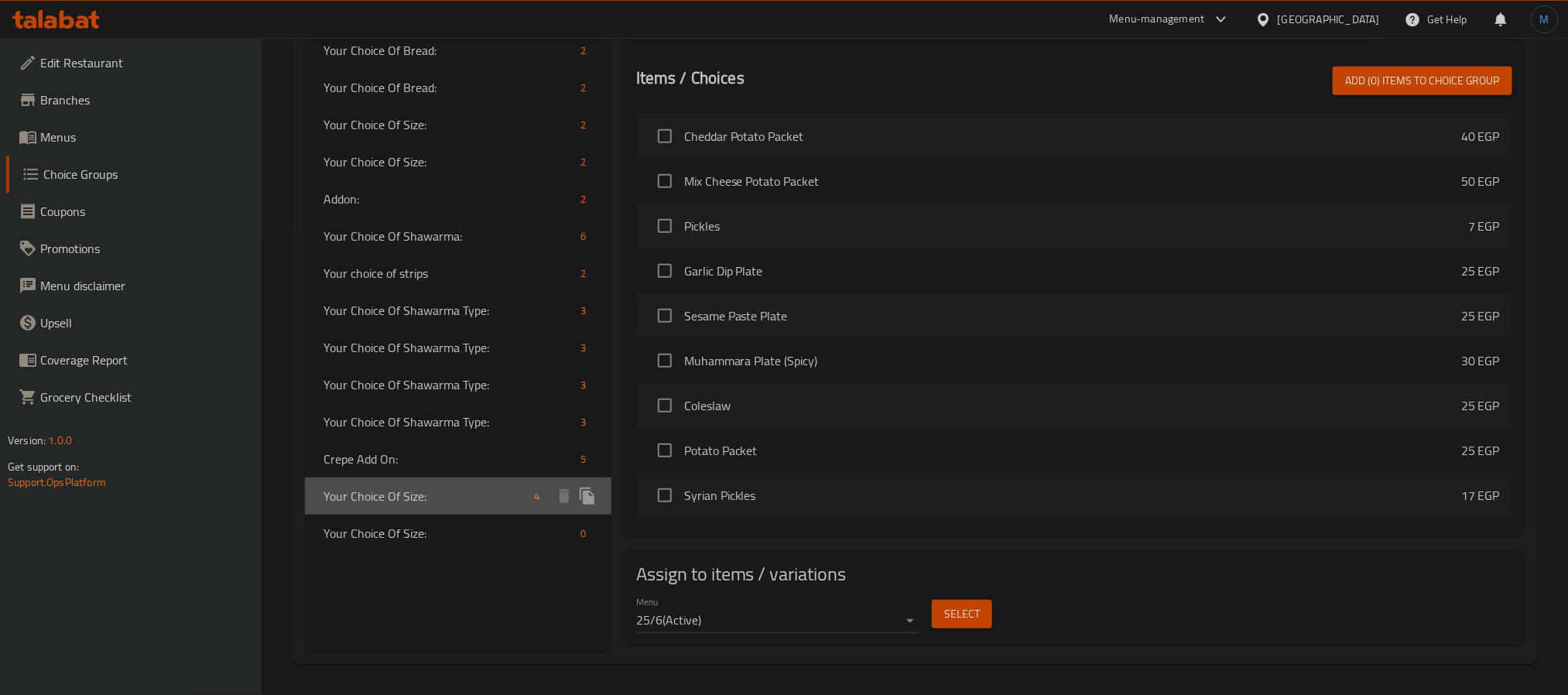
click at [423, 488] on span "Your Choice Of Size:" at bounding box center [426, 496] width 205 height 18
type input "Your Choice Of Size:"
type input "اختيارك من الحجم:"
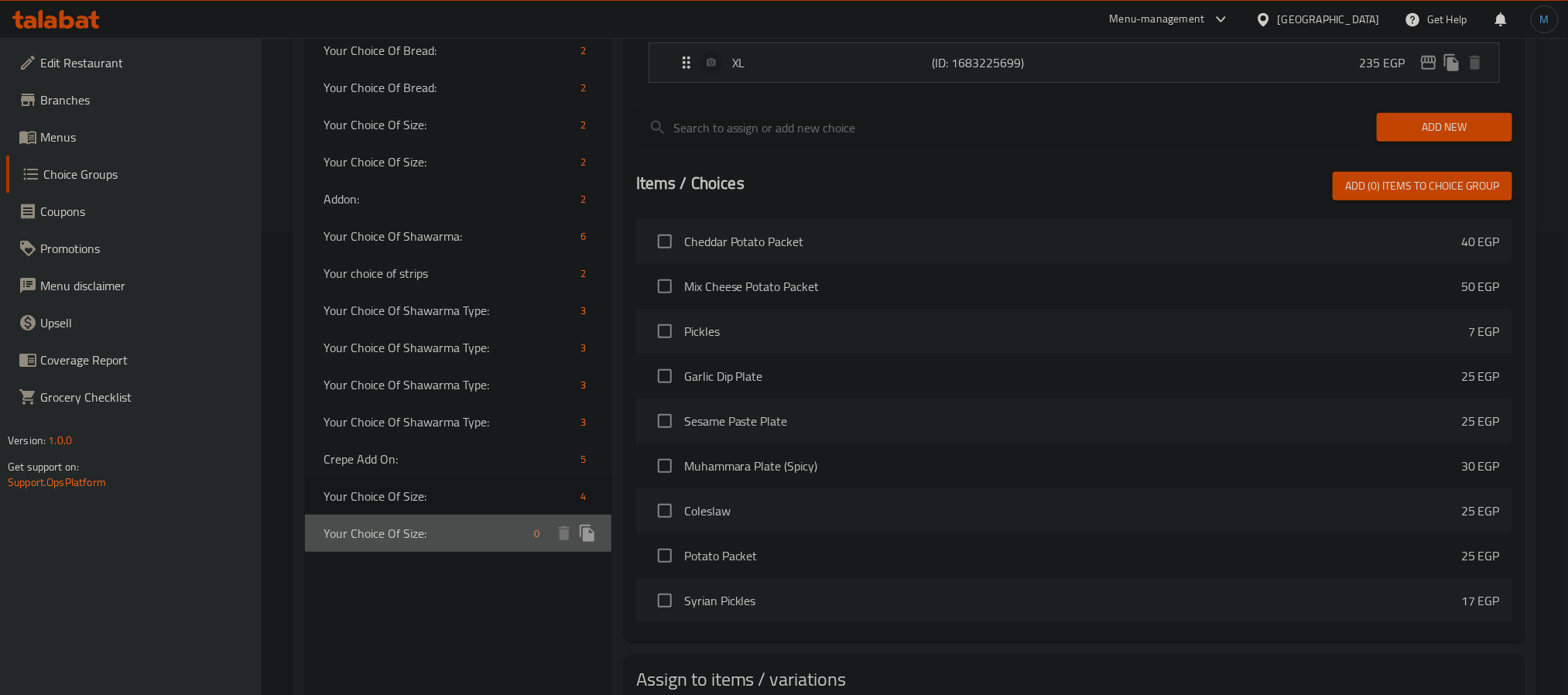
click at [435, 534] on span "Your Choice Of Size:" at bounding box center [426, 533] width 205 height 18
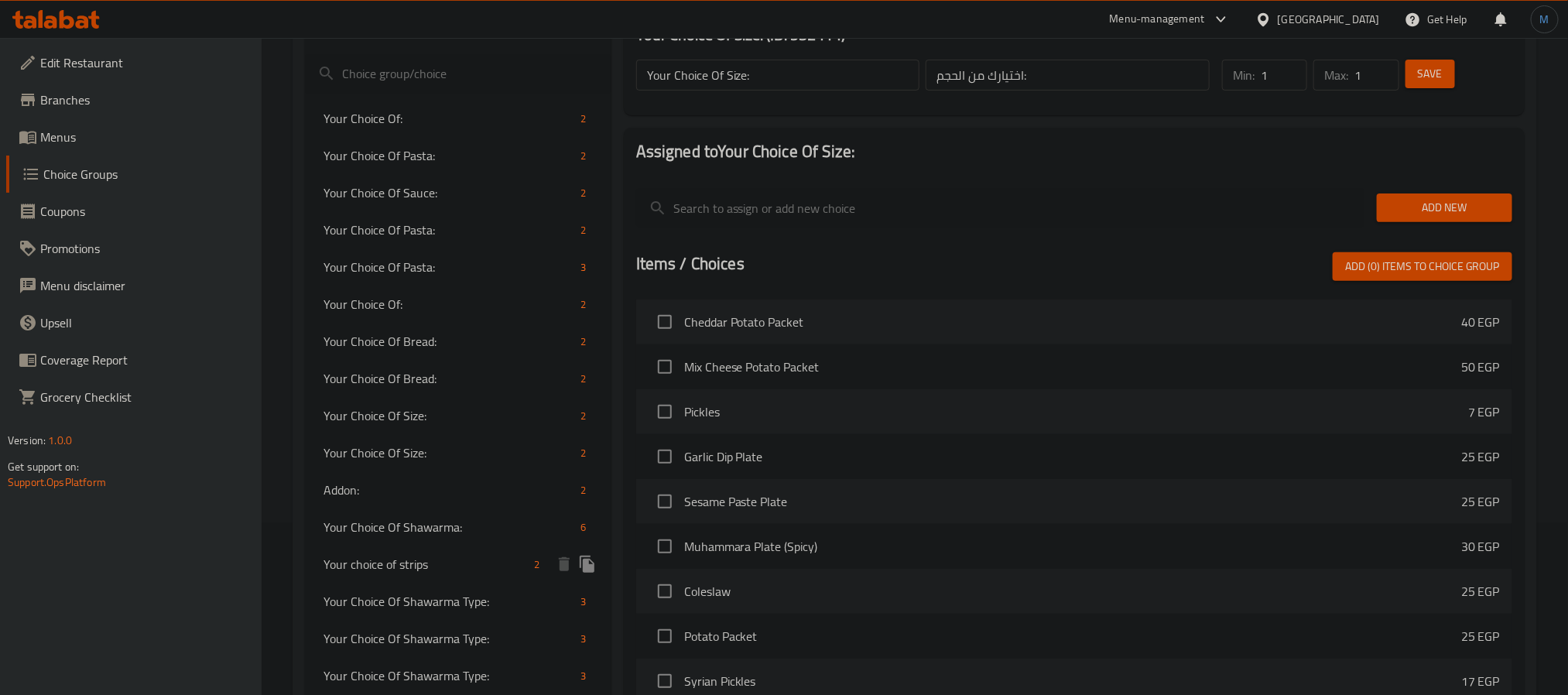
scroll to position [0, 0]
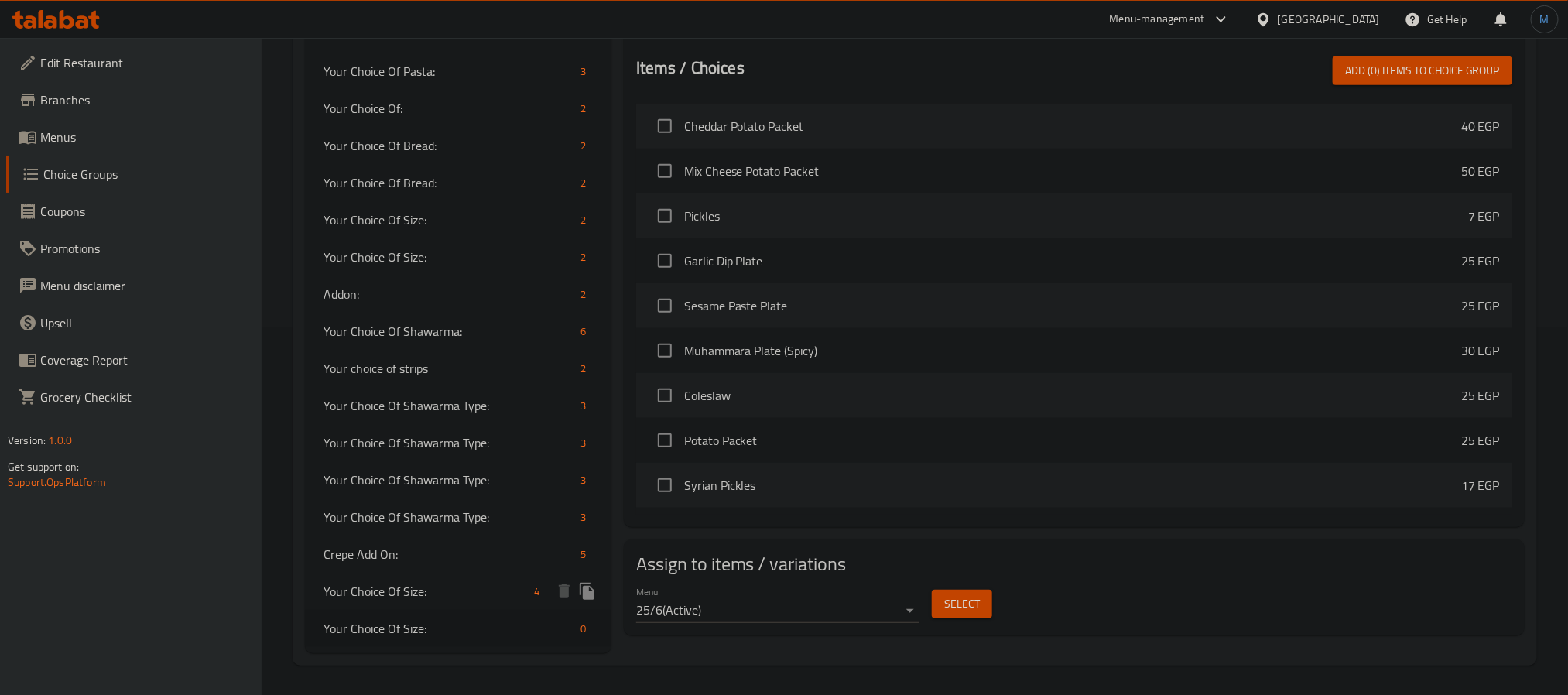
click at [418, 588] on span "Your Choice Of Size:" at bounding box center [426, 591] width 205 height 18
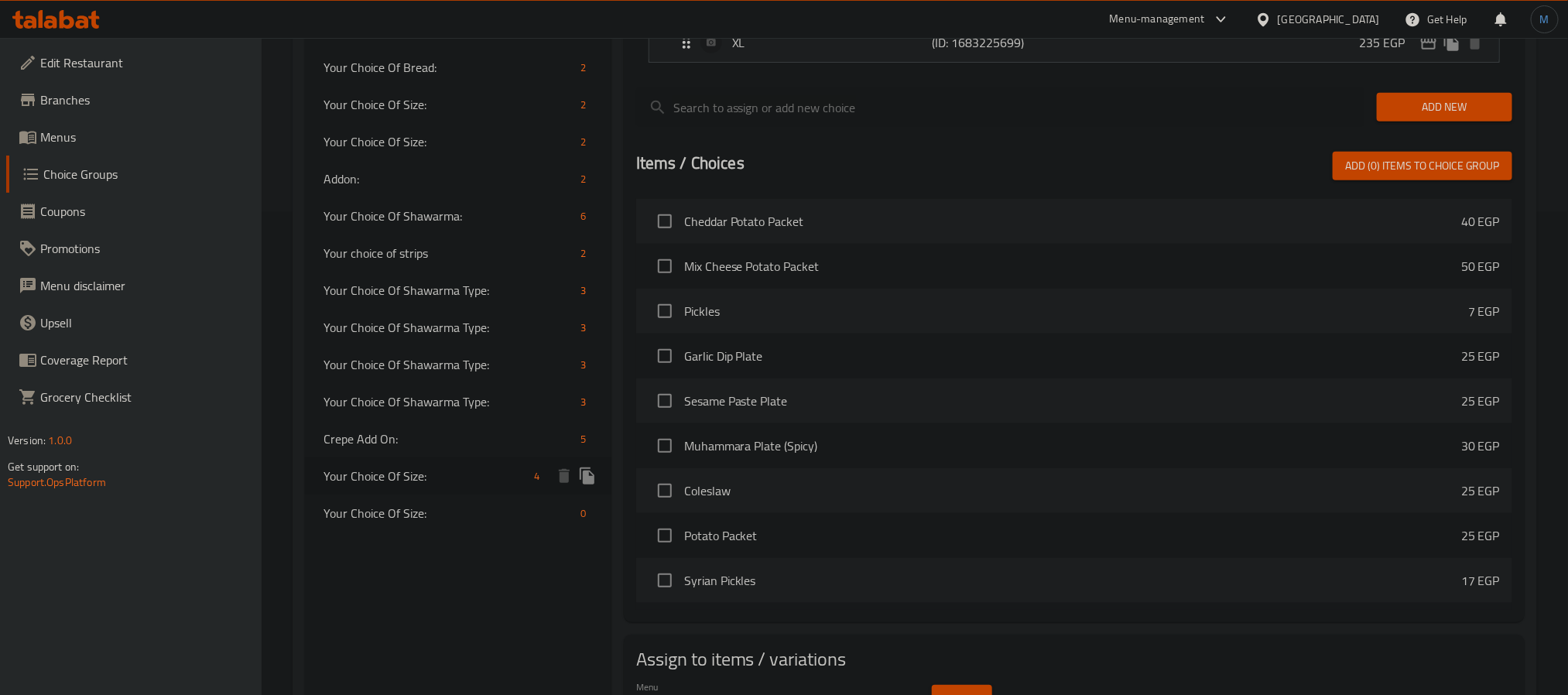
scroll to position [484, 0]
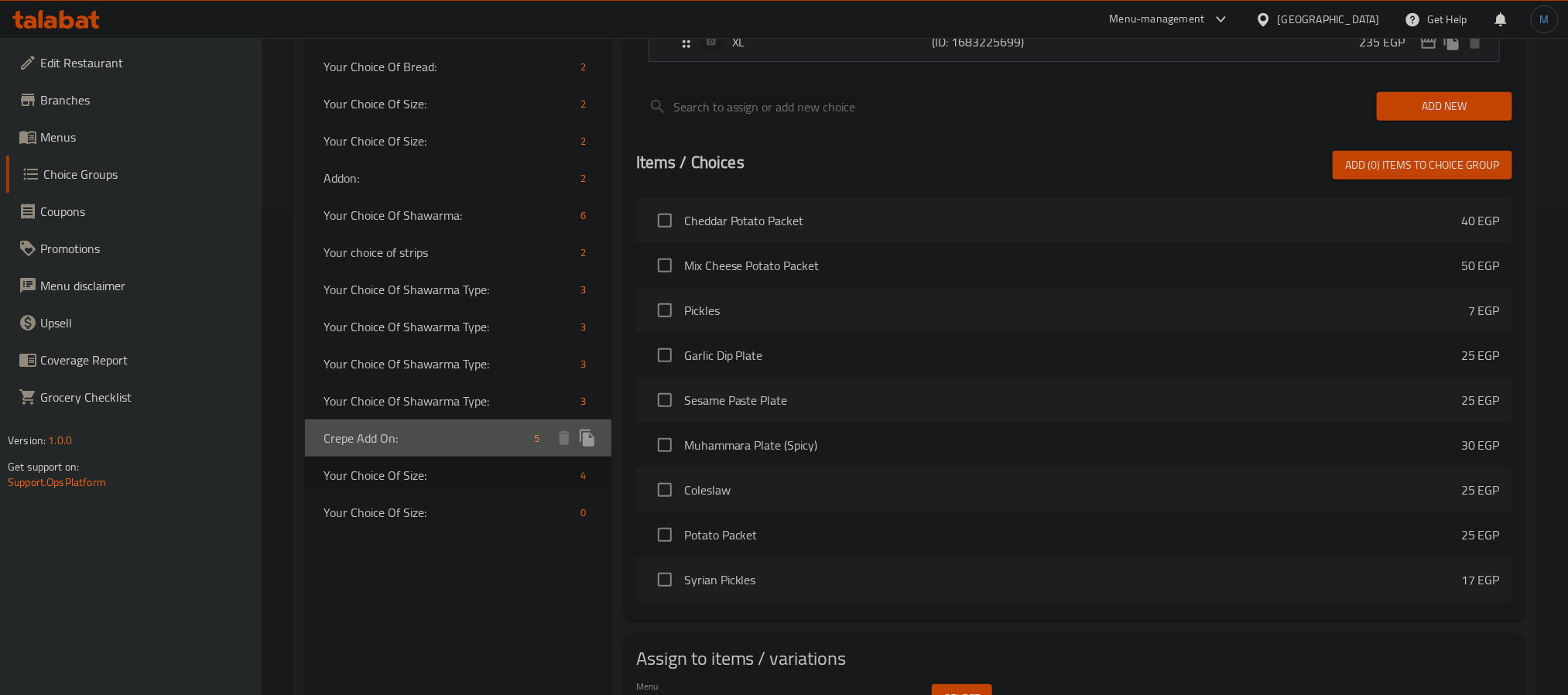
click at [423, 444] on span "Crepe Add On:" at bounding box center [426, 438] width 205 height 18
type input "Crepe Add On:"
type input "إضافة الكريب:"
type input "0"
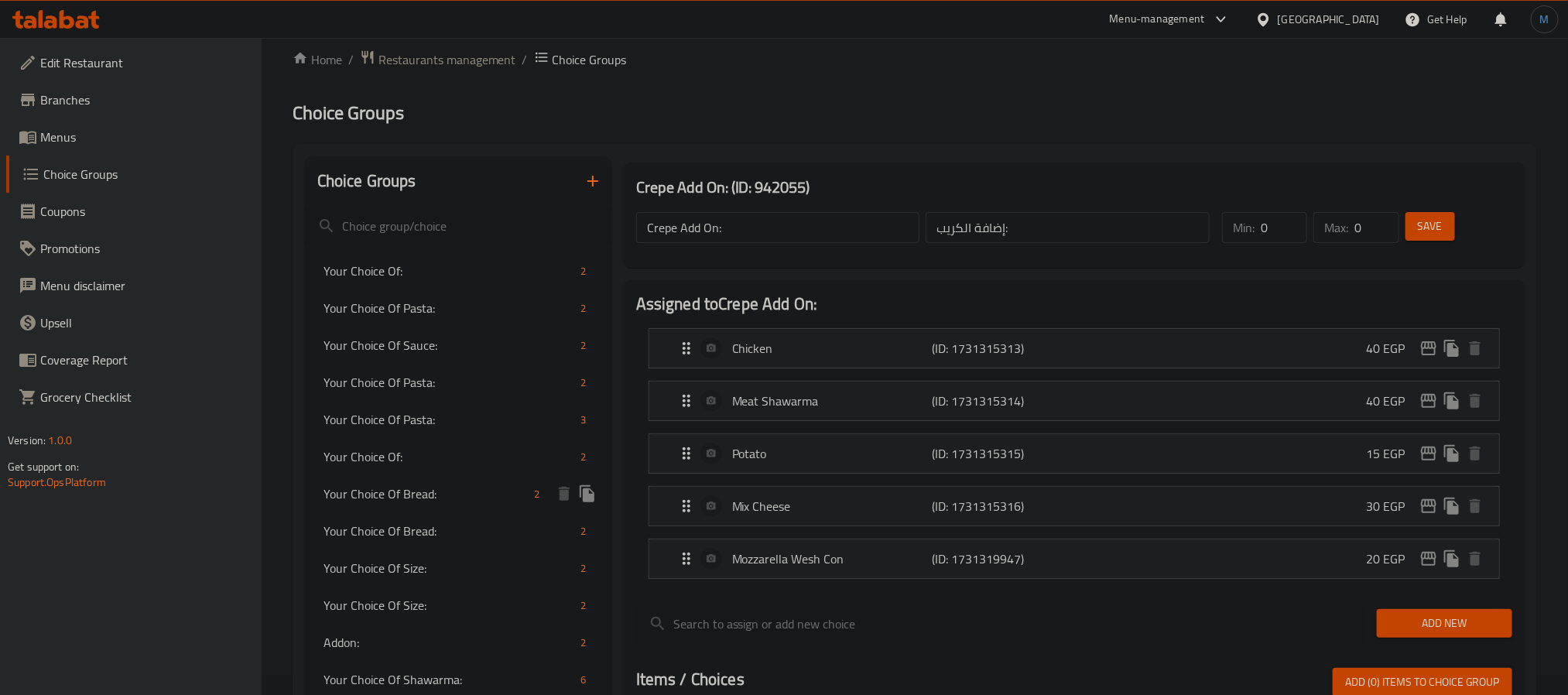
scroll to position [0, 0]
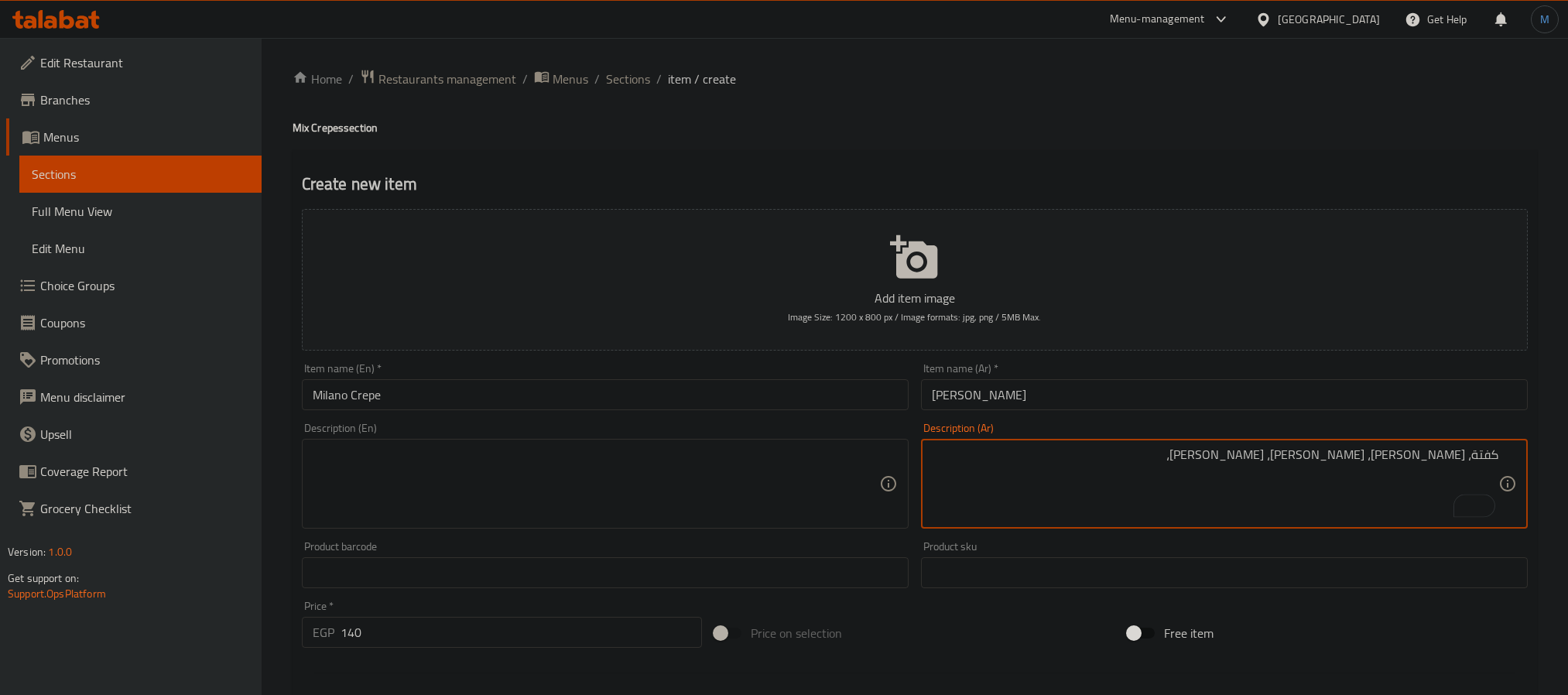
scroll to position [348, 0]
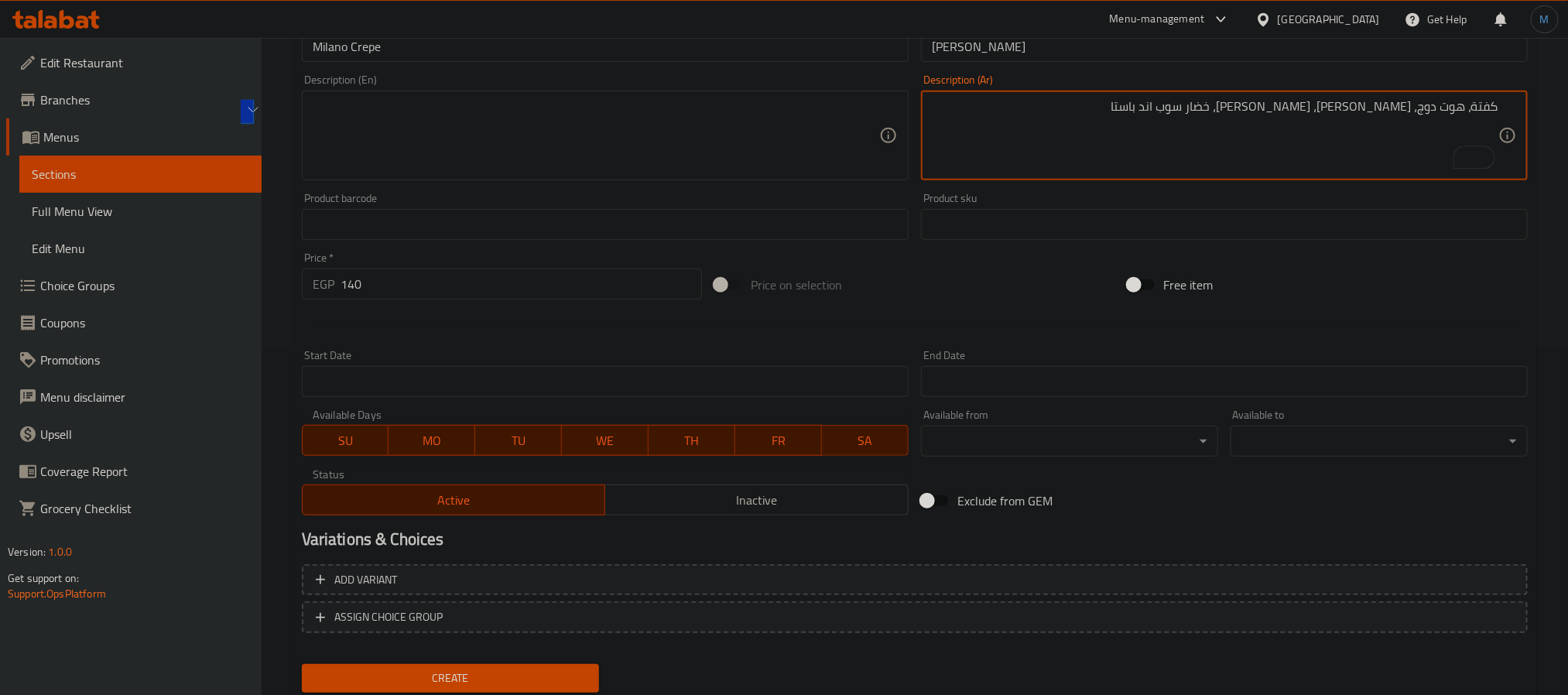
type textarea "كفتة، هوت دوج، [PERSON_NAME]، [PERSON_NAME]، خضار سوب اند باستا"
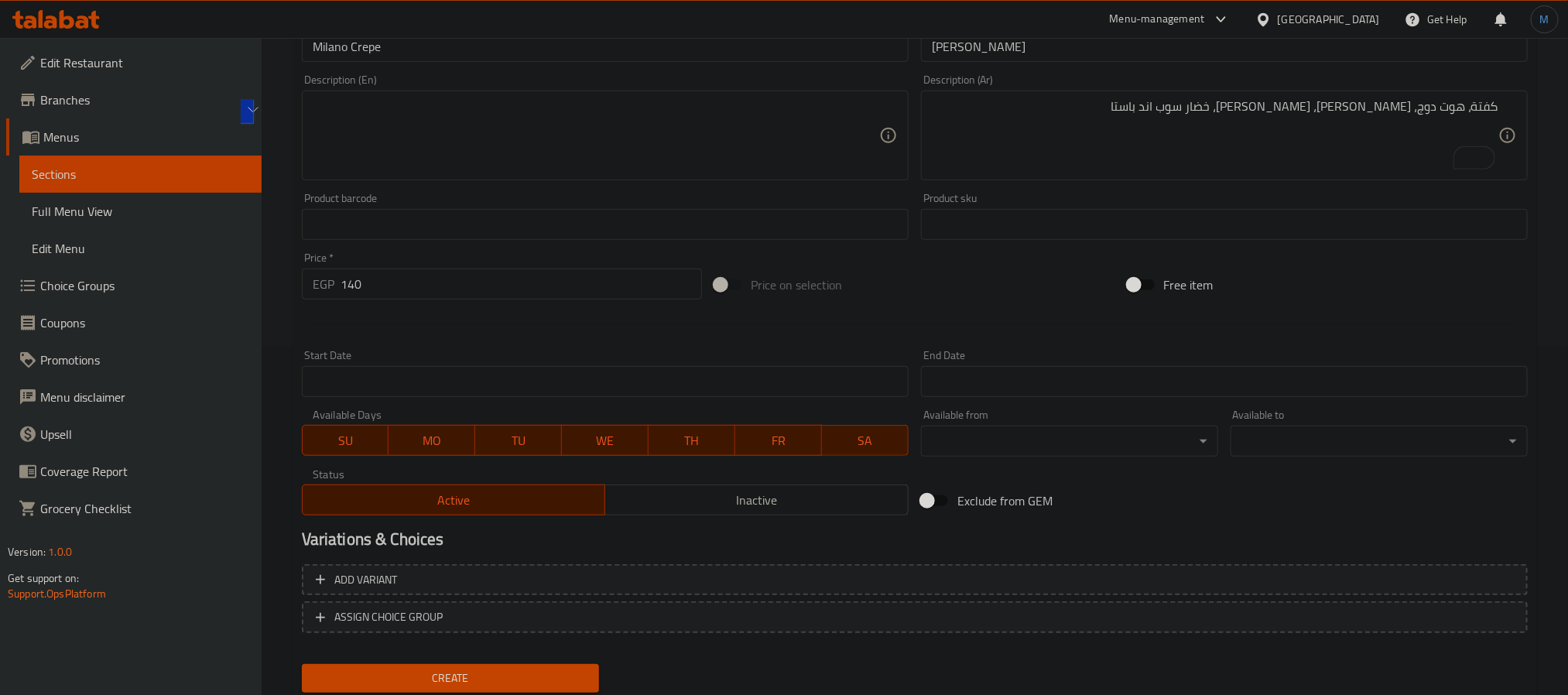
click at [560, 199] on div "Product barcode Product barcode" at bounding box center [605, 216] width 607 height 47
click at [565, 180] on div "Description (En)" at bounding box center [605, 135] width 607 height 90
paste textarea "Kofta, hot dog, sami meat, mozzarella, vegetable soup and pasta"
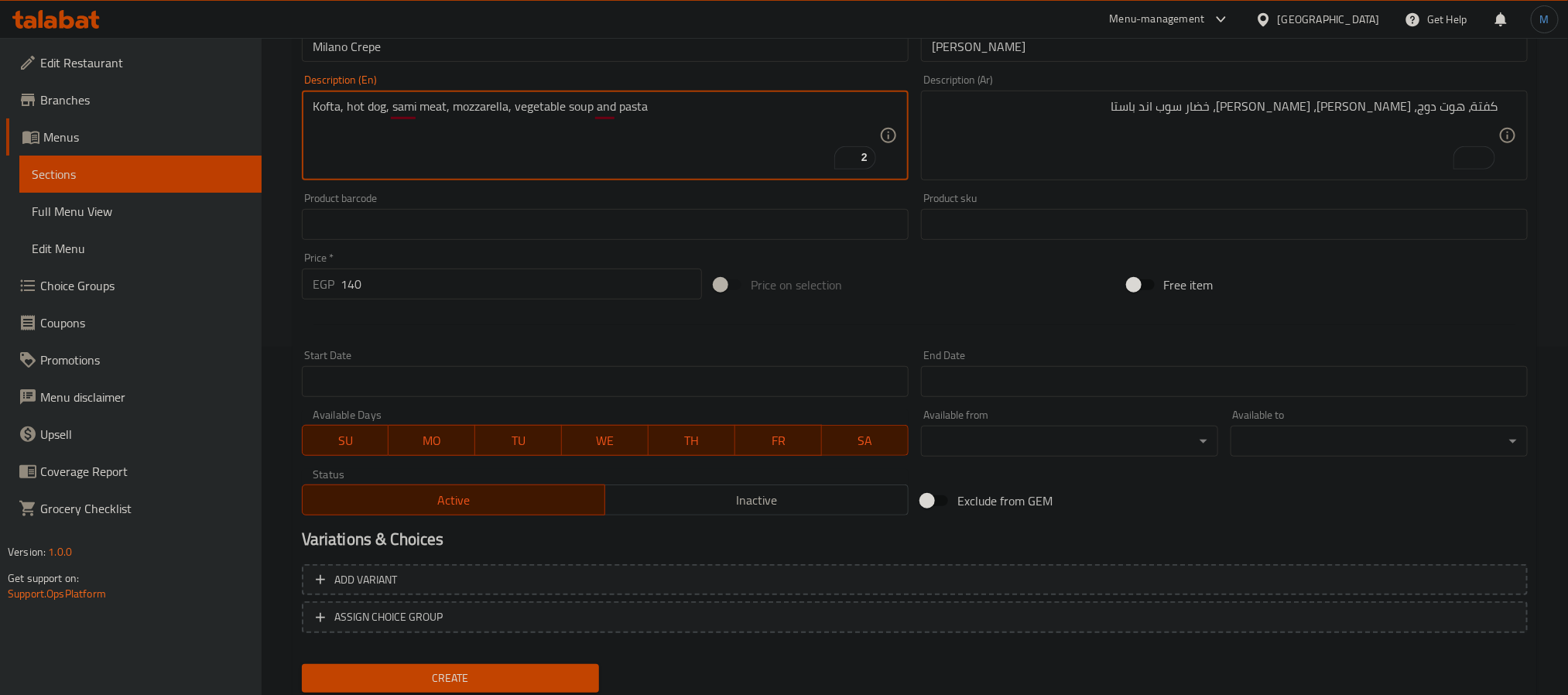
type textarea "Kofta, hot dog, sami meat, mozzarella, vegetable soup and pasta"
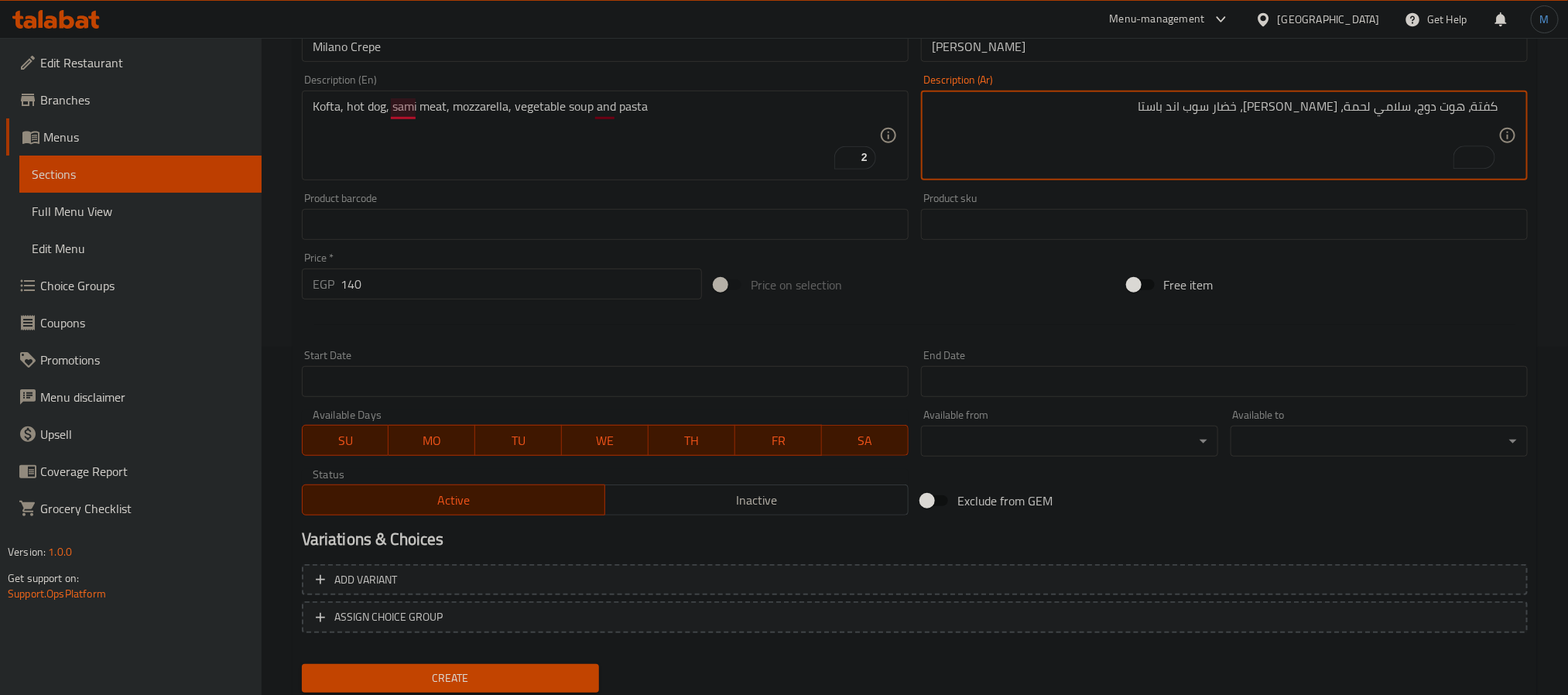
type textarea "كفتة، هوت دوج، سلامي لحمة، [PERSON_NAME]، خضار سوب اند باستا"
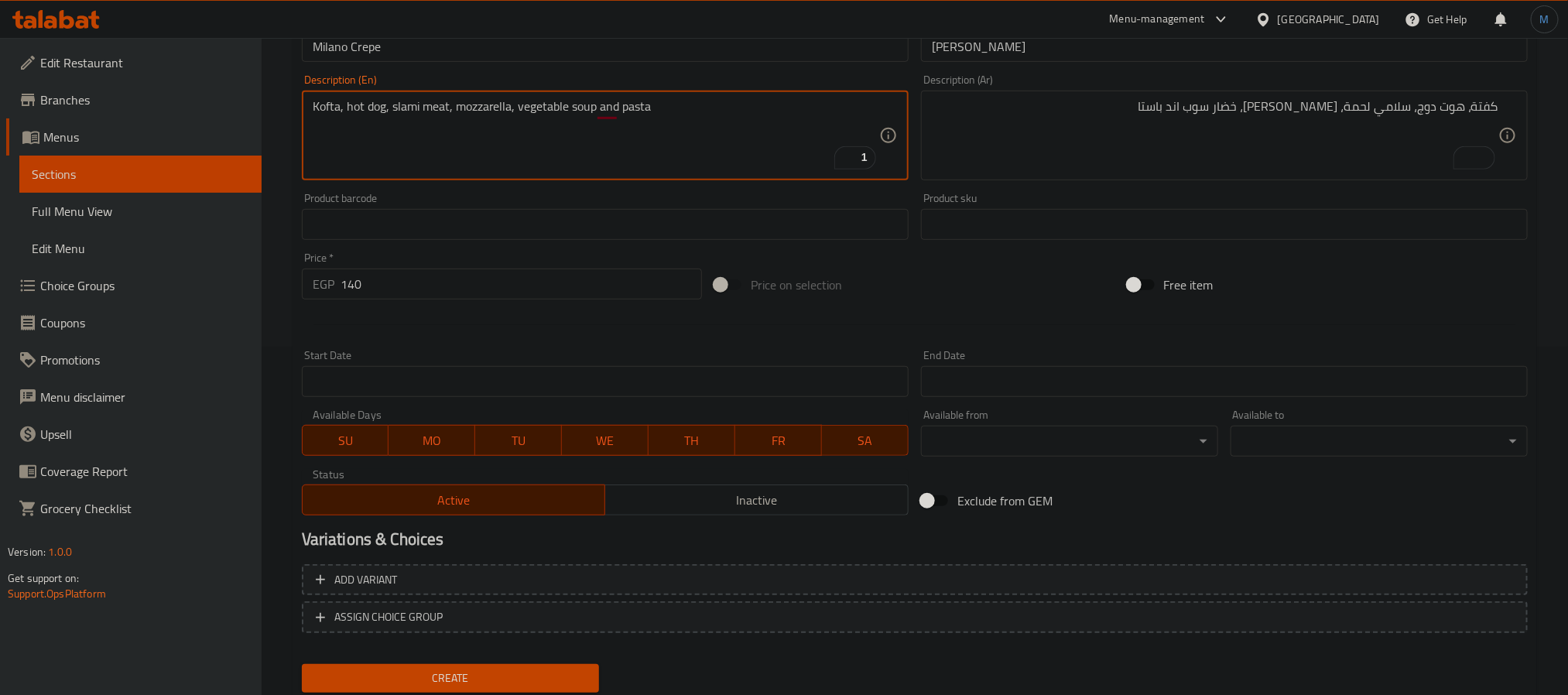
paste textarea "meat salami"
type textarea "Kofta, hot dog, meat salami, mozzarella, vegetable soup and pasta"
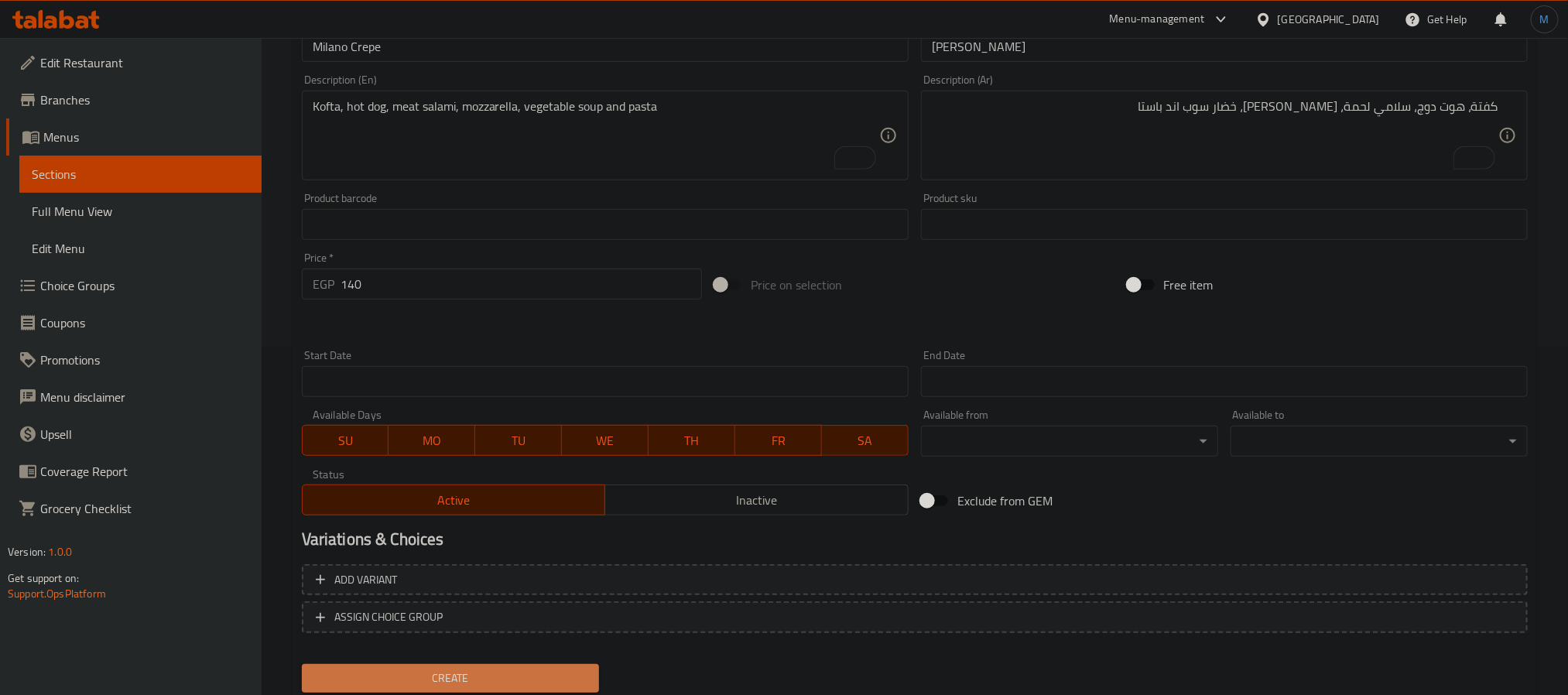
click at [569, 684] on span "Create" at bounding box center [451, 679] width 272 height 19
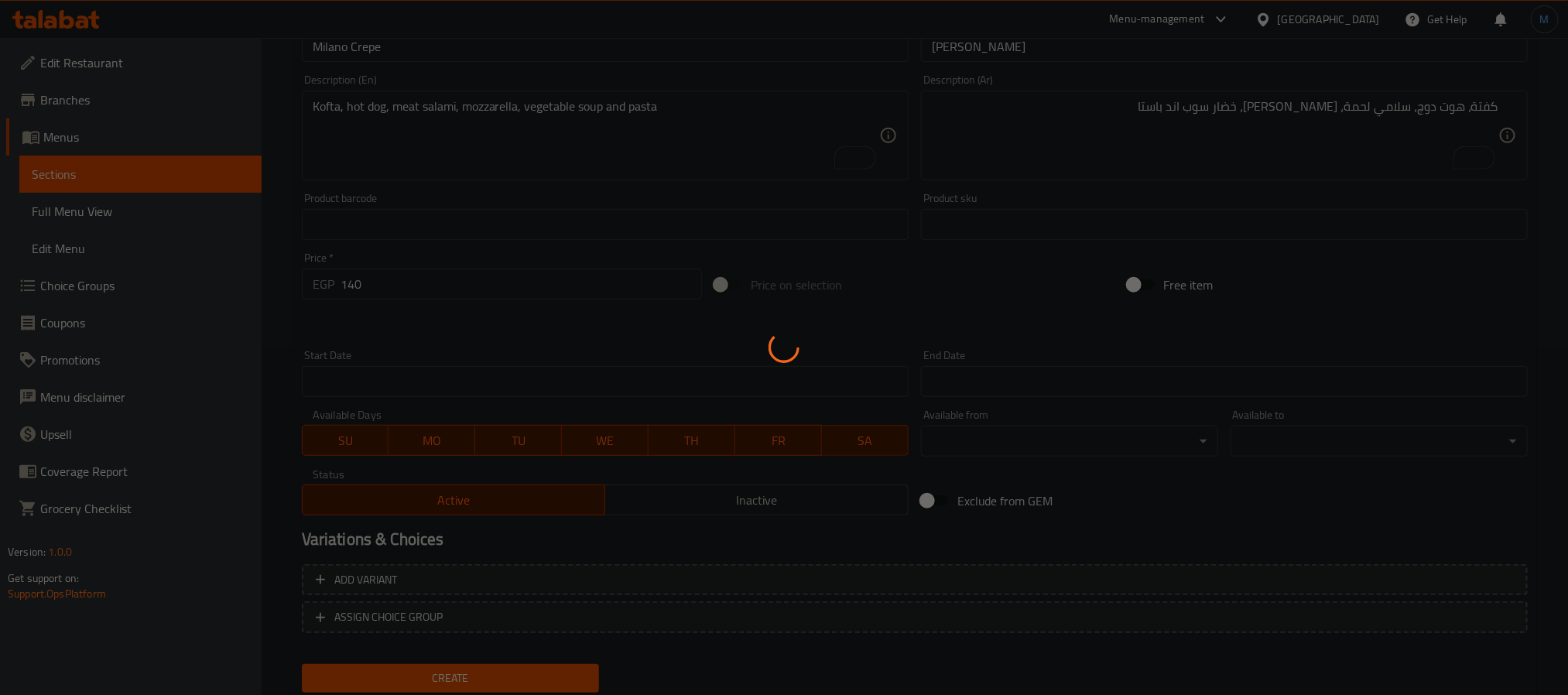
type input "0"
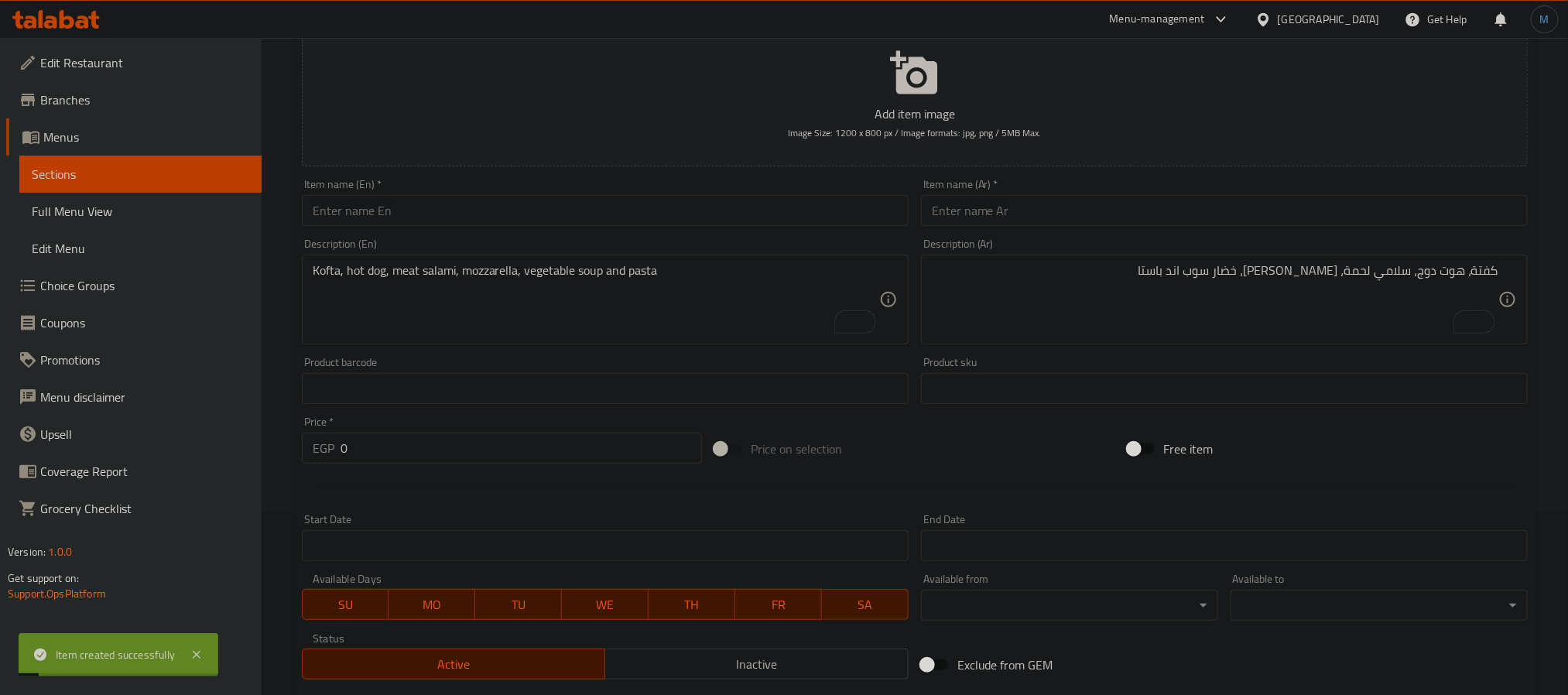
scroll to position [0, 0]
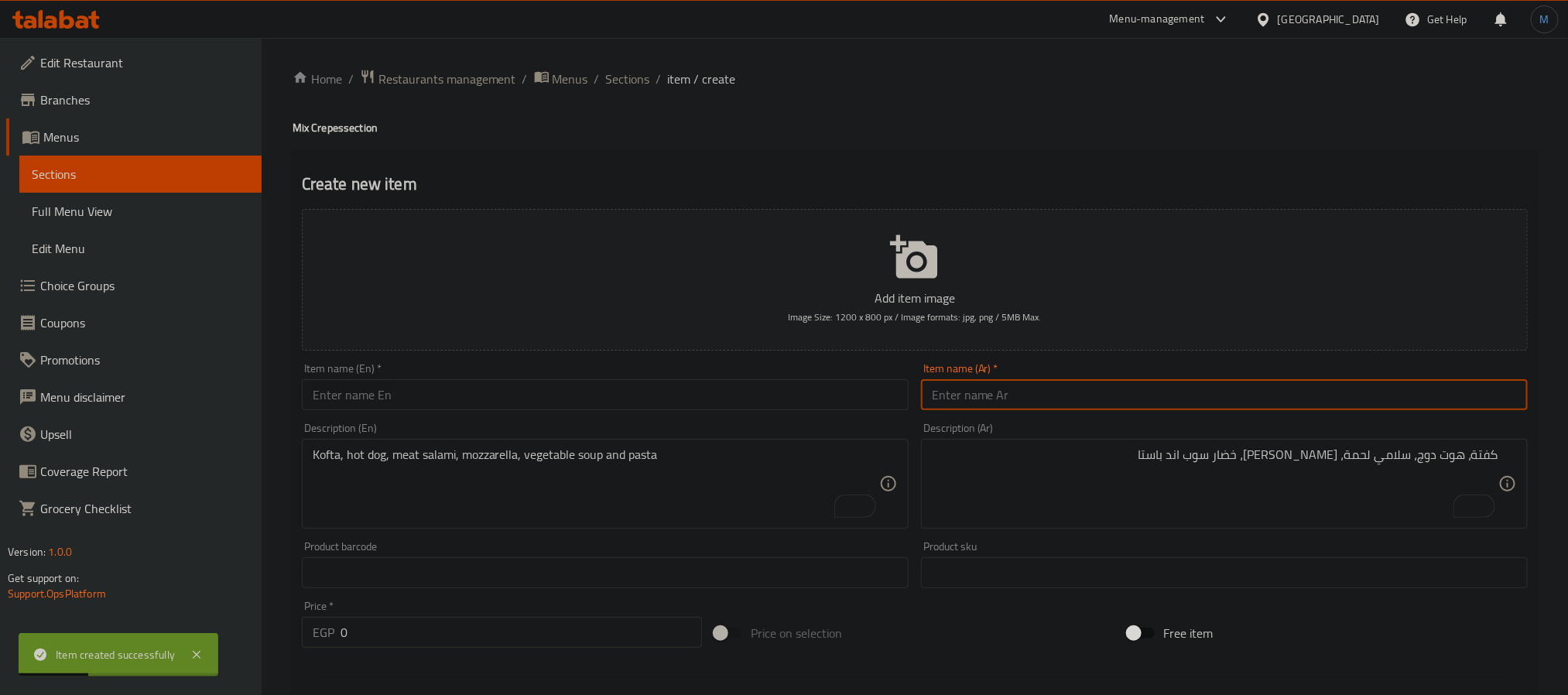
click at [1162, 380] on input "text" at bounding box center [1225, 395] width 607 height 31
click at [1178, 391] on input "text" at bounding box center [1225, 395] width 607 height 31
type input "كريب مردغانة سبايسي"
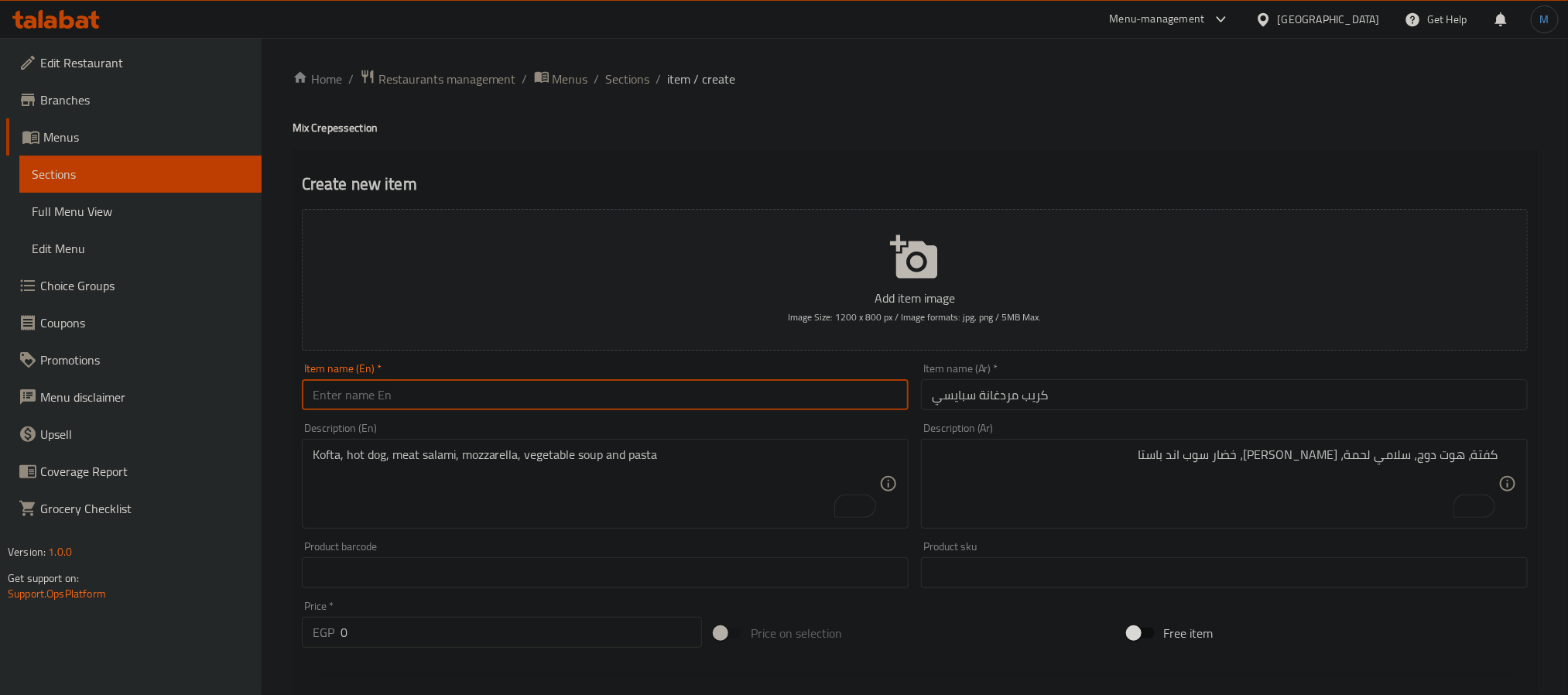
click at [448, 393] on input "text" at bounding box center [605, 395] width 607 height 31
paste input "Spicy Marghana Crepe"
click at [371, 408] on input "Spicy Marghana Crepe" at bounding box center [605, 395] width 607 height 31
type input "Spicy Merdghana Crepe"
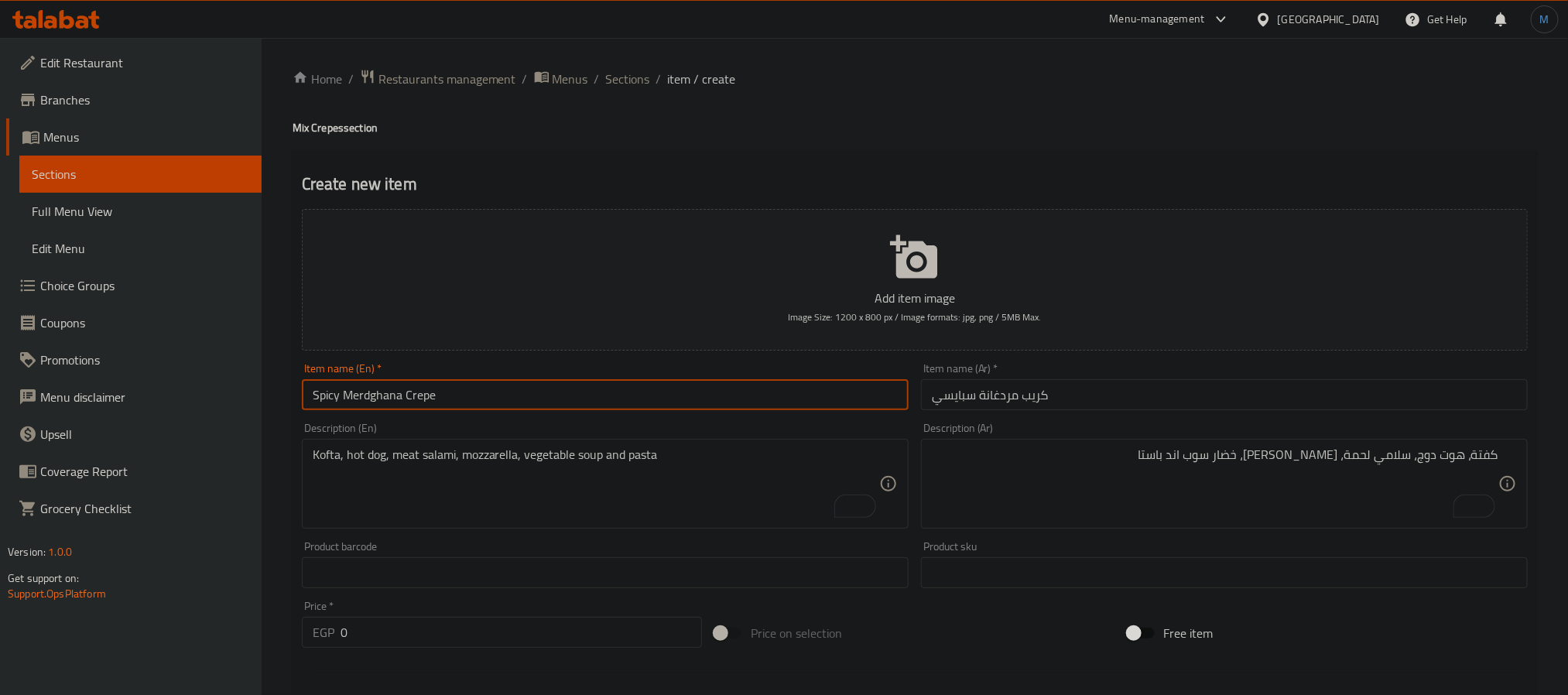
click at [1005, 395] on input "كريب مردغانة سبايسي" at bounding box center [1225, 395] width 607 height 31
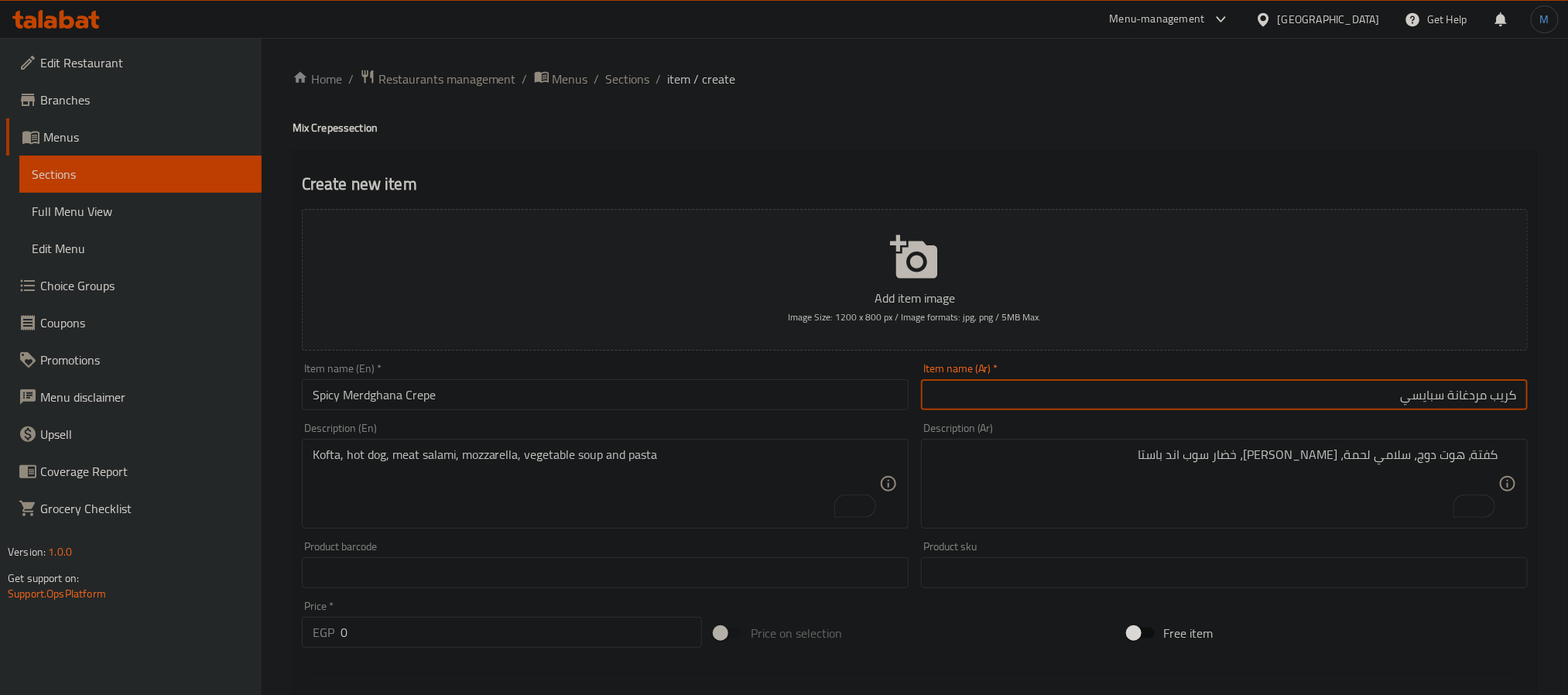
click at [585, 397] on input "Spicy Merdghana Crepe" at bounding box center [605, 395] width 607 height 31
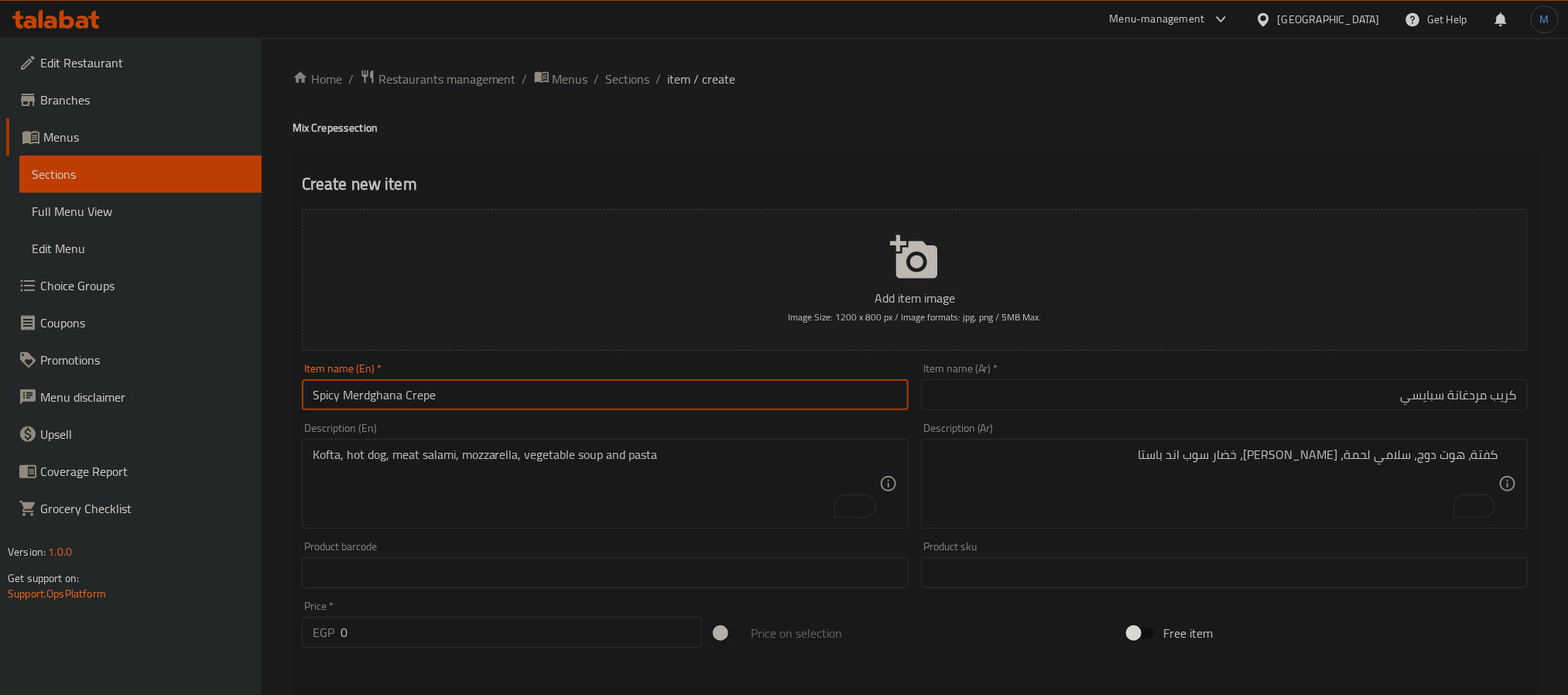
click at [1221, 469] on textarea "كفتة، هوت دوج، سلامي لحمة، [PERSON_NAME]، خضار سوب اند باستا" at bounding box center [1215, 484] width 567 height 74
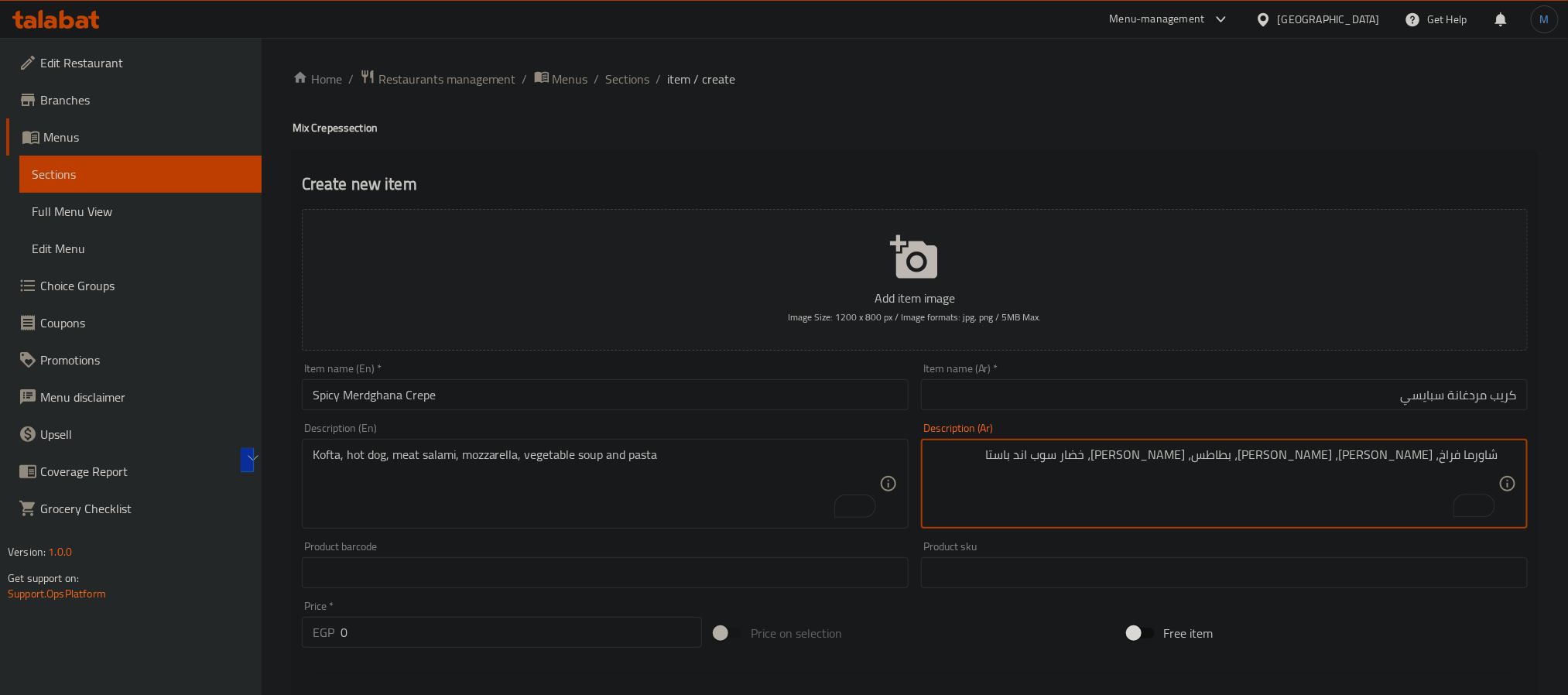
type textarea "شاورما فراخ، [PERSON_NAME]، [PERSON_NAME]، بطاطس، [PERSON_NAME]، خضار سوب اند ب…"
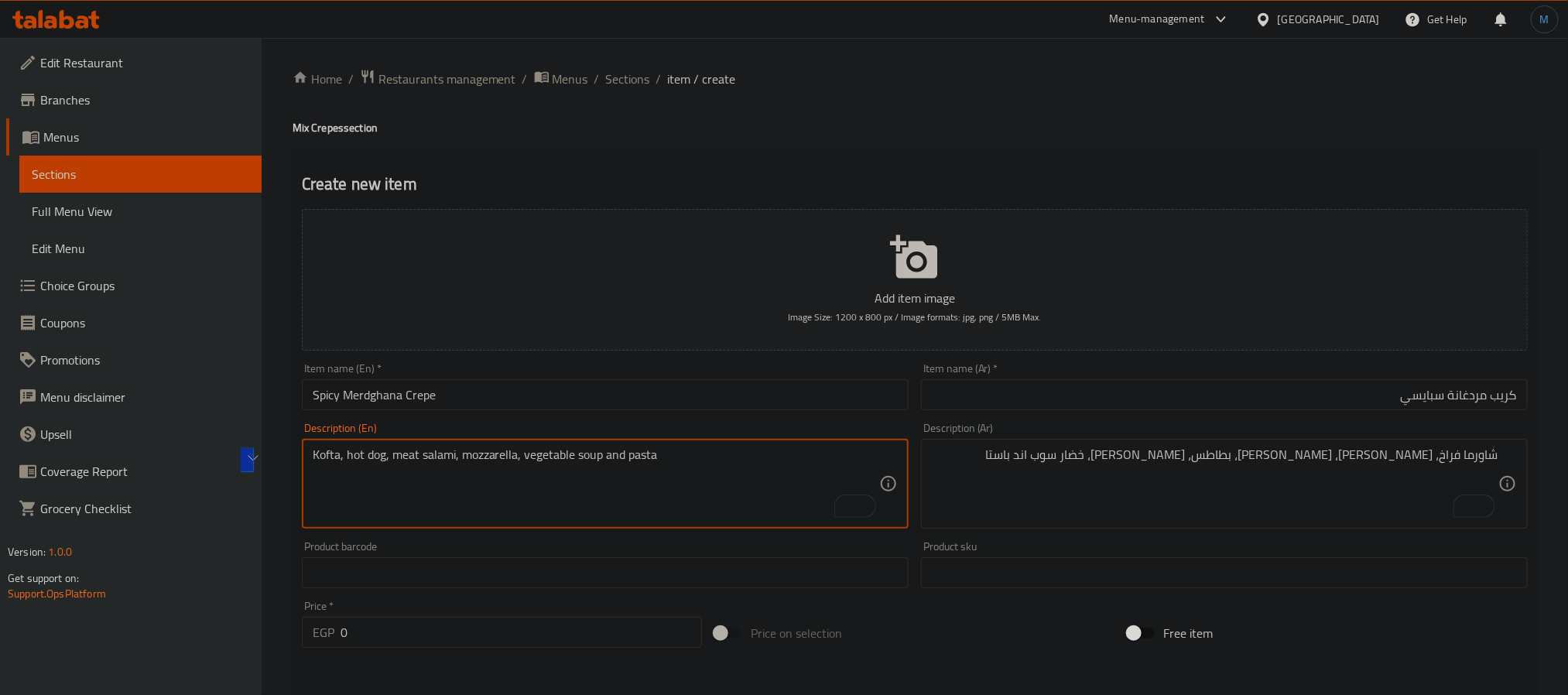
click at [634, 498] on textarea "Kofta, hot dog, meat salami, mozzarella, vegetable soup and pasta" at bounding box center [596, 484] width 567 height 74
paste textarea "Chicken shawarma, strips, crispy, potatoes, mozzarella, vegetables, soup and pa…"
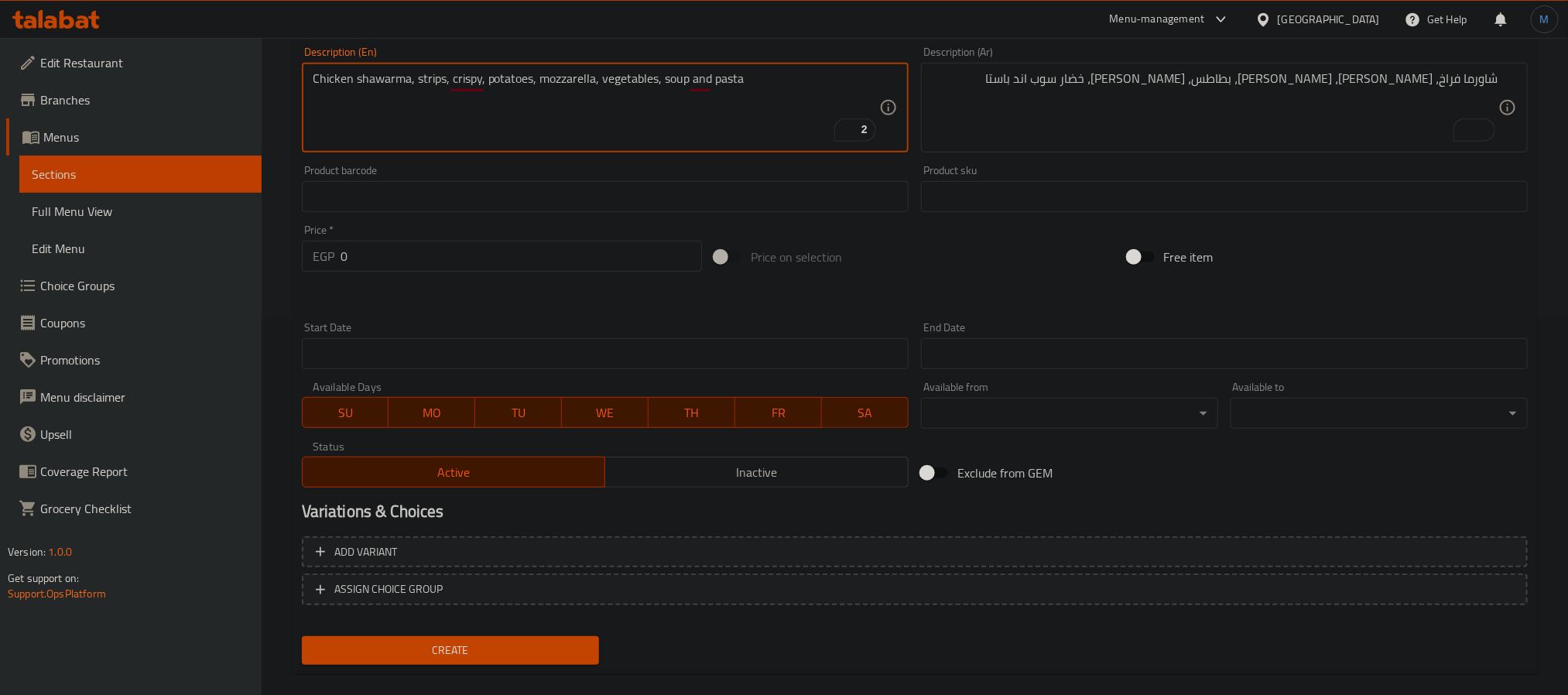
scroll to position [397, 0]
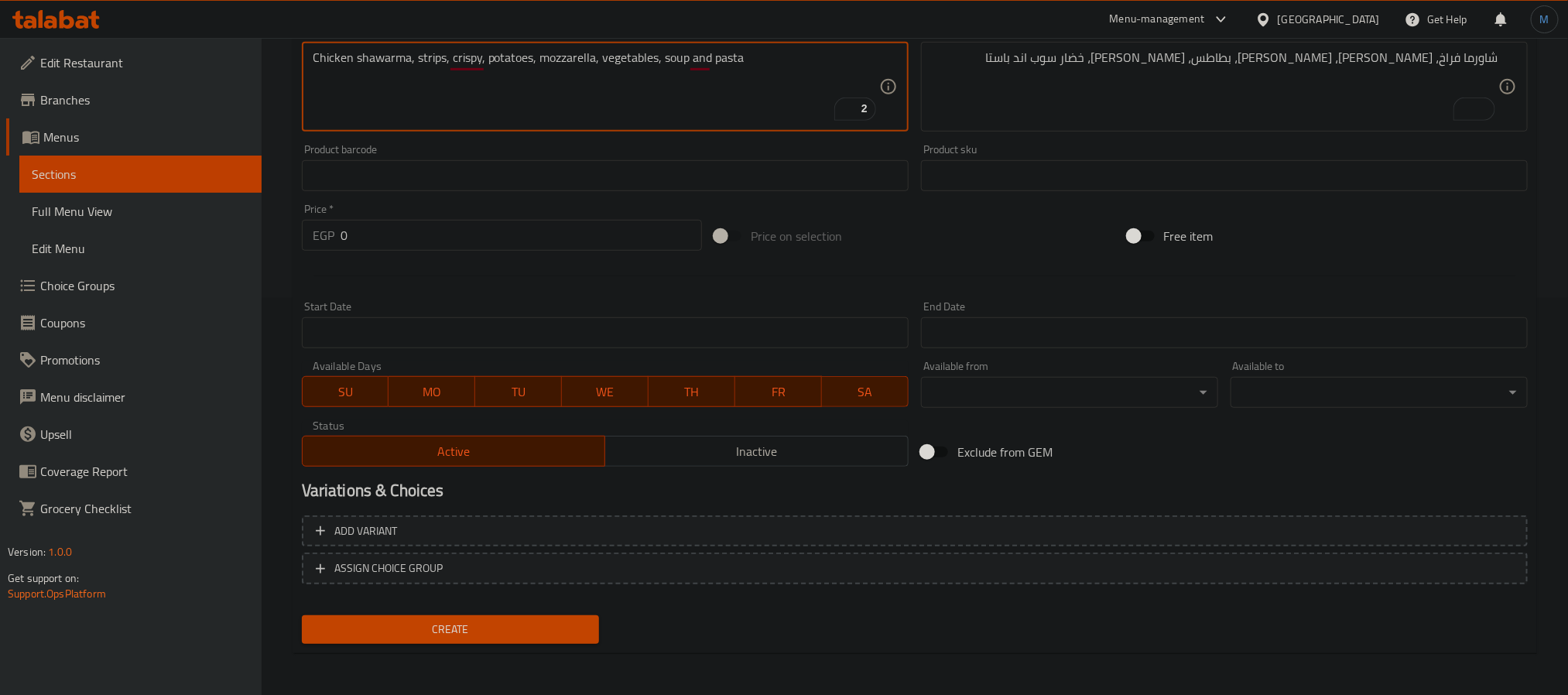
type textarea "Chicken shawarma, strips, crispy, potatoes, mozzarella, vegetables, soup and pa…"
click at [456, 237] on input "0" at bounding box center [522, 235] width 362 height 31
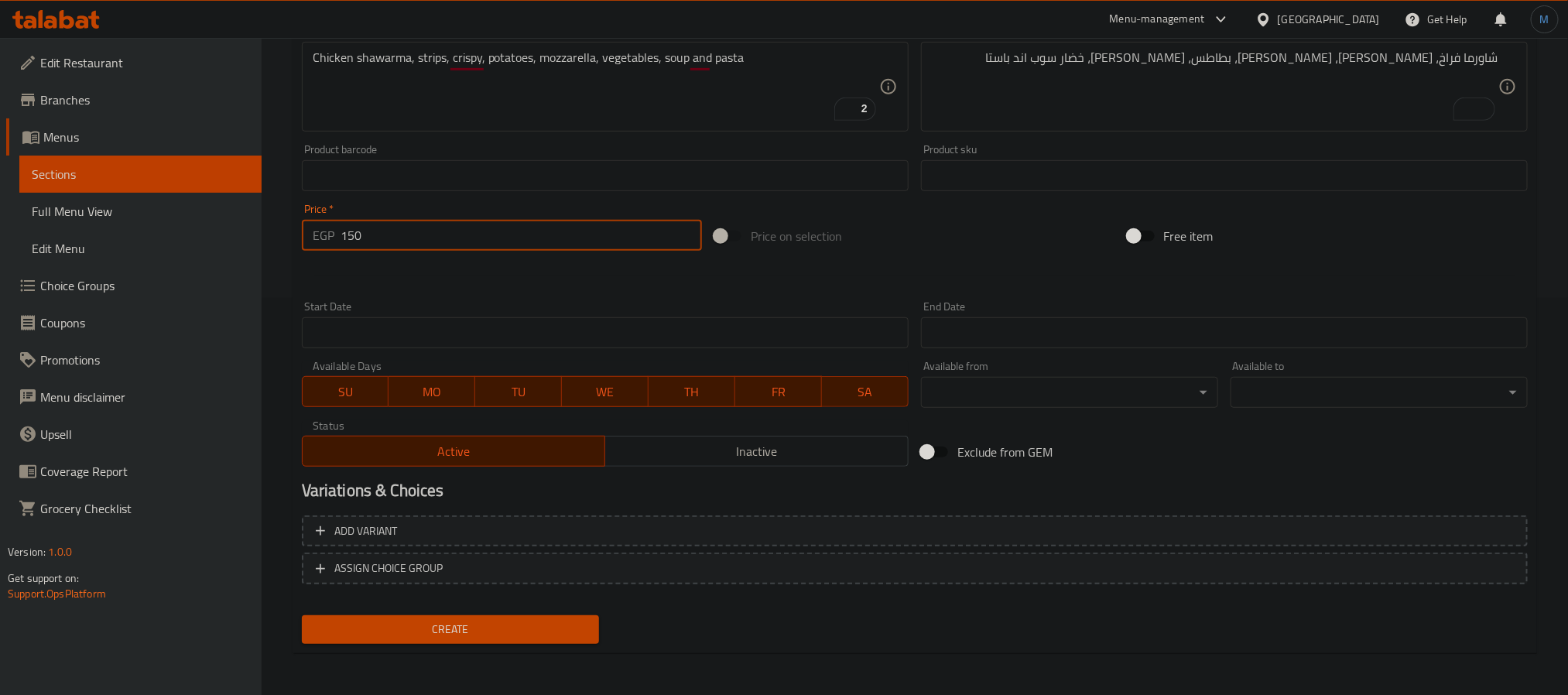
type input "150"
click at [1449, 247] on div "Free item" at bounding box center [1327, 236] width 412 height 42
click at [508, 634] on span "Create" at bounding box center [451, 630] width 272 height 19
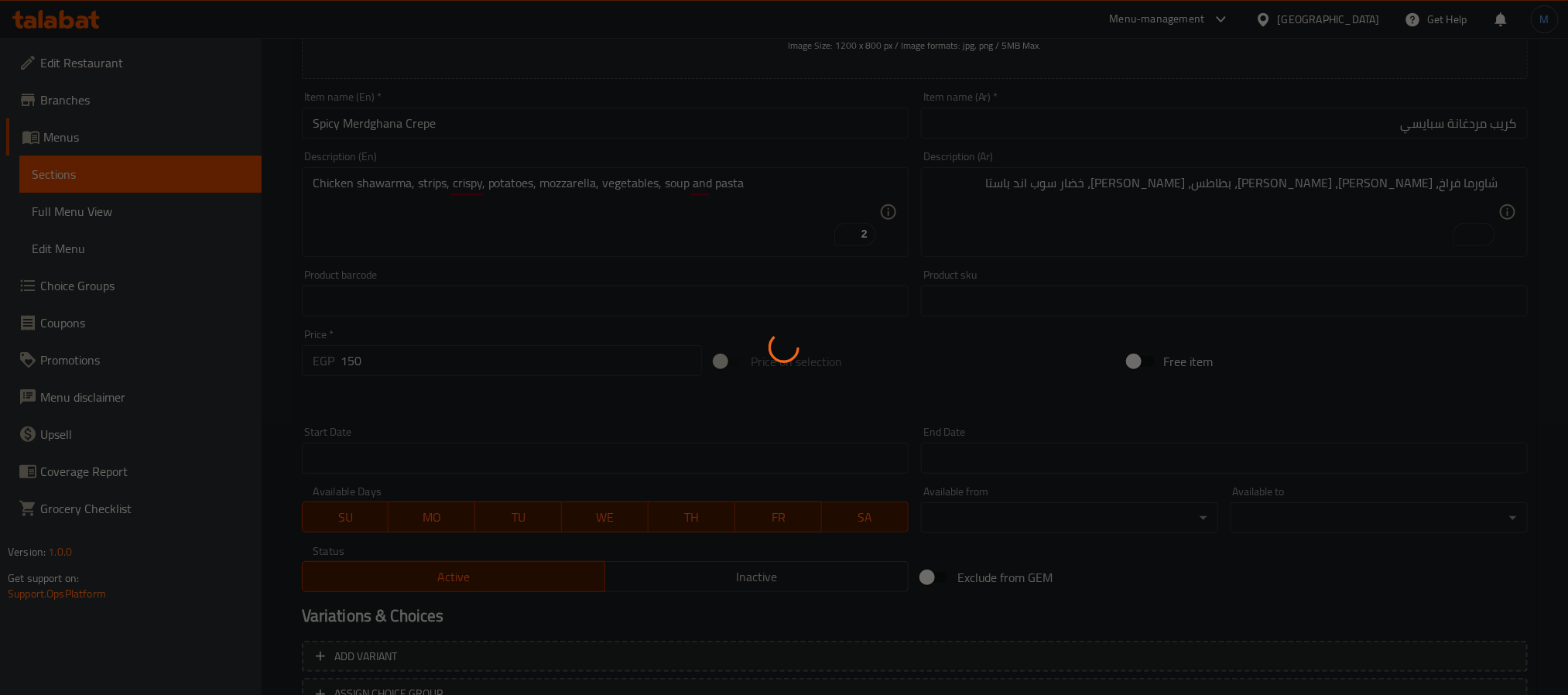
scroll to position [49, 0]
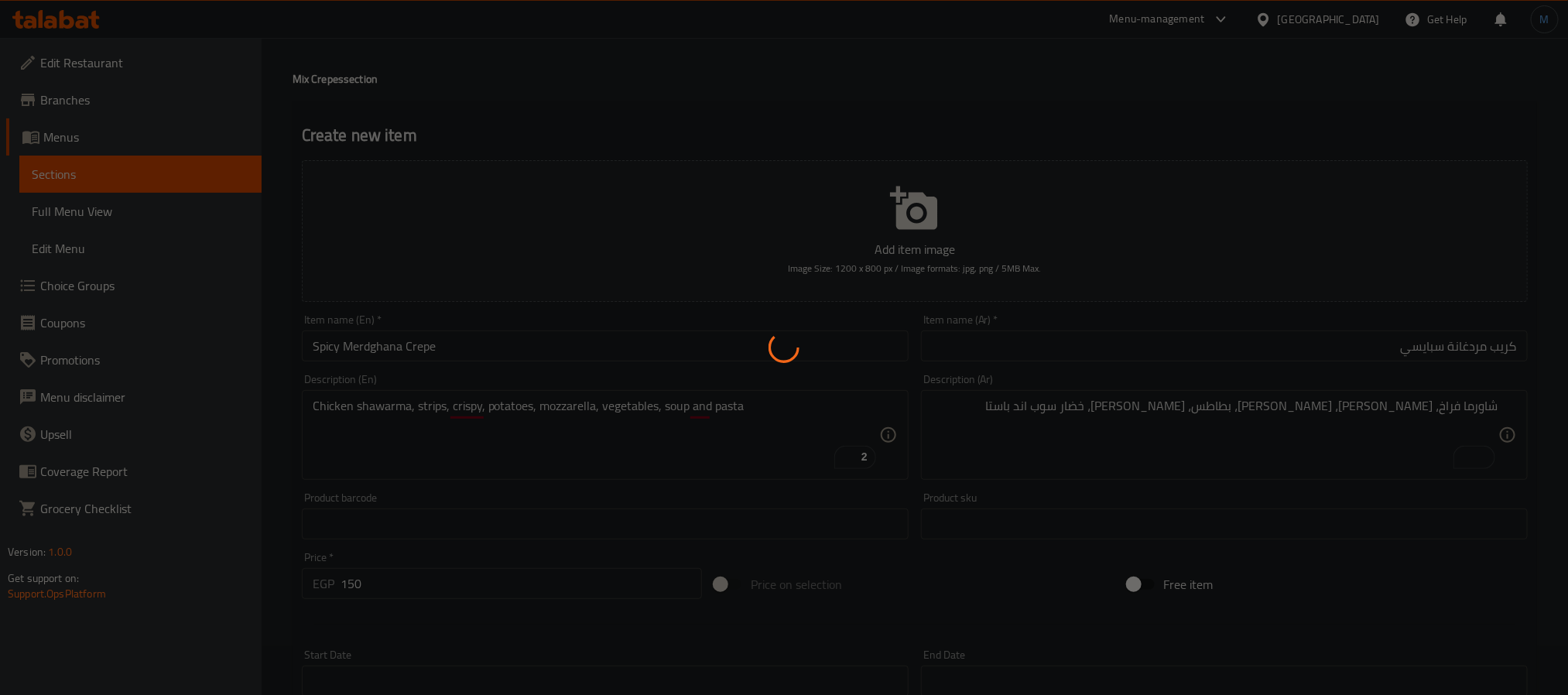
type input "0"
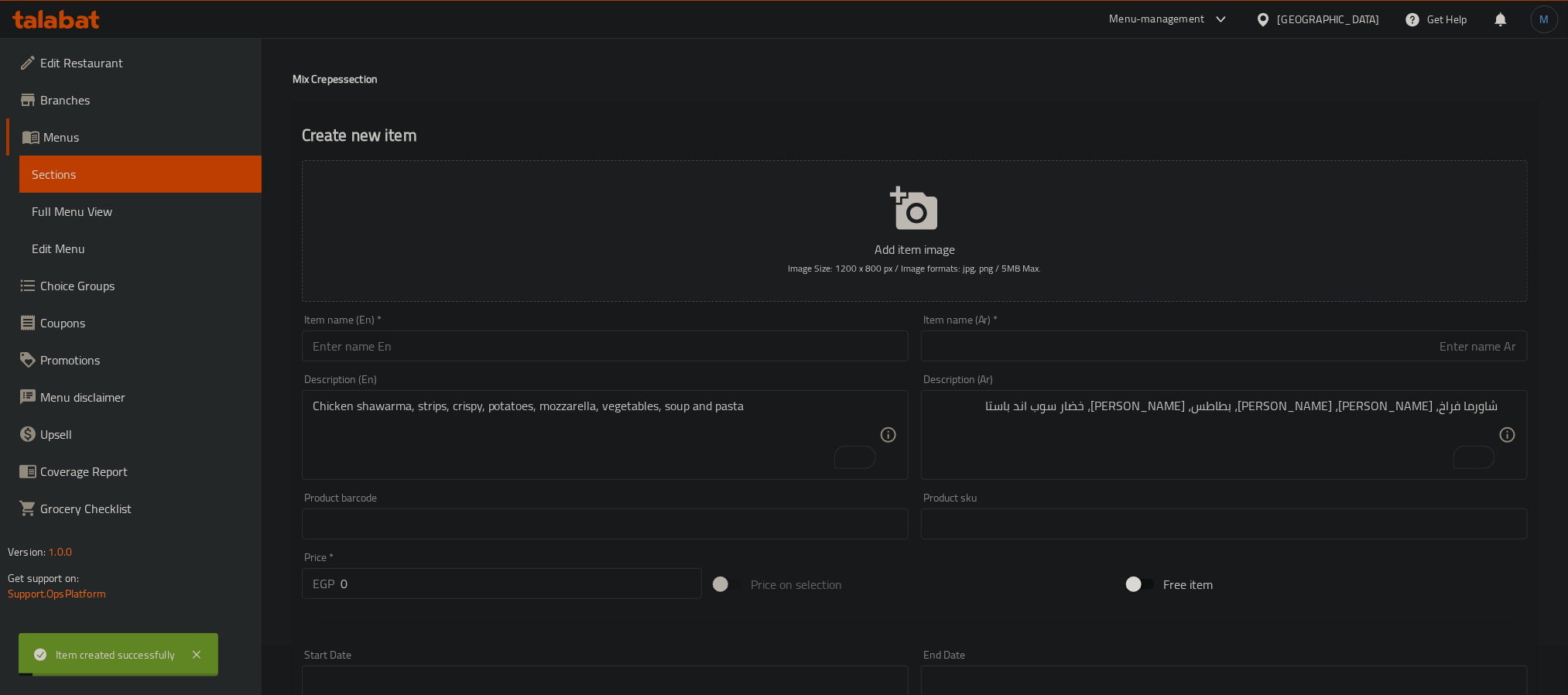
click at [1069, 342] on input "text" at bounding box center [1225, 346] width 607 height 31
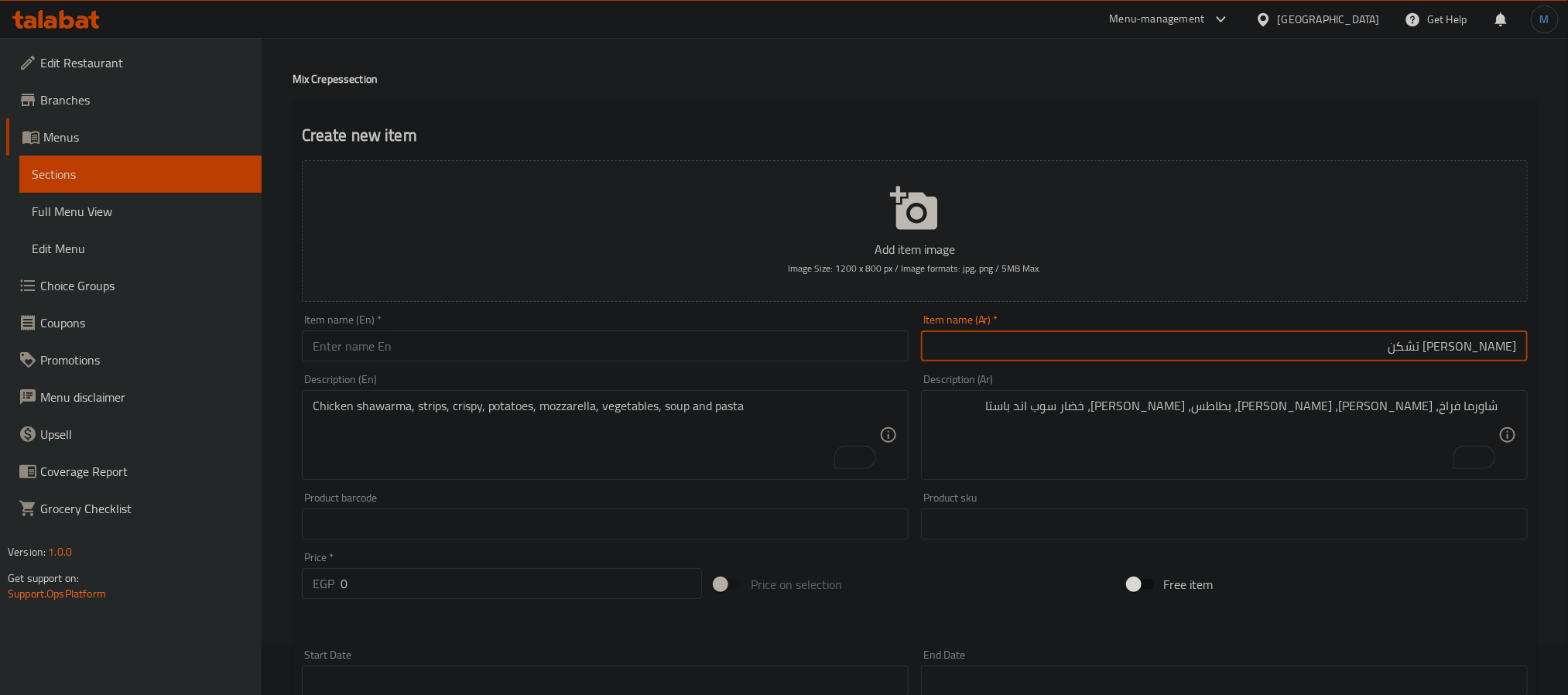
type input "[PERSON_NAME] تشكن"
click at [514, 356] on input "text" at bounding box center [605, 346] width 607 height 31
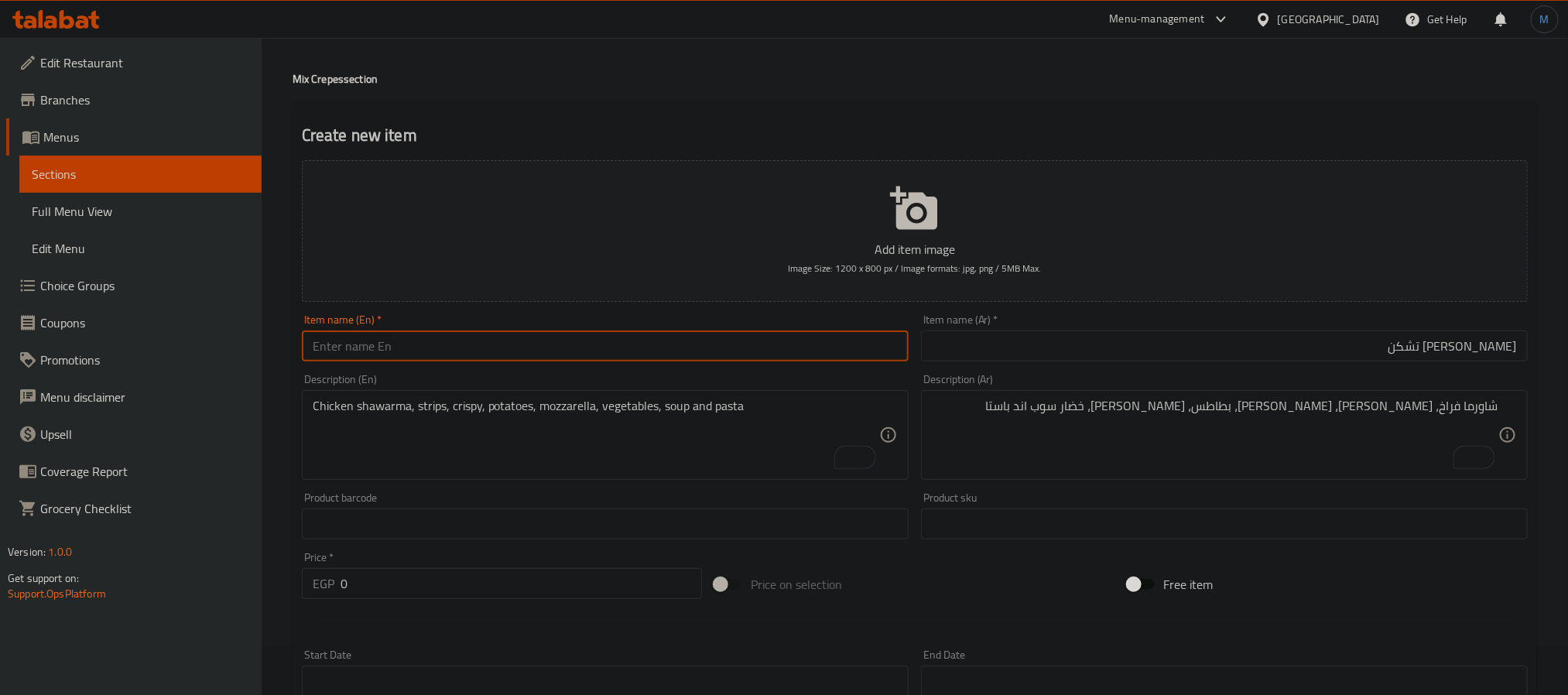
paste input "King Chicken Crepe"
type input "King Chicken Crepe"
click at [1213, 444] on textarea "شاورما فراخ، [PERSON_NAME]، [PERSON_NAME]، بطاطس، [PERSON_NAME]، خضار سوب اند ب…" at bounding box center [1215, 436] width 567 height 74
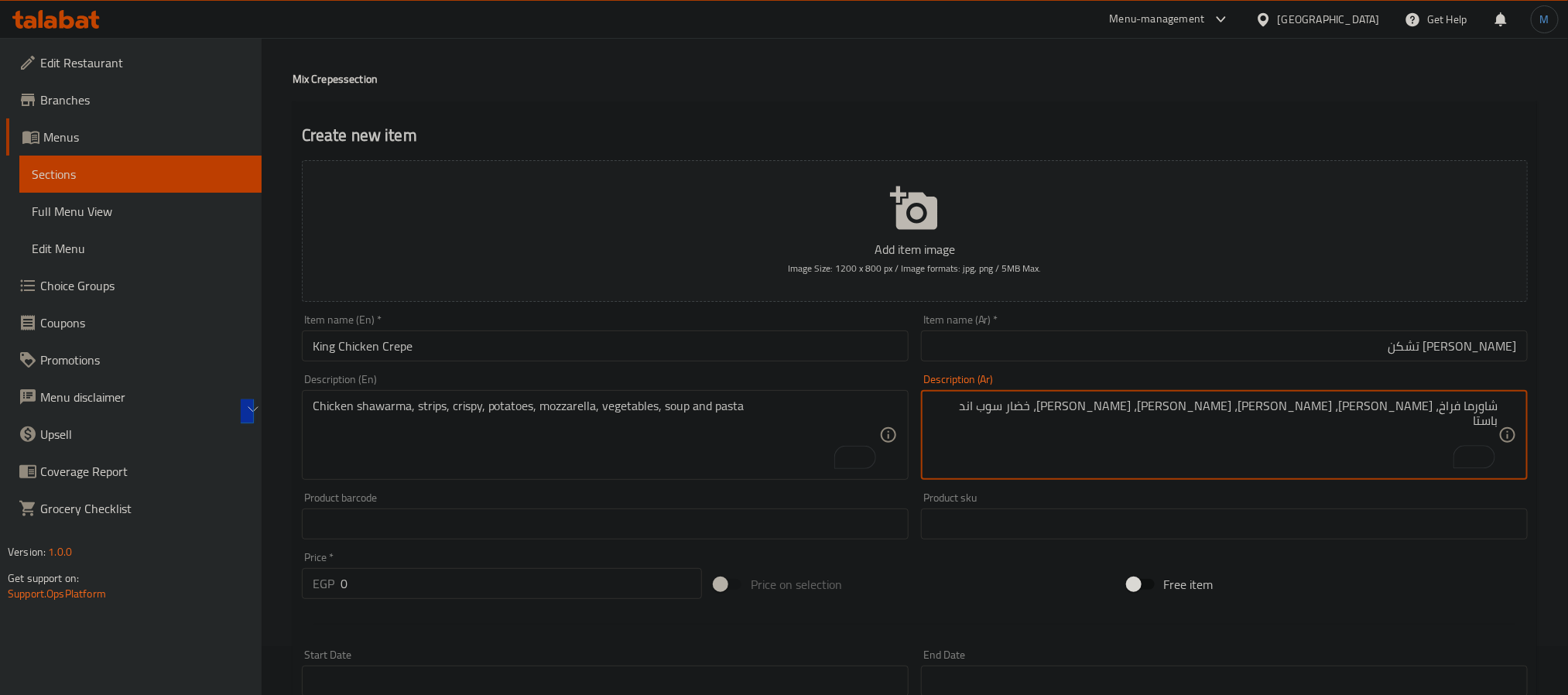
type textarea "شاورما فراخ، شيش، موتزاريلا، كوردون بلو، سامي فراخ، خضار سوب اند باستا"
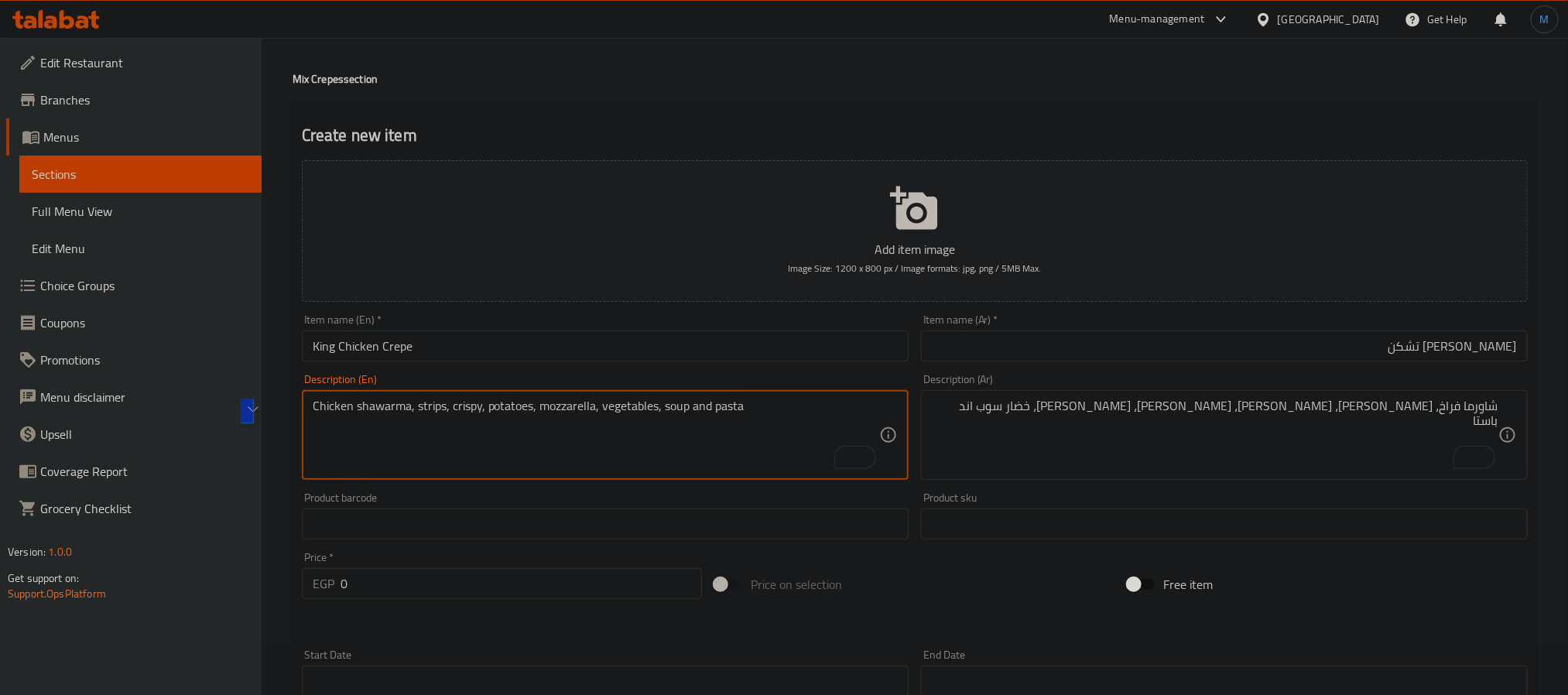
click at [459, 425] on textarea "Chicken shawarma, strips, crispy, potatoes, mozzarella, vegetables, soup and pa…" at bounding box center [596, 436] width 567 height 74
paste textarea "Chicken shawarma, shish, mozzarella, cordon bleu, chicken sami, vegetable soup …"
type textarea "Chicken shawarma, shish, mozzarella, cordon bleu, chicken sami, vegetable soup …"
click at [1095, 390] on div "شاورما فراخ، شيش، موتزاريلا، كوردون بلو، سامي فراخ، خضار سوب اند باستا Descript…" at bounding box center [1225, 435] width 607 height 90
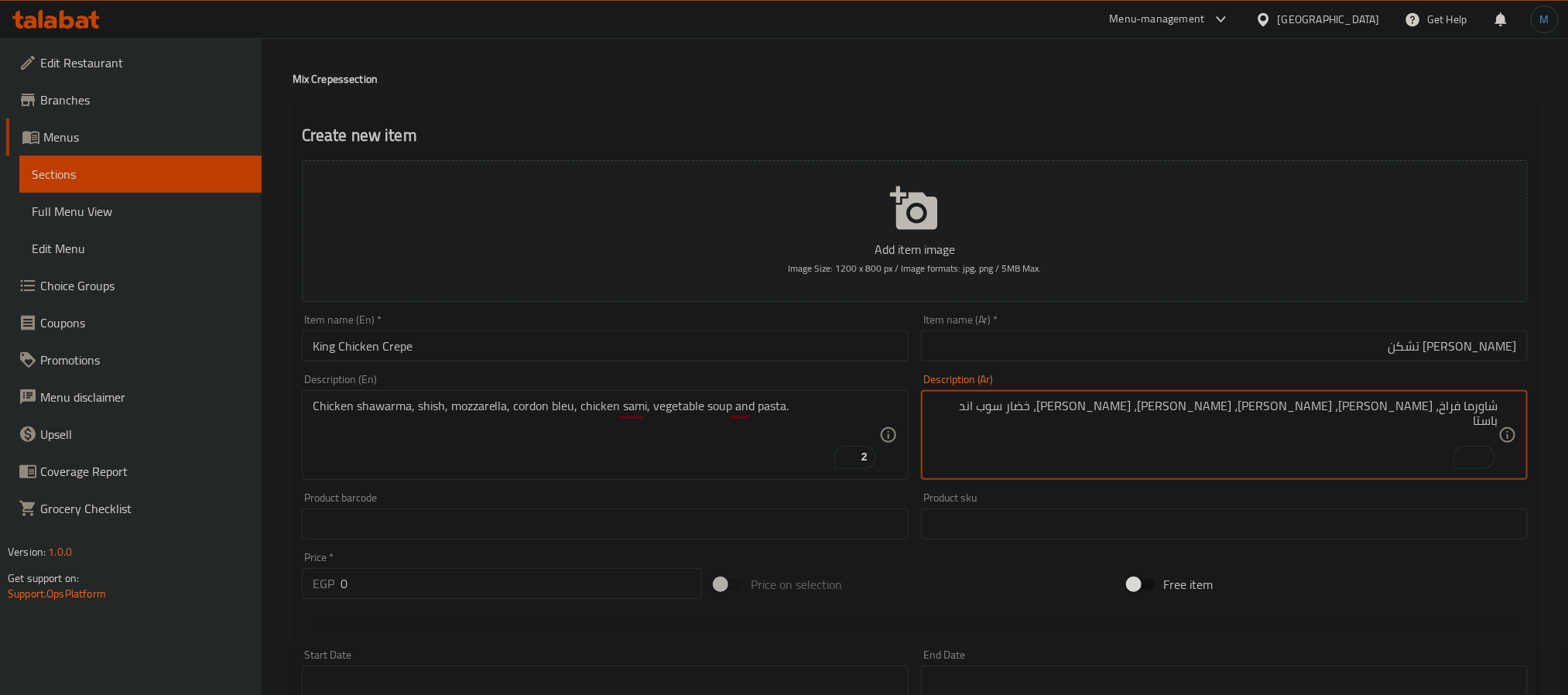
click at [1106, 407] on textarea "شاورما فراخ، شيش، موتزاريلا، كوردون بلو، سامي فراخ، خضار سوب اند باستا" at bounding box center [1215, 436] width 567 height 74
paste textarea "ل"
type textarea "شاورما فراخ، [PERSON_NAME]، [PERSON_NAME]، [PERSON_NAME]، [PERSON_NAME]، خضار س…"
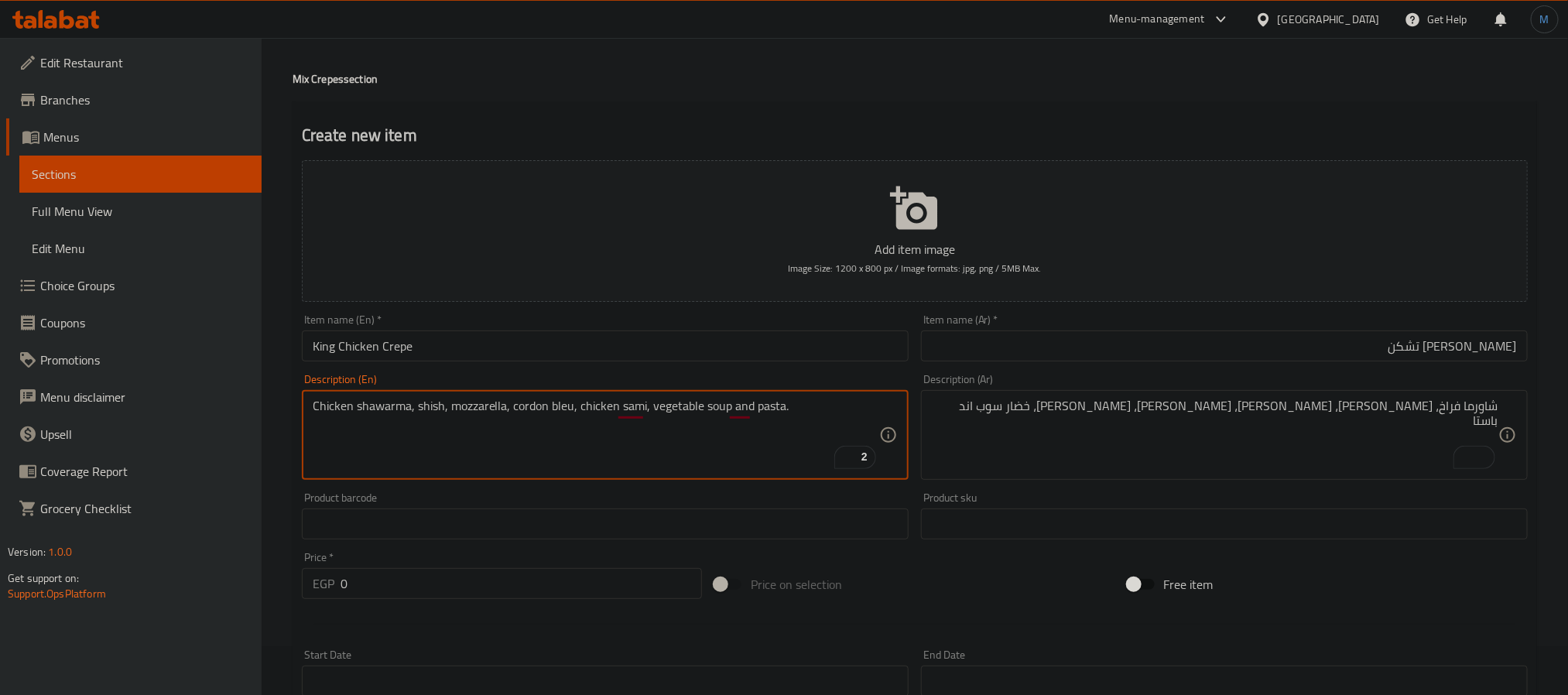
paste textarea "la"
type textarea "Chicken shawarma, shish, mozzarella, cordon bleu, chicken salami, vegetable sou…"
click at [446, 581] on input "0" at bounding box center [522, 584] width 362 height 31
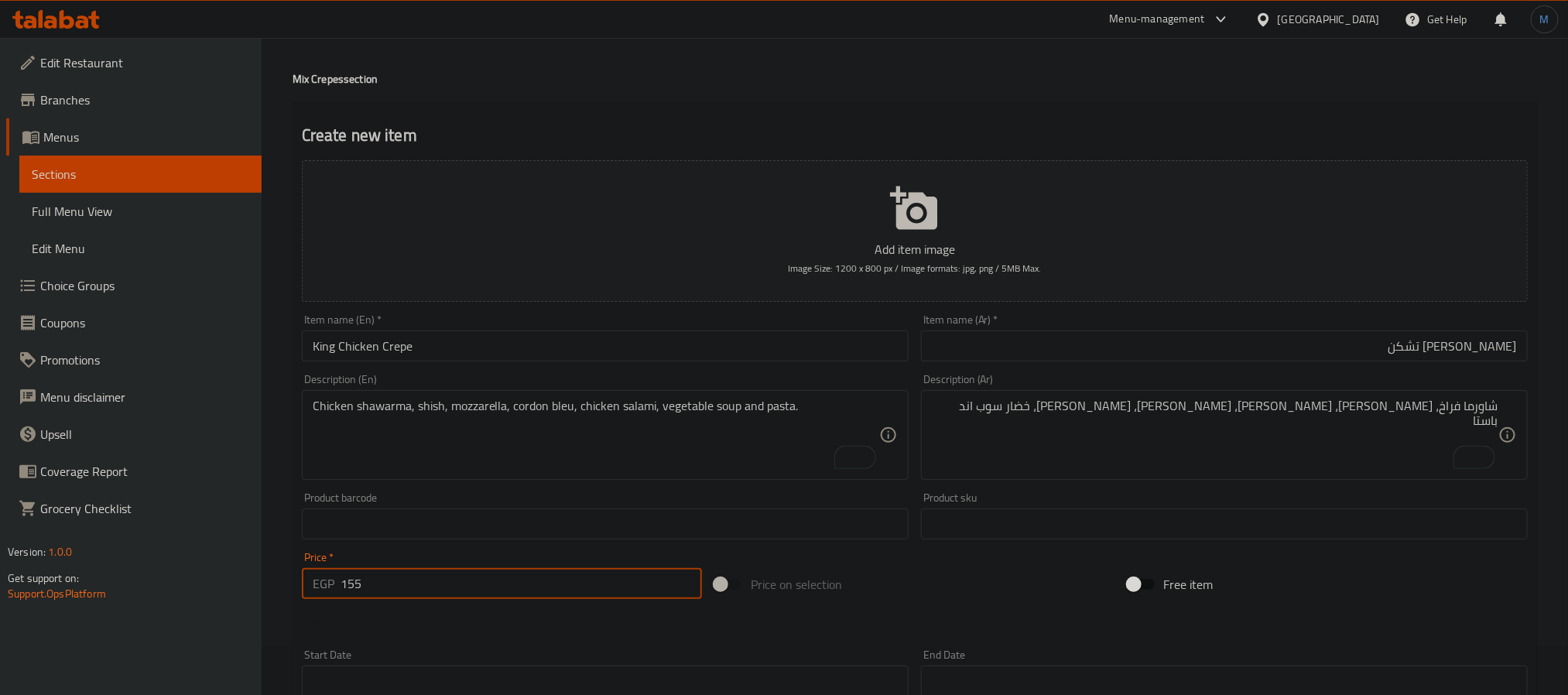
type input "155"
type input "0"
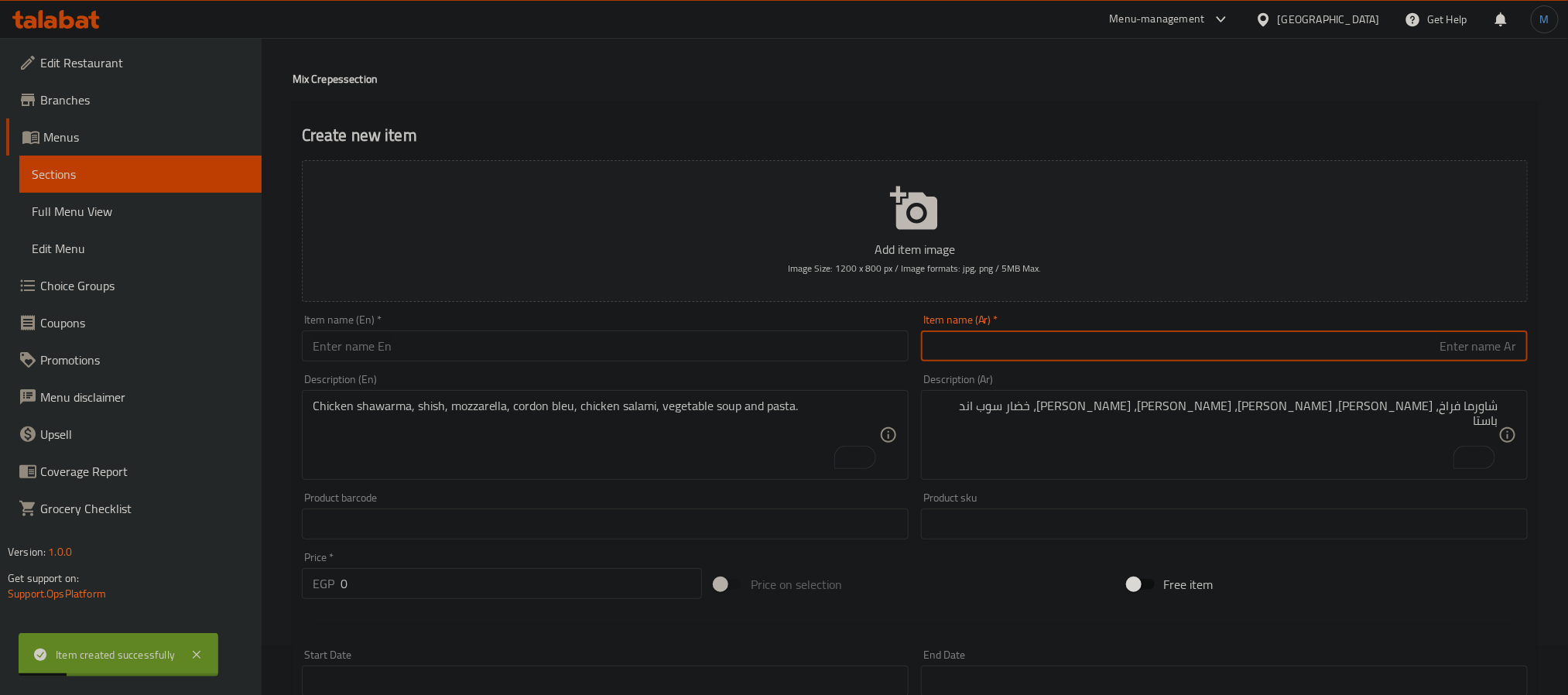
click at [1181, 343] on input "text" at bounding box center [1225, 346] width 607 height 31
type input "كريب مهند"
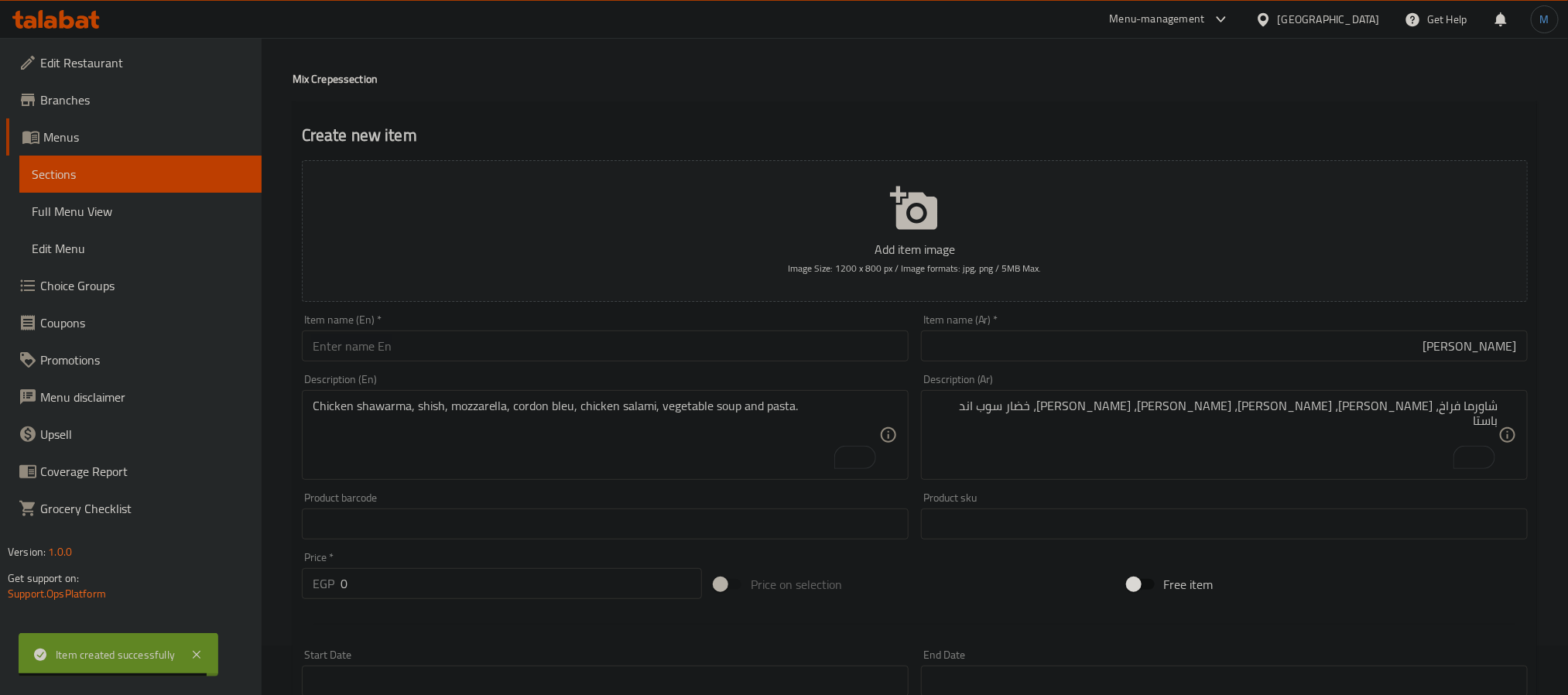
click at [459, 374] on div "Description (En) Chicken shawarma, shish, mozzarella, cordon bleu, chicken sala…" at bounding box center [605, 427] width 607 height 106
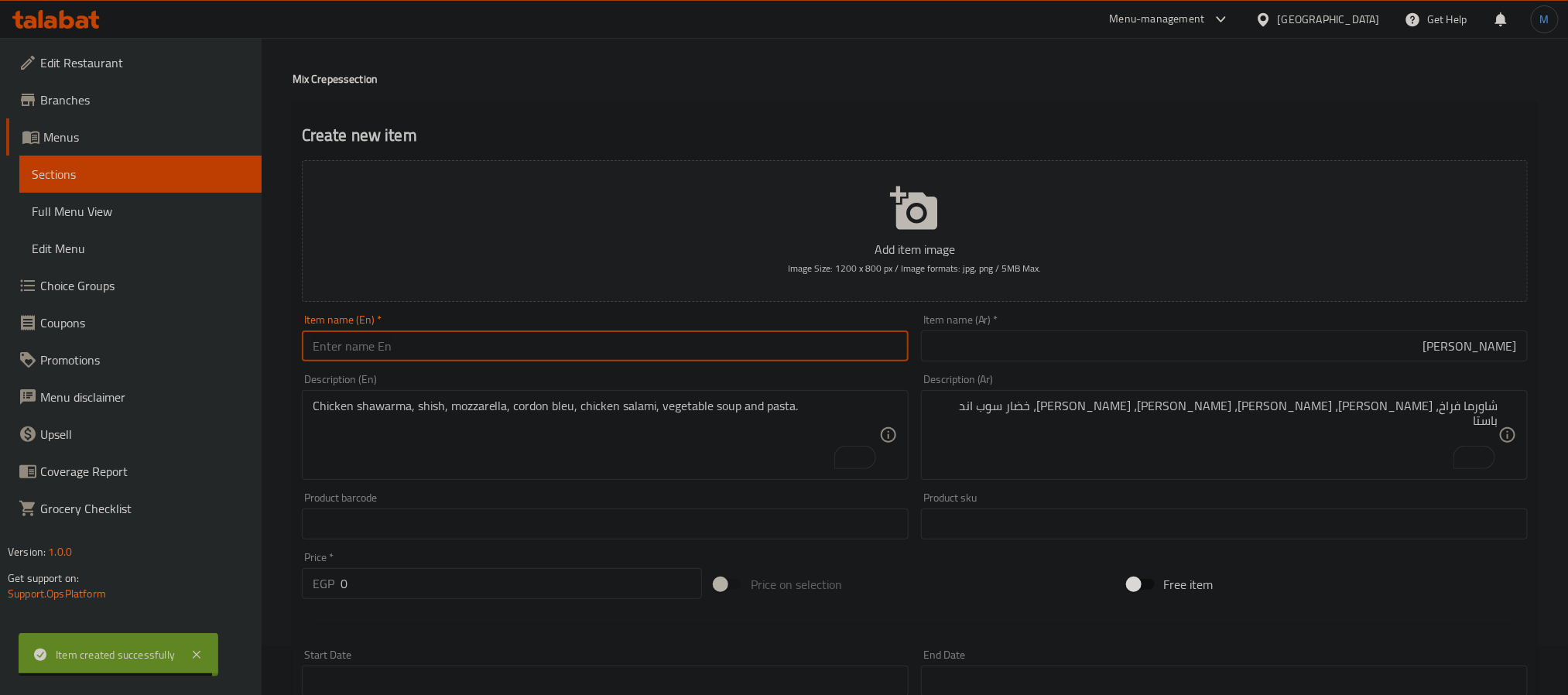
click at [470, 362] on input "text" at bounding box center [605, 346] width 607 height 31
paste input "Crepe"
type input "Crepe Mohand"
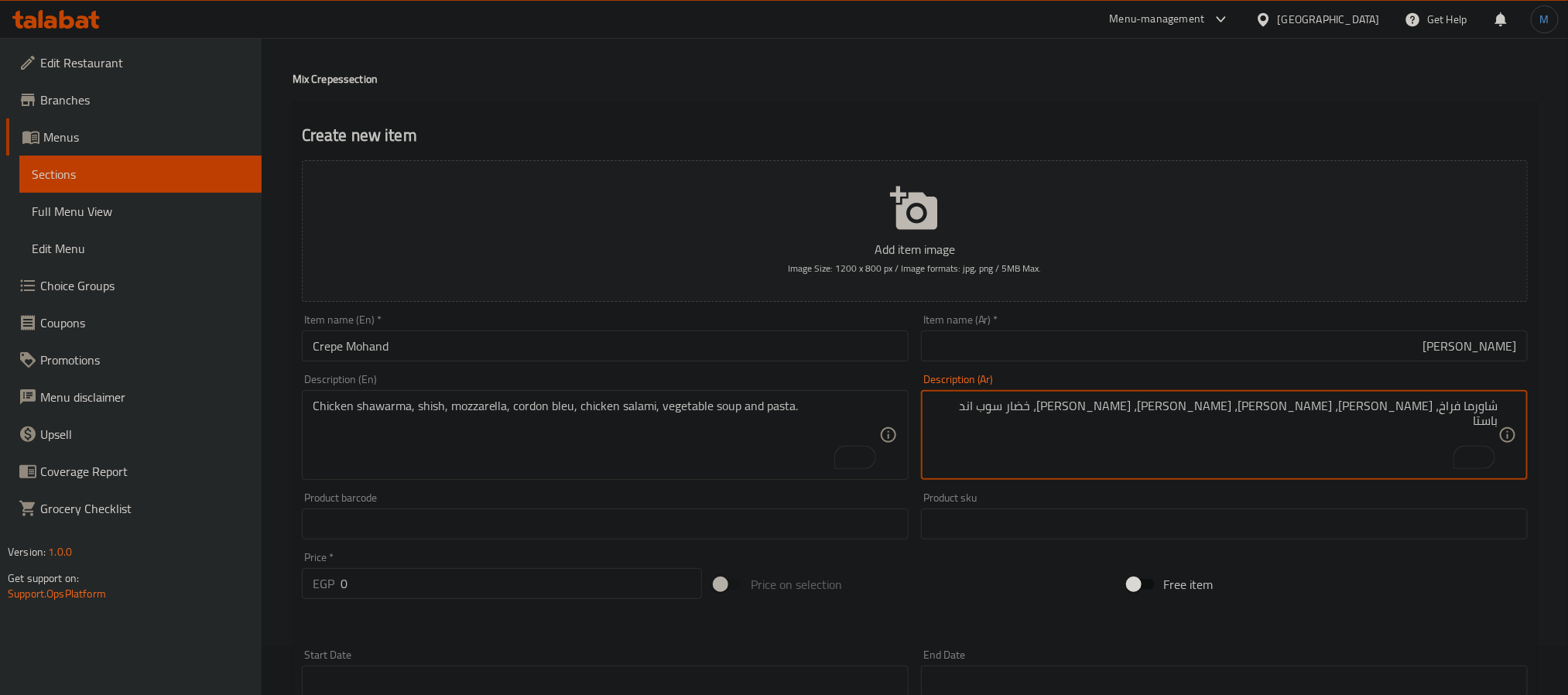
click at [1025, 409] on textarea "شاورما فراخ، [PERSON_NAME]، [PERSON_NAME]، [PERSON_NAME]، [PERSON_NAME]، خضار س…" at bounding box center [1215, 436] width 567 height 74
click at [1087, 360] on input "كريب مهند" at bounding box center [1225, 346] width 607 height 31
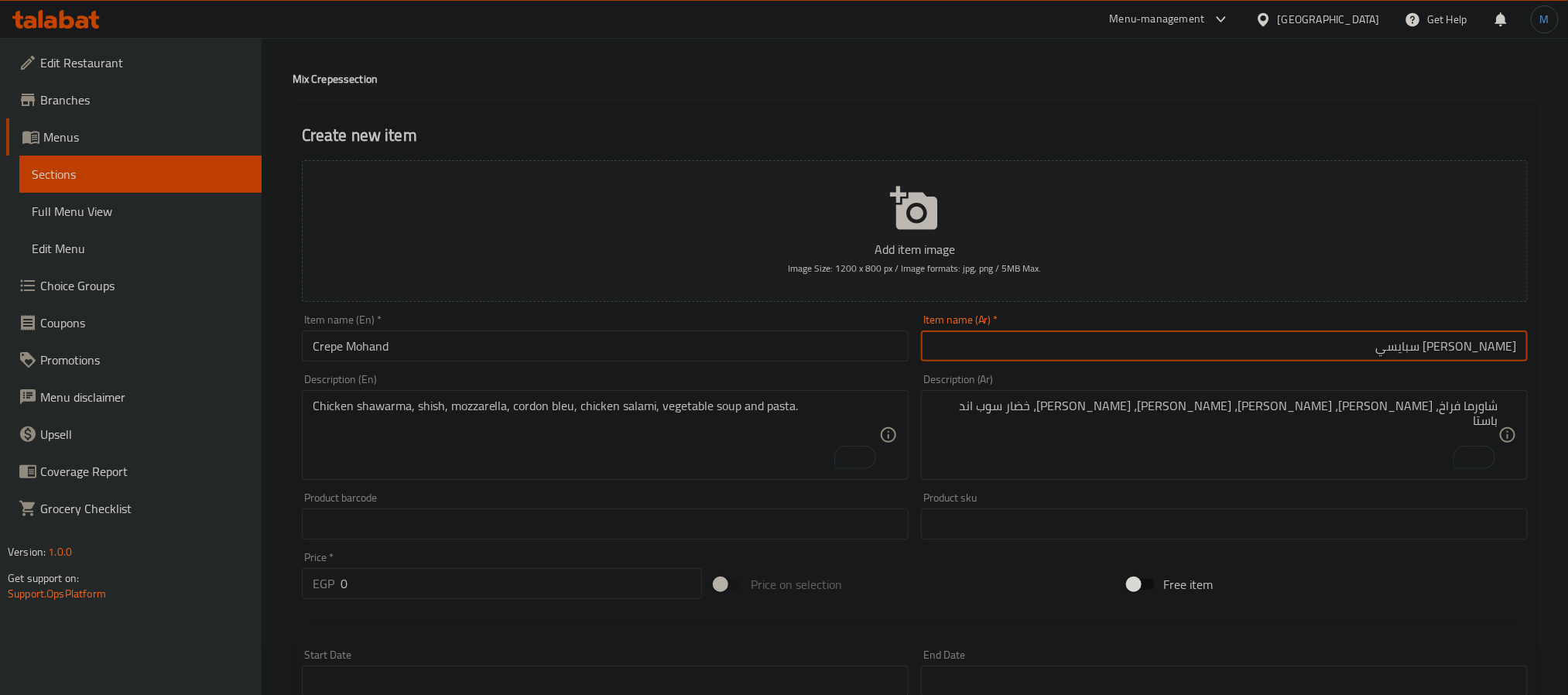
type input "[PERSON_NAME] سبايسي"
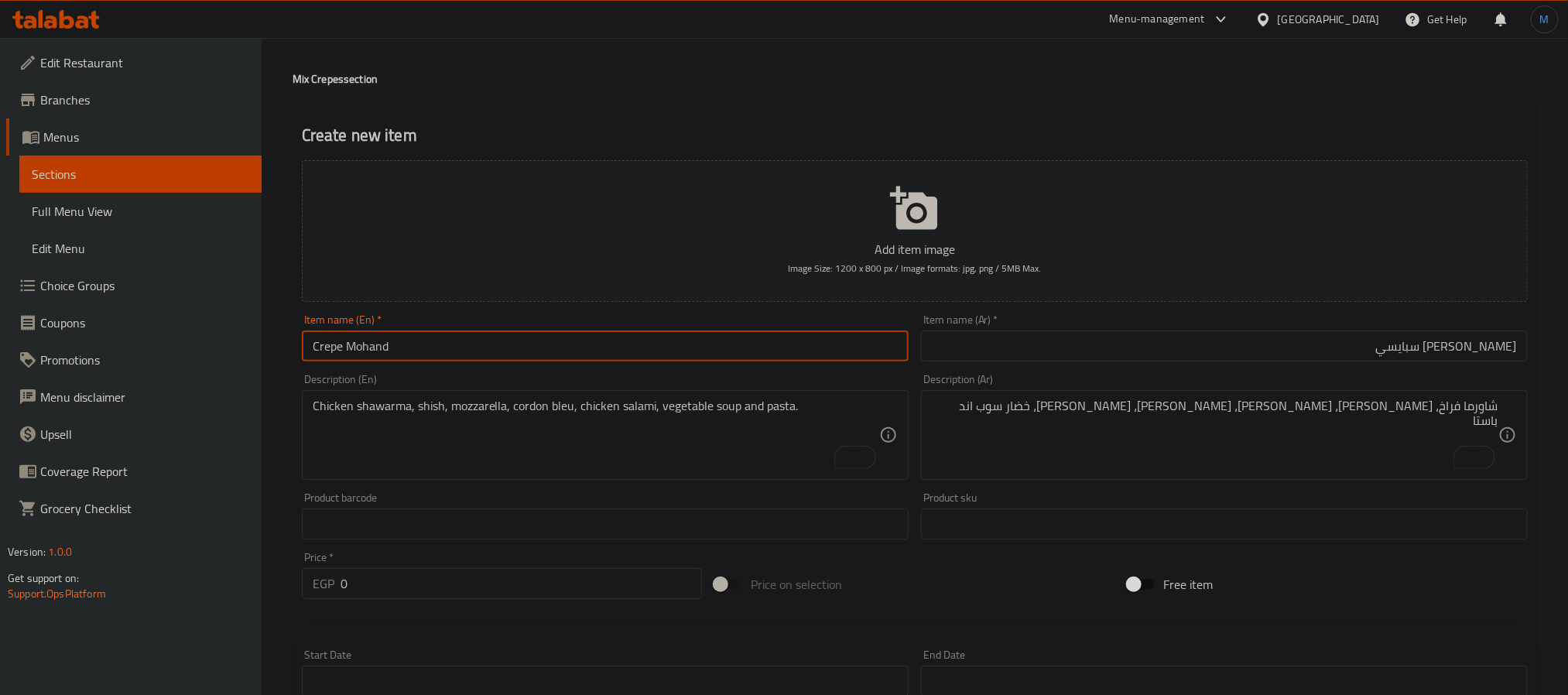
click at [829, 342] on input "Crepe Mohand" at bounding box center [605, 346] width 607 height 31
type input "Crepe Mohand Spicy"
click at [1149, 454] on textarea "شاورما فراخ، [PERSON_NAME]، [PERSON_NAME]، [PERSON_NAME]، [PERSON_NAME]، خضار س…" at bounding box center [1215, 436] width 567 height 74
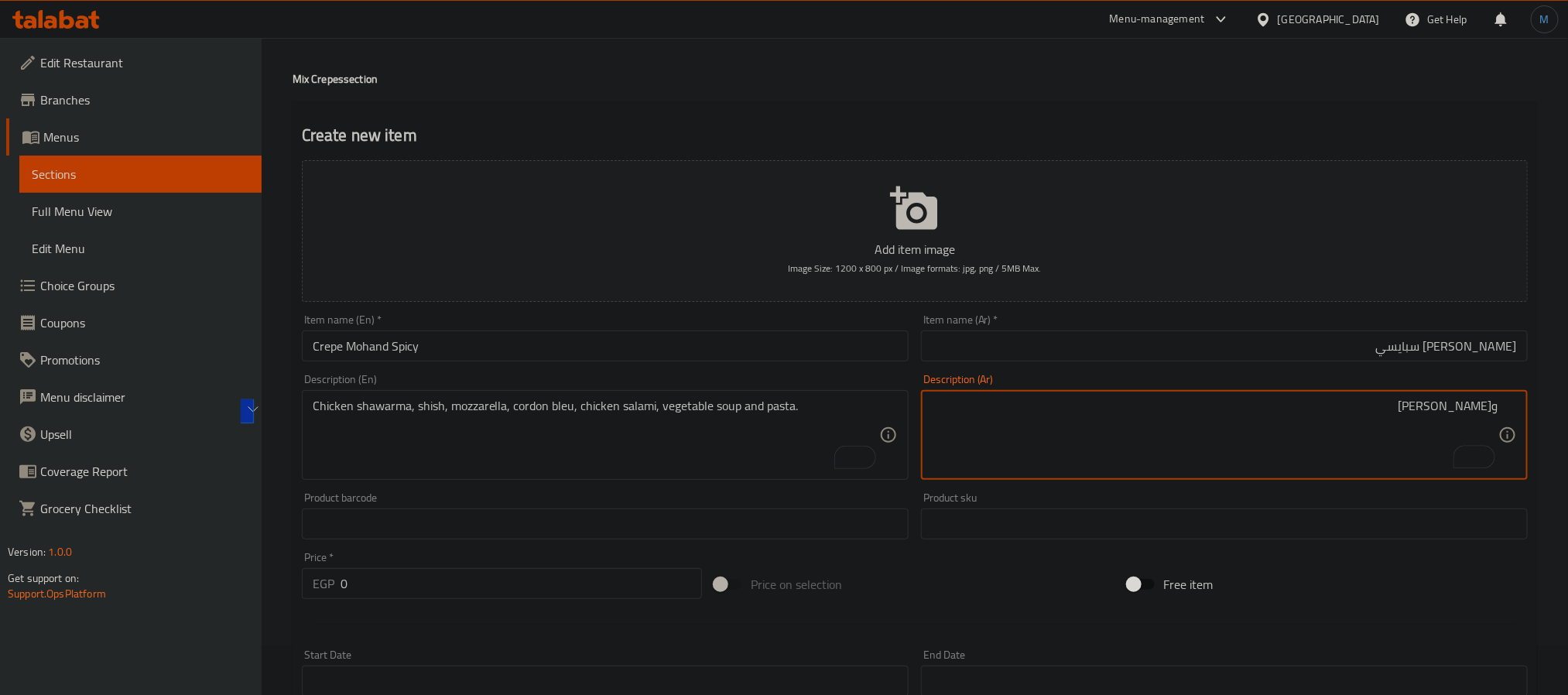
type textarea "و[PERSON_NAME]"
click at [521, 400] on textarea "Chicken shawarma, shish, mozzarella, cordon bleu, chicken salami, vegetable sou…" at bounding box center [596, 436] width 567 height 74
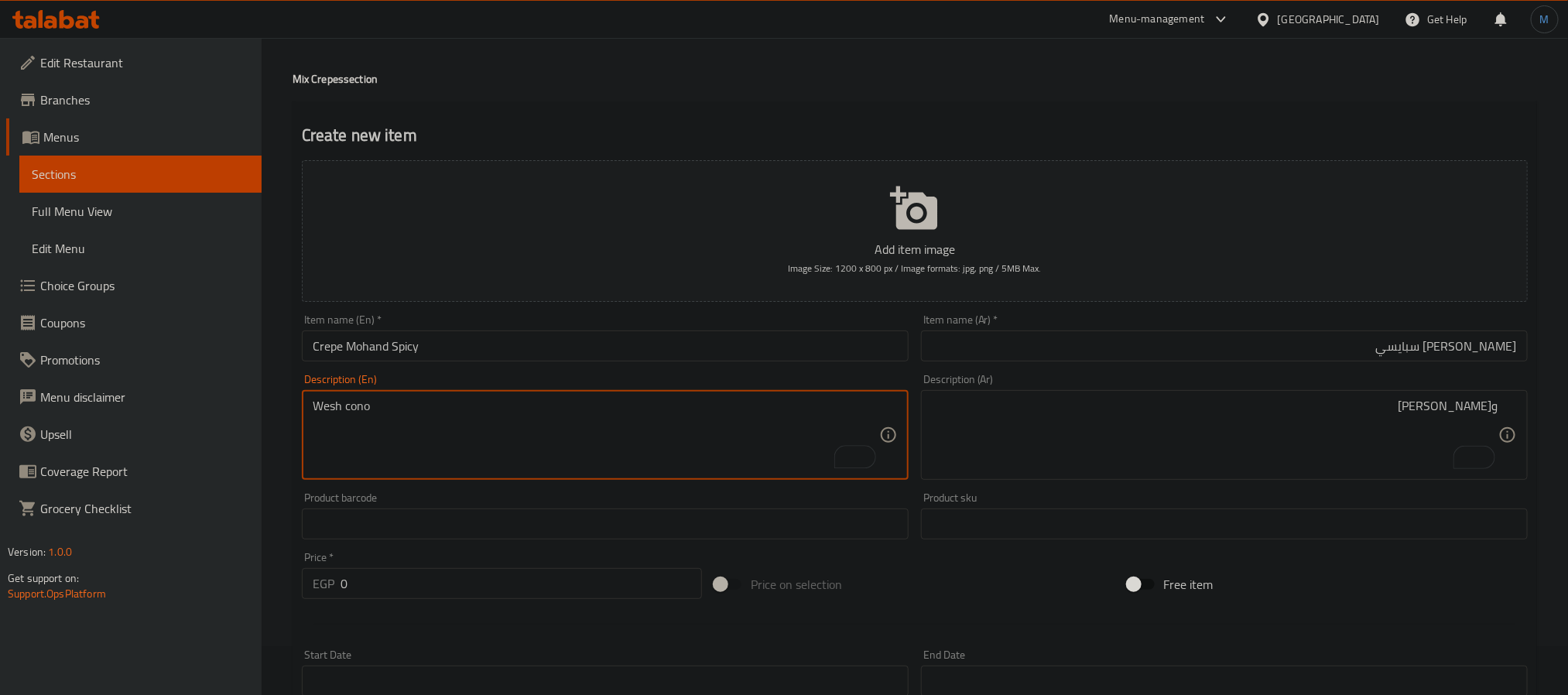
type textarea "Wesh cono"
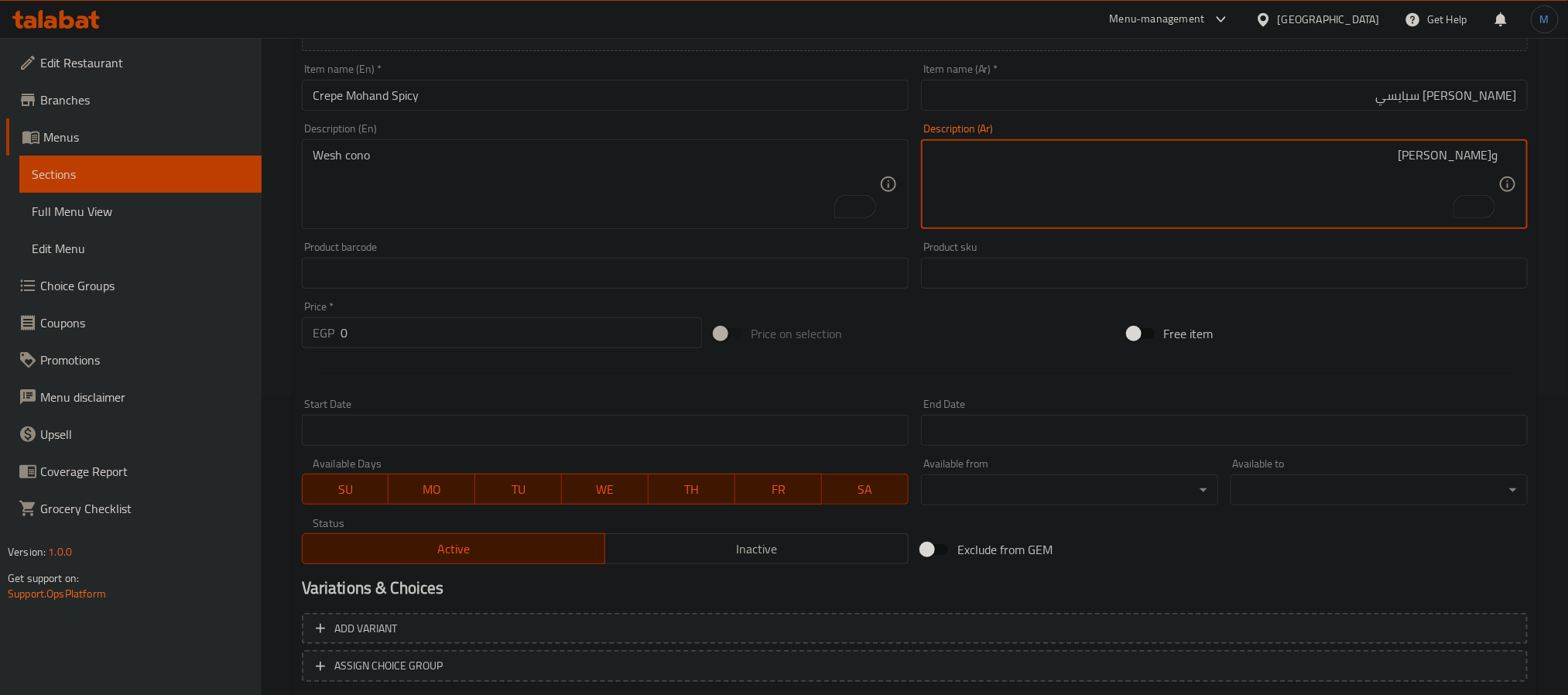
scroll to position [281, 0]
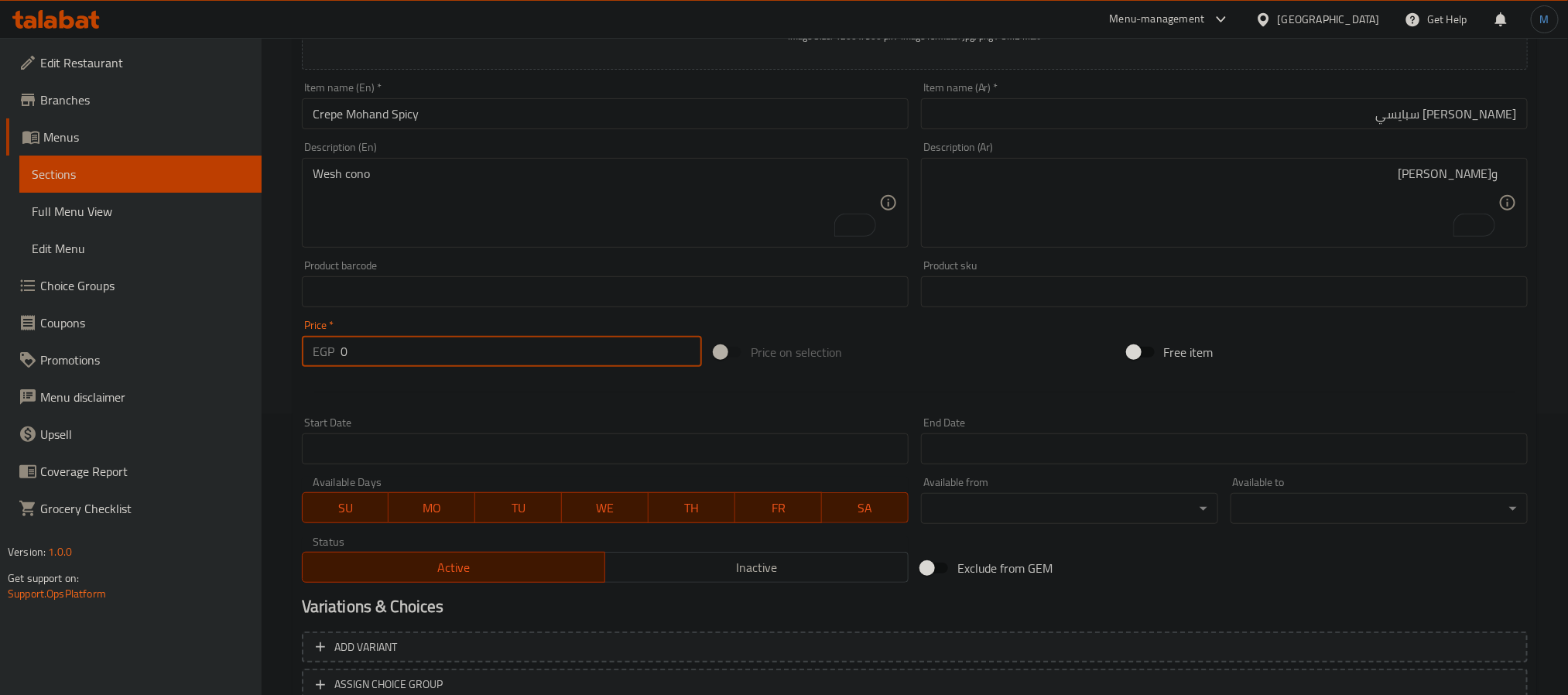
click at [509, 344] on input "0" at bounding box center [522, 352] width 362 height 31
type input "165"
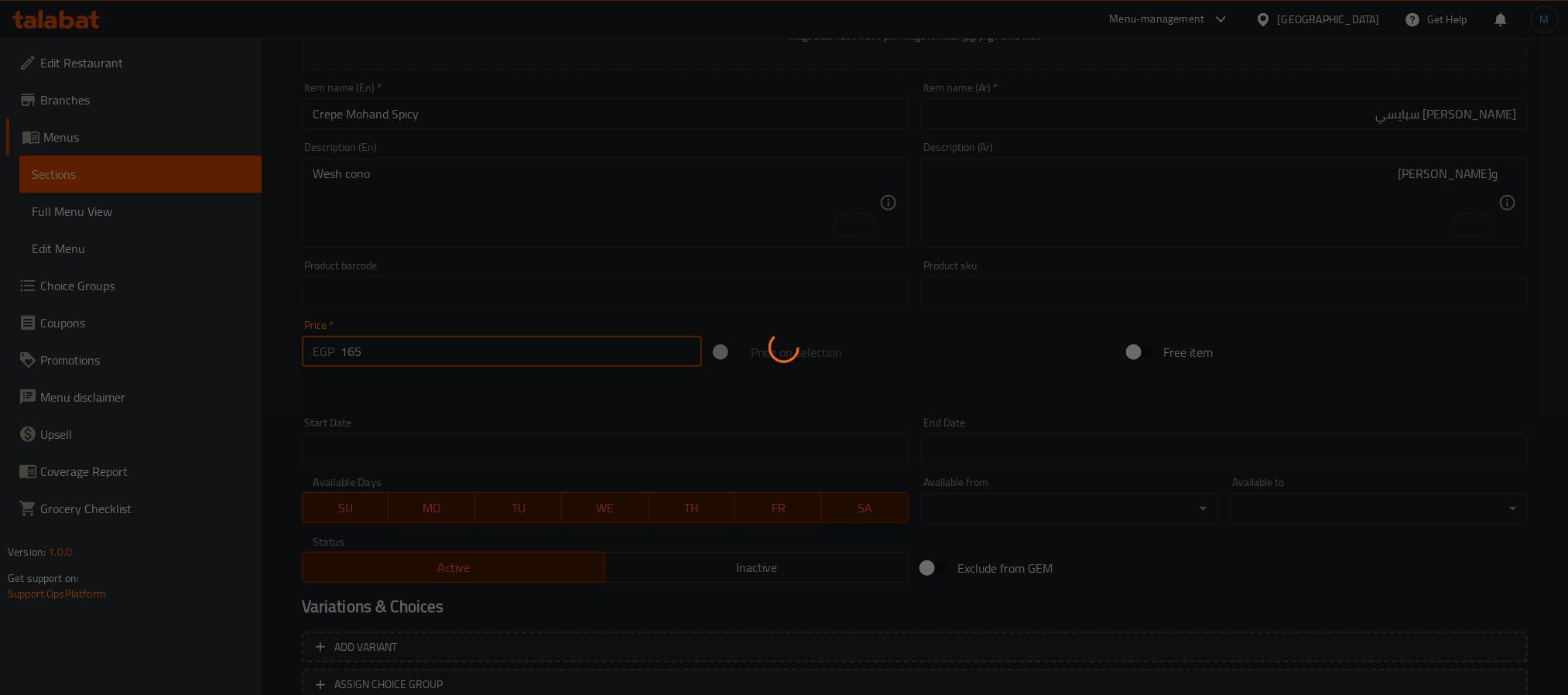
type input "0"
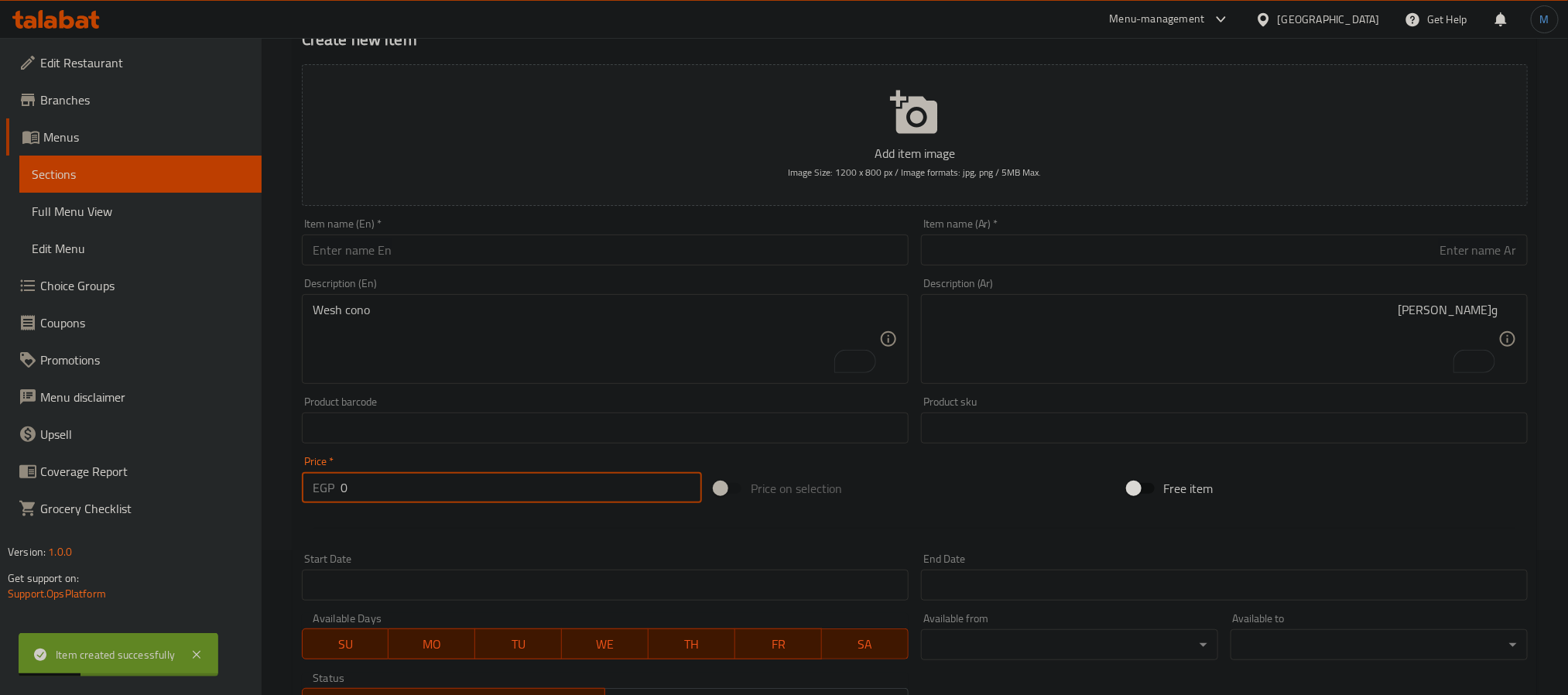
scroll to position [0, 0]
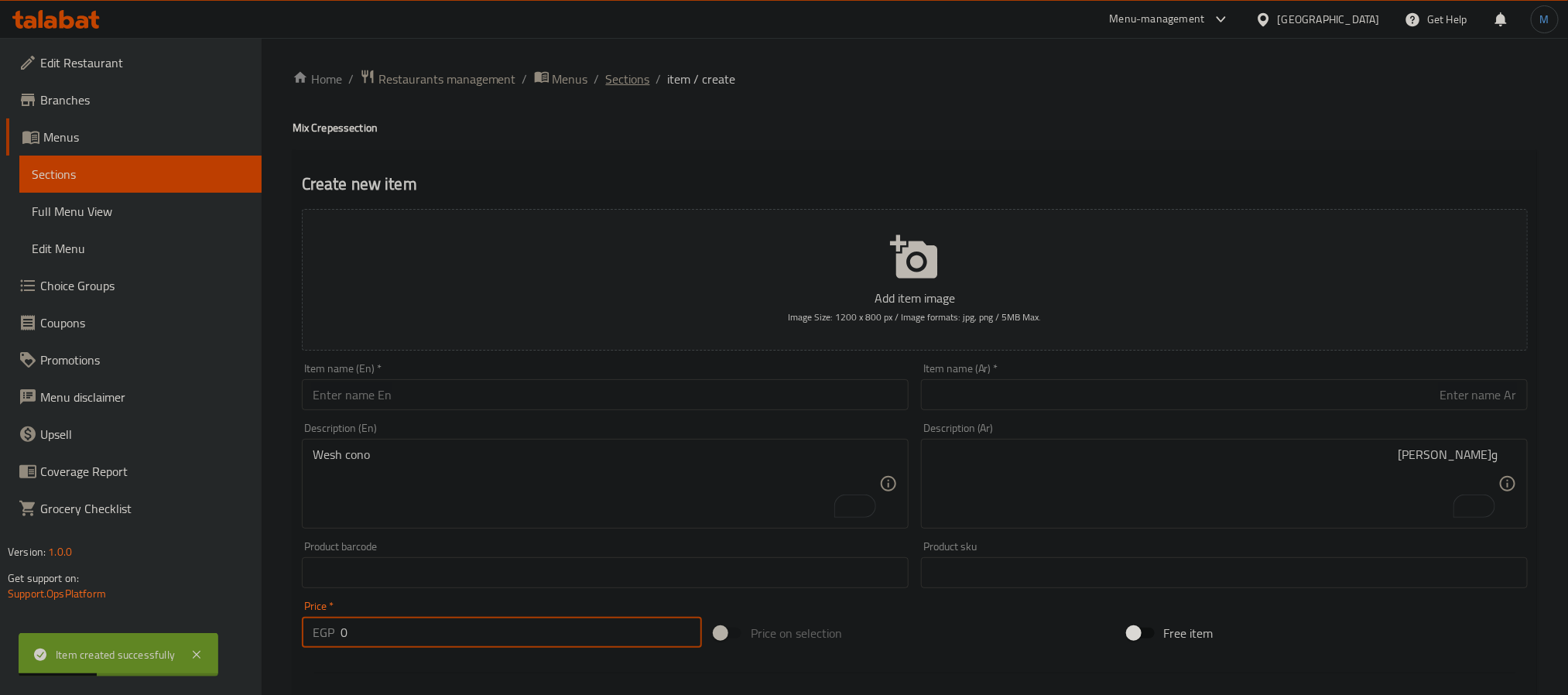
click at [634, 78] on span "Sections" at bounding box center [628, 78] width 44 height 18
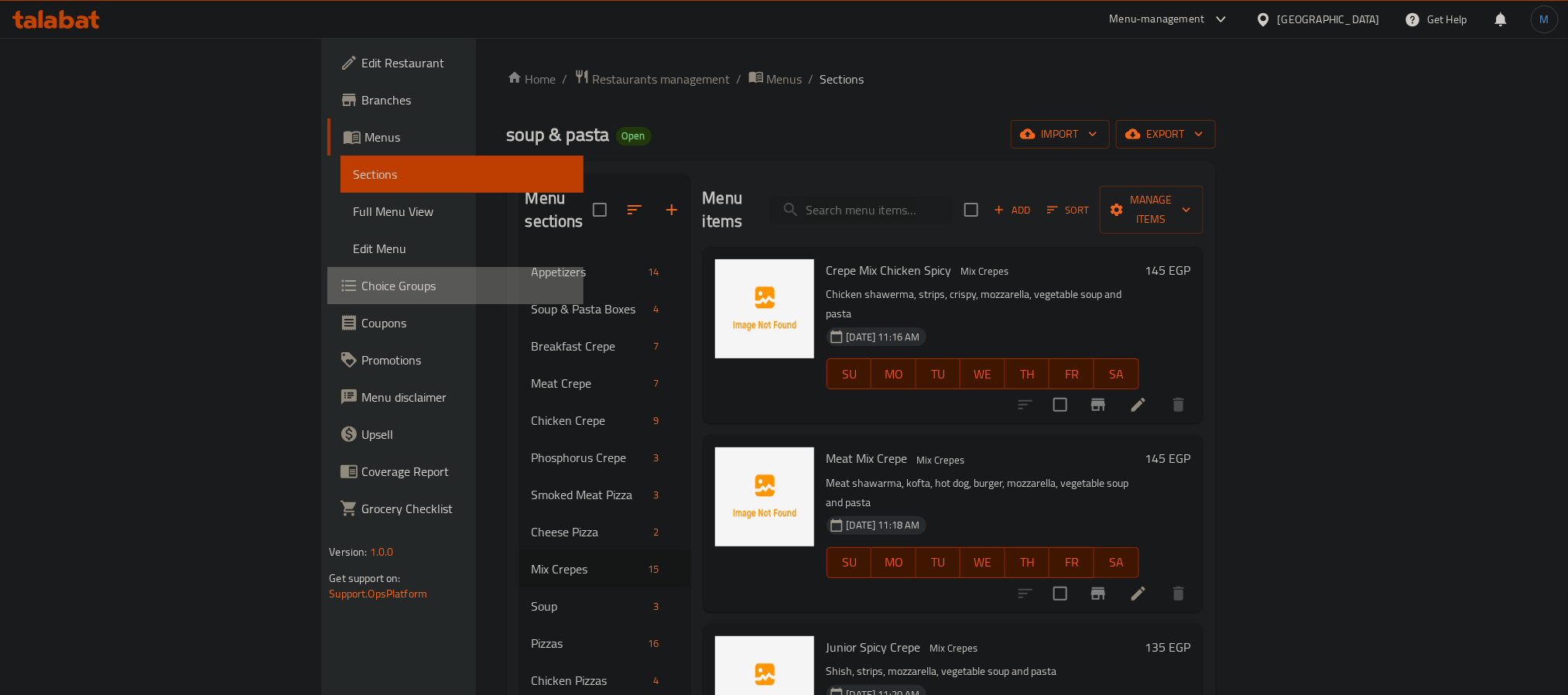
click at [362, 291] on span "Choice Groups" at bounding box center [466, 285] width 209 height 18
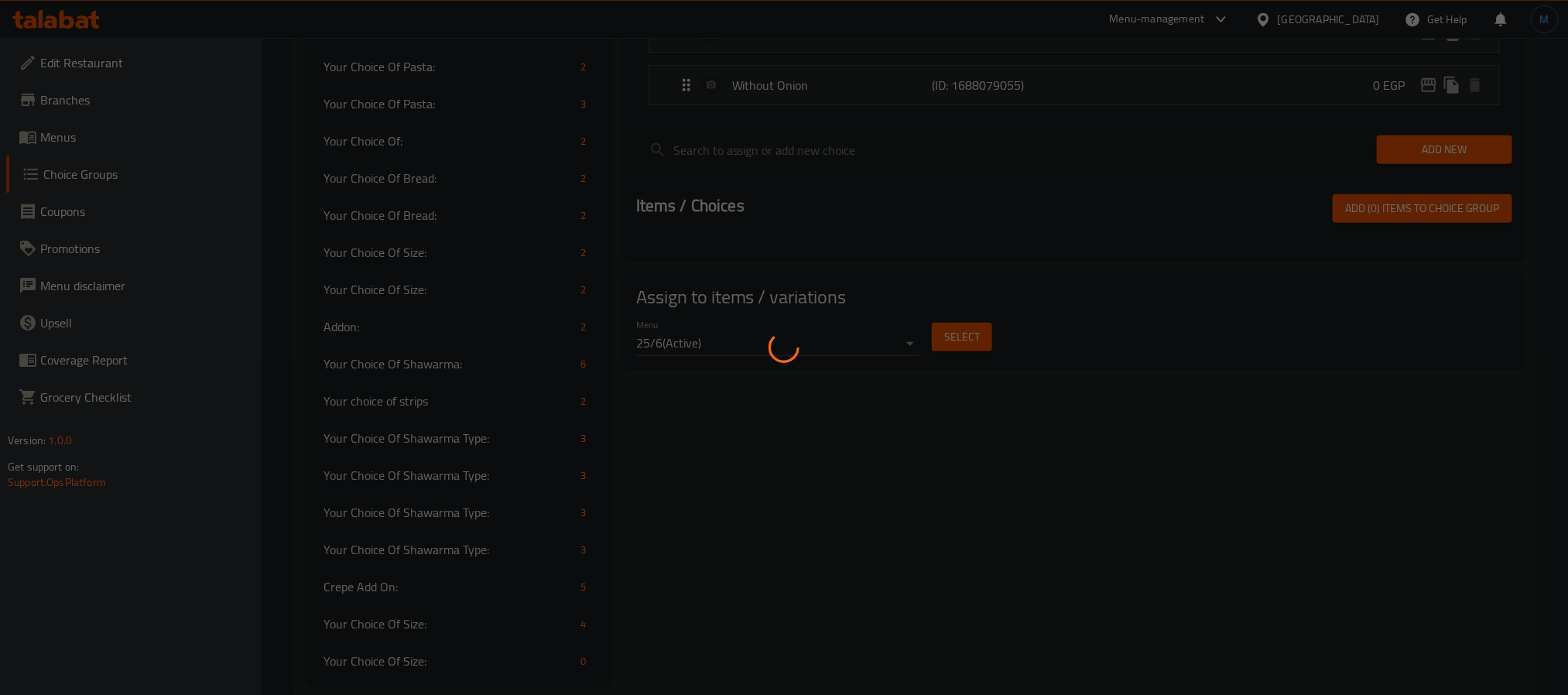
scroll to position [368, 0]
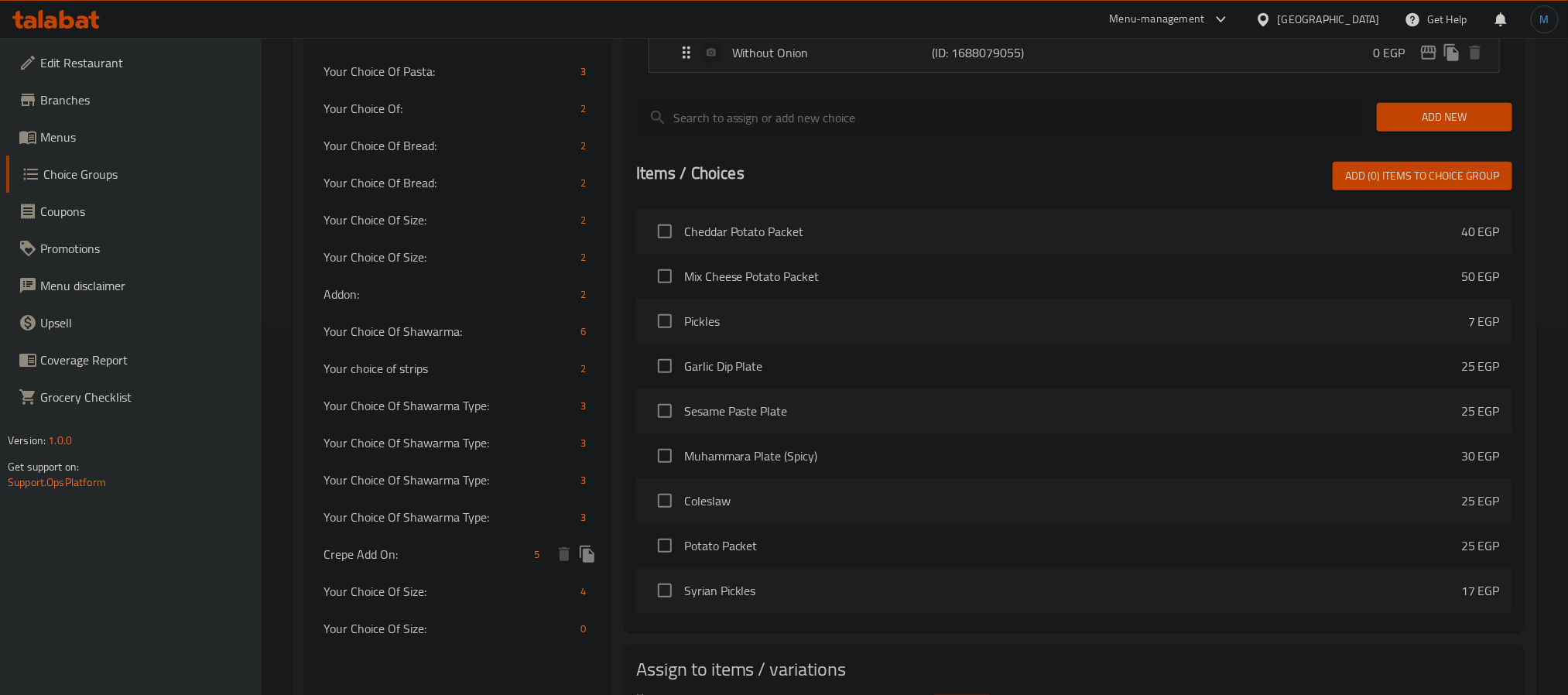
click at [458, 545] on span "Crepe Add On:" at bounding box center [426, 554] width 205 height 18
type input "Crepe Add On:"
type input "إضافة الكريب:"
type input "0"
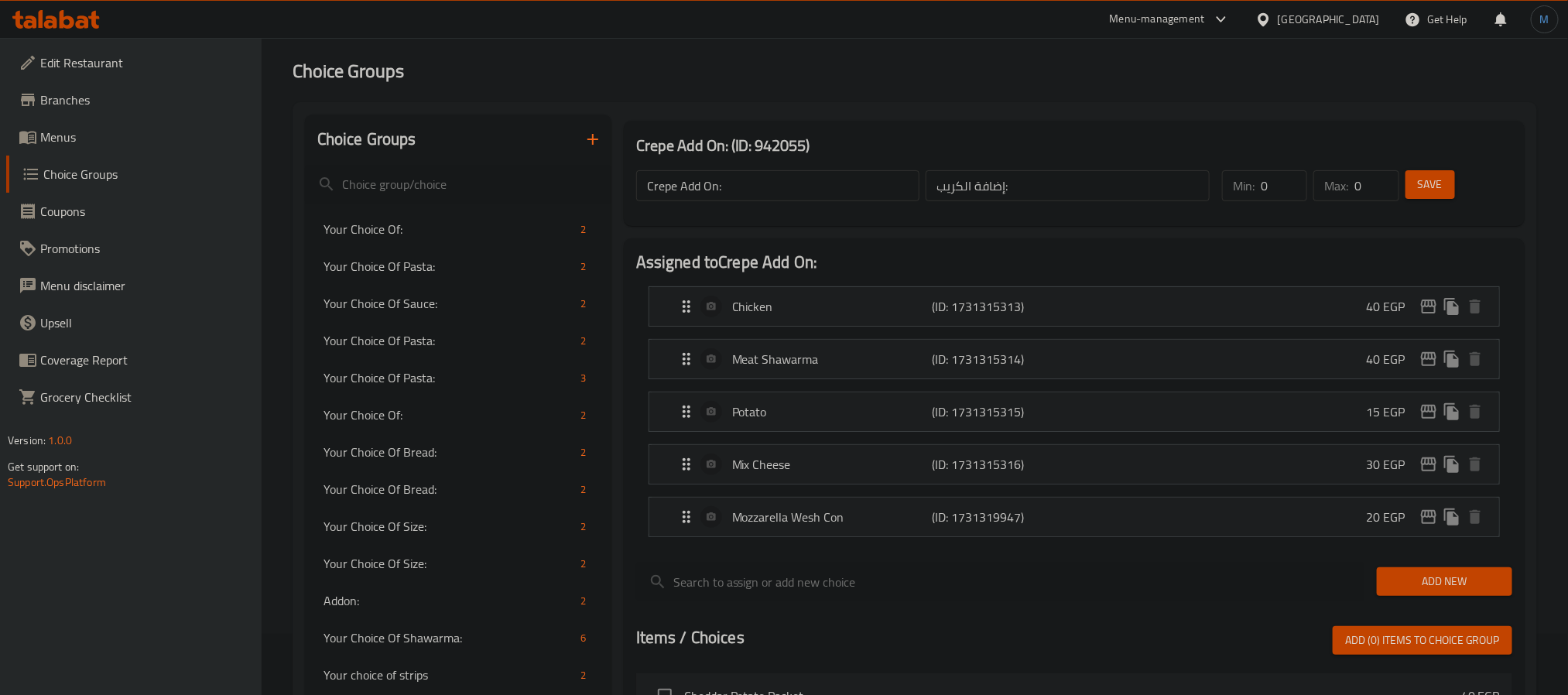
scroll to position [19, 0]
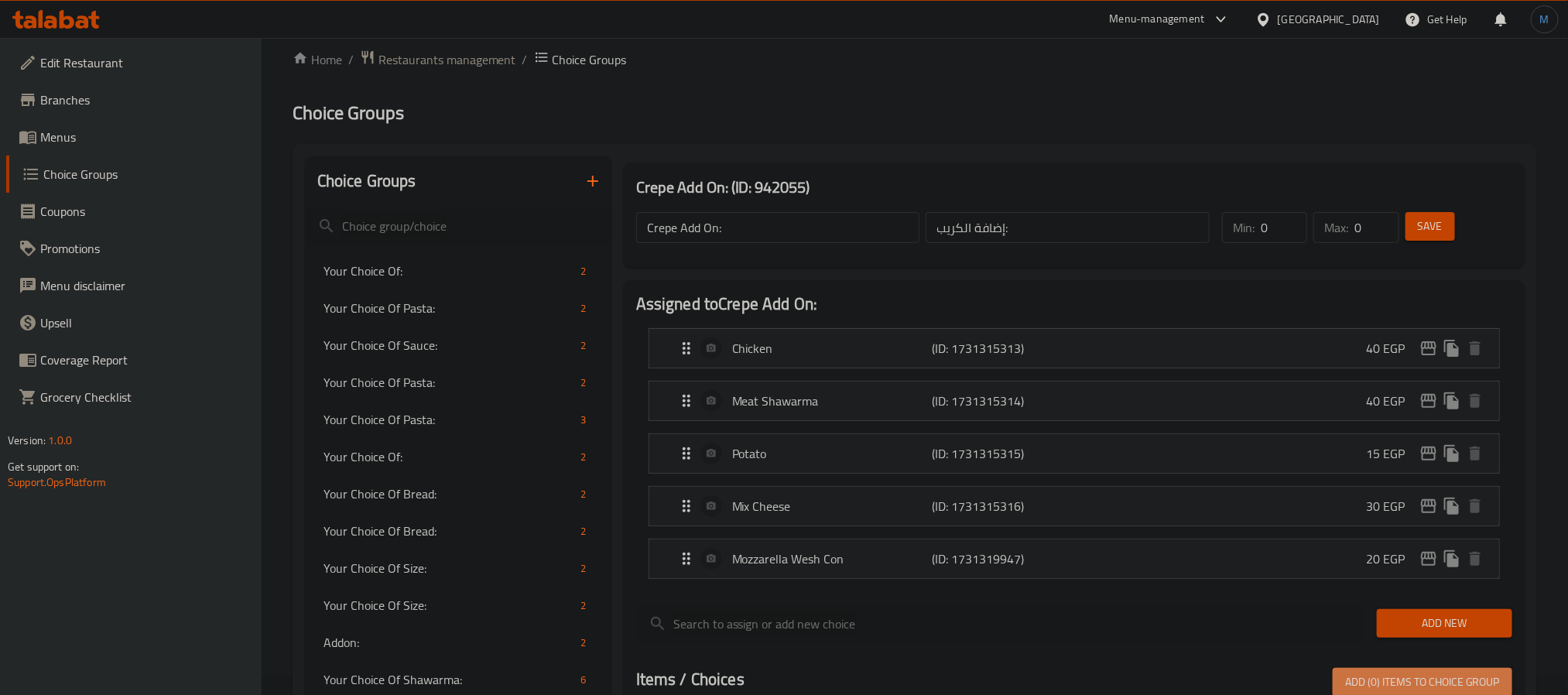
click at [1354, 686] on span "Add (0) items to choice group" at bounding box center [1422, 682] width 154 height 19
click at [1401, 689] on span "Add (0) items to choice group" at bounding box center [1422, 682] width 154 height 19
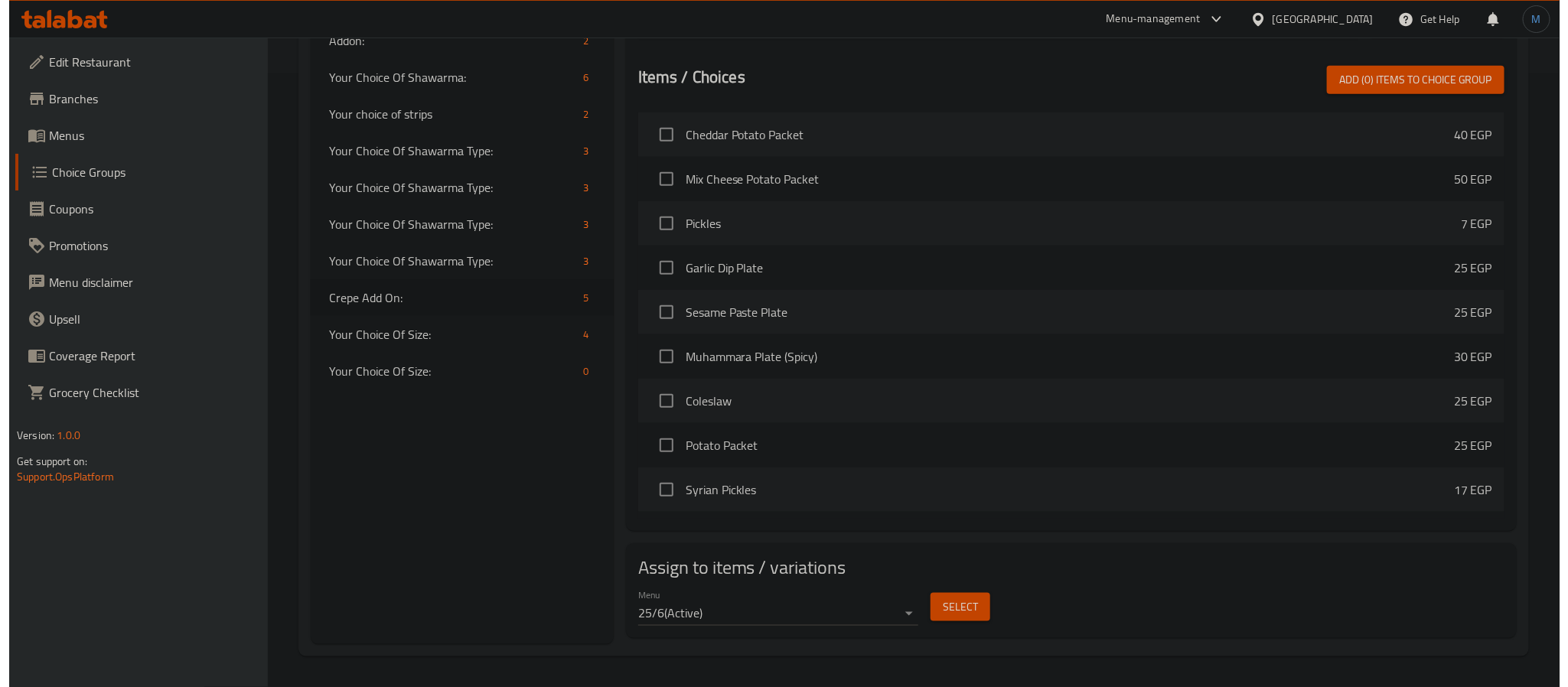
scroll to position [617, 0]
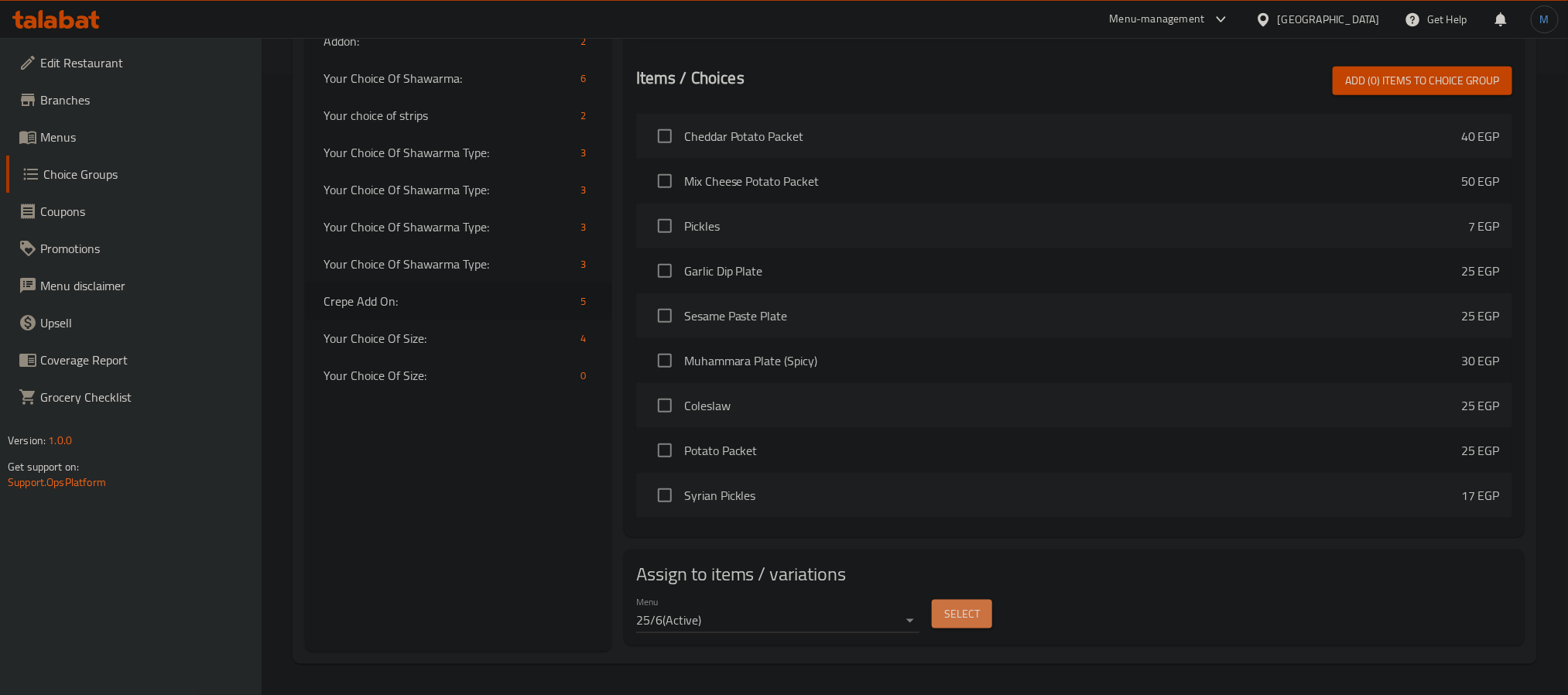
click at [960, 609] on span "Select" at bounding box center [962, 614] width 35 height 19
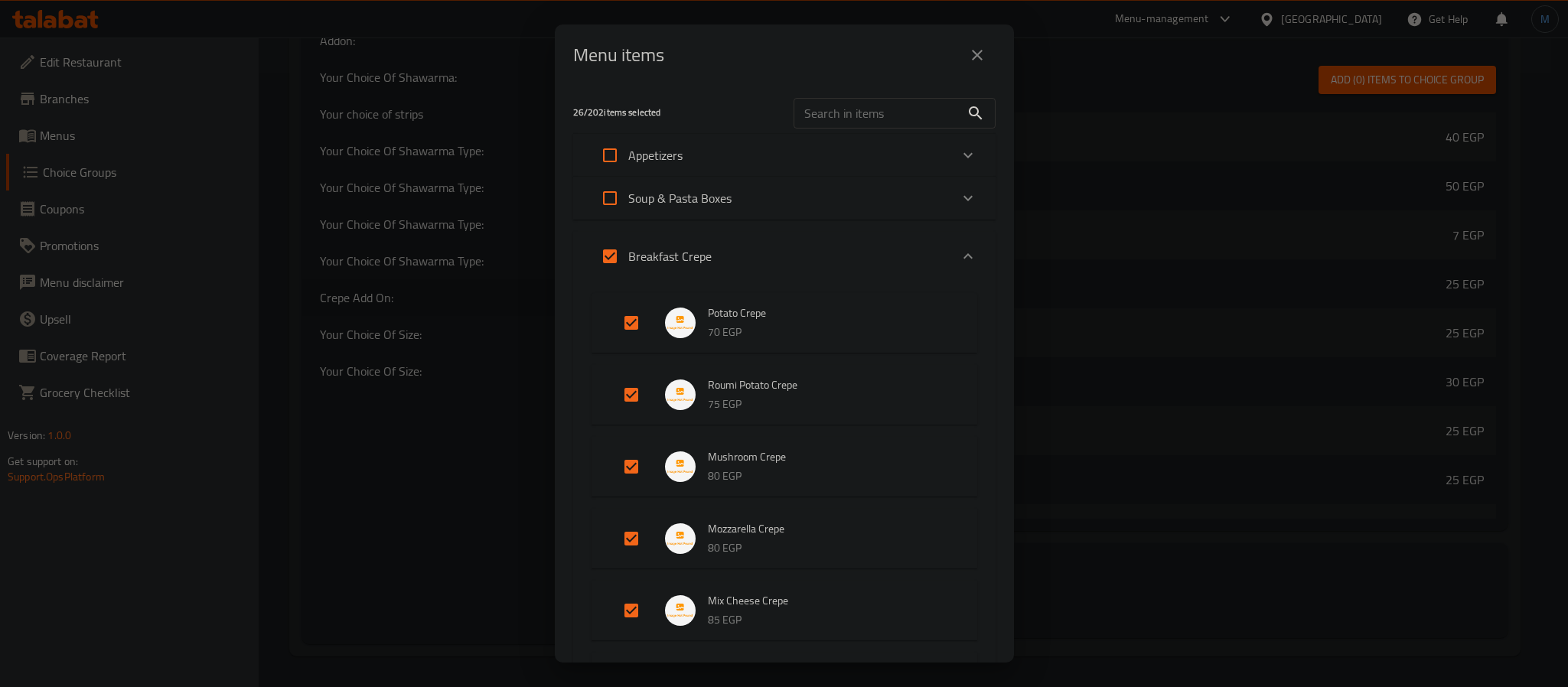
click at [813, 265] on div "Breakfast Crepe" at bounding box center [771, 256] width 358 height 36
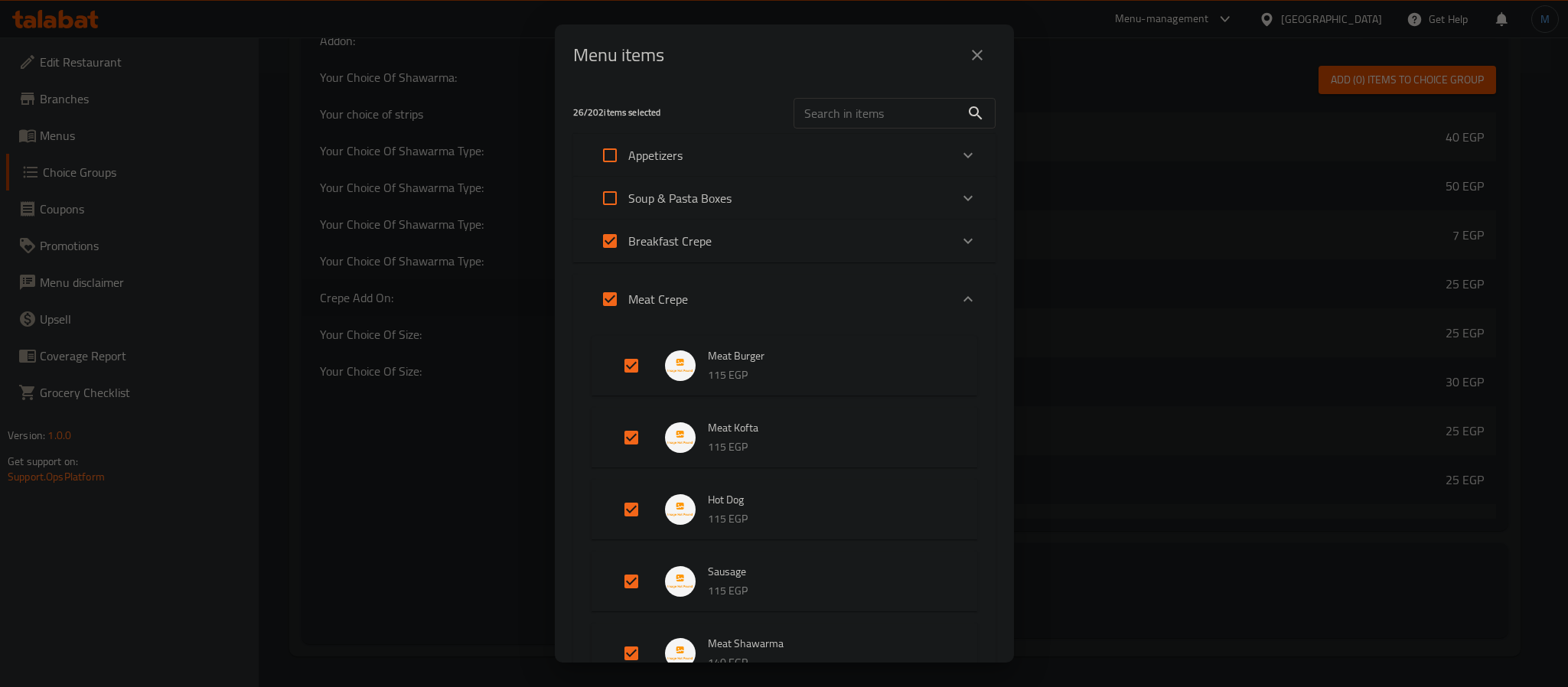
click at [813, 265] on div "26 / 202 items selected ​ Appetizers Cheddar Potato Packet 40 EGP Mix Cheese Po…" at bounding box center [784, 374] width 459 height 577
click at [787, 286] on div "Meat Crepe" at bounding box center [771, 299] width 358 height 36
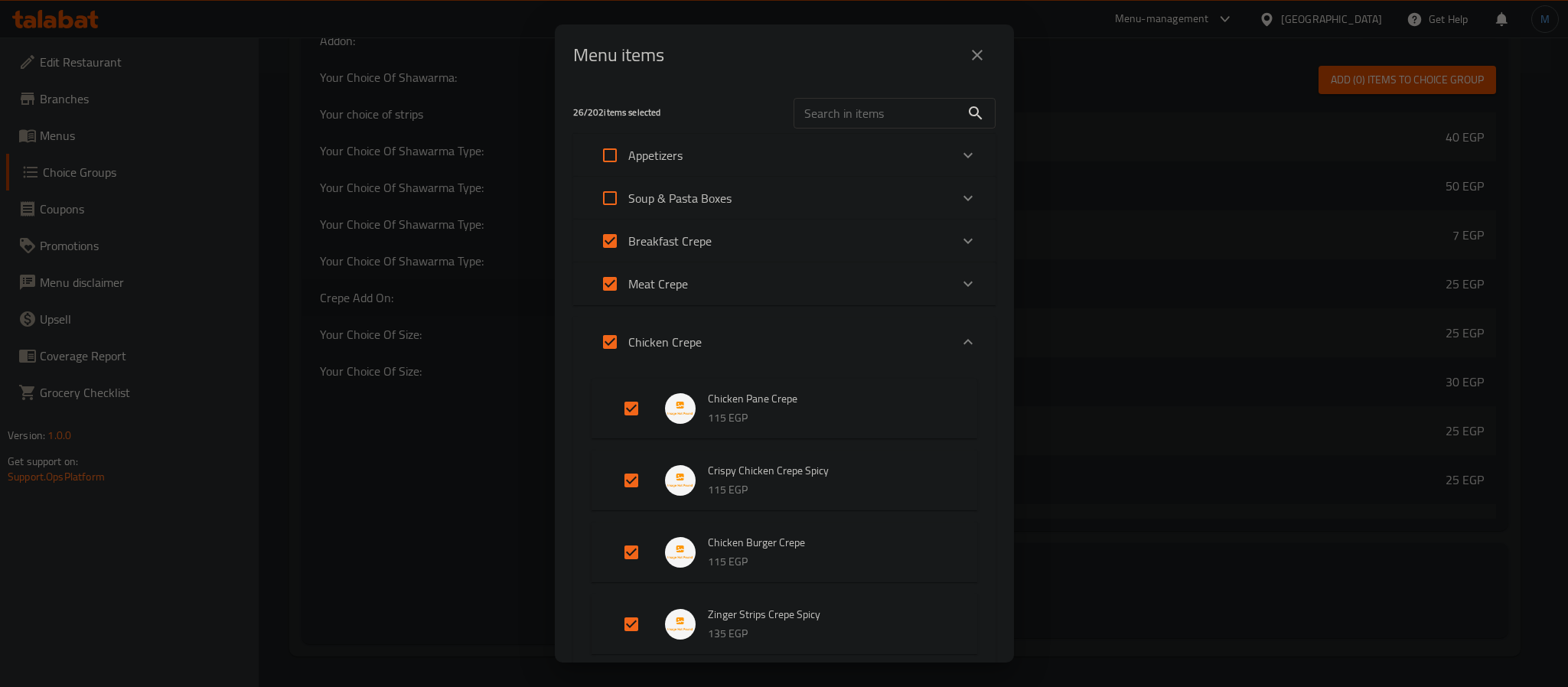
click at [781, 332] on div "Chicken Crepe" at bounding box center [771, 342] width 358 height 36
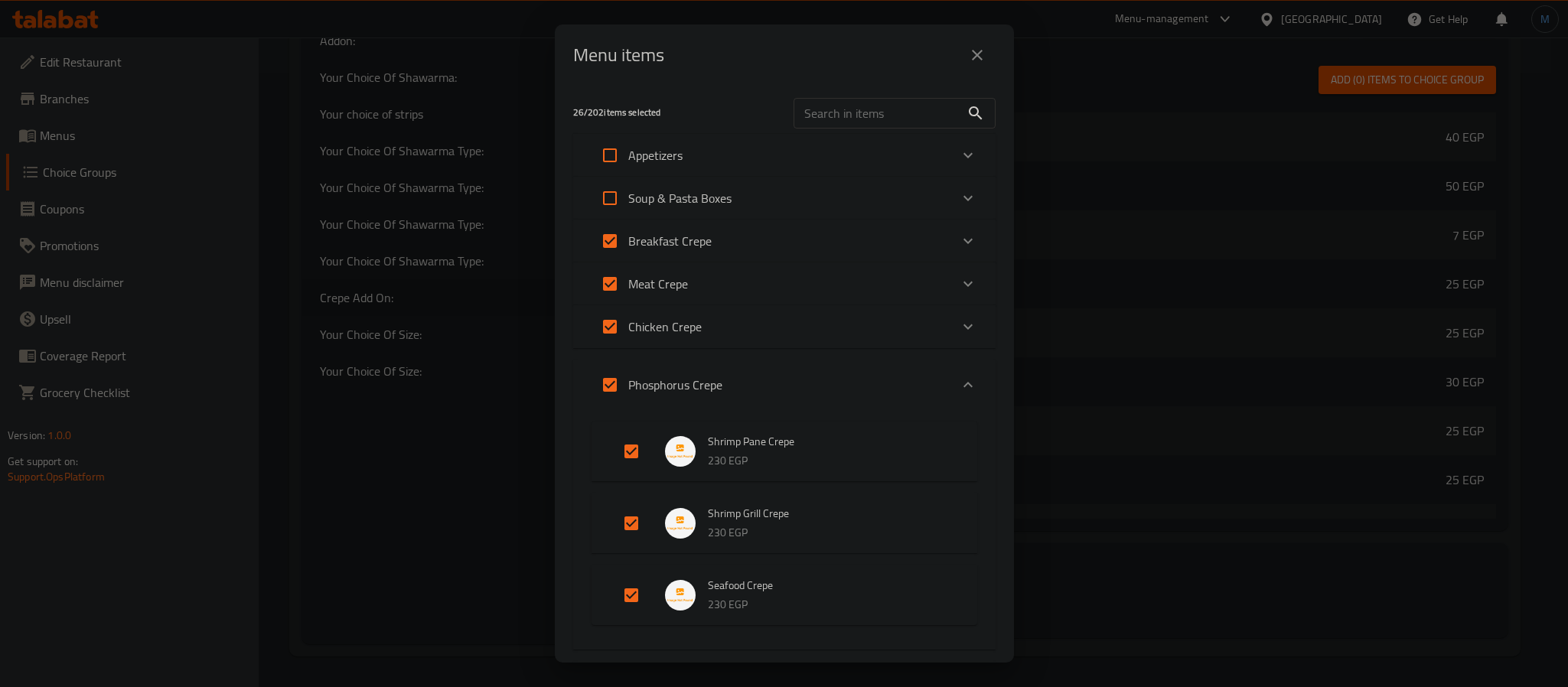
click at [747, 375] on div "Phosphorus Crepe" at bounding box center [771, 385] width 358 height 36
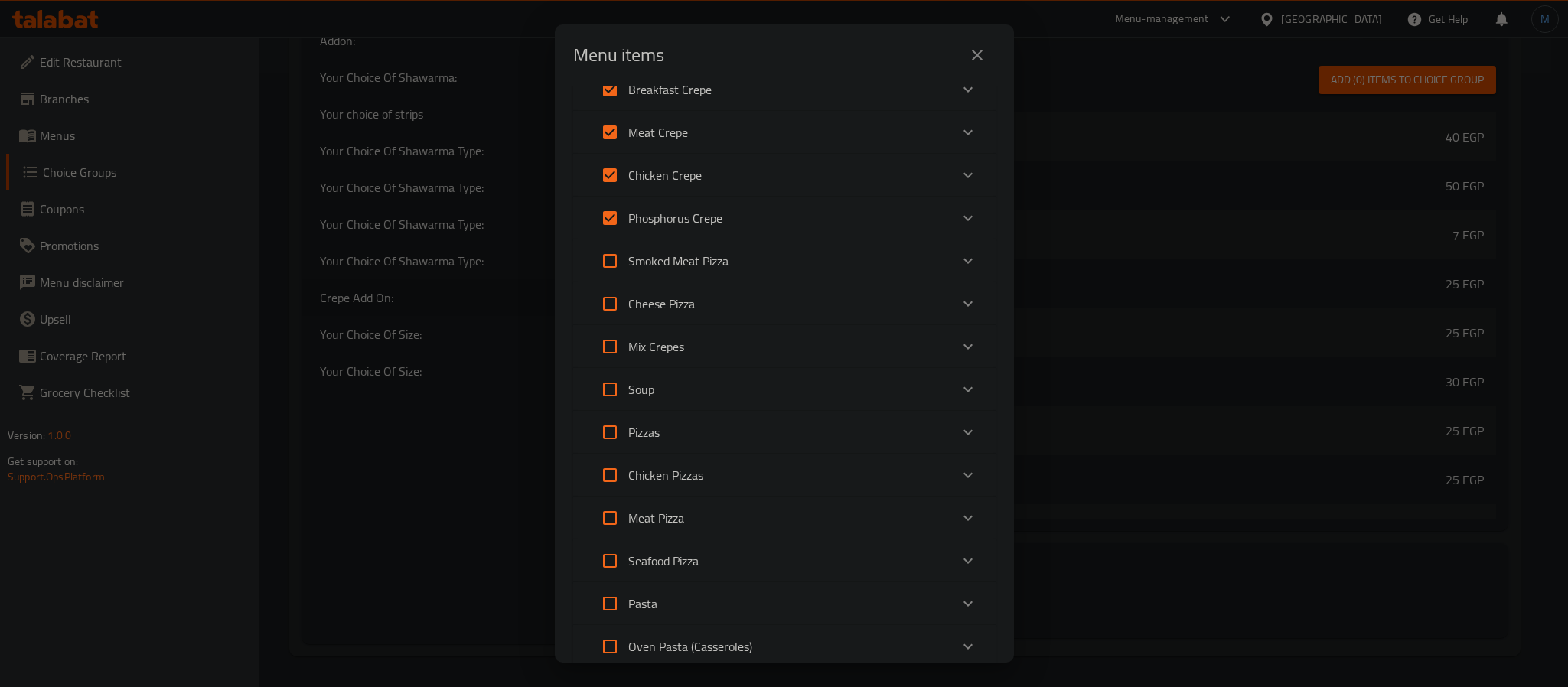
scroll to position [117, 0]
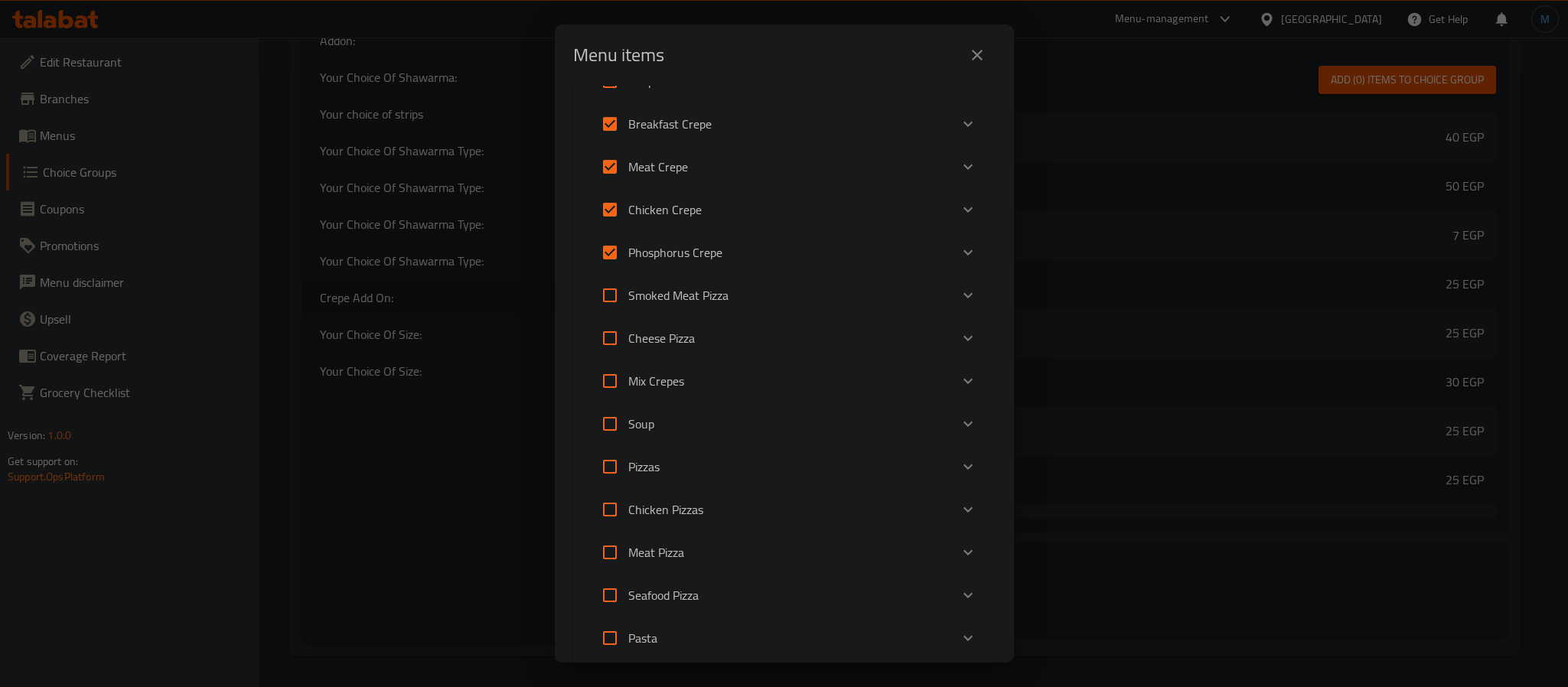
click at [703, 388] on div "Mix Crepes" at bounding box center [771, 381] width 358 height 36
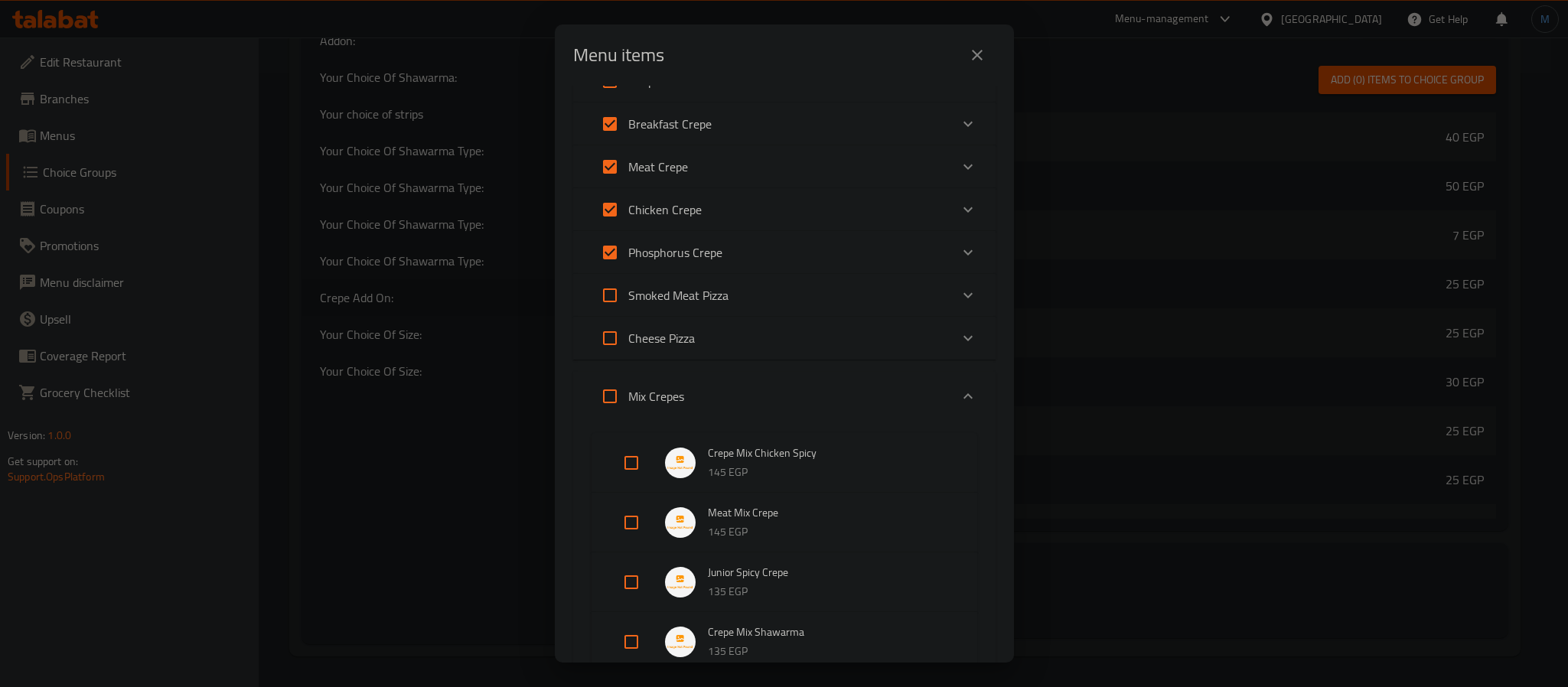
click at [613, 393] on input "Expand" at bounding box center [610, 397] width 36 height 36
checkbox input "true"
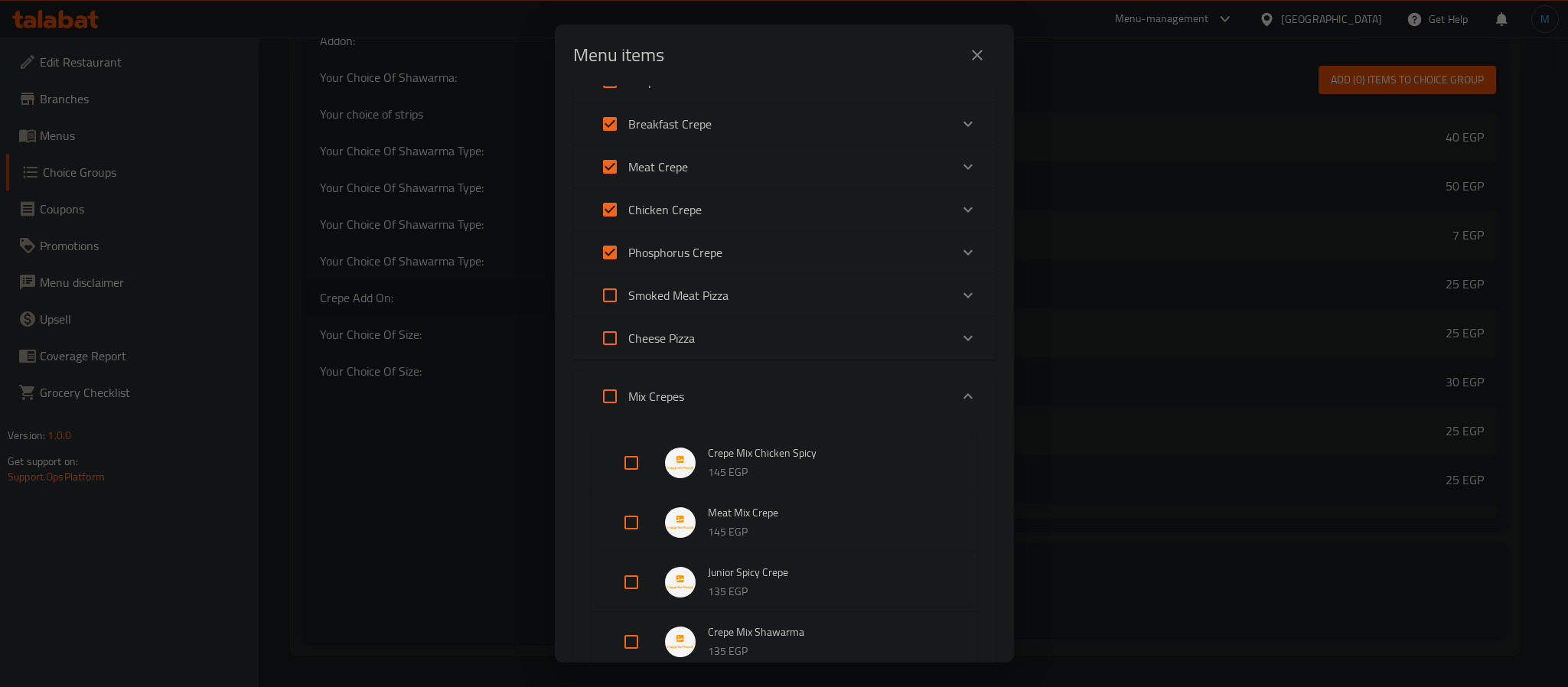
checkbox input "true"
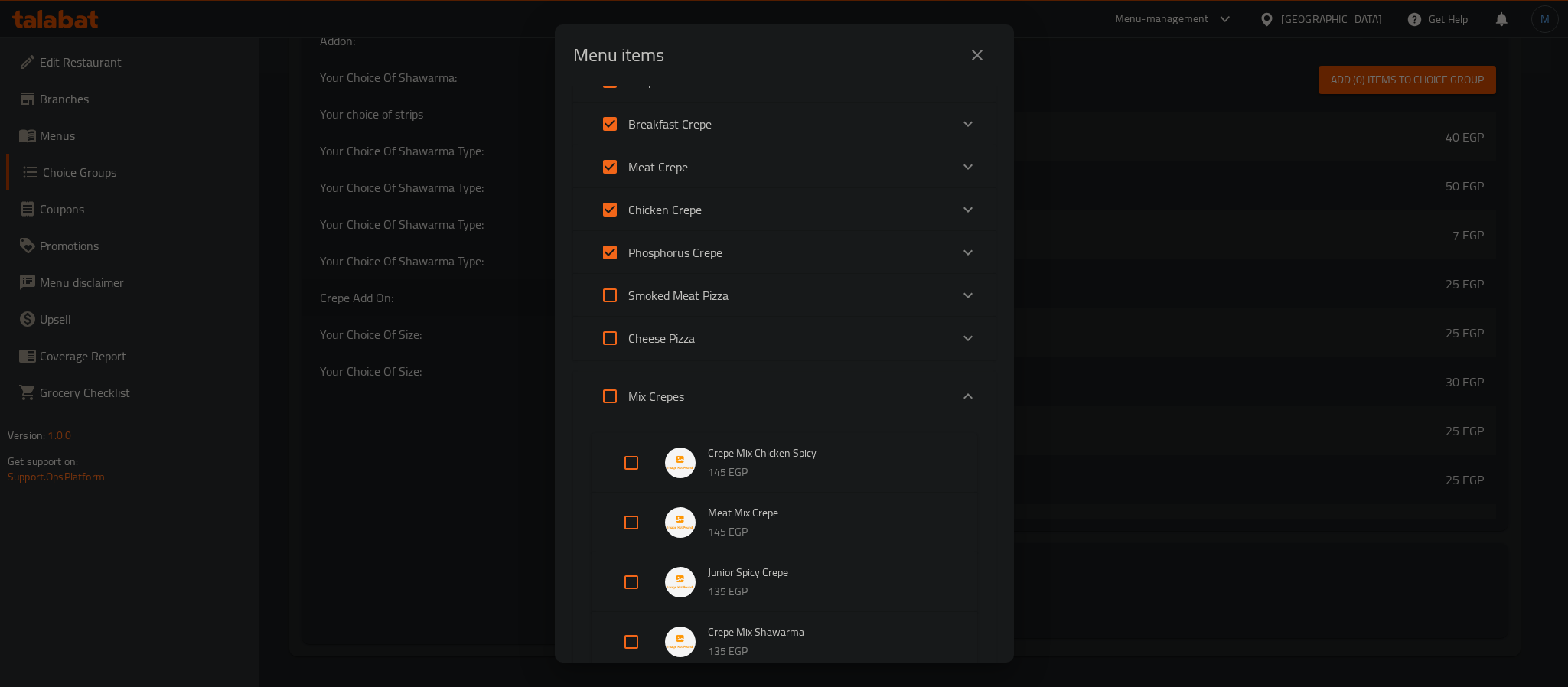
checkbox input "true"
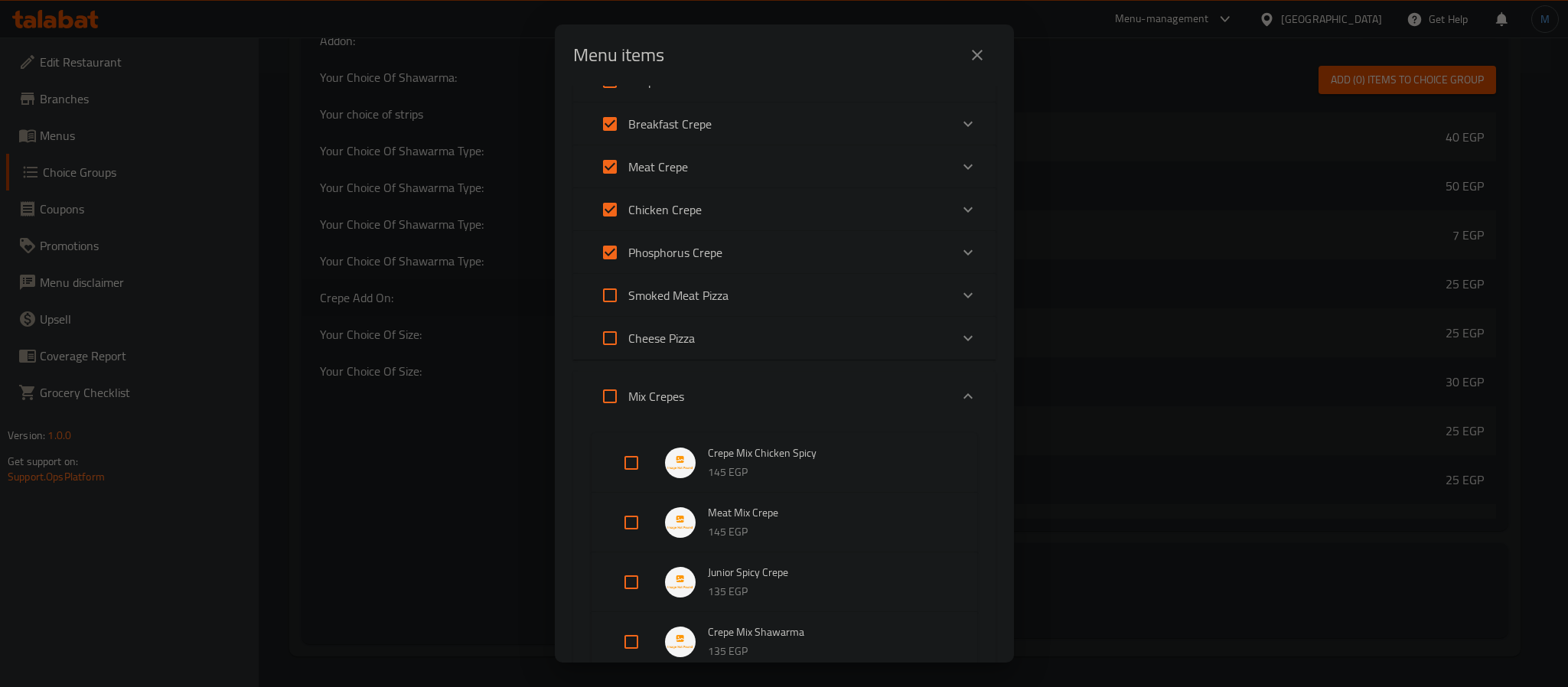
checkbox input "true"
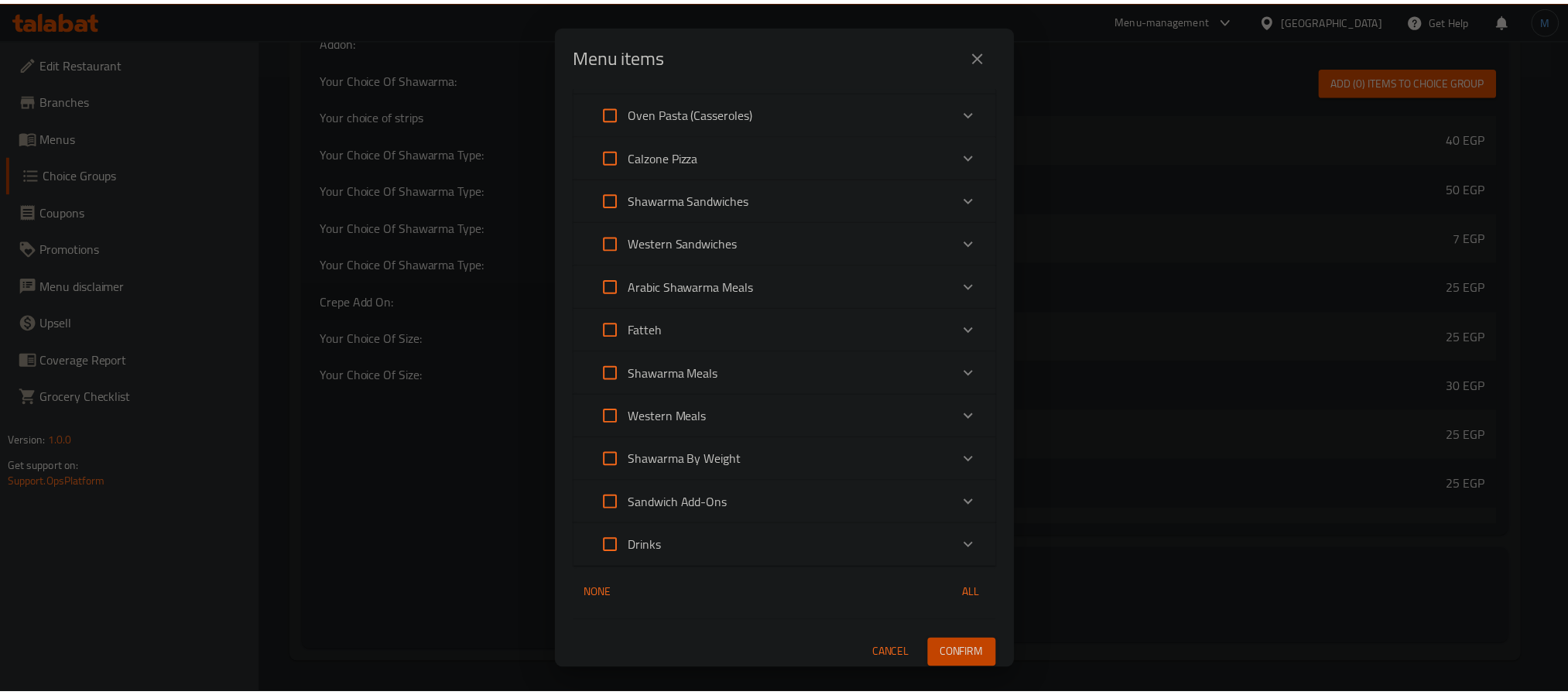
scroll to position [1671, 0]
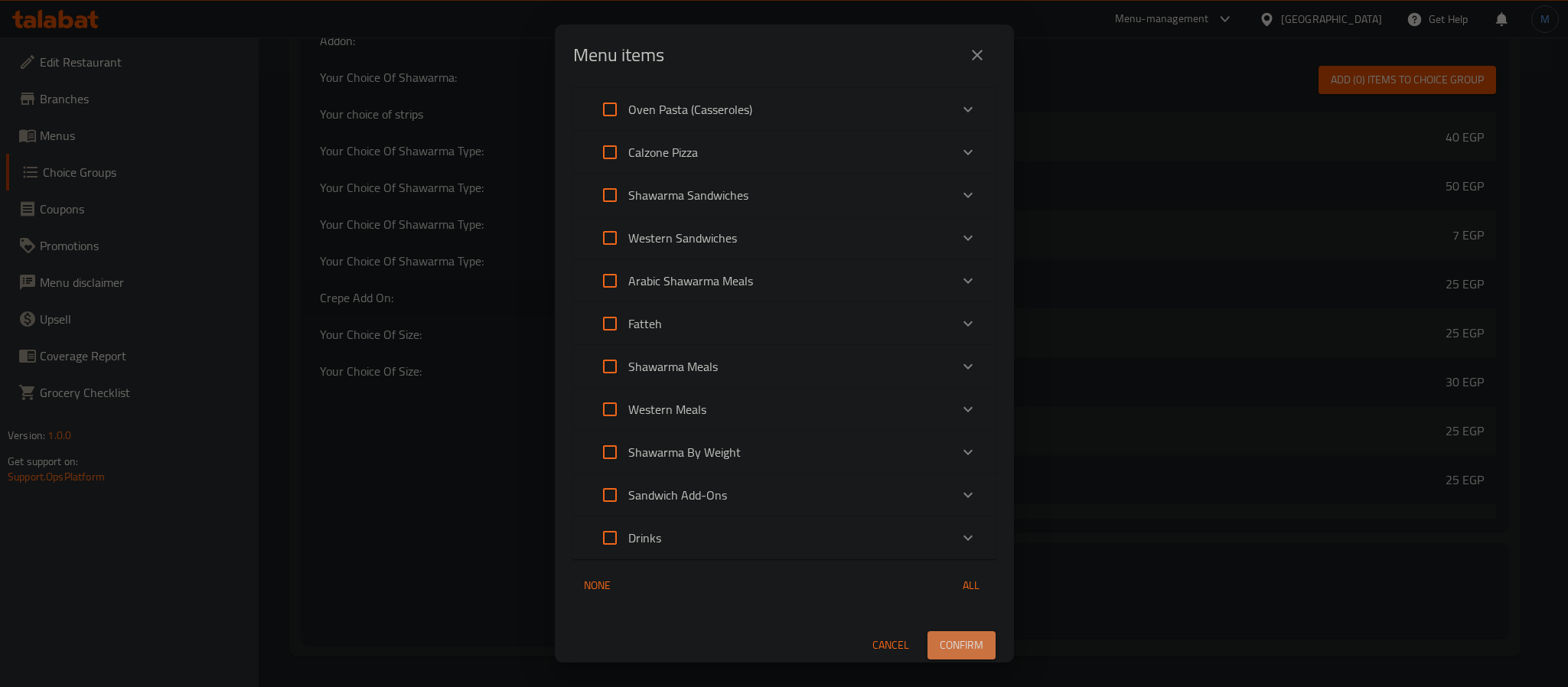
click at [940, 636] on span "Confirm" at bounding box center [961, 646] width 44 height 19
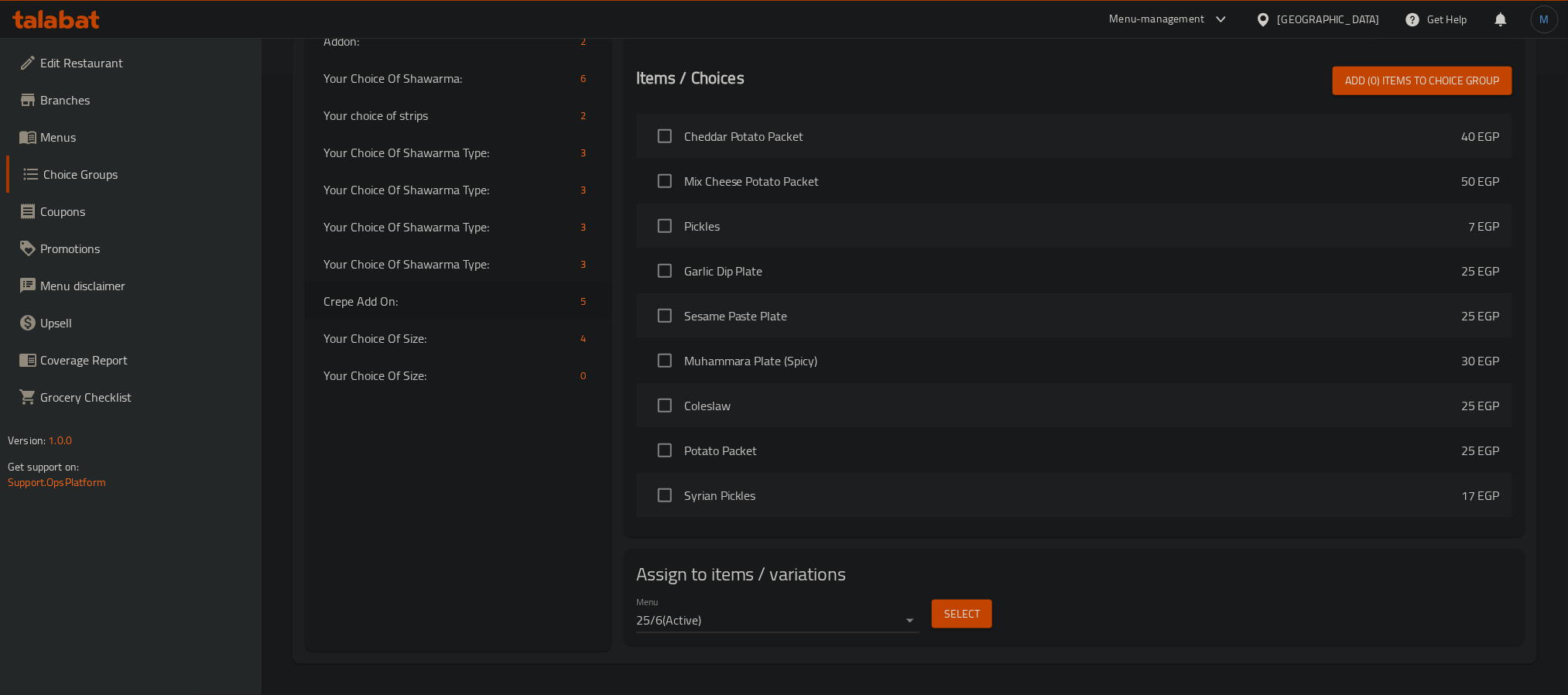
click at [54, 147] on span "Menus" at bounding box center [144, 137] width 209 height 18
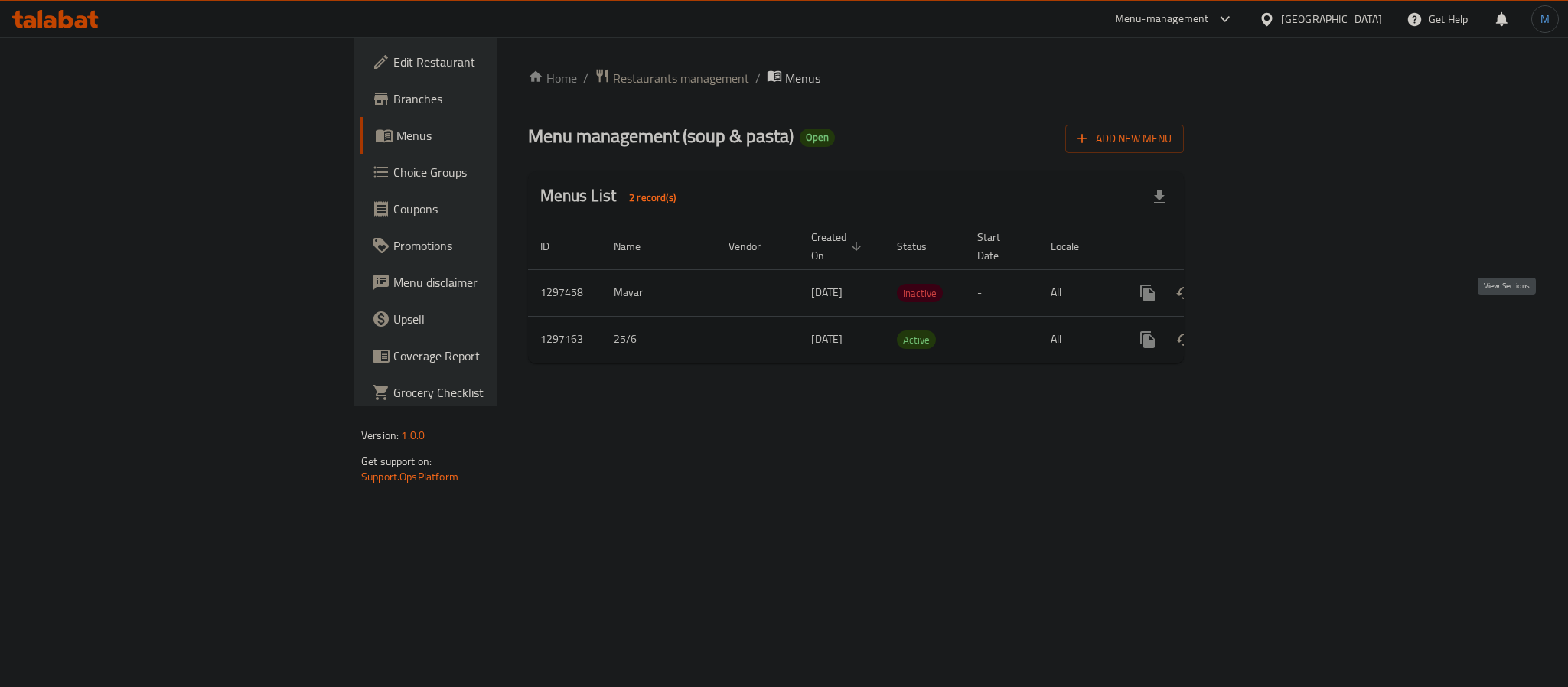
click at [1265, 333] on icon "enhanced table" at bounding box center [1257, 340] width 13 height 13
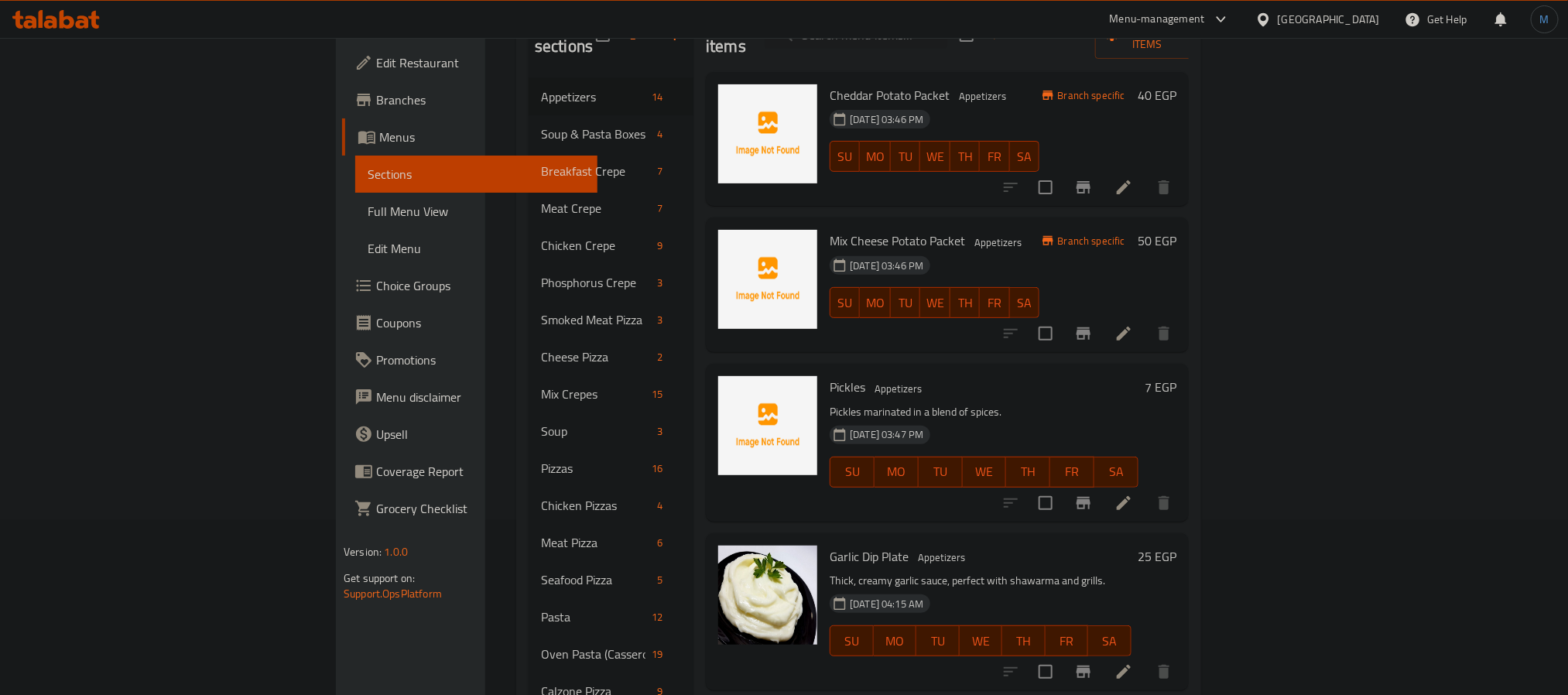
scroll to position [84, 0]
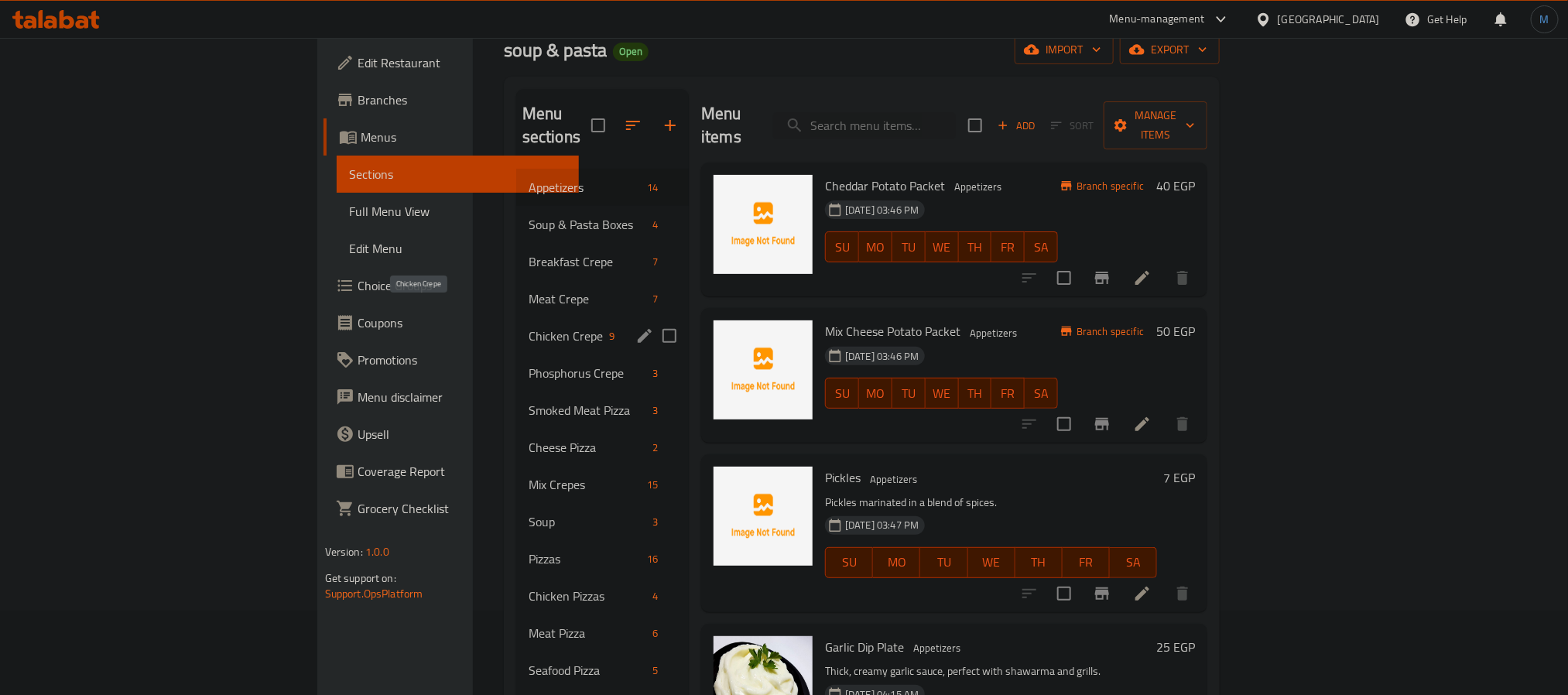
click at [529, 327] on span "Chicken Crepe" at bounding box center [566, 335] width 74 height 18
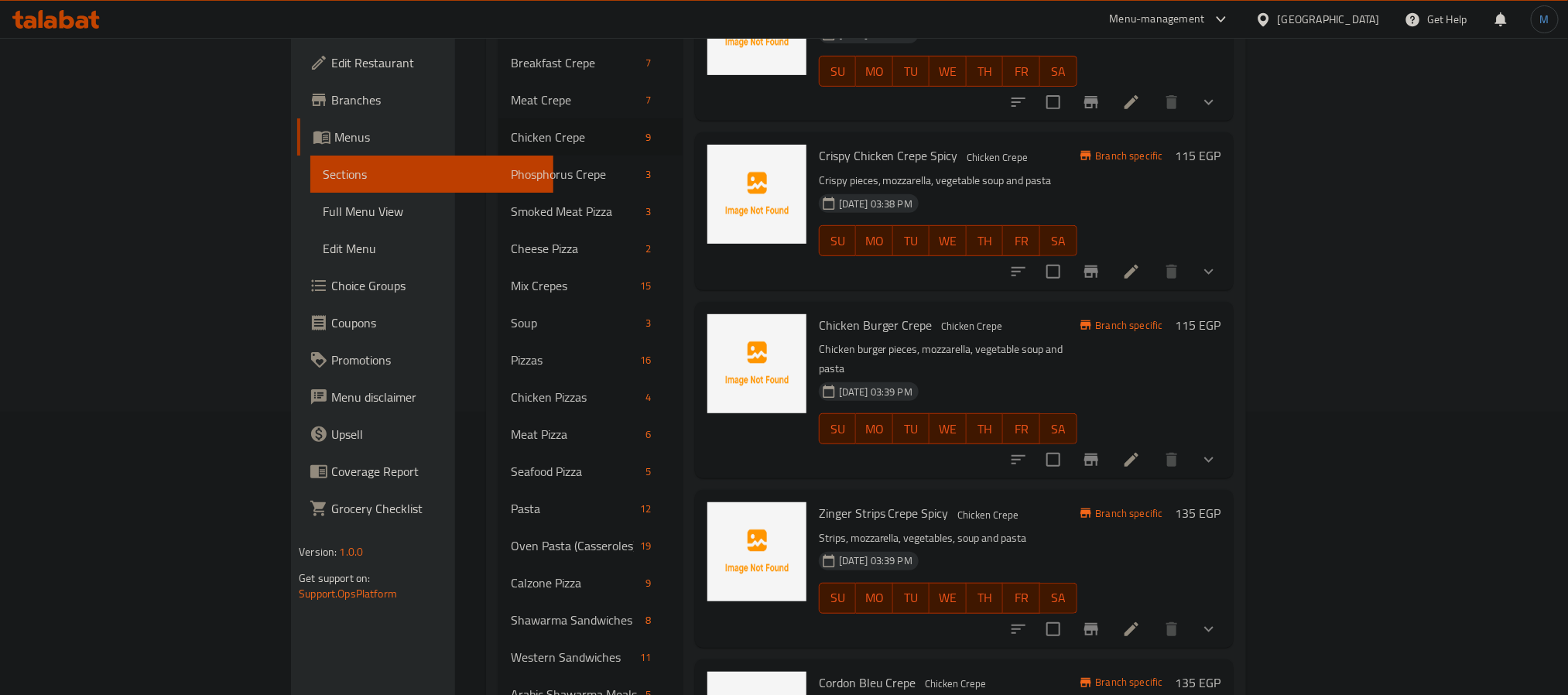
scroll to position [549, 0]
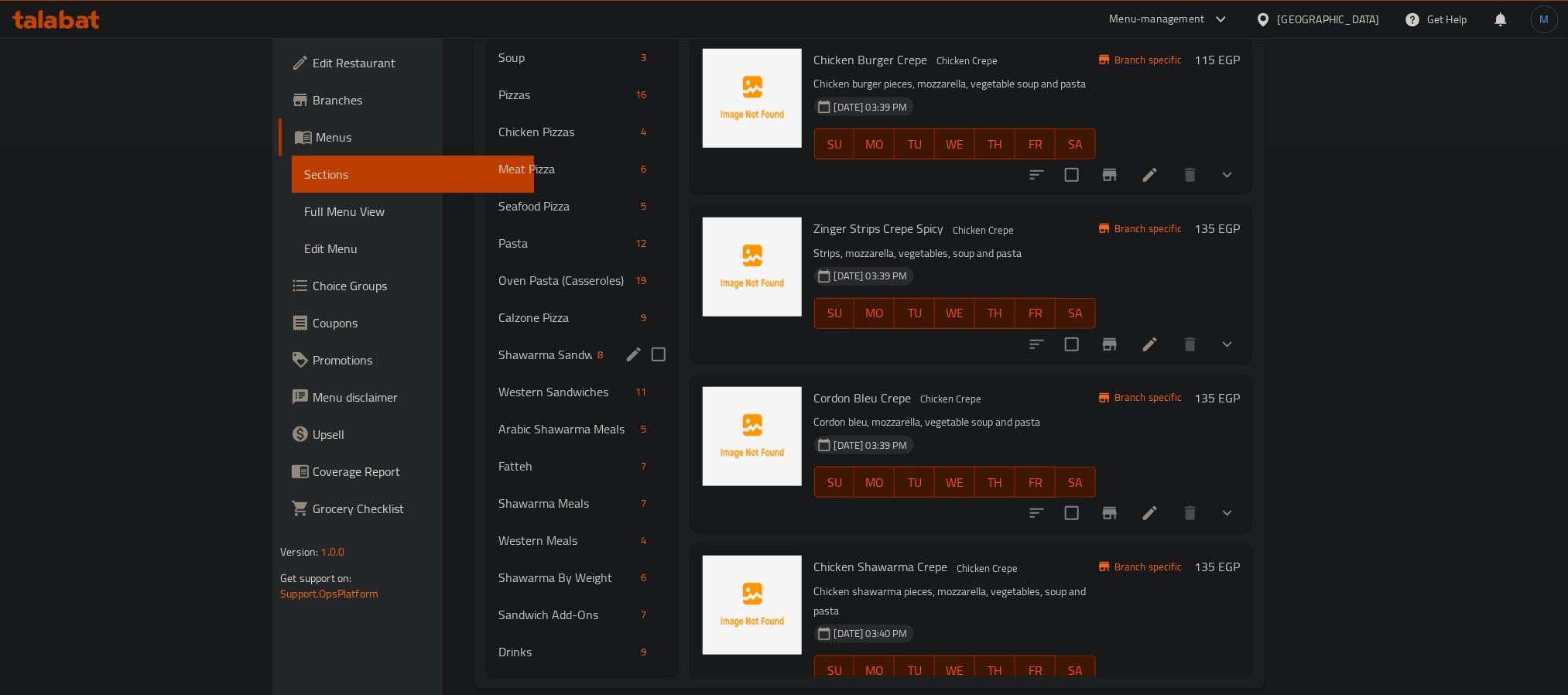
click at [486, 336] on div "Shawarma Sandwiches 8" at bounding box center [582, 355] width 192 height 37
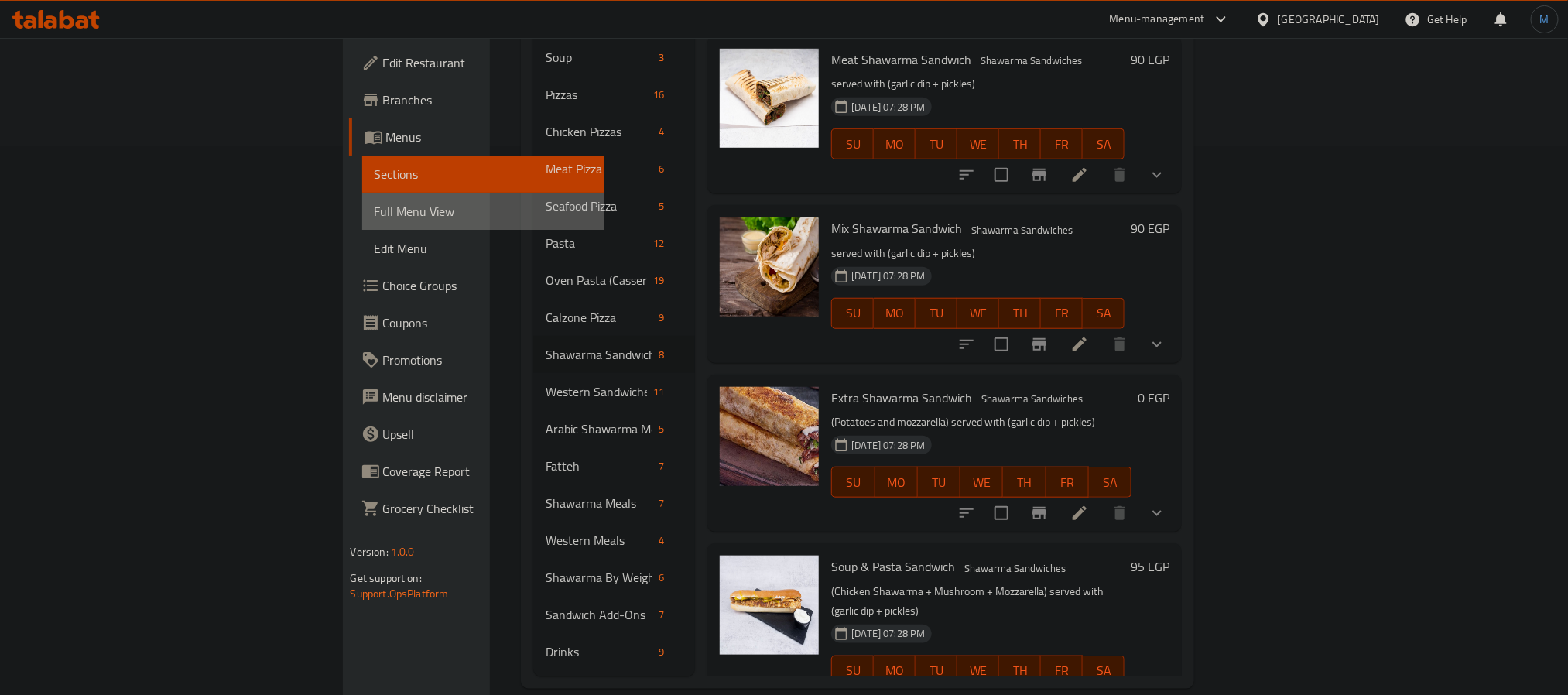
click at [363, 224] on link "Full Menu View" at bounding box center [483, 211] width 243 height 37
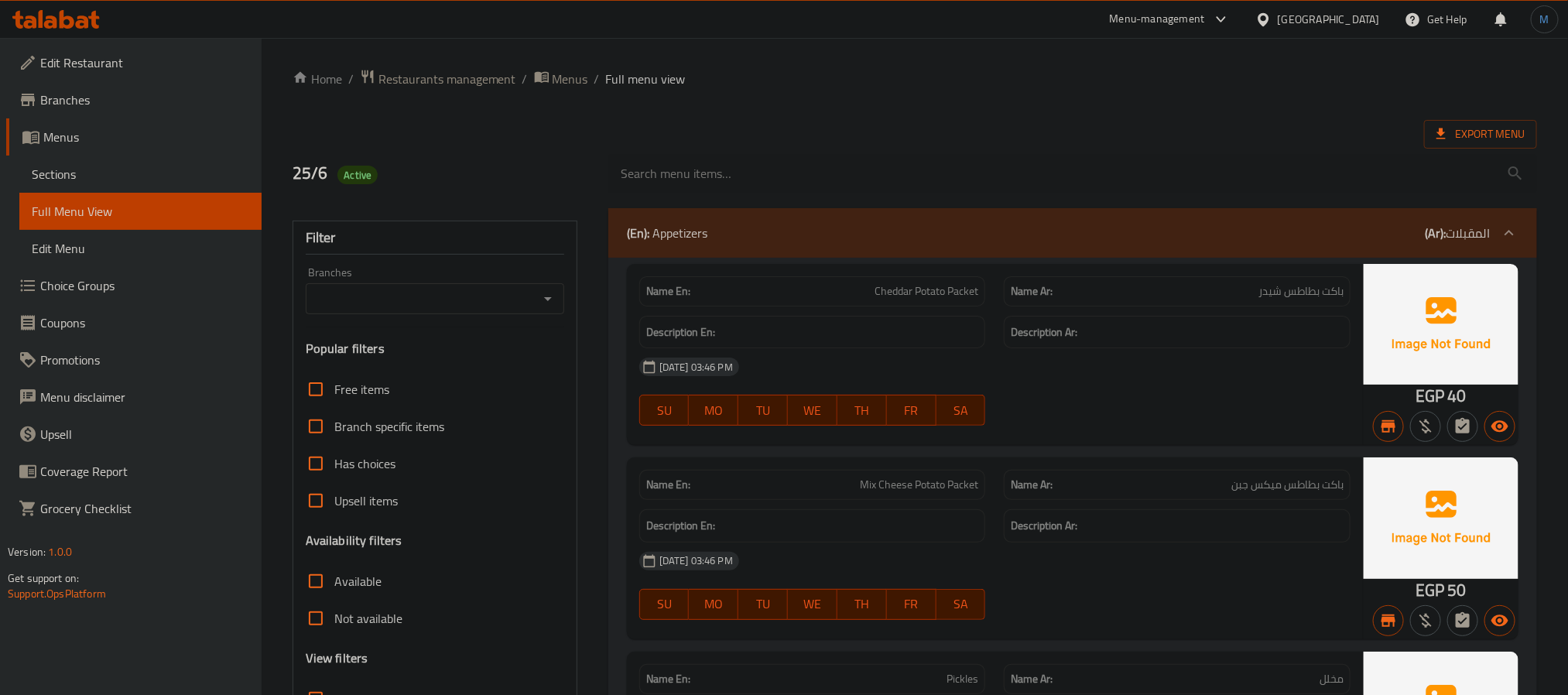
click at [426, 300] on input "Branches" at bounding box center [423, 299] width 224 height 22
click at [448, 375] on li "soup & pasta, El Galaa" at bounding box center [434, 366] width 258 height 28
type input "soup & pasta, El Galaa"
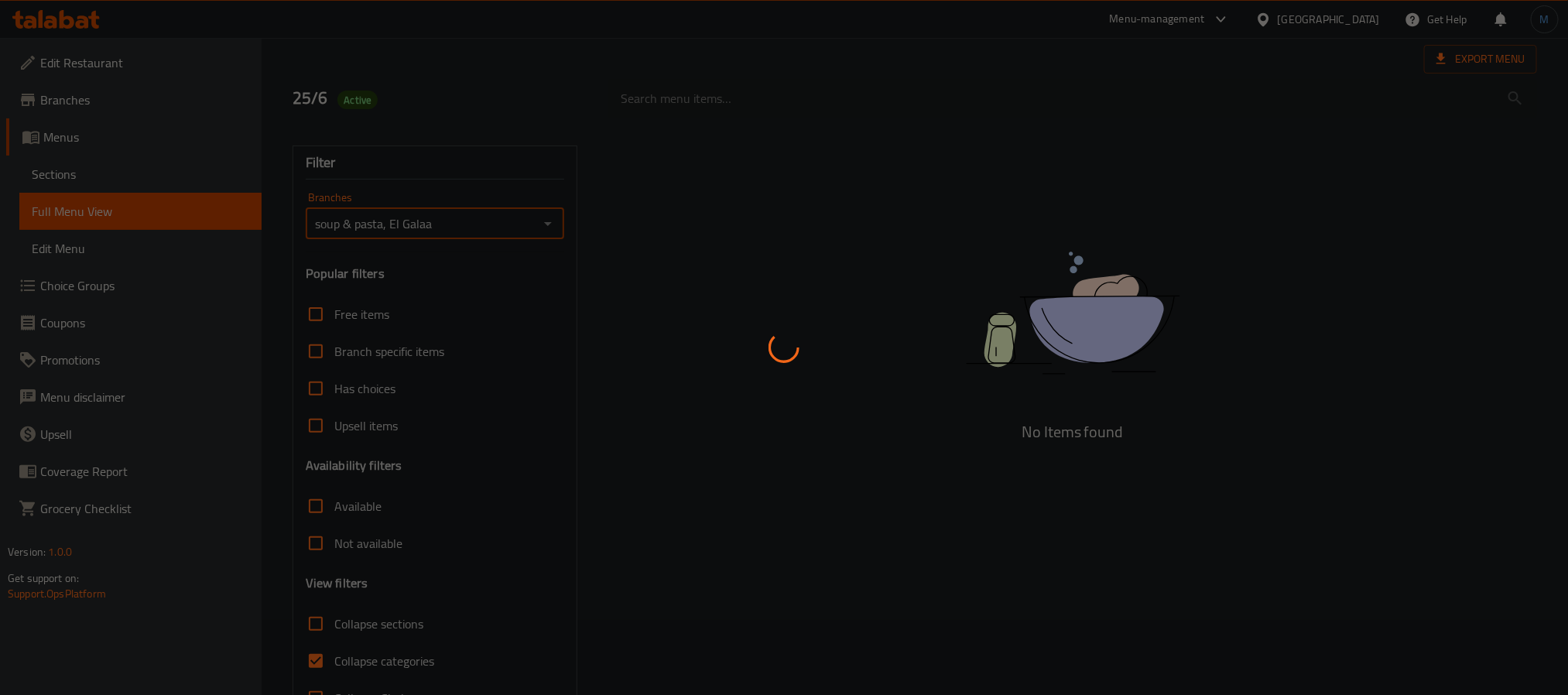
scroll to position [116, 0]
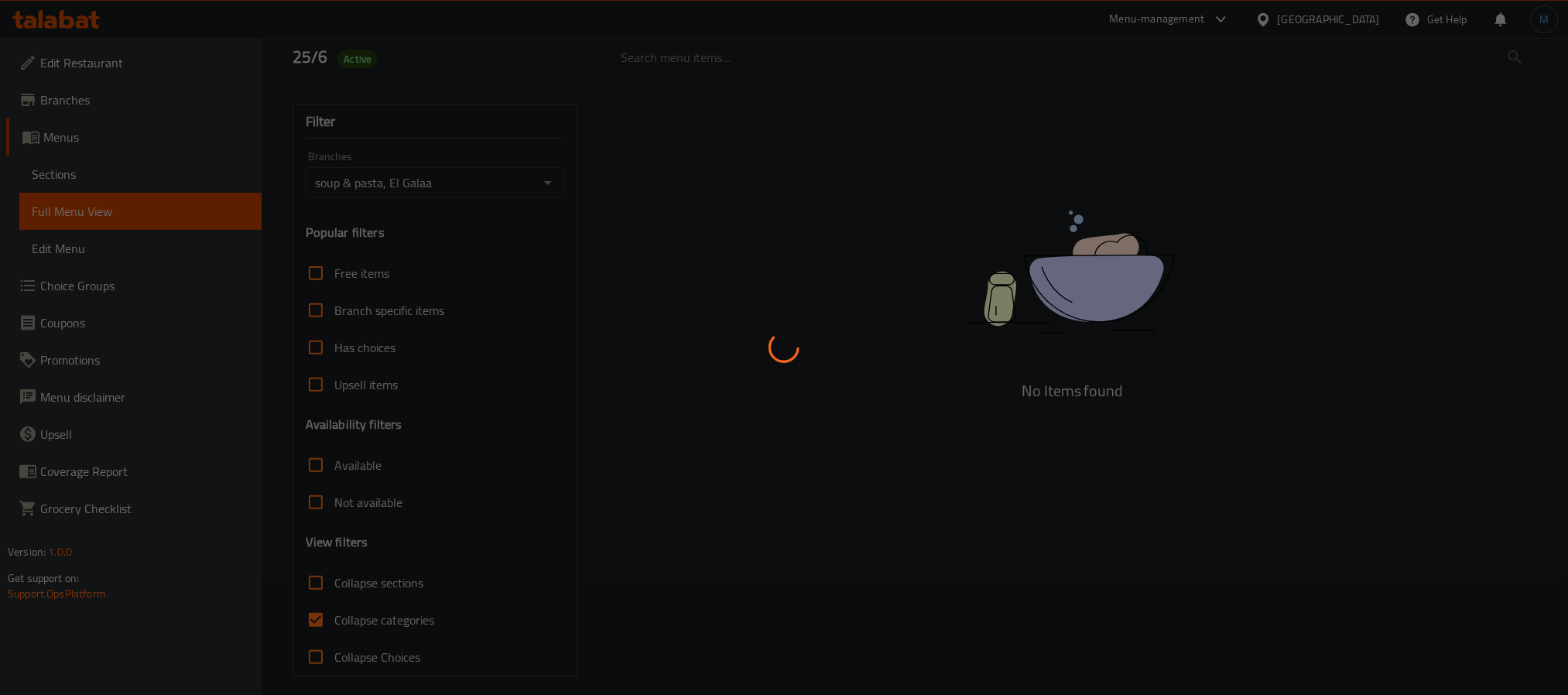
click at [309, 588] on div at bounding box center [784, 348] width 1568 height 695
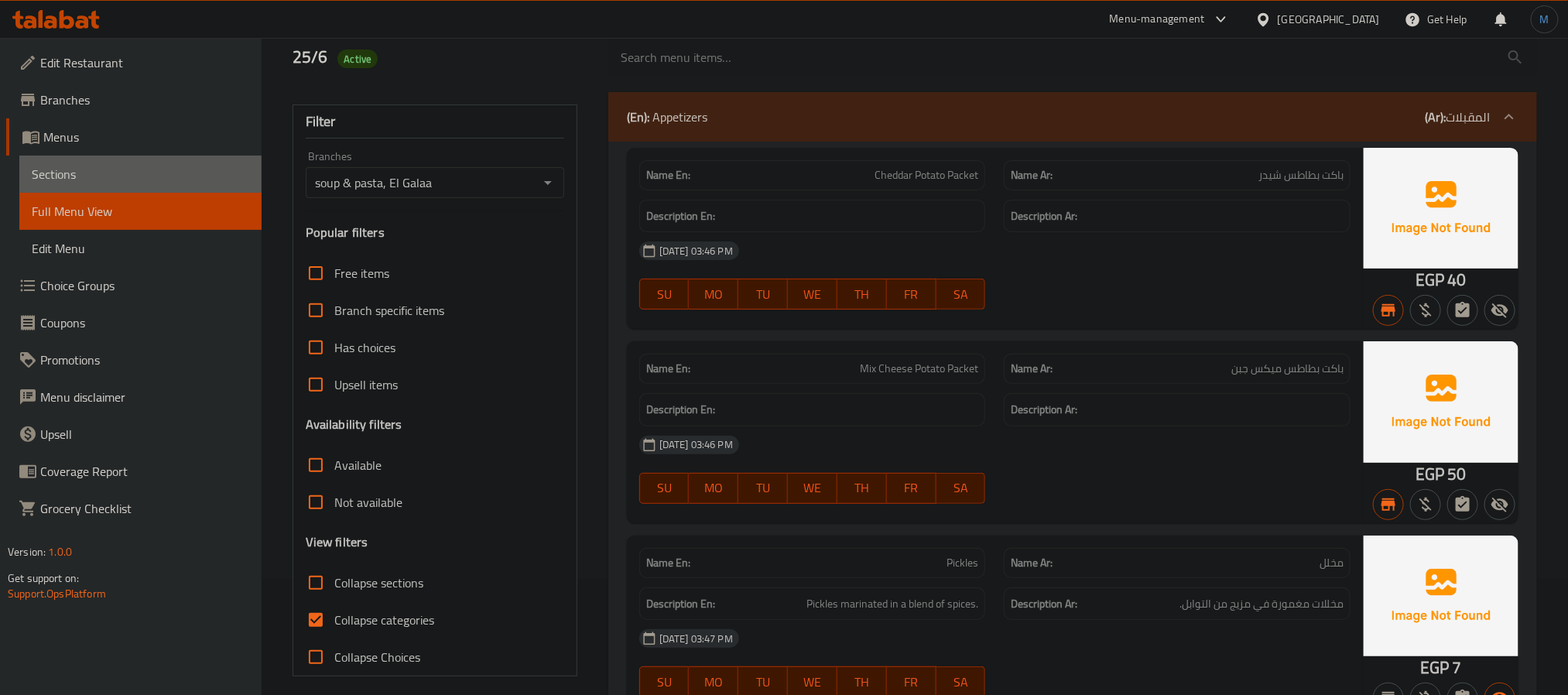
click at [146, 182] on span "Sections" at bounding box center [141, 174] width 218 height 18
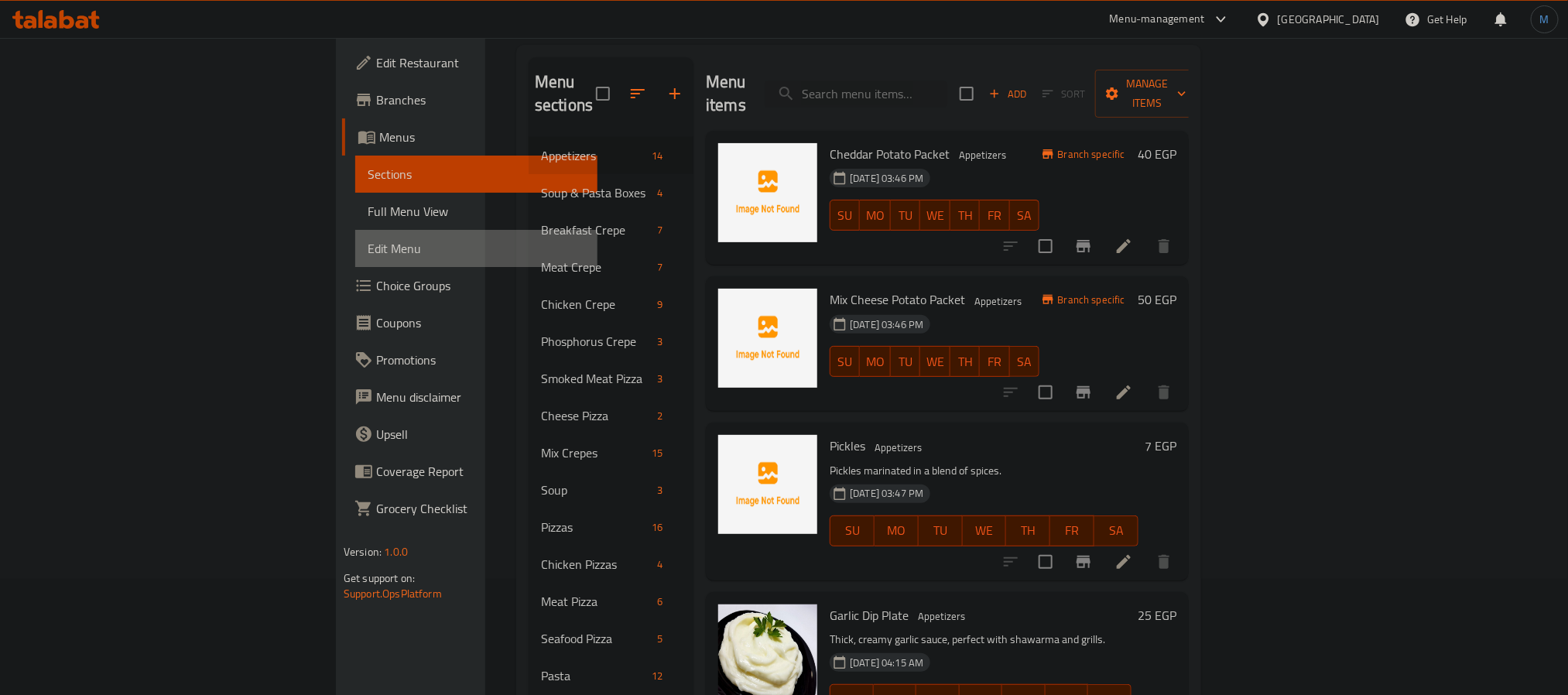
click at [355, 235] on link "Edit Menu" at bounding box center [476, 248] width 243 height 37
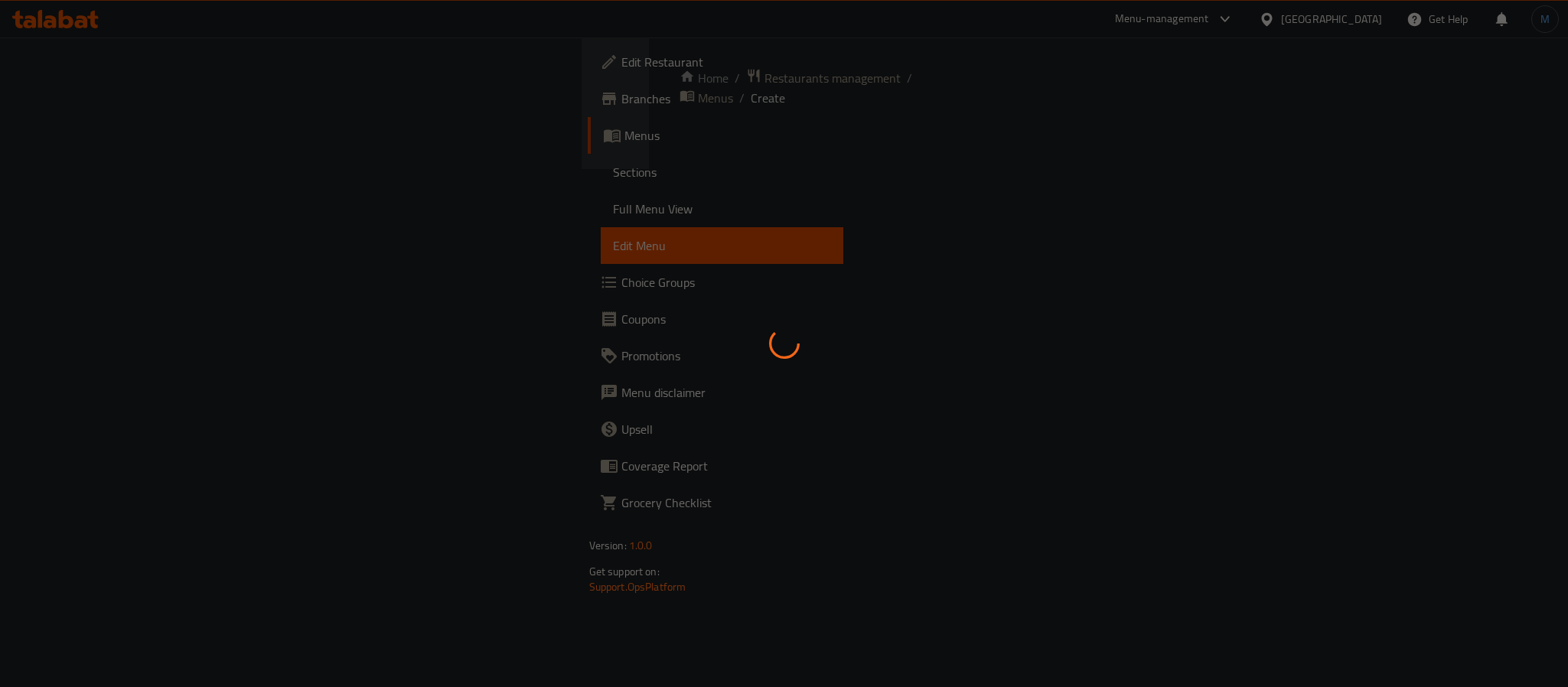
click at [146, 227] on div at bounding box center [784, 344] width 1568 height 687
click at [159, 219] on div at bounding box center [784, 344] width 1568 height 687
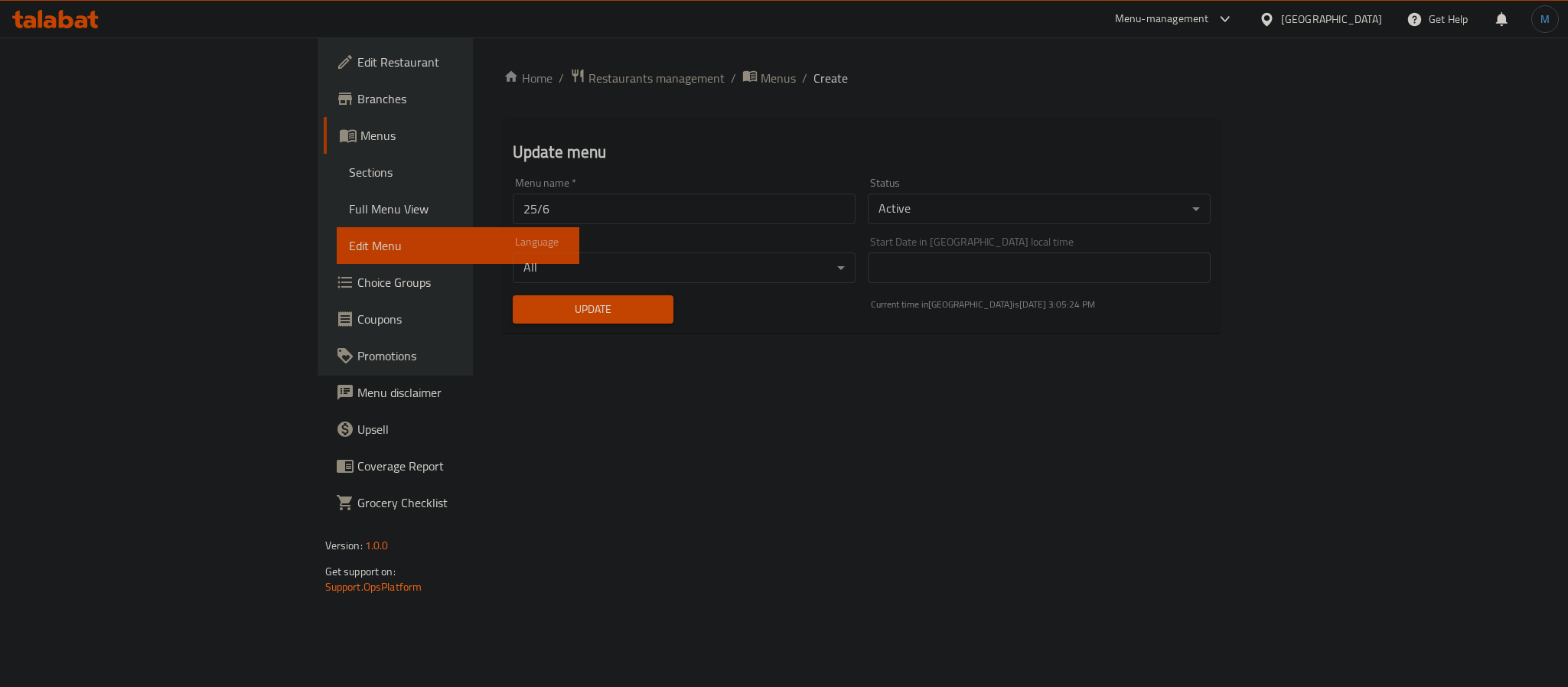
drag, startPoint x: 159, startPoint y: 219, endPoint x: 722, endPoint y: 556, distance: 656.2
click at [722, 376] on div "Home / Restaurants management / Menus / Create Update menu Menu name   * 25/6 M…" at bounding box center [862, 206] width 778 height 338
click at [337, 188] on link "Sections" at bounding box center [458, 172] width 243 height 36
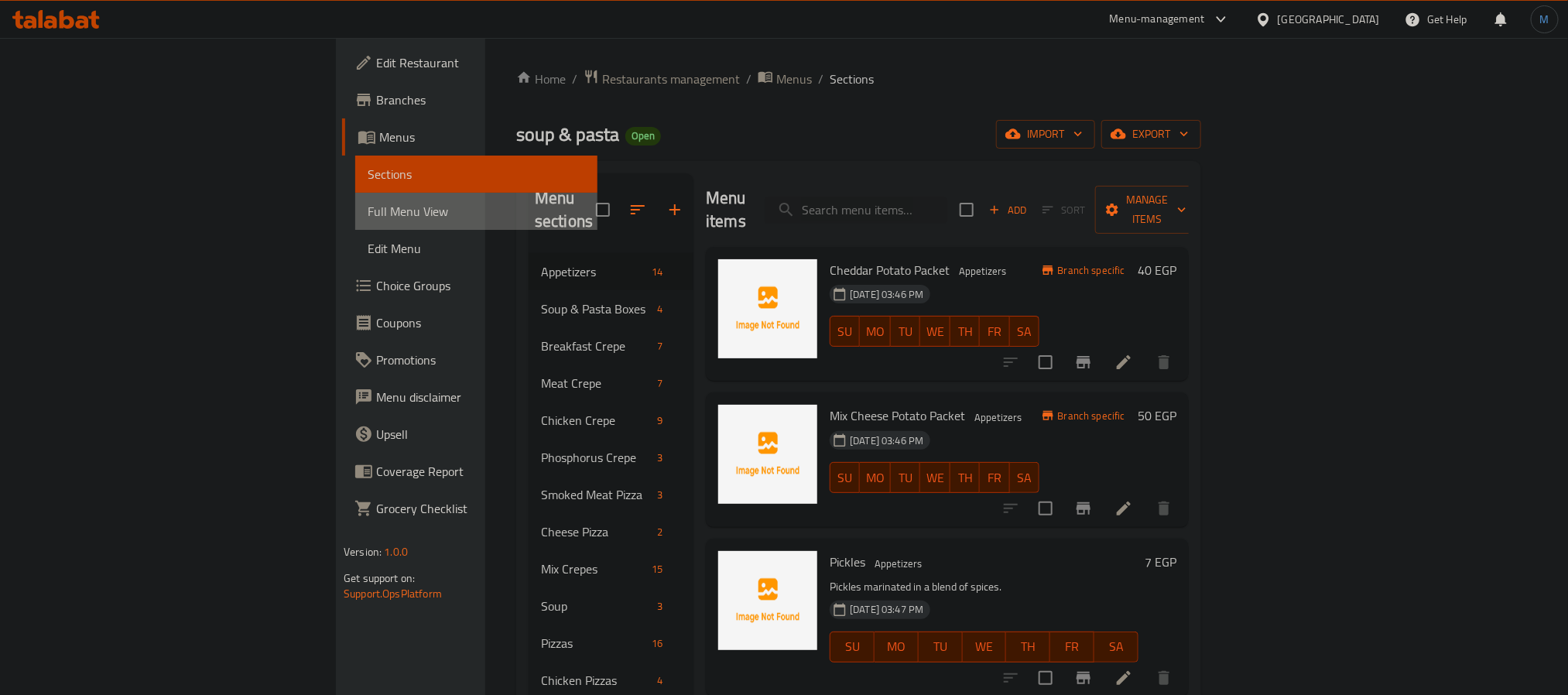
click at [367, 219] on span "Full Menu View" at bounding box center [476, 211] width 218 height 18
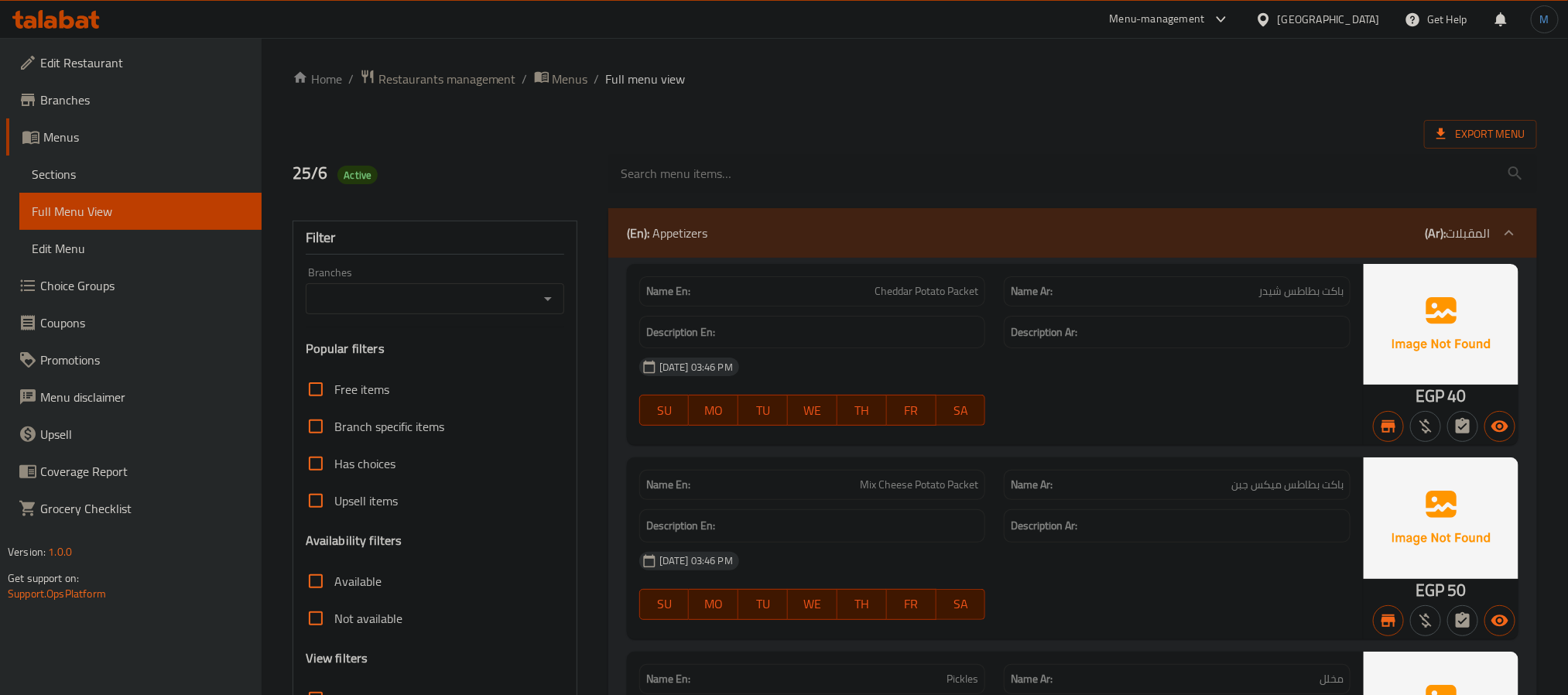
click at [548, 307] on icon "Open" at bounding box center [547, 299] width 18 height 18
click at [518, 356] on li "soup & pasta, El Galaa" at bounding box center [434, 366] width 258 height 28
type input "soup & pasta, El Galaa"
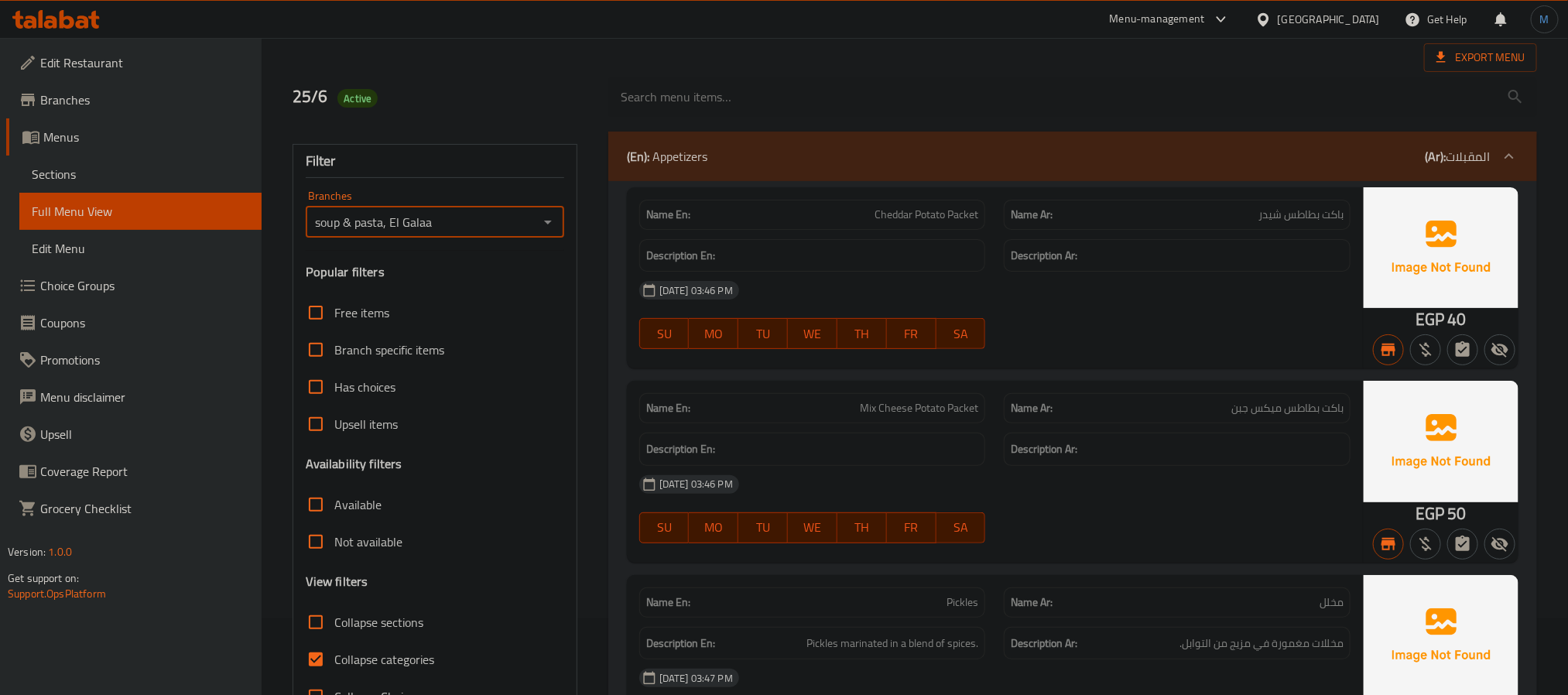
scroll to position [116, 0]
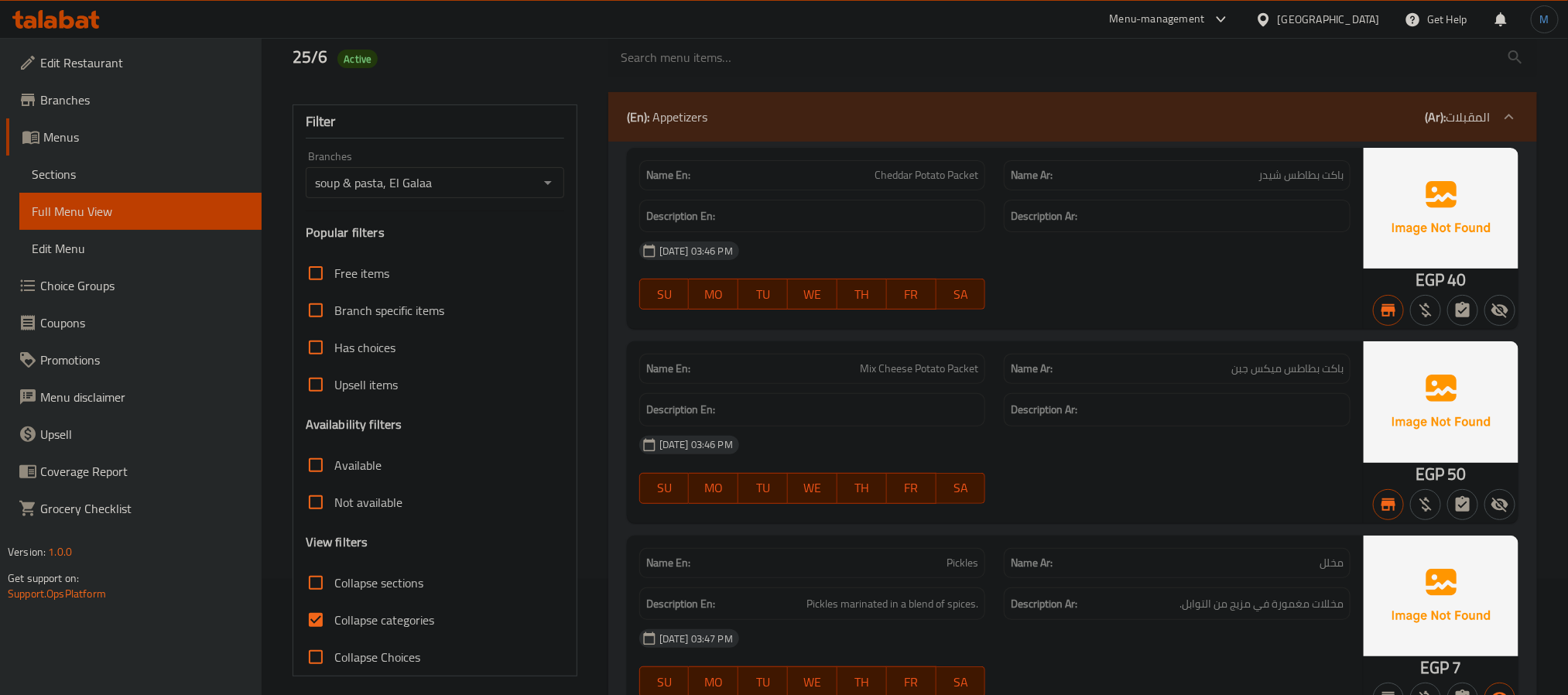
click at [395, 590] on span "Collapse sections" at bounding box center [379, 583] width 89 height 18
click at [335, 590] on input "Collapse sections" at bounding box center [315, 583] width 37 height 37
checkbox input "true"
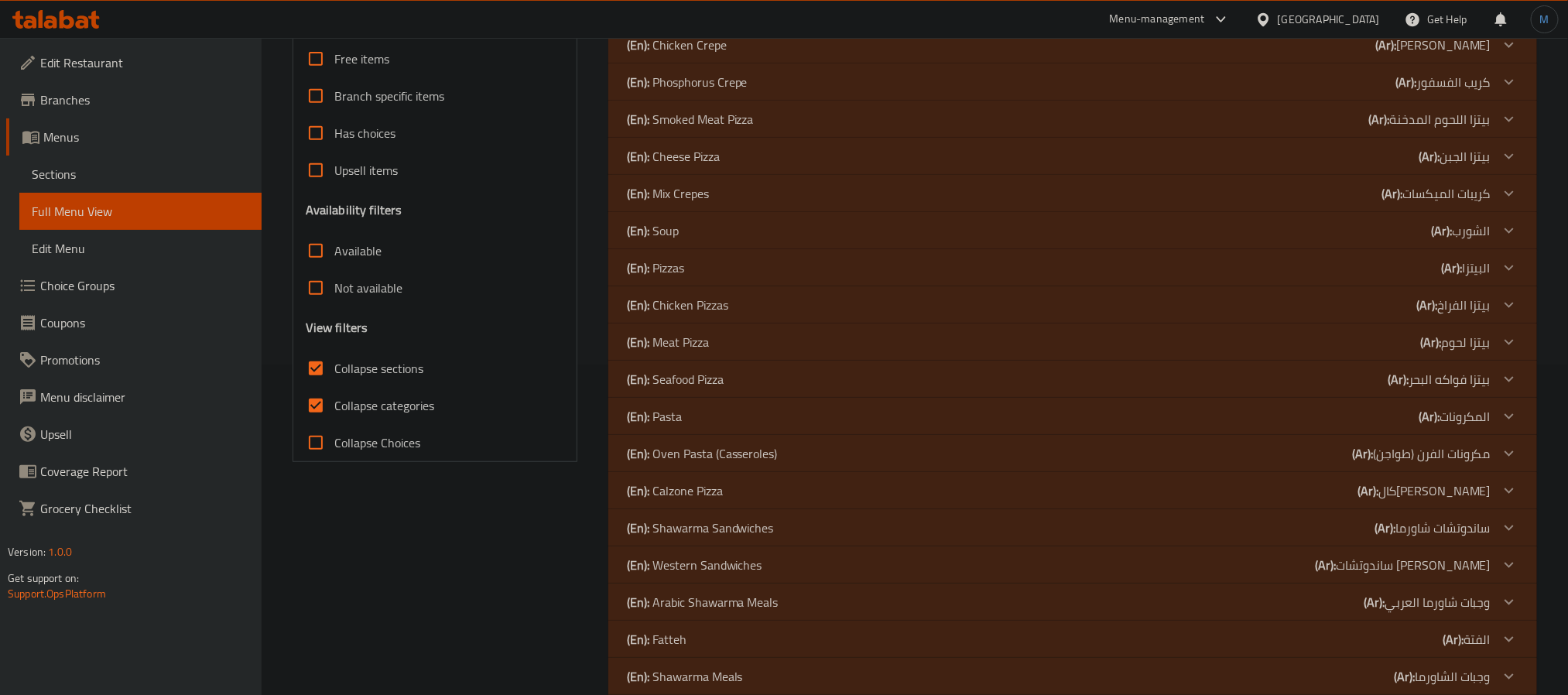
scroll to position [277, 0]
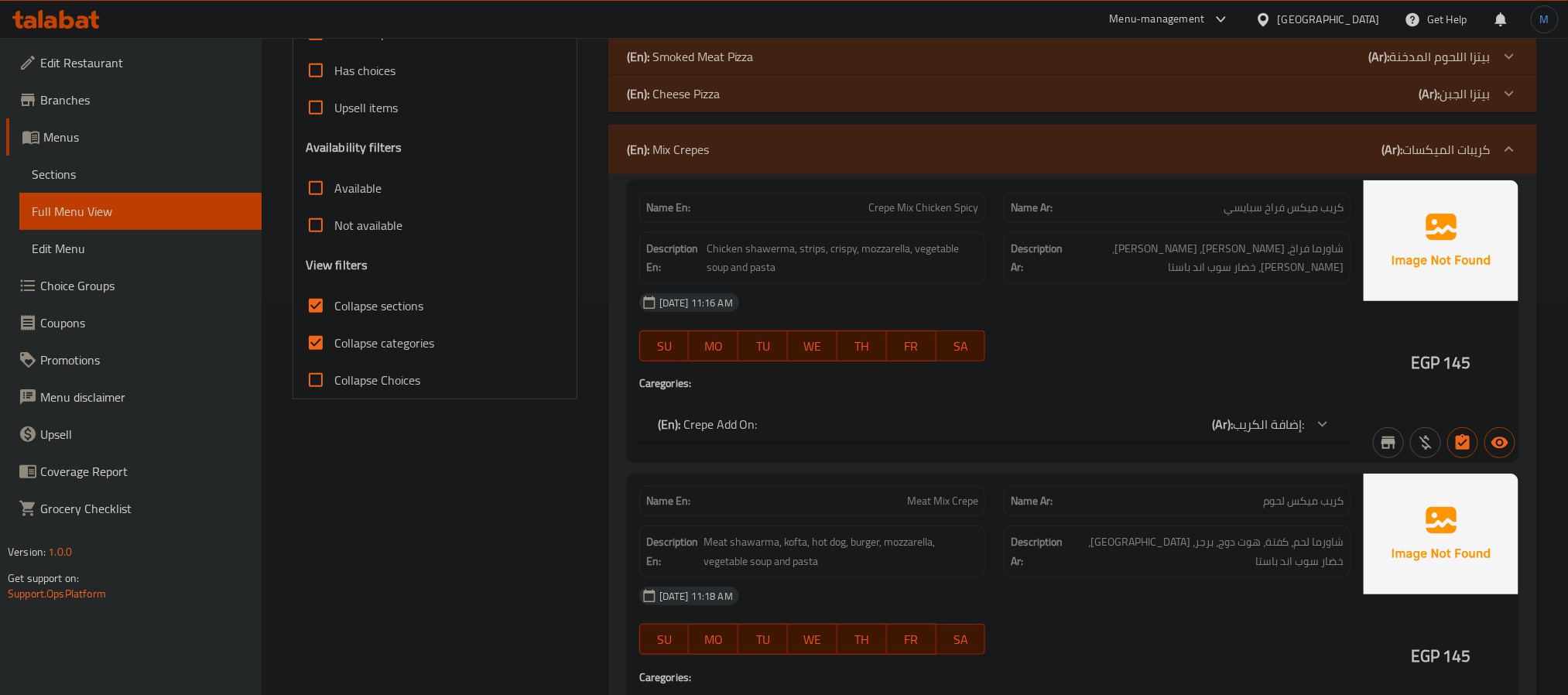
scroll to position [509, 0]
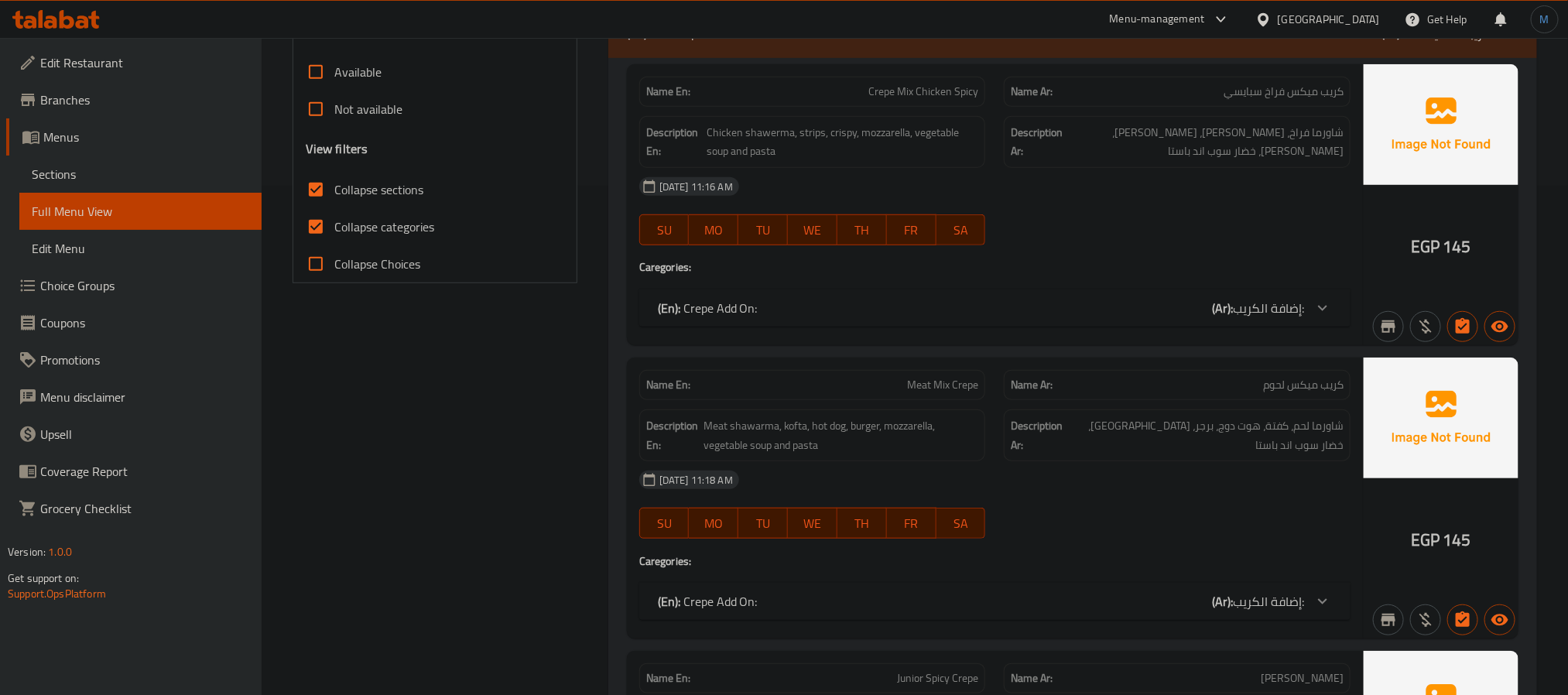
click at [312, 230] on input "Collapse categories" at bounding box center [315, 227] width 37 height 37
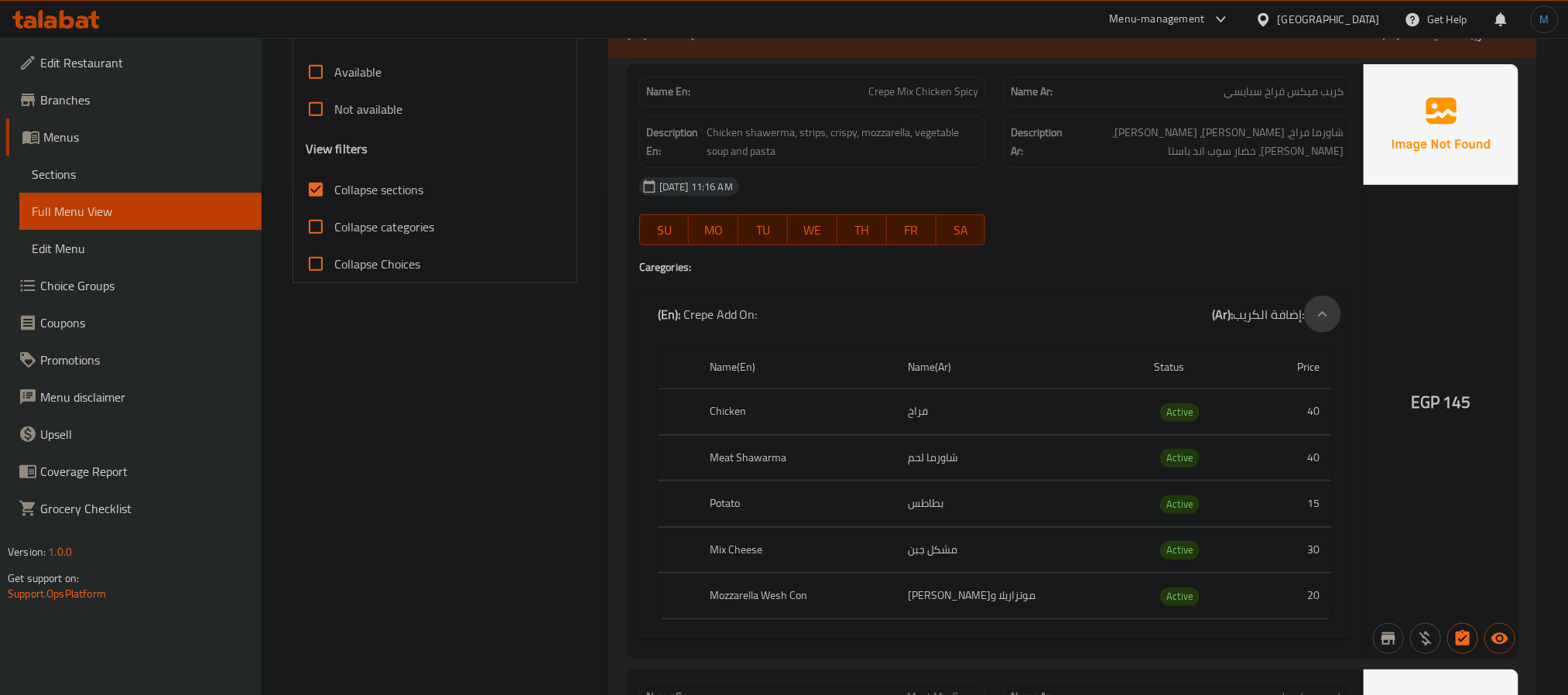
click at [1312, 316] on div at bounding box center [1323, 314] width 37 height 37
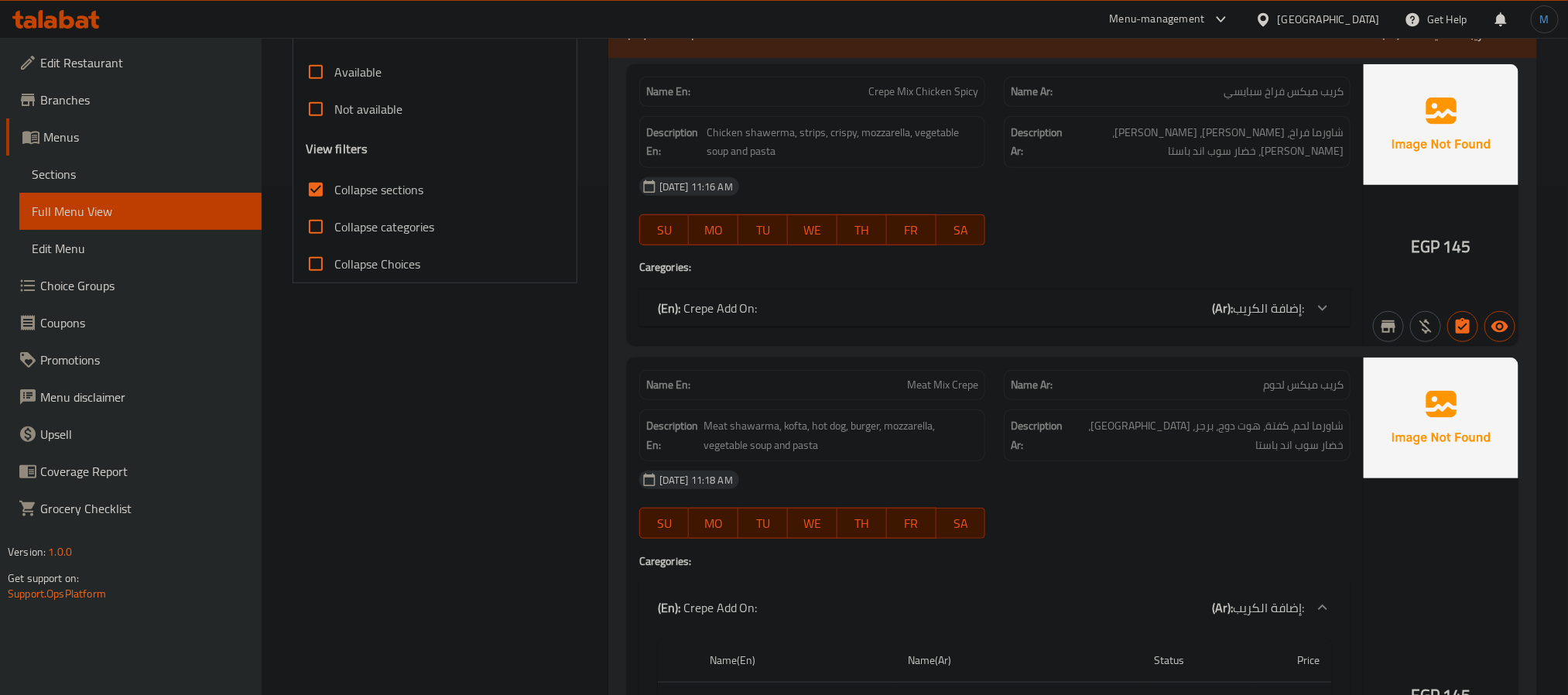
click at [319, 231] on input "Collapse categories" at bounding box center [315, 227] width 37 height 37
checkbox input "true"
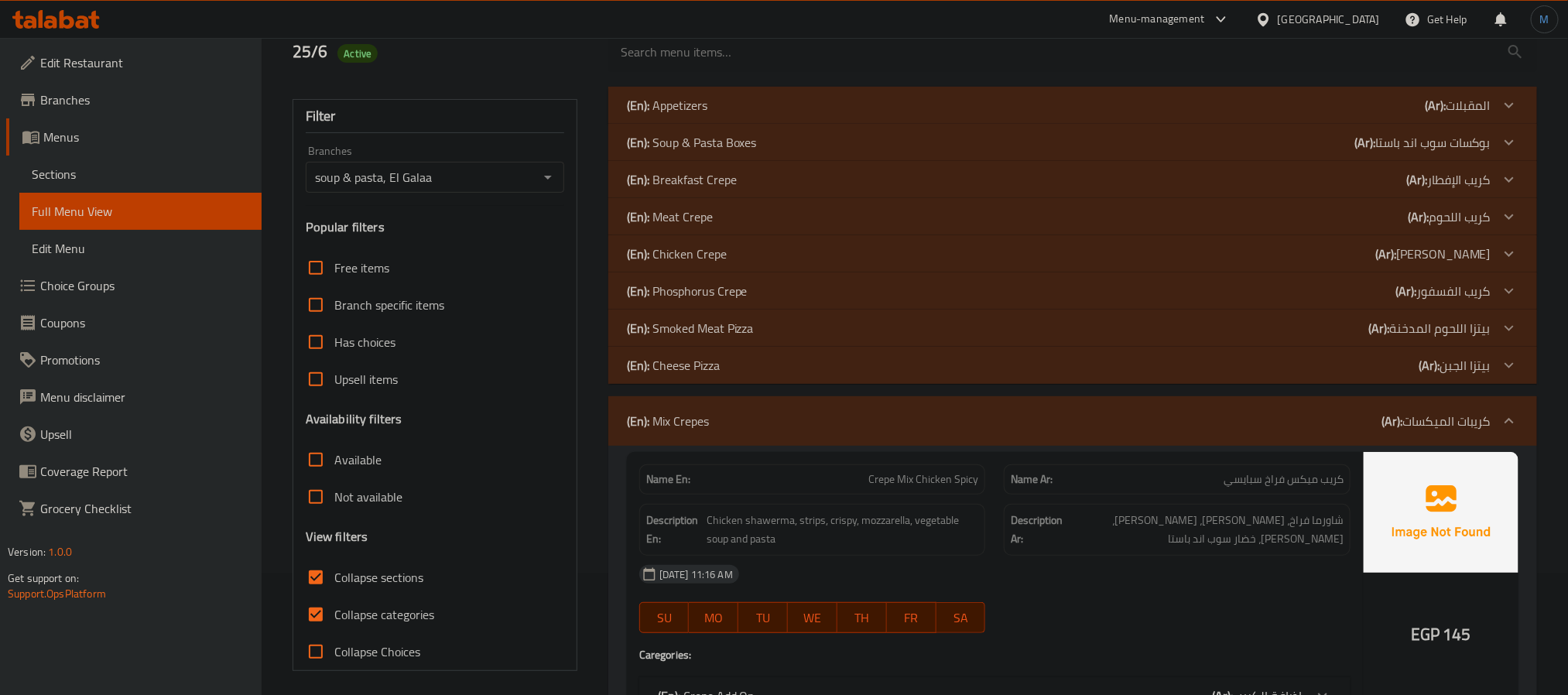
scroll to position [22, 0]
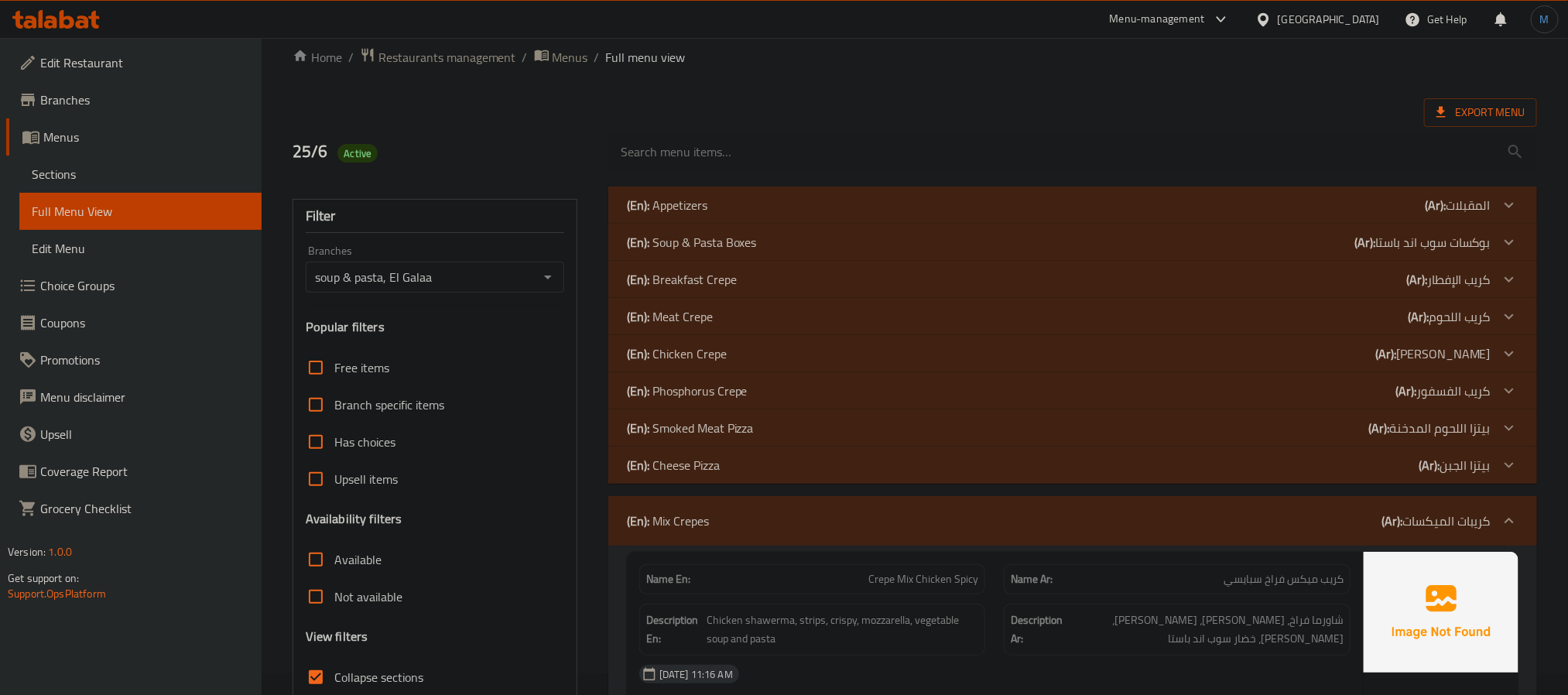
click at [1143, 530] on div "(En): Mix Crepes (Ar): كريبات الميكسات" at bounding box center [1058, 520] width 864 height 18
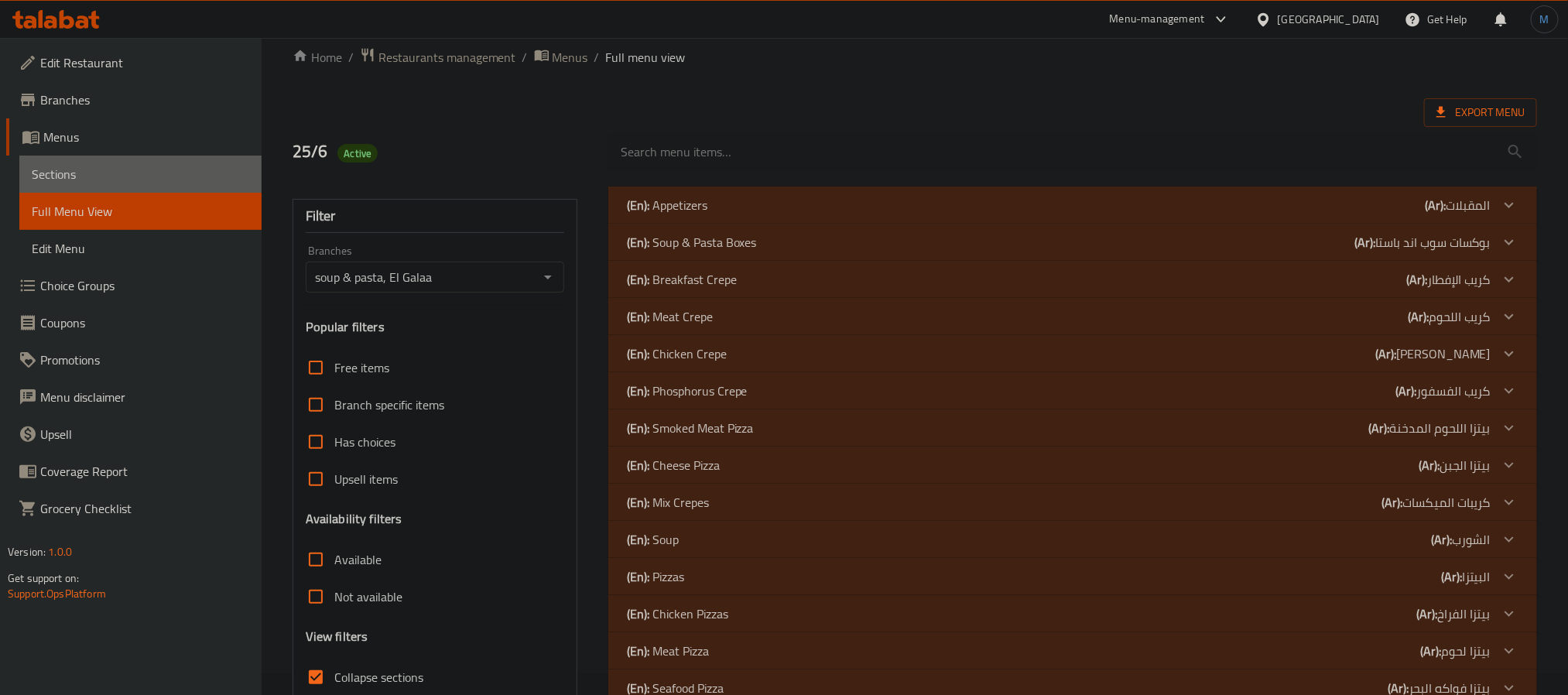
click at [147, 189] on link "Sections" at bounding box center [140, 174] width 243 height 37
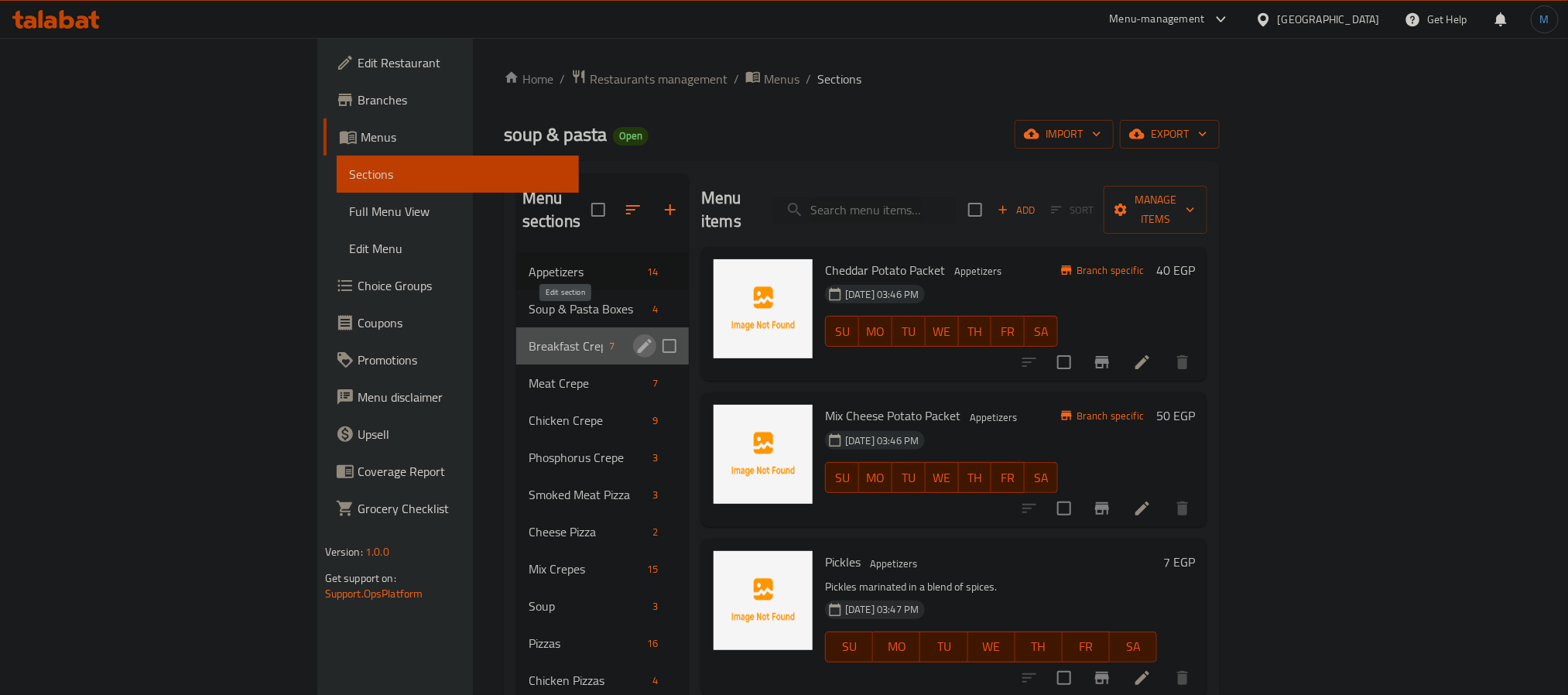
click at [636, 337] on icon "edit" at bounding box center [644, 346] width 18 height 18
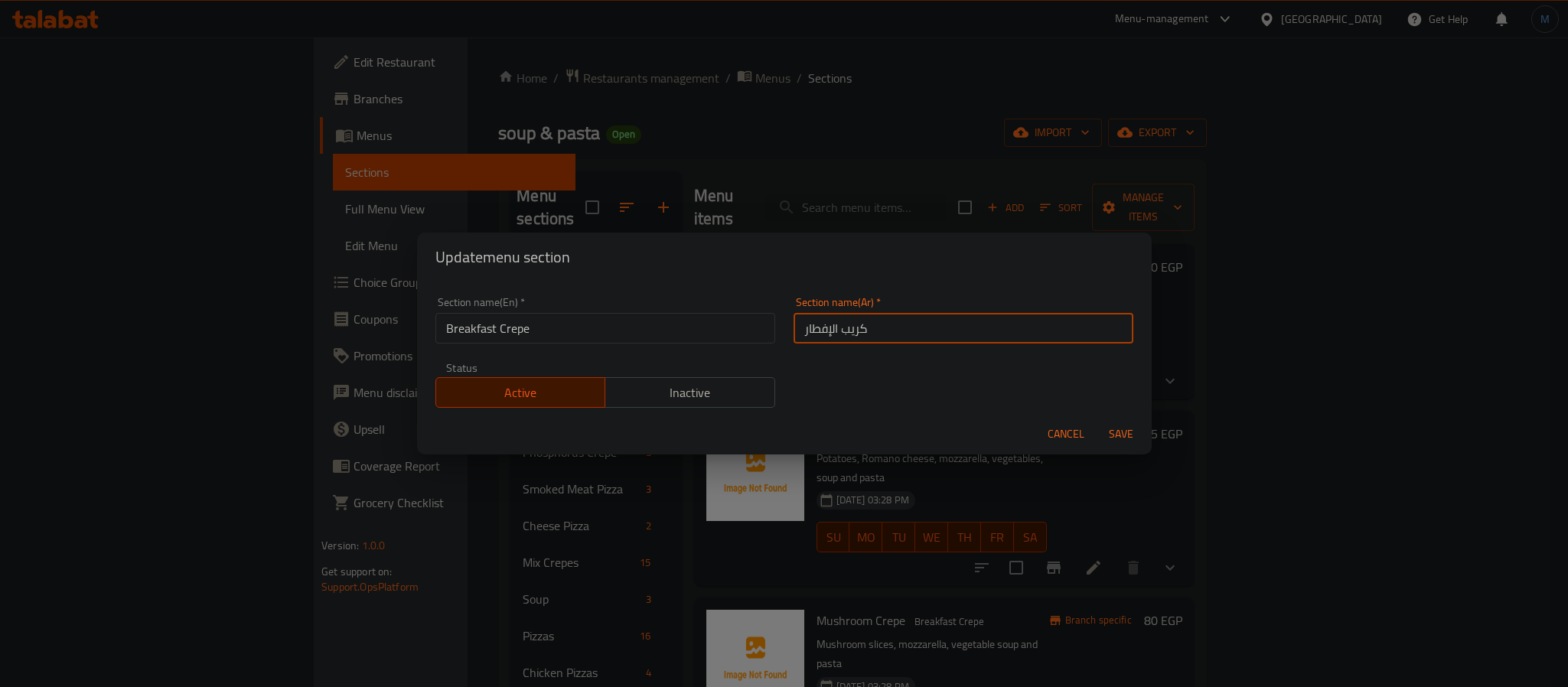
click at [877, 313] on input "كريب الإفطار" at bounding box center [963, 328] width 339 height 31
type input "كريبات الإفطار"
click at [1096, 420] on button "Save" at bounding box center [1121, 435] width 49 height 28
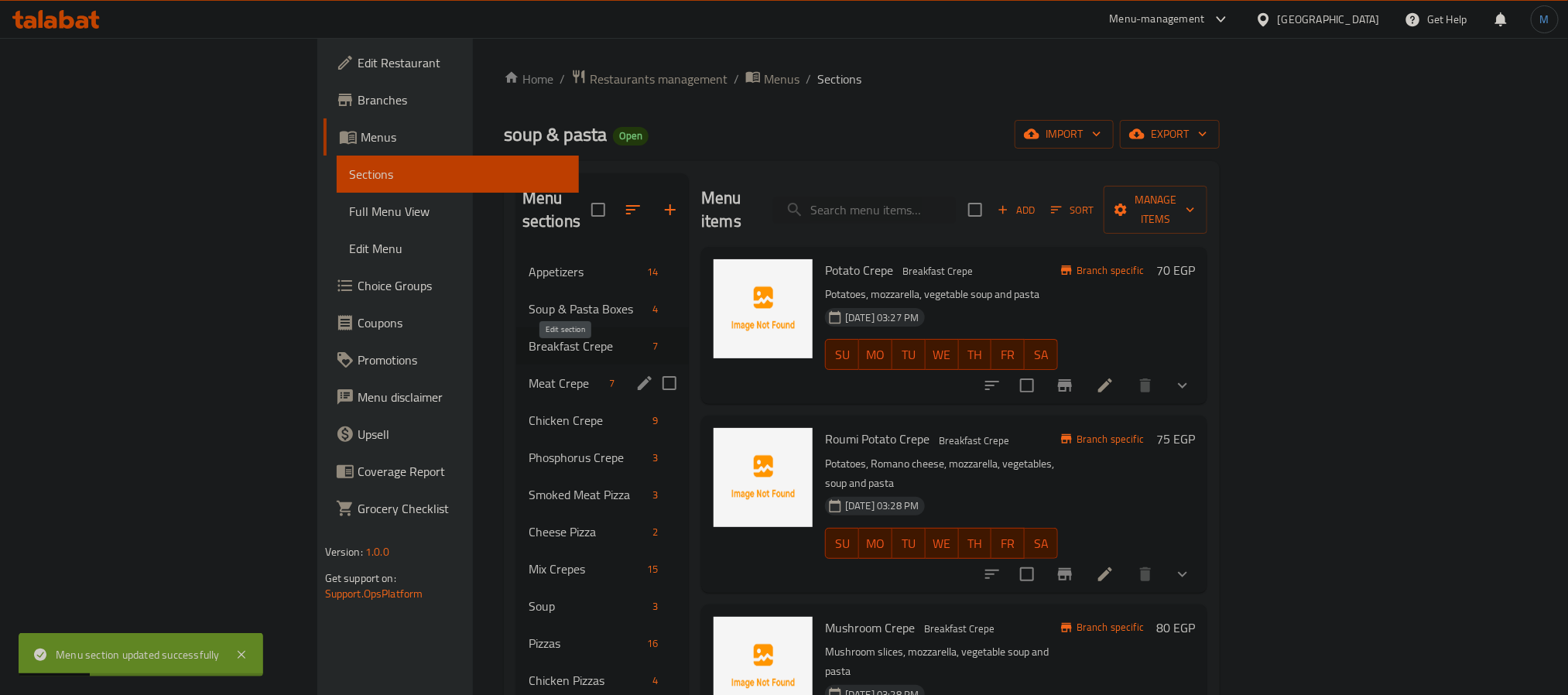
drag, startPoint x: 553, startPoint y: 365, endPoint x: 562, endPoint y: 361, distance: 9.8
click at [636, 374] on icon "edit" at bounding box center [644, 383] width 18 height 18
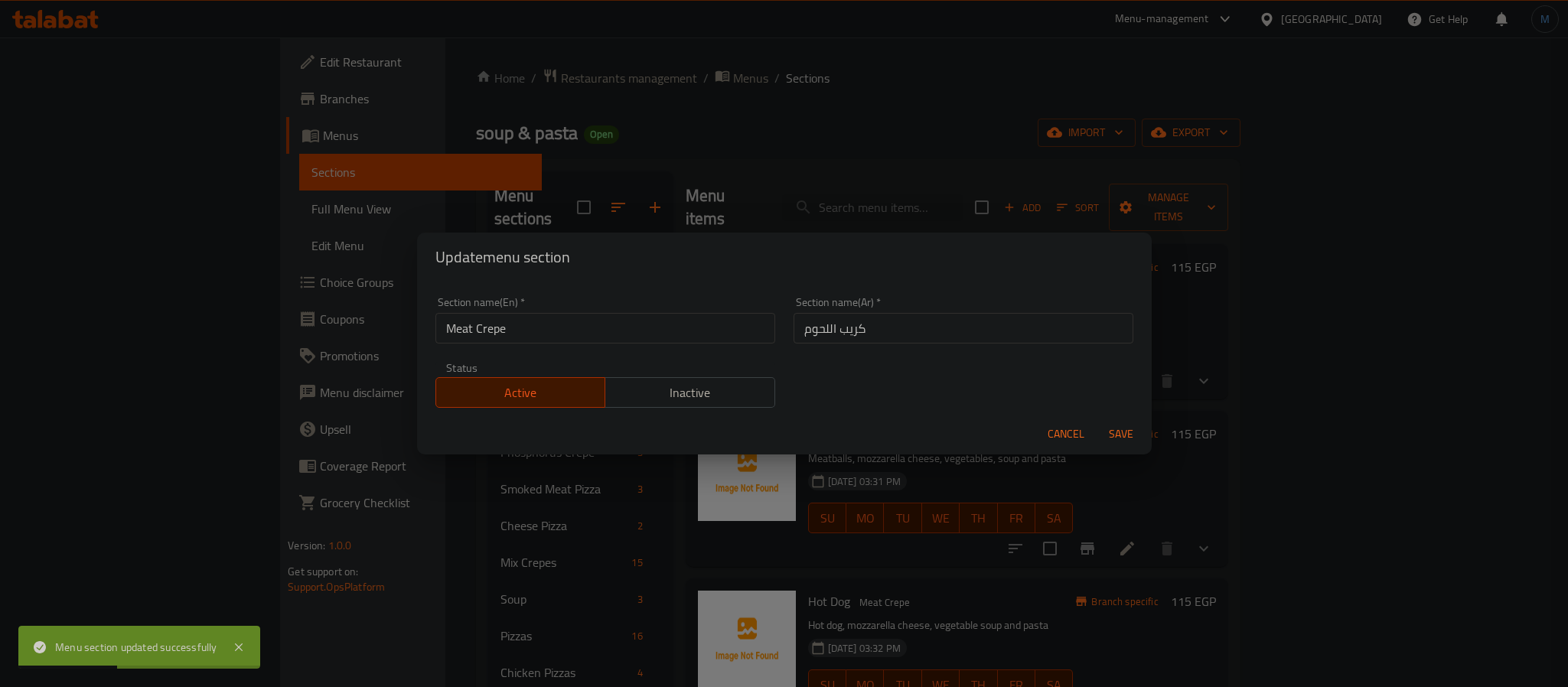
click at [912, 351] on div "Section name(Ar)   * كريب اللحوم Section name(Ar) *" at bounding box center [963, 321] width 358 height 65
click at [916, 342] on input "كريب اللحوم" at bounding box center [963, 328] width 339 height 31
type input "كريبات اللحوم"
click at [1096, 420] on button "Save" at bounding box center [1121, 435] width 49 height 28
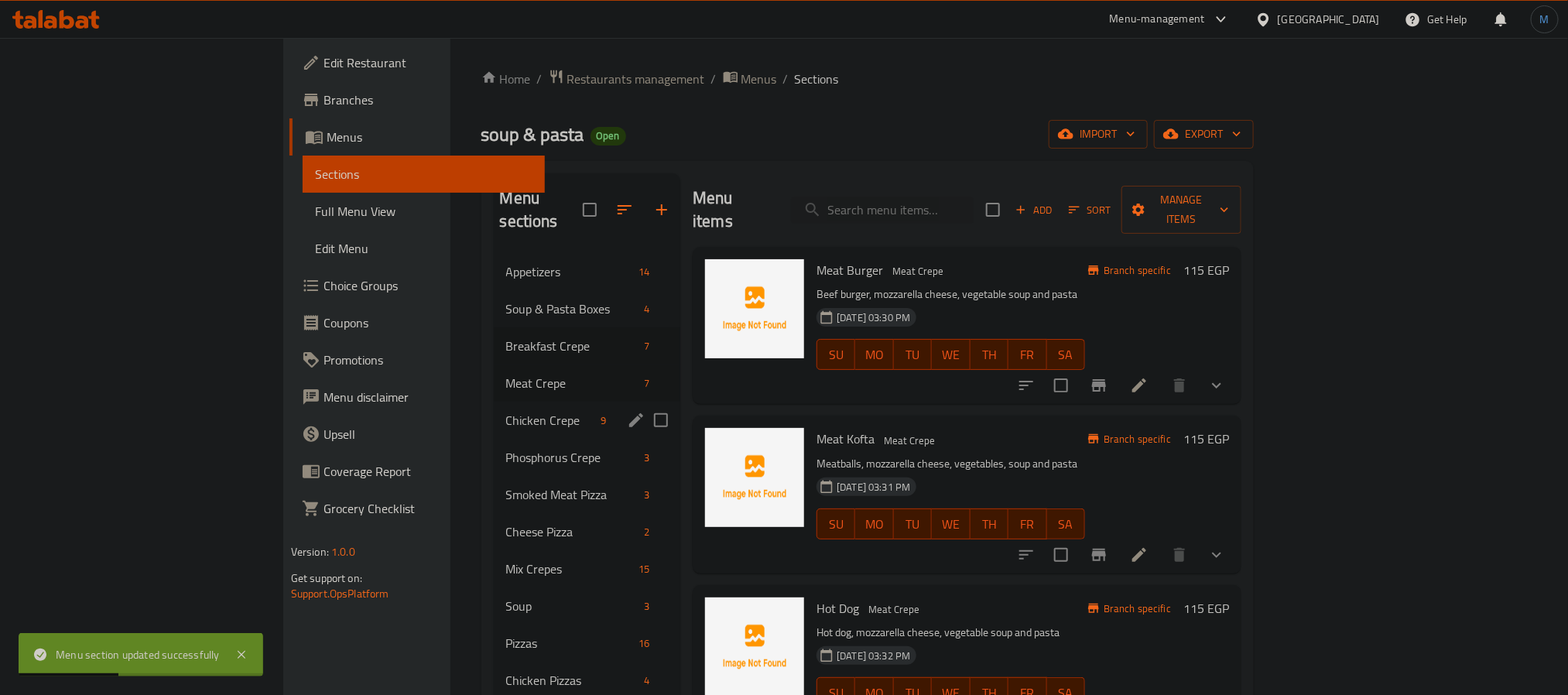
click at [627, 412] on icon "edit" at bounding box center [636, 420] width 18 height 18
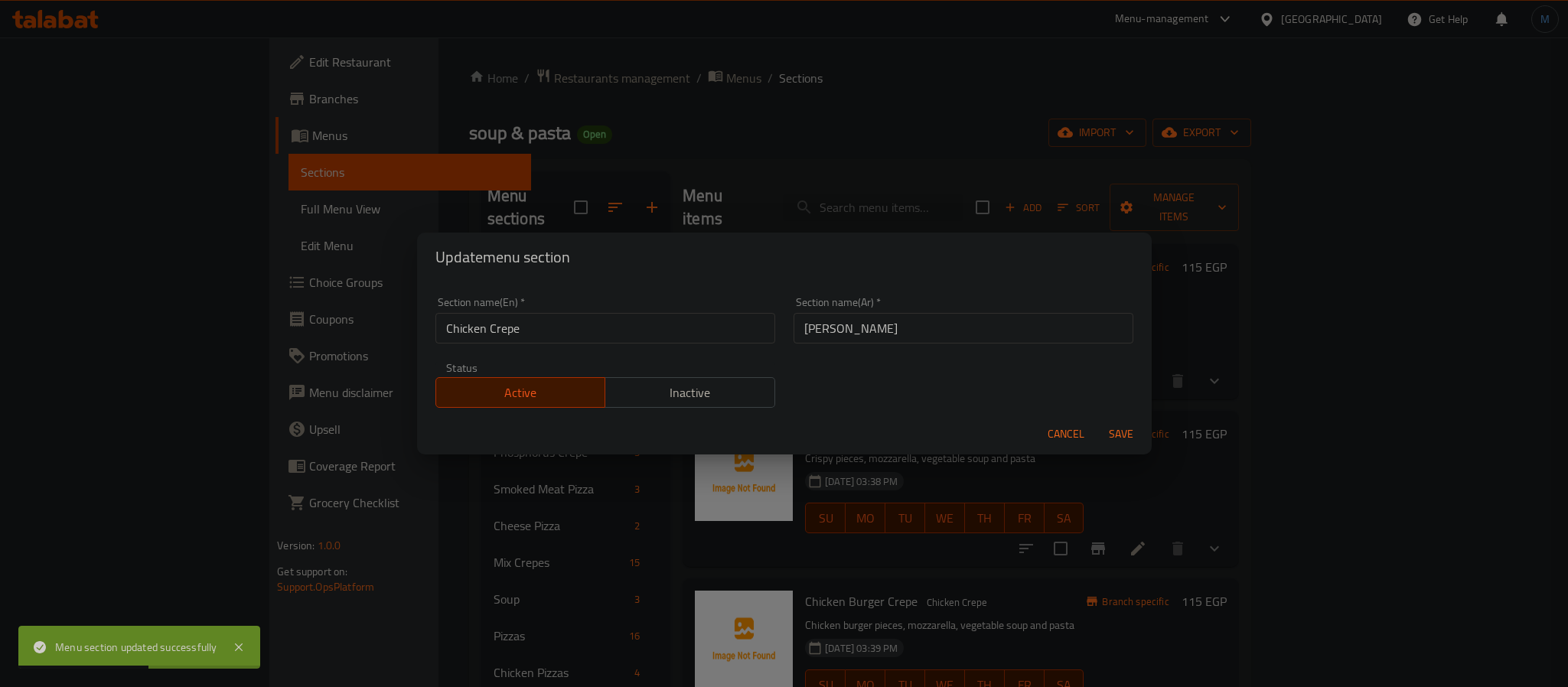
click at [914, 340] on input "كريب الفراخ" at bounding box center [963, 328] width 339 height 31
type input "كريبات الفراخ"
click at [1096, 420] on button "Save" at bounding box center [1121, 435] width 49 height 28
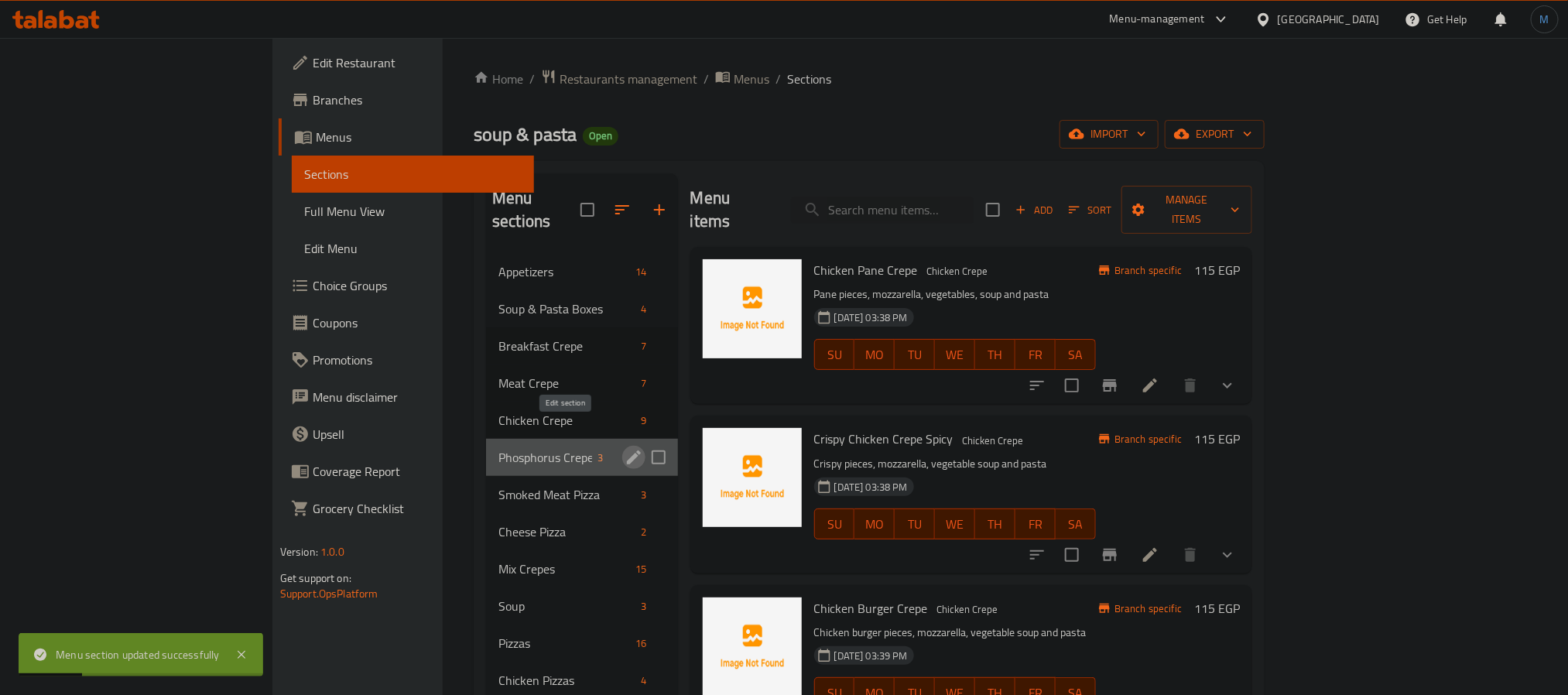
click at [624, 448] on icon "edit" at bounding box center [633, 457] width 18 height 18
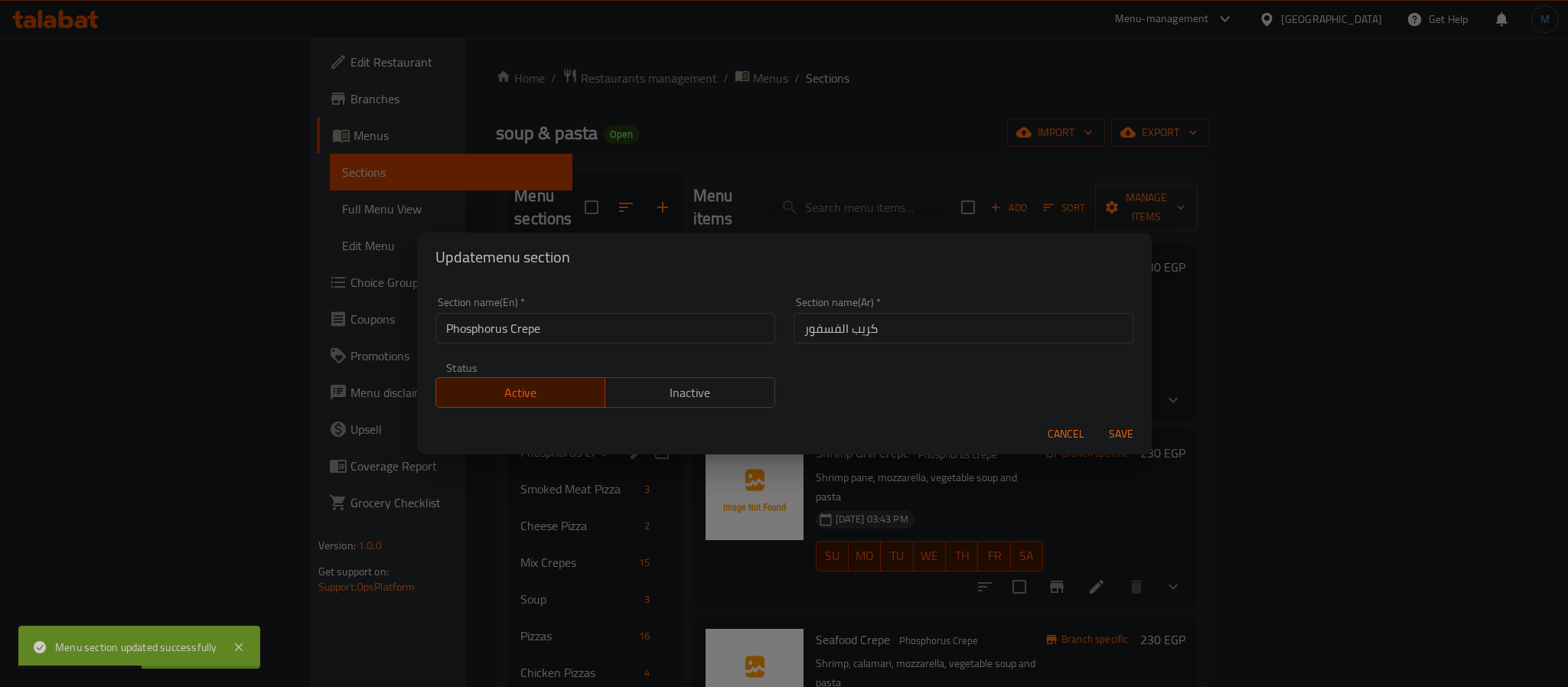
click at [989, 350] on div "Section name(Ar)   * كريب الفسفور Section name(Ar) *" at bounding box center [963, 321] width 358 height 65
click at [1006, 333] on input "كريب الفسفور" at bounding box center [963, 328] width 339 height 31
type input "كريبات الفسفور"
click at [1096, 420] on button "Save" at bounding box center [1121, 435] width 49 height 28
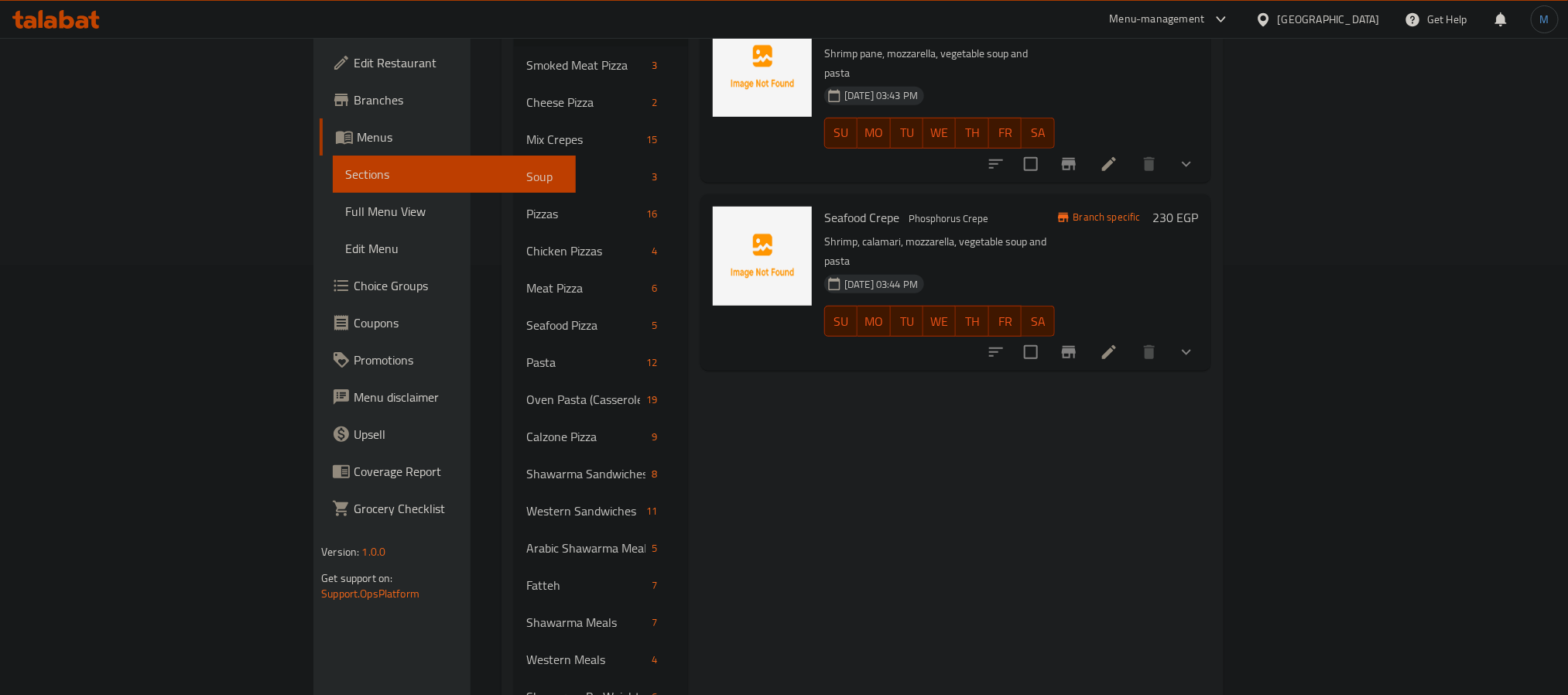
scroll to position [464, 0]
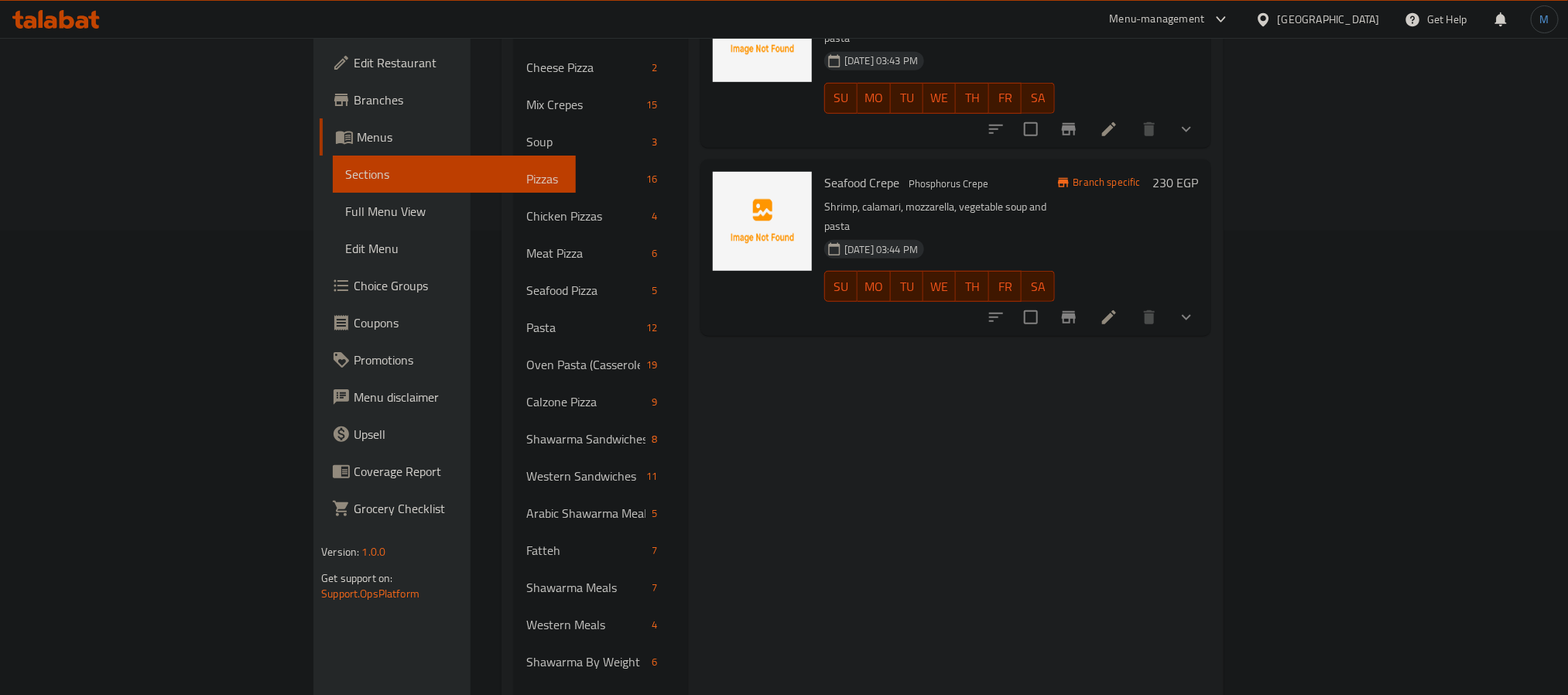
click at [856, 291] on div "Menu items Add Sort Manage items Shrimp Pane Crepe Phosphorus Crepe Shrimp pane…" at bounding box center [950, 235] width 523 height 1052
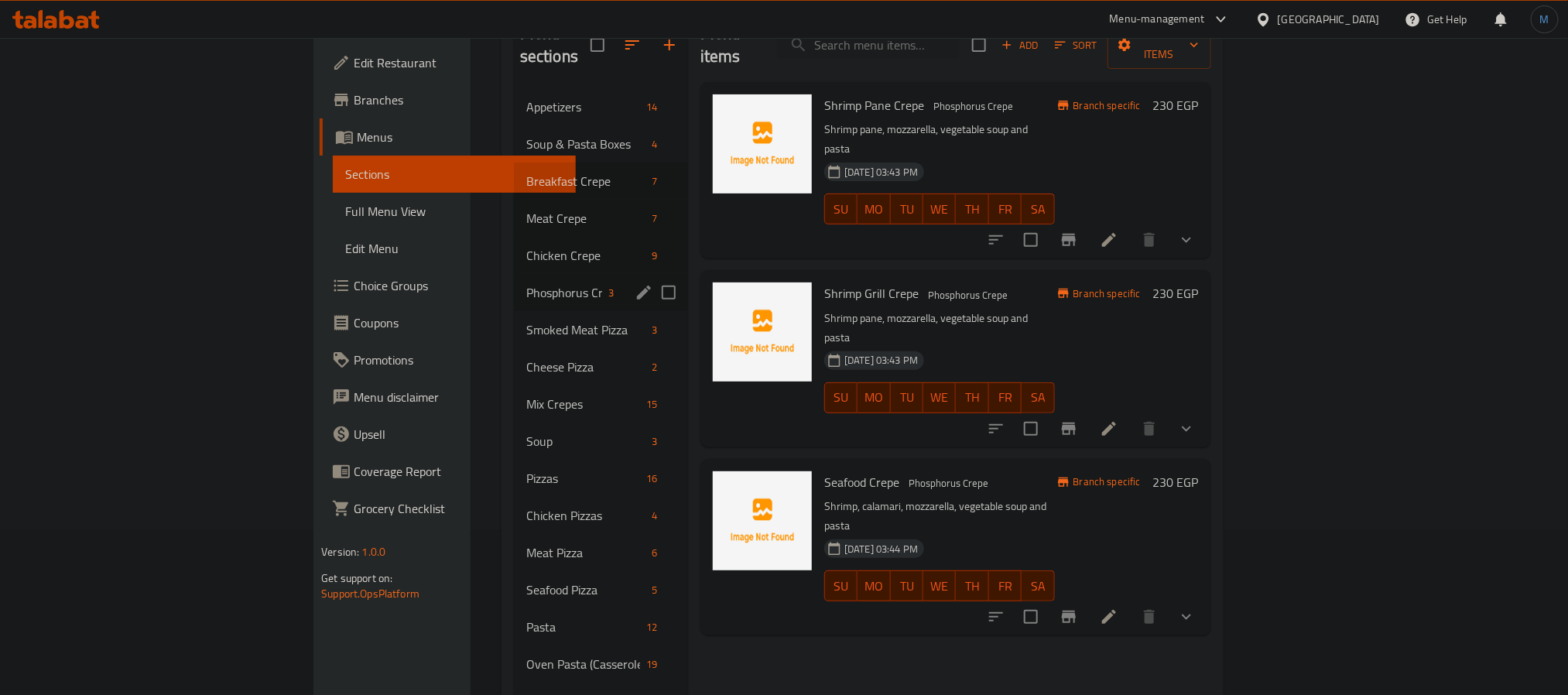
scroll to position [116, 0]
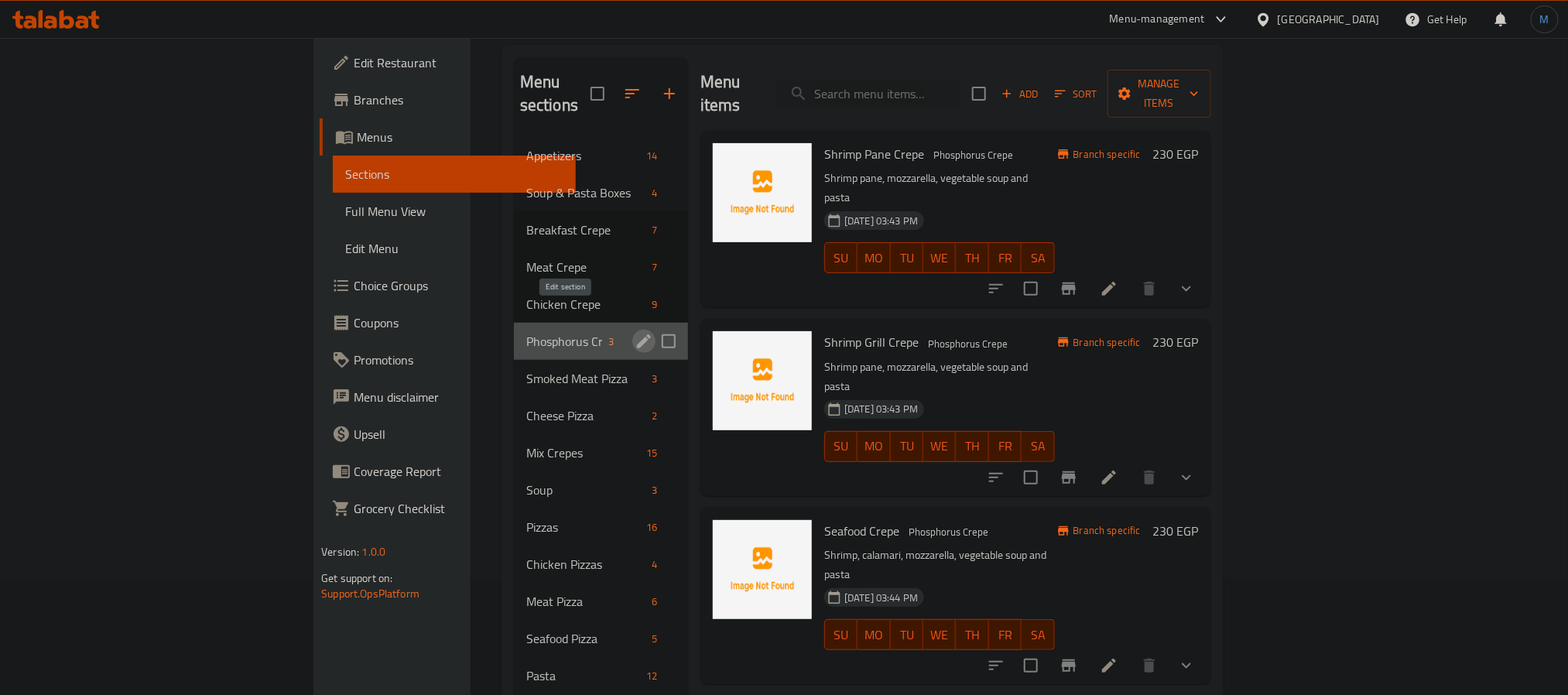
click at [635, 332] on icon "edit" at bounding box center [644, 341] width 18 height 18
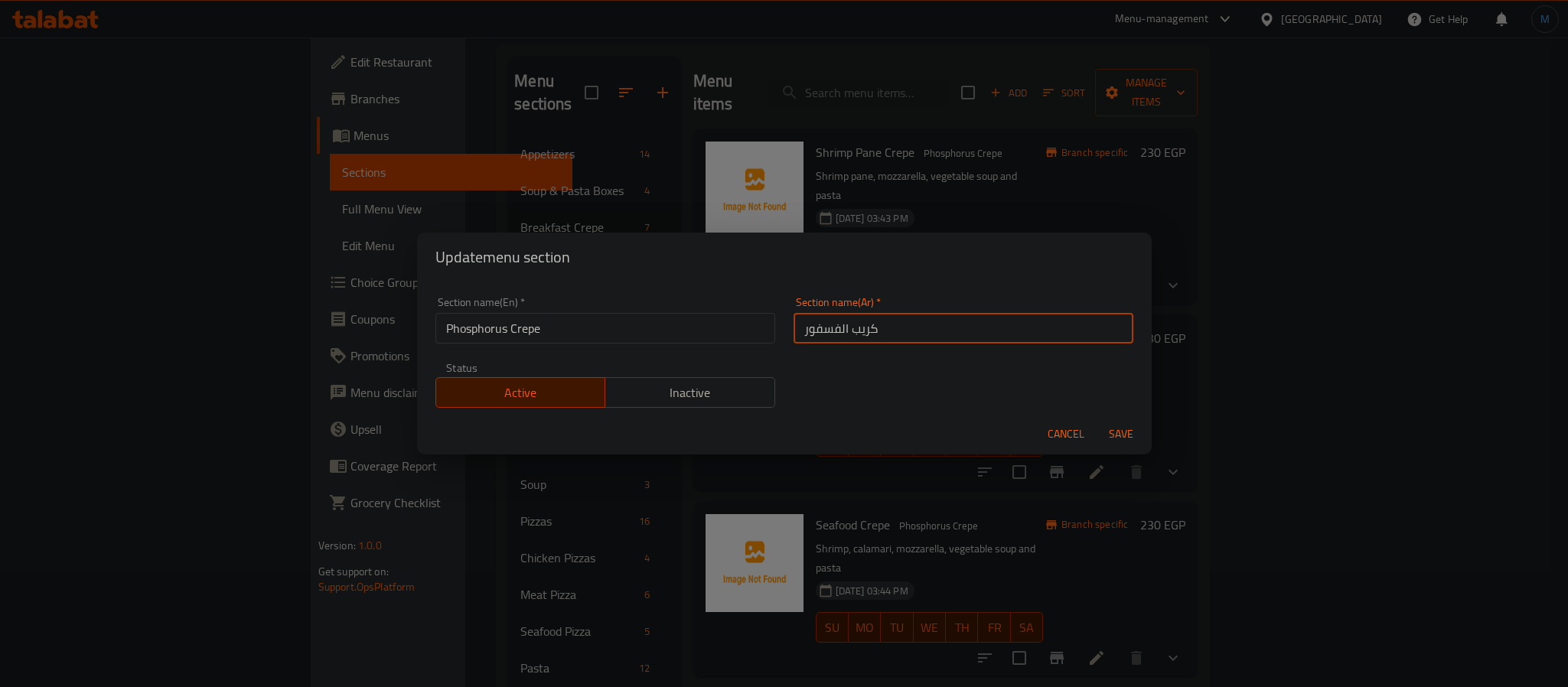
click at [963, 327] on input "كريب الفسفور" at bounding box center [963, 328] width 339 height 31
type input "كريبات الفسفور"
click at [1096, 420] on button "Save" at bounding box center [1121, 435] width 49 height 28
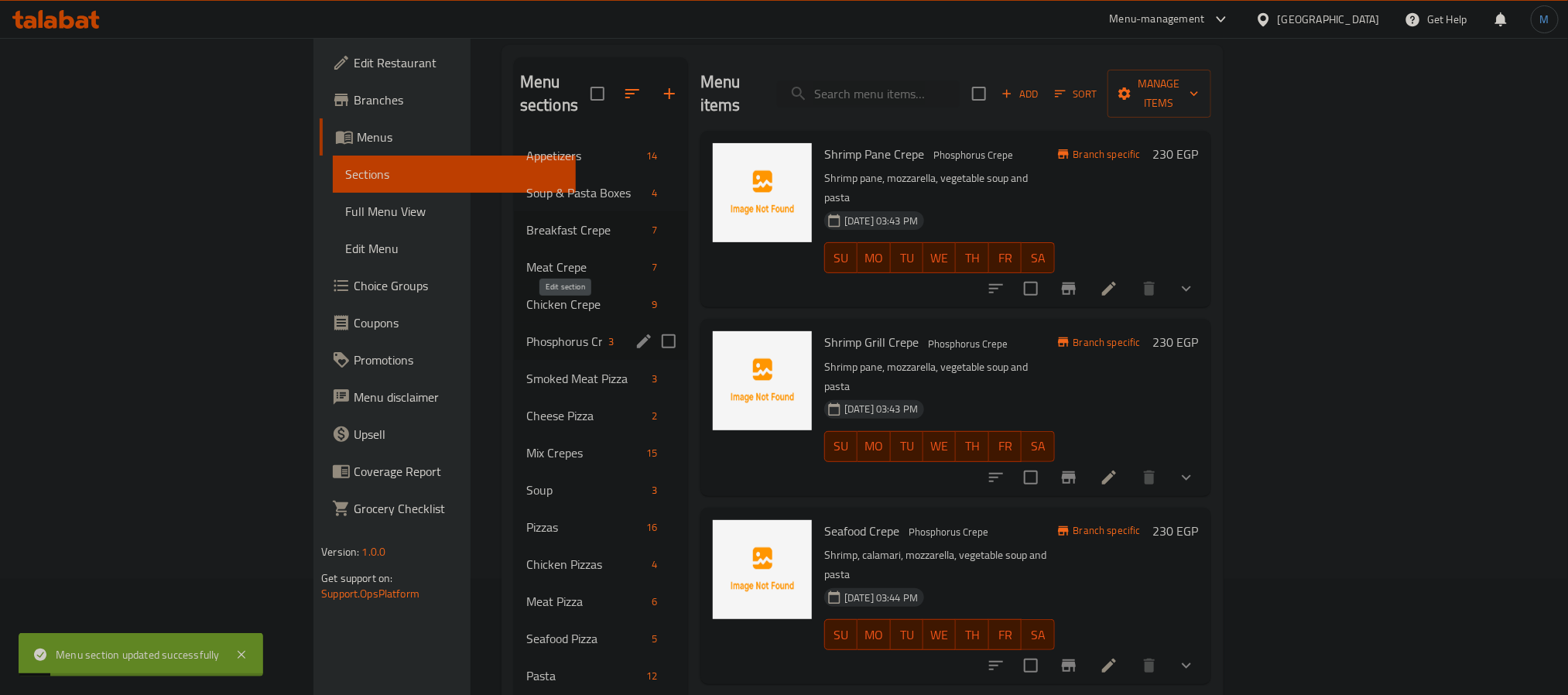
click at [632, 330] on button "edit" at bounding box center [644, 341] width 23 height 23
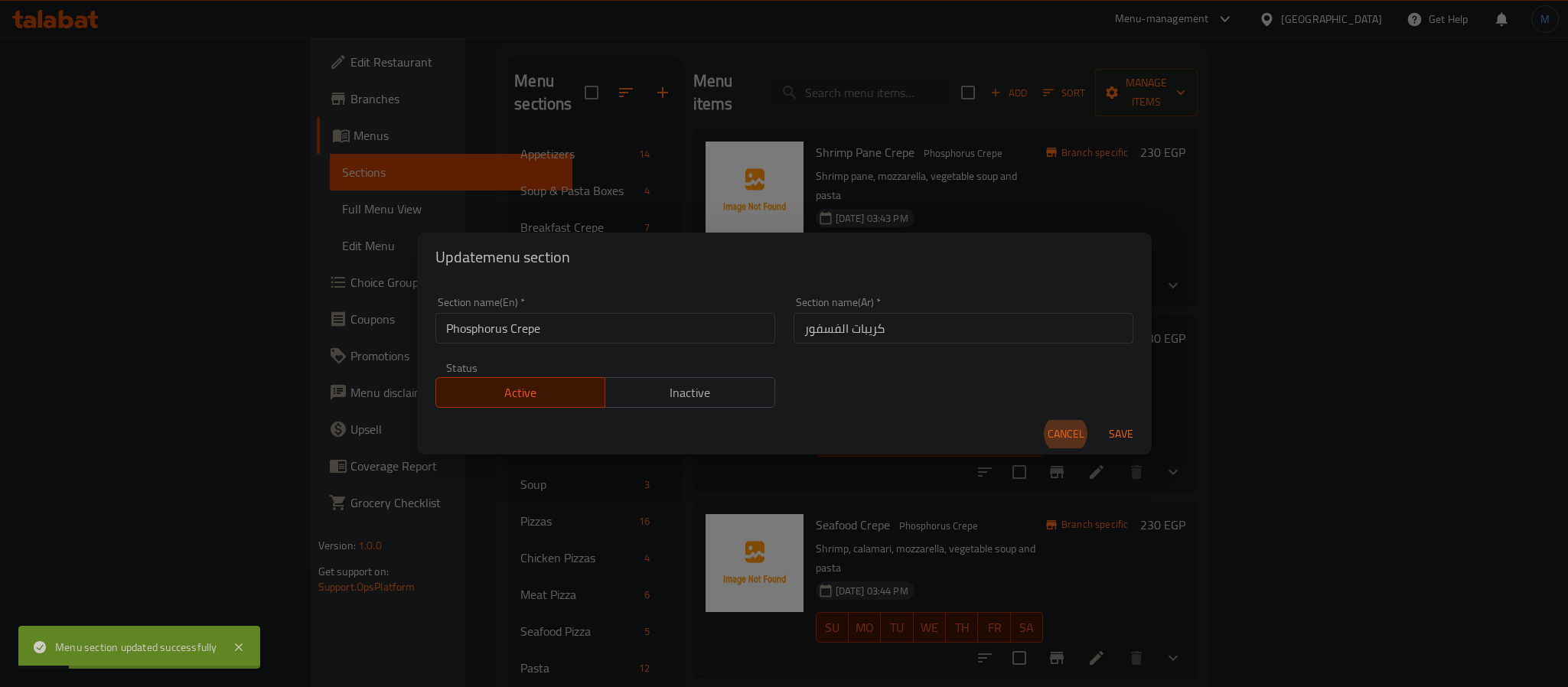
click at [916, 324] on input "كريبات الفسفور" at bounding box center [963, 328] width 339 height 31
type input "كريبات فسفور"
click at [1096, 420] on button "Save" at bounding box center [1121, 435] width 49 height 28
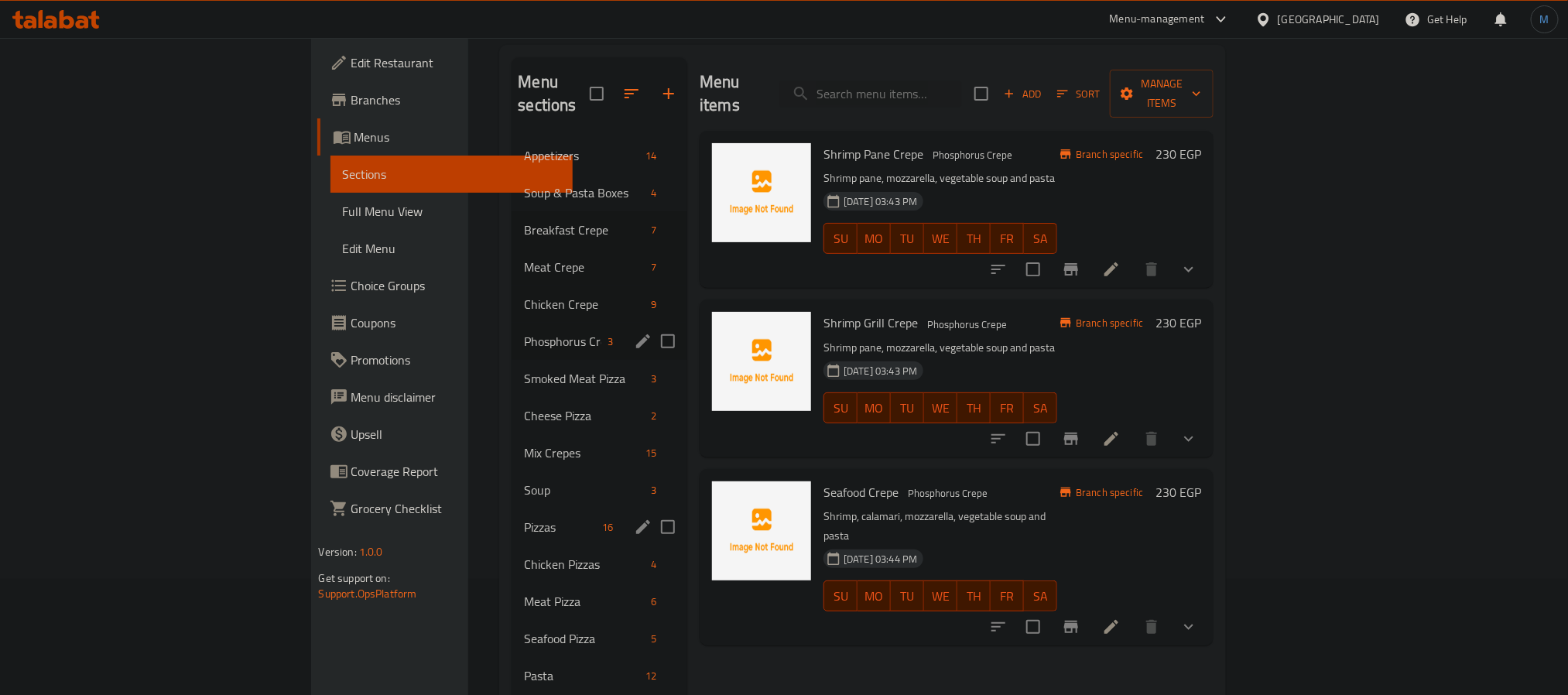
click at [524, 518] on span "Pizzas" at bounding box center [559, 527] width 71 height 18
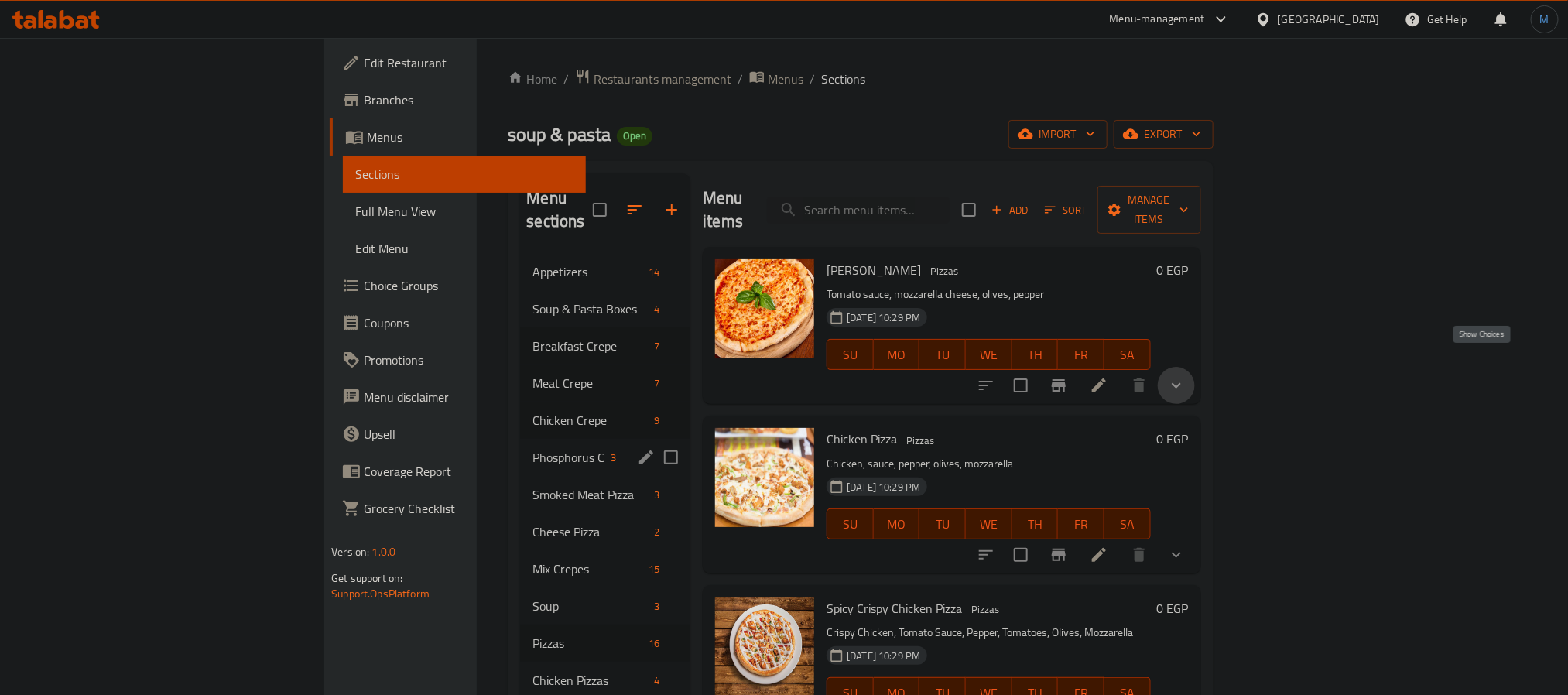
click at [1186, 376] on icon "show more" at bounding box center [1176, 385] width 18 height 18
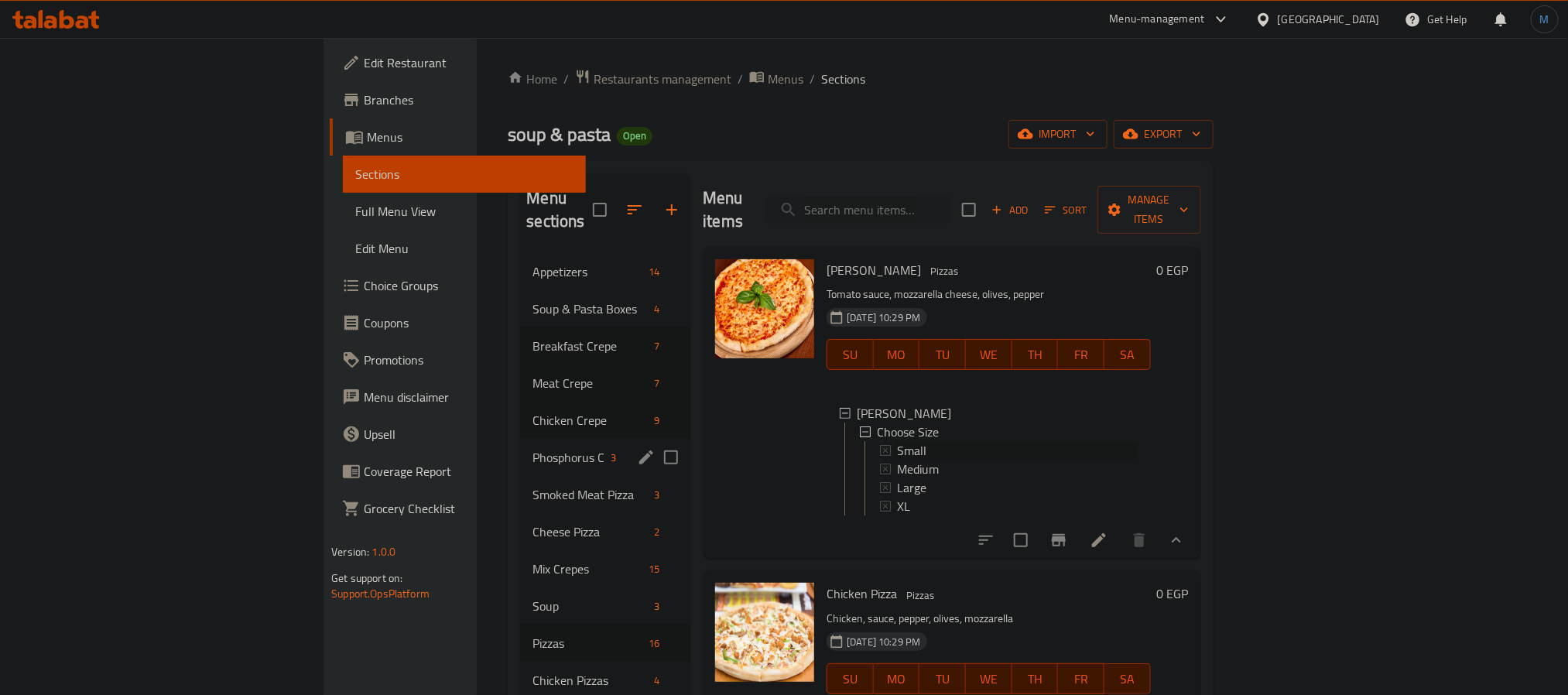
click at [897, 441] on span "Small" at bounding box center [912, 450] width 30 height 18
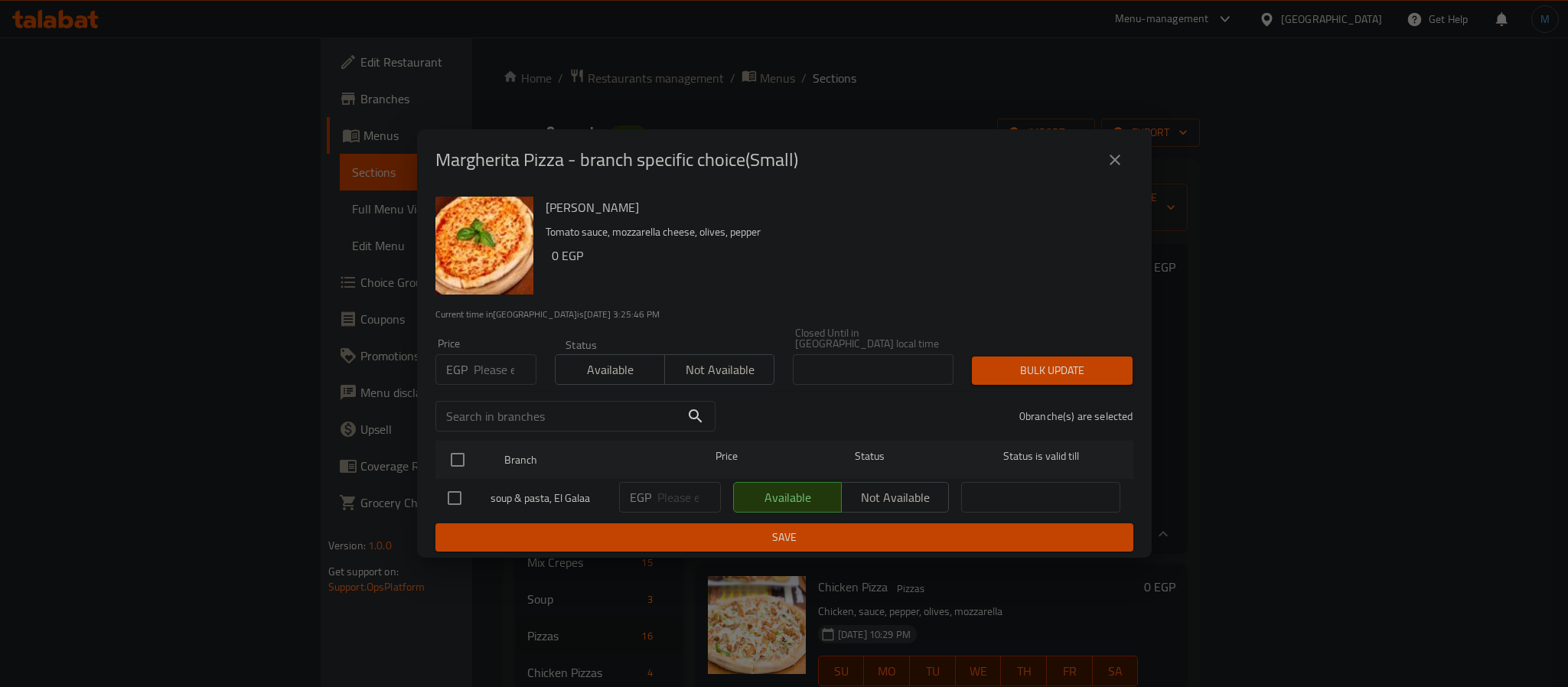
click at [487, 381] on div "Price EGP Price" at bounding box center [486, 362] width 119 height 65
click at [492, 373] on input "number" at bounding box center [505, 370] width 62 height 31
type input "96"
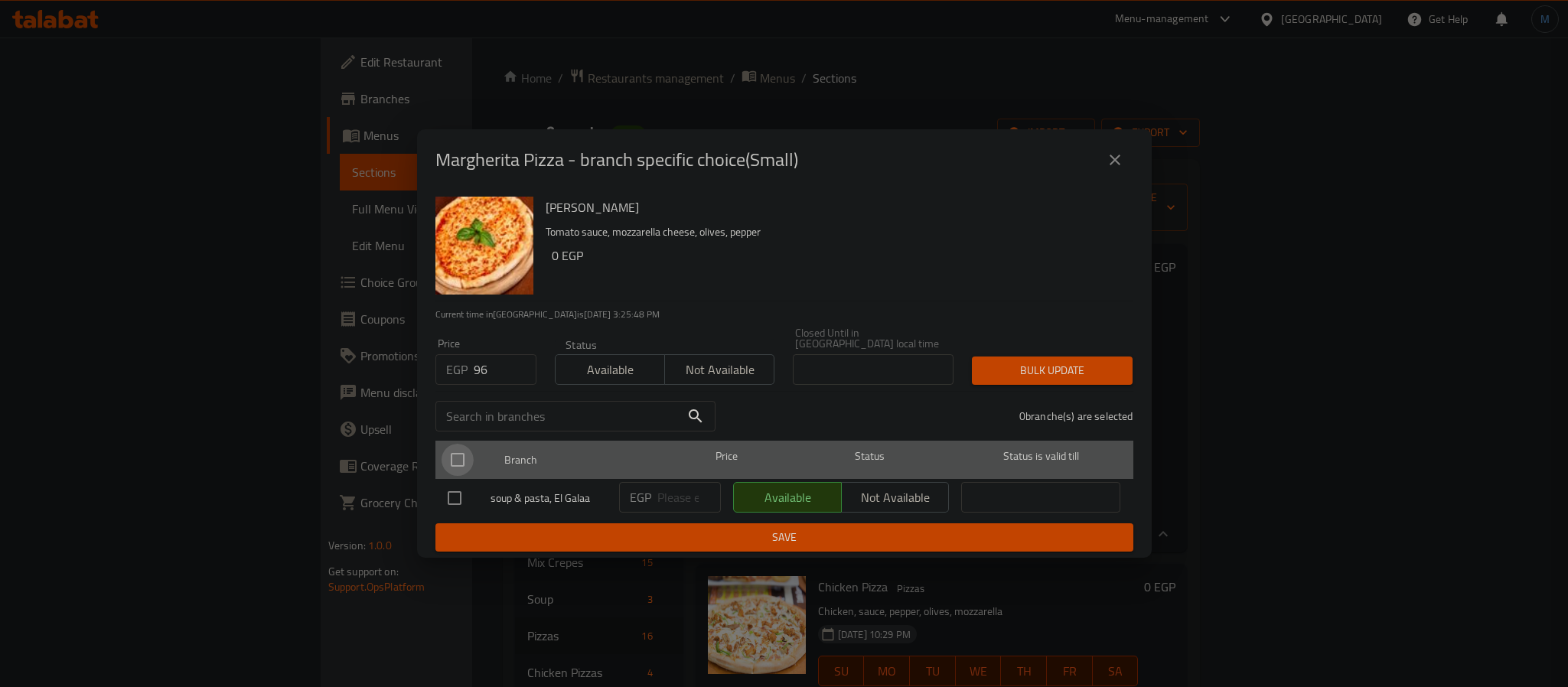
click at [457, 451] on input "checkbox" at bounding box center [457, 460] width 32 height 32
checkbox input "true"
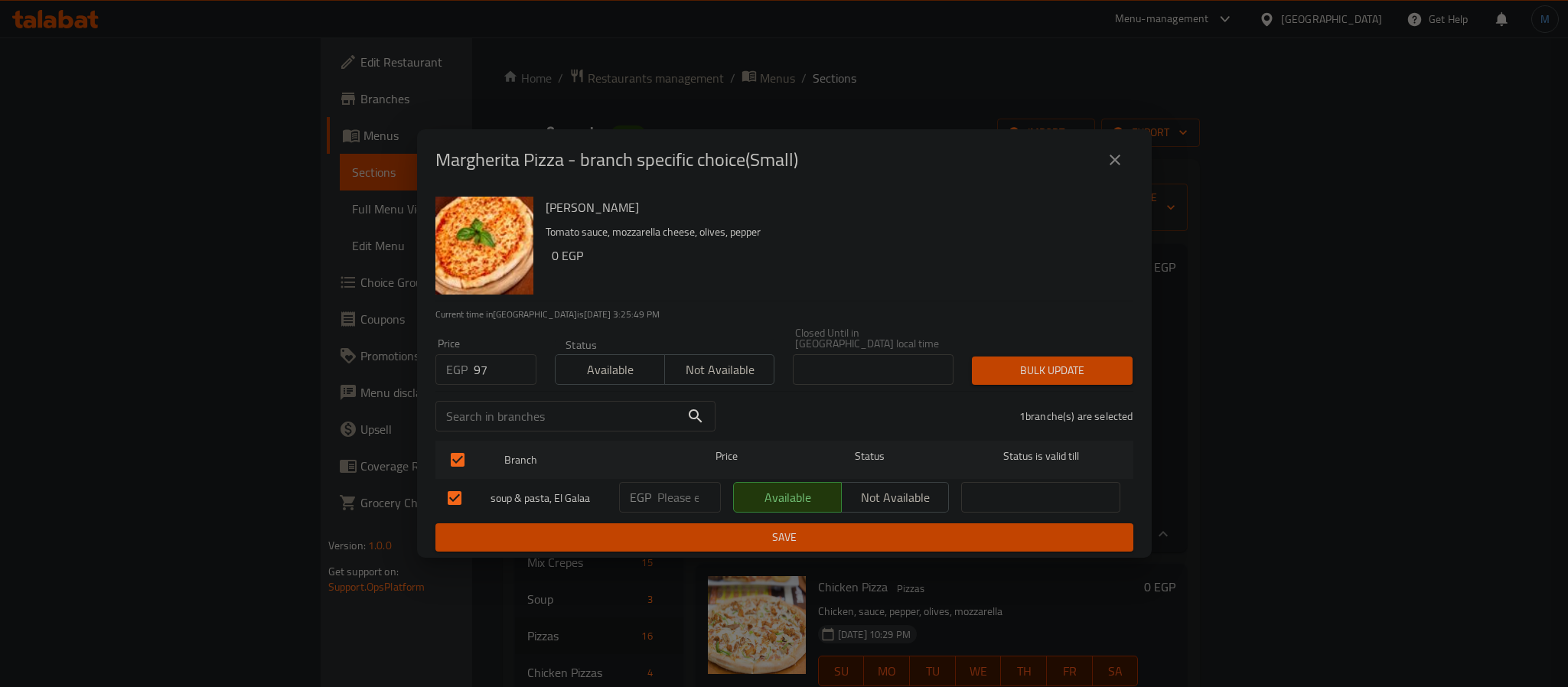
click at [514, 362] on input "97" at bounding box center [505, 370] width 62 height 31
type input "95"
click at [1021, 357] on button "Bulk update" at bounding box center [1051, 371] width 161 height 28
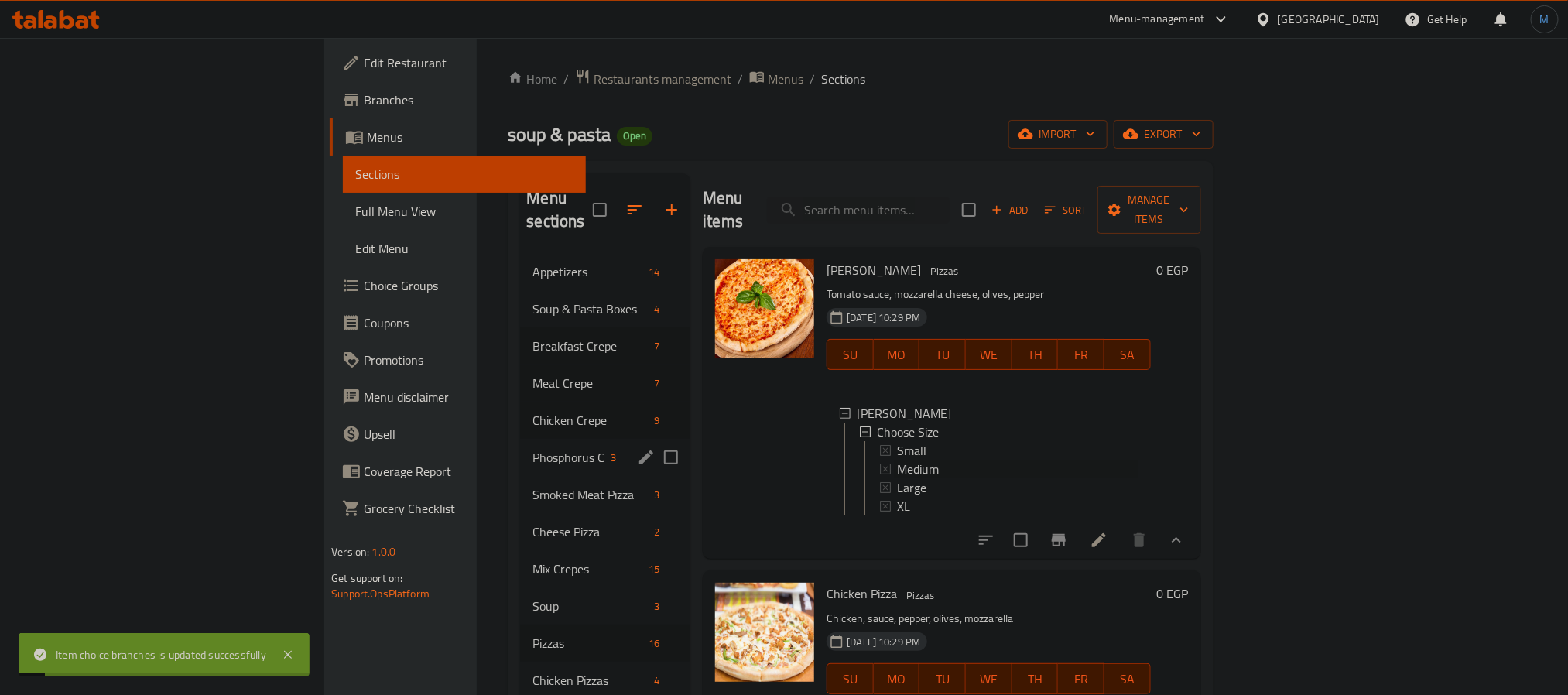
click at [897, 460] on span "Medium" at bounding box center [918, 468] width 42 height 18
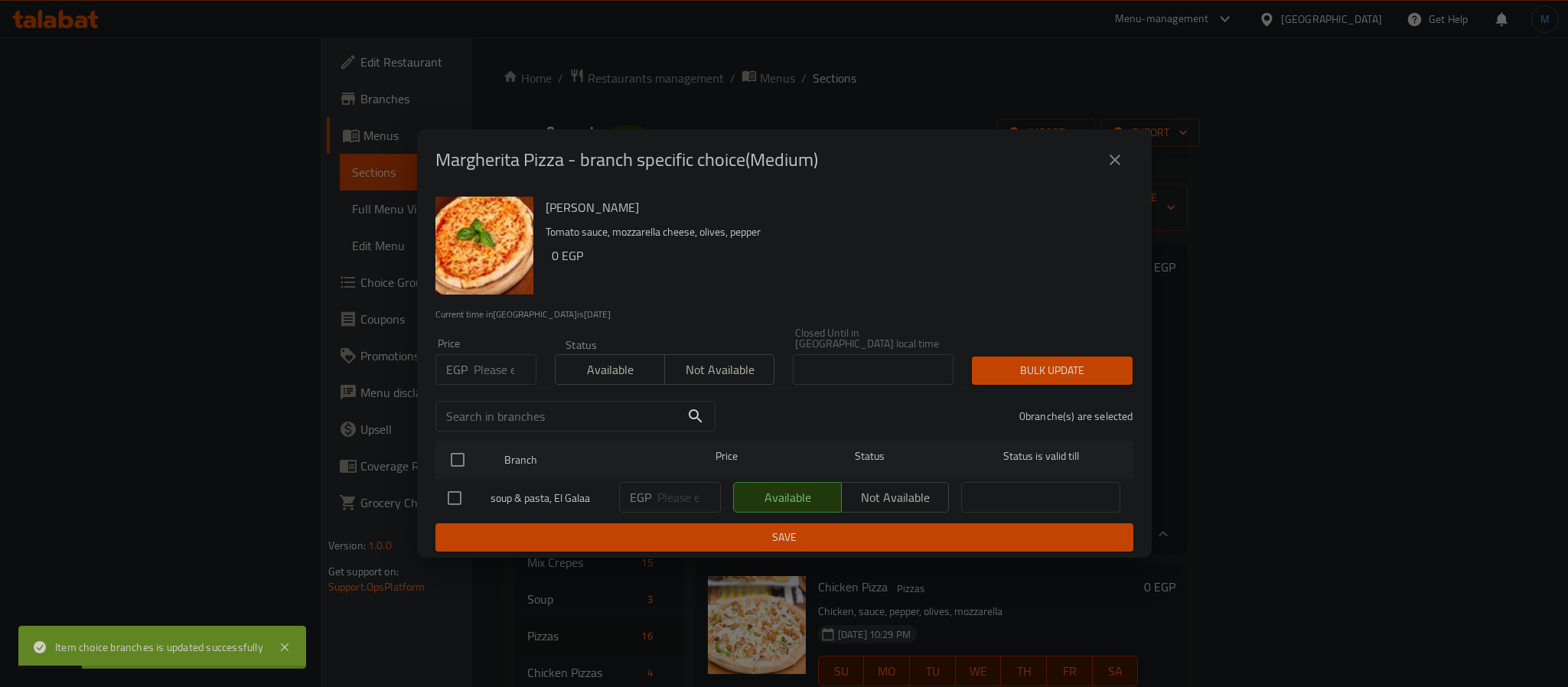
click at [494, 366] on input "number" at bounding box center [505, 370] width 62 height 31
type input "120"
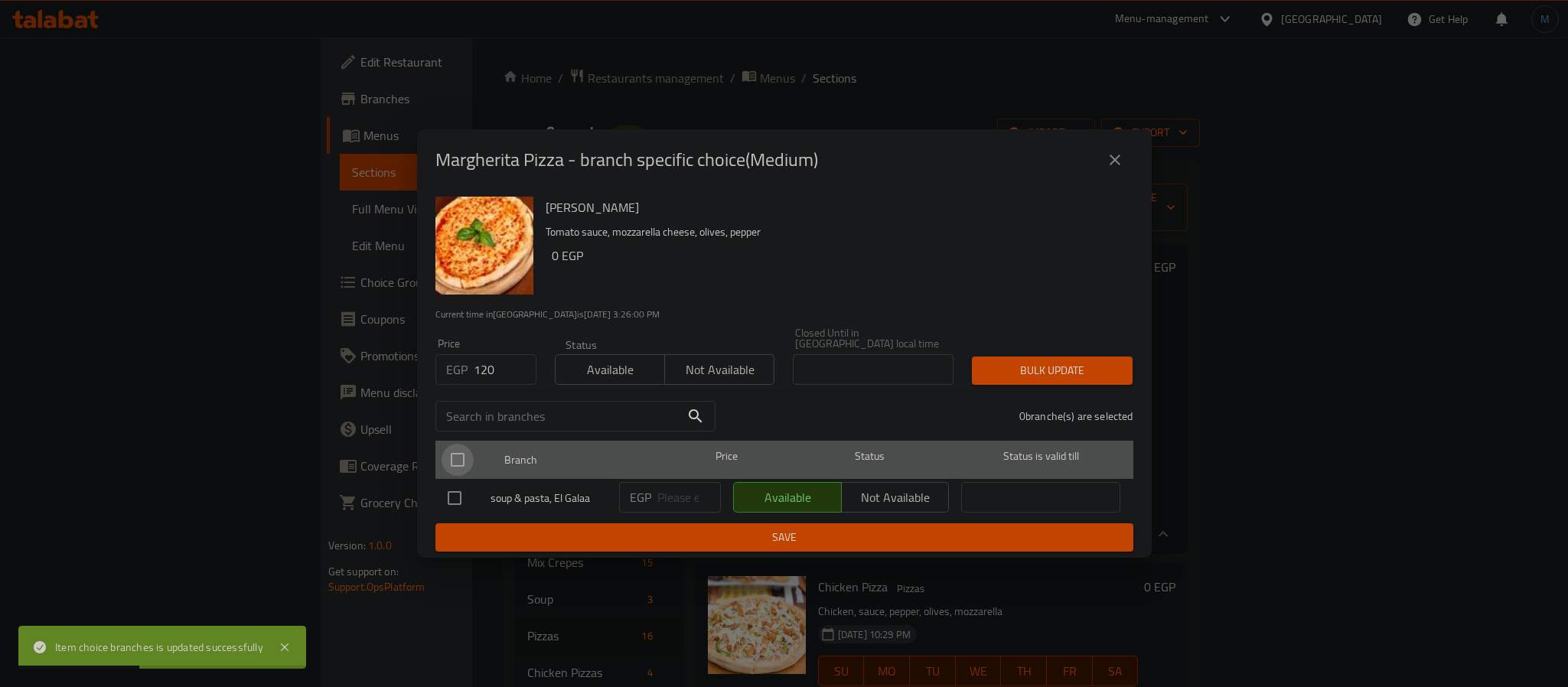
click at [468, 469] on input "checkbox" at bounding box center [457, 460] width 32 height 32
checkbox input "true"
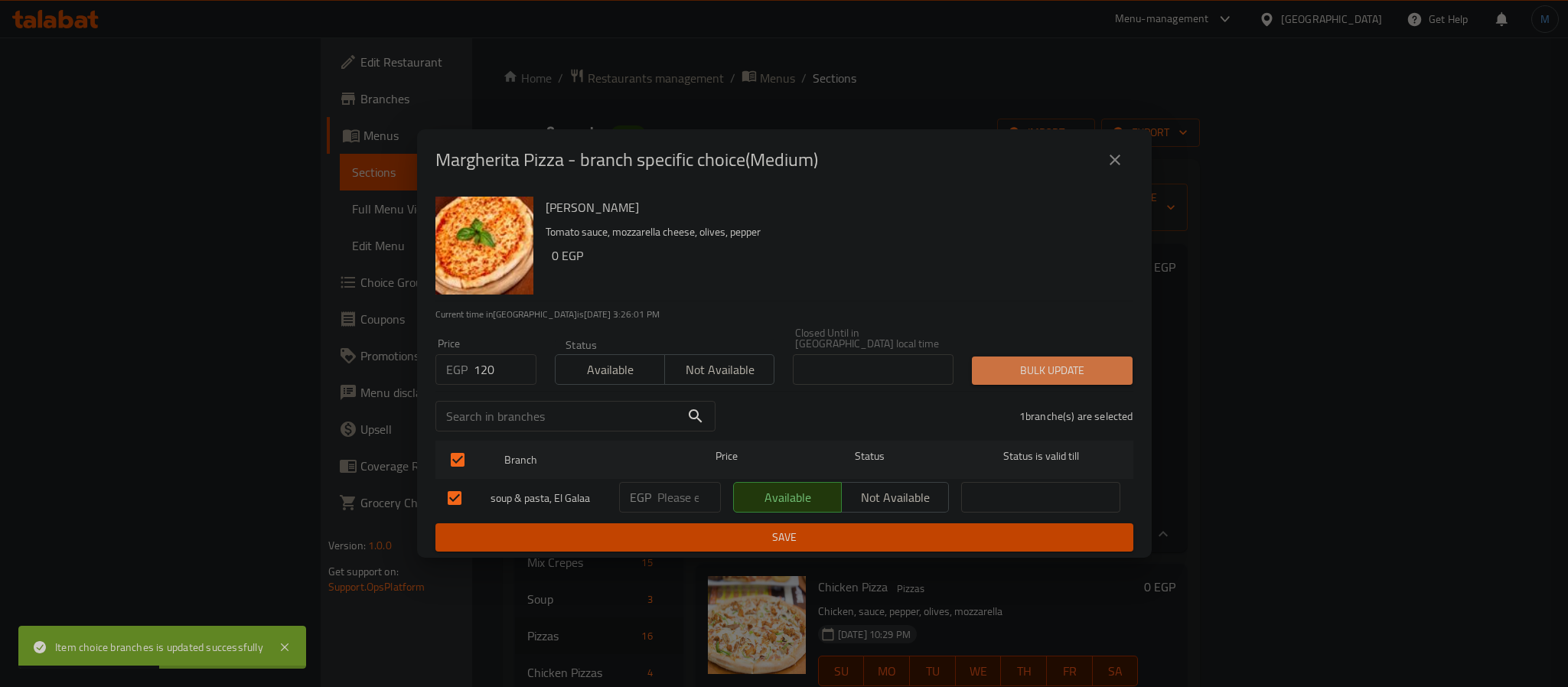
click at [983, 379] on button "Bulk update" at bounding box center [1051, 371] width 161 height 28
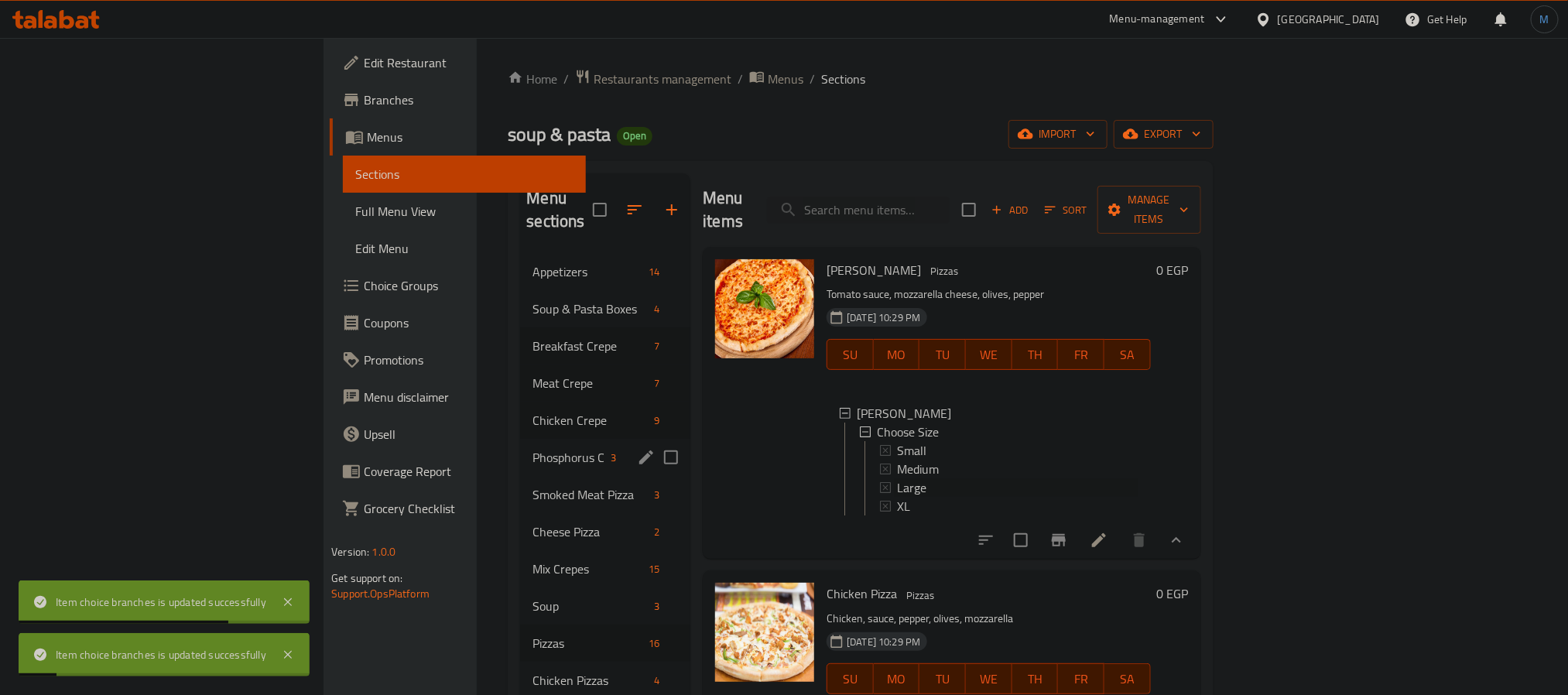
click at [897, 479] on span "Large" at bounding box center [912, 488] width 30 height 18
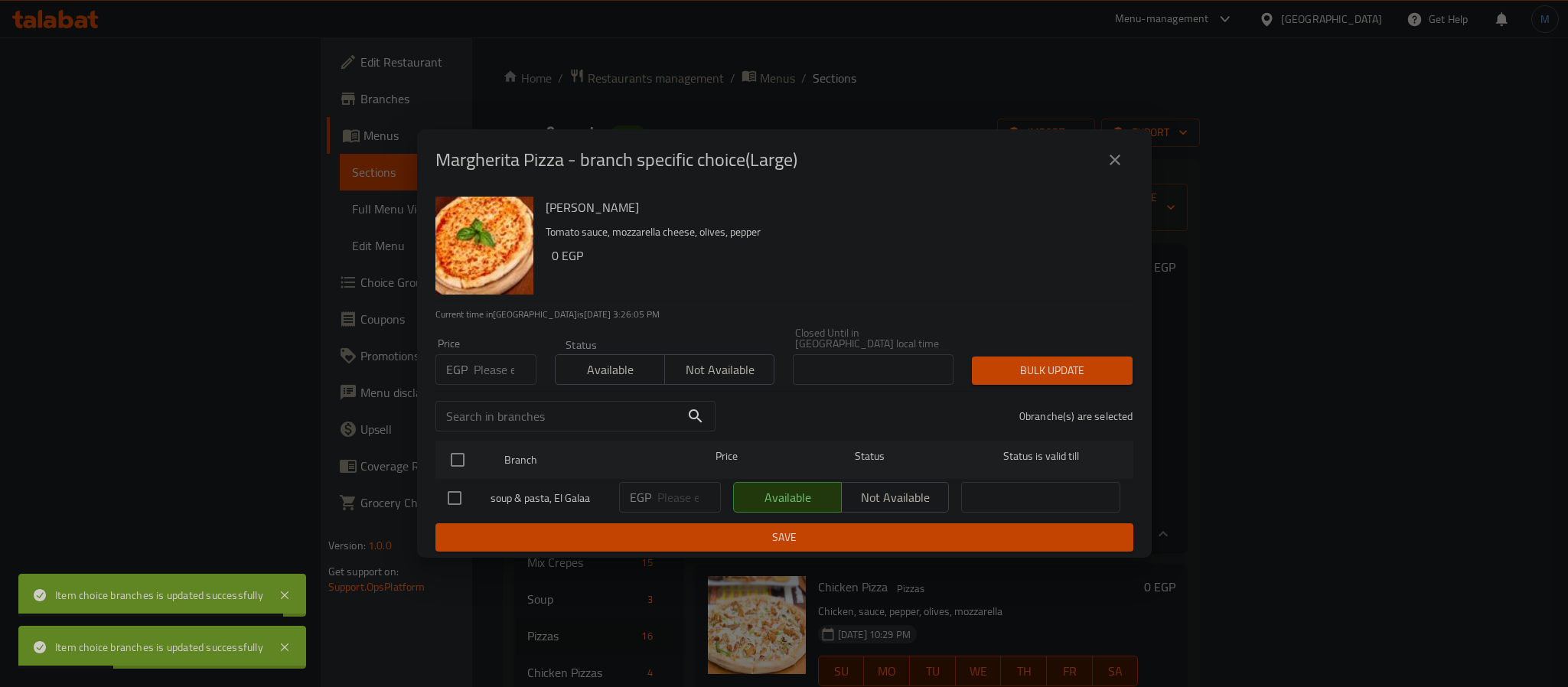
click at [472, 365] on div "EGP Price" at bounding box center [486, 370] width 101 height 31
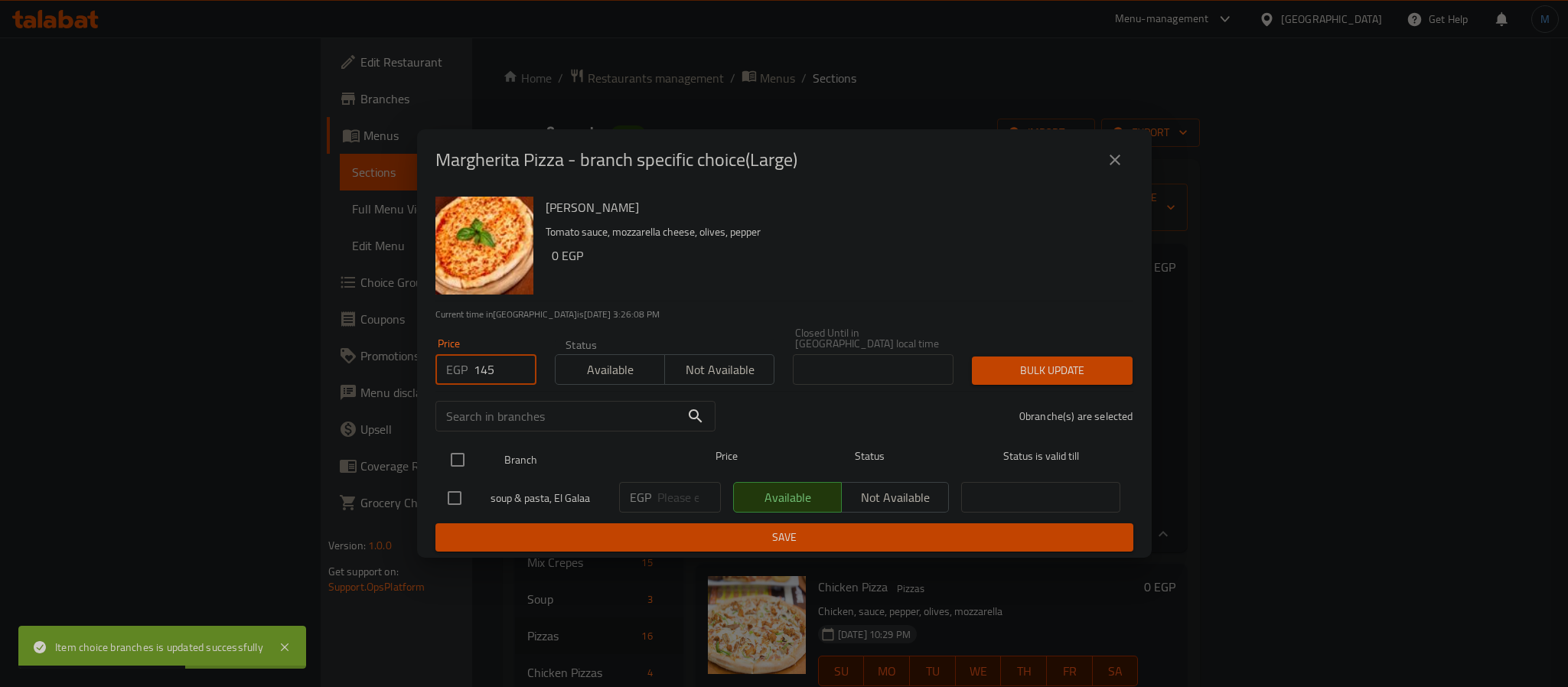
type input "145"
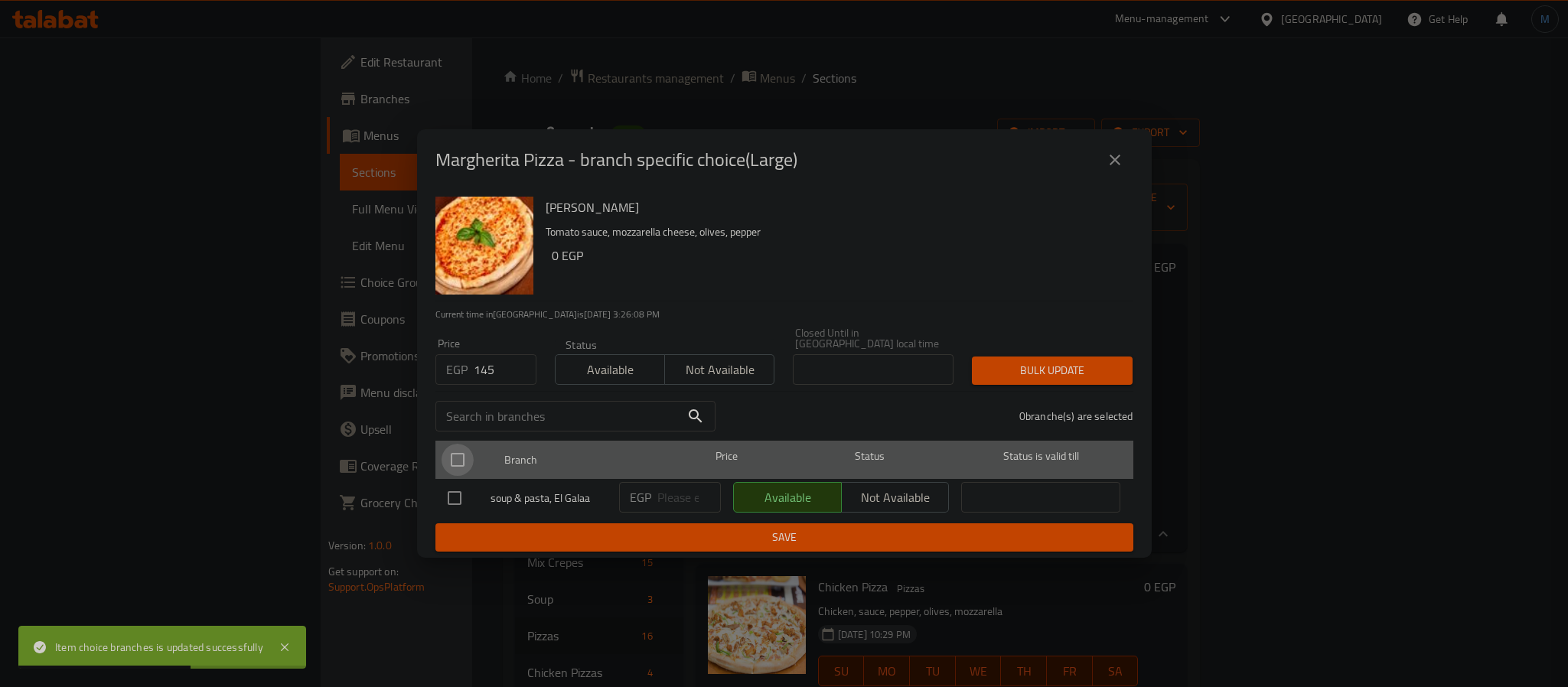
click at [459, 455] on input "checkbox" at bounding box center [457, 460] width 32 height 32
checkbox input "true"
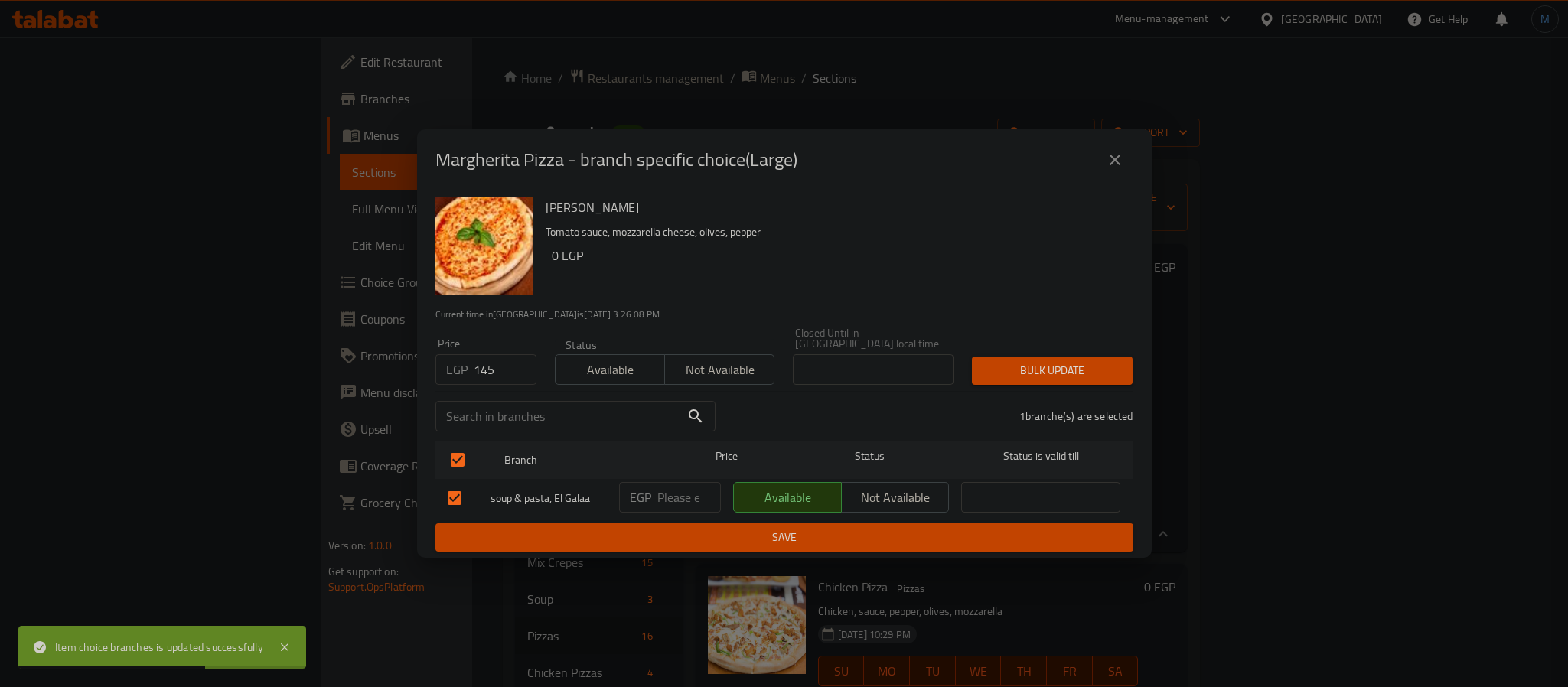
click at [1212, 373] on div "Margherita Pizza - branch specific choice(Large) Margherita Pizza Tomato sauce,…" at bounding box center [784, 344] width 1568 height 687
click at [1093, 377] on button "Bulk update" at bounding box center [1051, 371] width 161 height 28
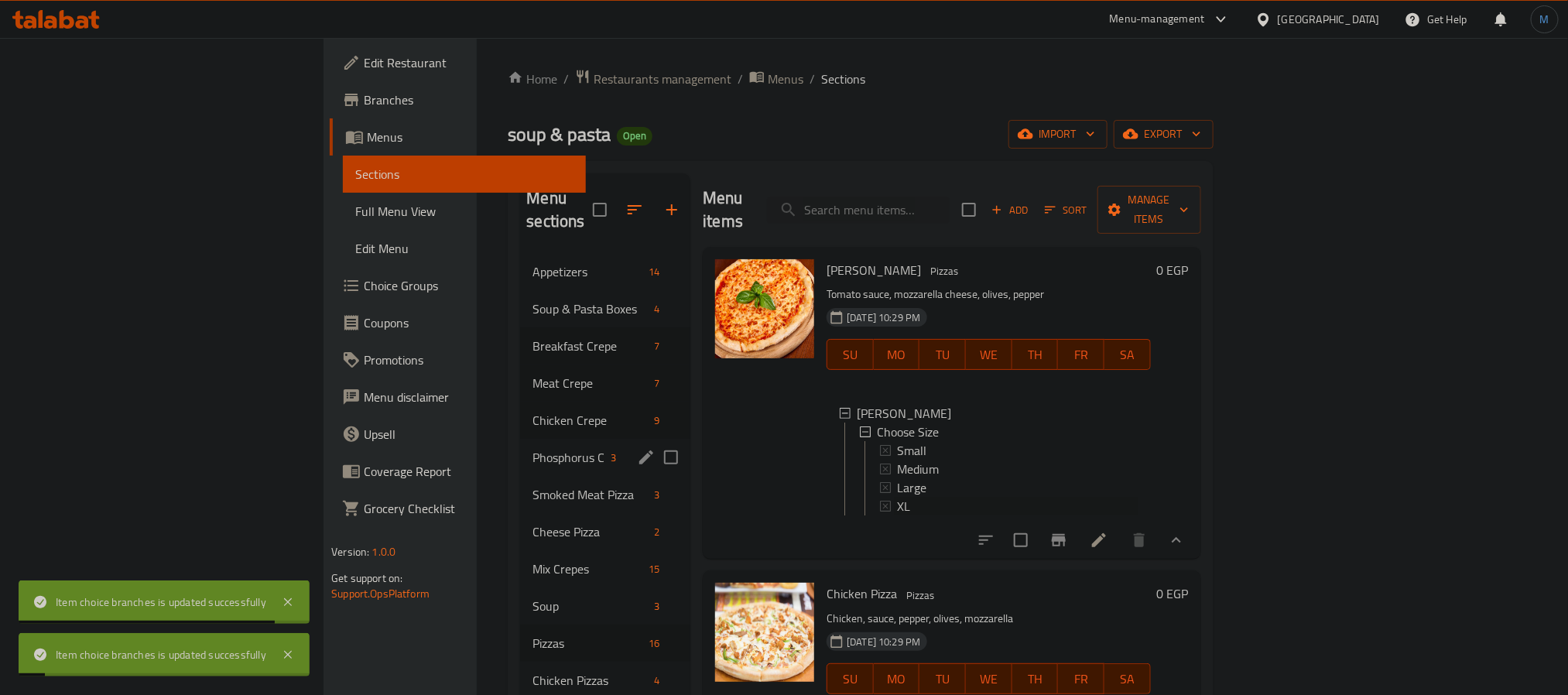
click at [897, 497] on div "XL" at bounding box center [1018, 506] width 242 height 18
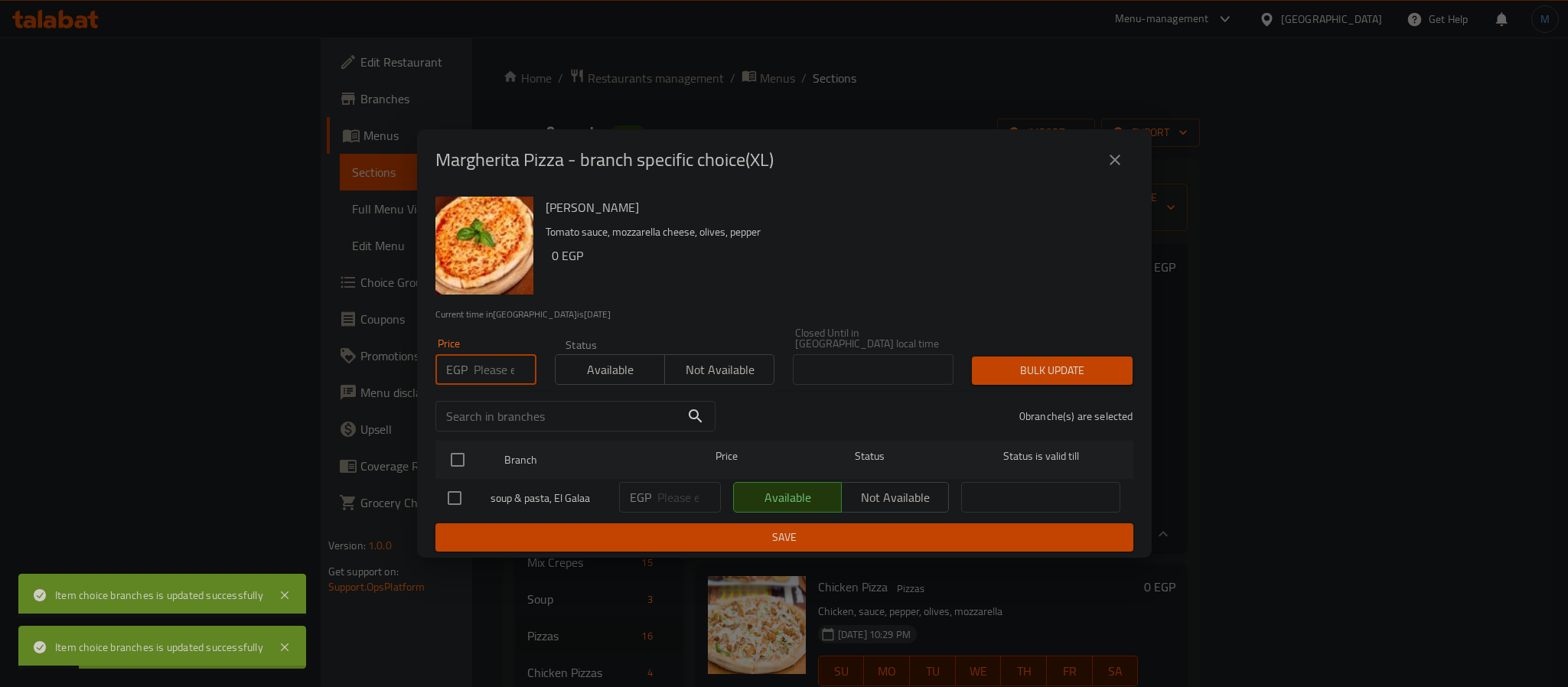
click at [476, 359] on input "number" at bounding box center [505, 370] width 62 height 31
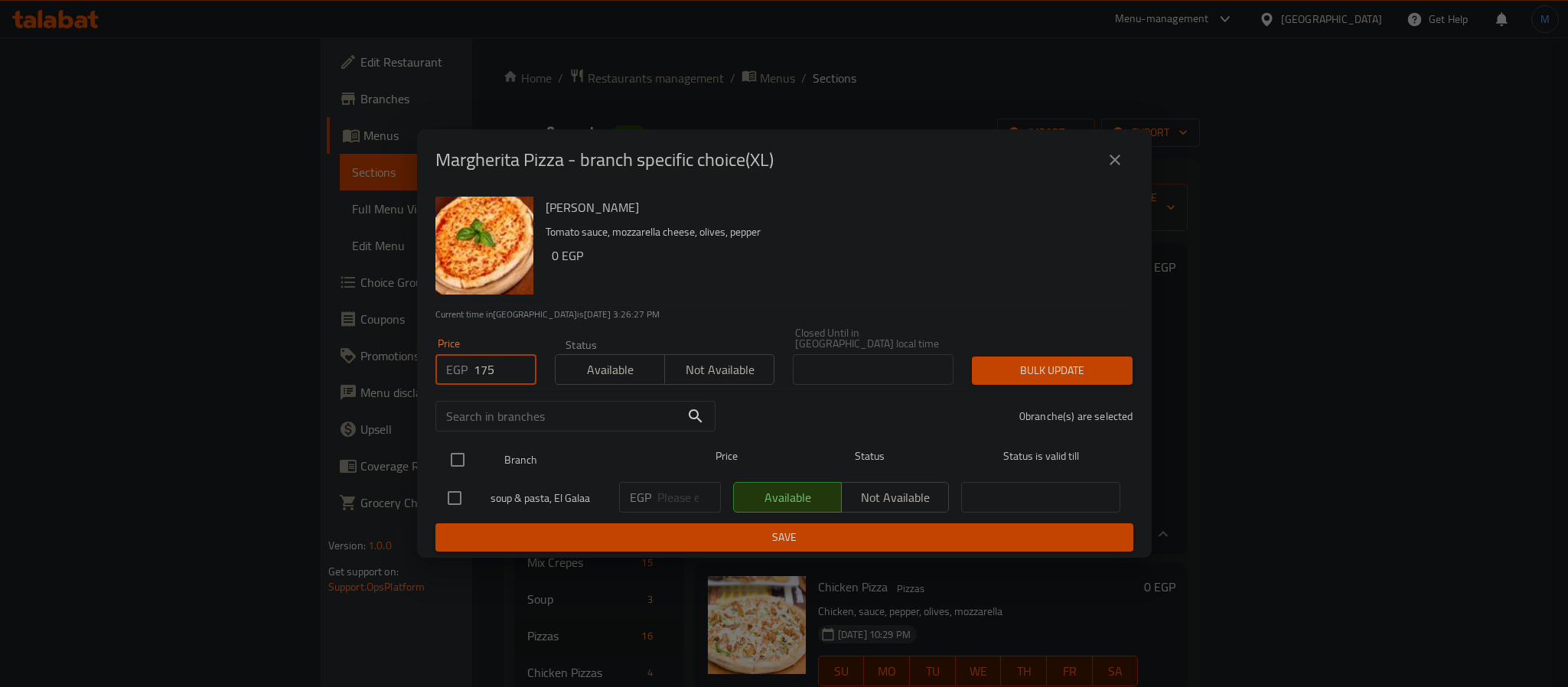
type input "175"
click at [453, 449] on input "checkbox" at bounding box center [457, 460] width 32 height 32
checkbox input "true"
click at [981, 363] on button "Bulk update" at bounding box center [1051, 371] width 161 height 28
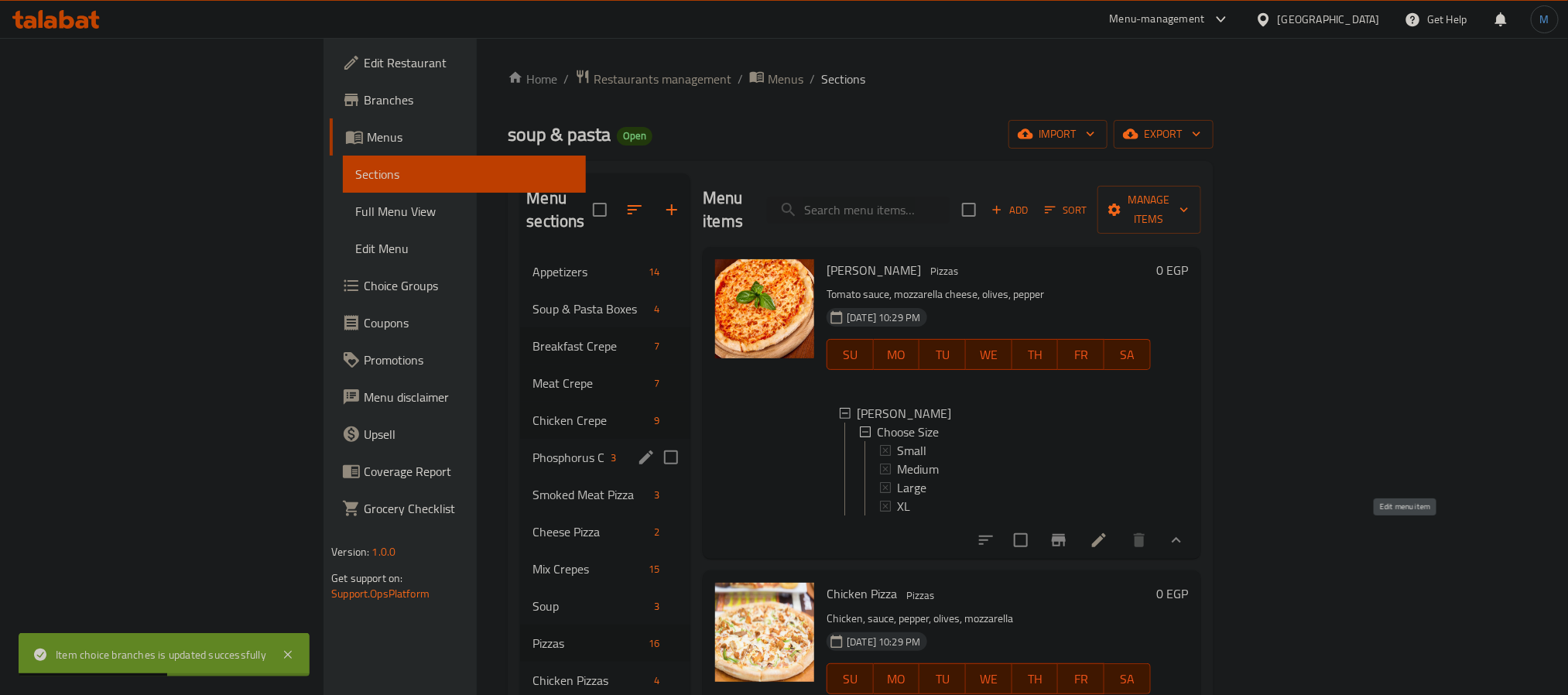
click at [1109, 531] on icon at bounding box center [1099, 540] width 18 height 18
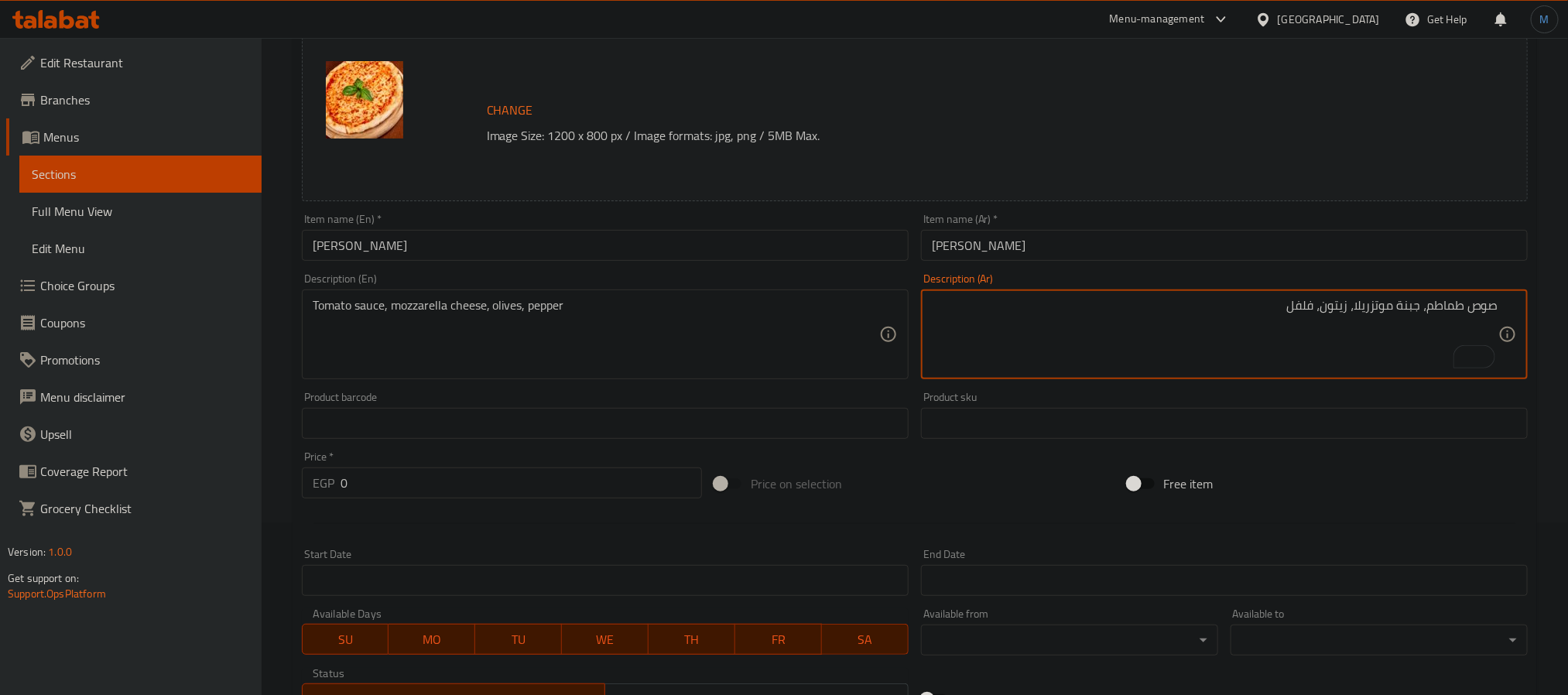
scroll to position [549, 0]
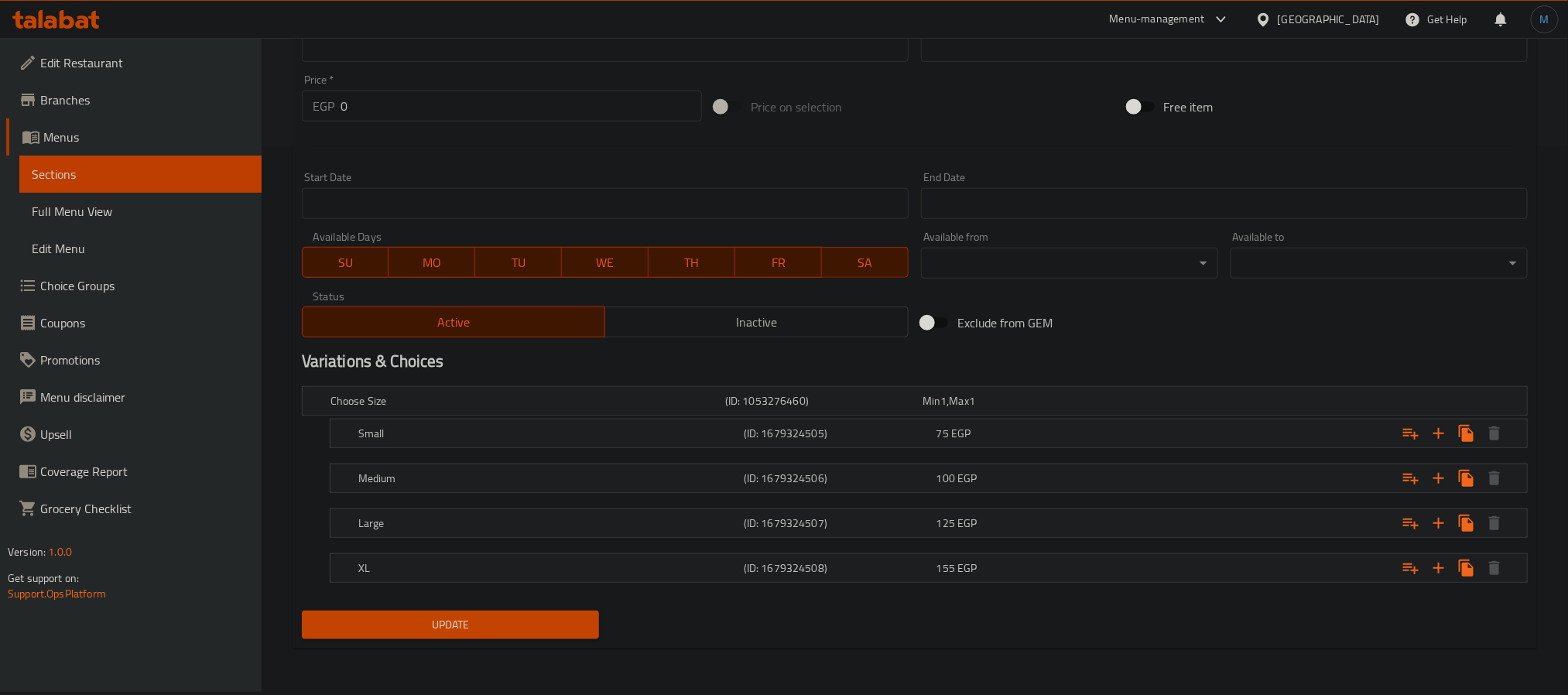
click at [499, 612] on div "Update" at bounding box center [450, 625] width 310 height 41
click at [509, 618] on span "Update" at bounding box center [451, 625] width 272 height 19
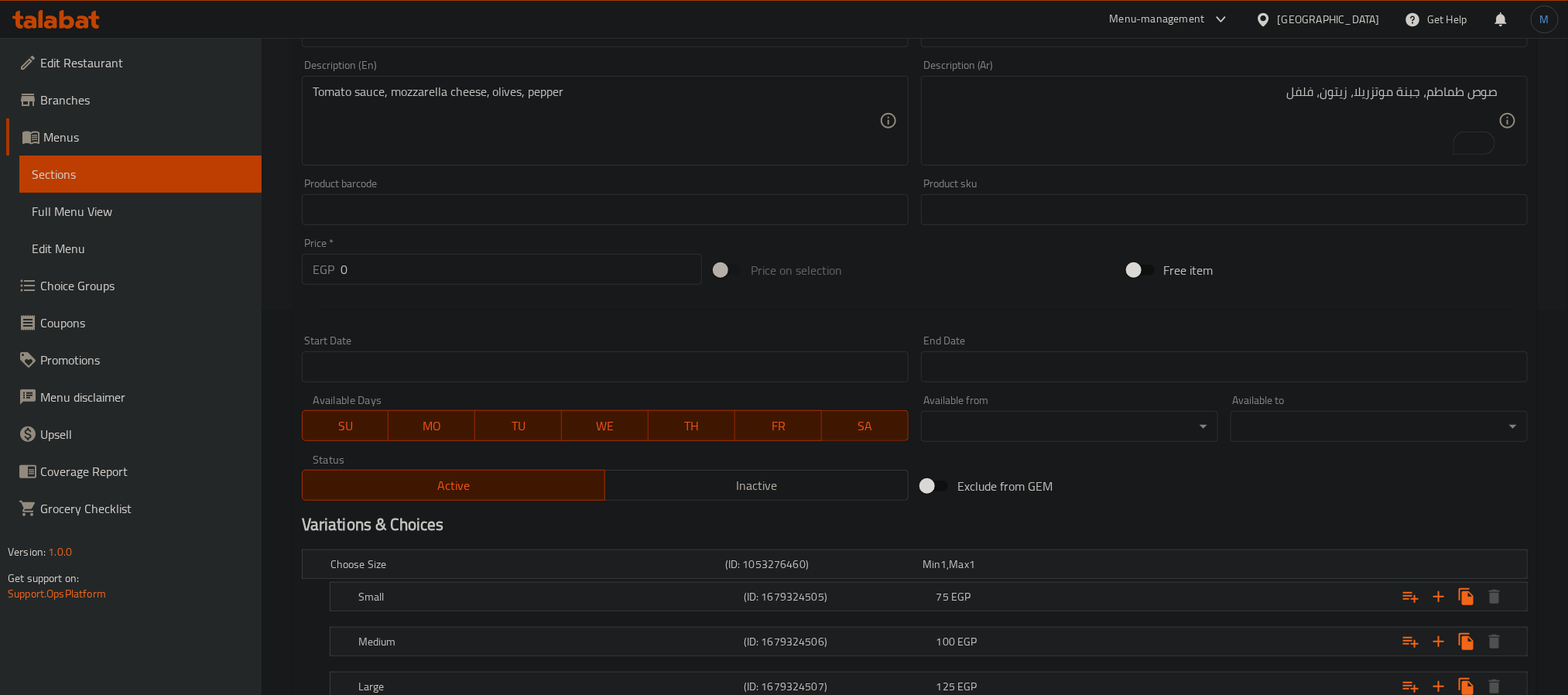
scroll to position [200, 0]
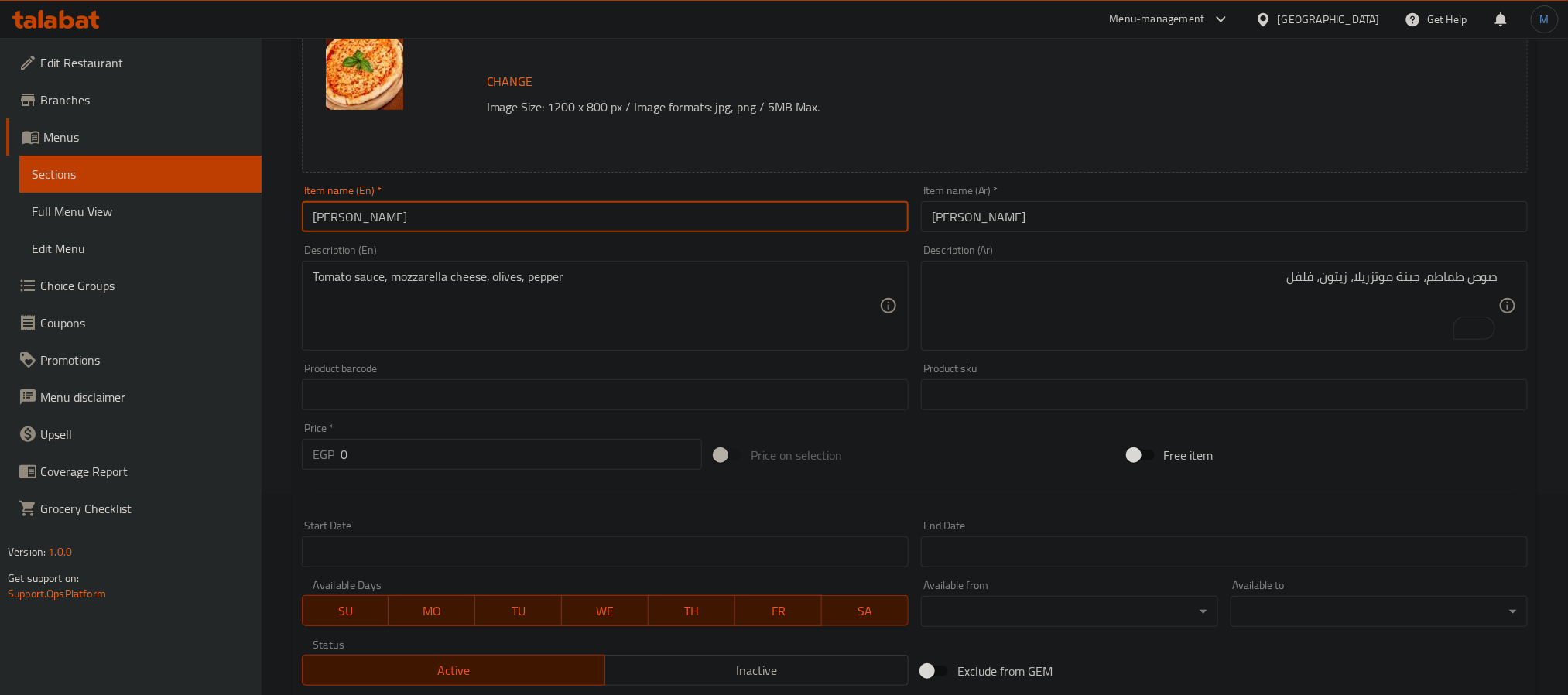
click at [435, 202] on input "Margherita Pizza" at bounding box center [605, 216] width 607 height 31
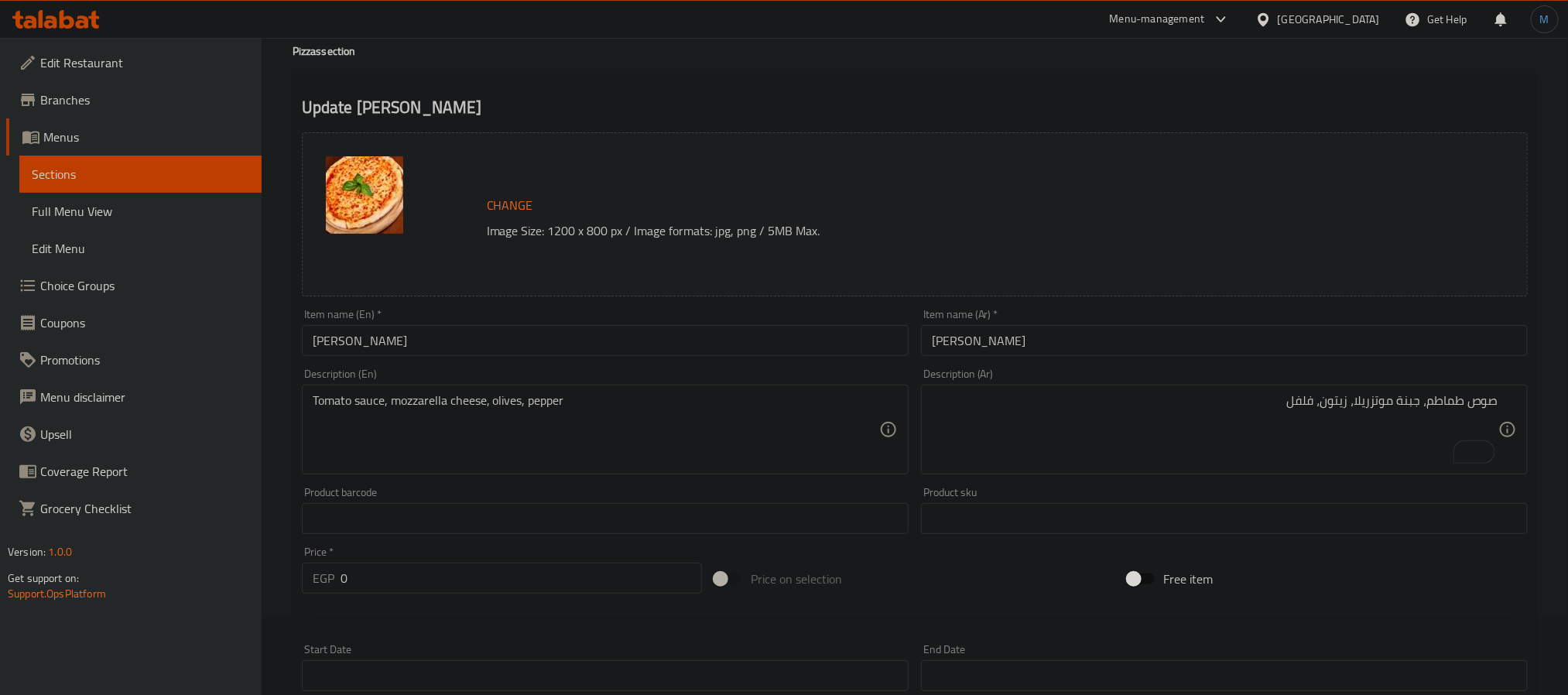
scroll to position [0, 0]
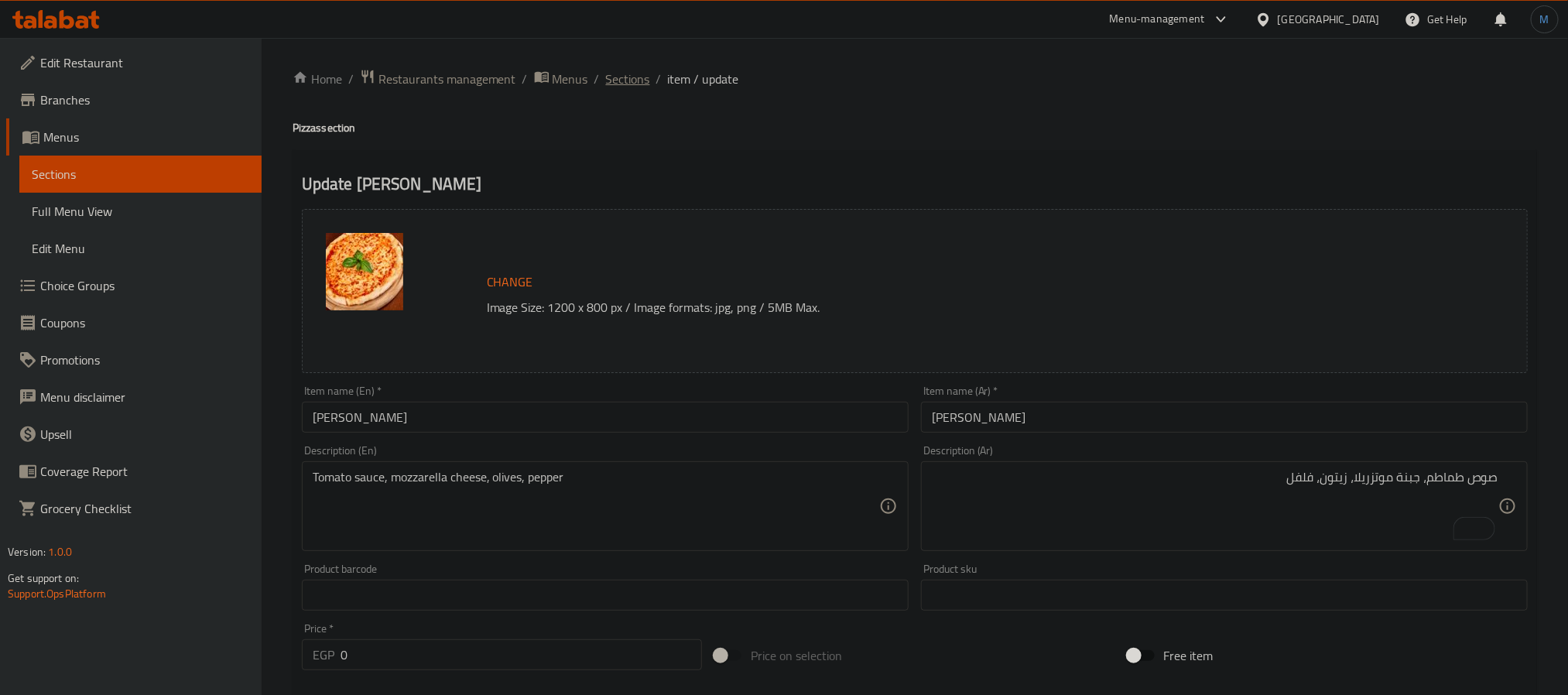
click at [630, 72] on span "Sections" at bounding box center [628, 78] width 44 height 18
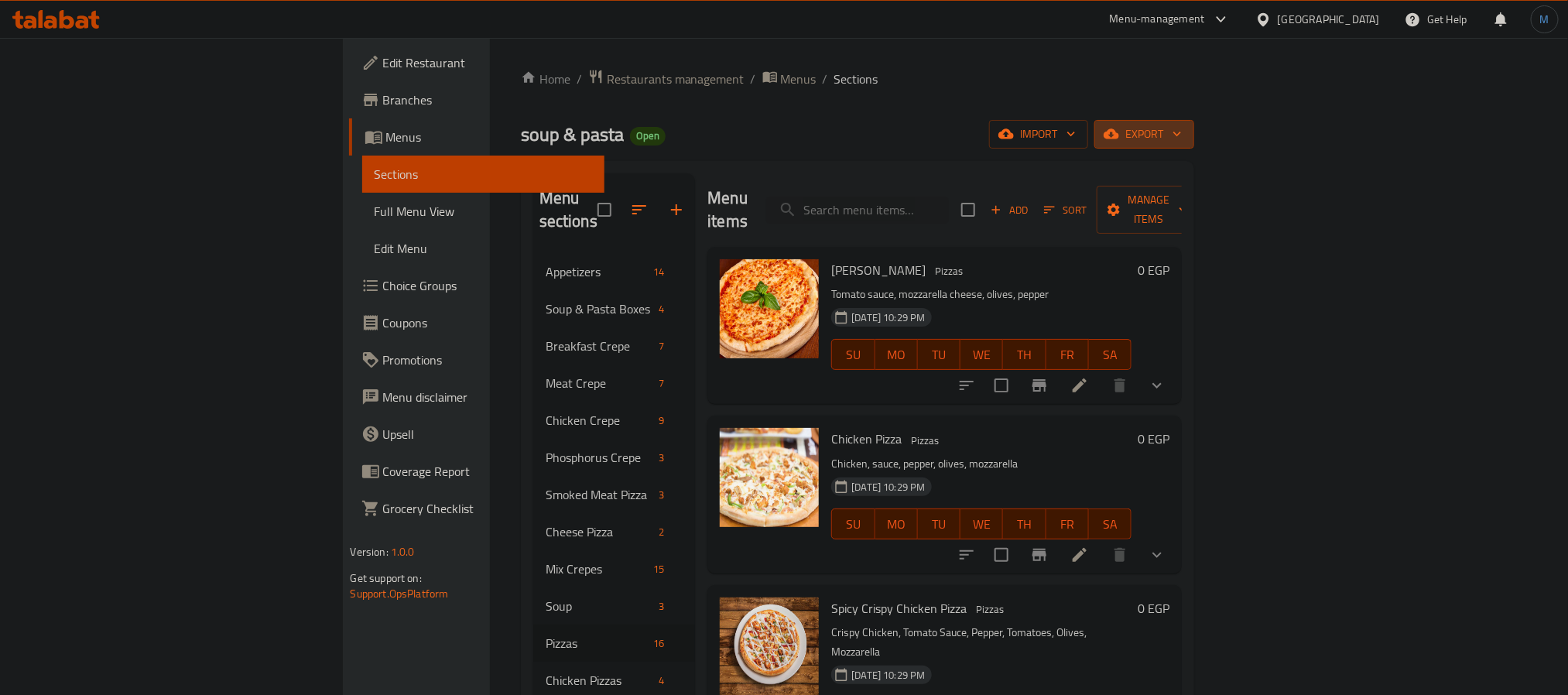
click at [1194, 128] on button "export" at bounding box center [1145, 135] width 100 height 29
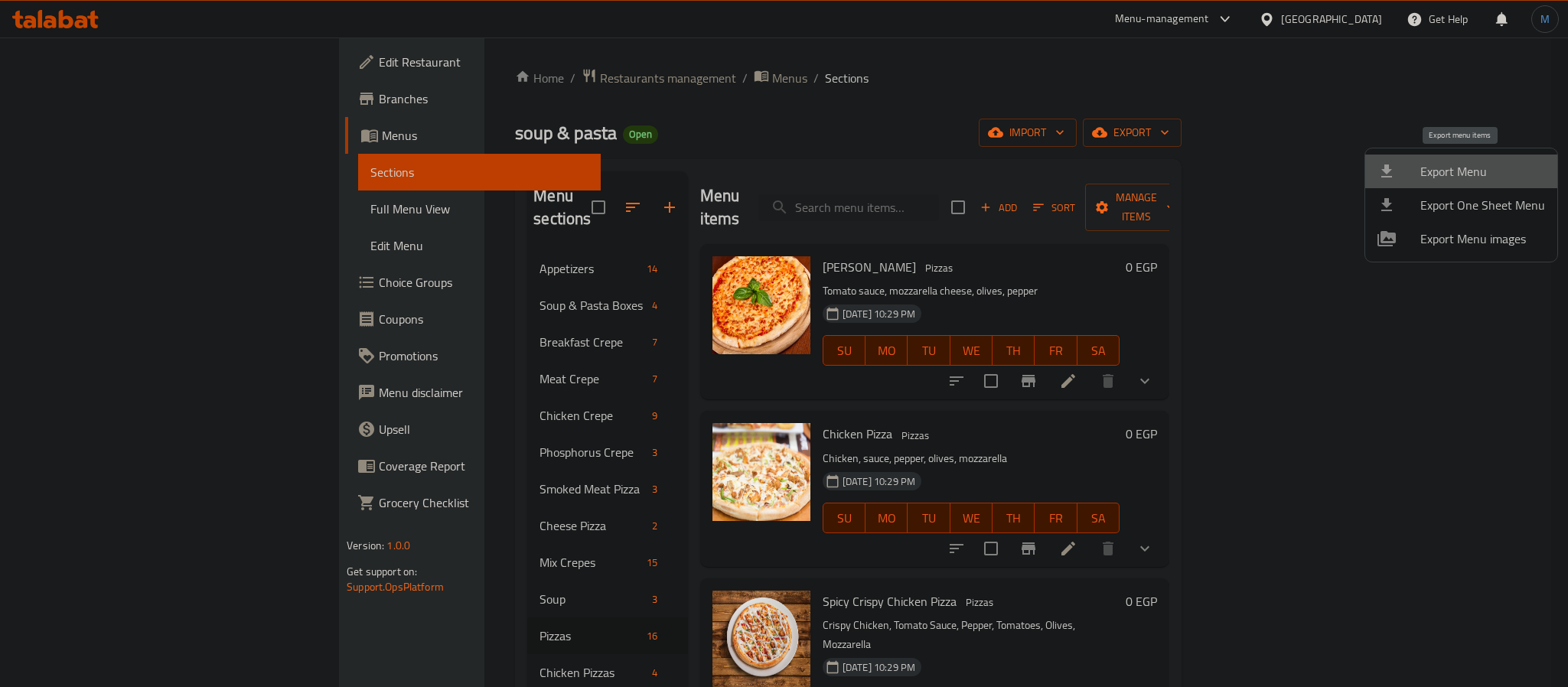
click at [1468, 171] on span "Export Menu" at bounding box center [1483, 171] width 125 height 18
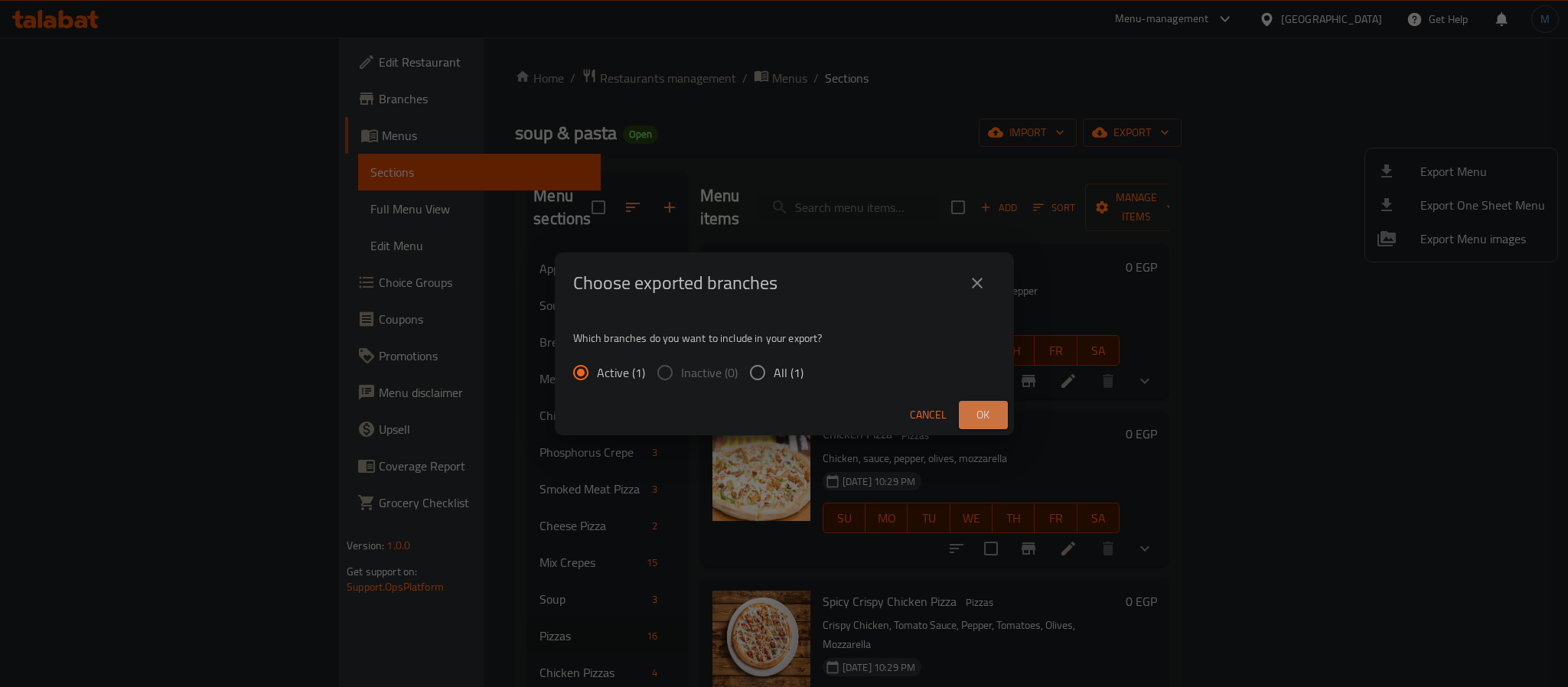
click at [994, 401] on button "Ok" at bounding box center [983, 416] width 49 height 28
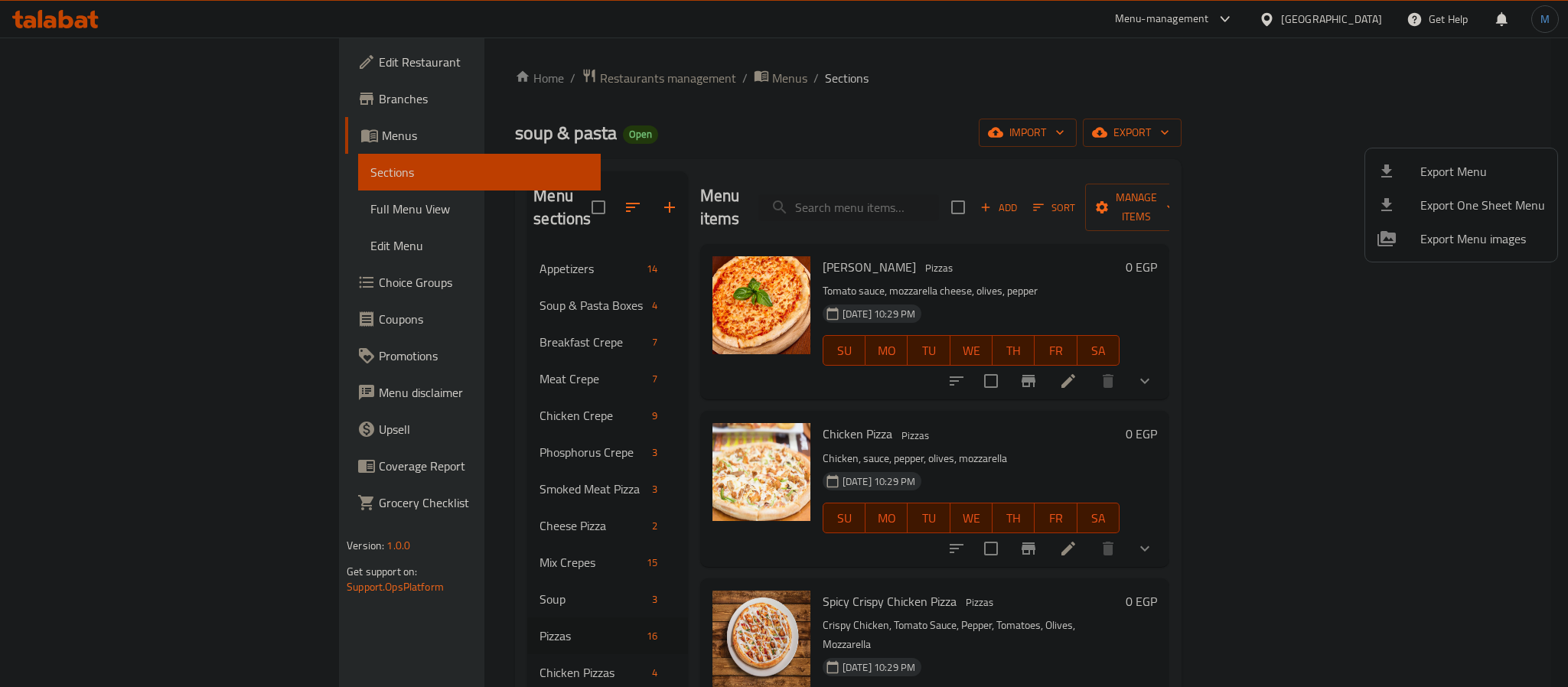
click at [83, 26] on div at bounding box center [784, 344] width 1568 height 687
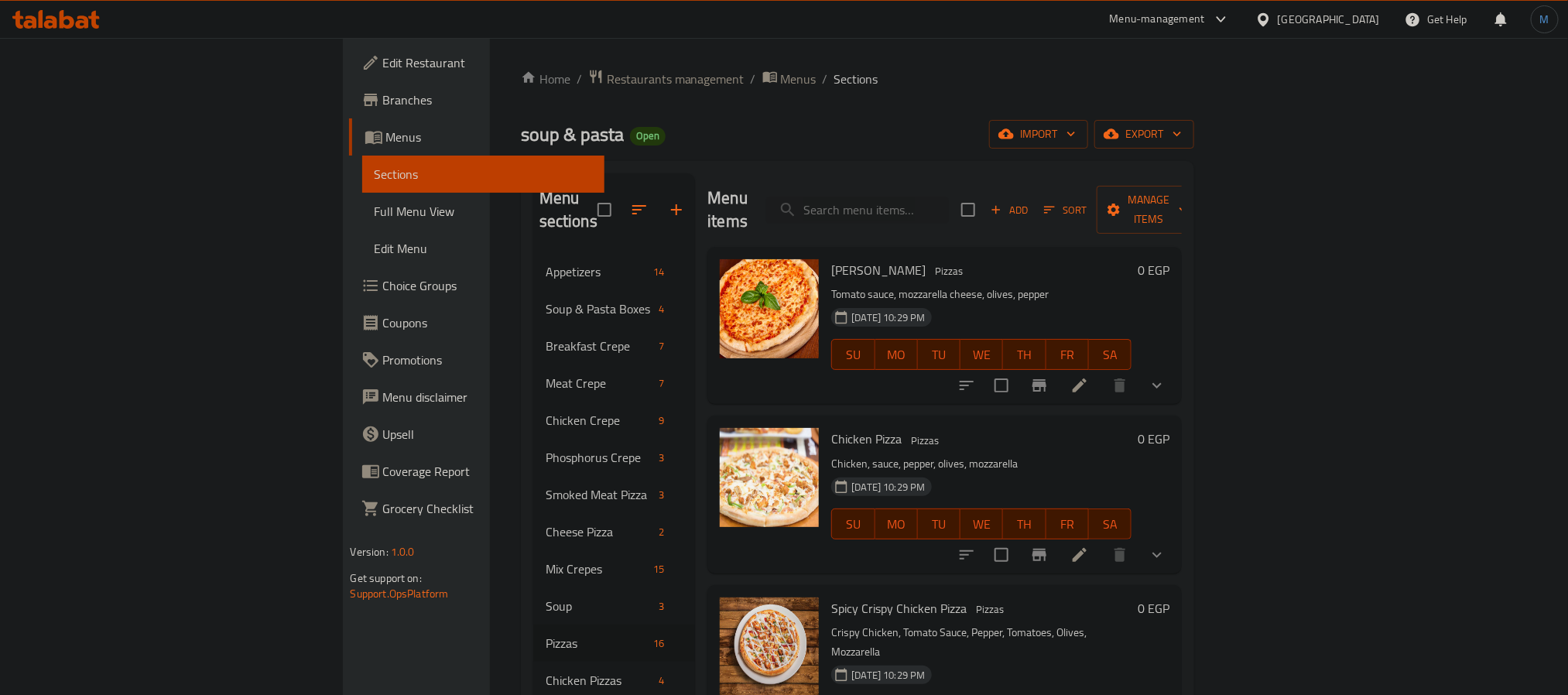
click at [84, 26] on icon at bounding box center [82, 22] width 13 height 13
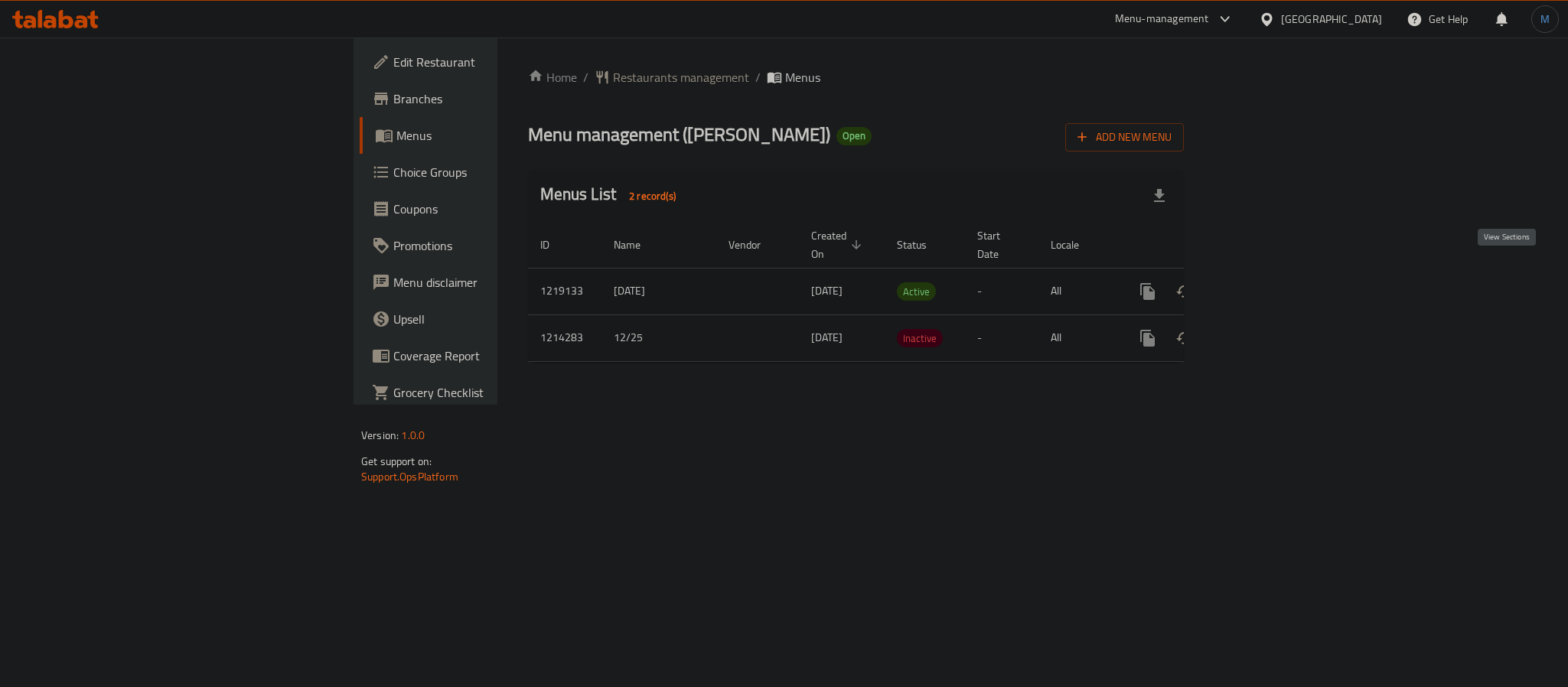
click at [1276, 279] on link "enhanced table" at bounding box center [1258, 291] width 36 height 36
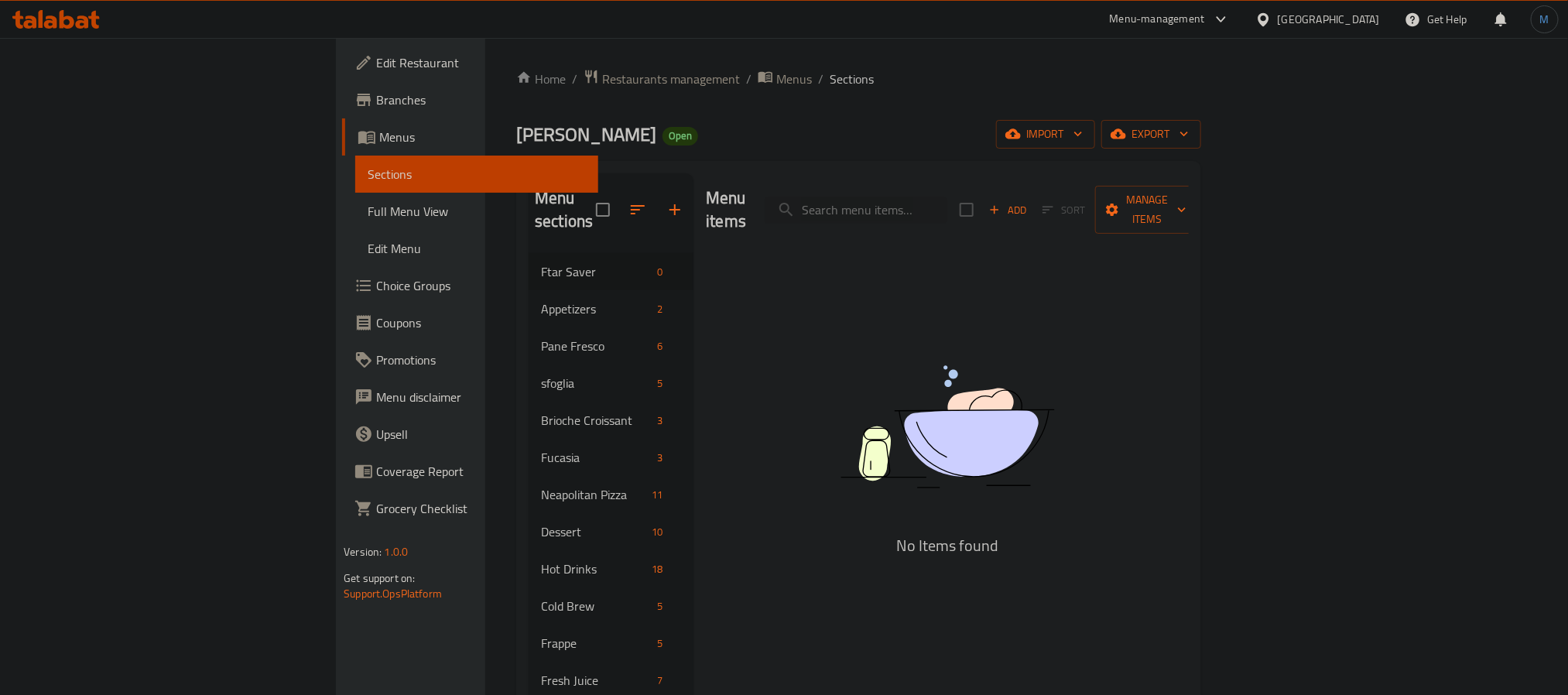
click at [79, 31] on div at bounding box center [56, 19] width 112 height 31
click at [82, 19] on icon at bounding box center [55, 19] width 87 height 18
